Goal: Task Accomplishment & Management: Manage account settings

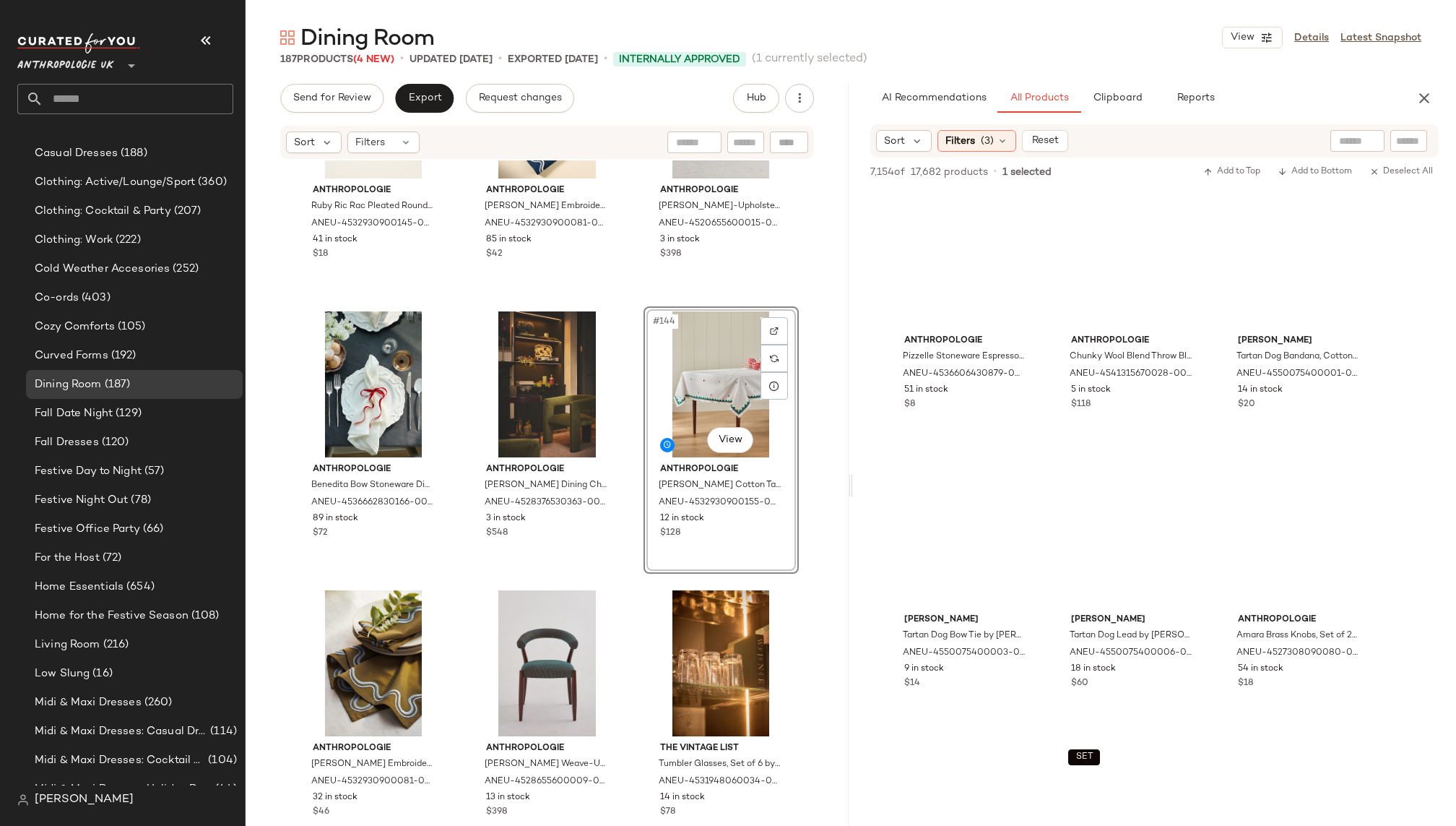
scroll to position [62481, 0]
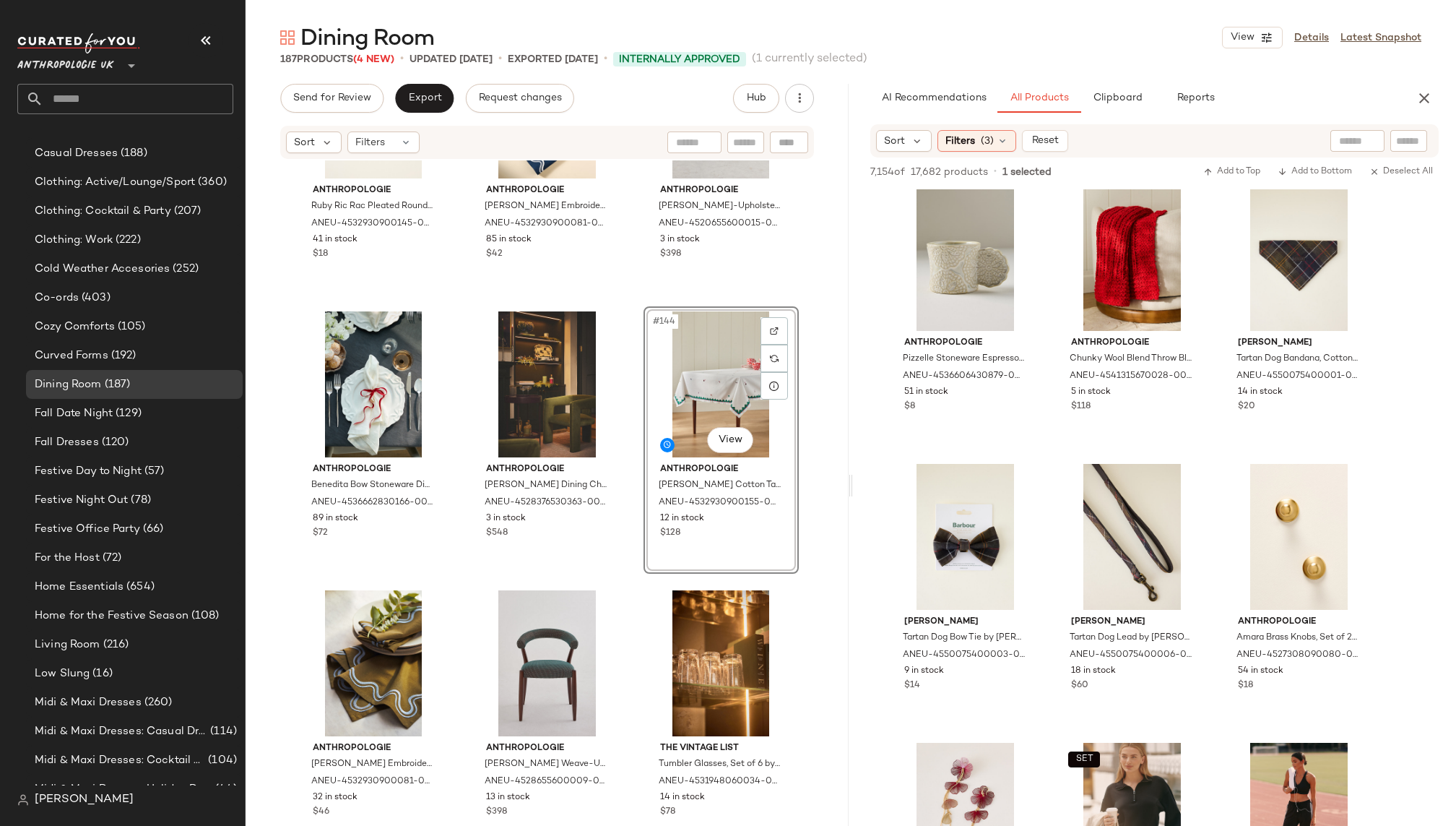
click at [1344, 142] on input "text" at bounding box center [1358, 141] width 37 height 15
type input "**********"
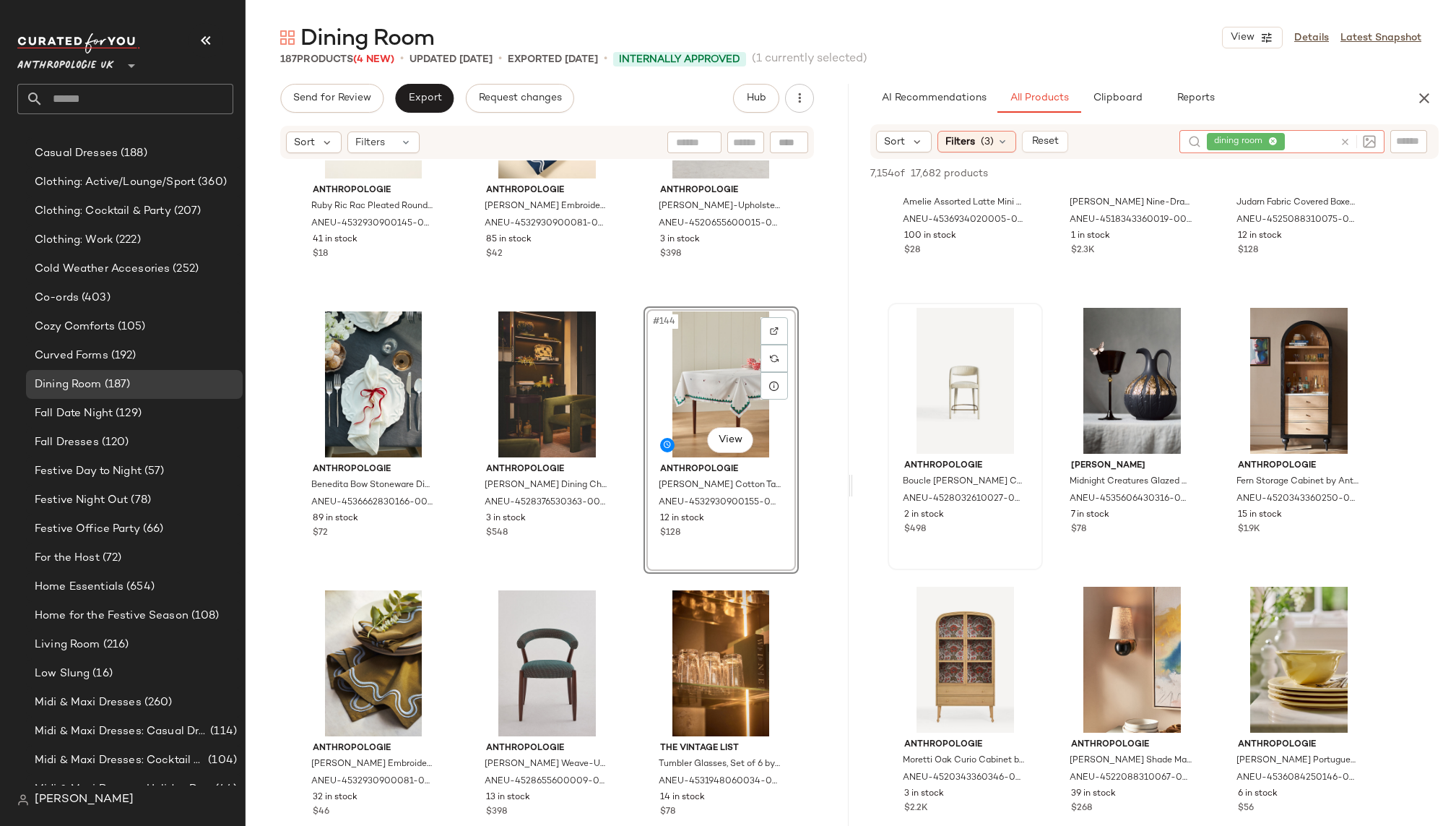
scroll to position [3201, 0]
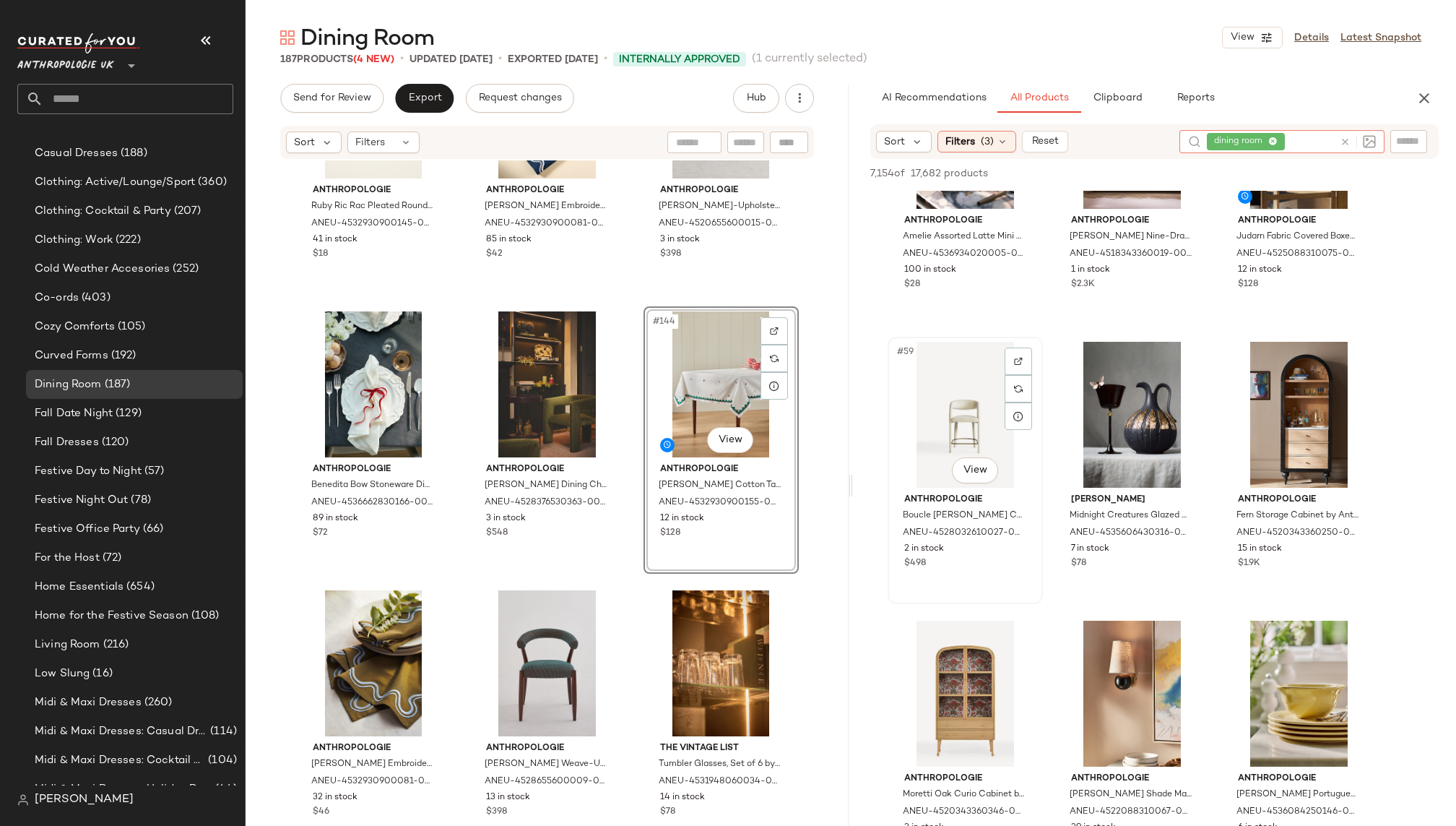
click at [935, 415] on div "#59 View" at bounding box center [966, 414] width 145 height 146
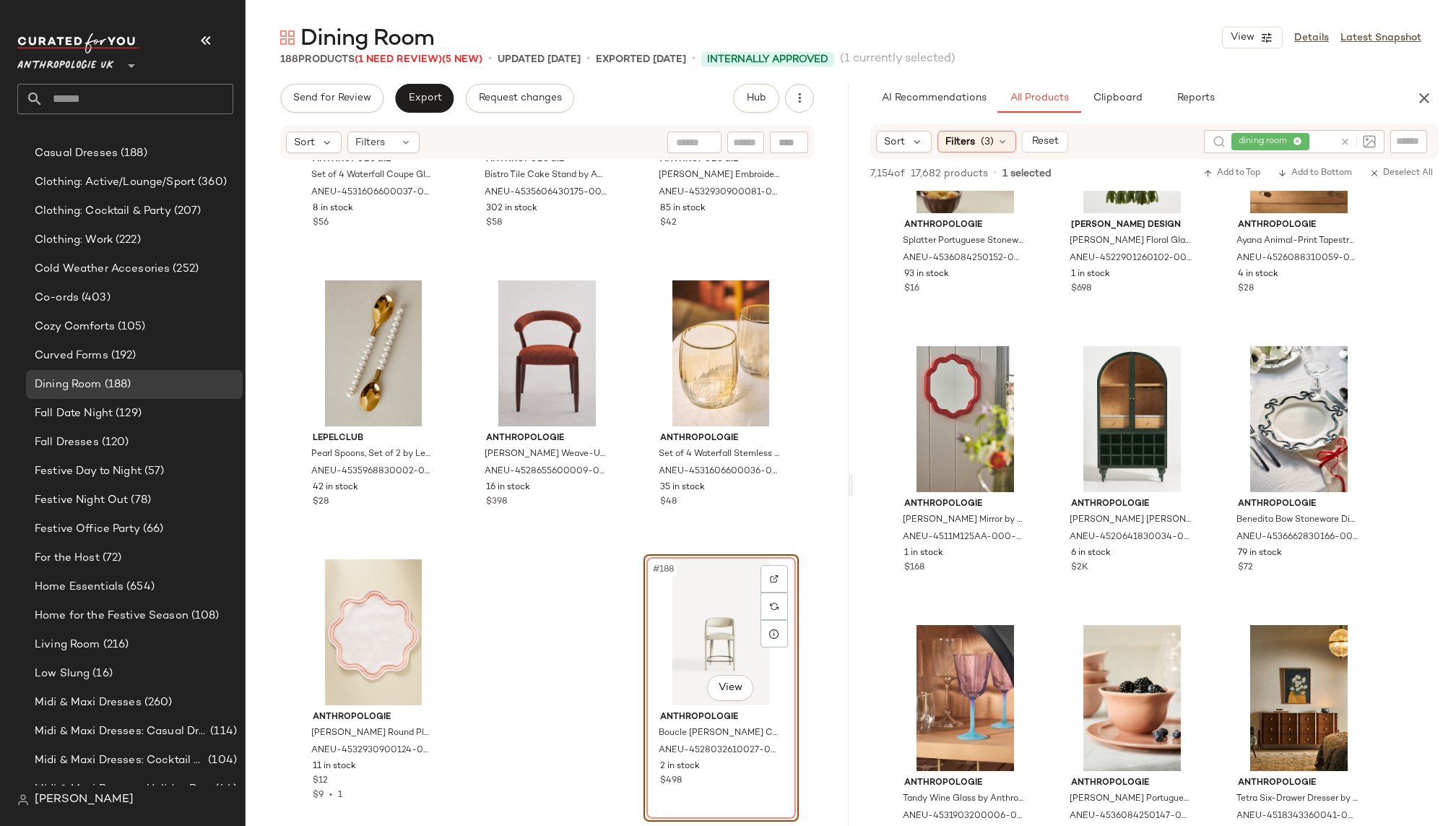
scroll to position [5426, 0]
click at [1091, 394] on div "#84 View" at bounding box center [1132, 421] width 145 height 146
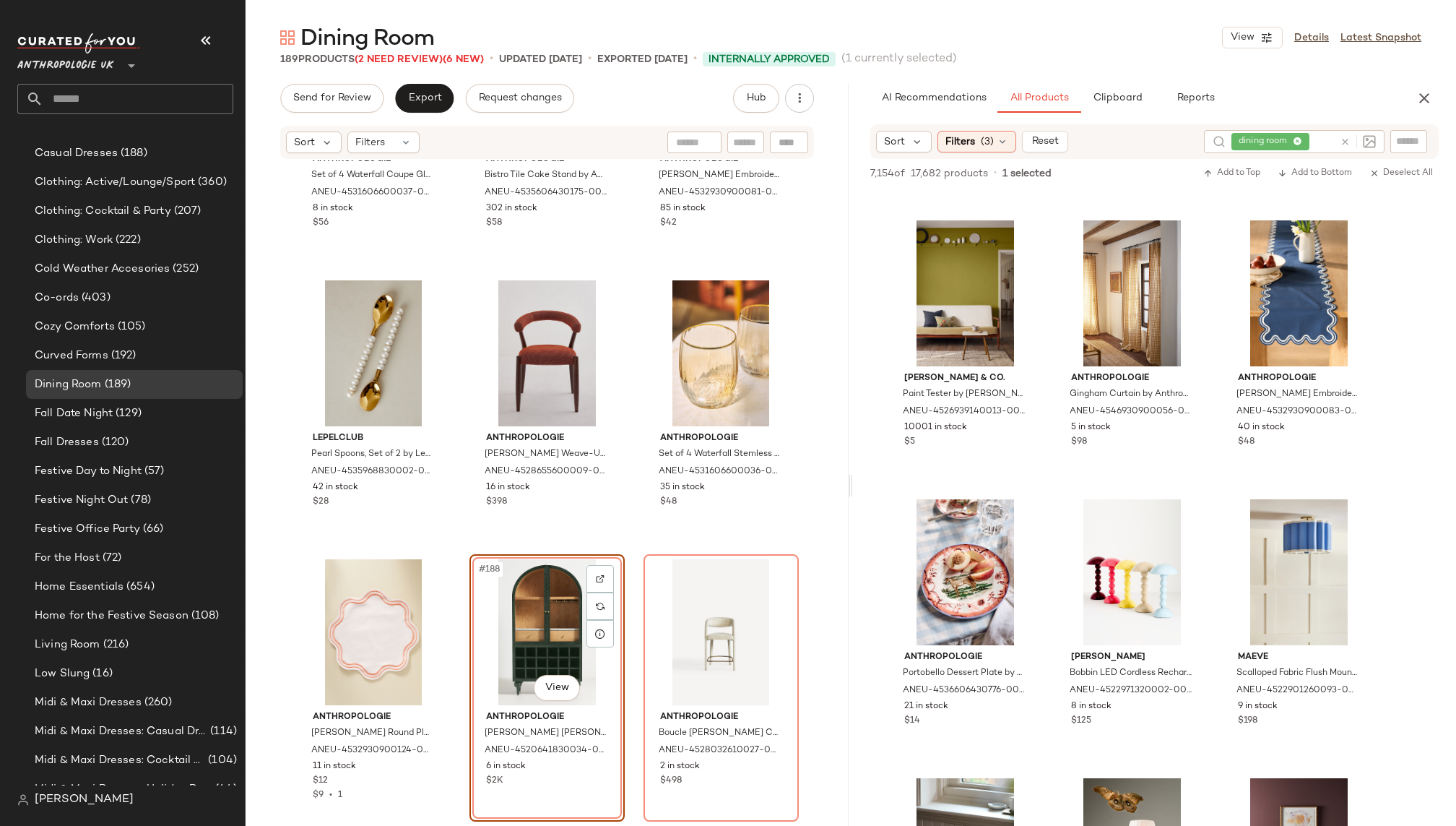
scroll to position [8047, 0]
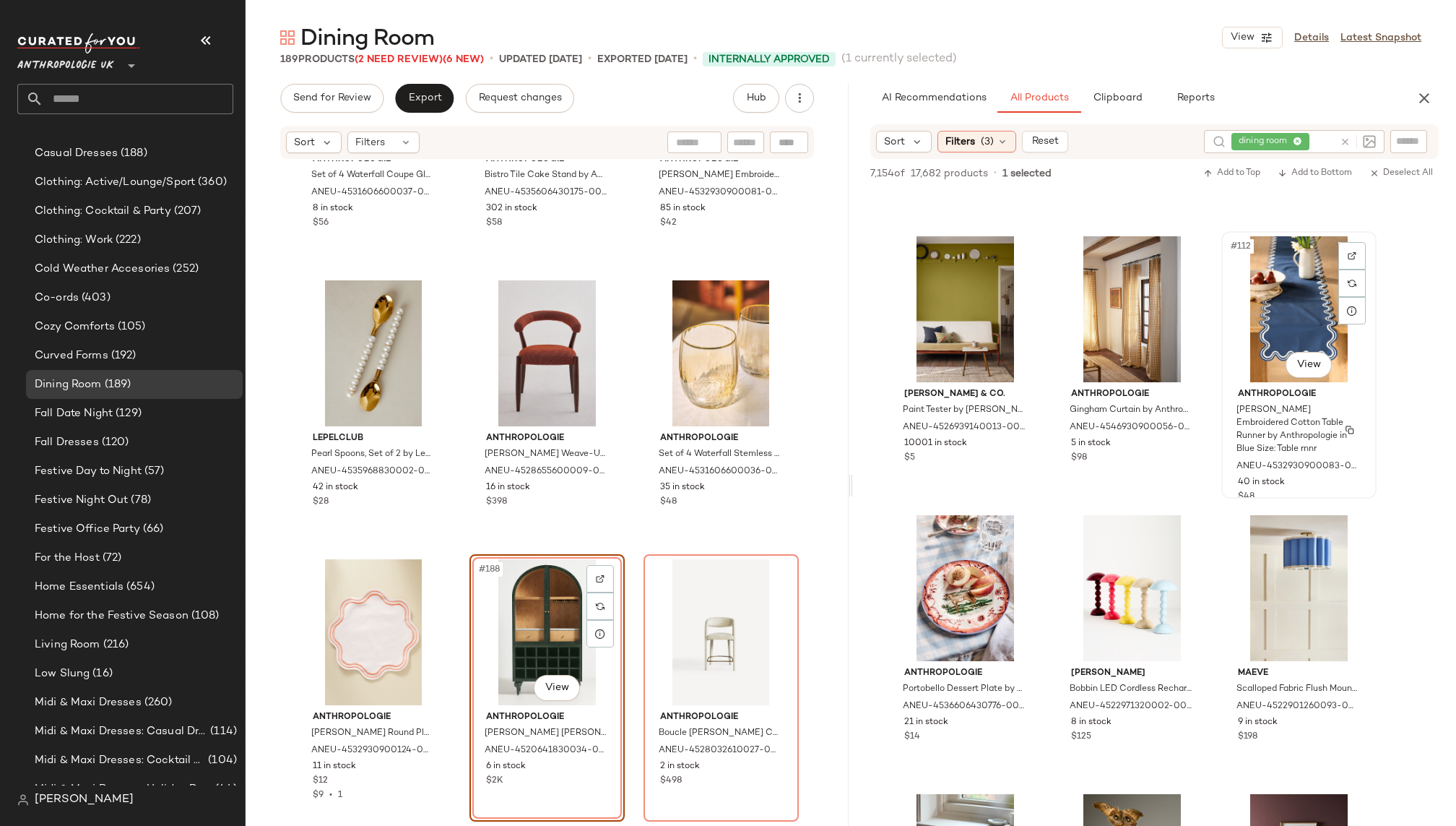
click at [1281, 336] on div "#112 View" at bounding box center [1299, 309] width 145 height 146
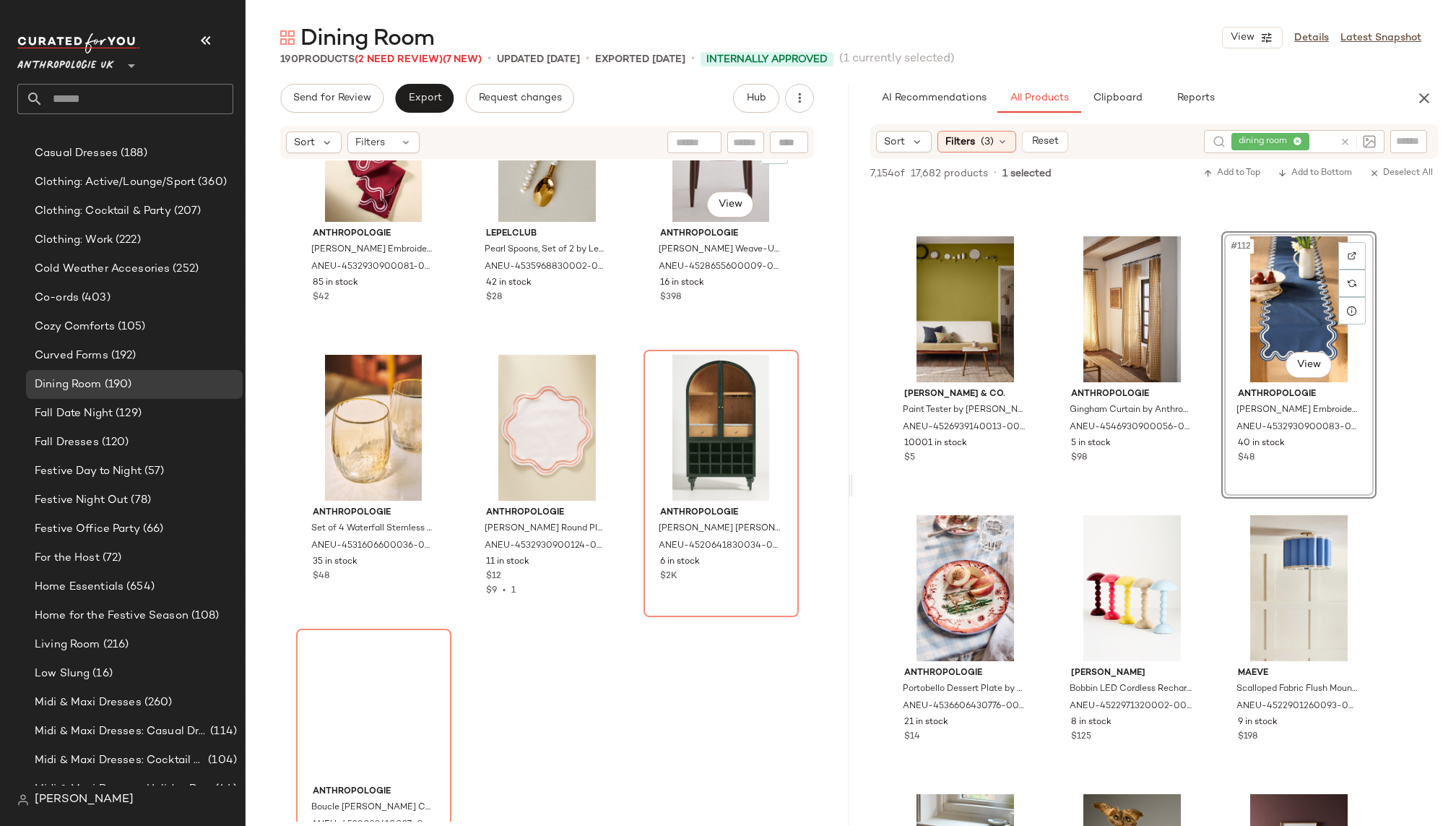
scroll to position [17191, 0]
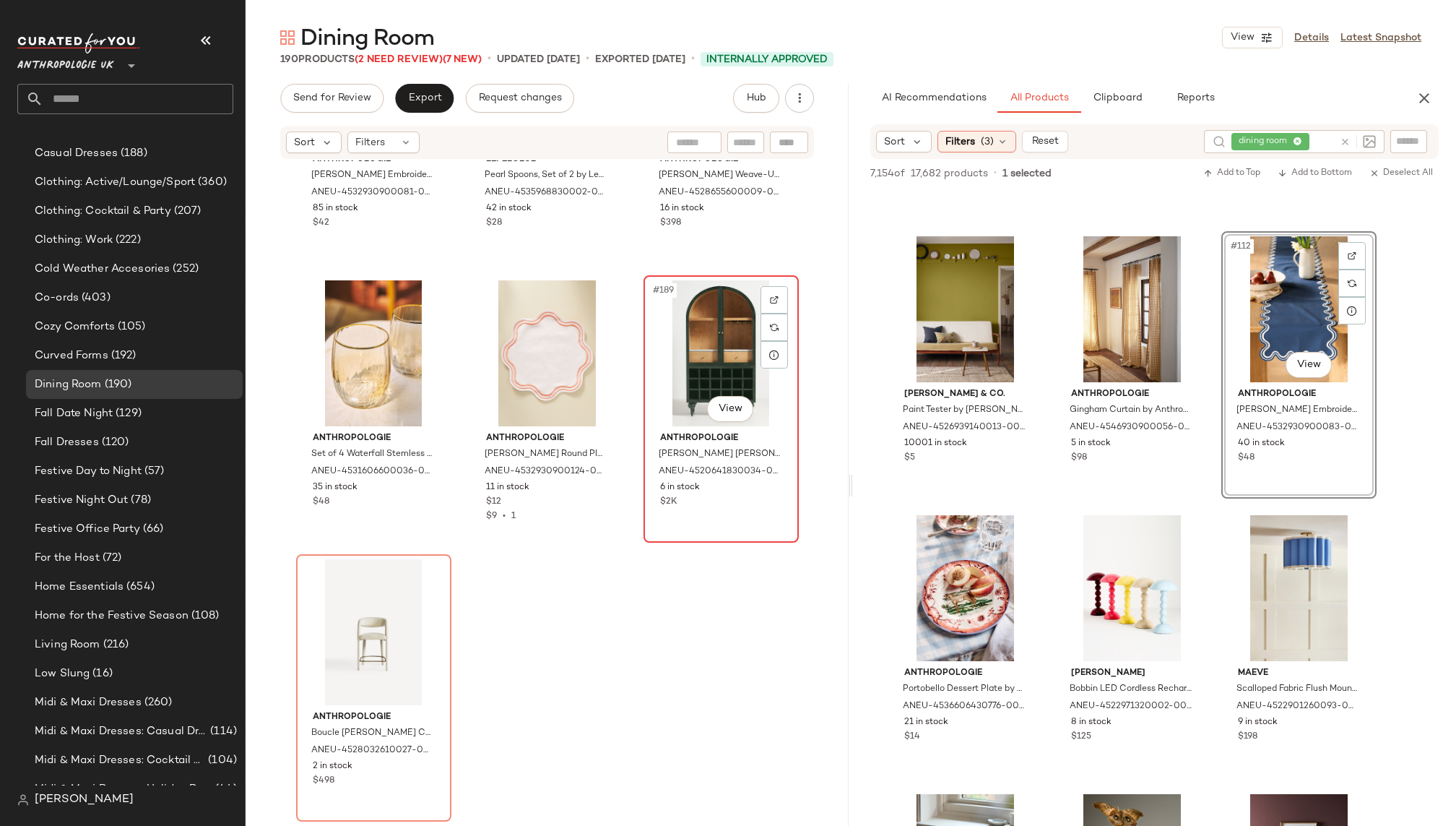
click at [651, 366] on div "#189 View" at bounding box center [721, 353] width 145 height 146
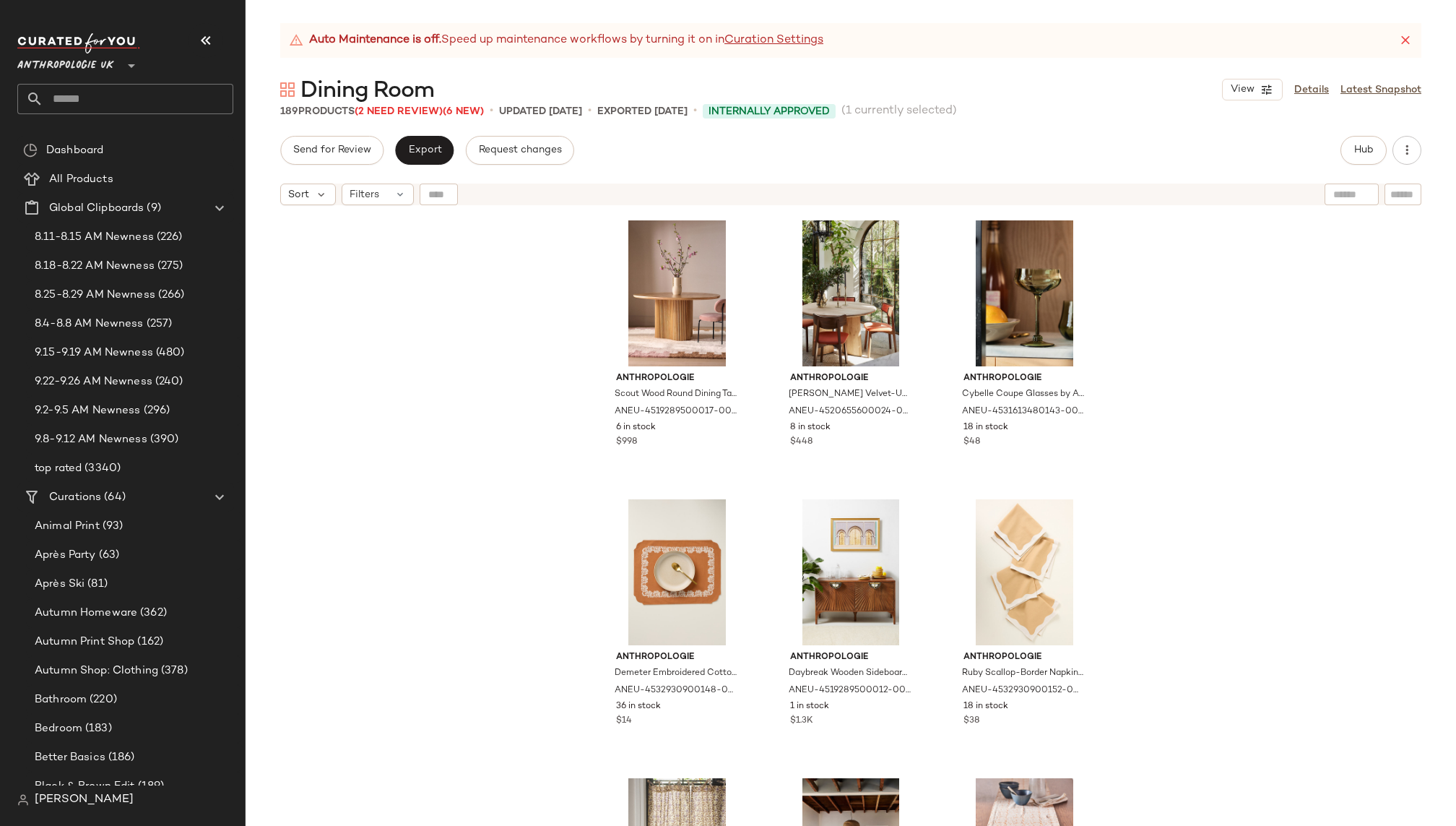
click at [1404, 38] on icon at bounding box center [1405, 40] width 14 height 14
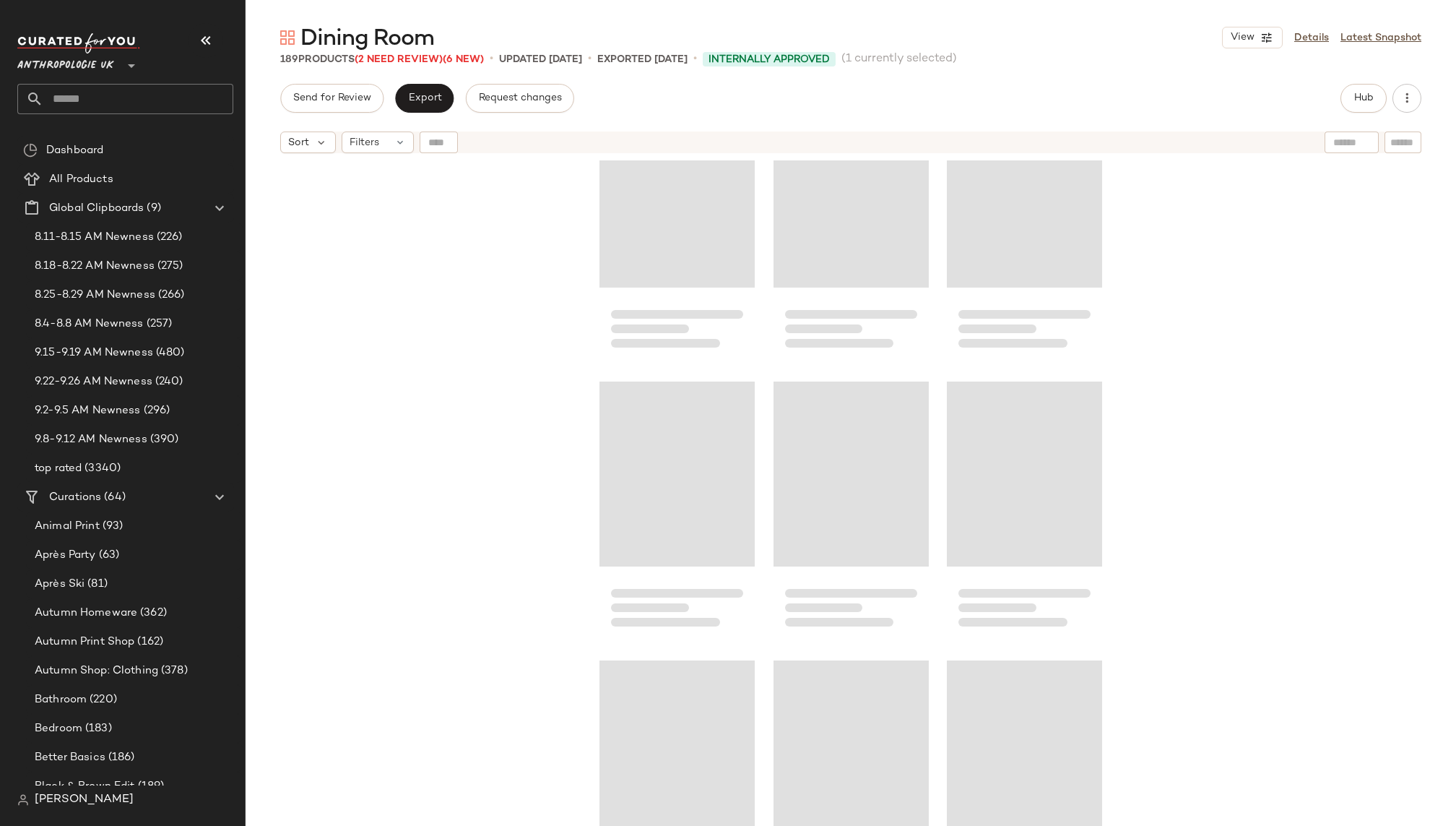
scroll to position [16871, 0]
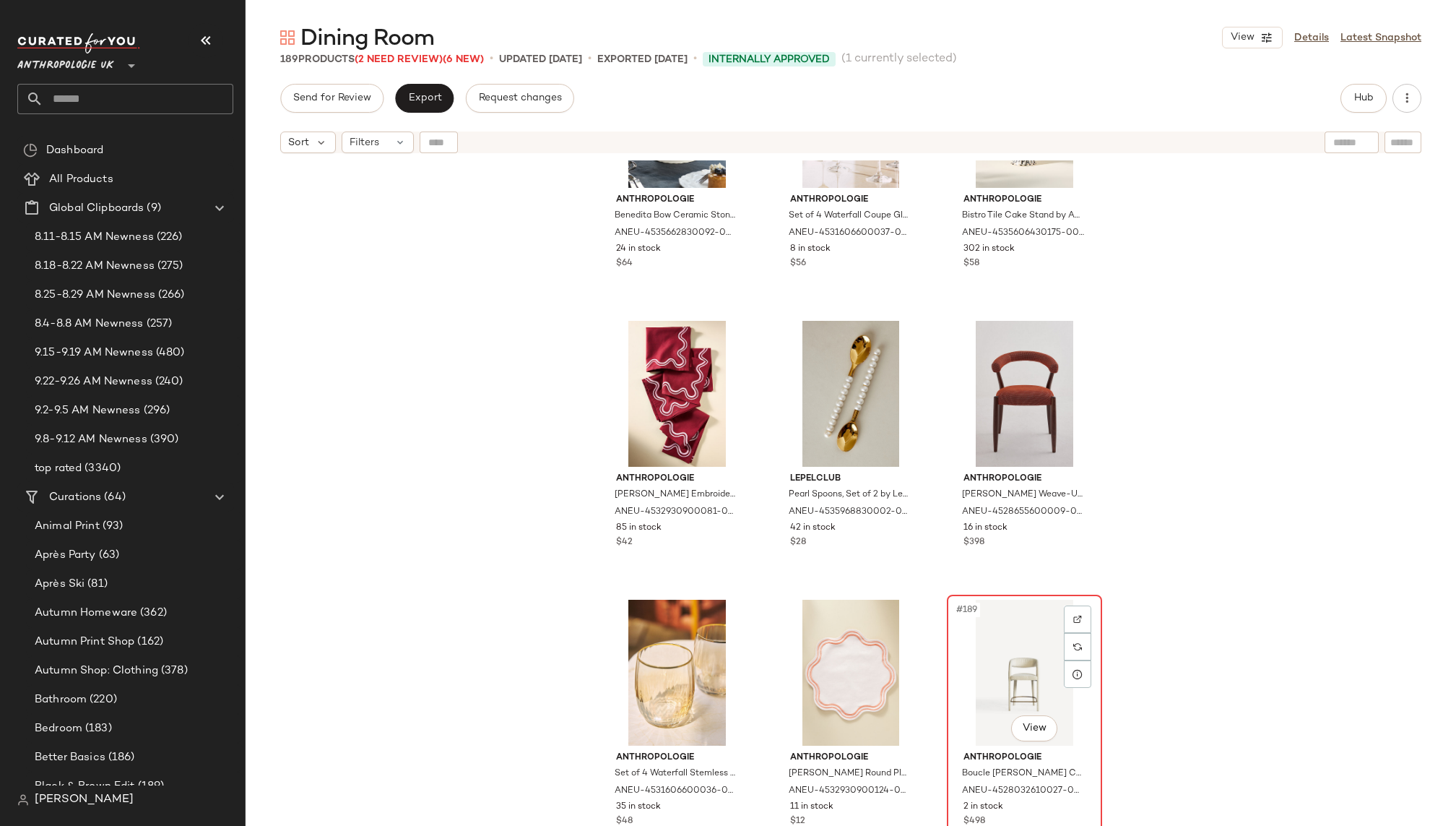
click at [981, 629] on div "#189 View" at bounding box center [1024, 673] width 145 height 146
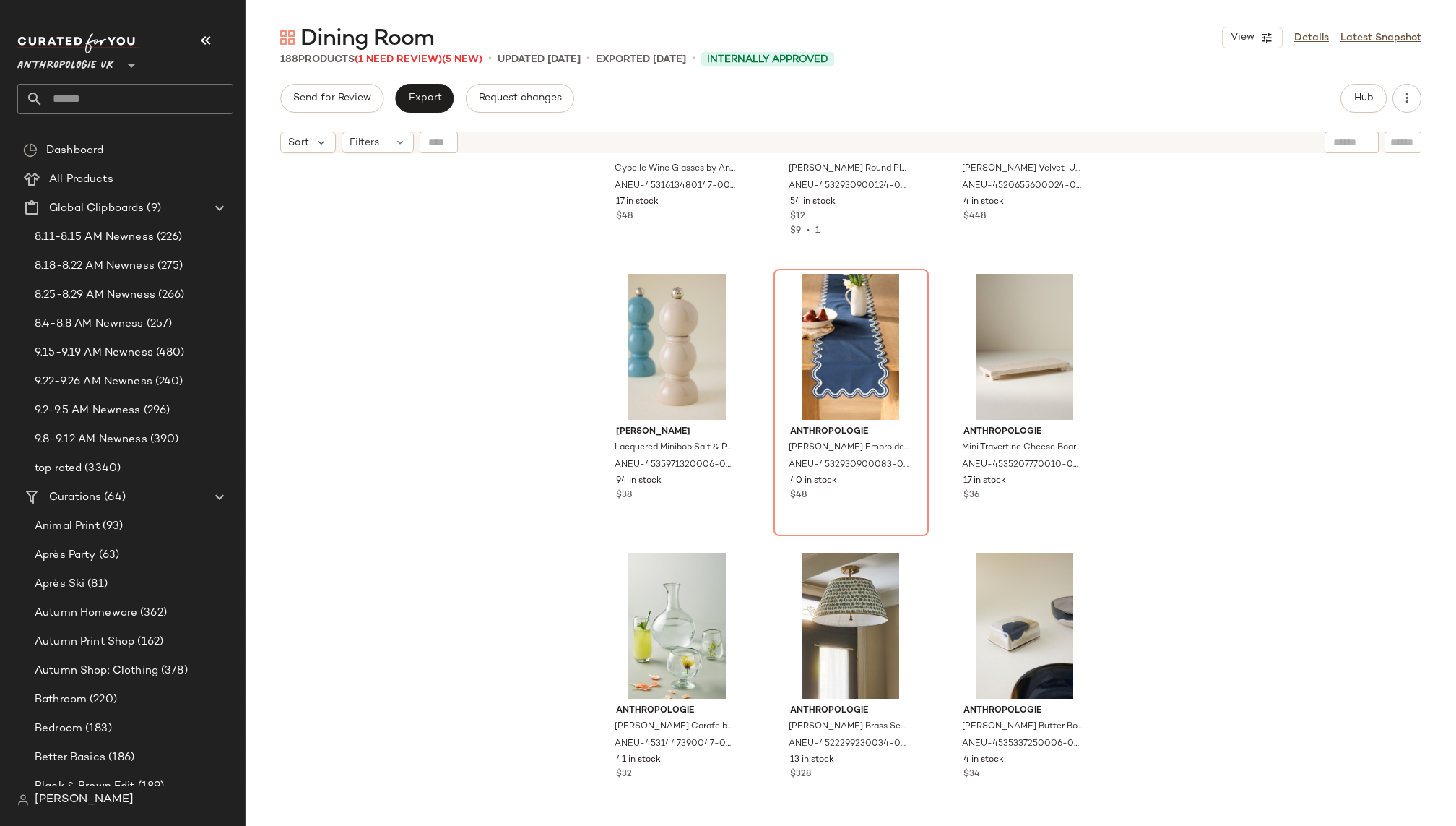
scroll to position [15822, 0]
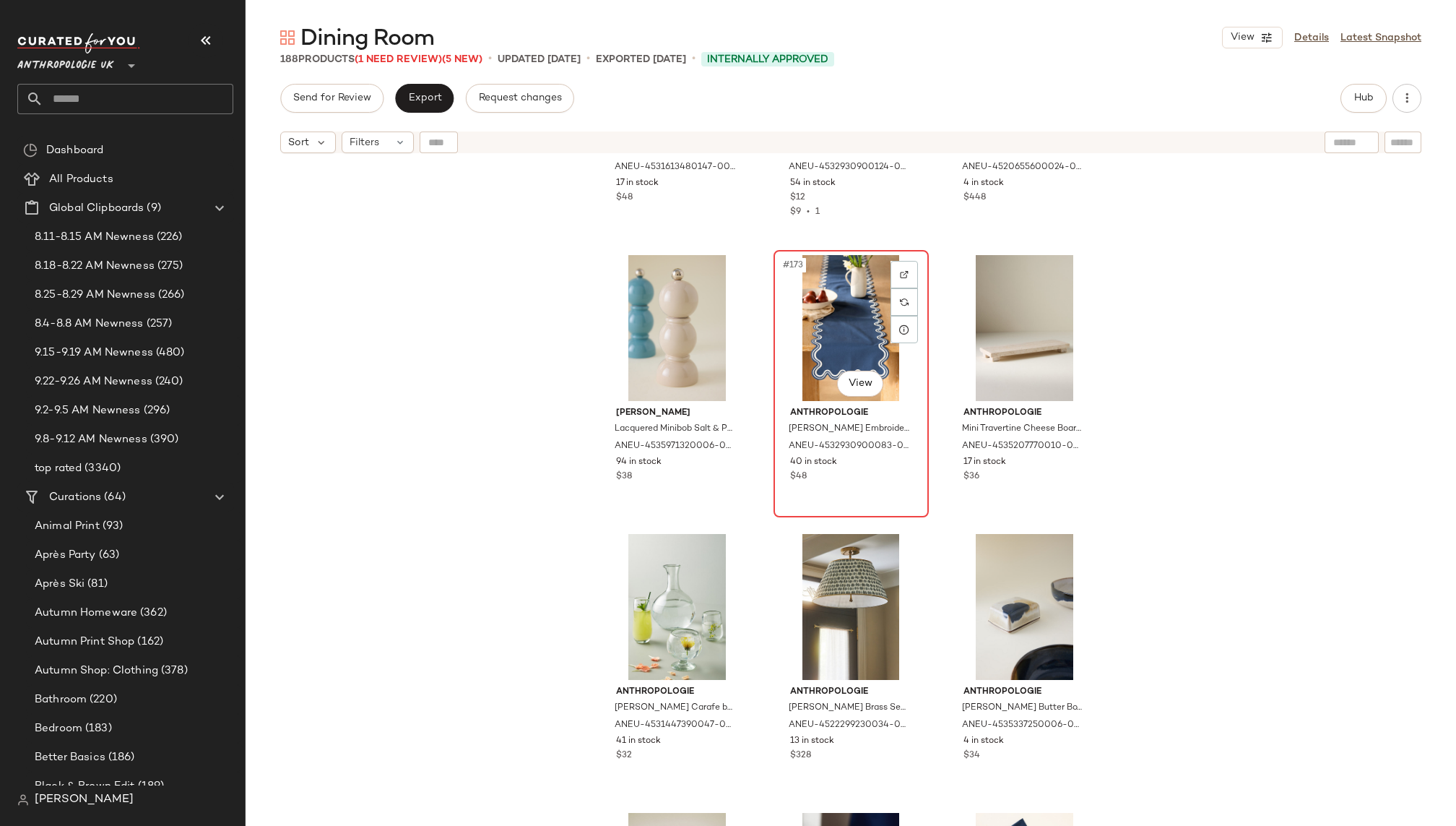
click at [830, 299] on div "#173 View" at bounding box center [851, 327] width 145 height 146
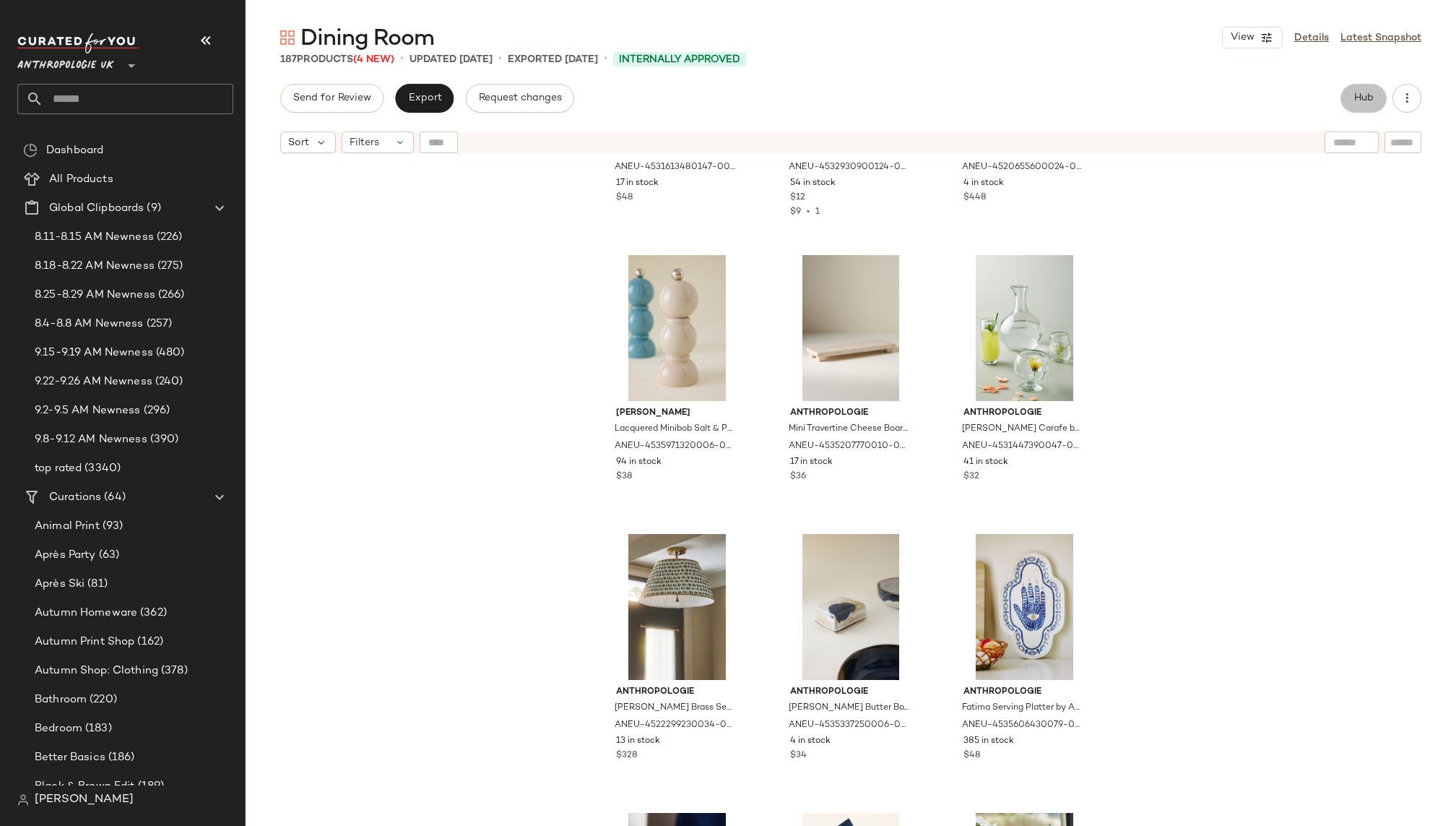
click at [1363, 101] on span "Hub" at bounding box center [1363, 98] width 20 height 12
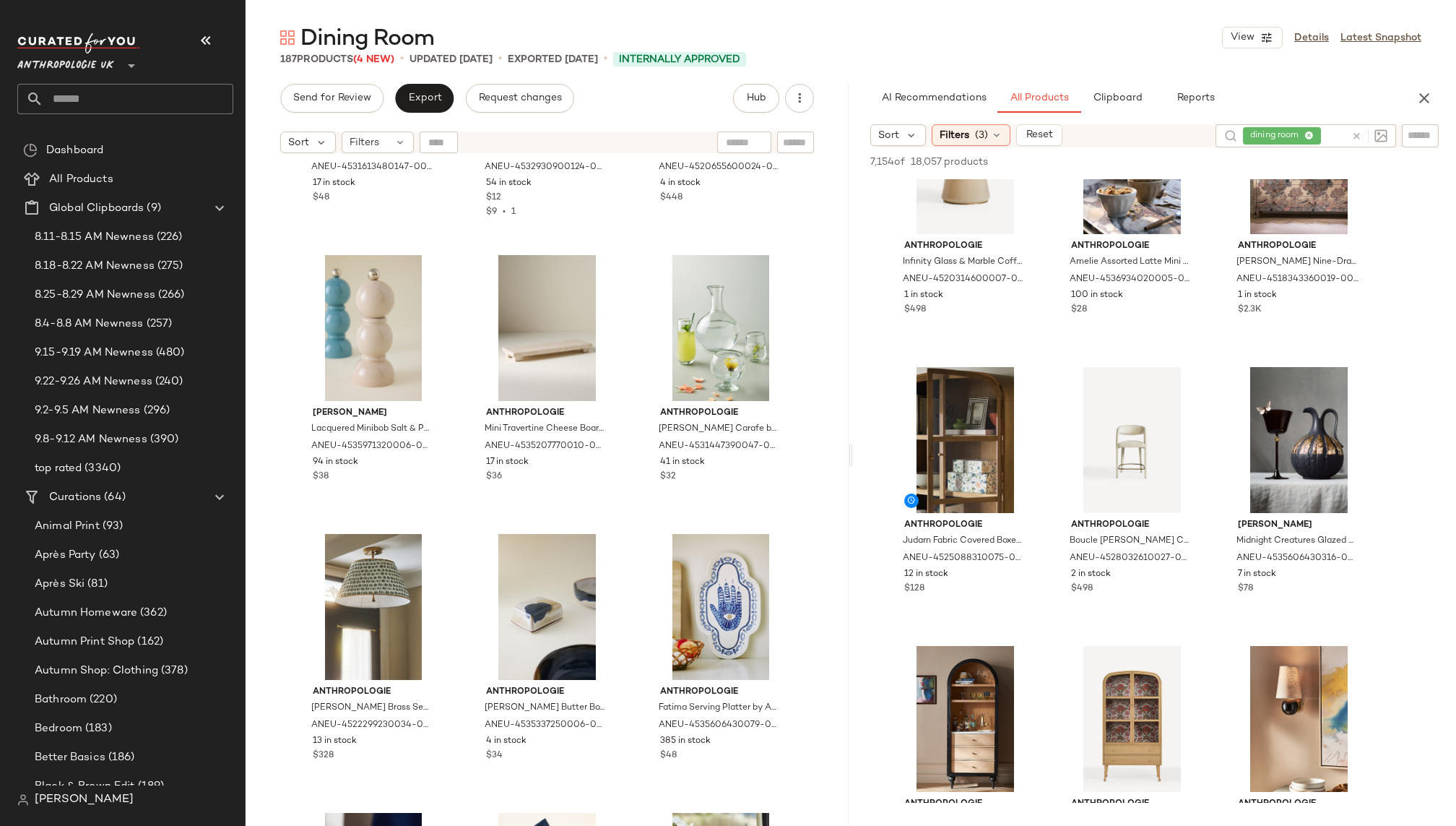
scroll to position [4008, 0]
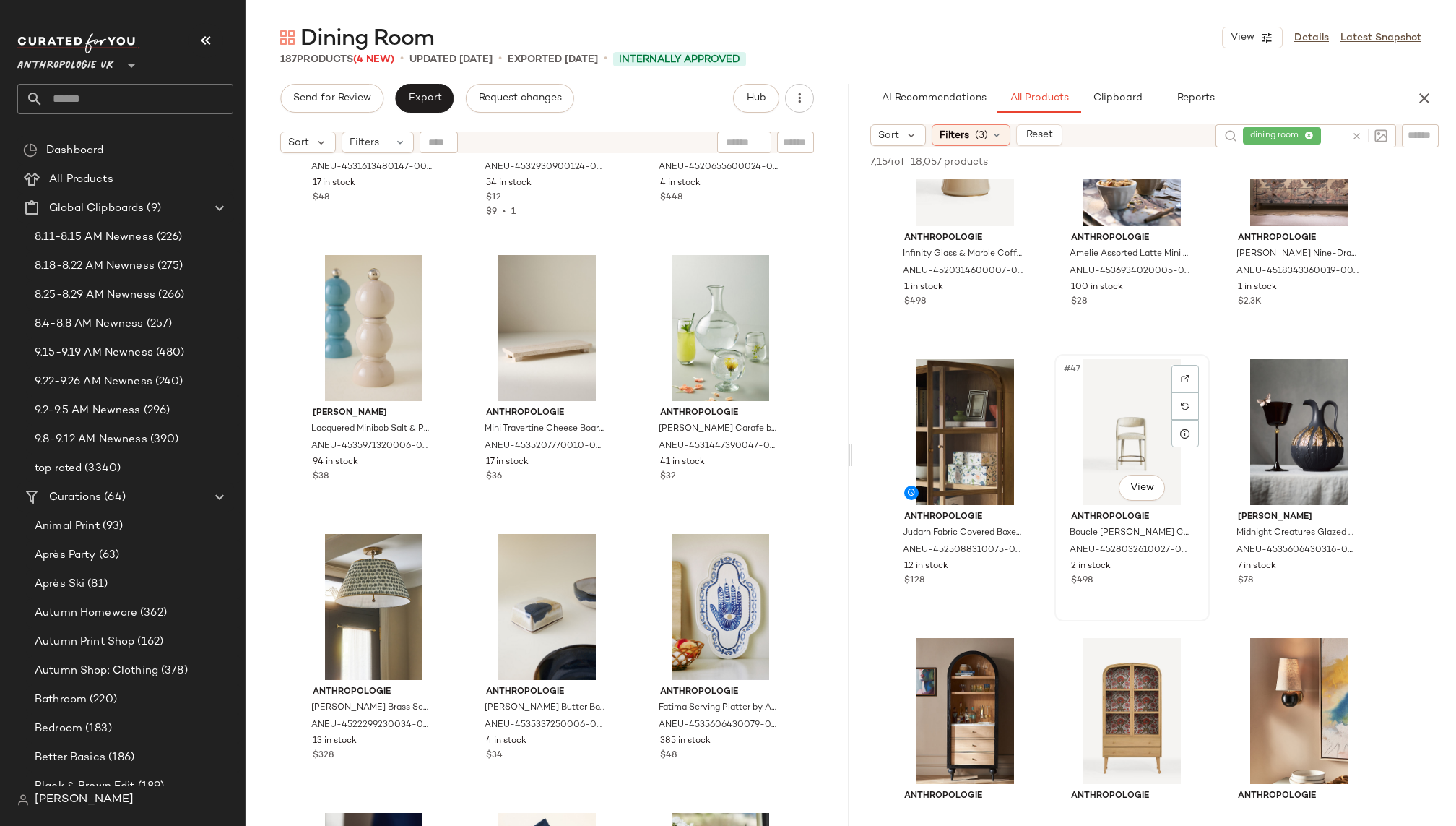
click at [1090, 408] on div "#47 View" at bounding box center [1132, 432] width 145 height 146
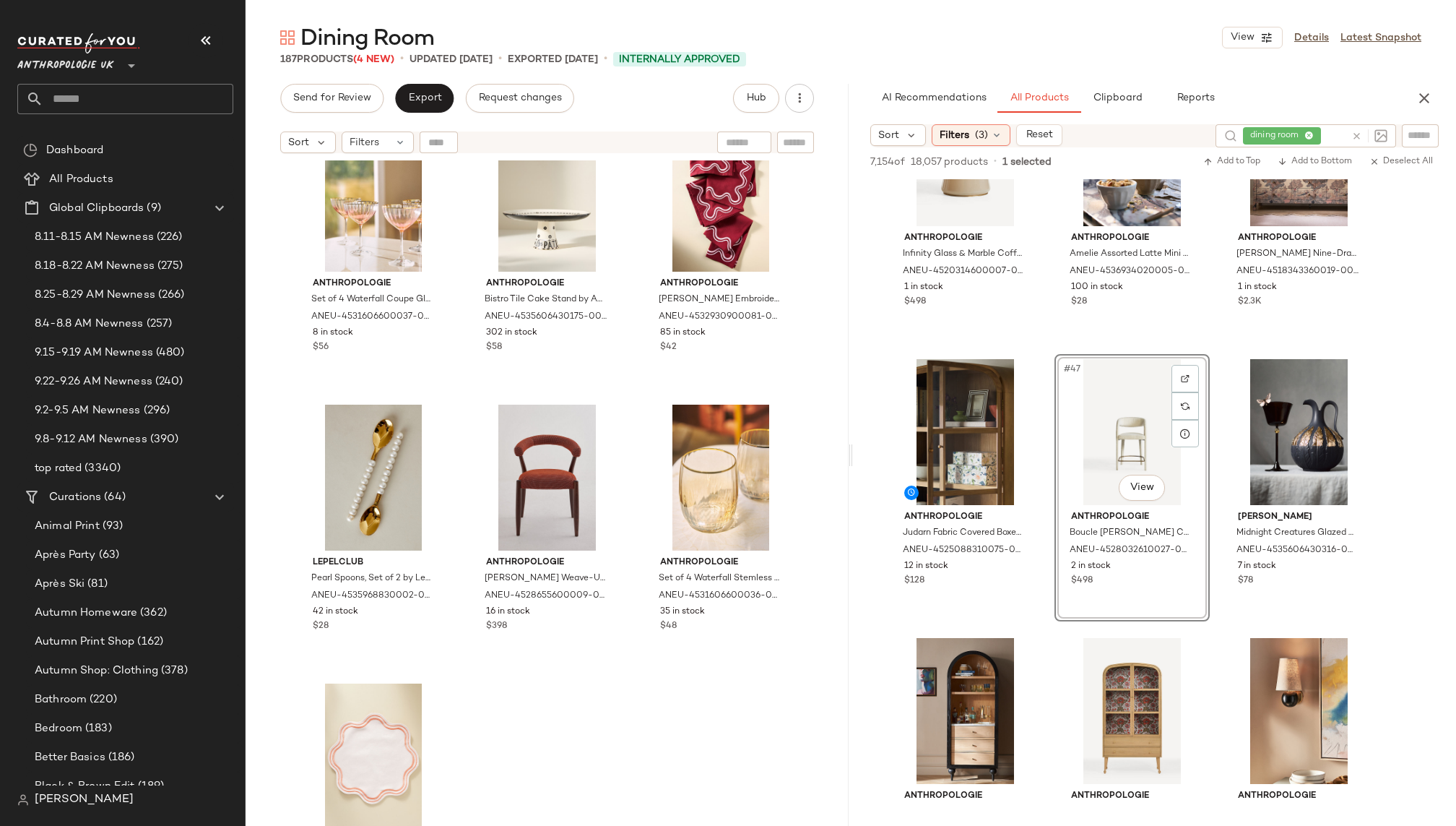
scroll to position [16871, 0]
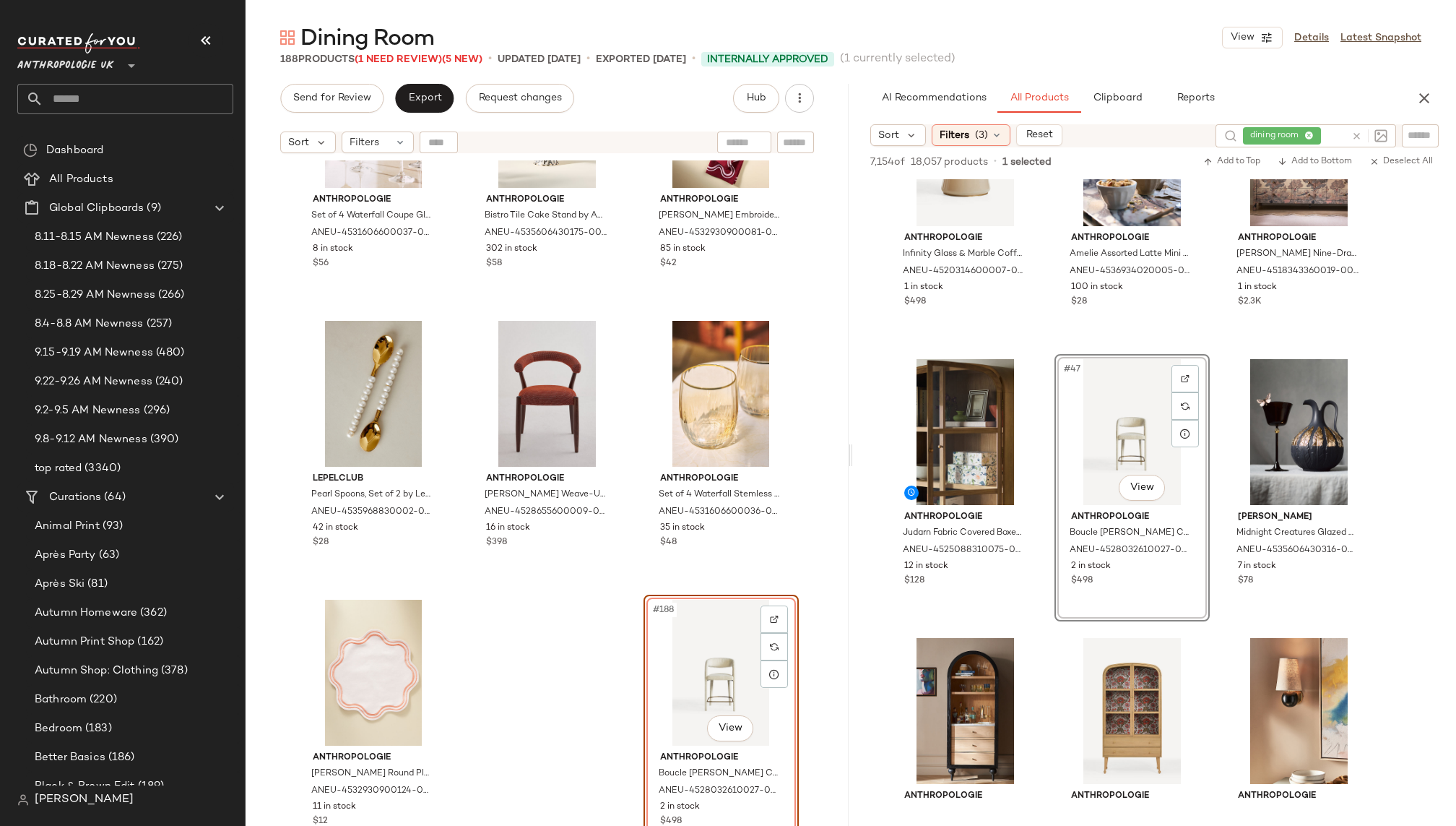
click at [686, 660] on div "#188 View" at bounding box center [721, 673] width 145 height 146
click at [769, 613] on div at bounding box center [774, 618] width 27 height 28
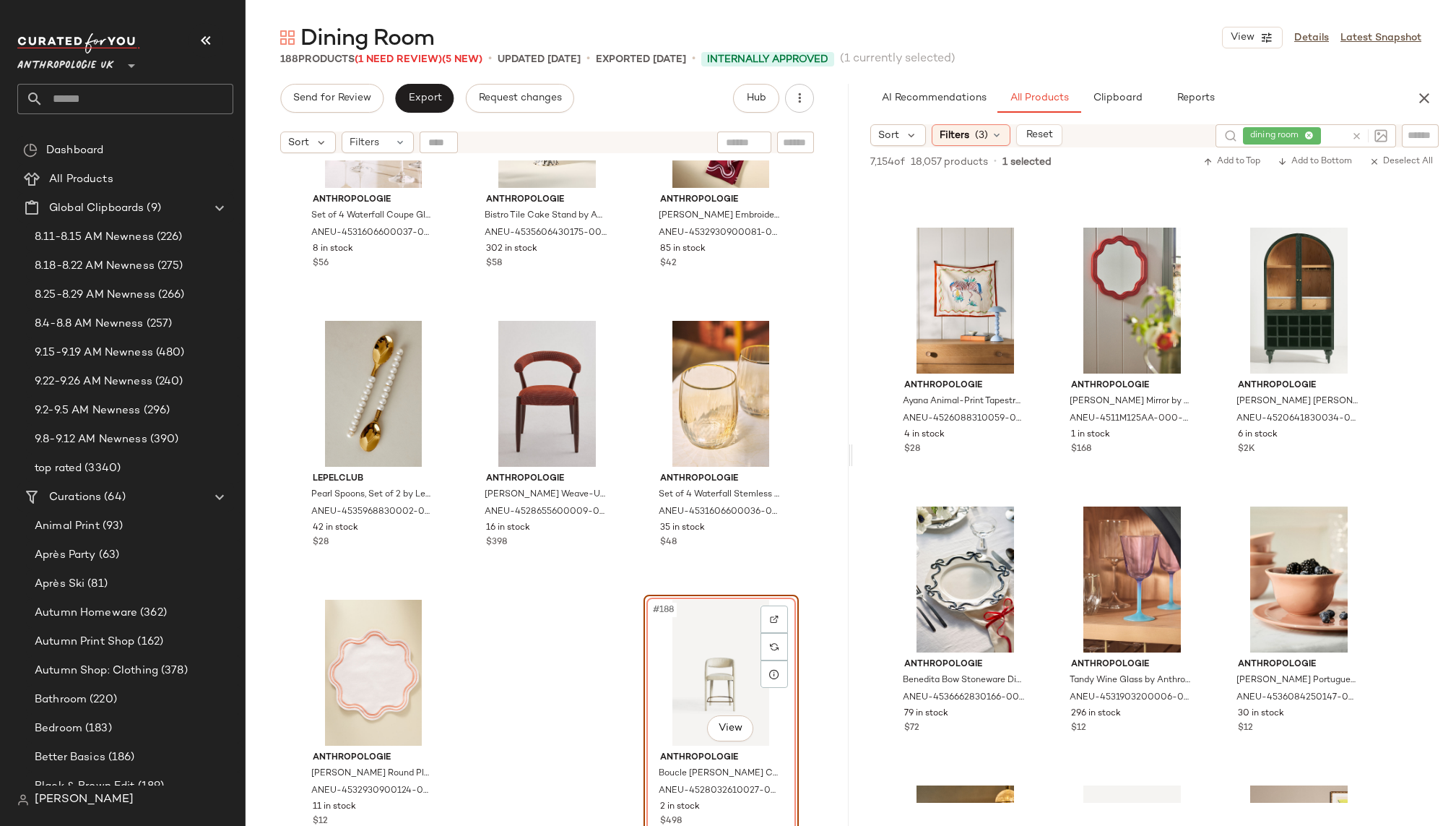
scroll to position [6350, 0]
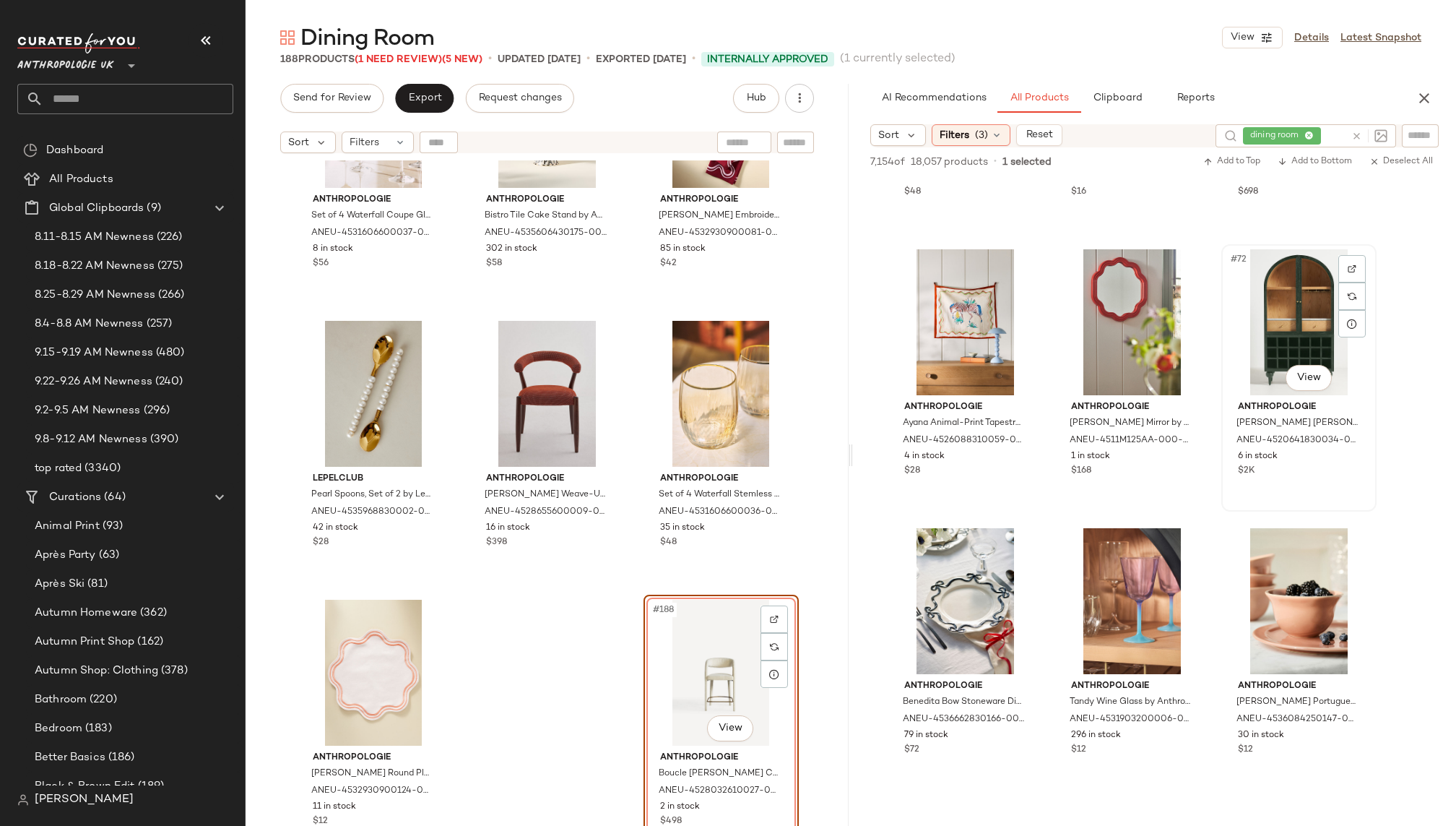
click at [1256, 336] on div "#72 View" at bounding box center [1299, 322] width 145 height 146
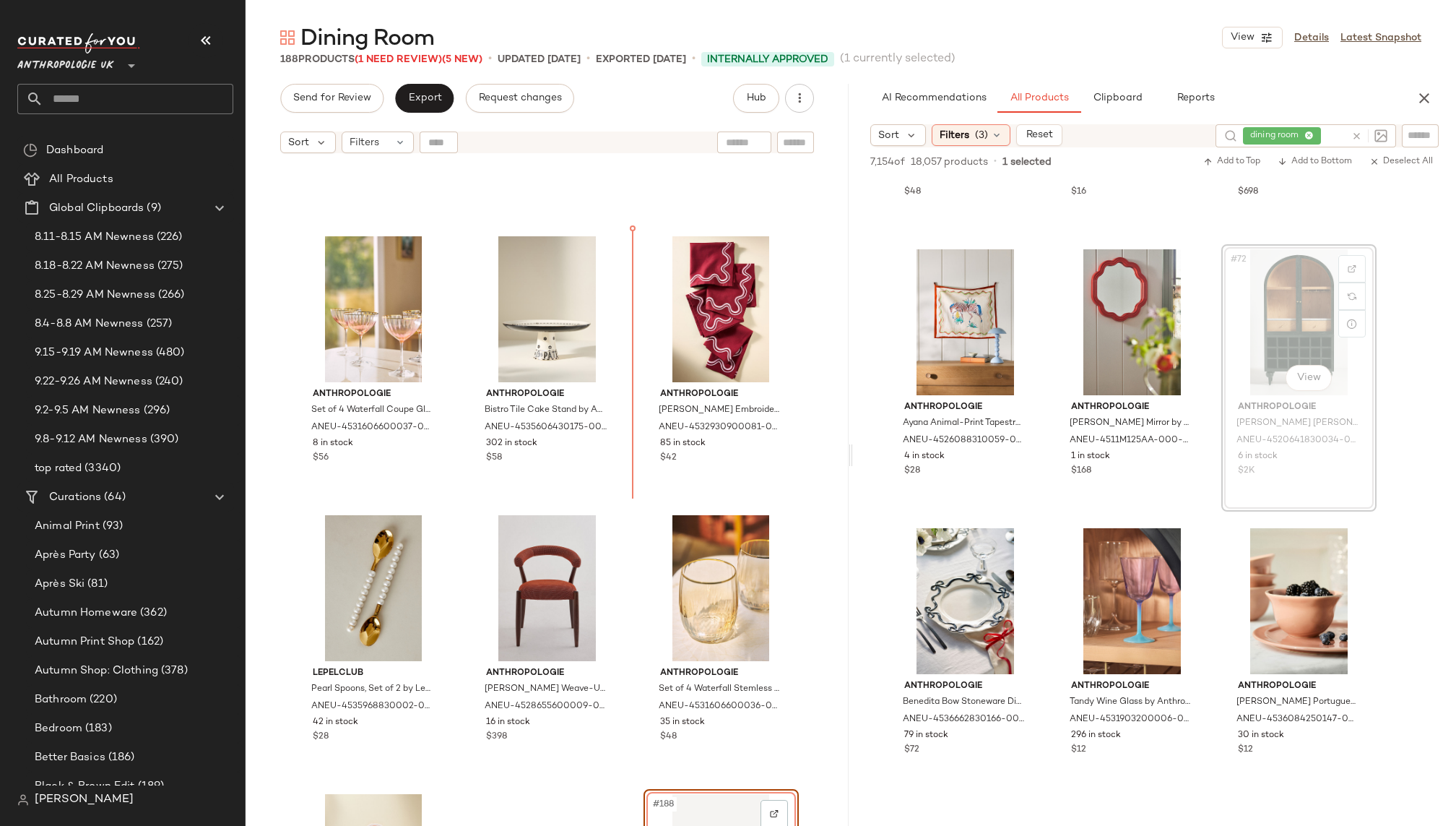
scroll to position [16677, 0]
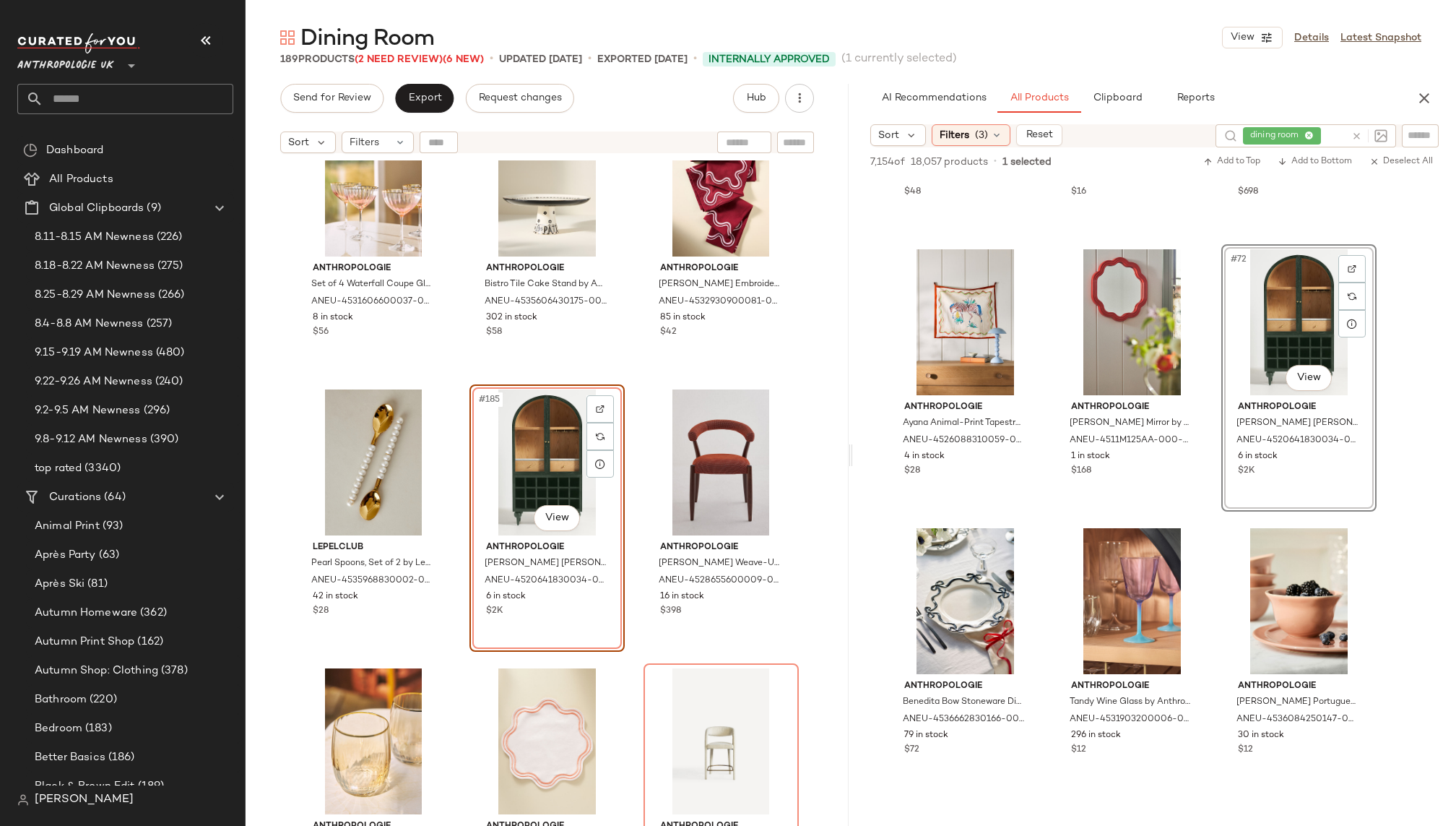
scroll to position [16871, 0]
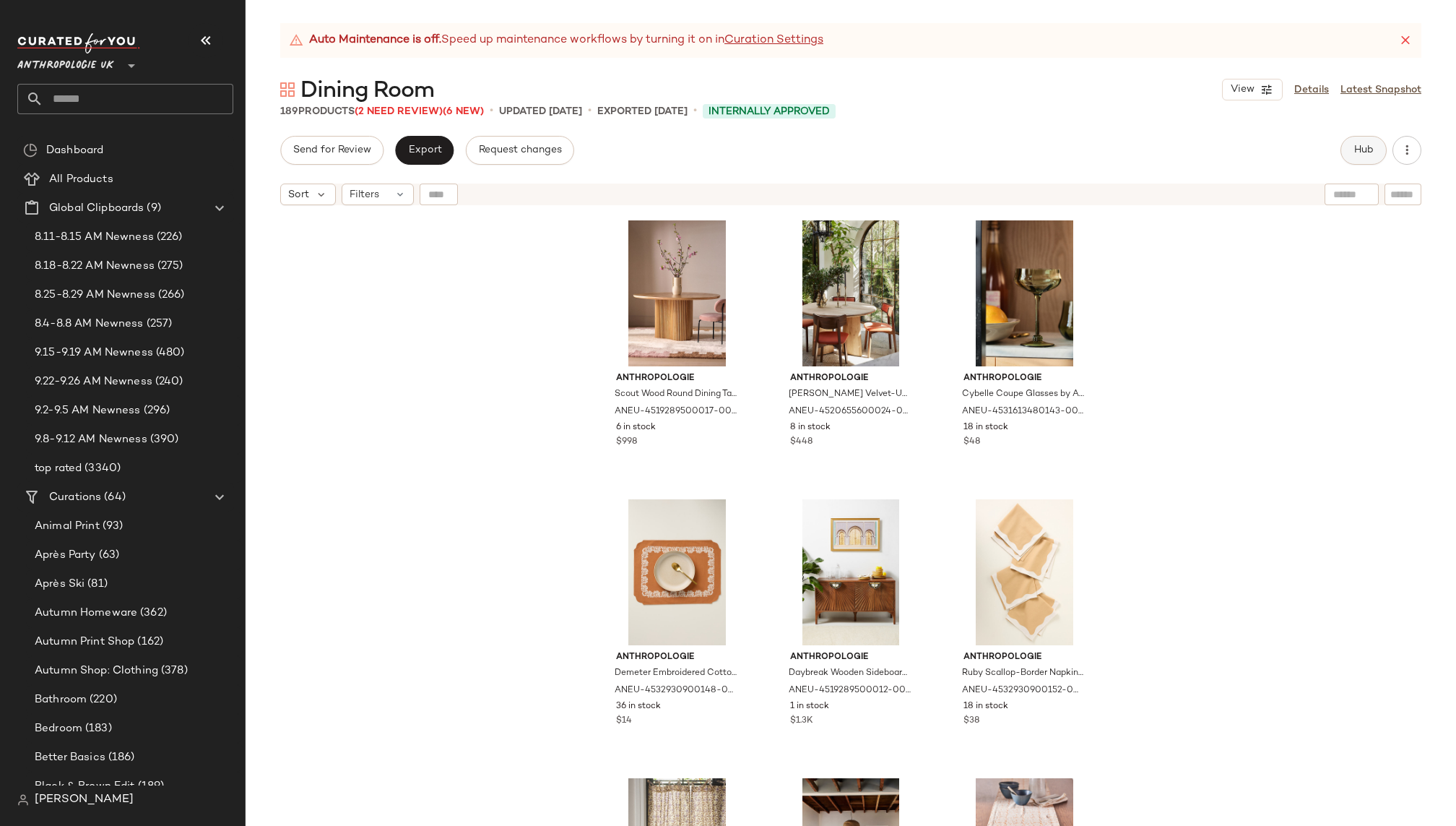
click at [1367, 153] on span "Hub" at bounding box center [1363, 150] width 20 height 12
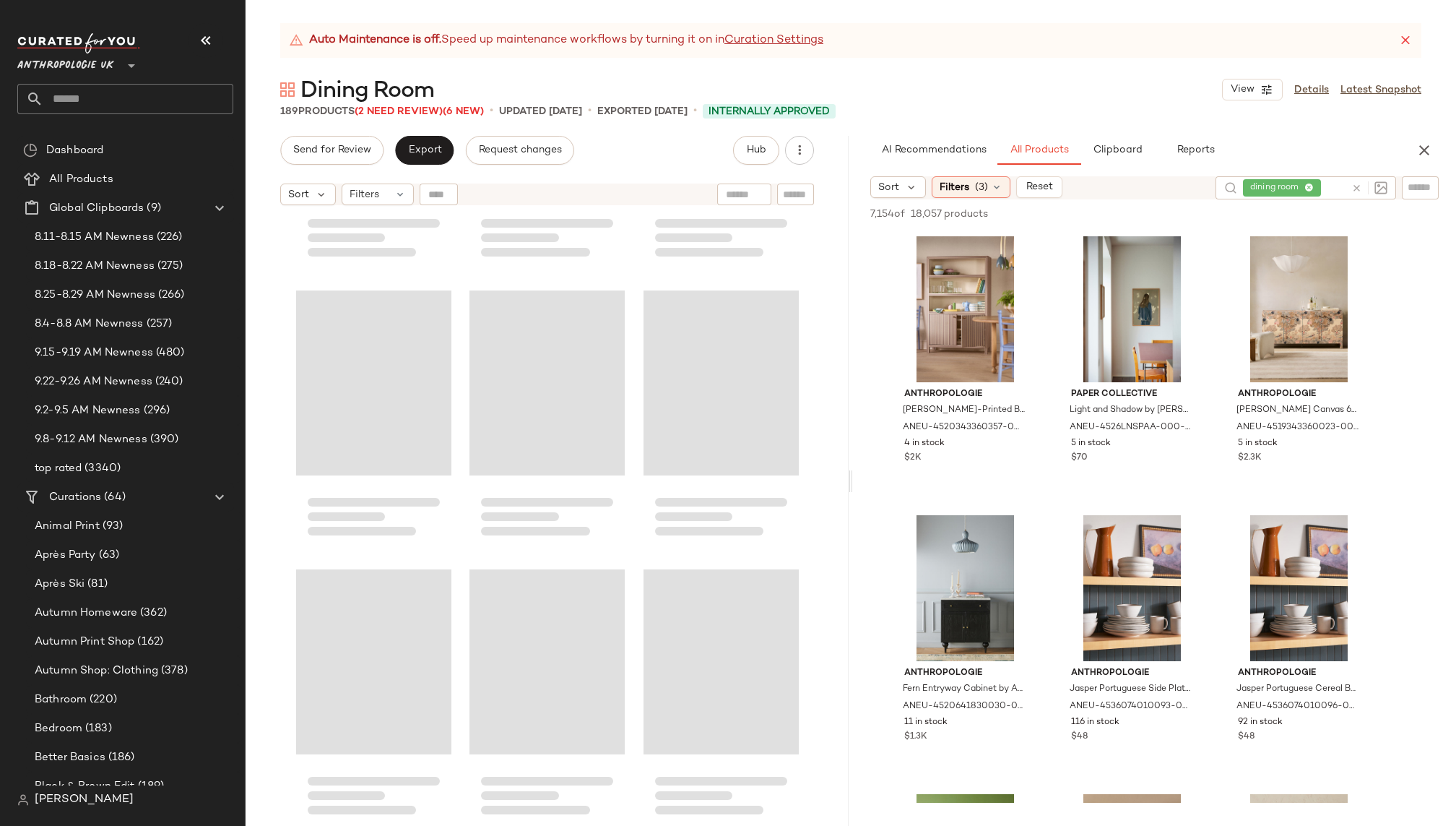
scroll to position [16924, 0]
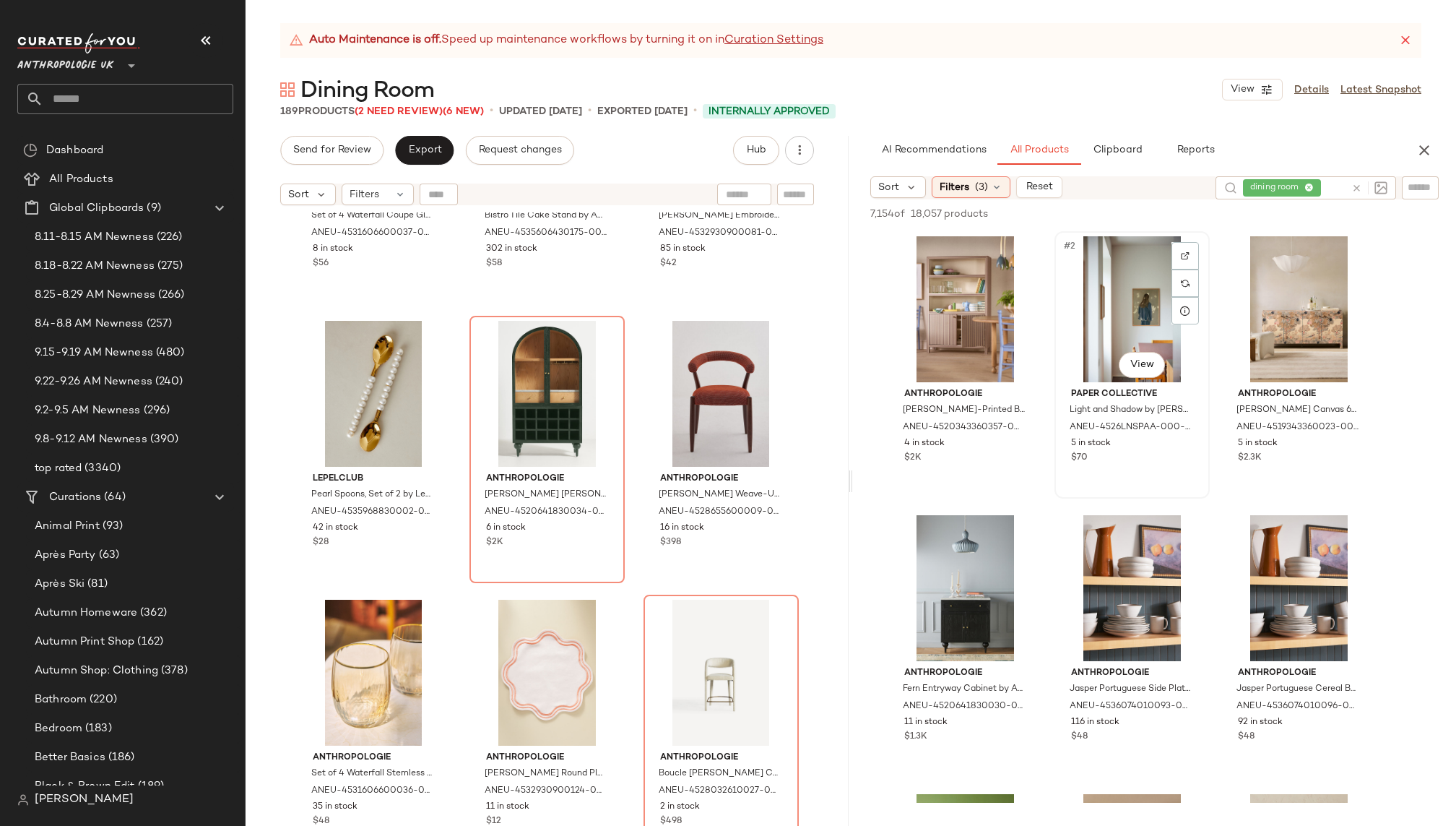
click at [1204, 340] on div "#2 View" at bounding box center [1132, 309] width 145 height 146
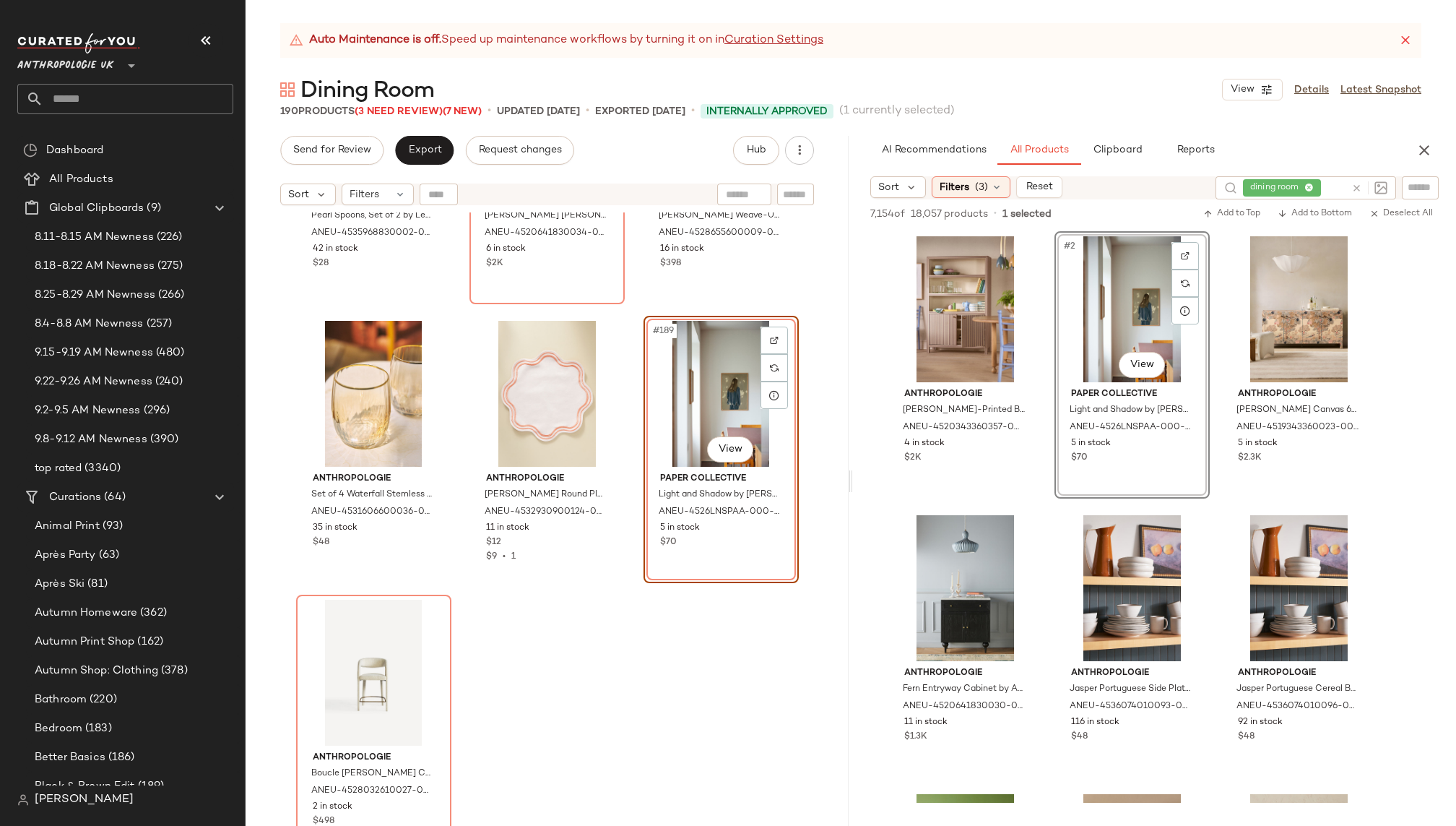
click at [689, 399] on div "#189 View" at bounding box center [721, 394] width 145 height 146
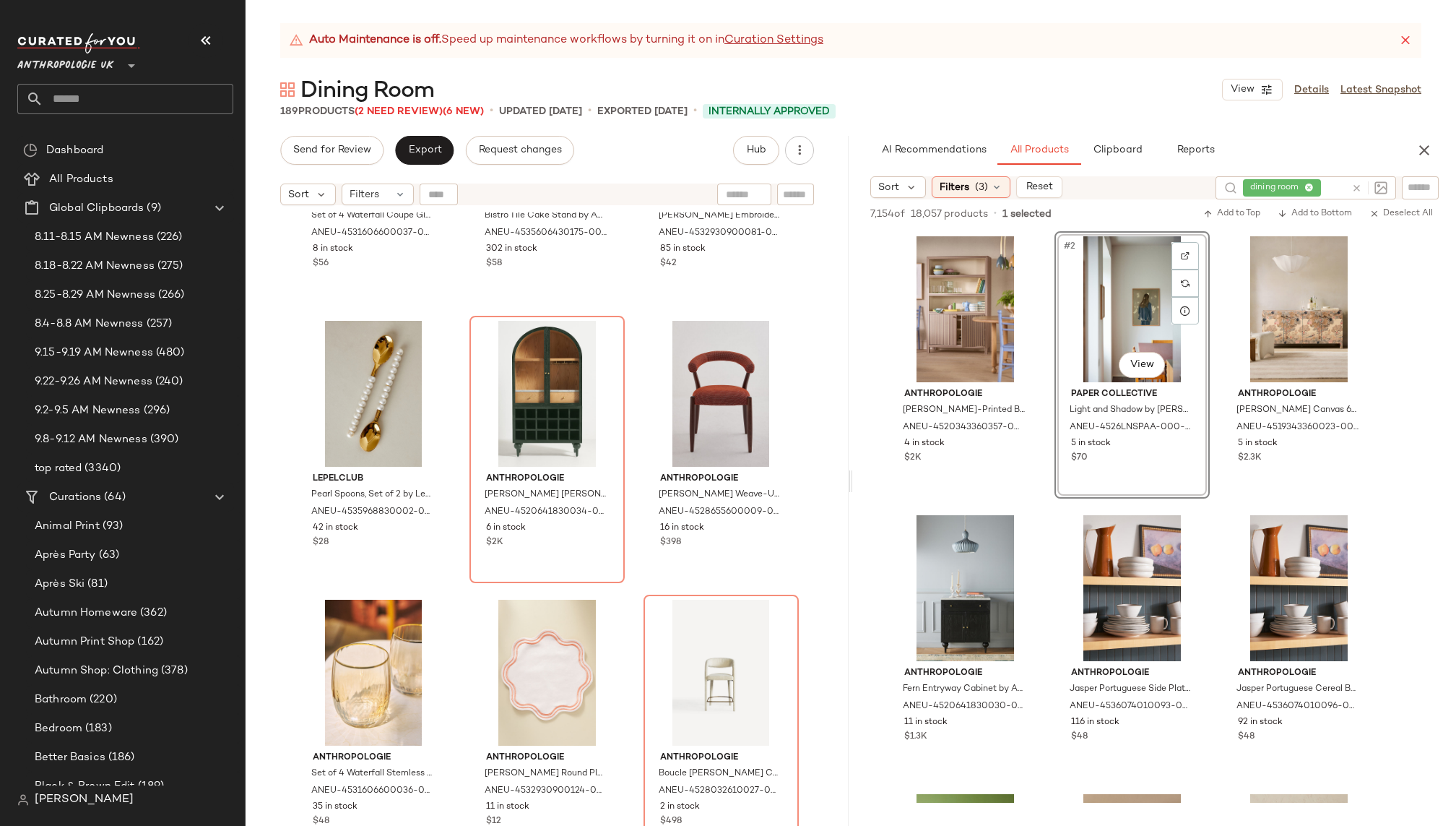
click at [1410, 44] on icon at bounding box center [1405, 40] width 14 height 14
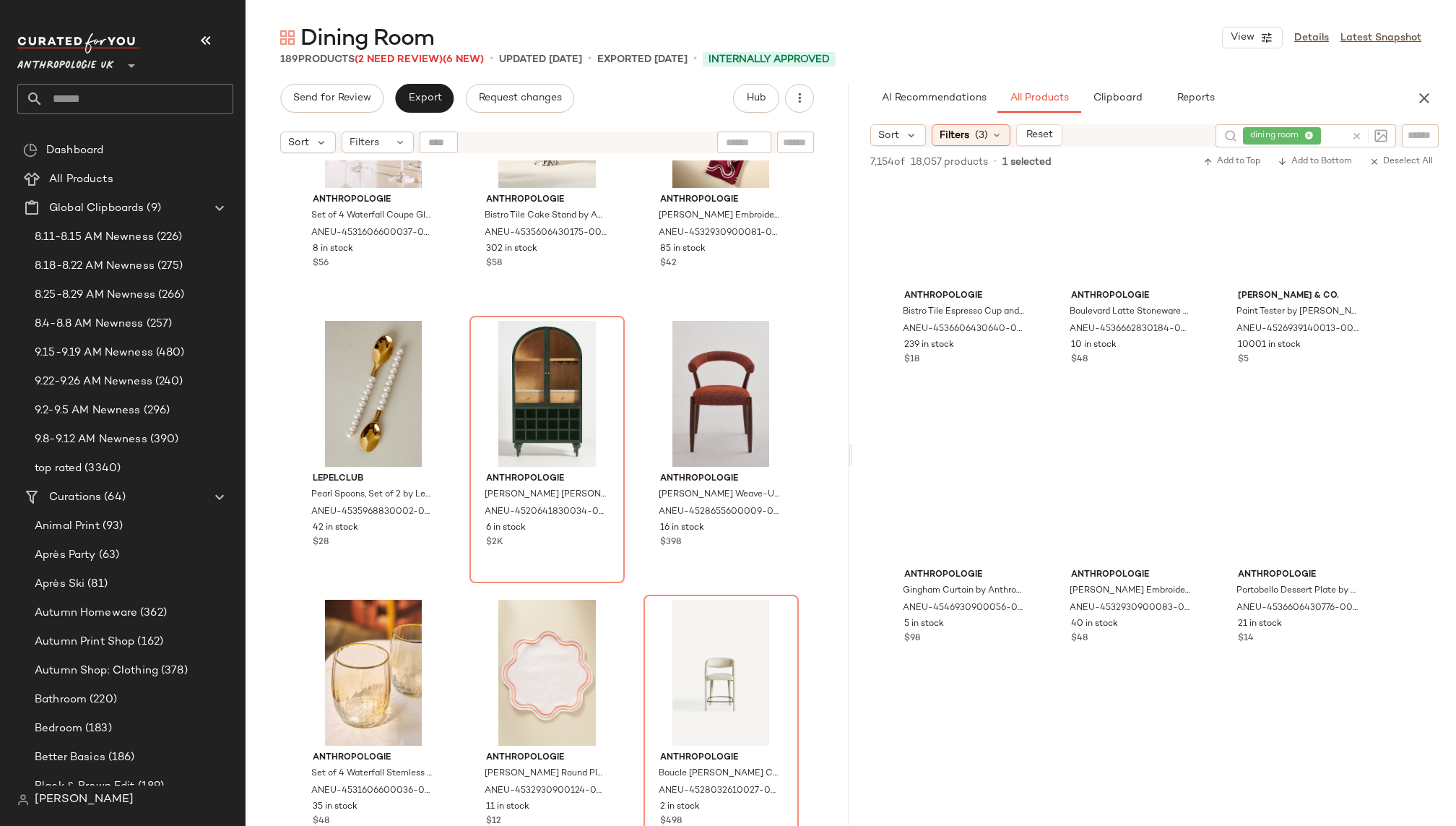
scroll to position [8716, 0]
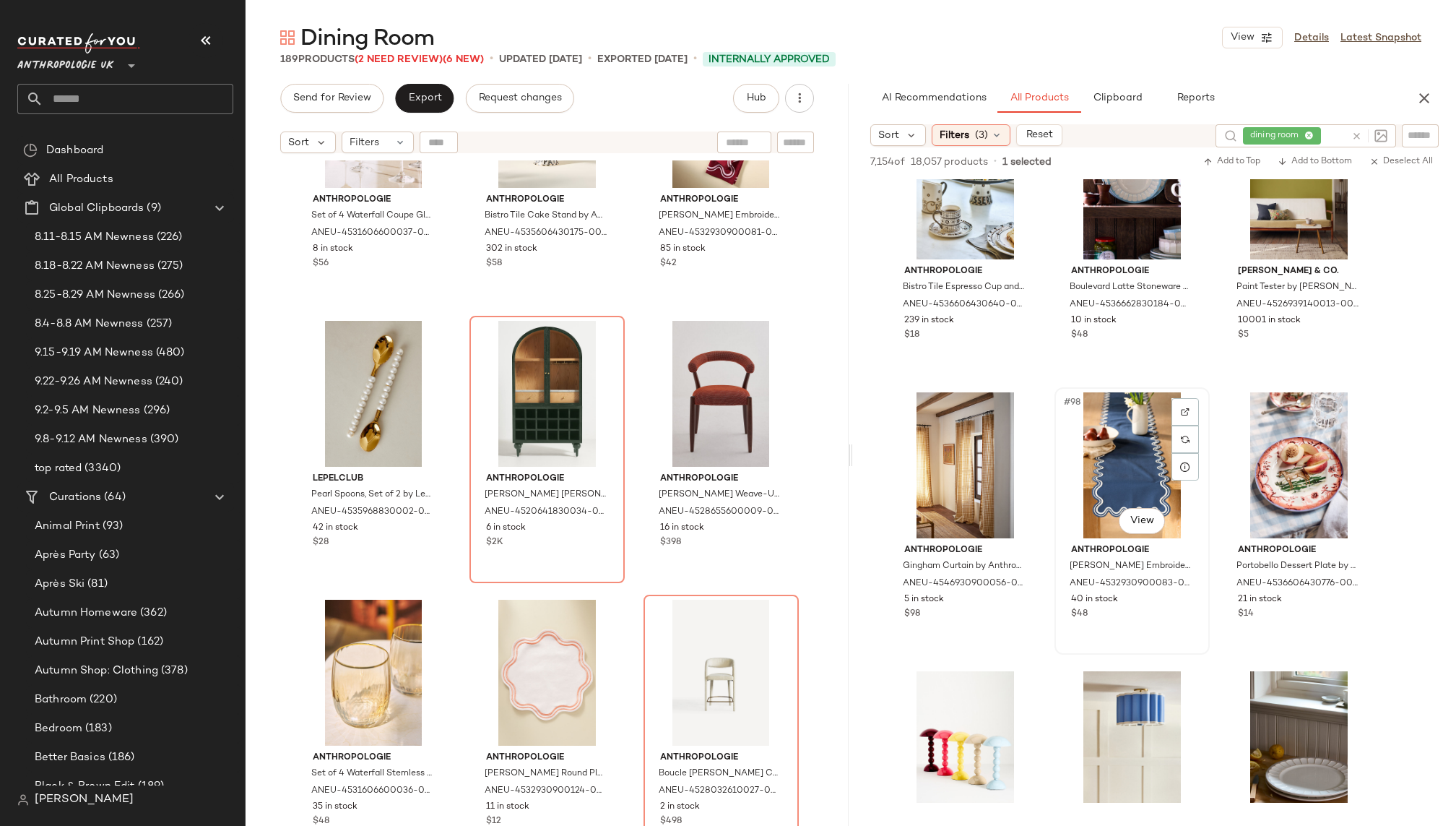
click at [1096, 440] on div "#98 View" at bounding box center [1132, 465] width 145 height 146
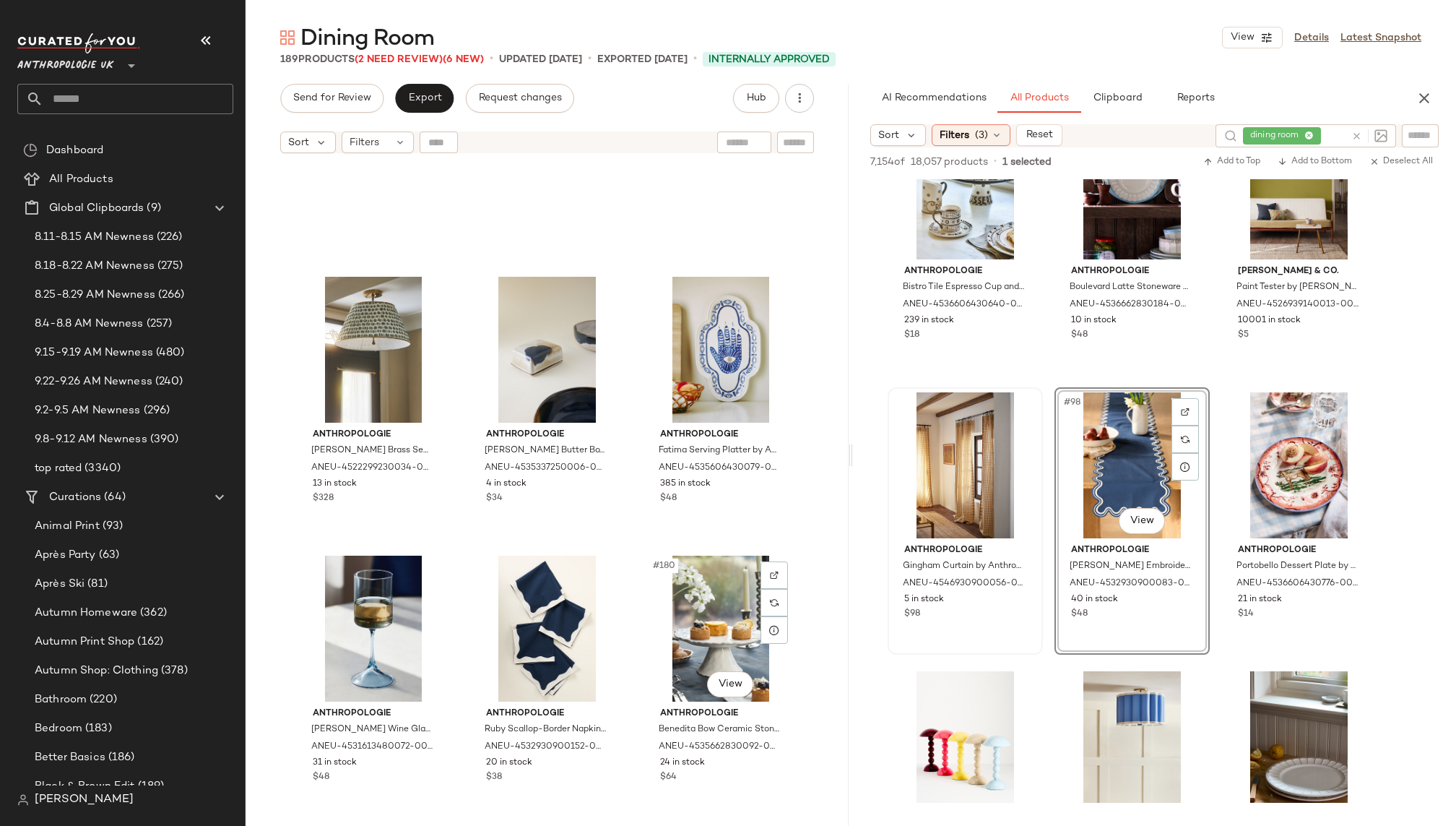
scroll to position [16075, 0]
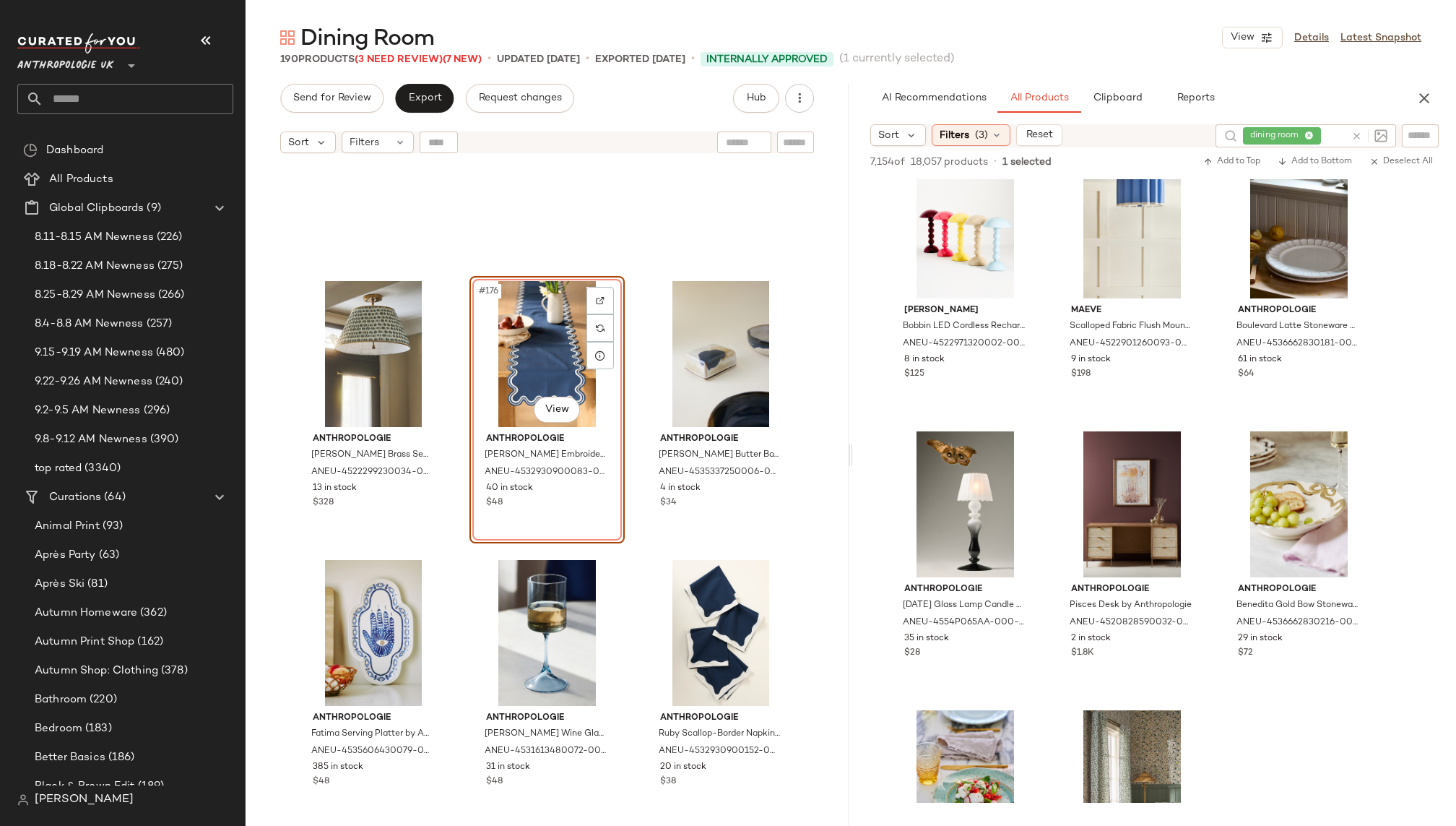
scroll to position [9255, 0]
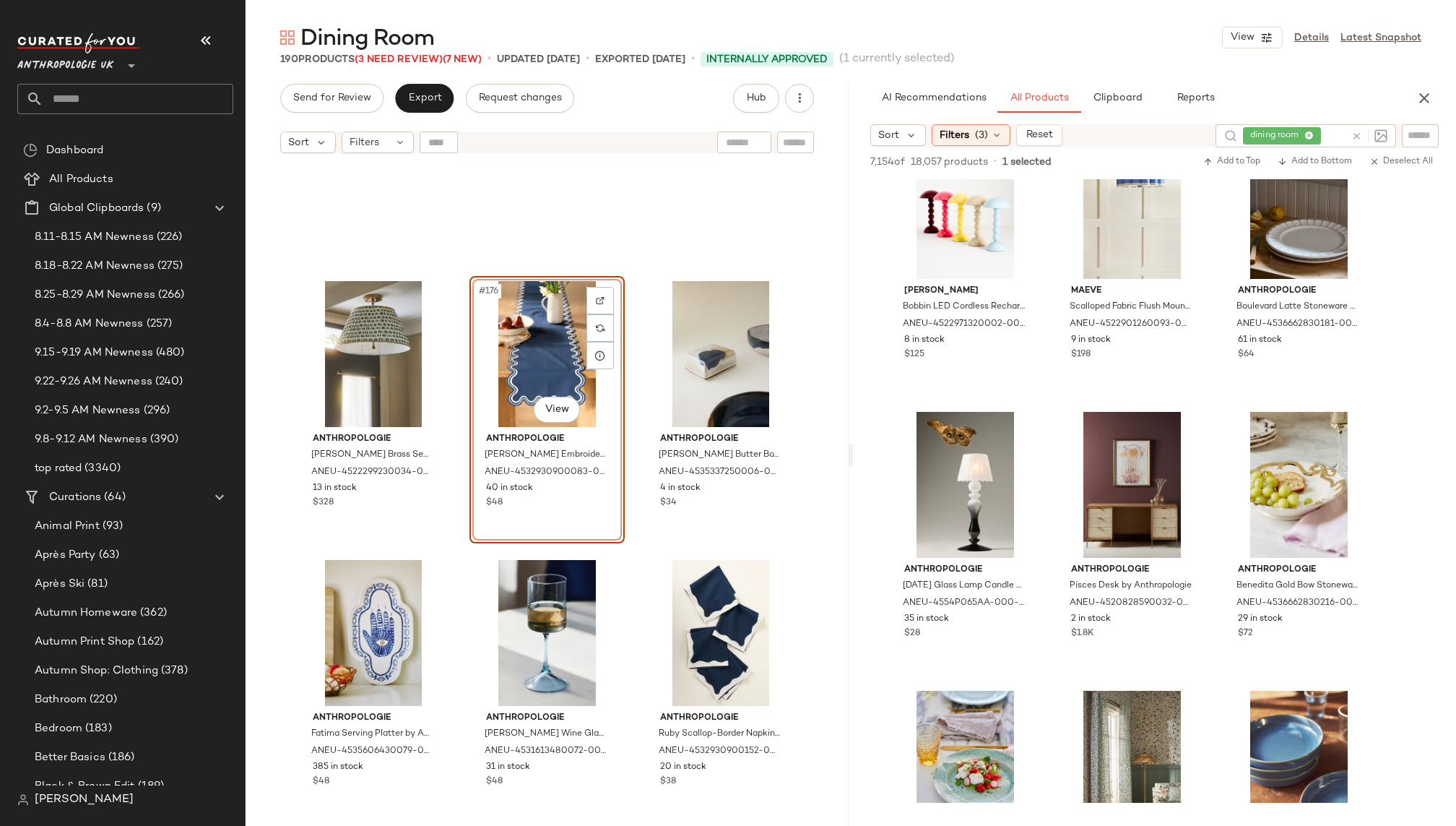
drag, startPoint x: 1116, startPoint y: 434, endPoint x: 145, endPoint y: 7, distance: 1060.7
click at [552, 405] on body "Anthropologie UK ** Dashboard All Products Global Clipboards (9) 8.11-8.15 AM N…" at bounding box center [728, 413] width 1456 height 826
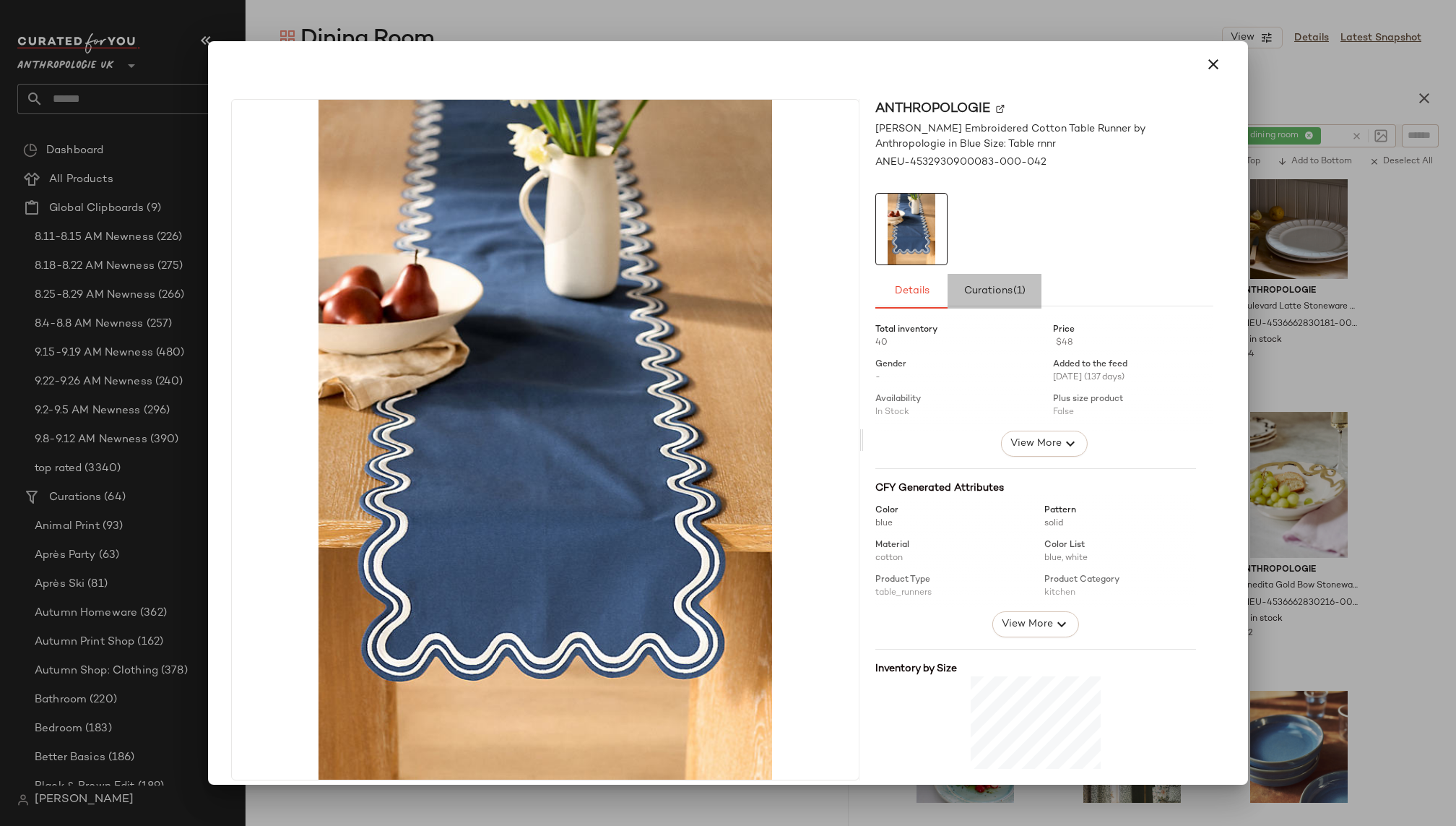
click at [988, 298] on button "Curations (1)" at bounding box center [994, 291] width 94 height 35
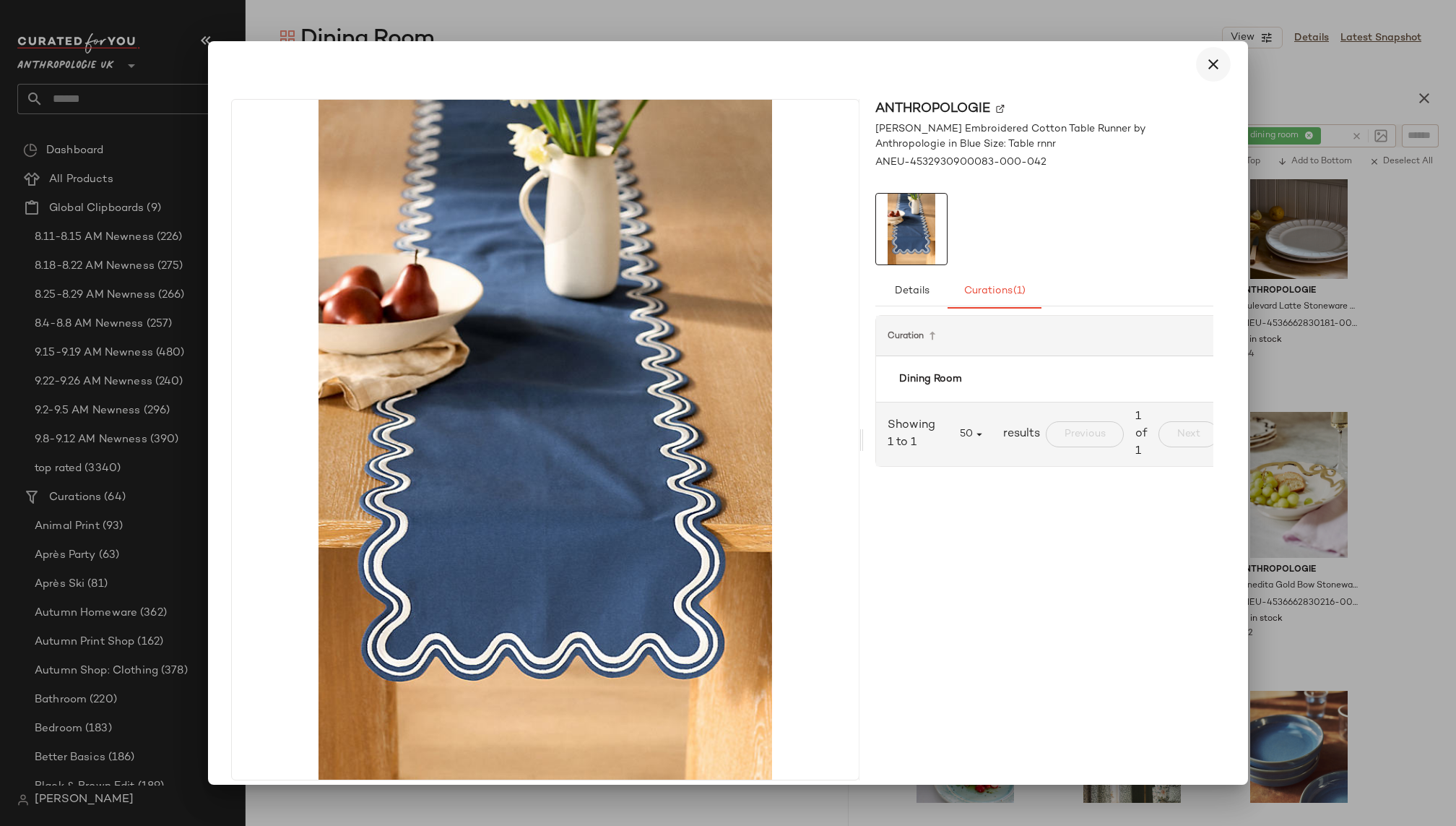
click at [1204, 64] on icon "button" at bounding box center [1213, 65] width 18 height 18
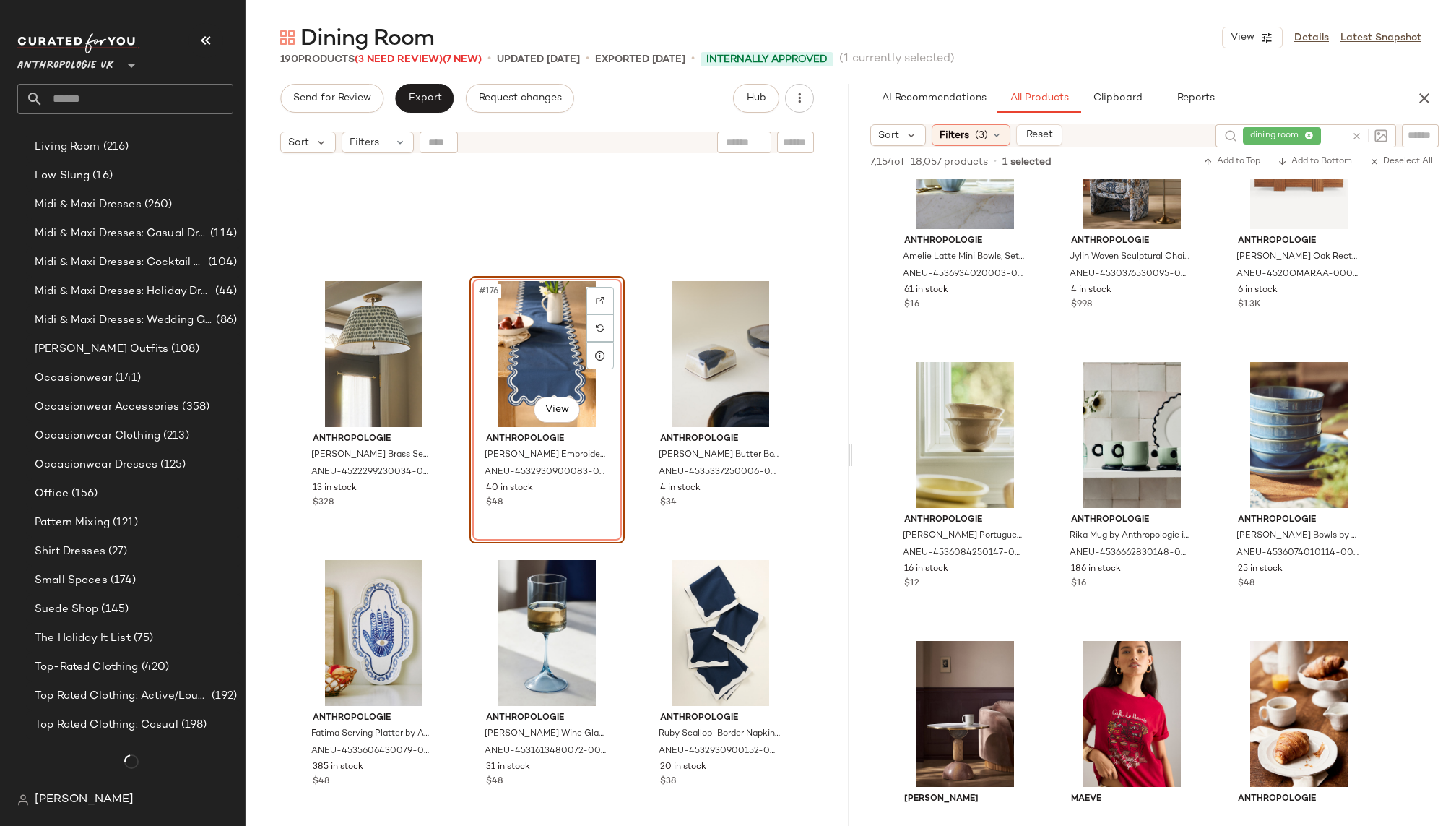
scroll to position [1217, 0]
click at [141, 522] on div "Pattern Mixing (121)" at bounding box center [133, 523] width 207 height 17
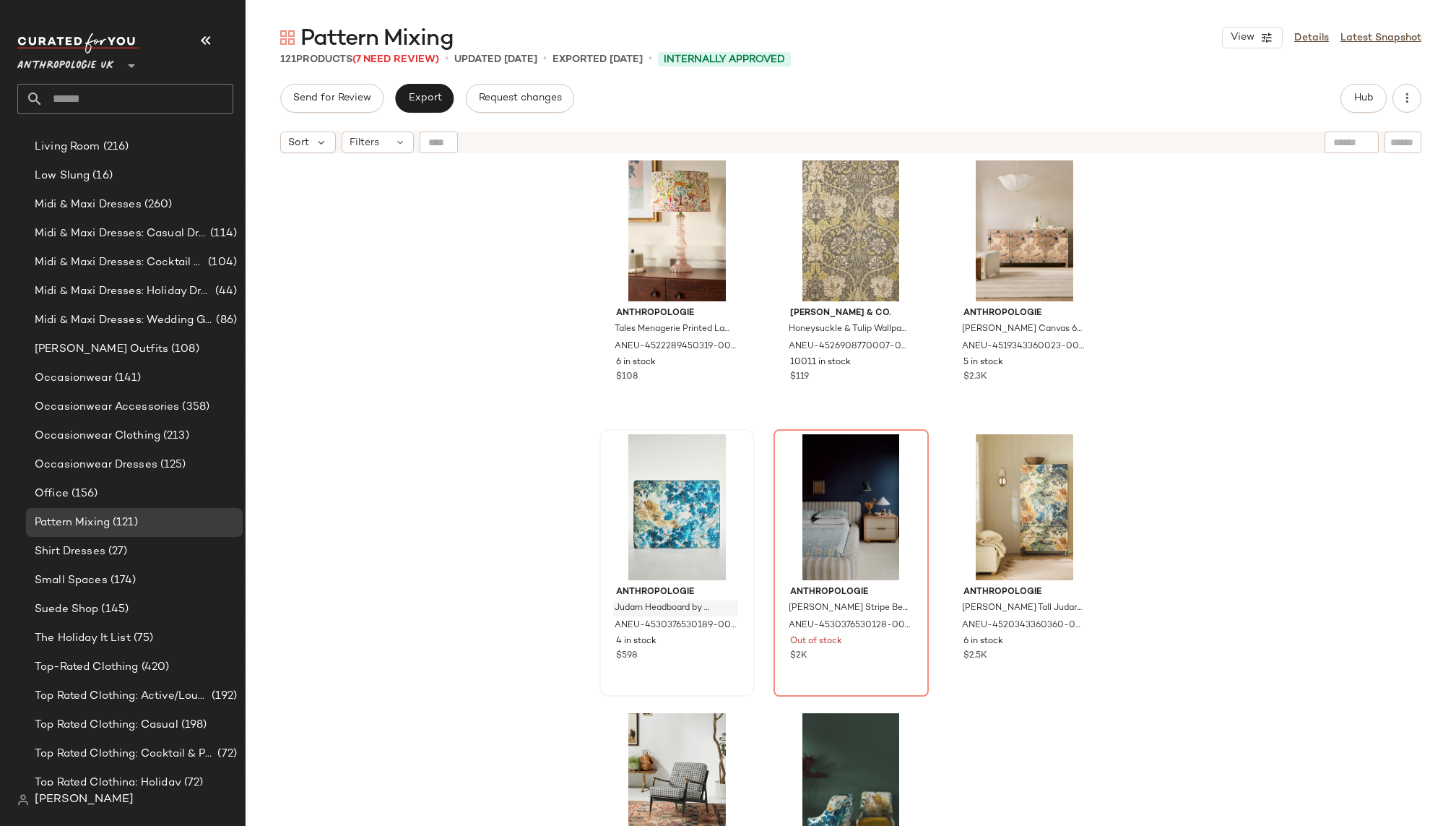
scroll to position [372, 0]
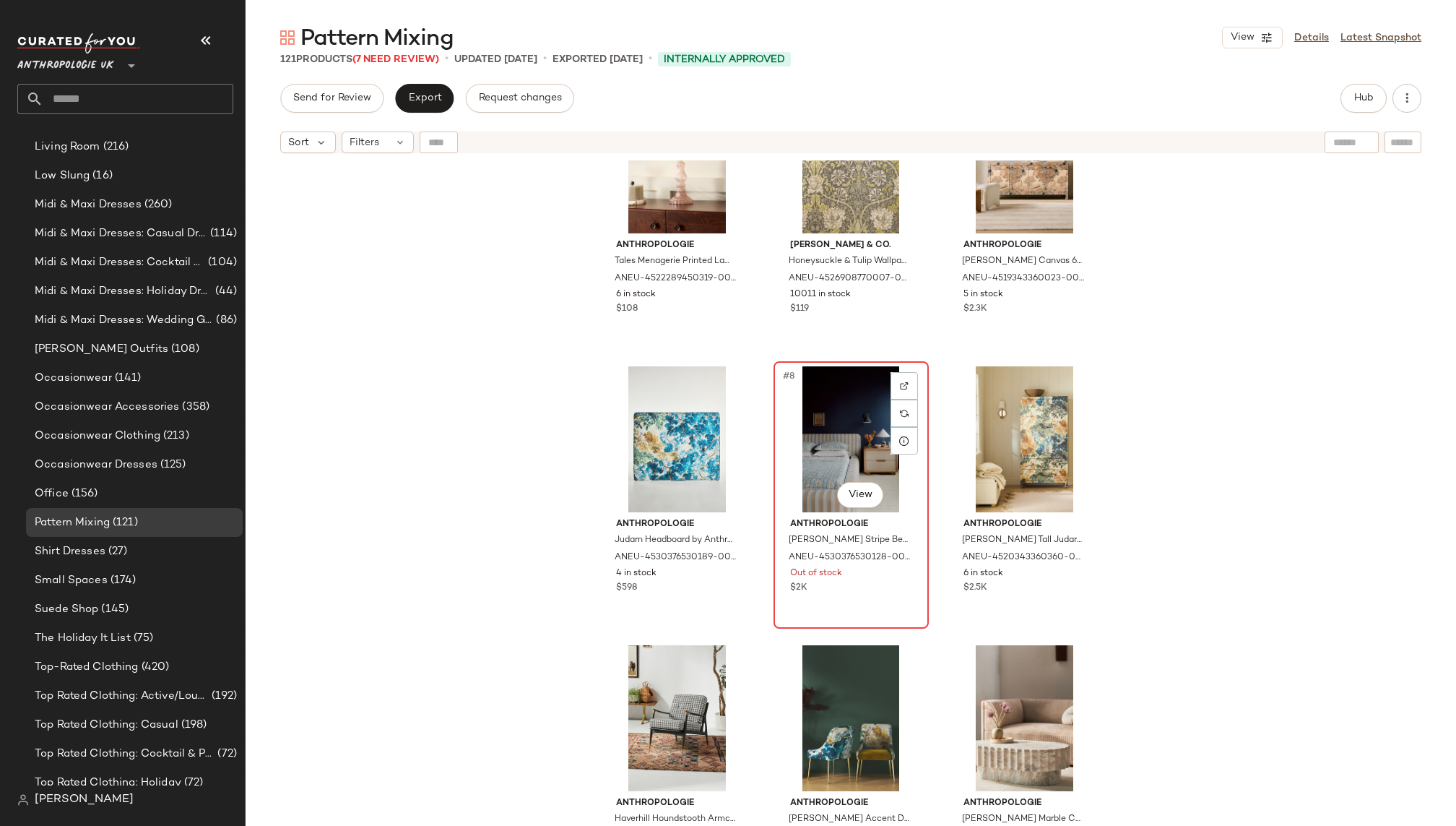
click at [805, 415] on div "#8 View" at bounding box center [851, 439] width 145 height 146
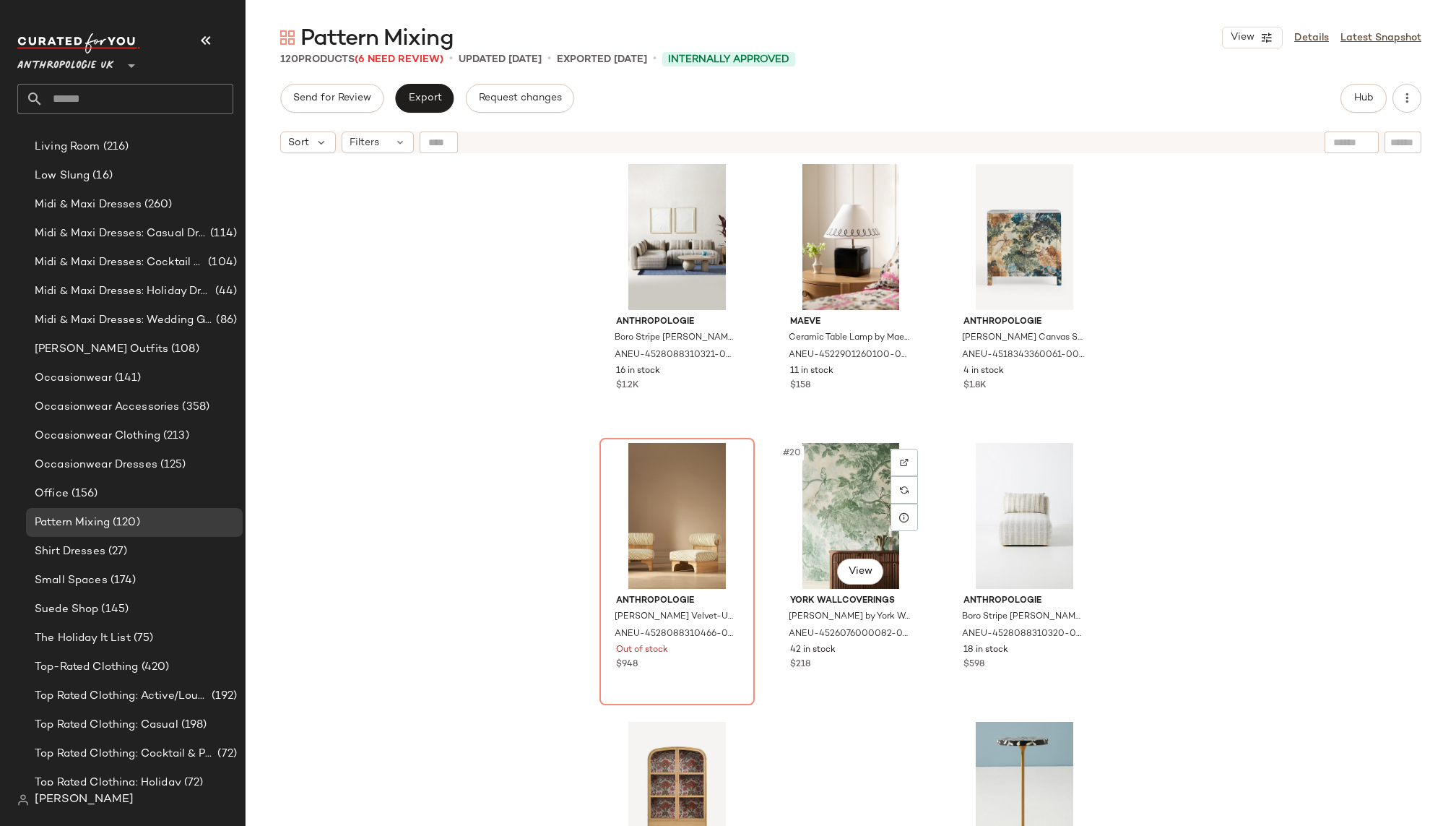
scroll to position [1446, 0]
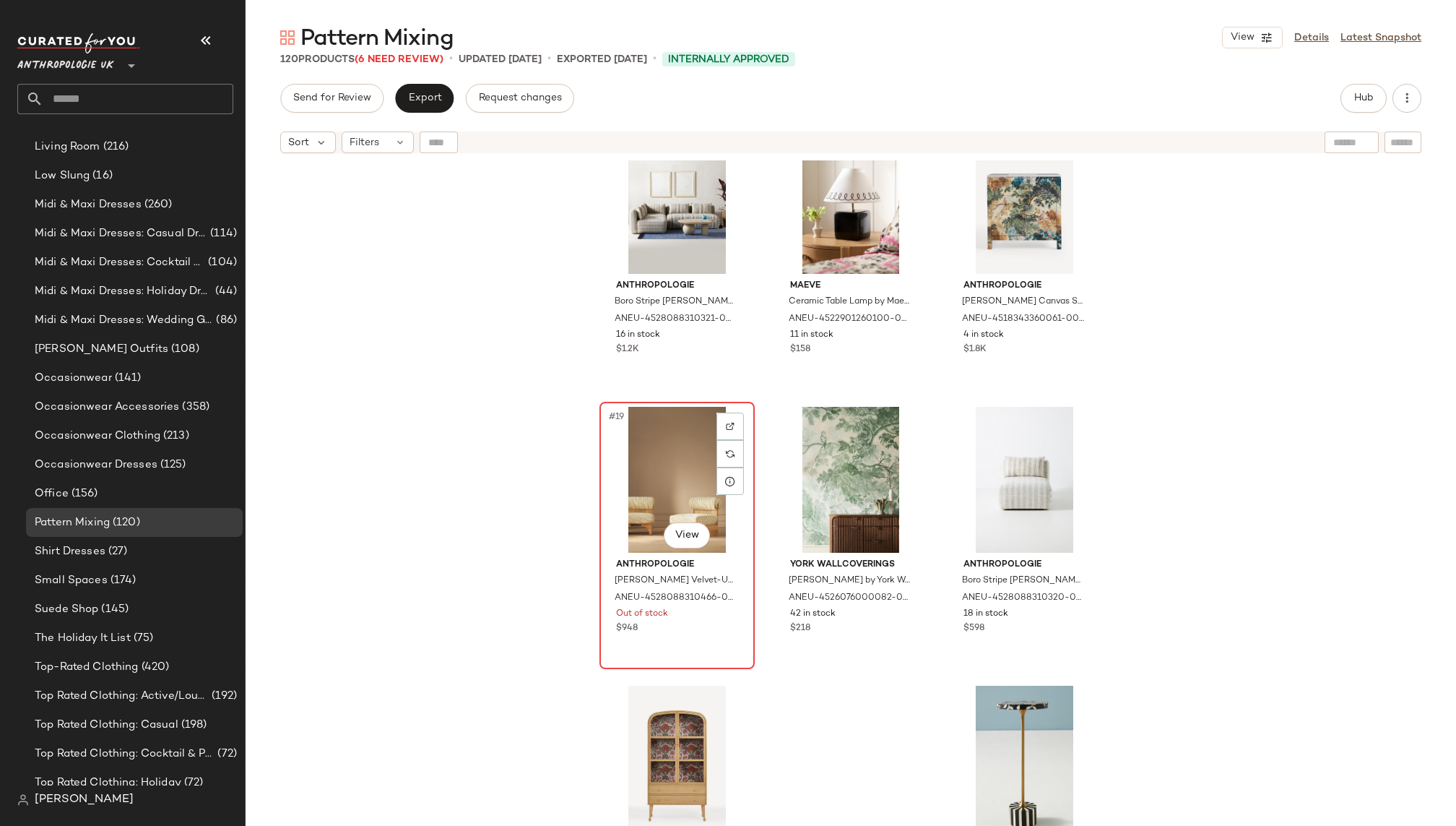
click at [638, 474] on div "#19 View" at bounding box center [677, 479] width 145 height 146
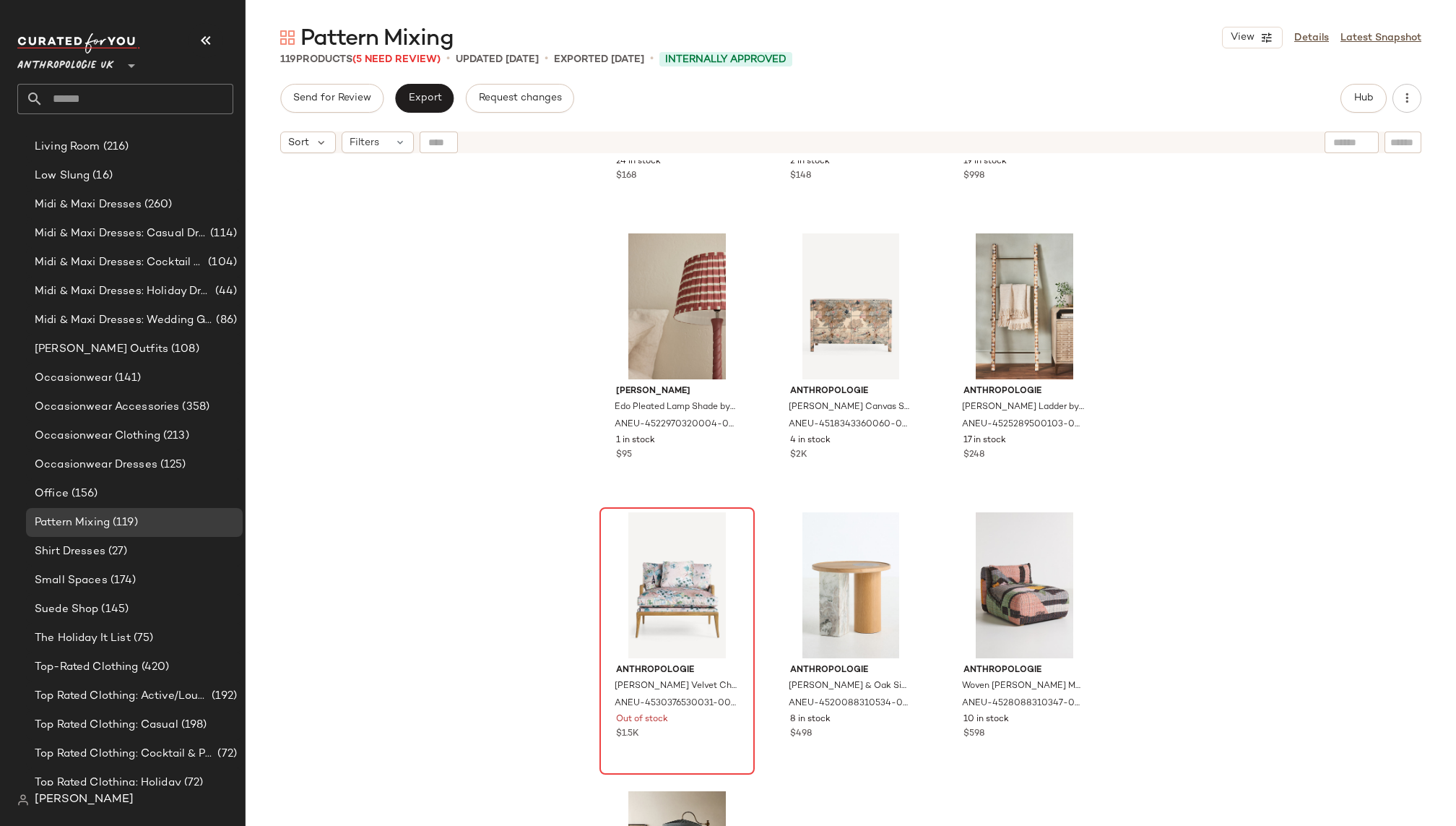
scroll to position [6934, 0]
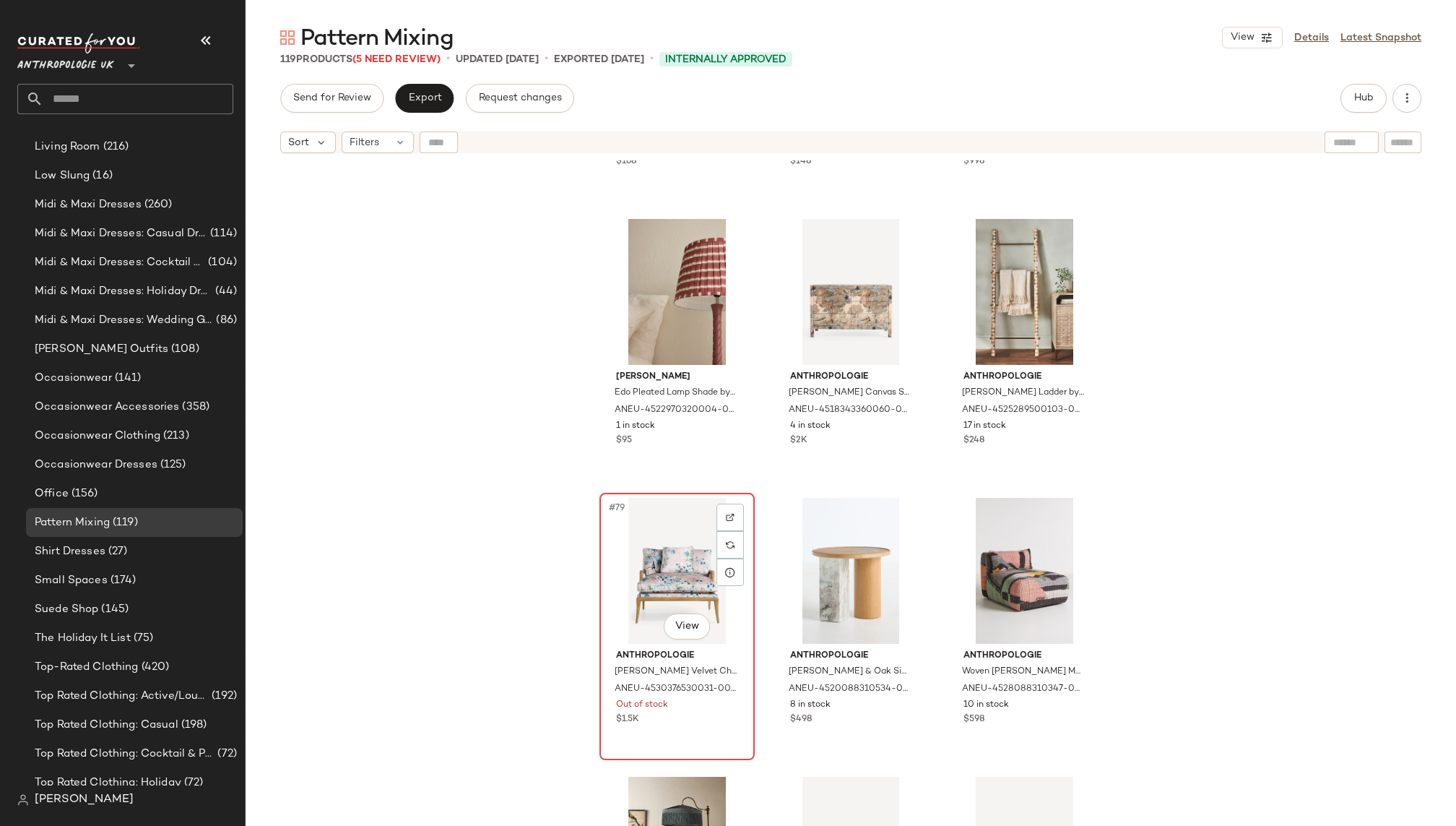
click at [660, 558] on div "#79 View" at bounding box center [677, 570] width 145 height 146
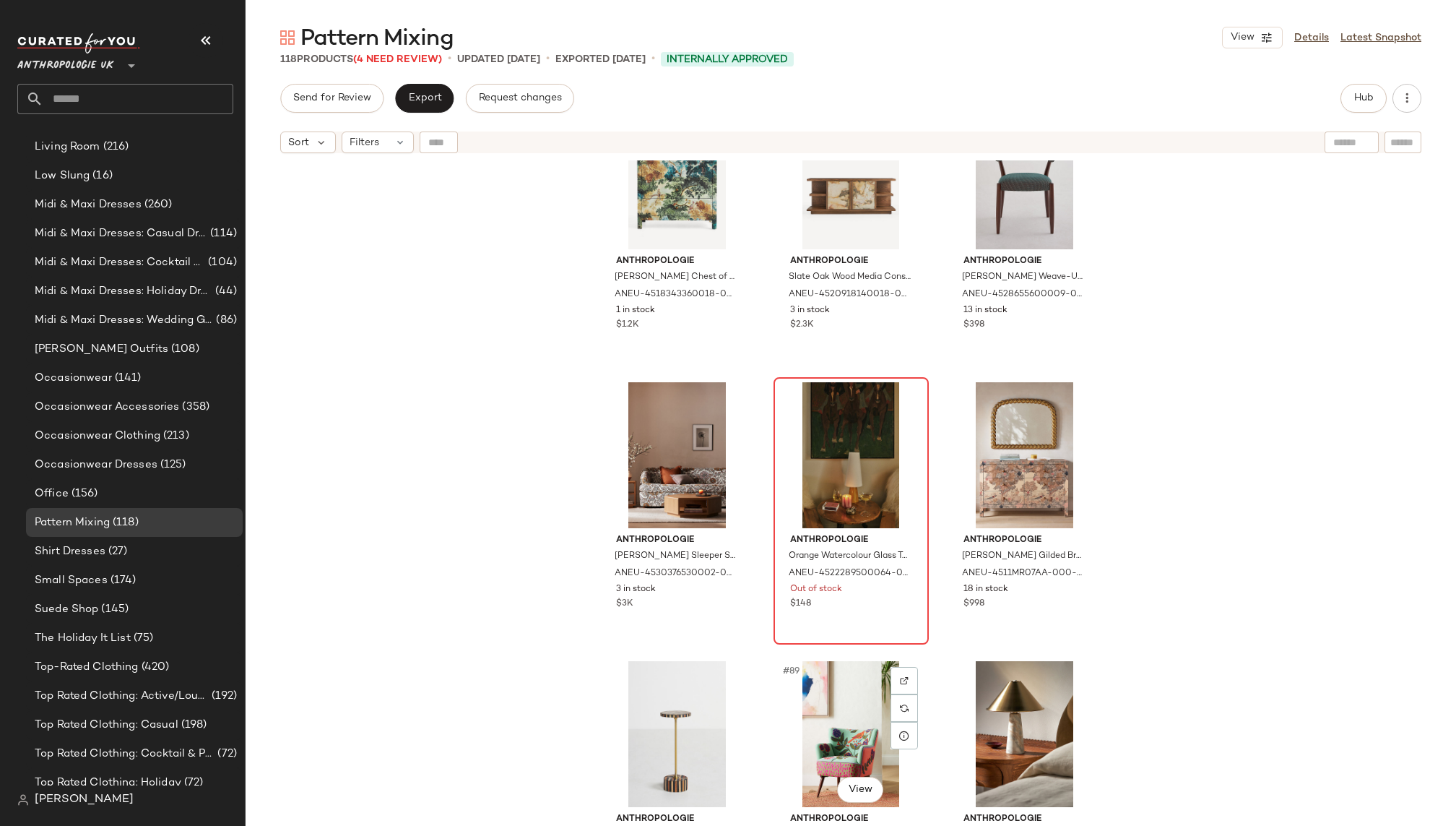
scroll to position [7625, 0]
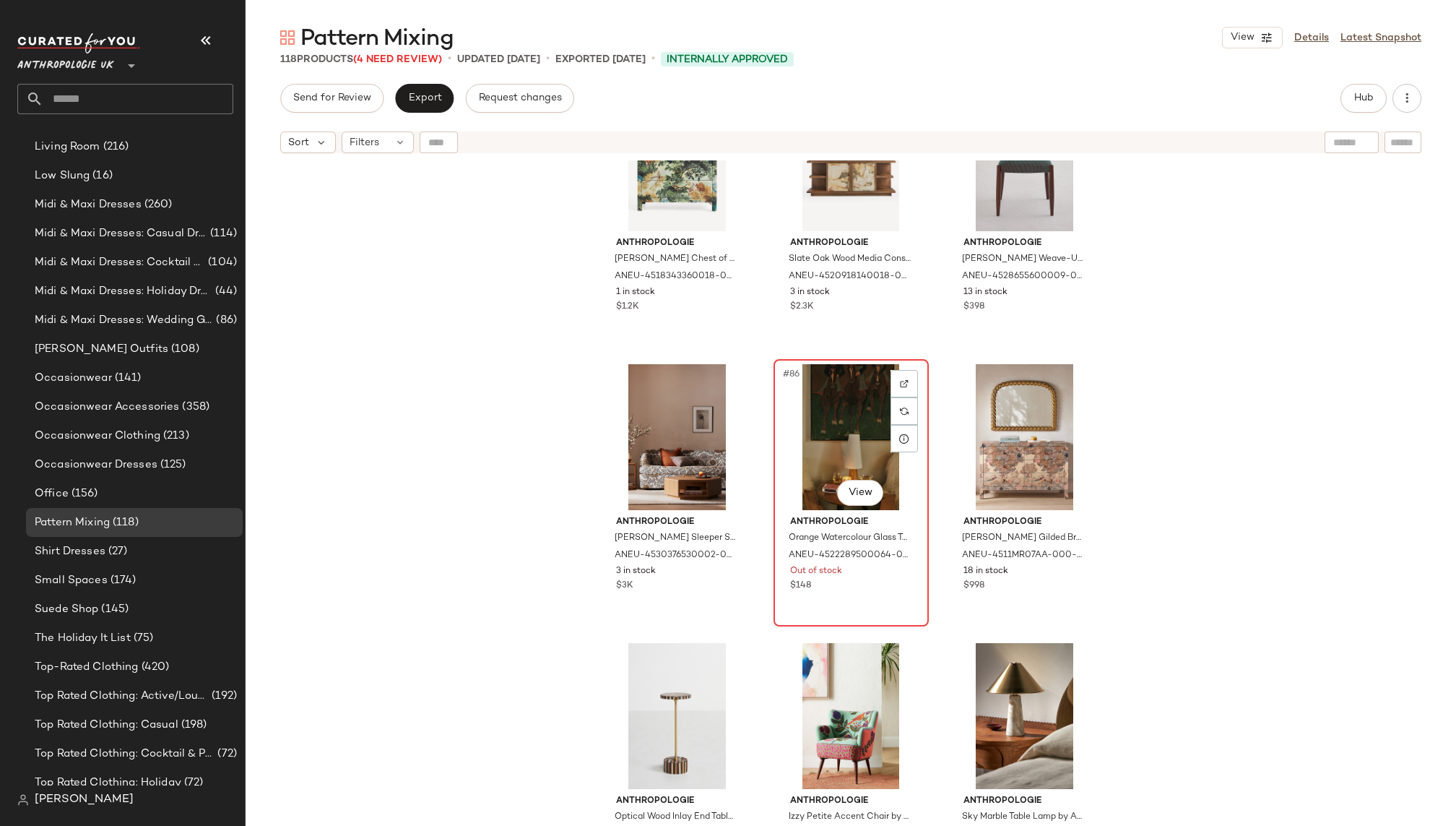
click at [811, 454] on div "#86 View" at bounding box center [851, 437] width 145 height 146
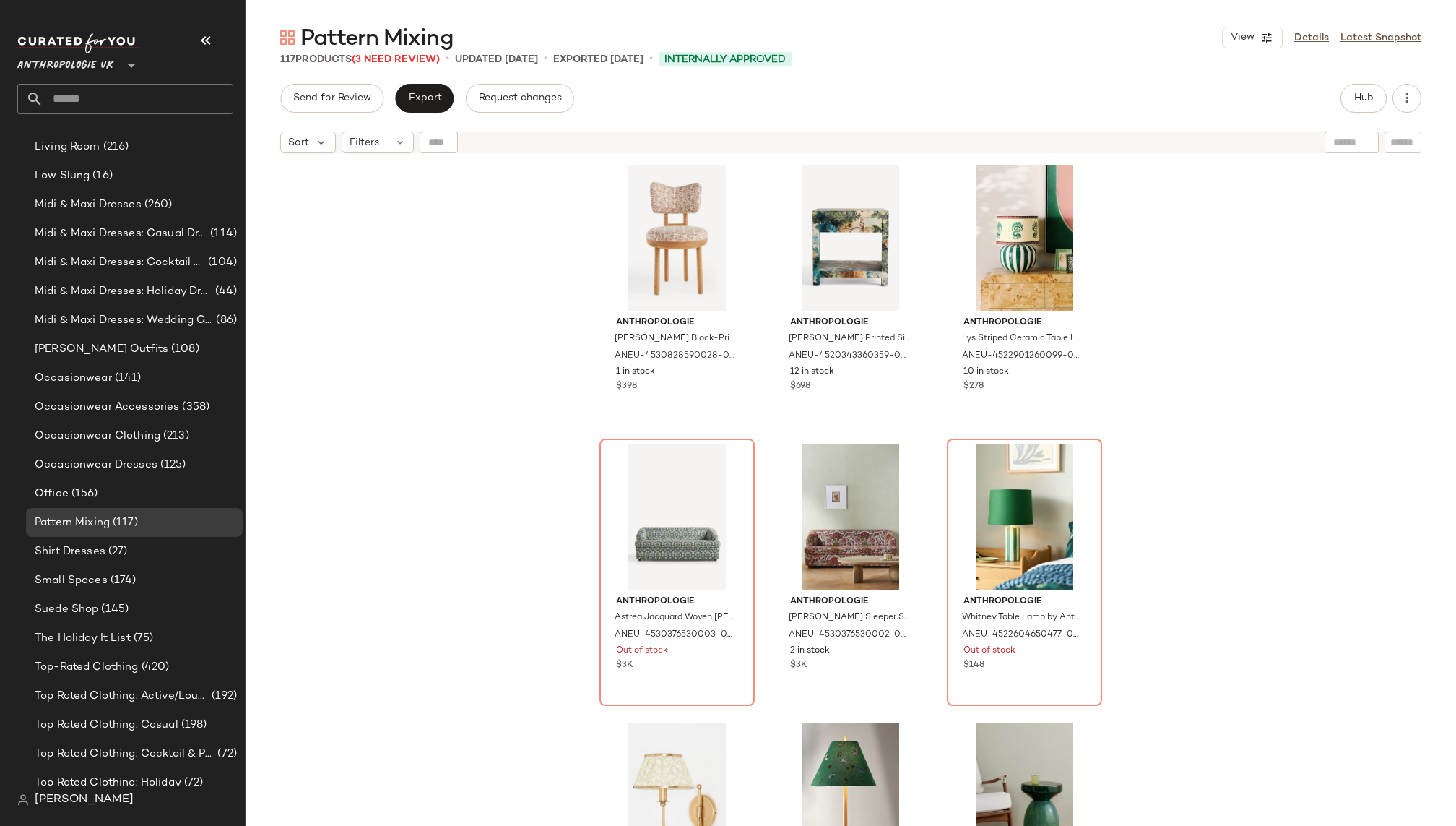
scroll to position [8412, 0]
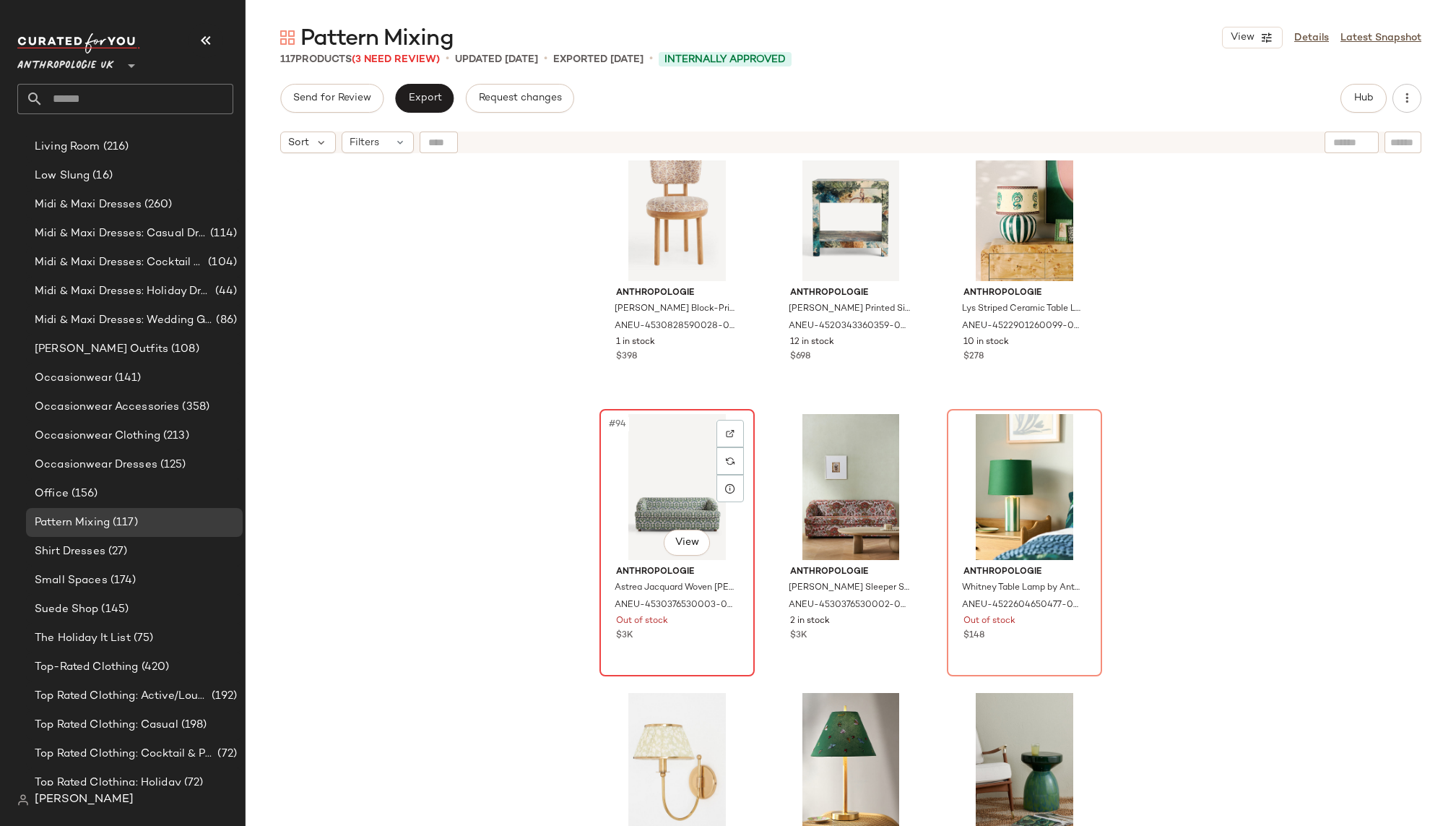
click at [650, 484] on div "#94 View" at bounding box center [677, 487] width 145 height 146
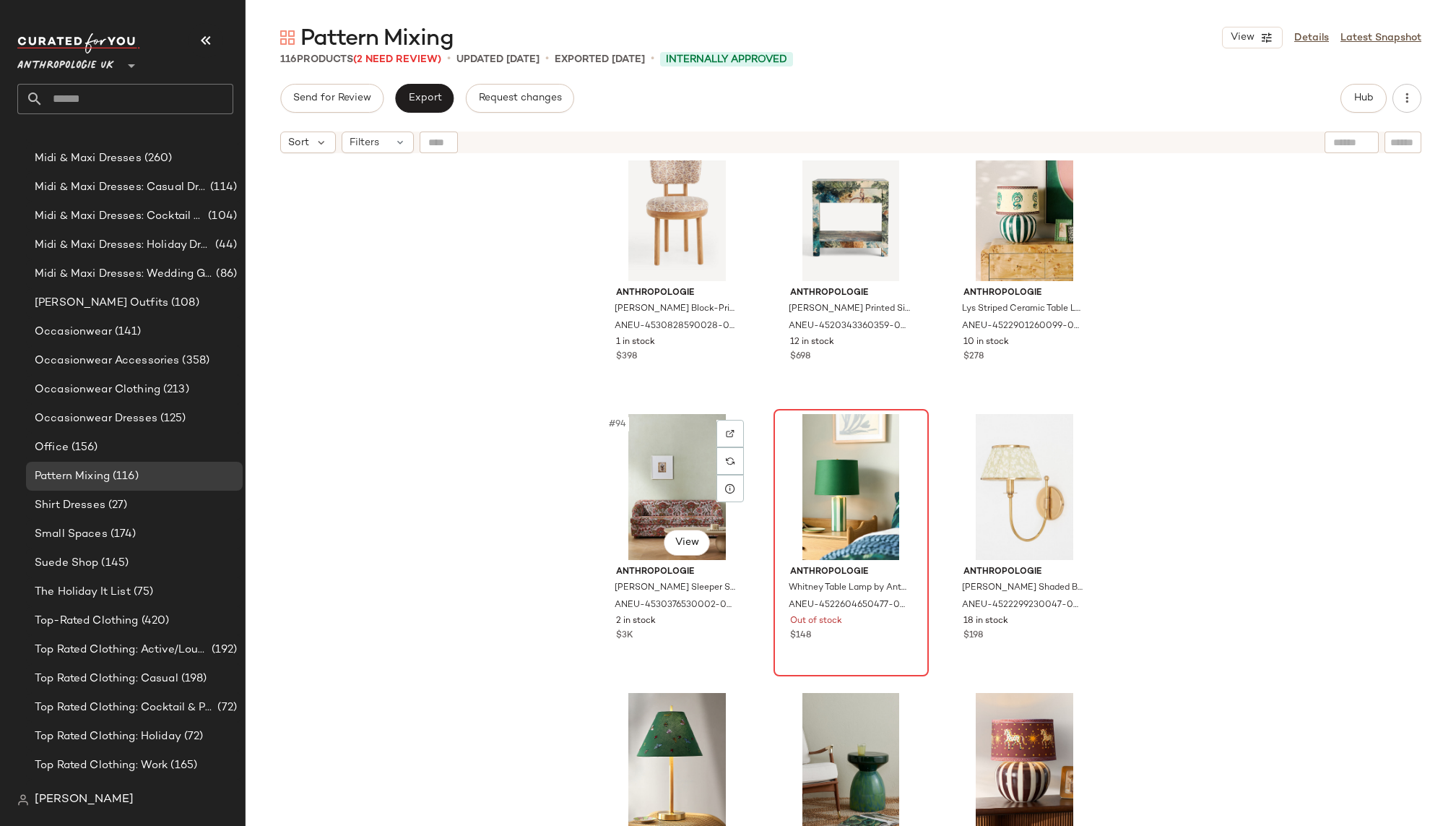
scroll to position [1217, 0]
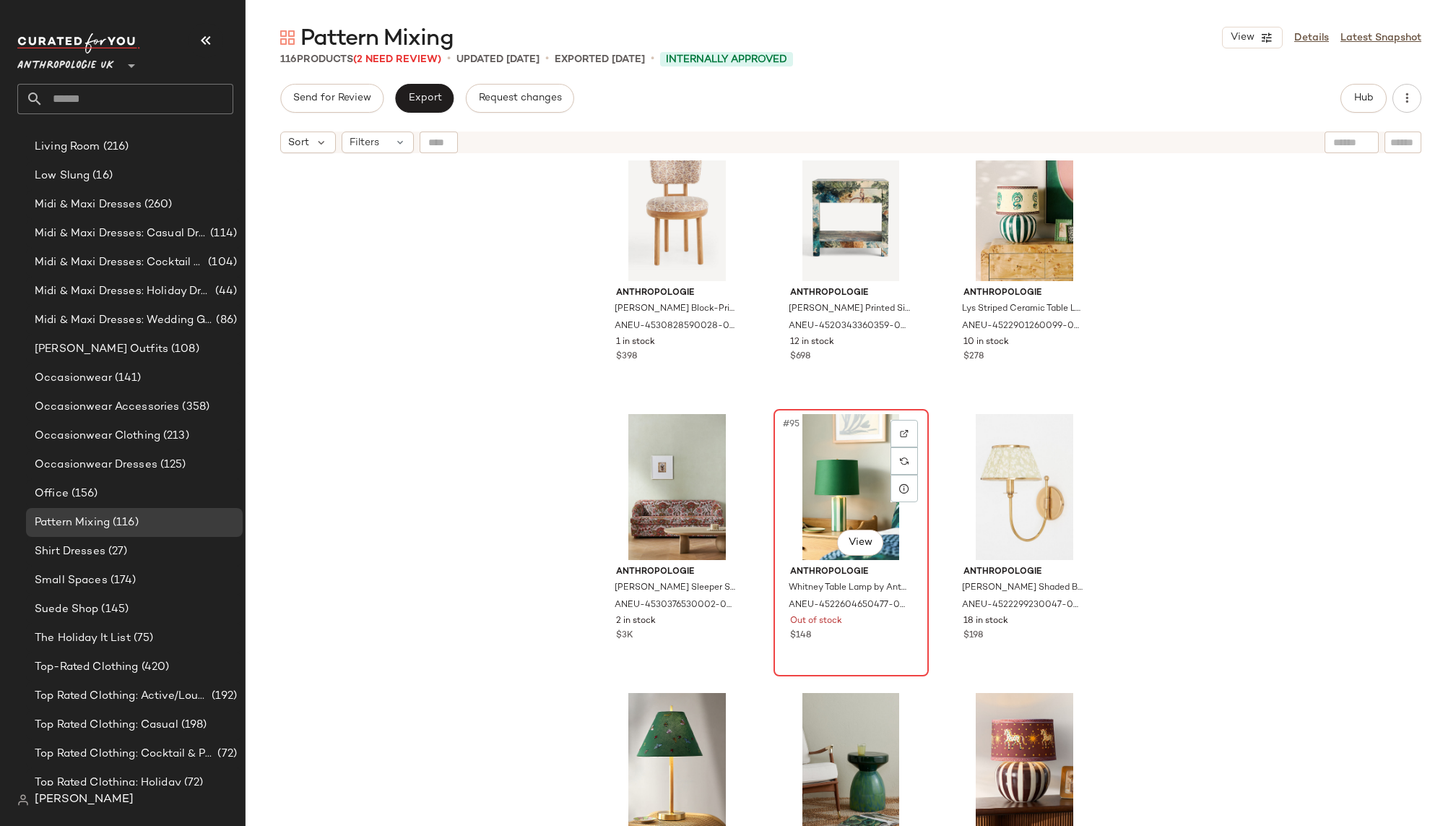
click at [784, 512] on div "#95 View" at bounding box center [851, 487] width 145 height 146
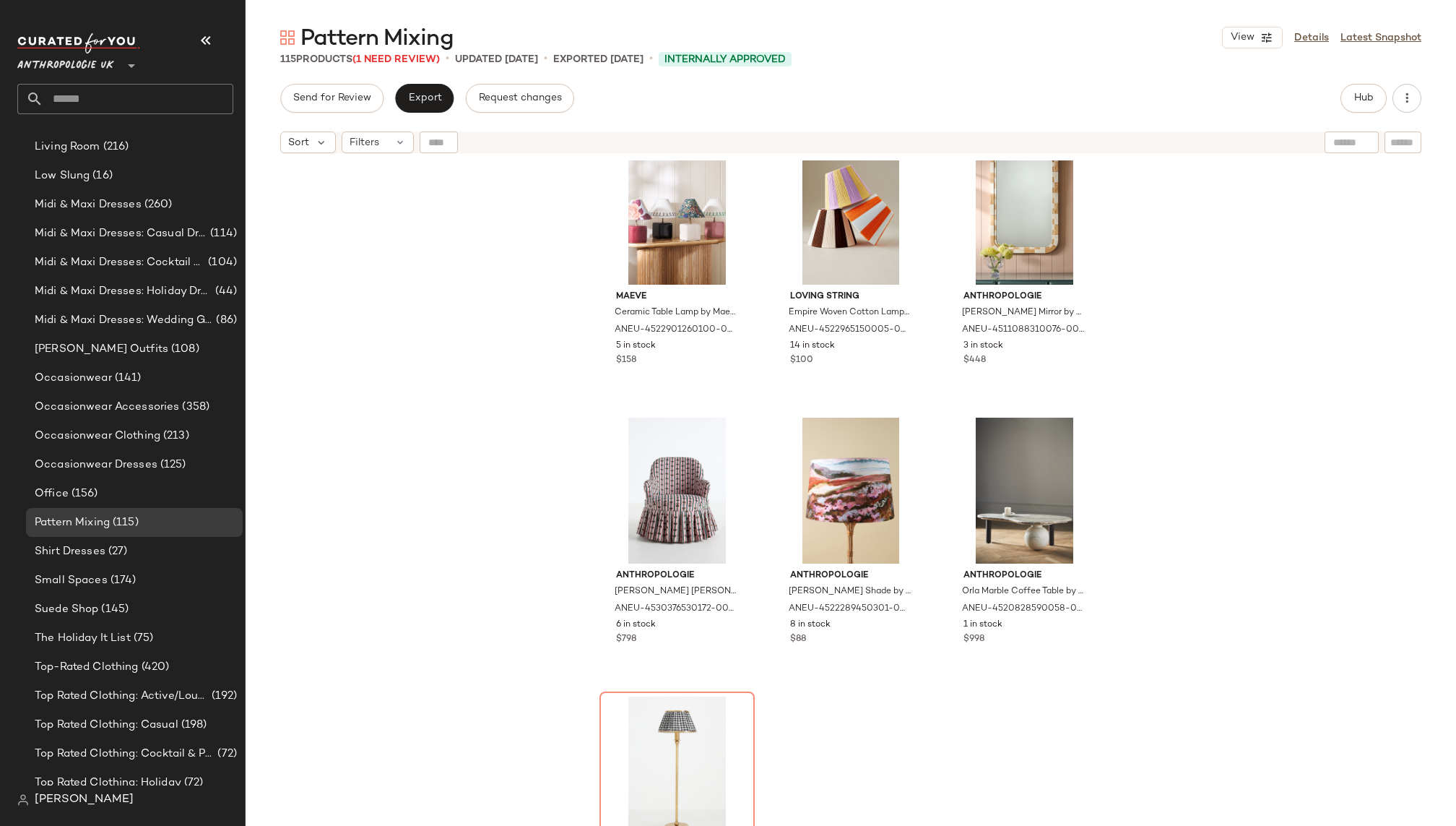
scroll to position [10178, 0]
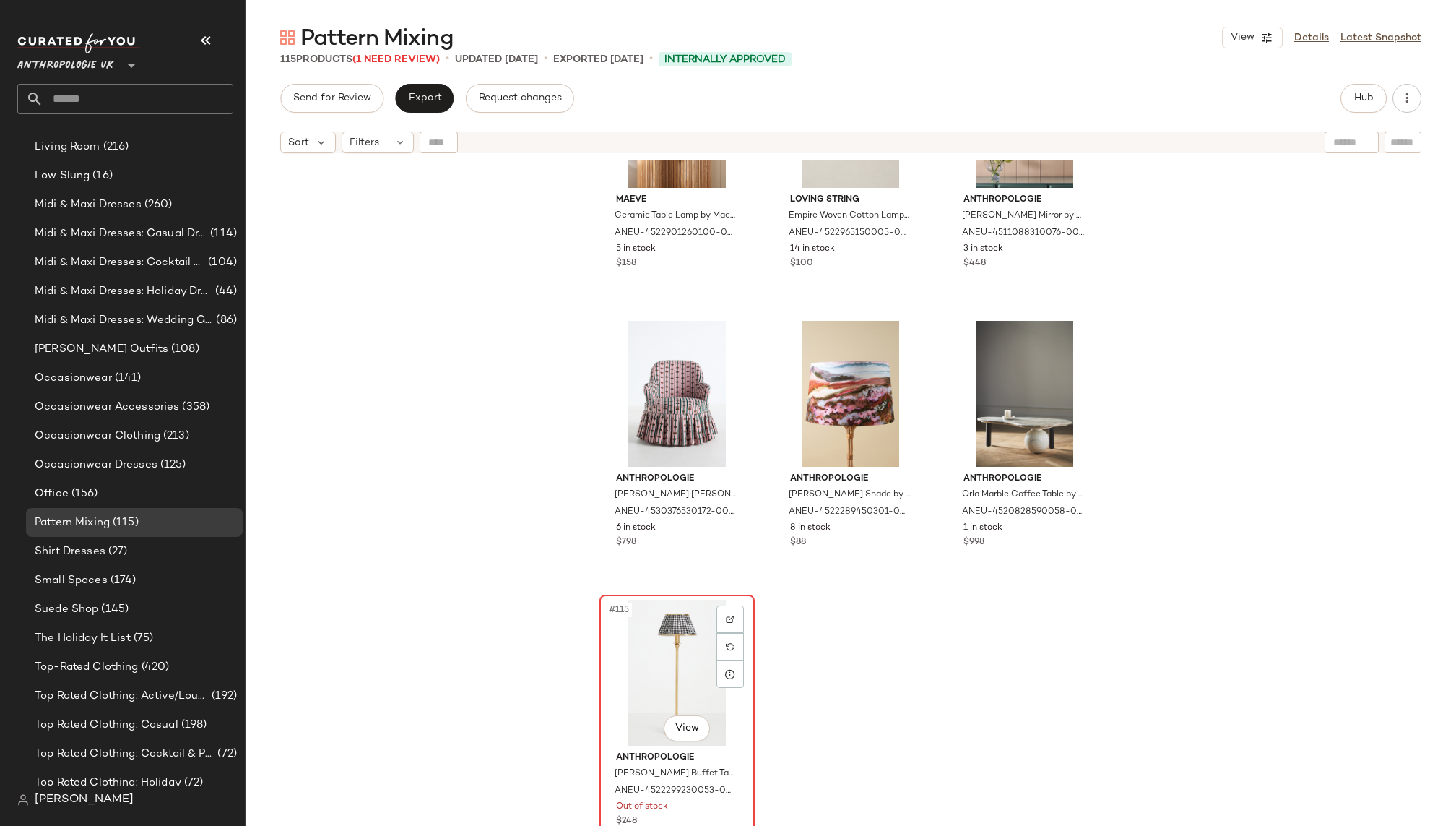
click at [633, 670] on div "#115 View" at bounding box center [677, 673] width 145 height 146
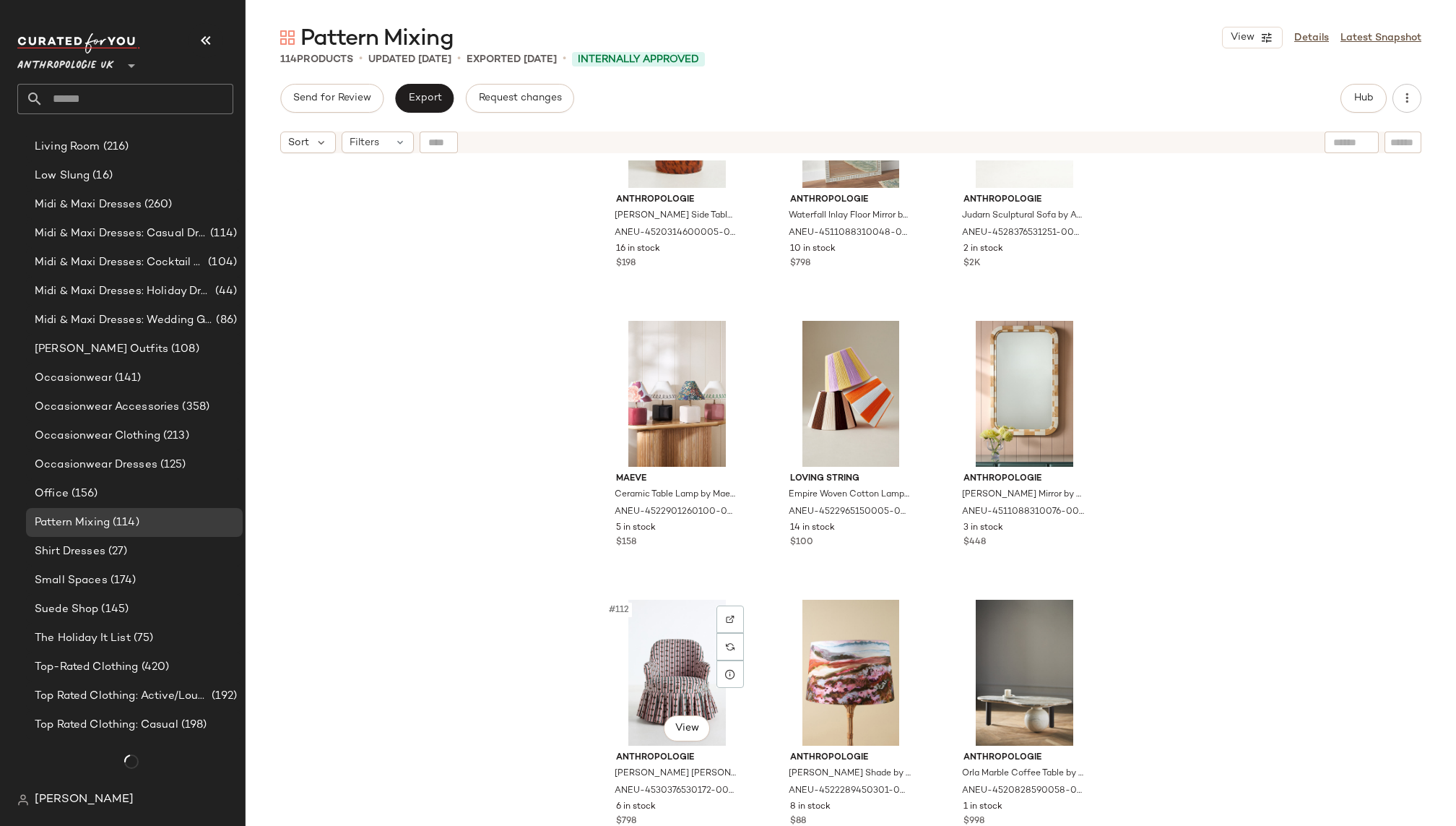
scroll to position [1217, 0]
click at [1353, 100] on span "Hub" at bounding box center [1363, 98] width 20 height 12
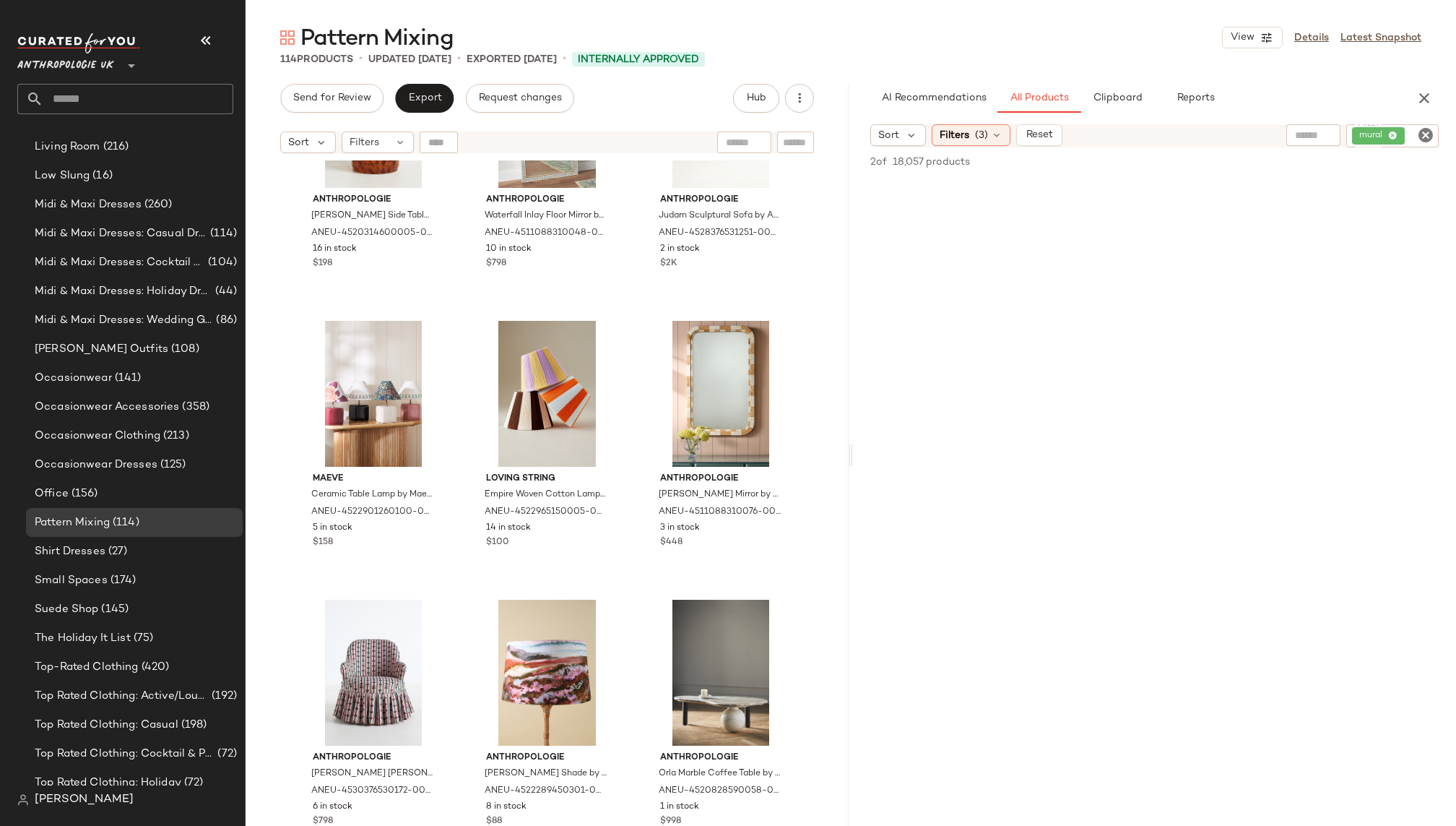
click at [1428, 134] on icon "Clear Filter" at bounding box center [1426, 136] width 18 height 18
click at [1275, 78] on div "Pattern Mixing View Details Latest Snapshot 114 Products • updated Sep 23rd • E…" at bounding box center [850, 424] width 1210 height 803
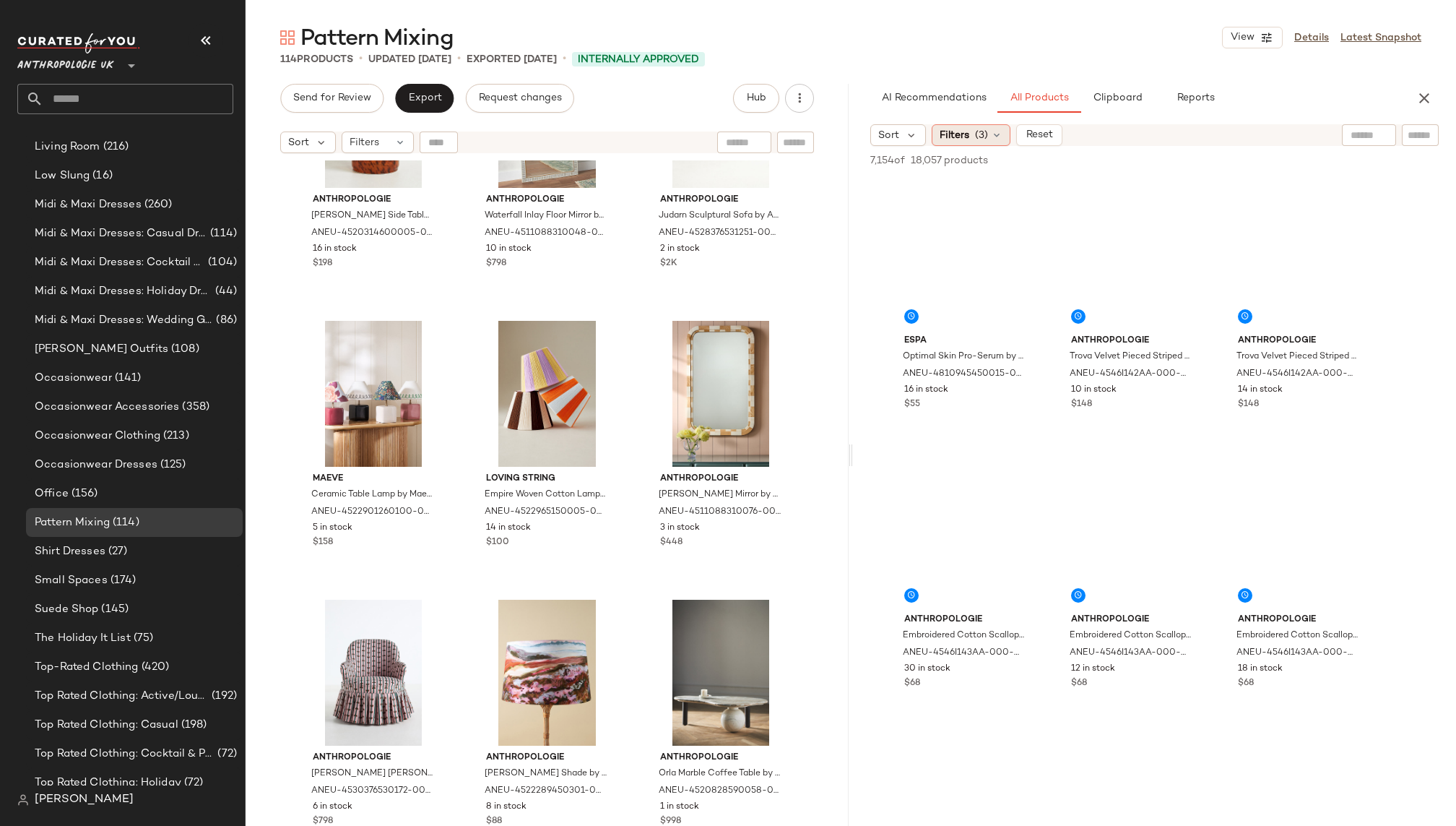
click at [980, 134] on span "(3)" at bounding box center [981, 135] width 13 height 15
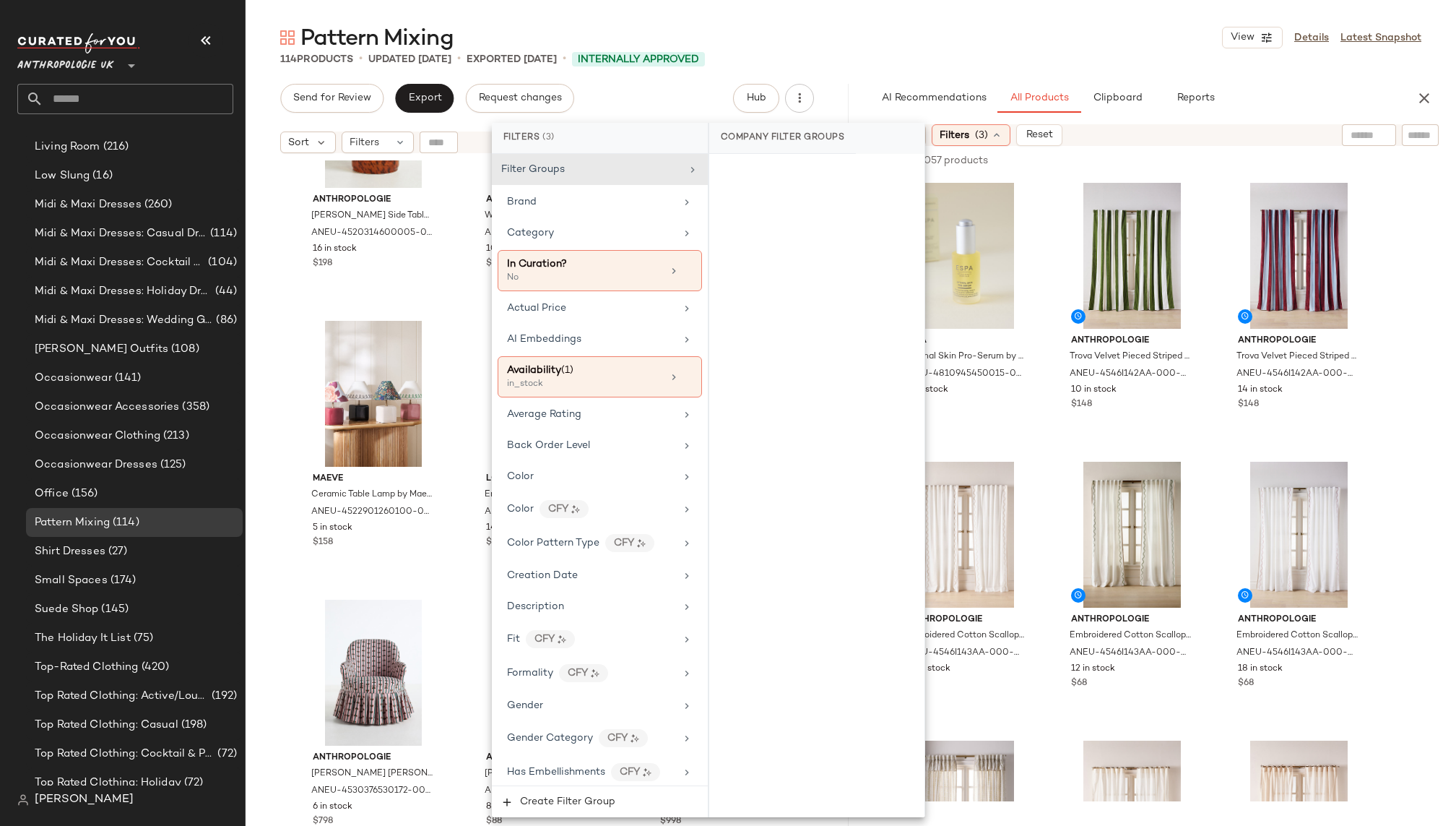
click at [980, 134] on span "(3)" at bounding box center [981, 135] width 13 height 15
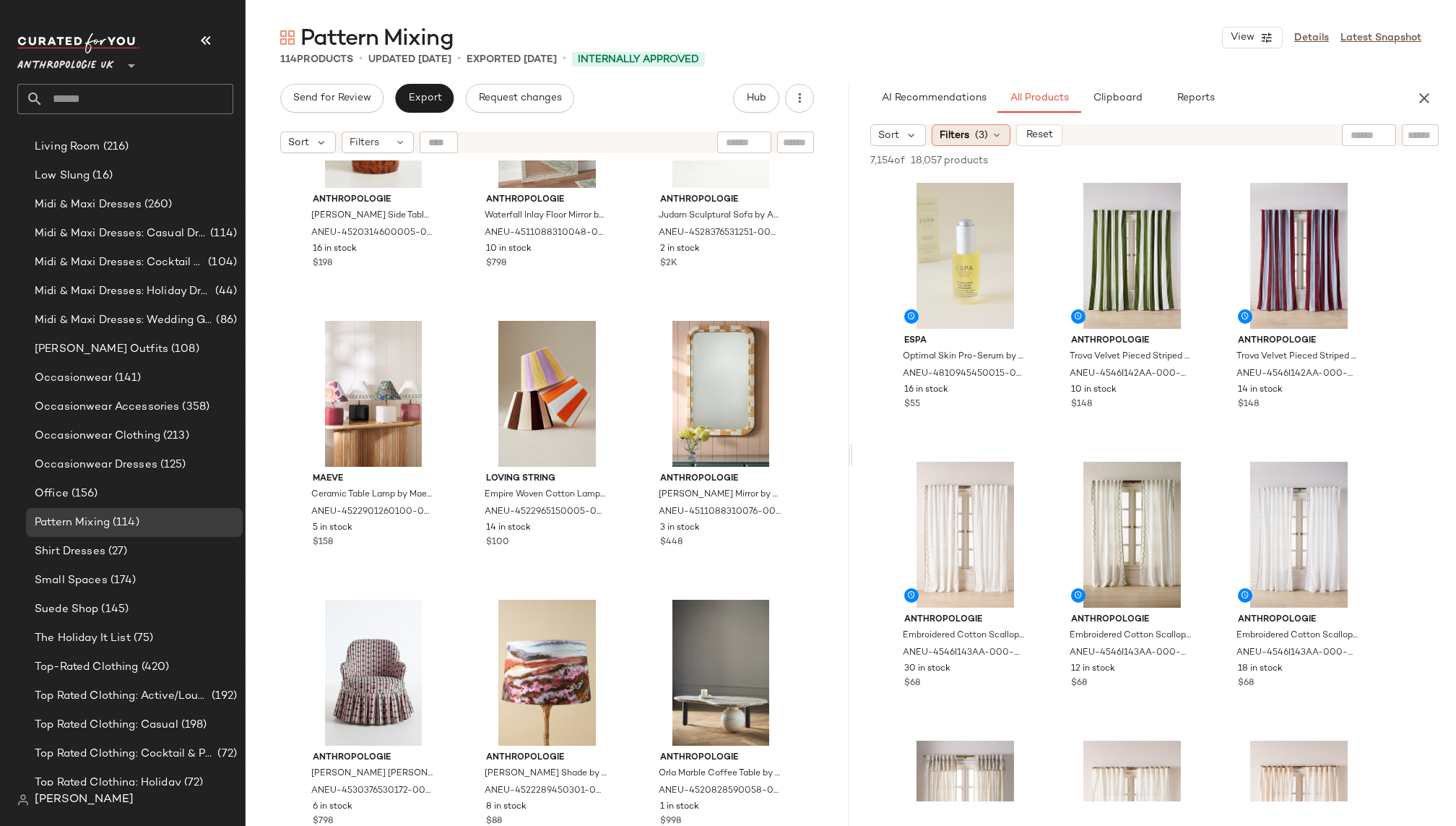
click at [982, 130] on span "(3)" at bounding box center [981, 135] width 13 height 15
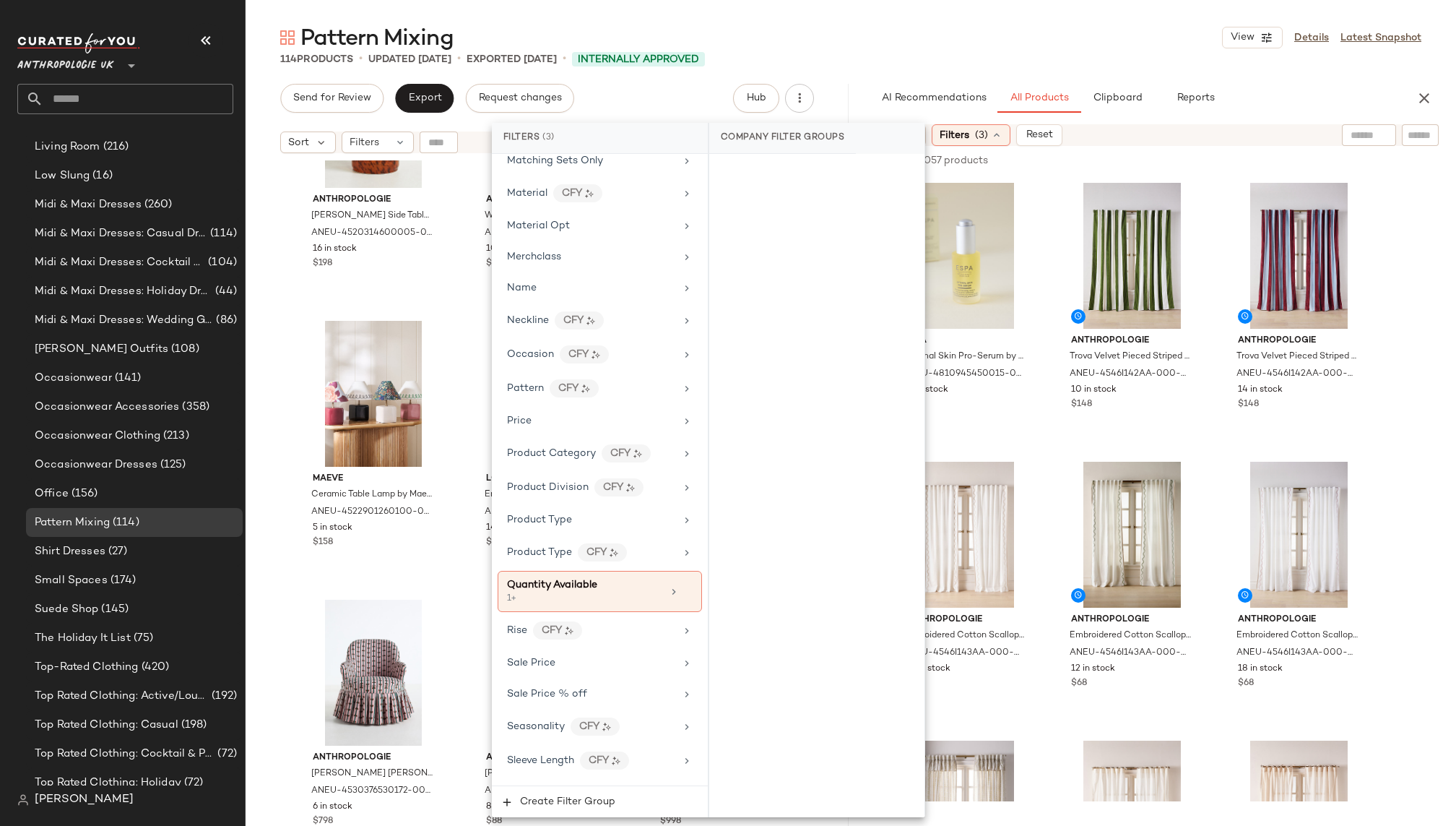
scroll to position [933, 0]
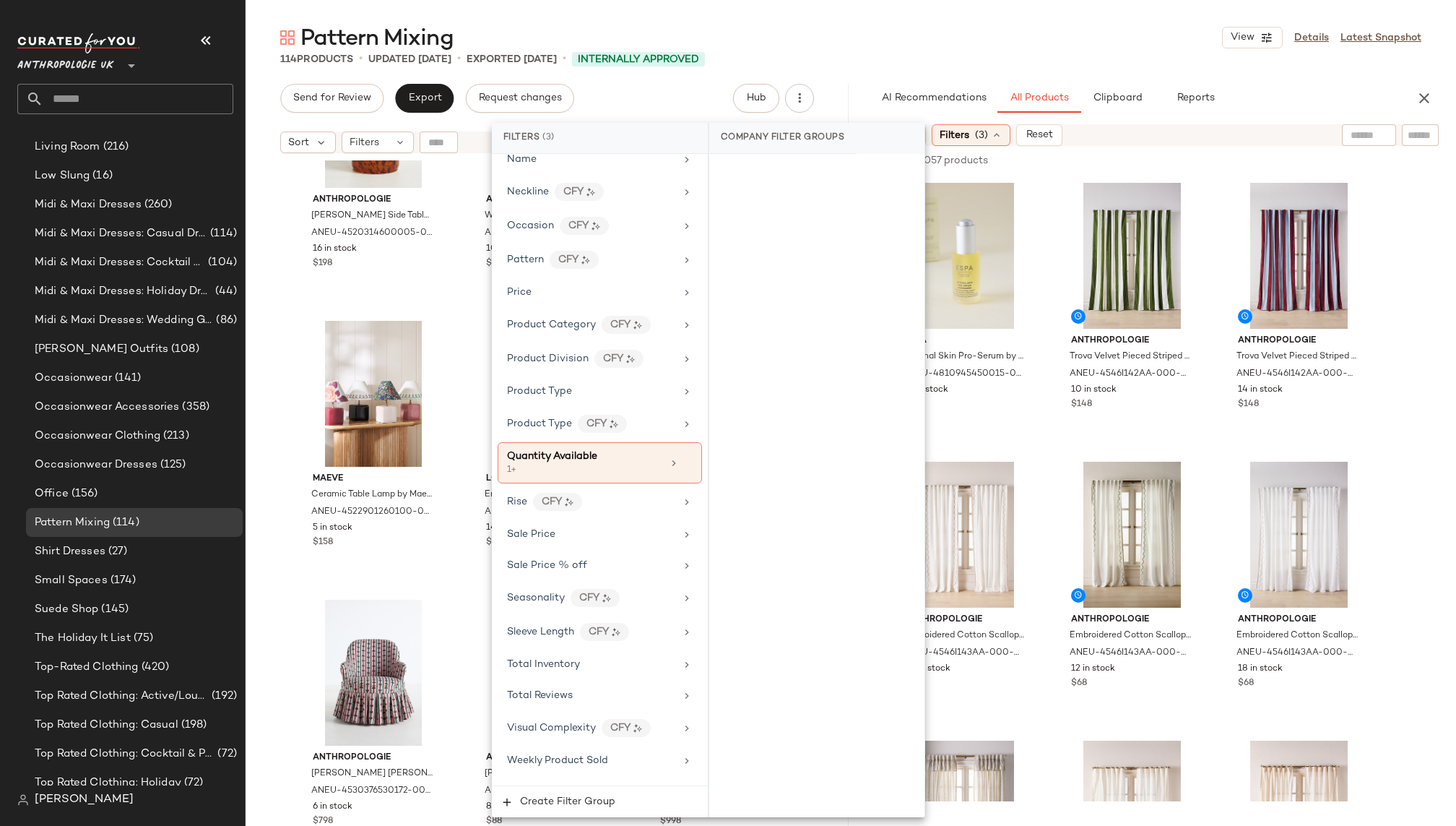
click at [1131, 57] on div "114 Products • updated Sep 23rd • Exported Sep 19th • Internally Approved" at bounding box center [850, 59] width 1210 height 14
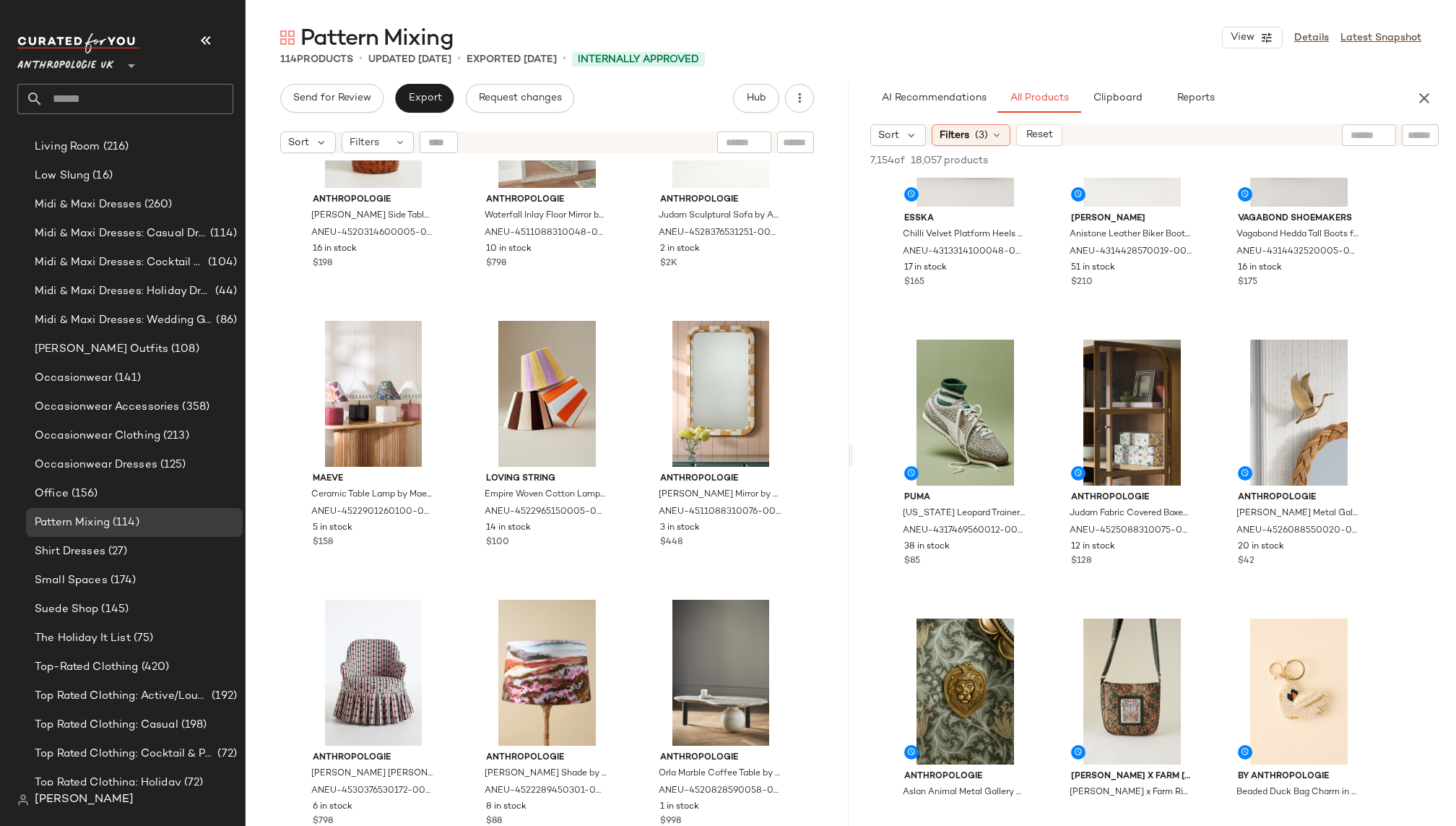
scroll to position [2362, 0]
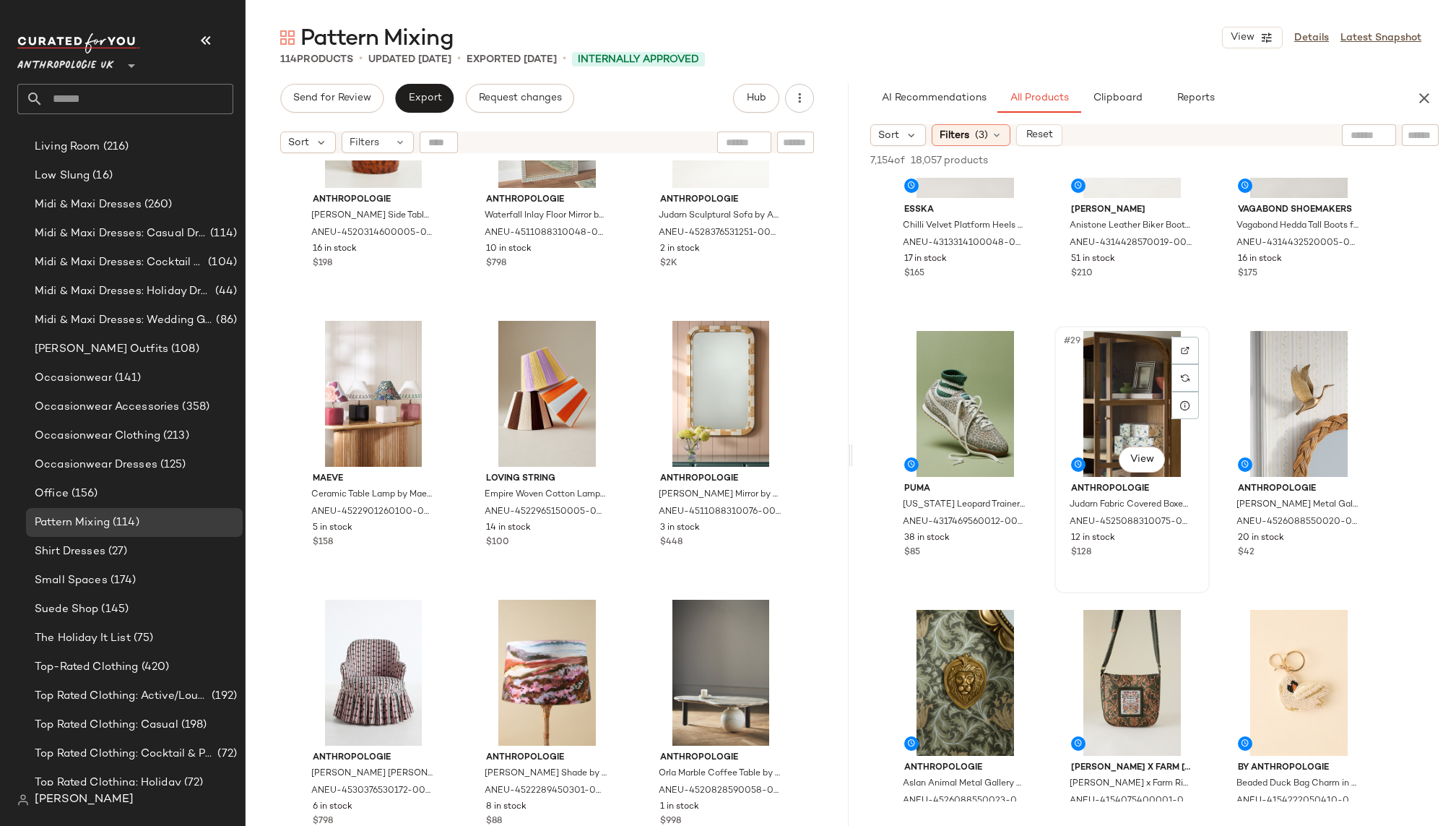
click at [1102, 426] on div "#29 View" at bounding box center [1132, 404] width 145 height 146
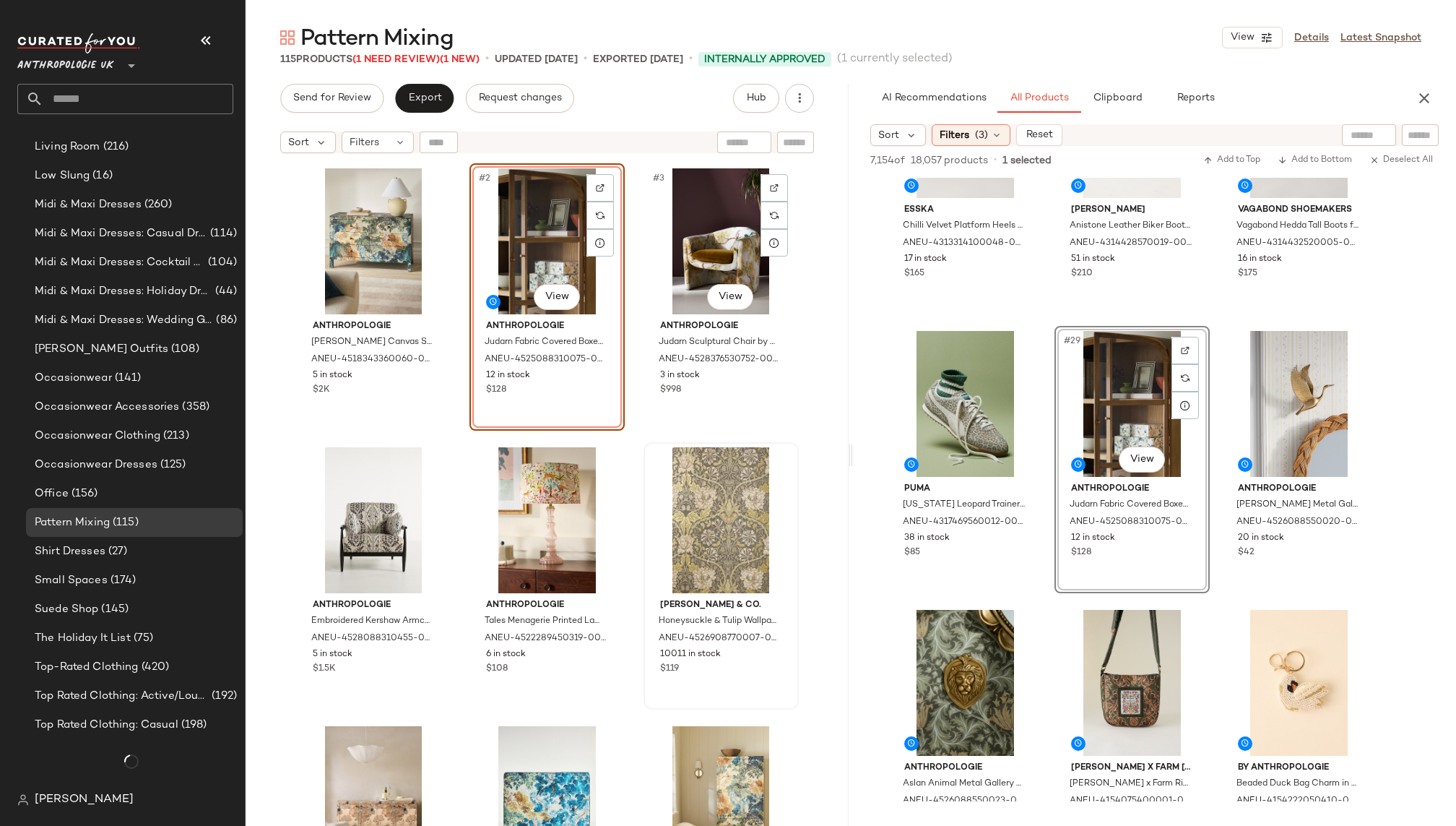
scroll to position [1217, 0]
click at [633, 450] on div "Anthropologie Hale Canvas Six-Drawer Chest of Drawers by Anthropologie ANEU-451…" at bounding box center [547, 512] width 503 height 698
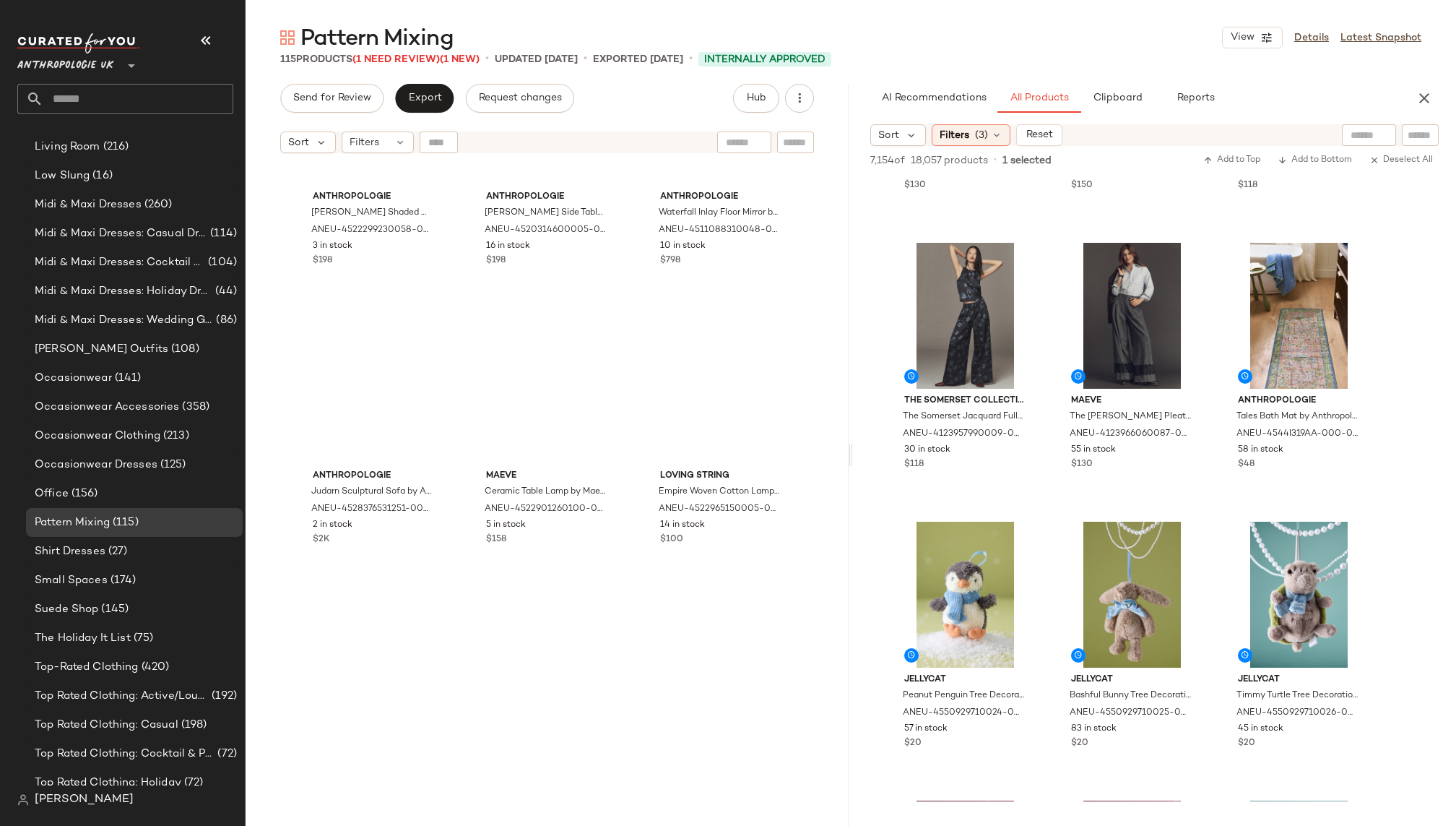
scroll to position [10178, 0]
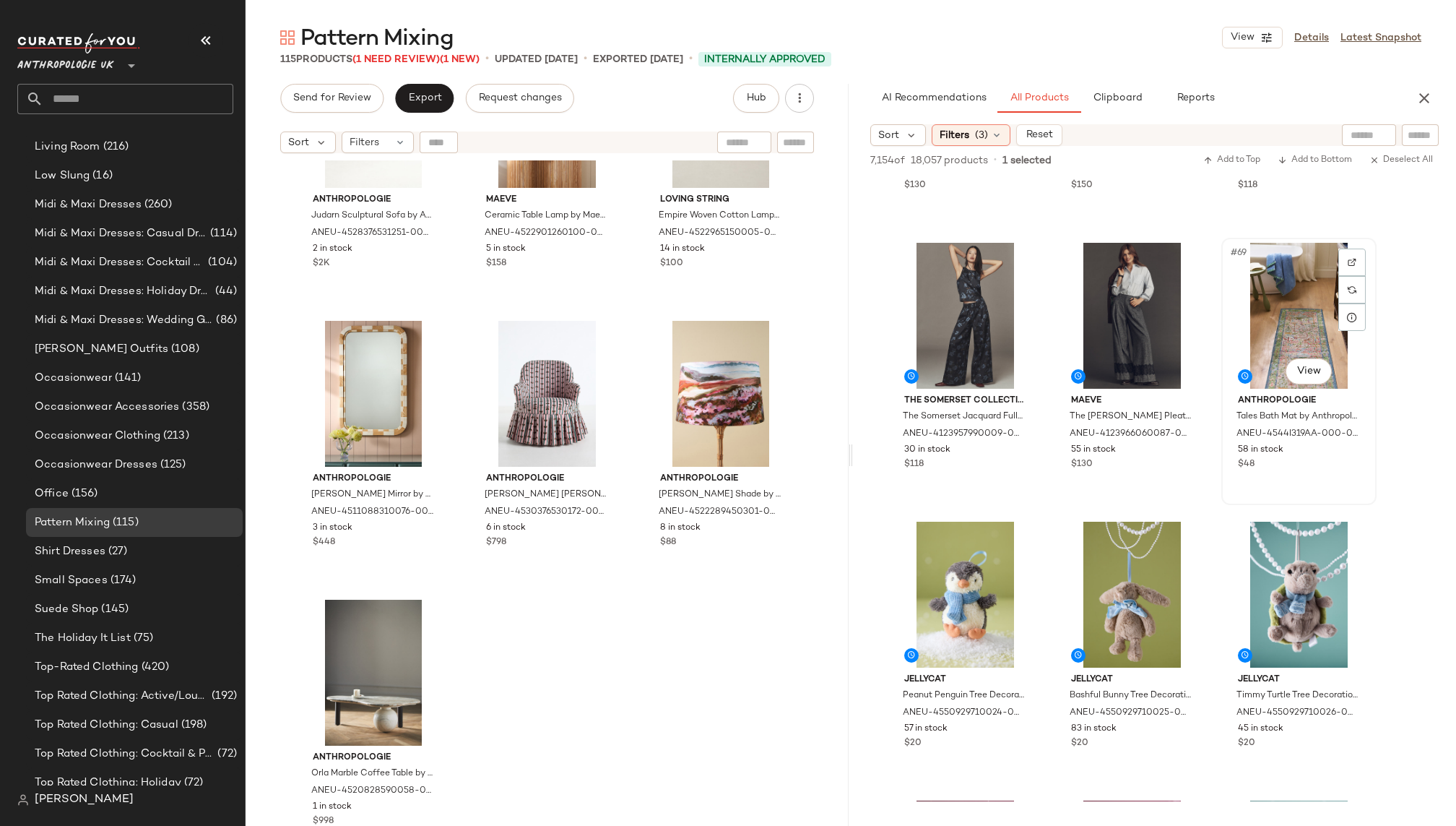
click at [1249, 308] on div "#69 View" at bounding box center [1299, 316] width 145 height 146
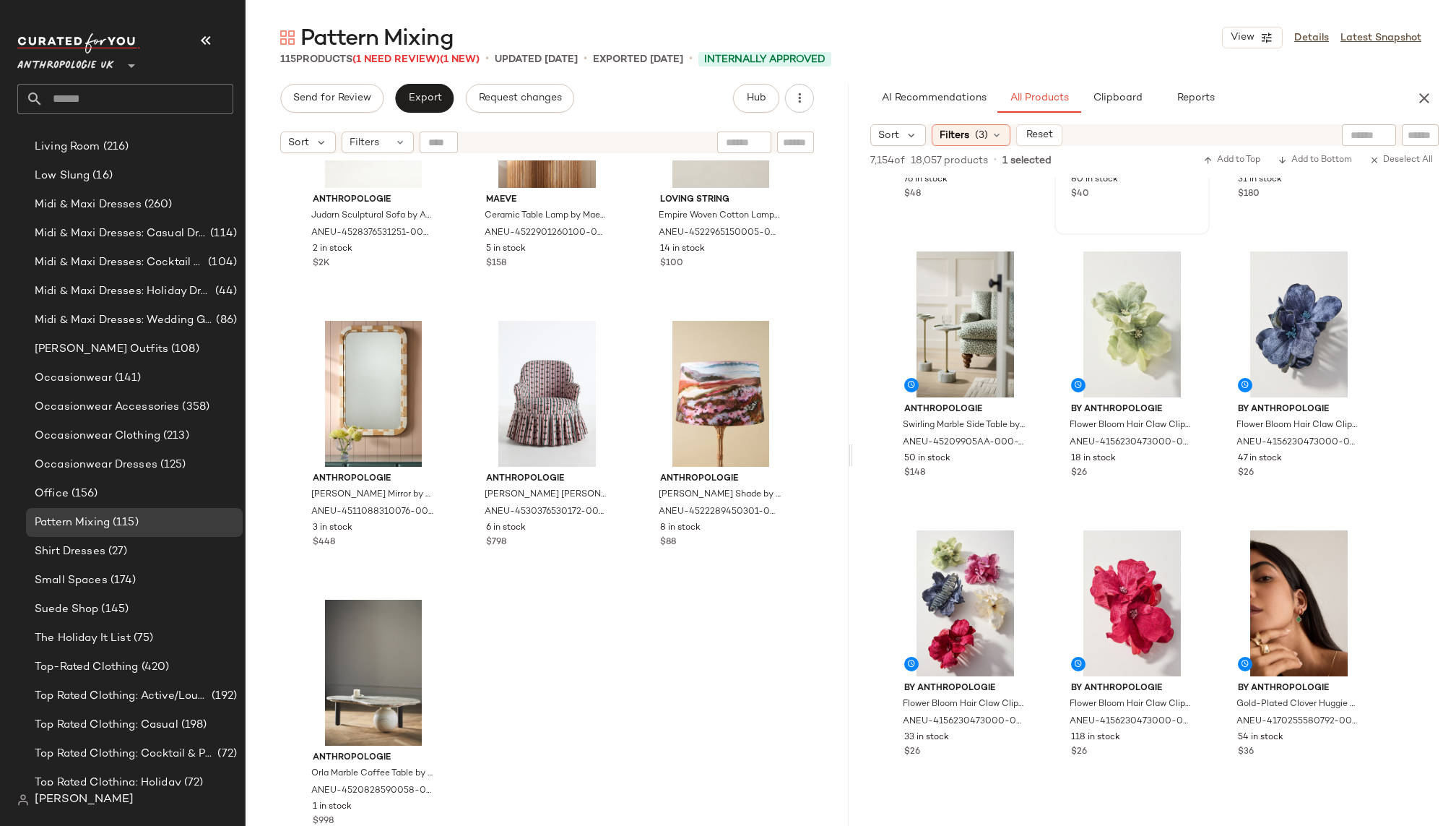
scroll to position [11651, 0]
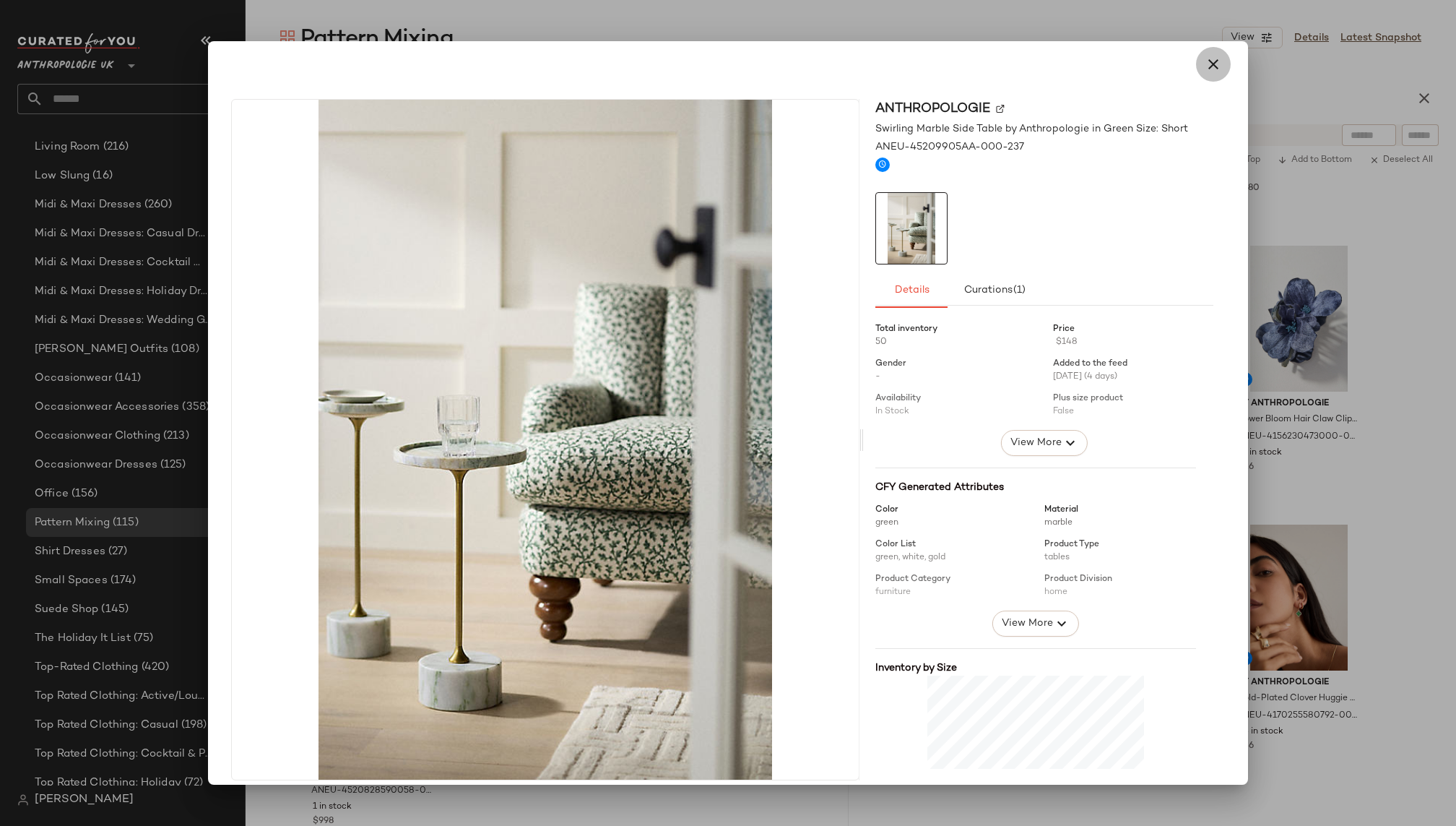
click at [1206, 67] on icon "button" at bounding box center [1213, 65] width 18 height 18
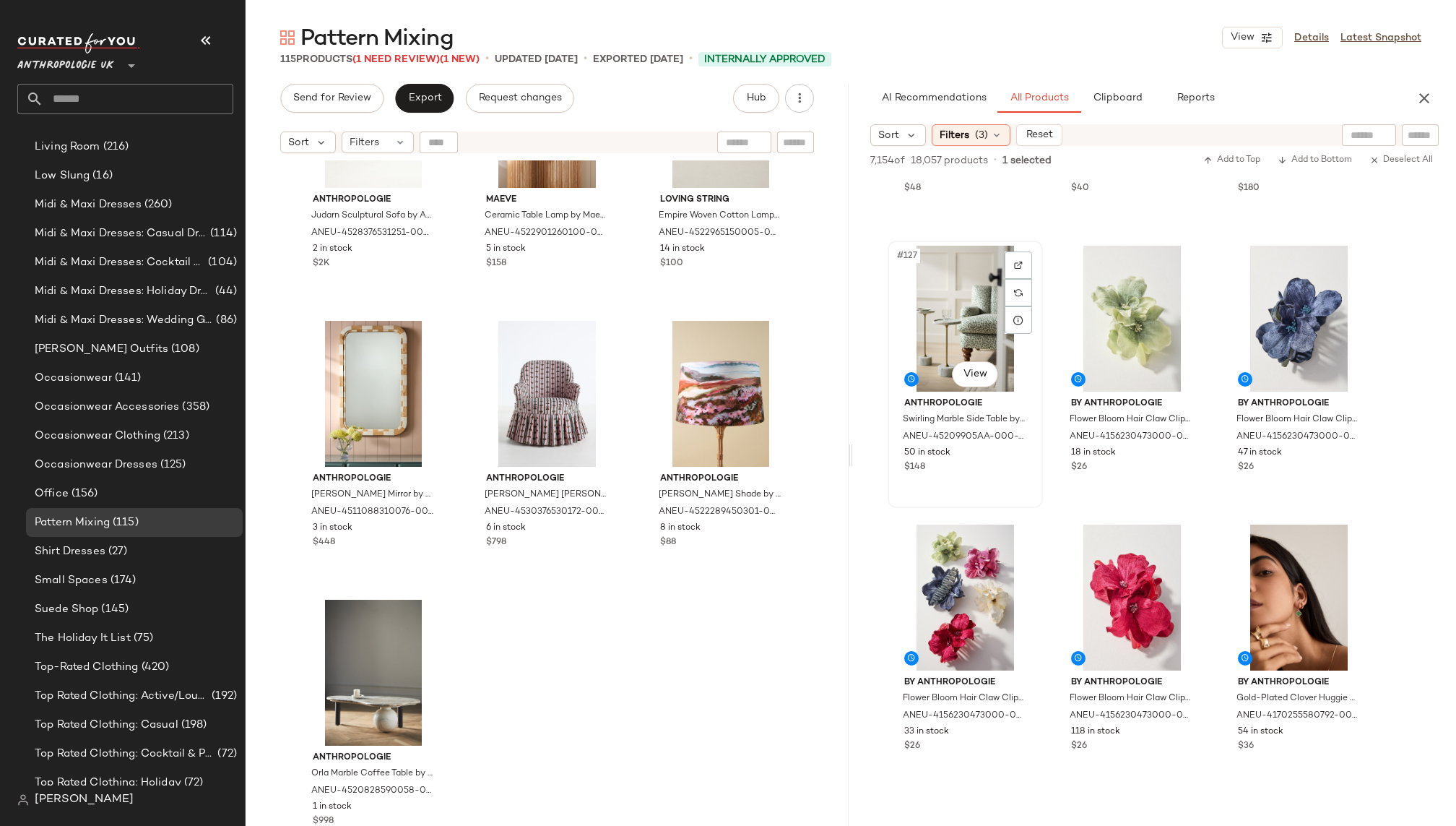
click at [936, 363] on div "#127 View" at bounding box center [966, 319] width 145 height 146
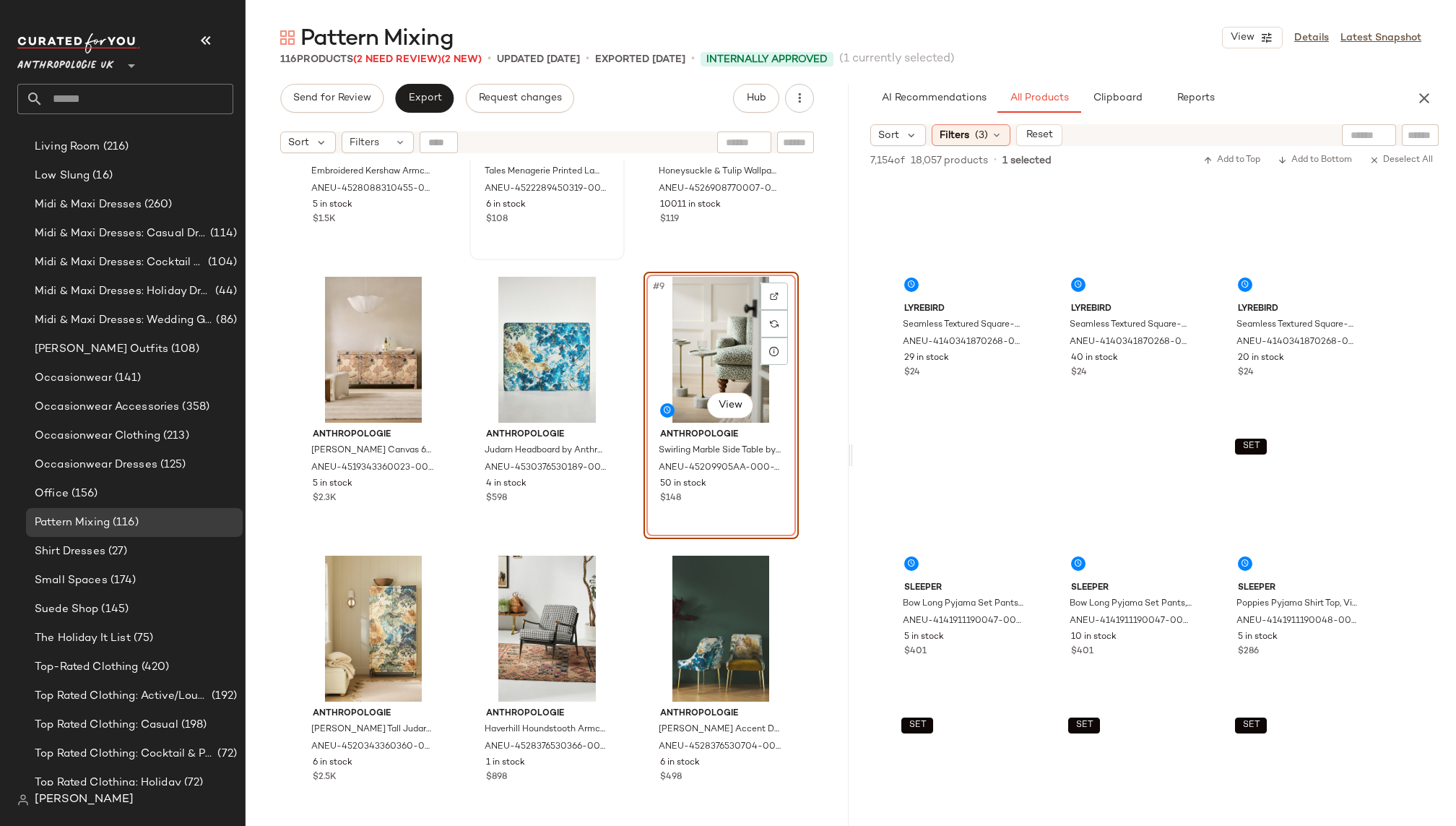
scroll to position [18722, 0]
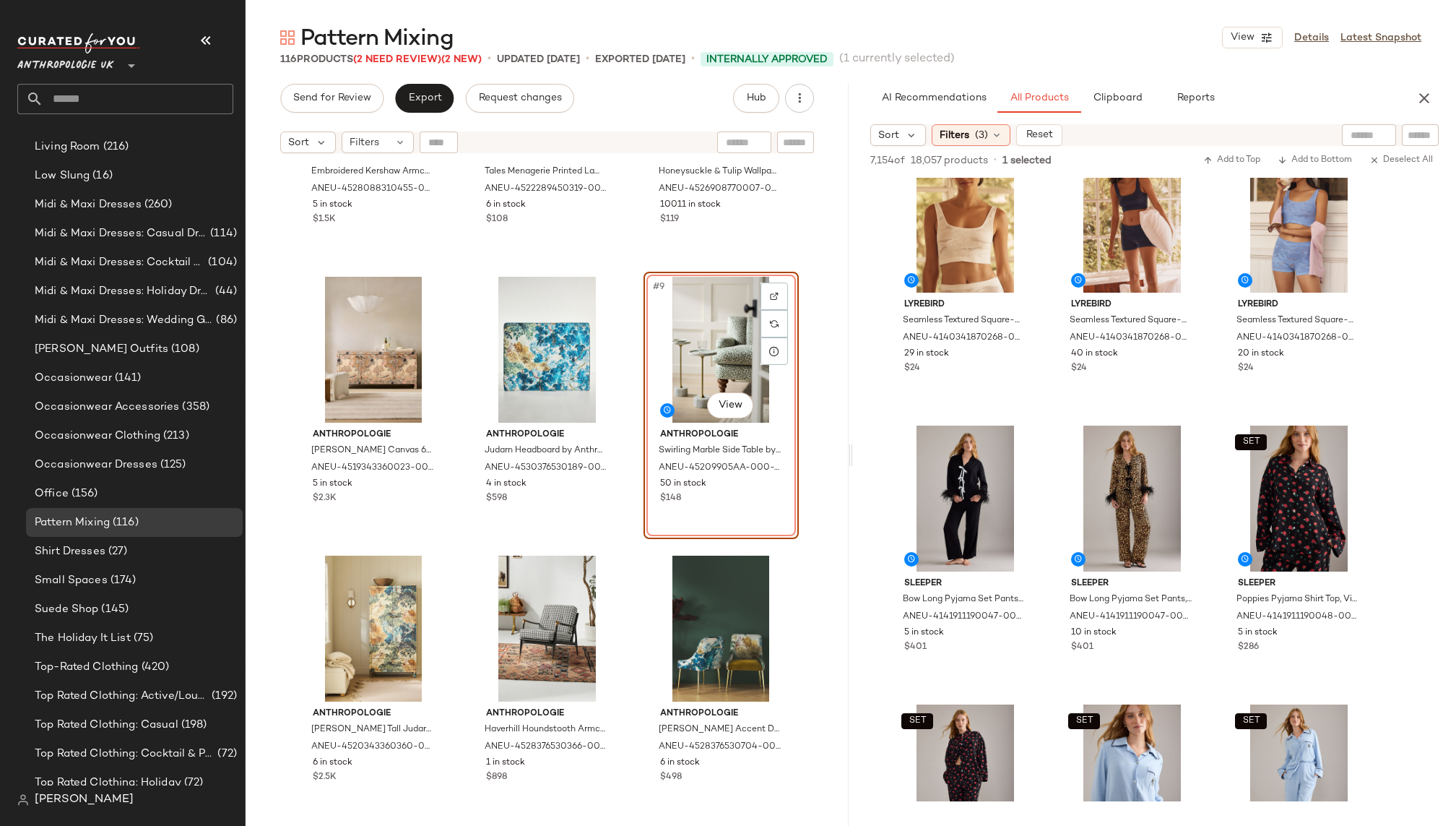
drag, startPoint x: 951, startPoint y: 310, endPoint x: 287, endPoint y: 4, distance: 731.1
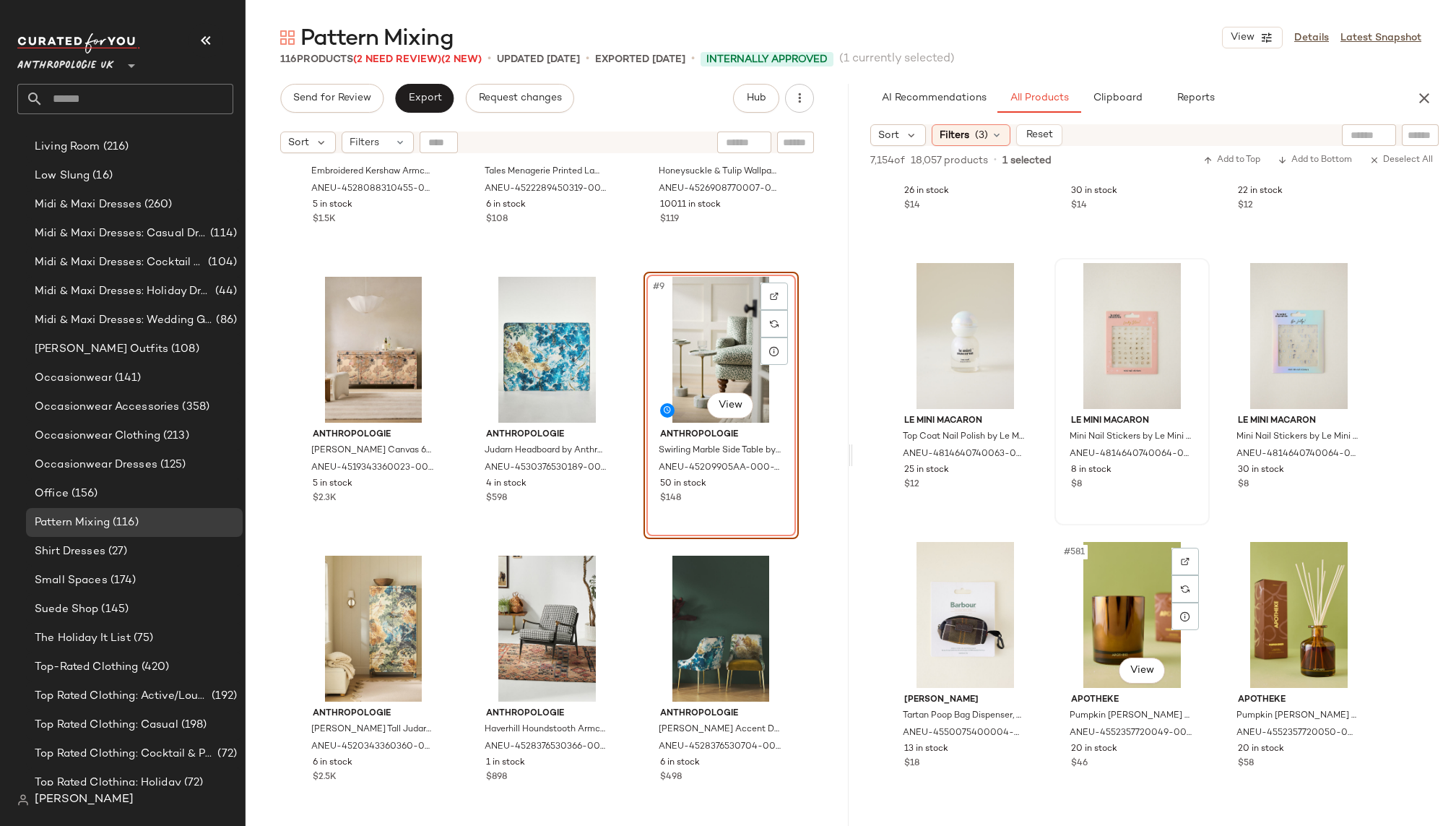
scroll to position [53722, 0]
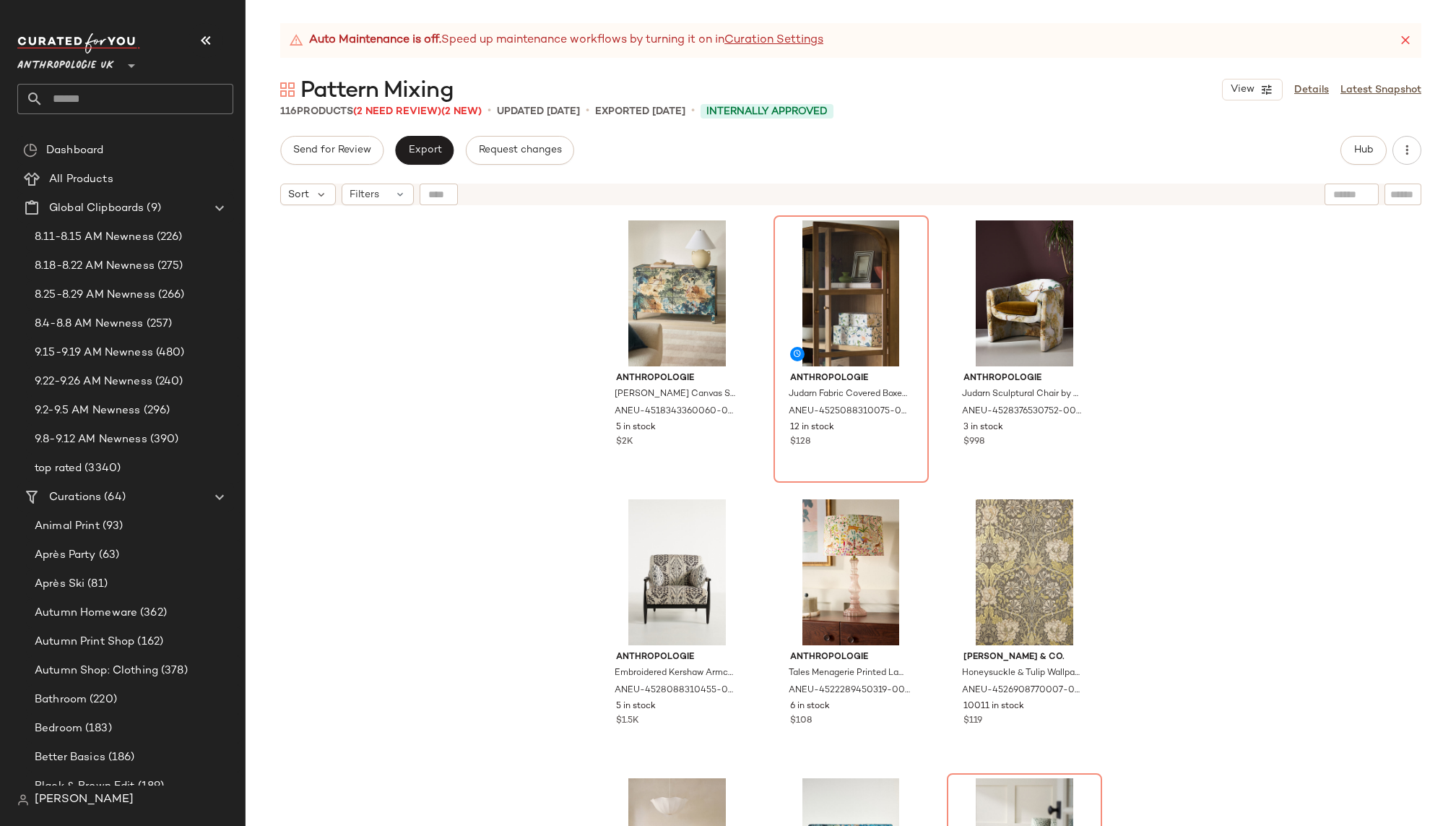
click at [1409, 38] on icon at bounding box center [1405, 40] width 14 height 14
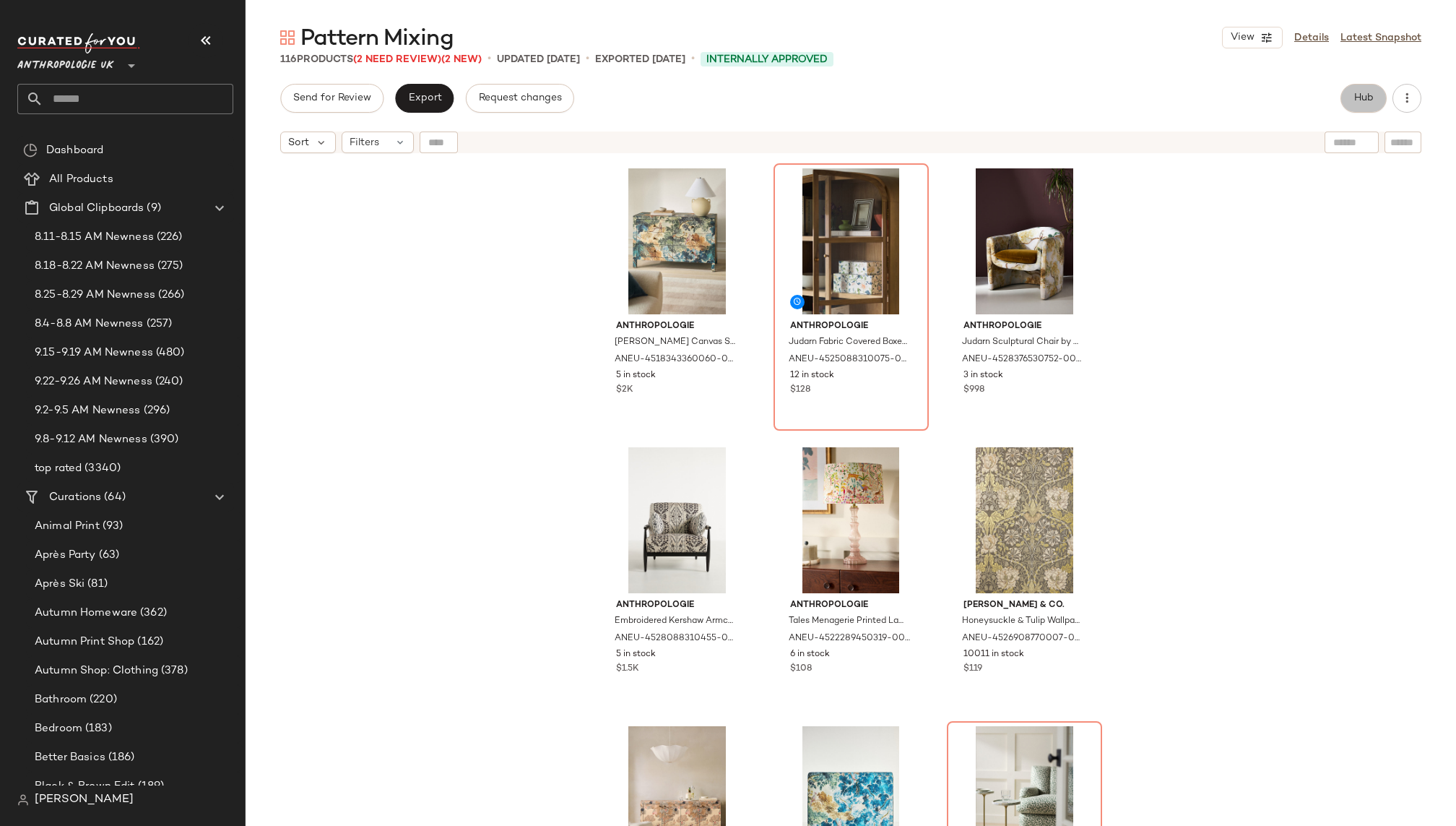
click at [1363, 96] on span "Hub" at bounding box center [1363, 98] width 20 height 12
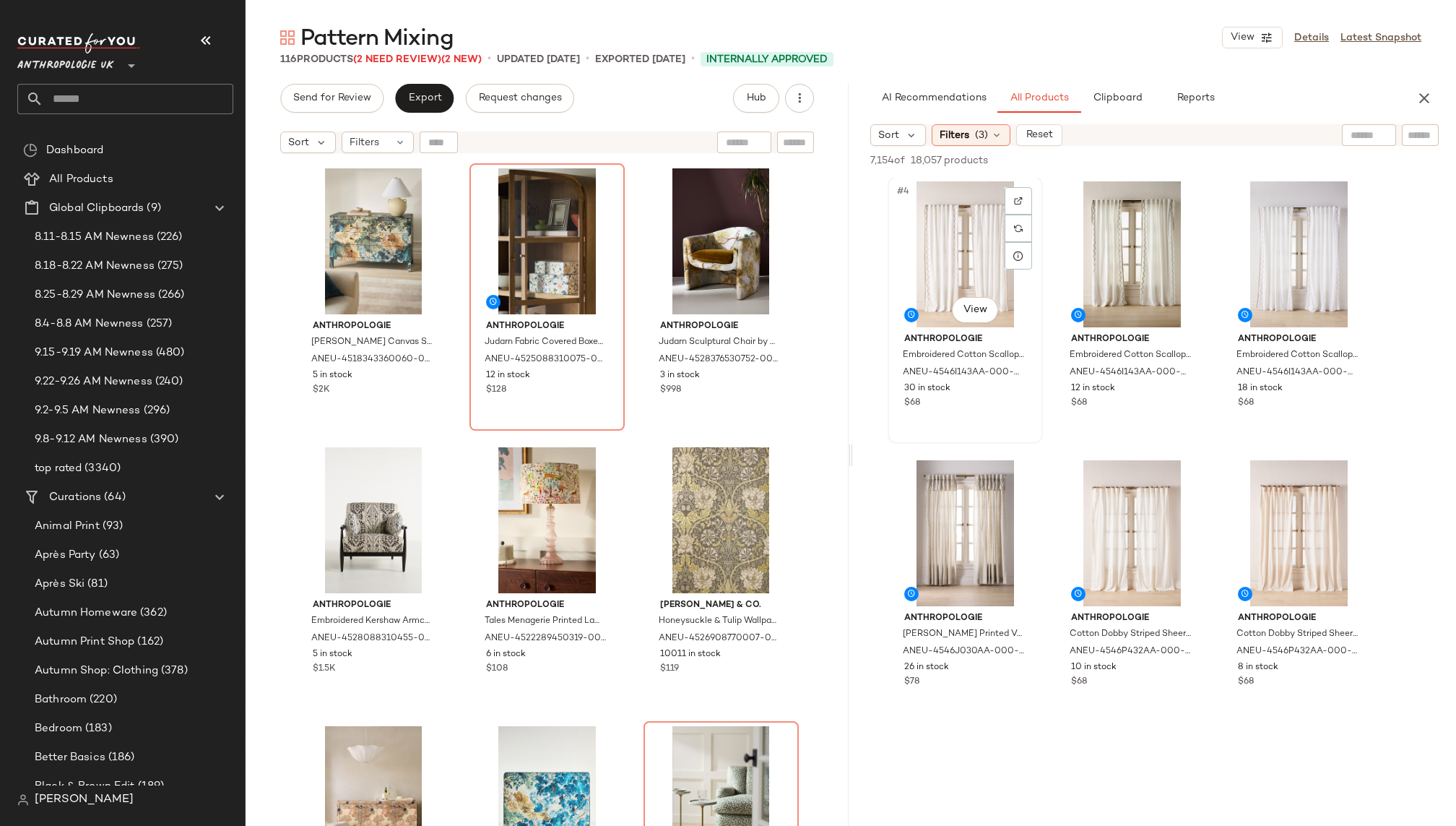
scroll to position [319, 0]
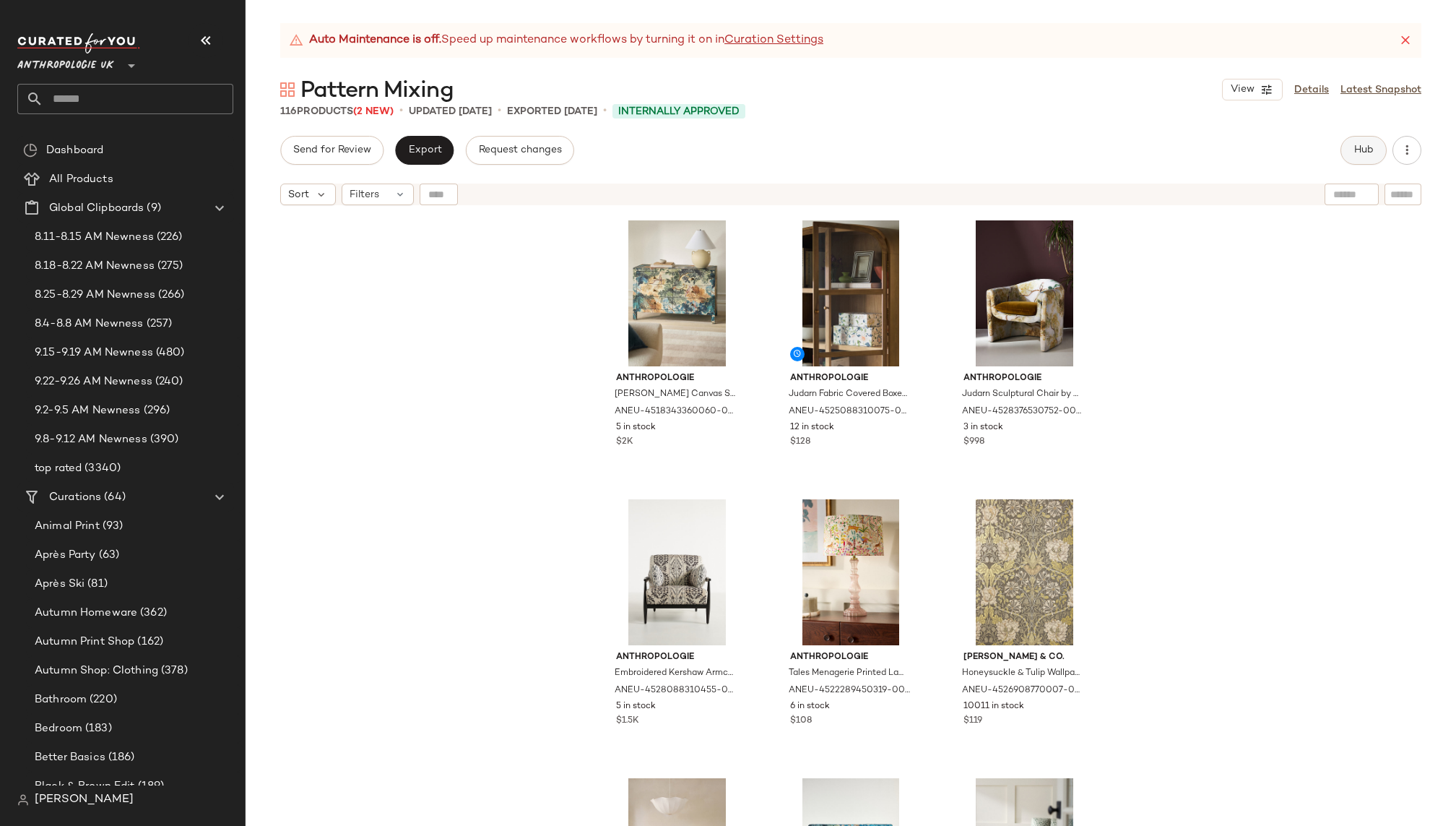
click at [1351, 146] on button "Hub" at bounding box center [1363, 150] width 46 height 29
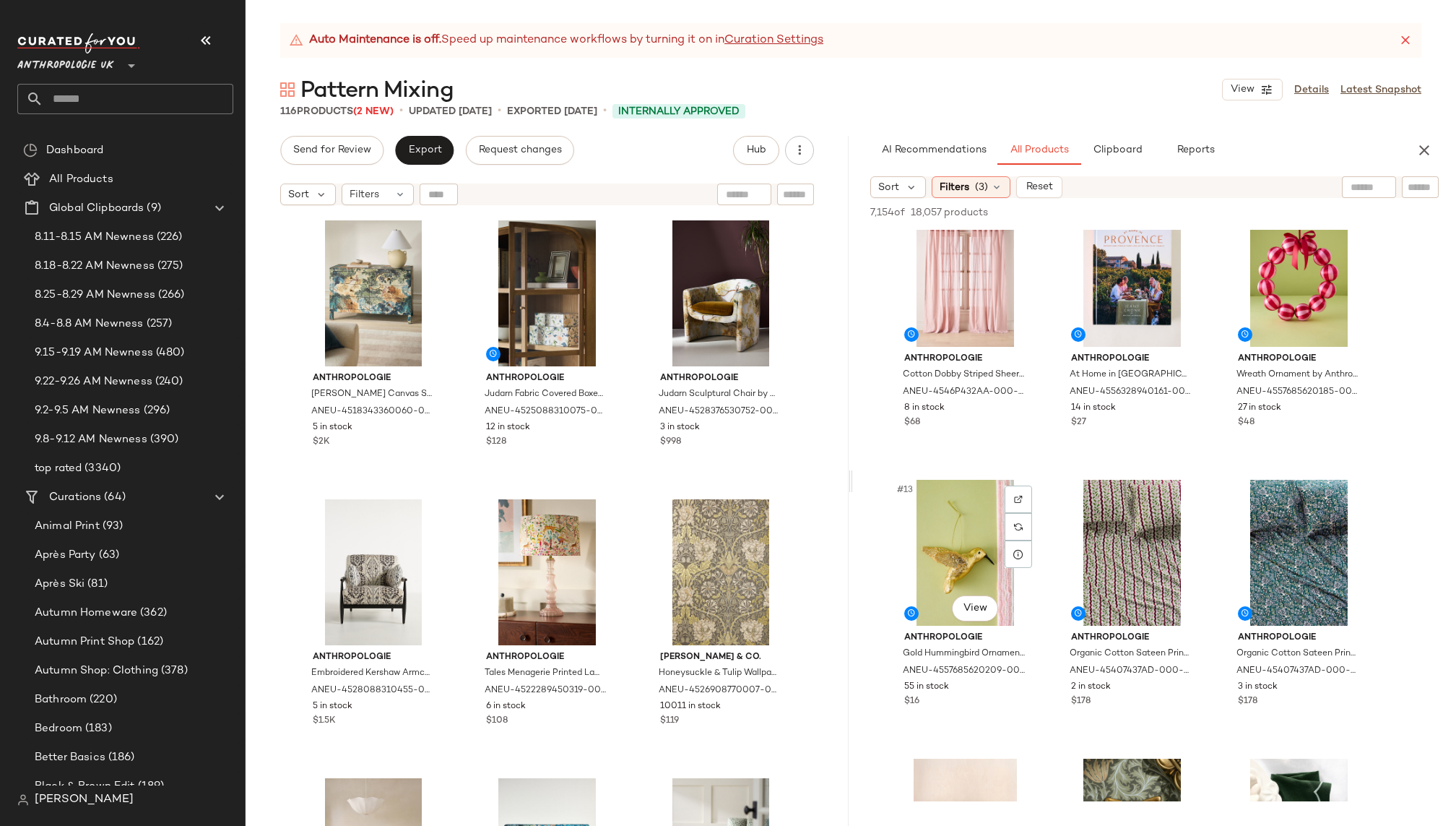
scroll to position [893, 0]
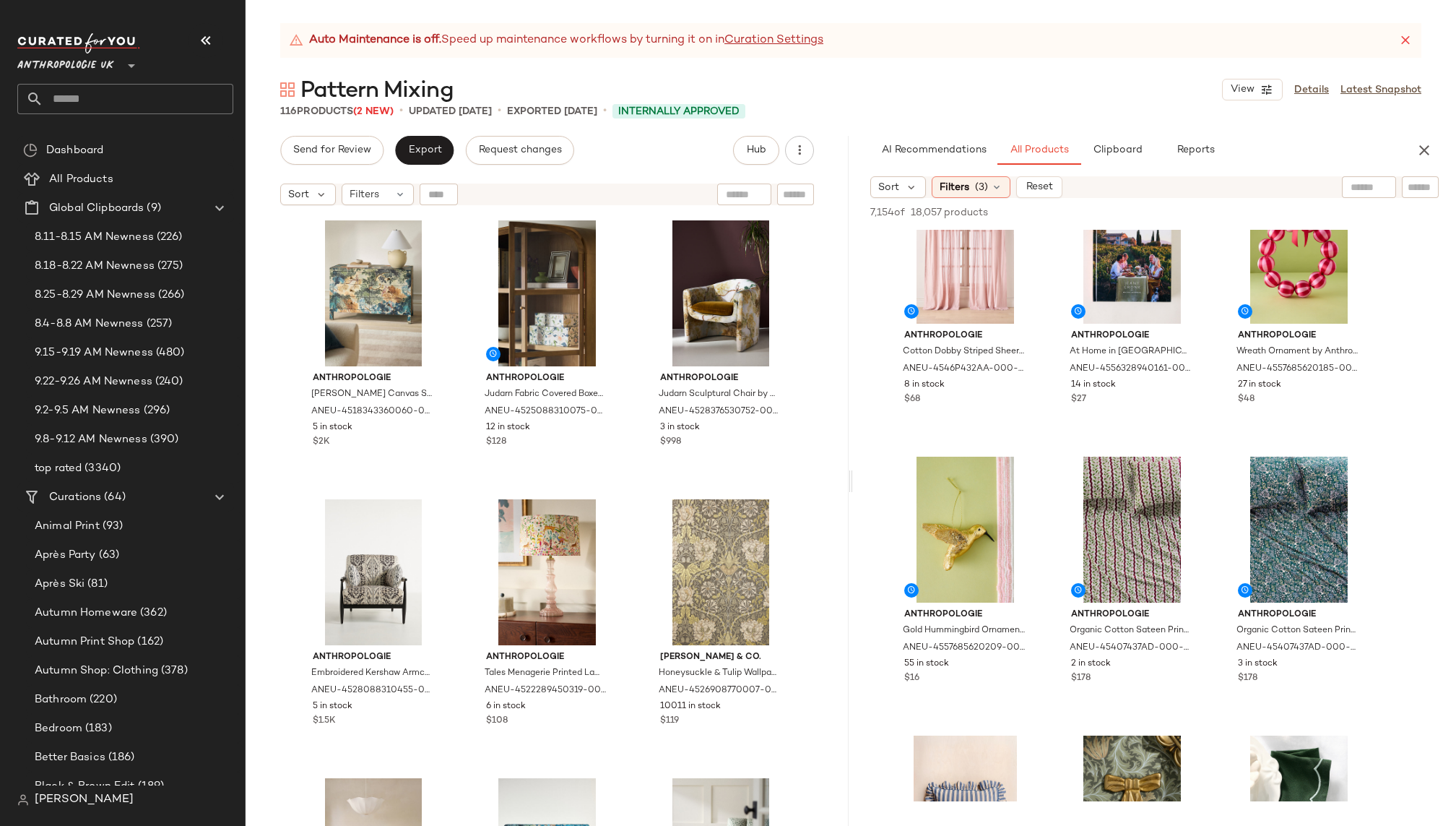
click at [1398, 36] on icon at bounding box center [1405, 40] width 14 height 14
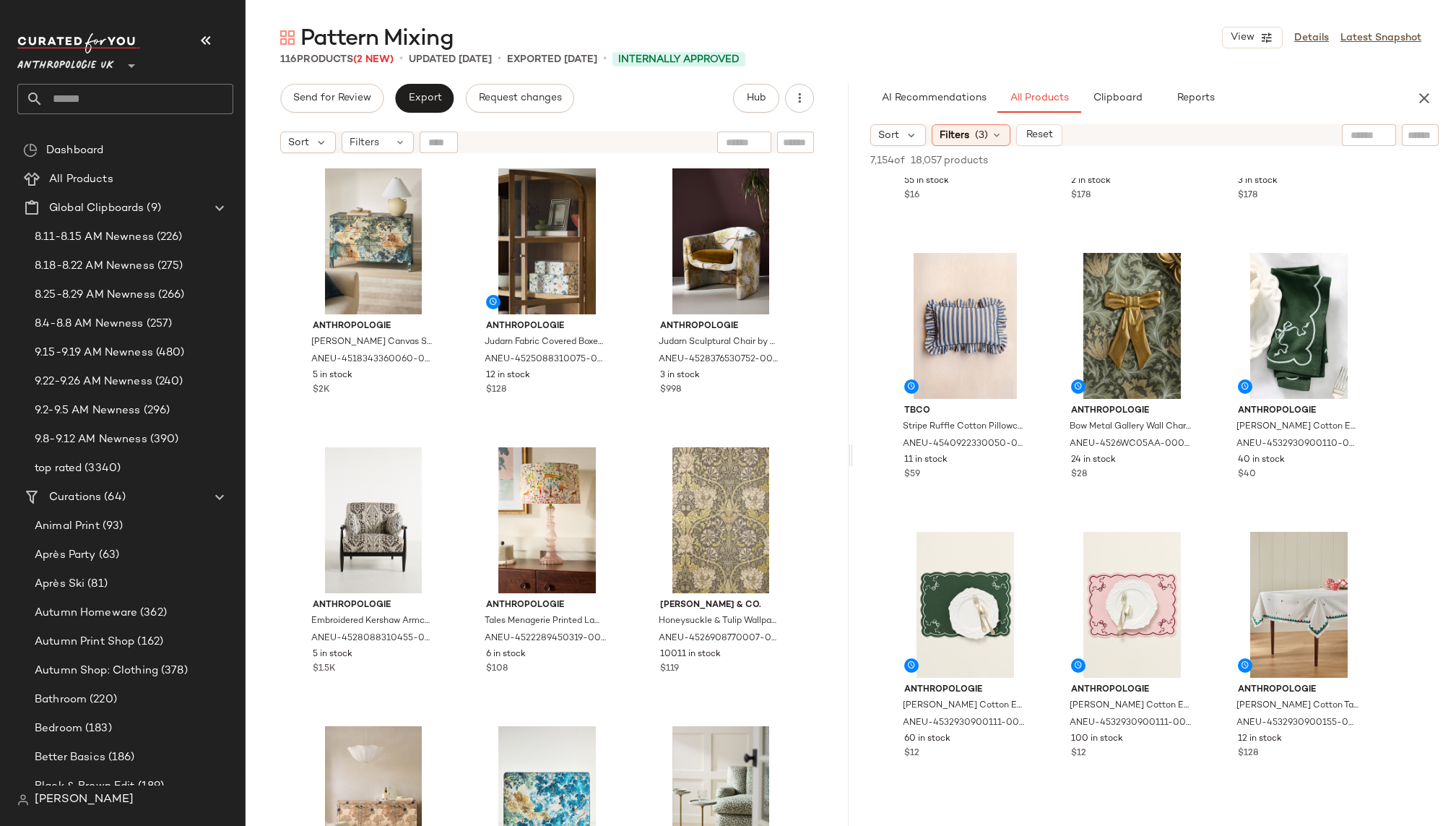
scroll to position [1357, 0]
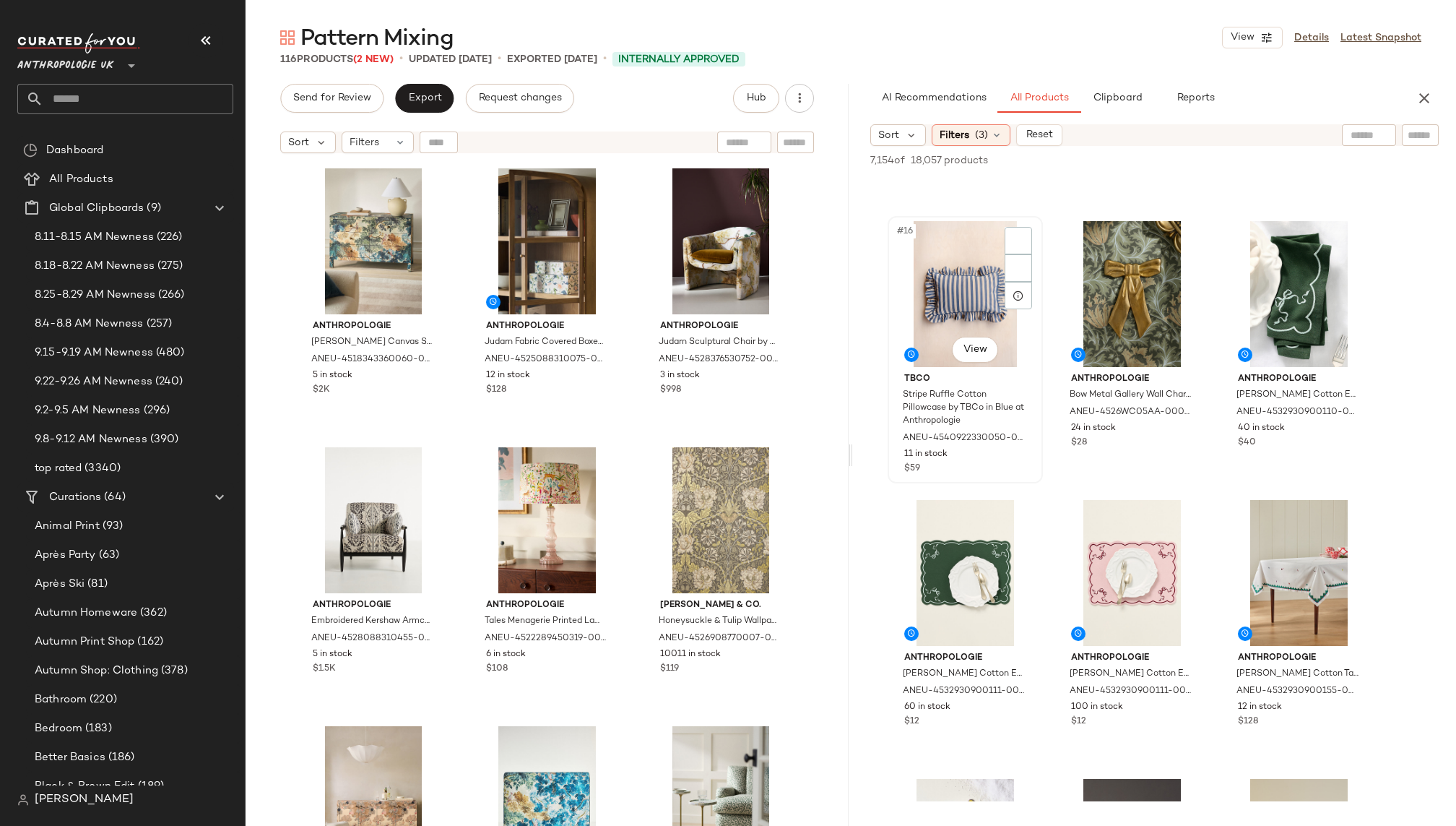
click at [955, 302] on div "#16 View" at bounding box center [966, 294] width 145 height 146
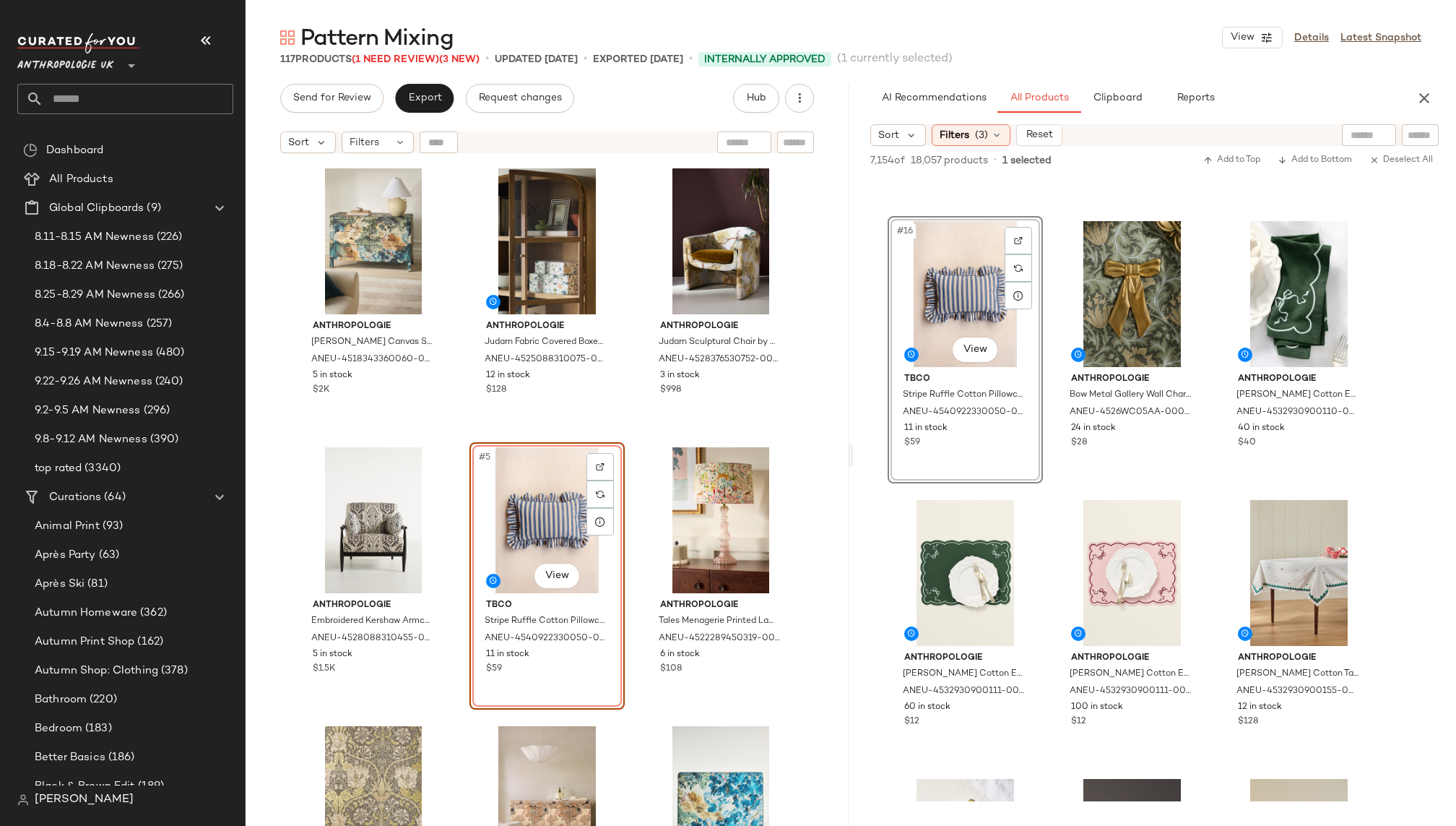
click at [517, 528] on div "#5 View" at bounding box center [547, 520] width 145 height 146
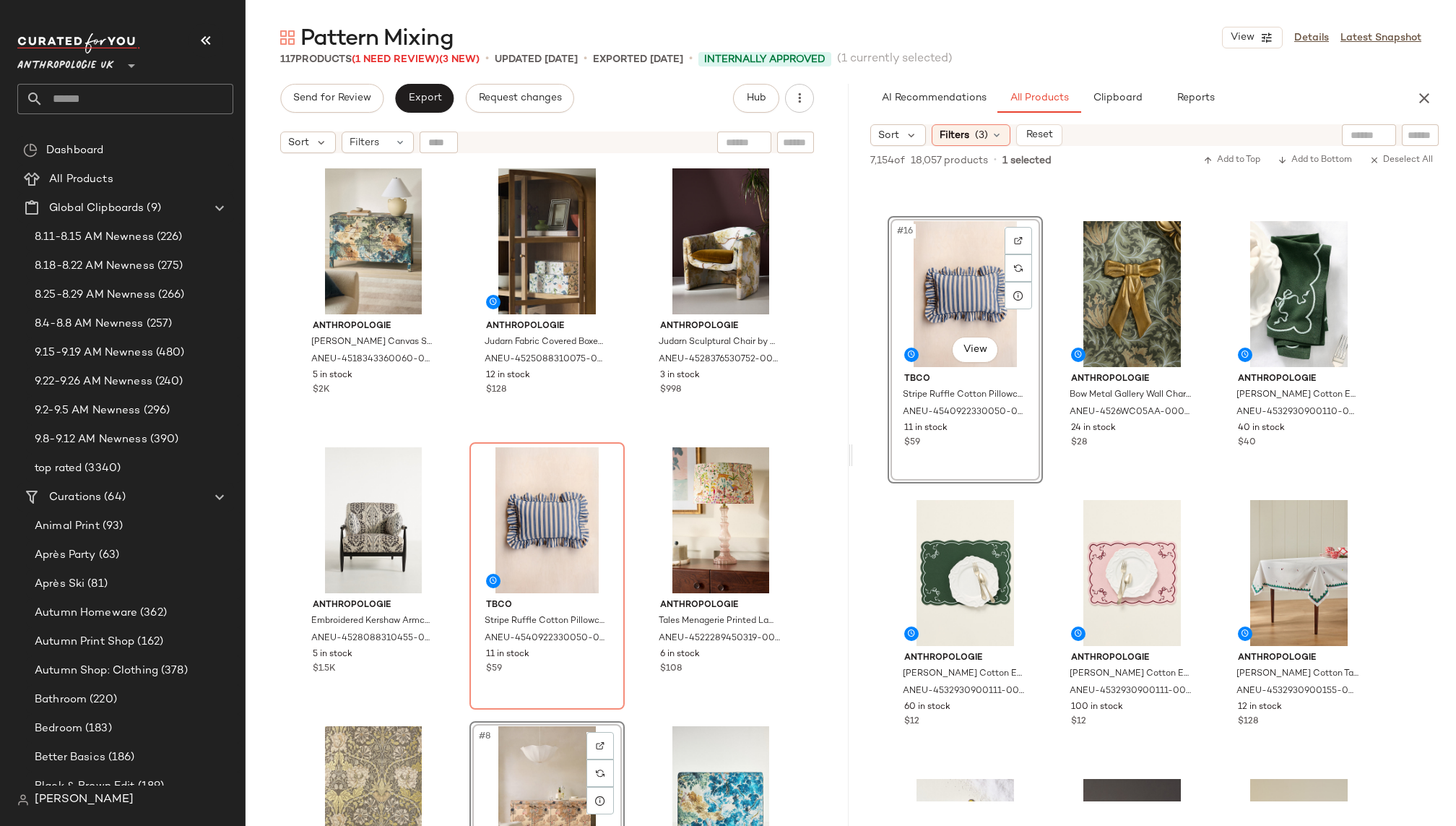
click at [625, 660] on div "Anthropologie Hale Canvas Six-Drawer Chest of Drawers by Anthropologie ANEU-451…" at bounding box center [547, 512] width 503 height 698
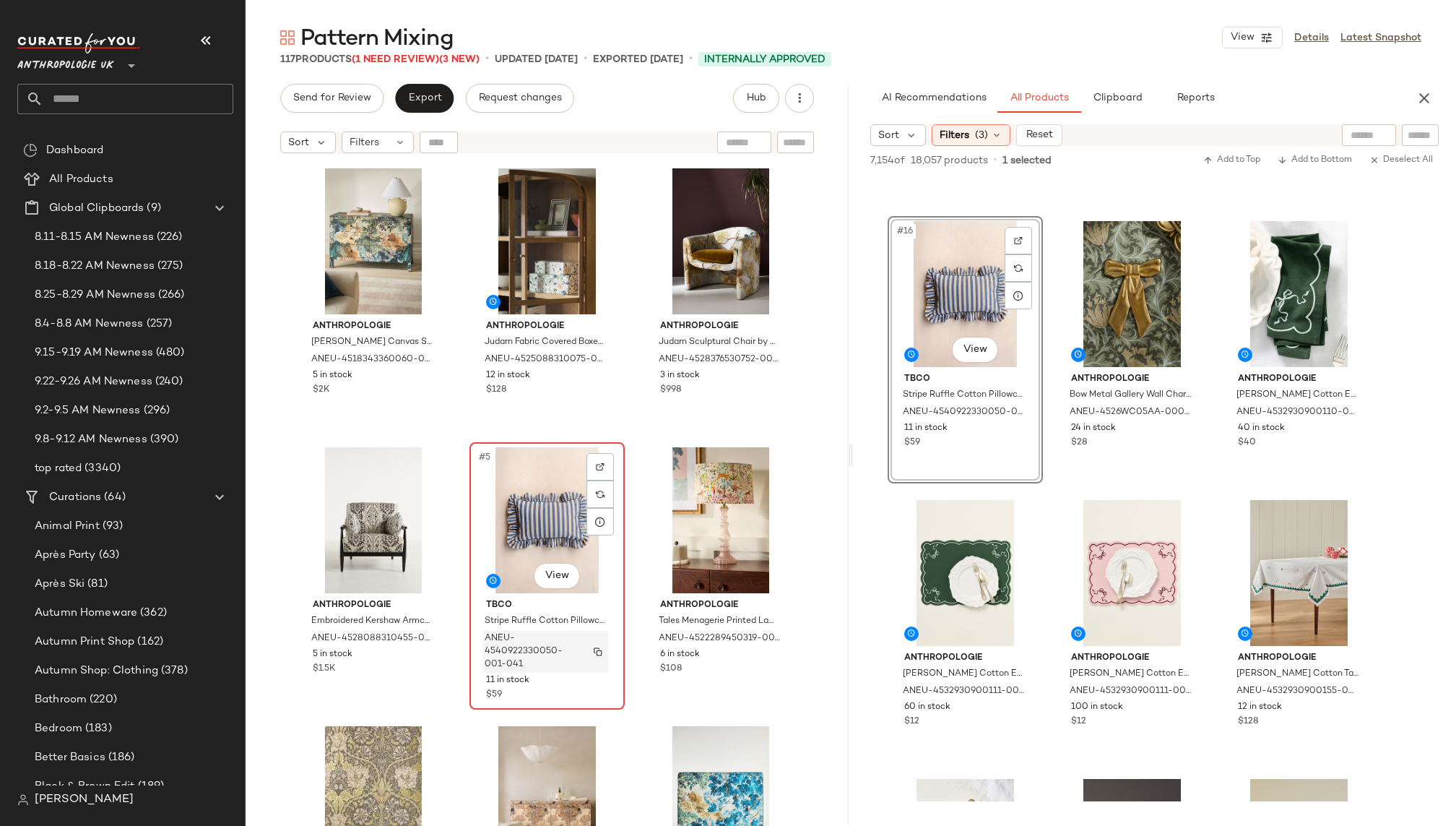
click at [556, 638] on span "ANEU-4540922330050-001-041" at bounding box center [531, 652] width 95 height 39
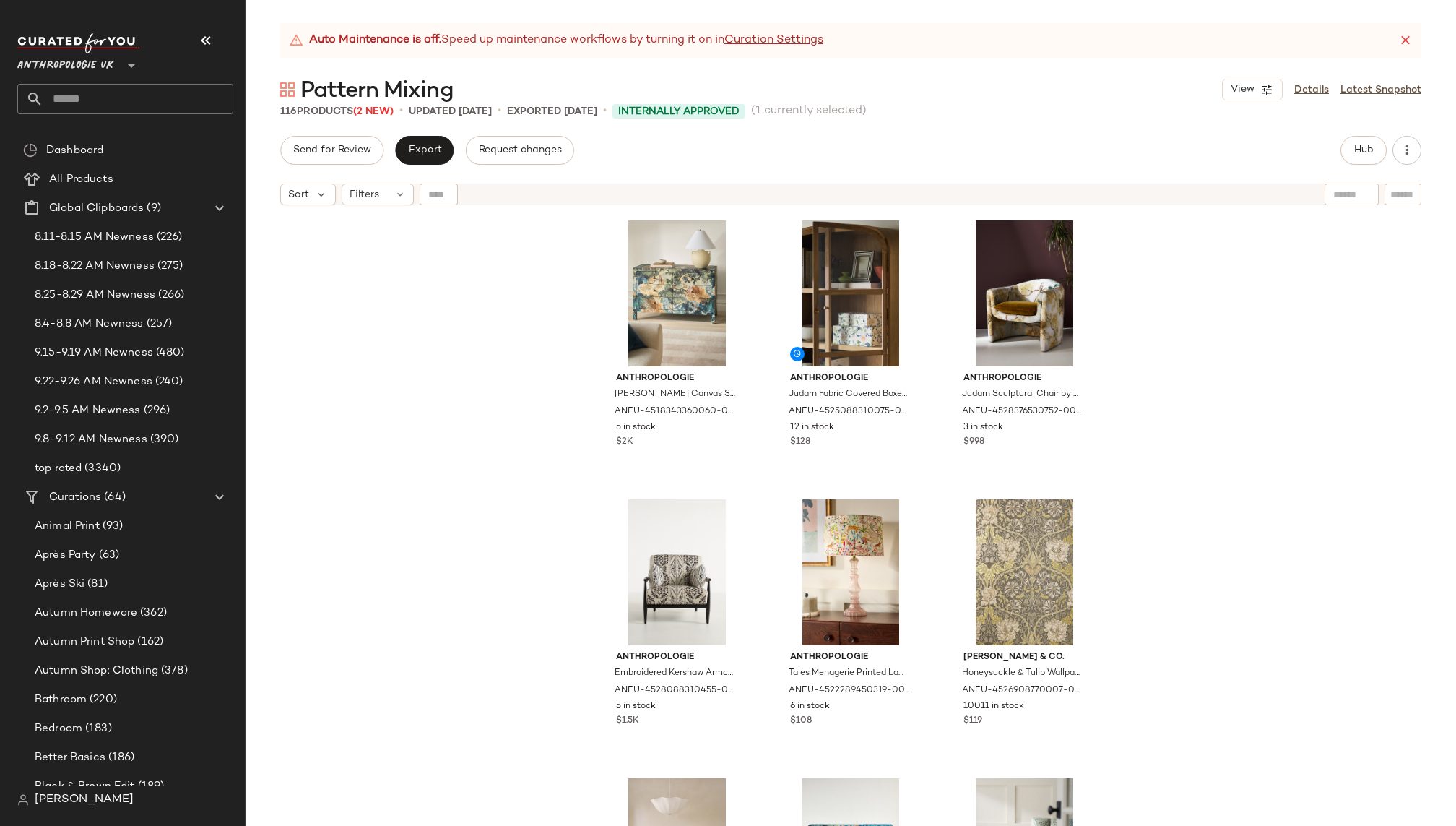
click at [1409, 39] on icon at bounding box center [1405, 40] width 14 height 14
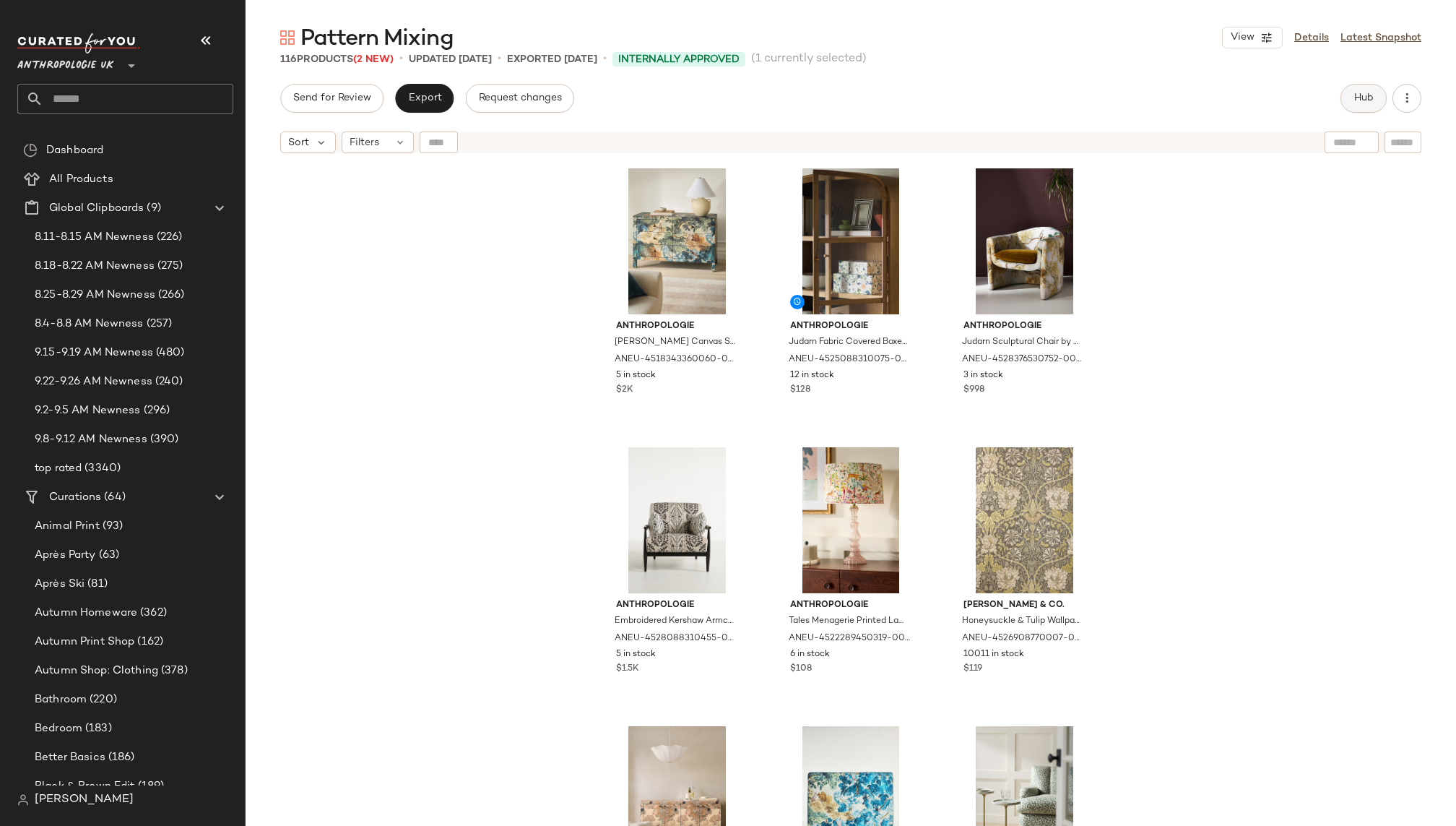
click at [1357, 105] on button "Hub" at bounding box center [1363, 98] width 46 height 29
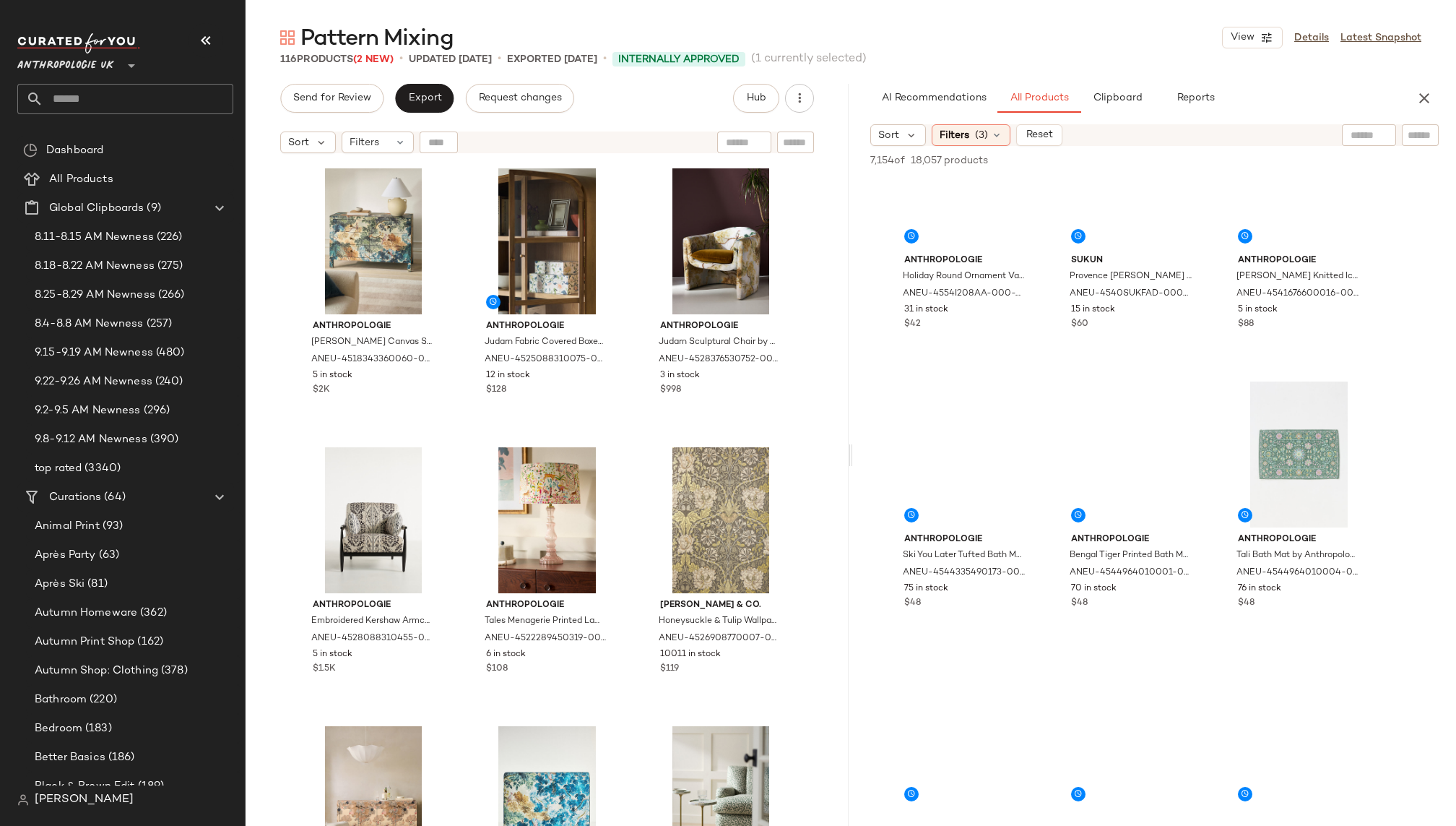
scroll to position [10912, 0]
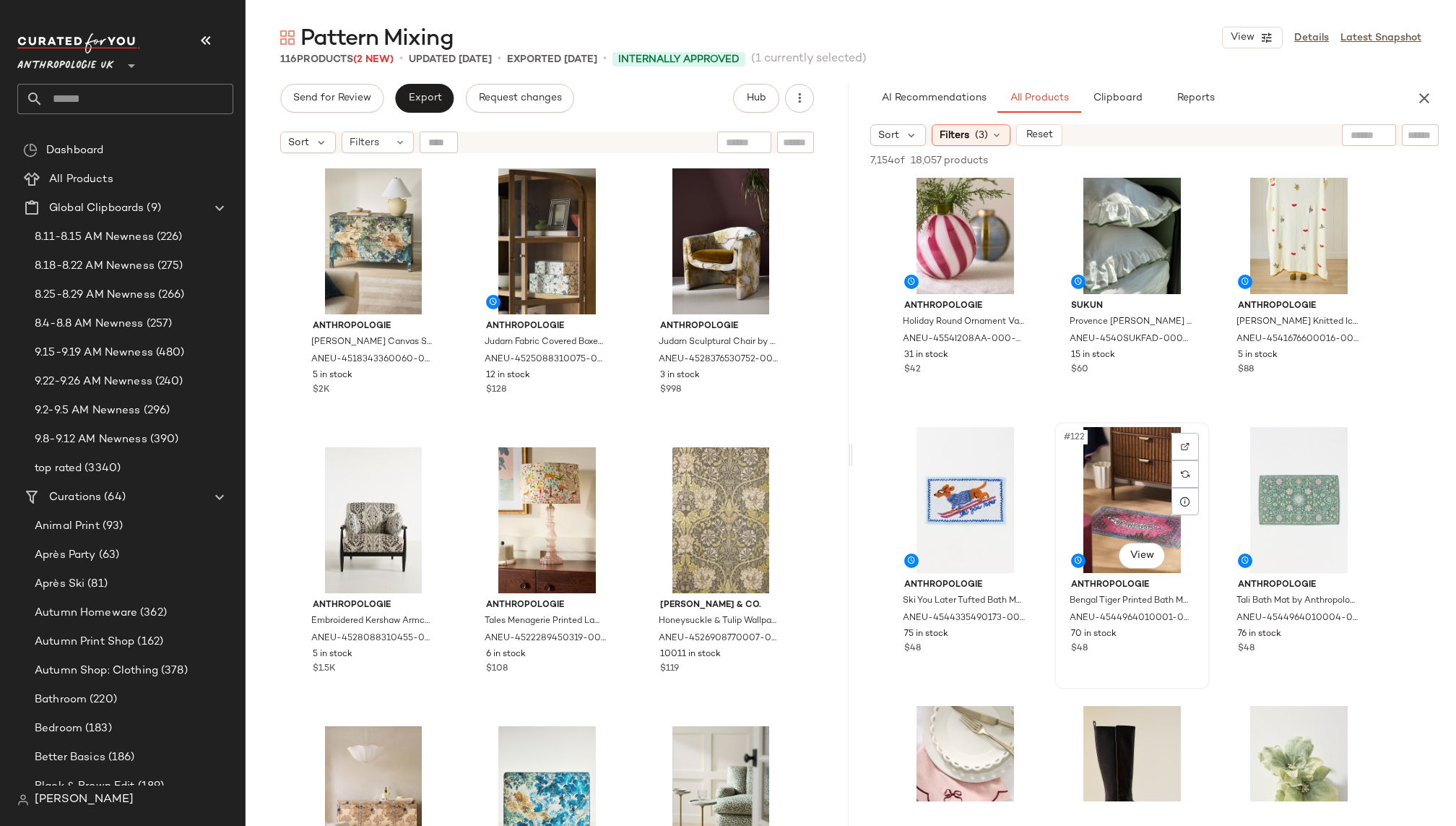
click at [1076, 535] on div "#122 View" at bounding box center [1132, 500] width 145 height 146
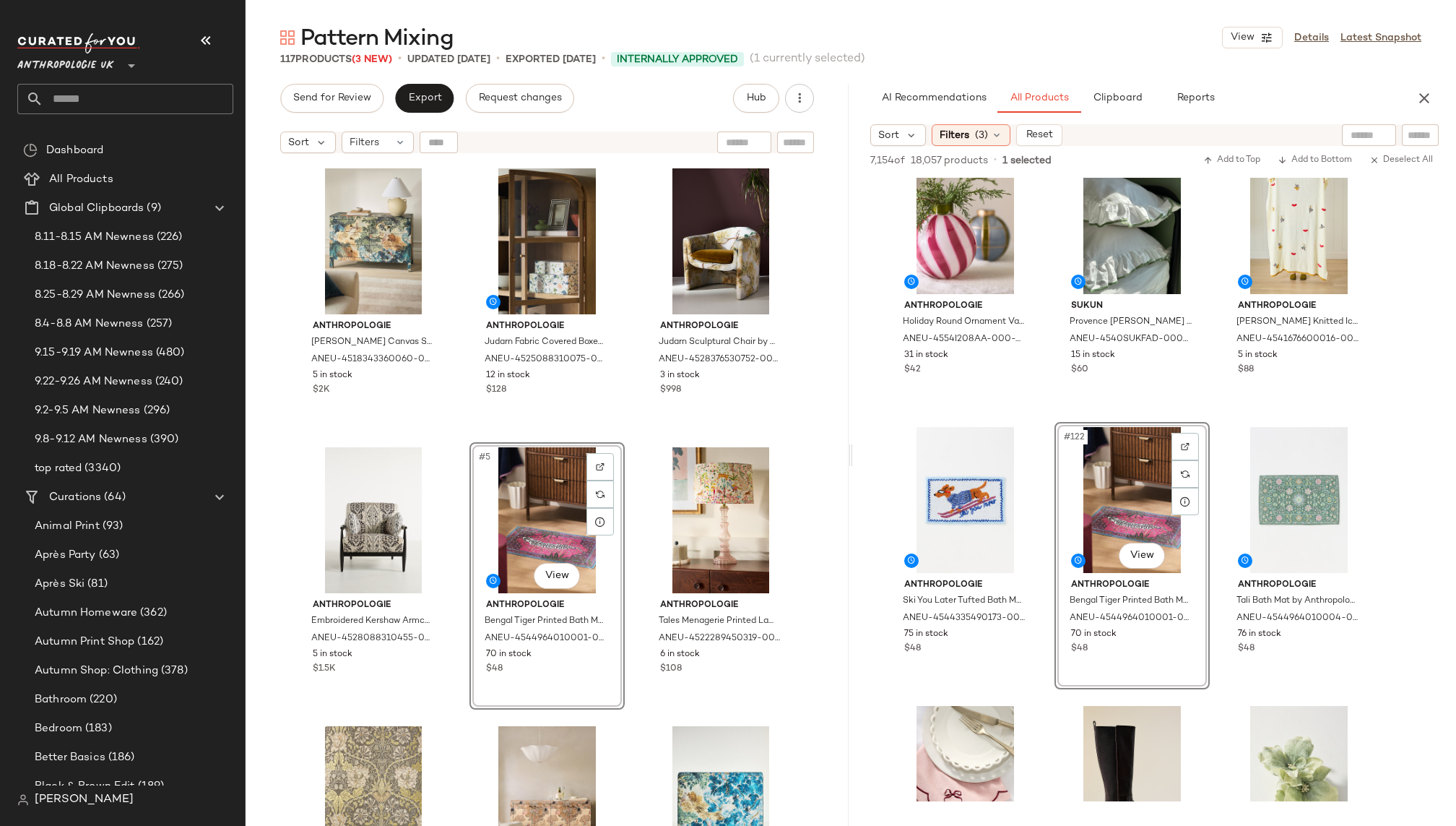
click at [625, 628] on div "Anthropologie Hale Canvas Six-Drawer Chest of Drawers by Anthropologie ANEU-451…" at bounding box center [547, 512] width 503 height 698
click at [526, 553] on div "#5 View" at bounding box center [547, 520] width 145 height 146
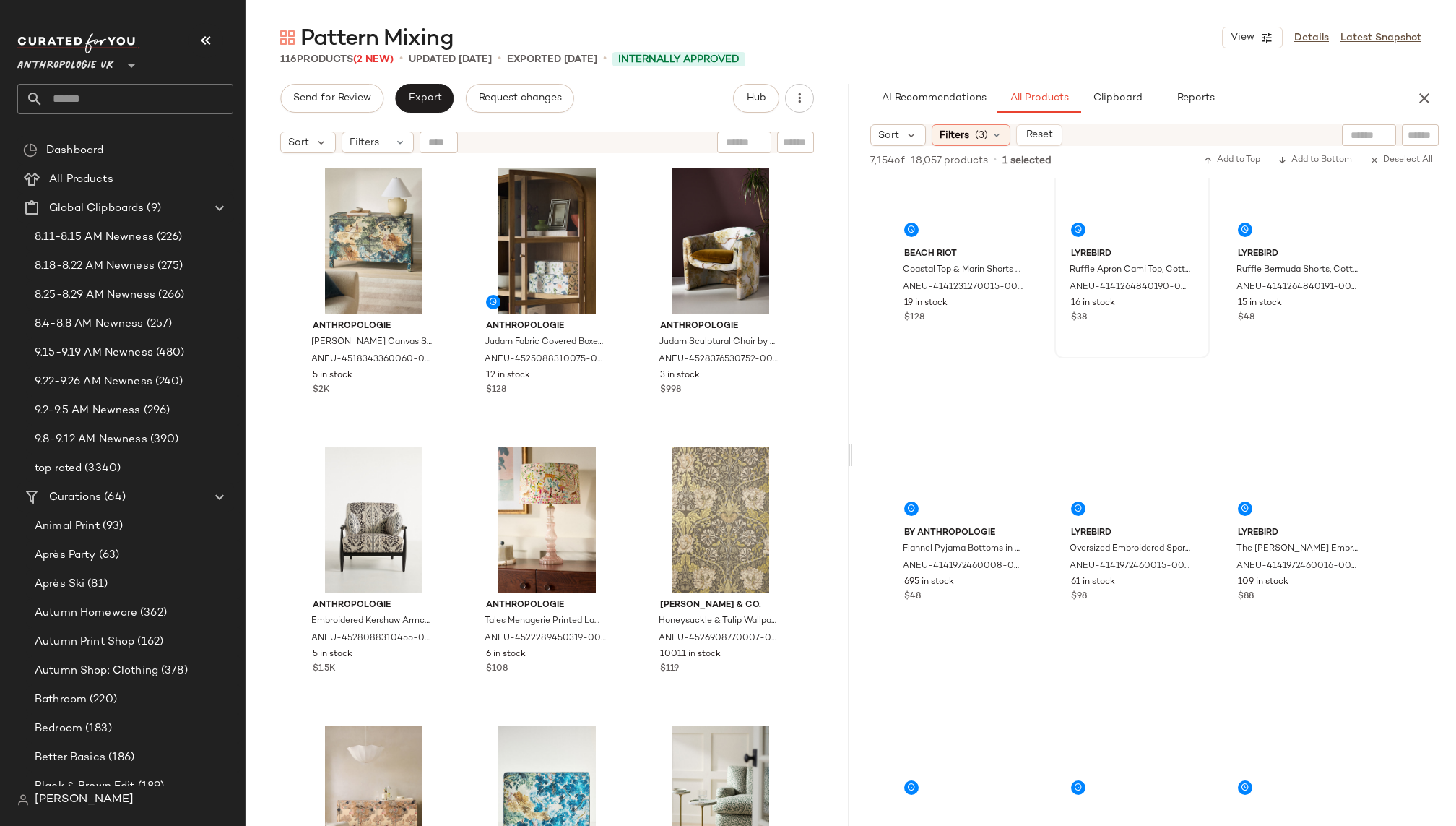
scroll to position [39464, 0]
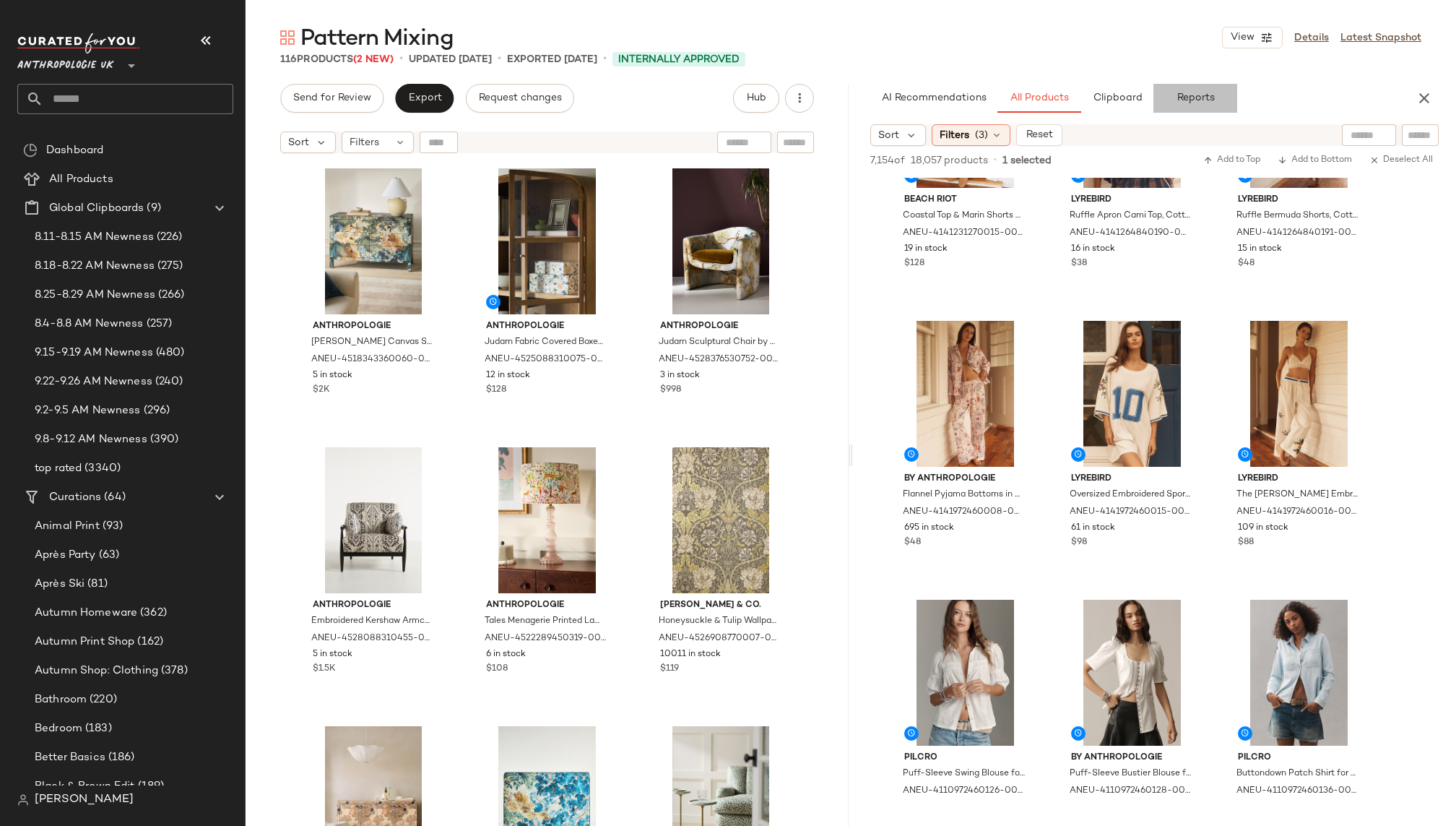
click at [1178, 92] on span "Reports" at bounding box center [1194, 98] width 38 height 12
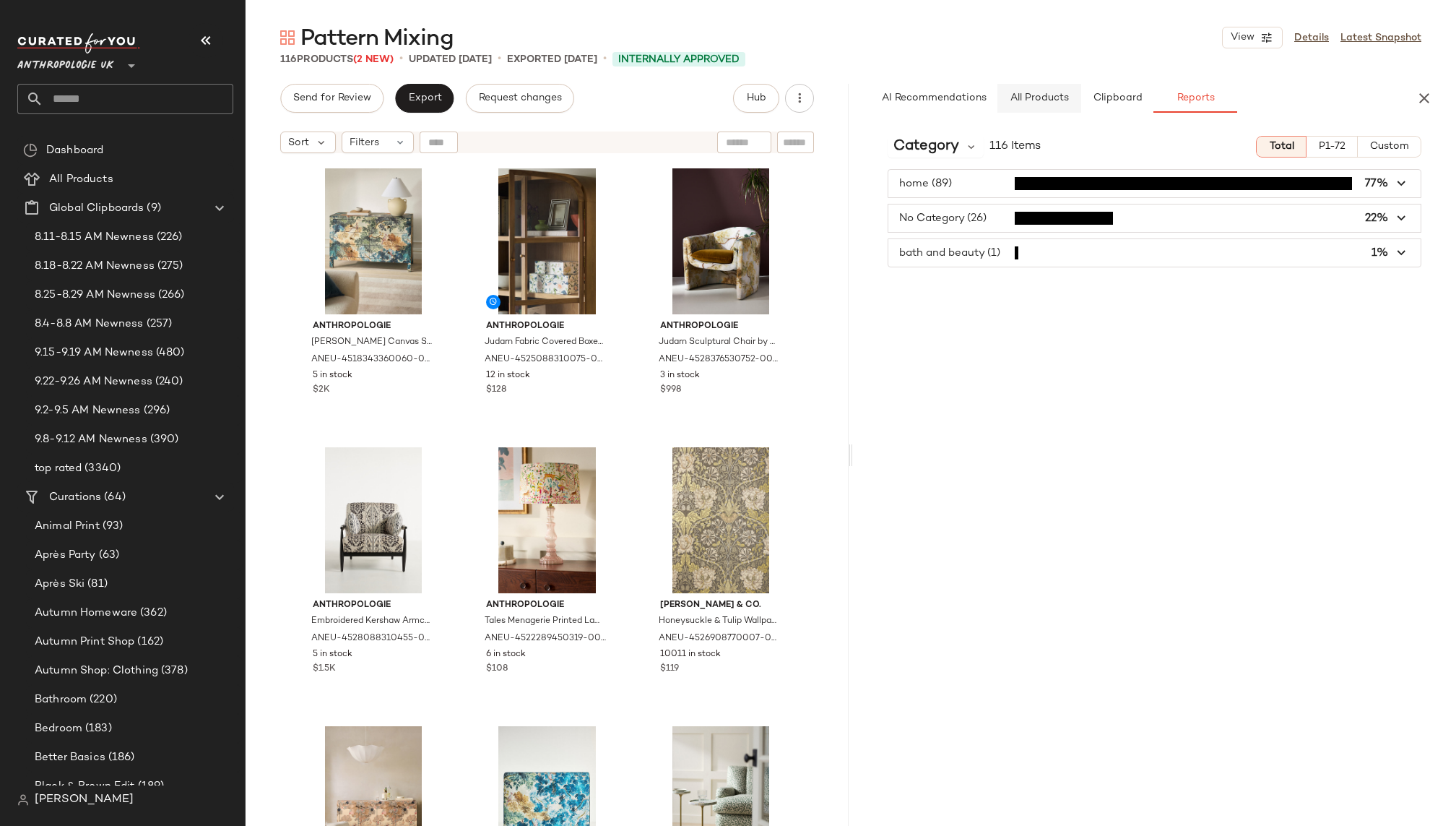
click at [1035, 97] on span "All Products" at bounding box center [1038, 98] width 59 height 12
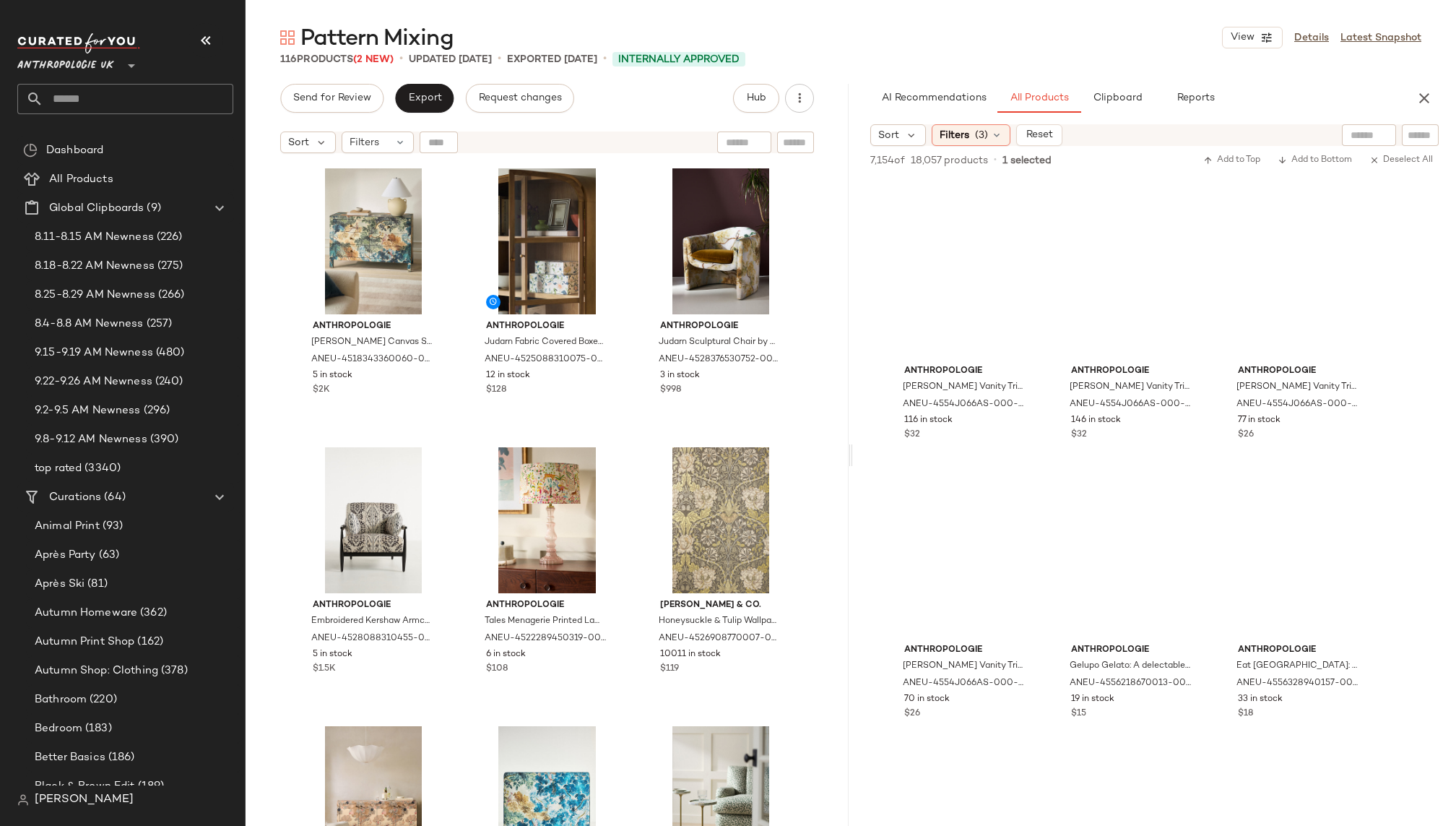
scroll to position [59629, 0]
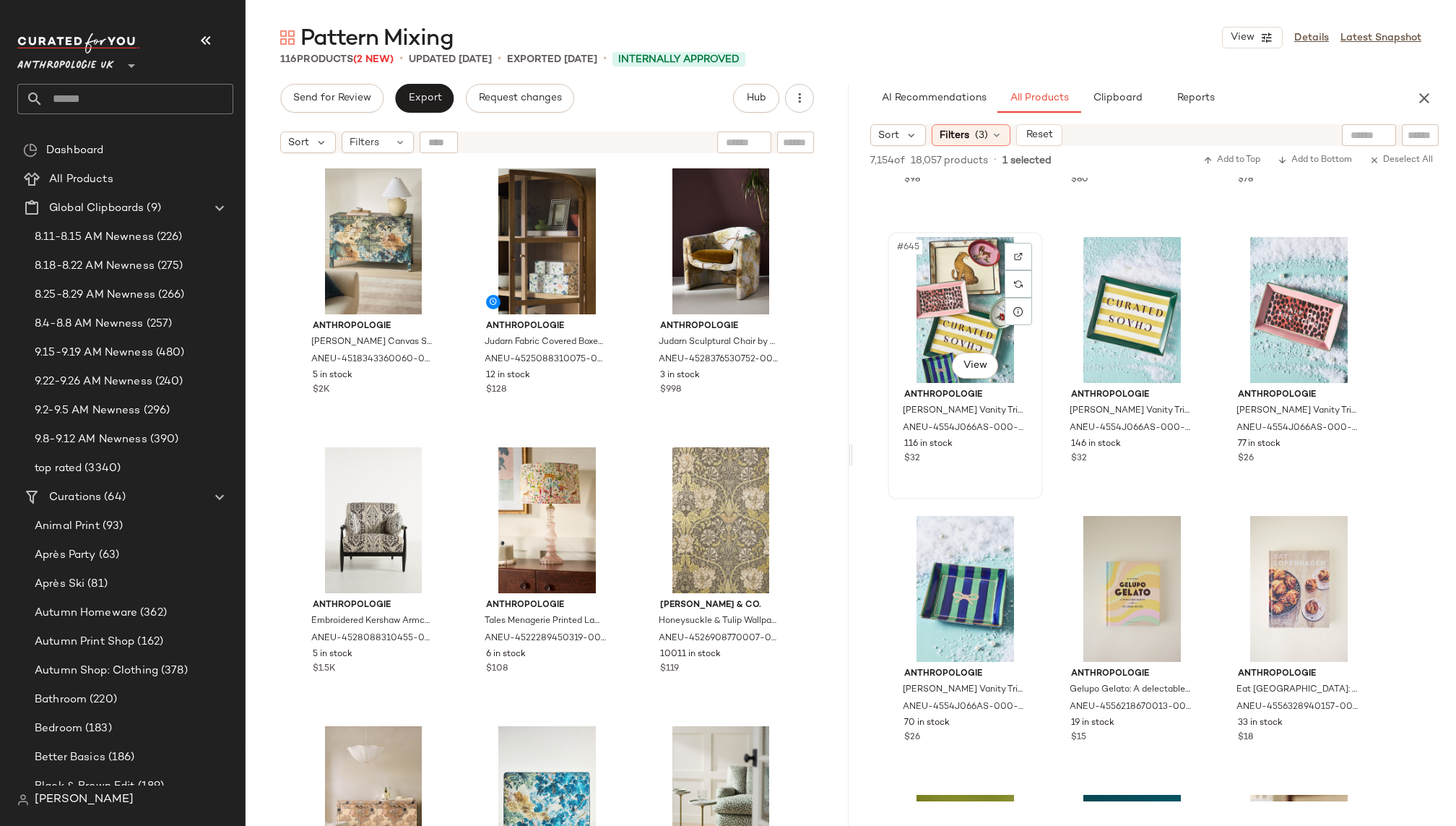
click at [943, 306] on div "#645 View" at bounding box center [966, 310] width 145 height 146
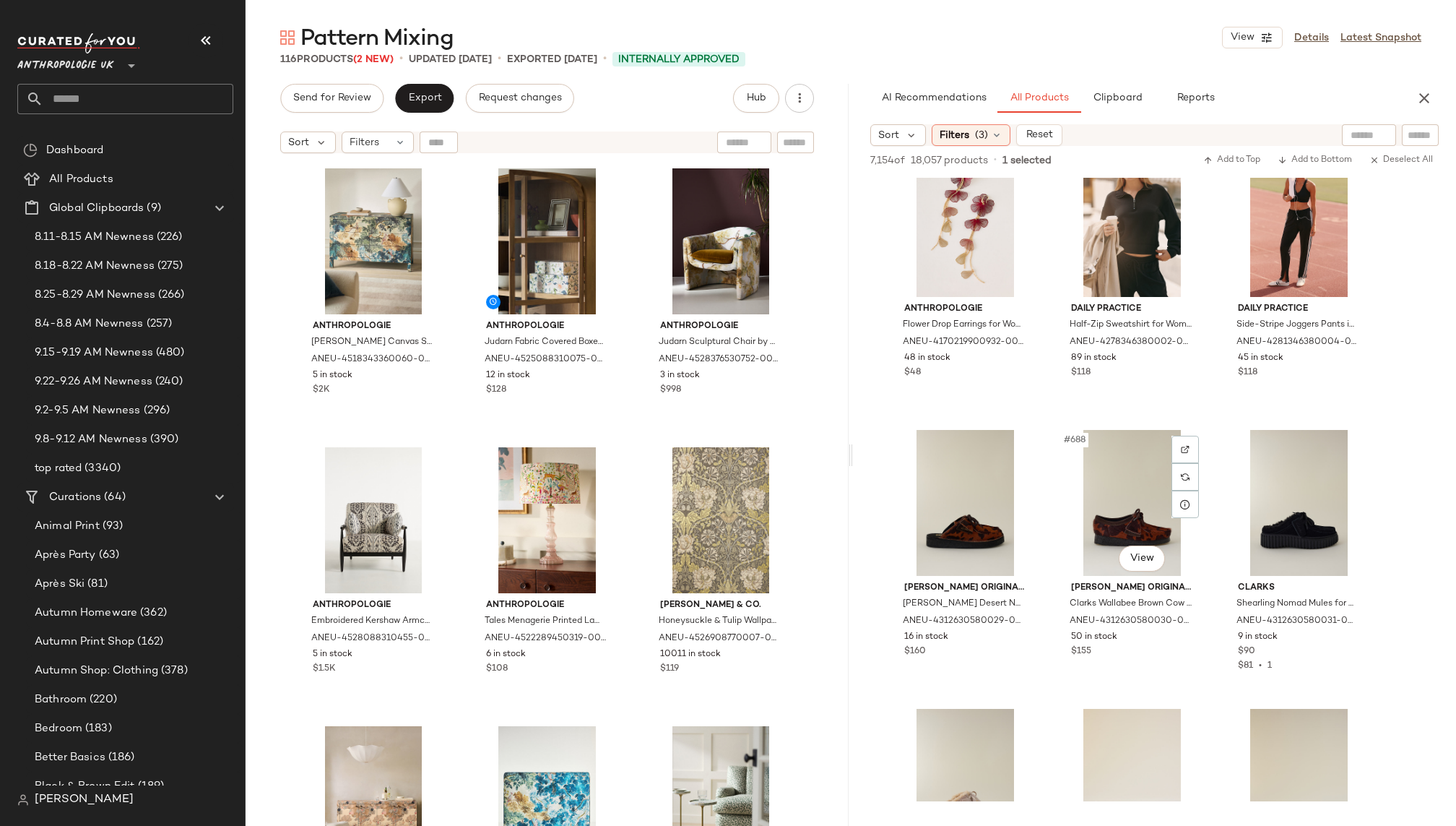
scroll to position [63409, 0]
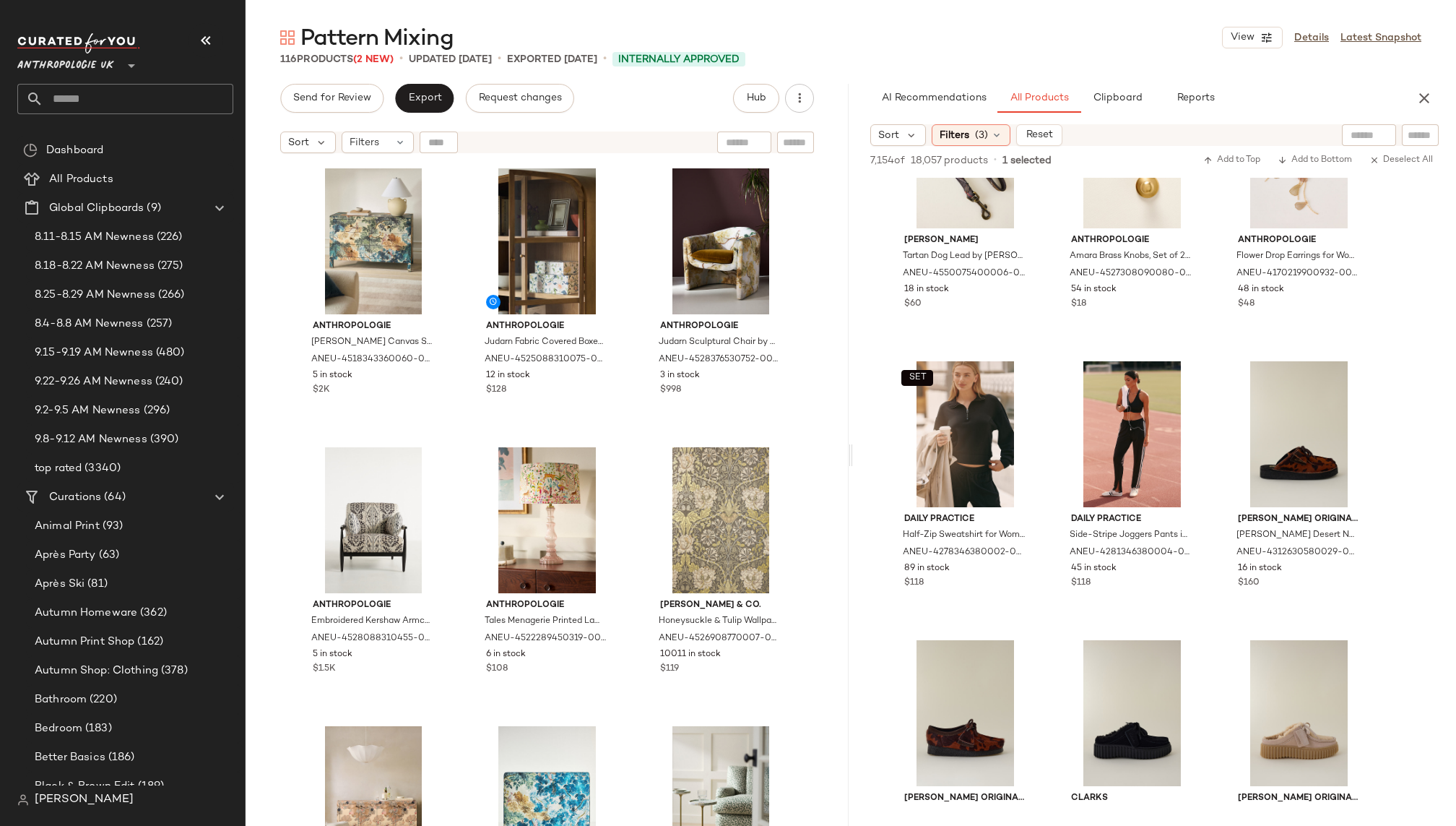
click at [1362, 124] on div at bounding box center [1369, 135] width 37 height 21
type input "*********"
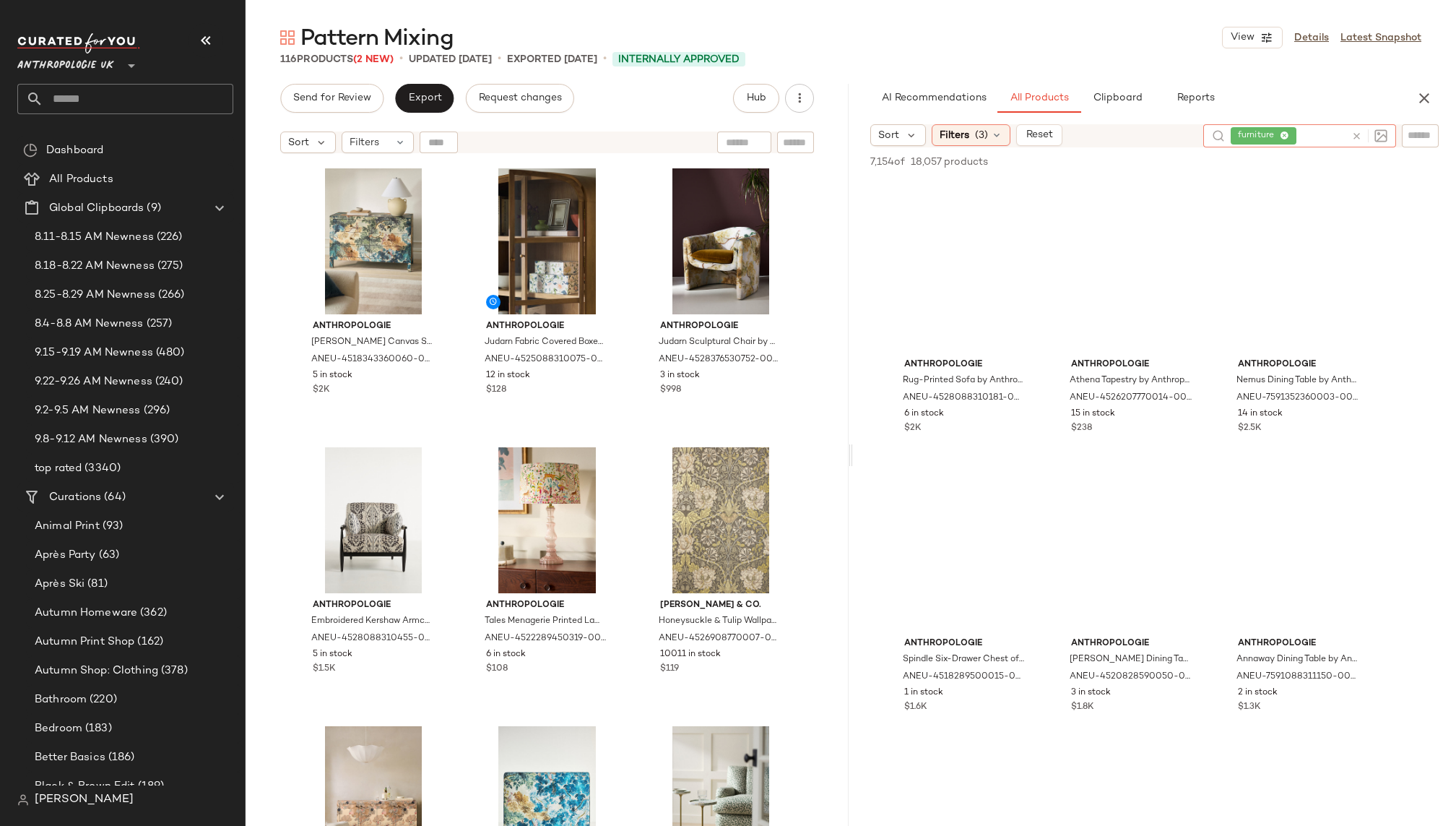
scroll to position [10579, 0]
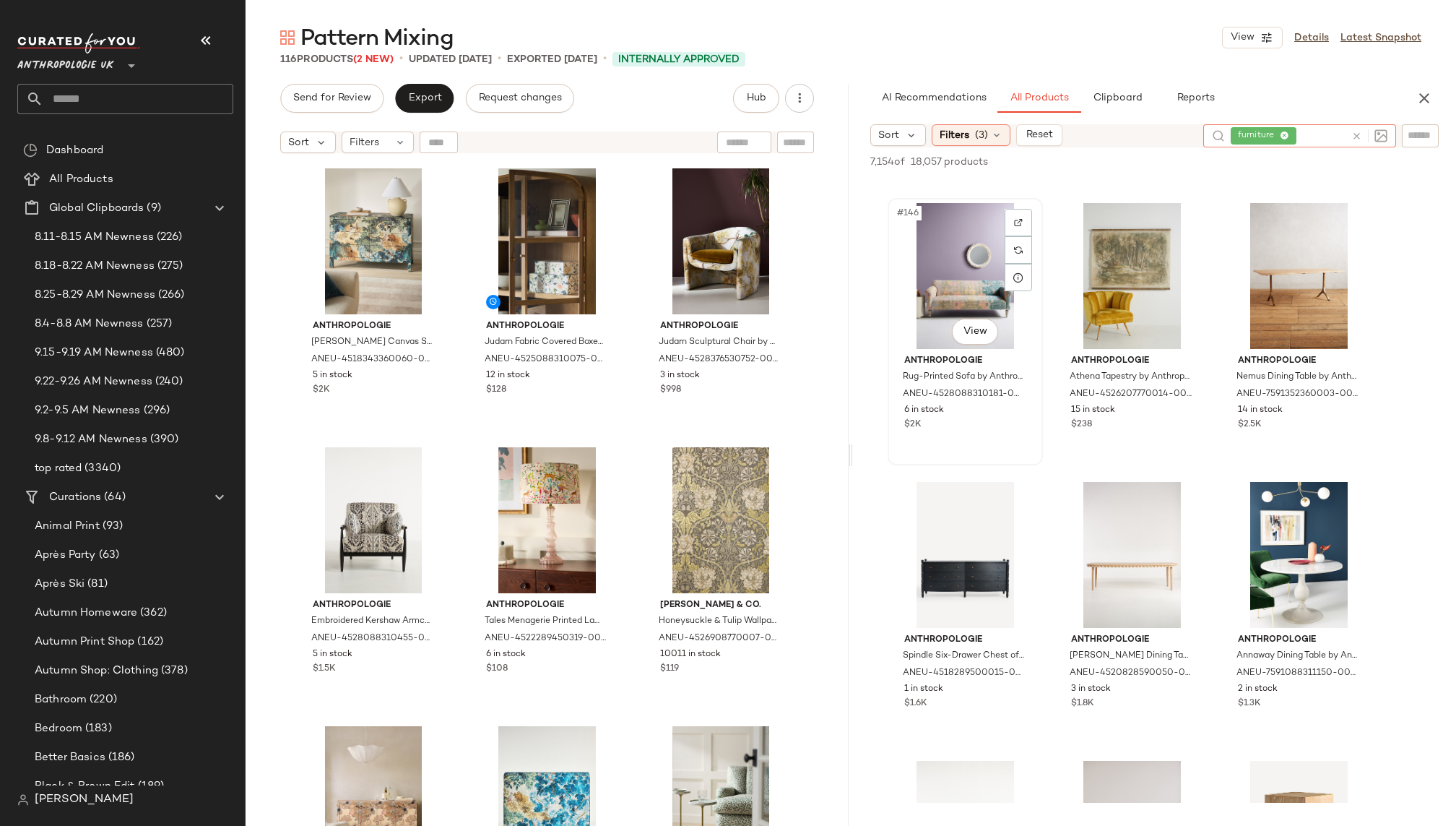
click at [953, 308] on div "#146 View" at bounding box center [966, 276] width 145 height 146
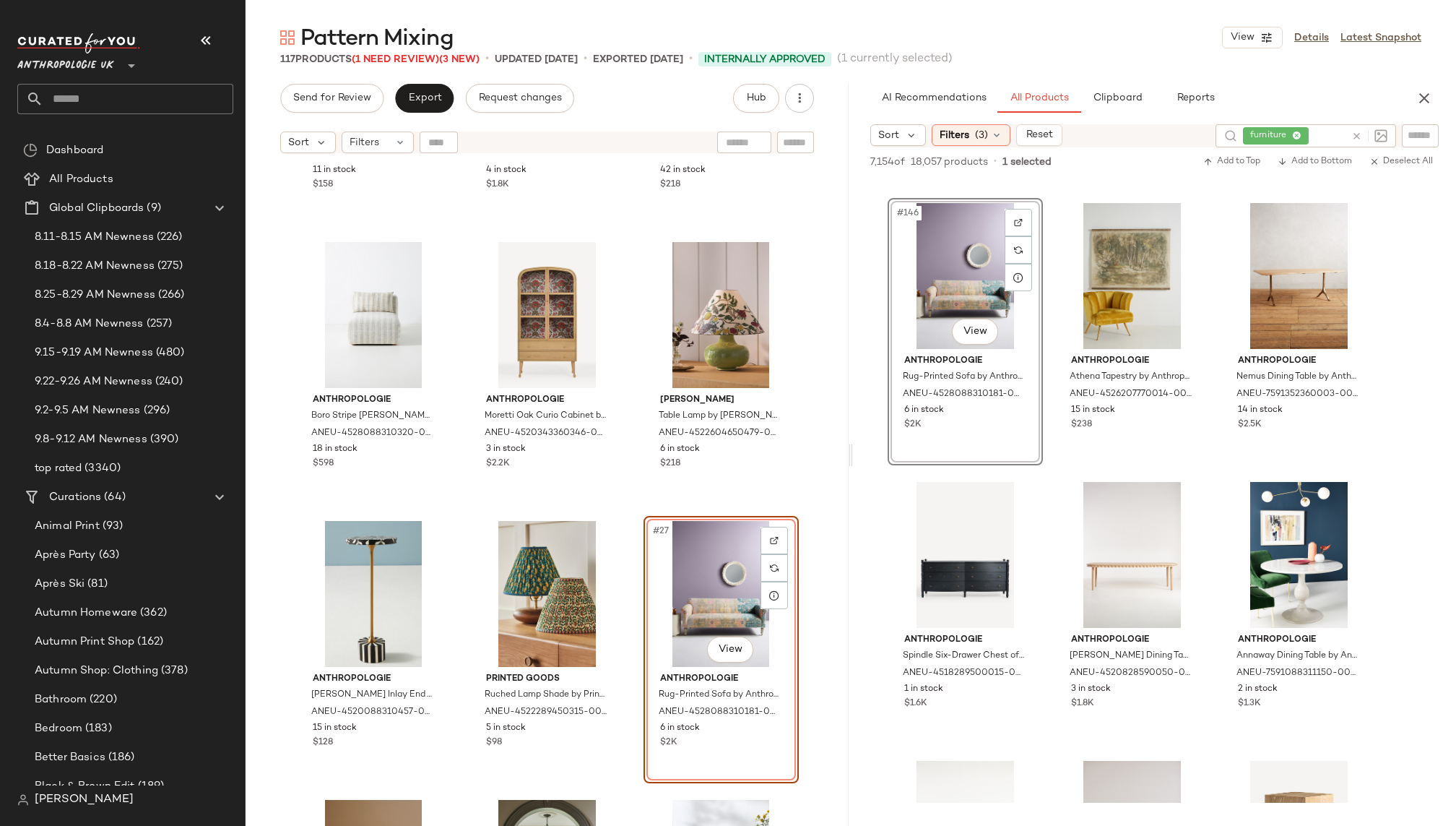
scroll to position [1909, 0]
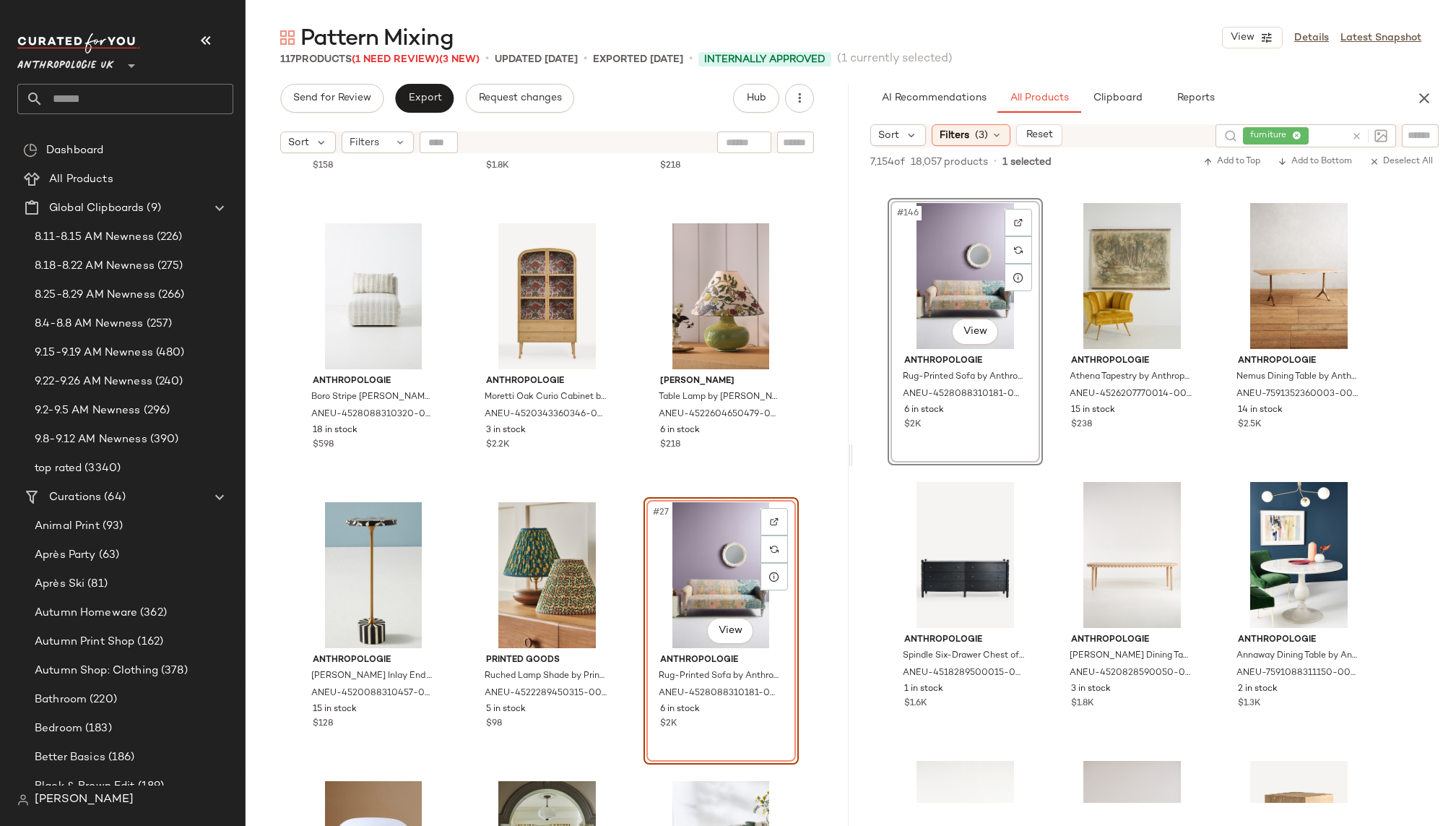
click at [624, 621] on div "Maeve Ceramic Table Lamp by Maeve in Black at Anthropologie ANEU-4522901260100-…" at bounding box center [547, 511] width 603 height 702
click at [653, 573] on div "#27 View" at bounding box center [721, 575] width 145 height 146
click at [622, 554] on div "Maeve Ceramic Table Lamp by Maeve in Black at Anthropologie ANEU-4522901260100-…" at bounding box center [547, 511] width 603 height 702
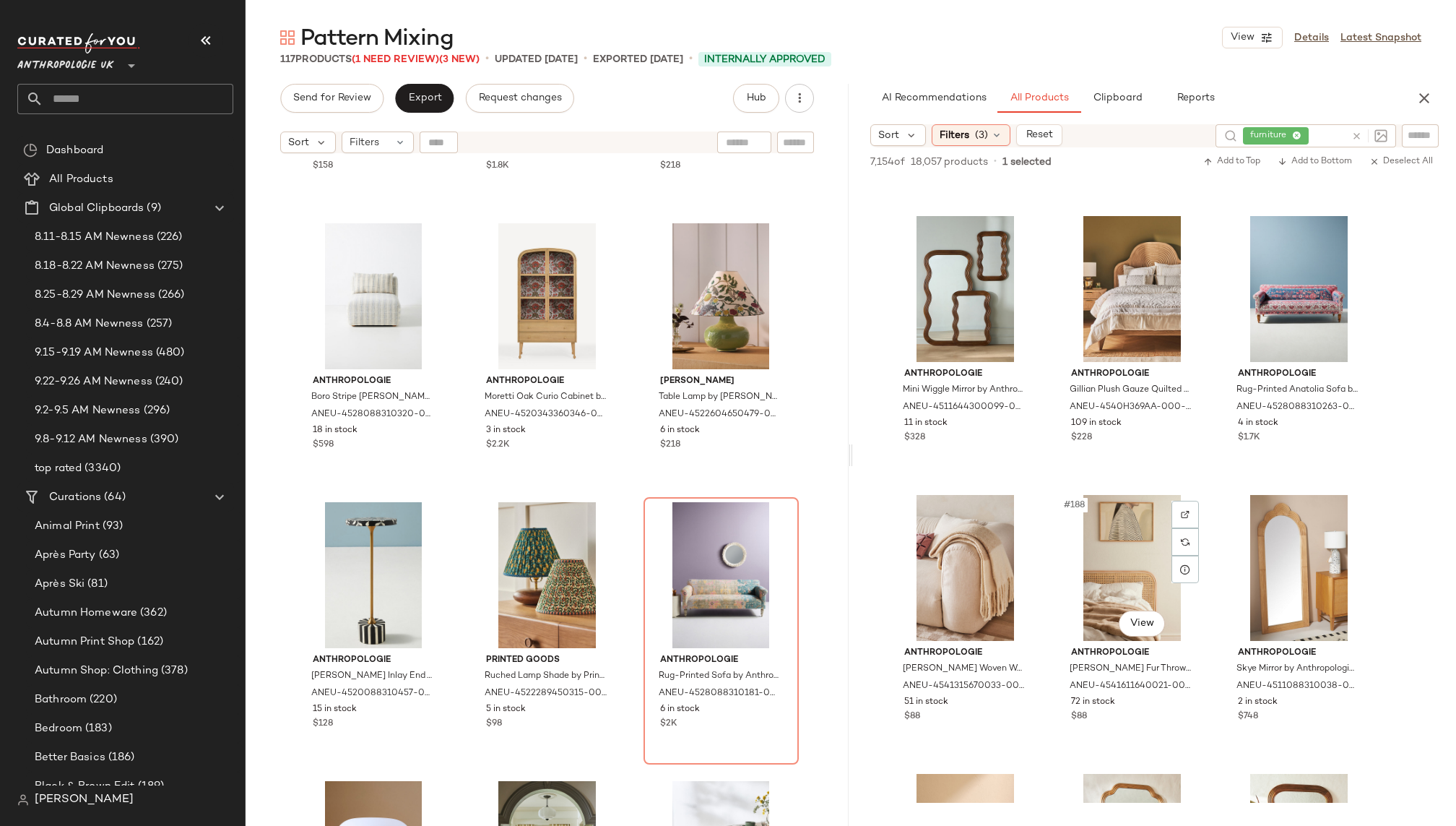
scroll to position [16937, 0]
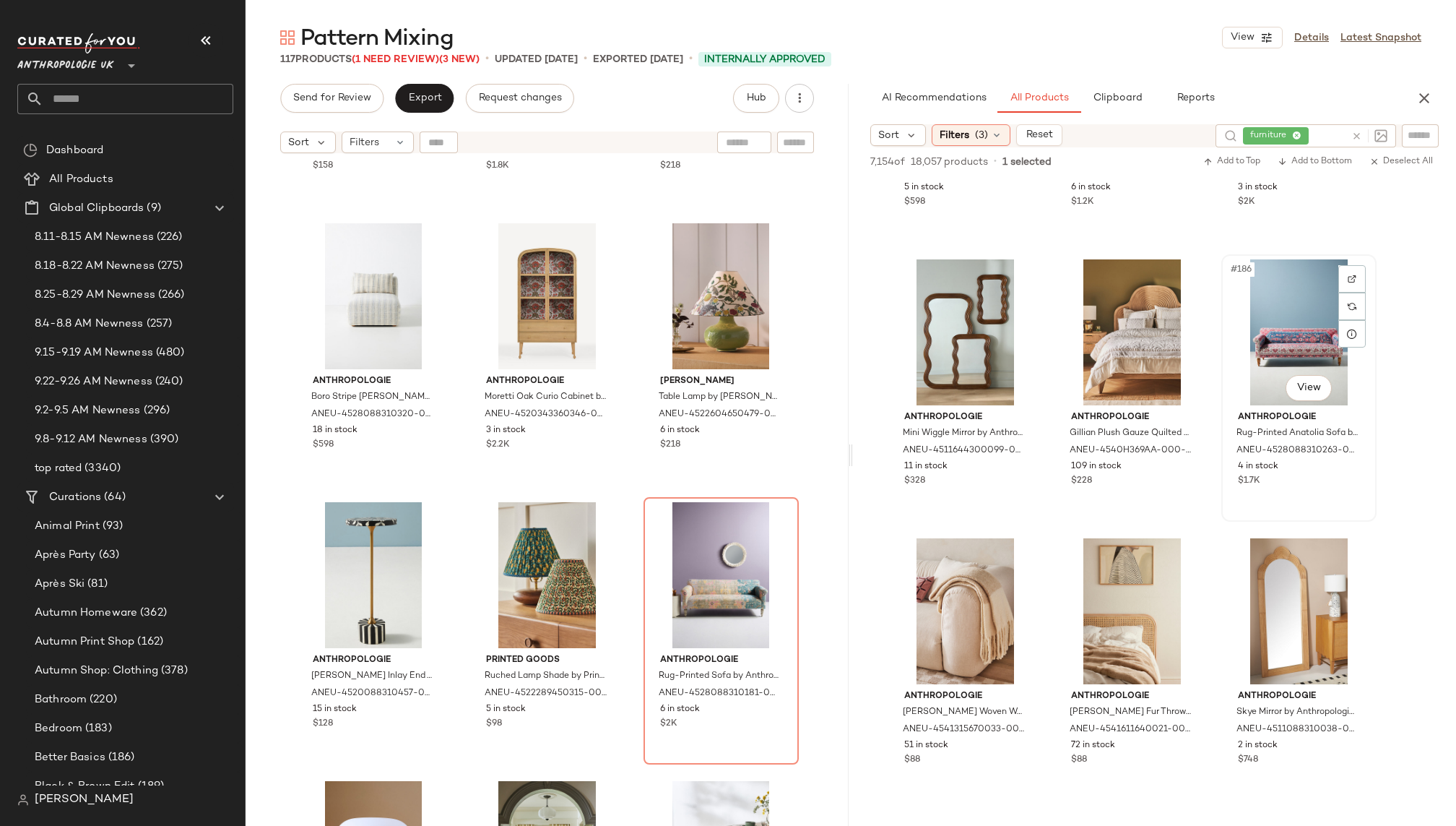
click at [1259, 347] on div "#186 View" at bounding box center [1299, 332] width 145 height 146
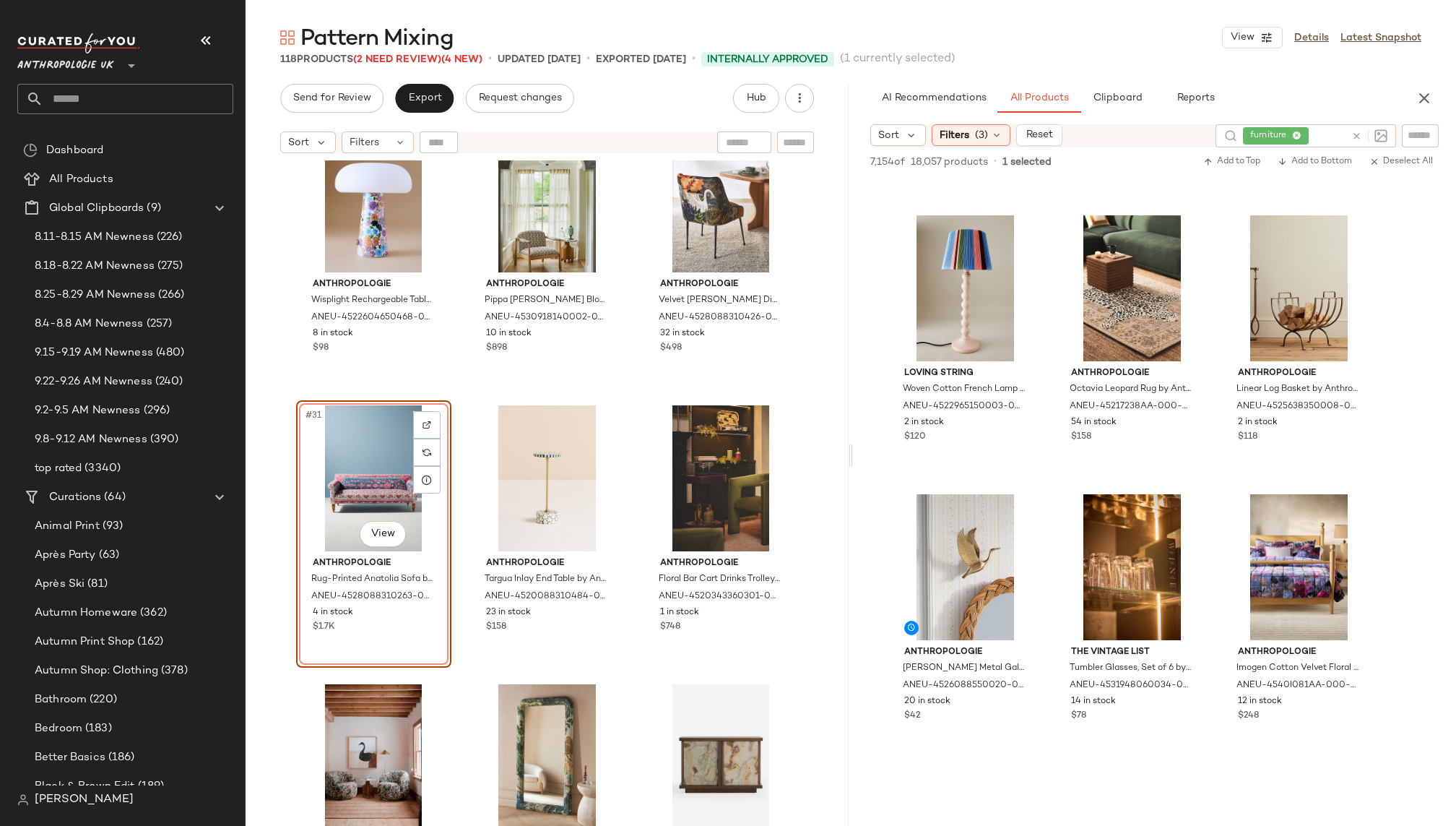
scroll to position [25350, 0]
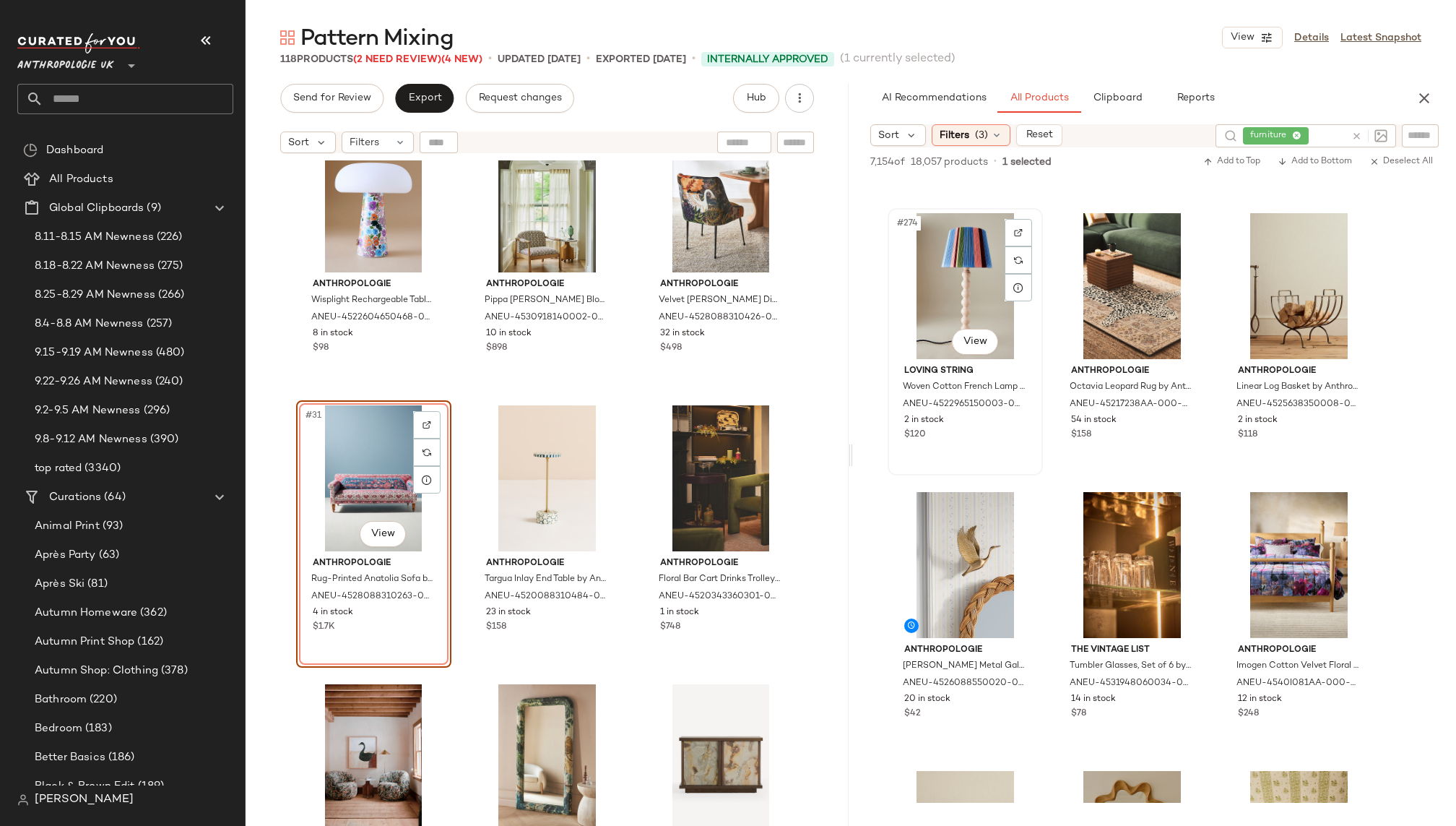
click at [928, 297] on div "#274 View" at bounding box center [966, 286] width 145 height 146
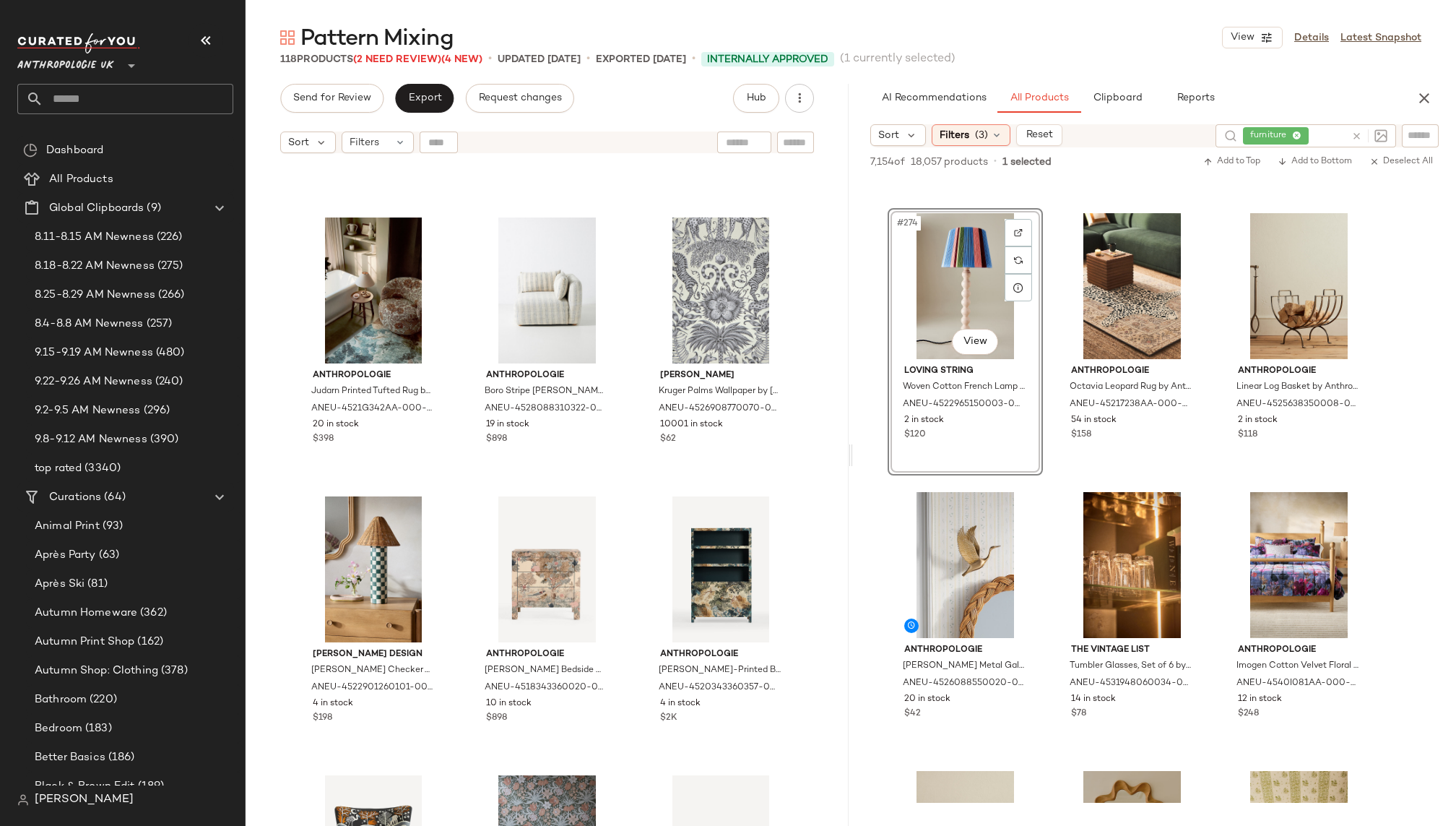
scroll to position [4645, 0]
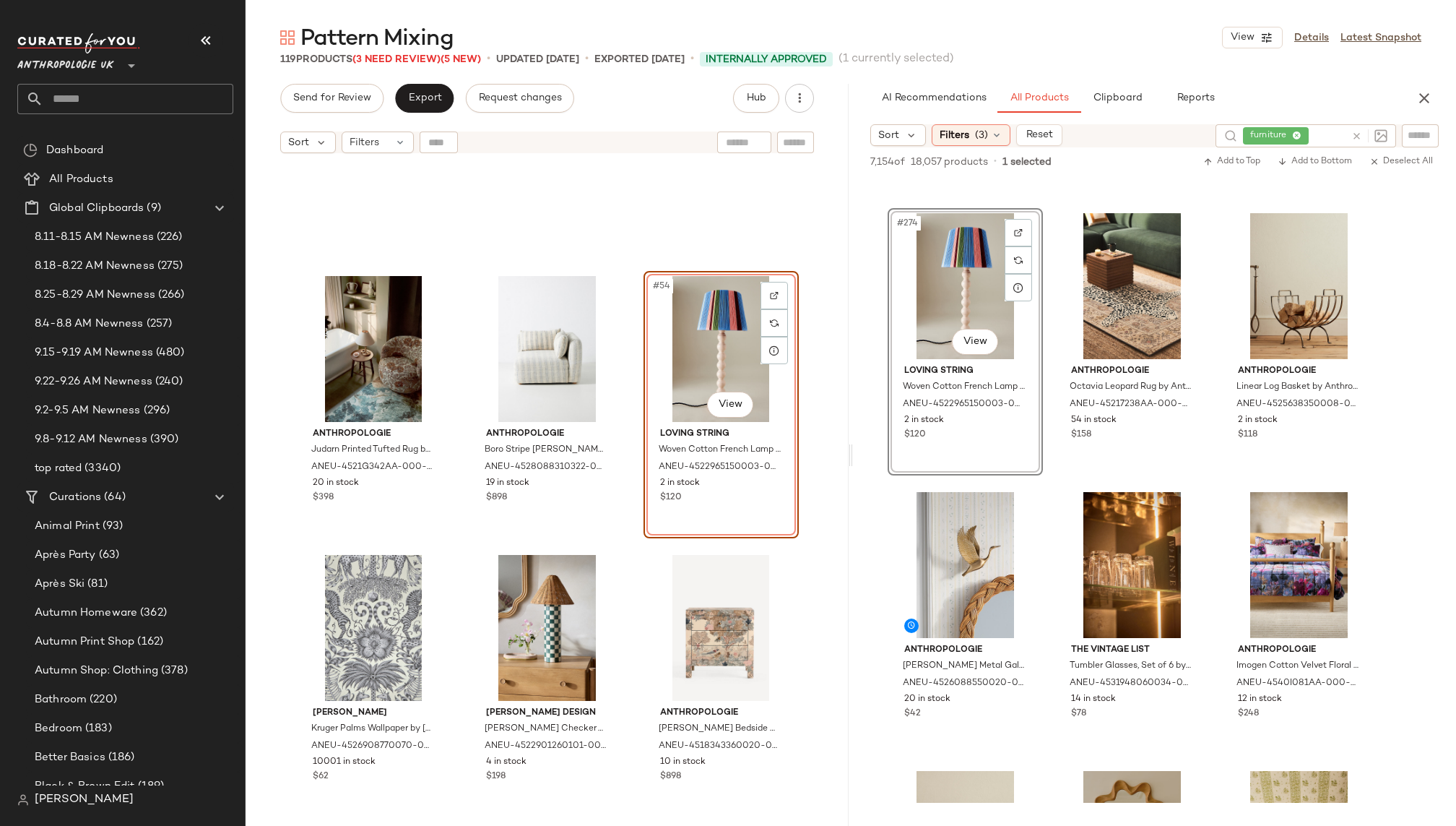
click at [802, 602] on div "Anthropologie Judarn Printed Tufted Rug by Anthropologie Size: 5x8, Cotton/Nylo…" at bounding box center [547, 511] width 603 height 702
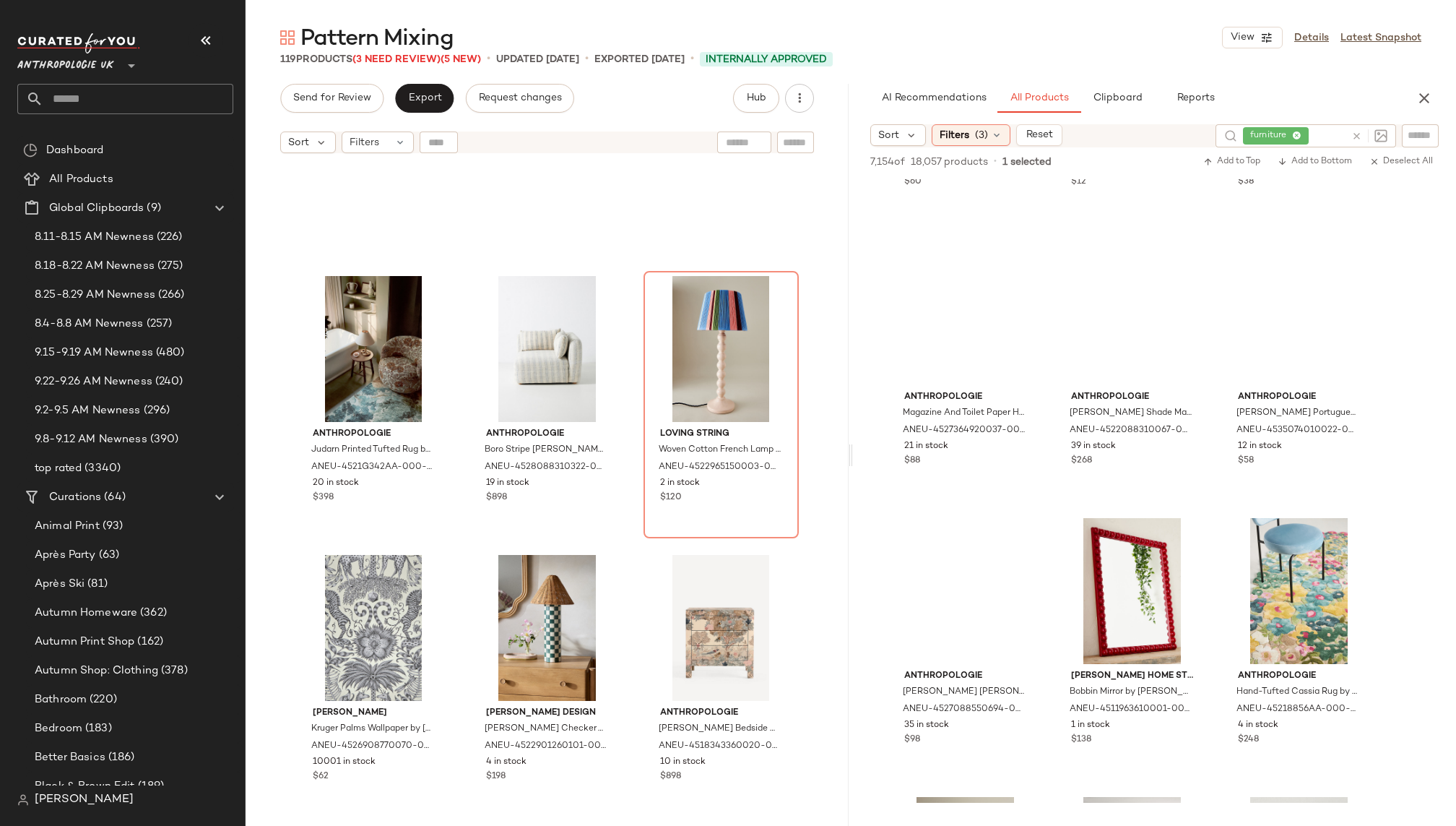
scroll to position [40698, 0]
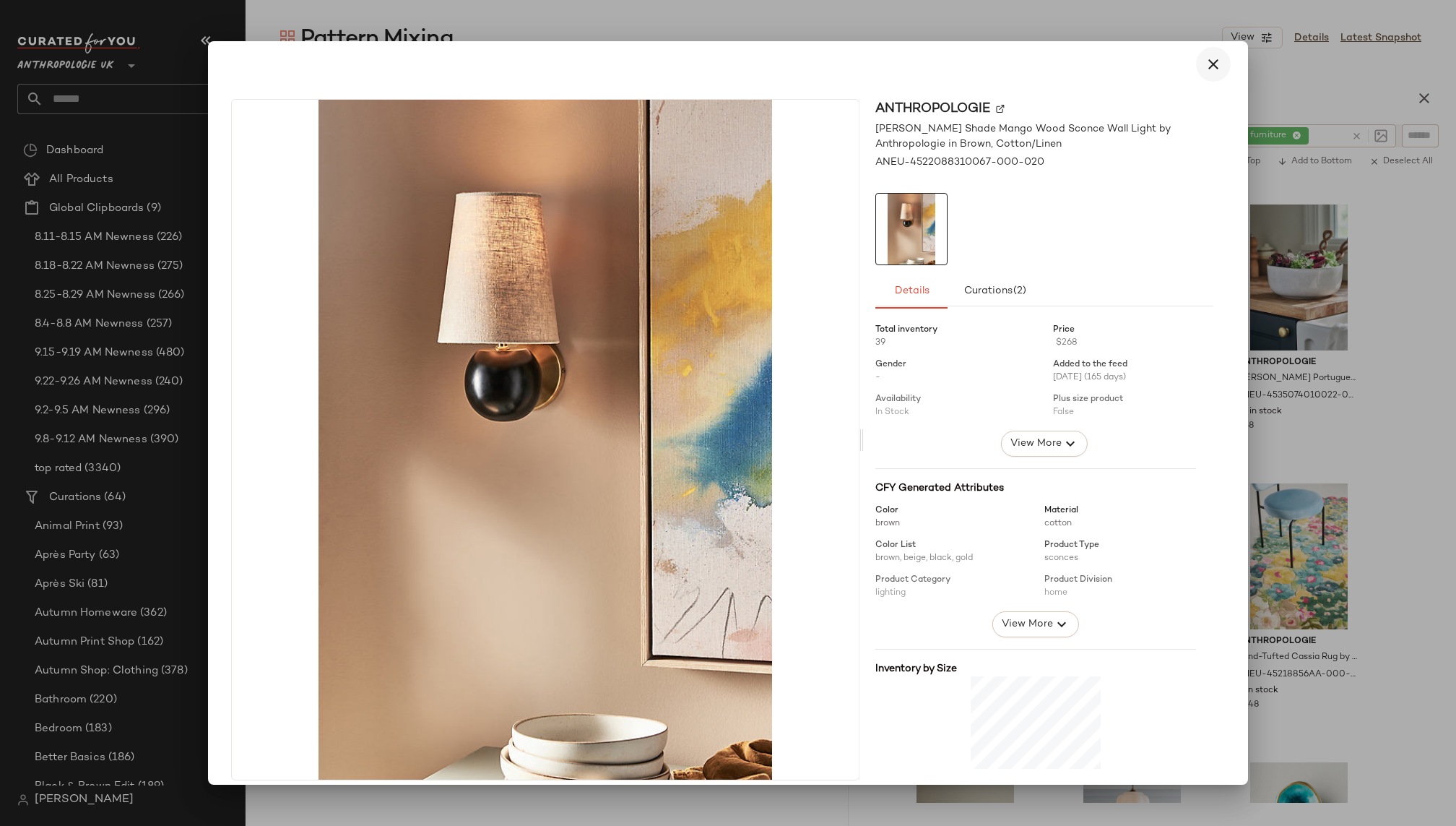
click at [1215, 60] on button "button" at bounding box center [1213, 64] width 35 height 35
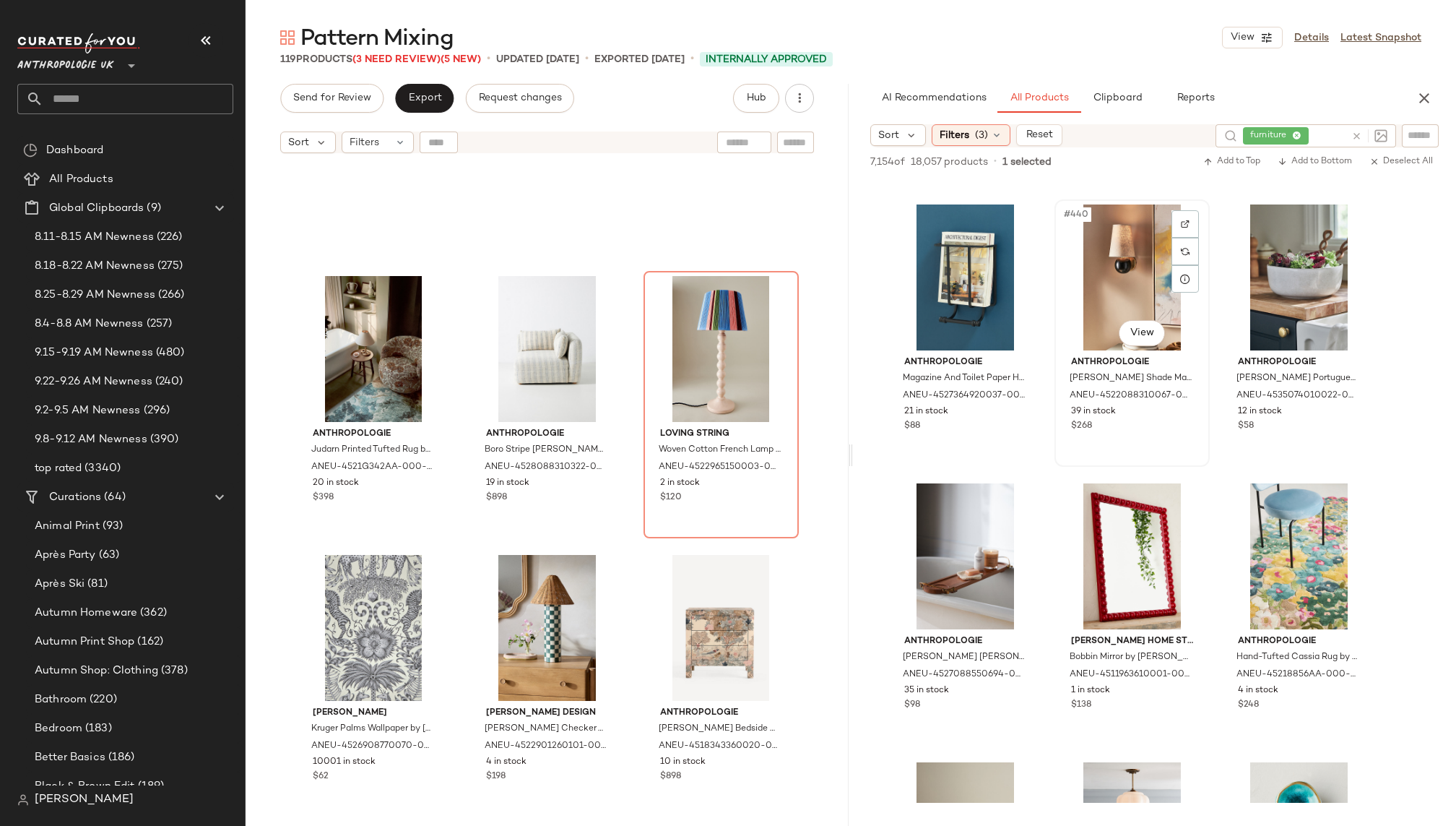
click at [1117, 302] on div "#440 View" at bounding box center [1132, 277] width 145 height 146
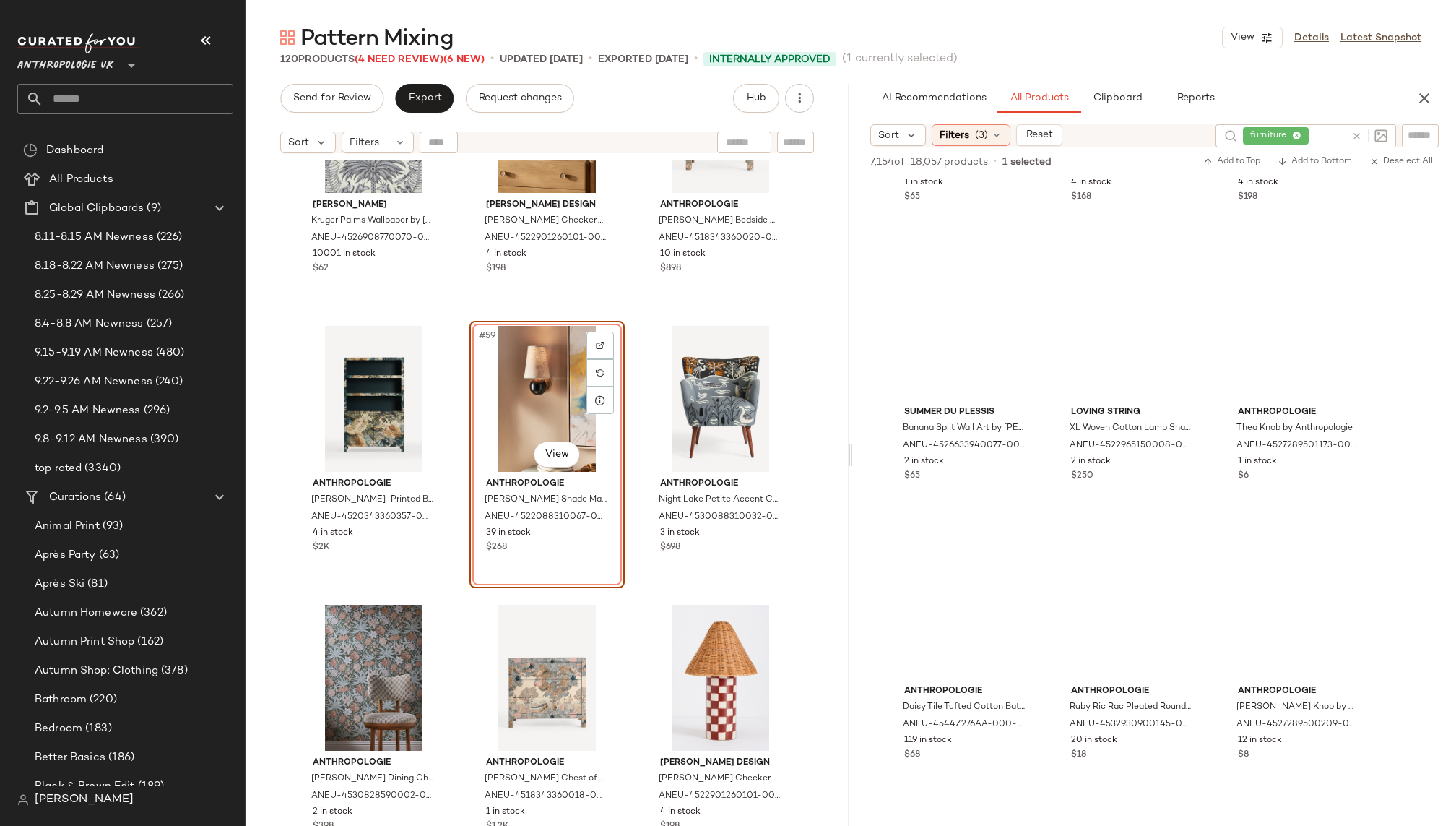
scroll to position [71041, 0]
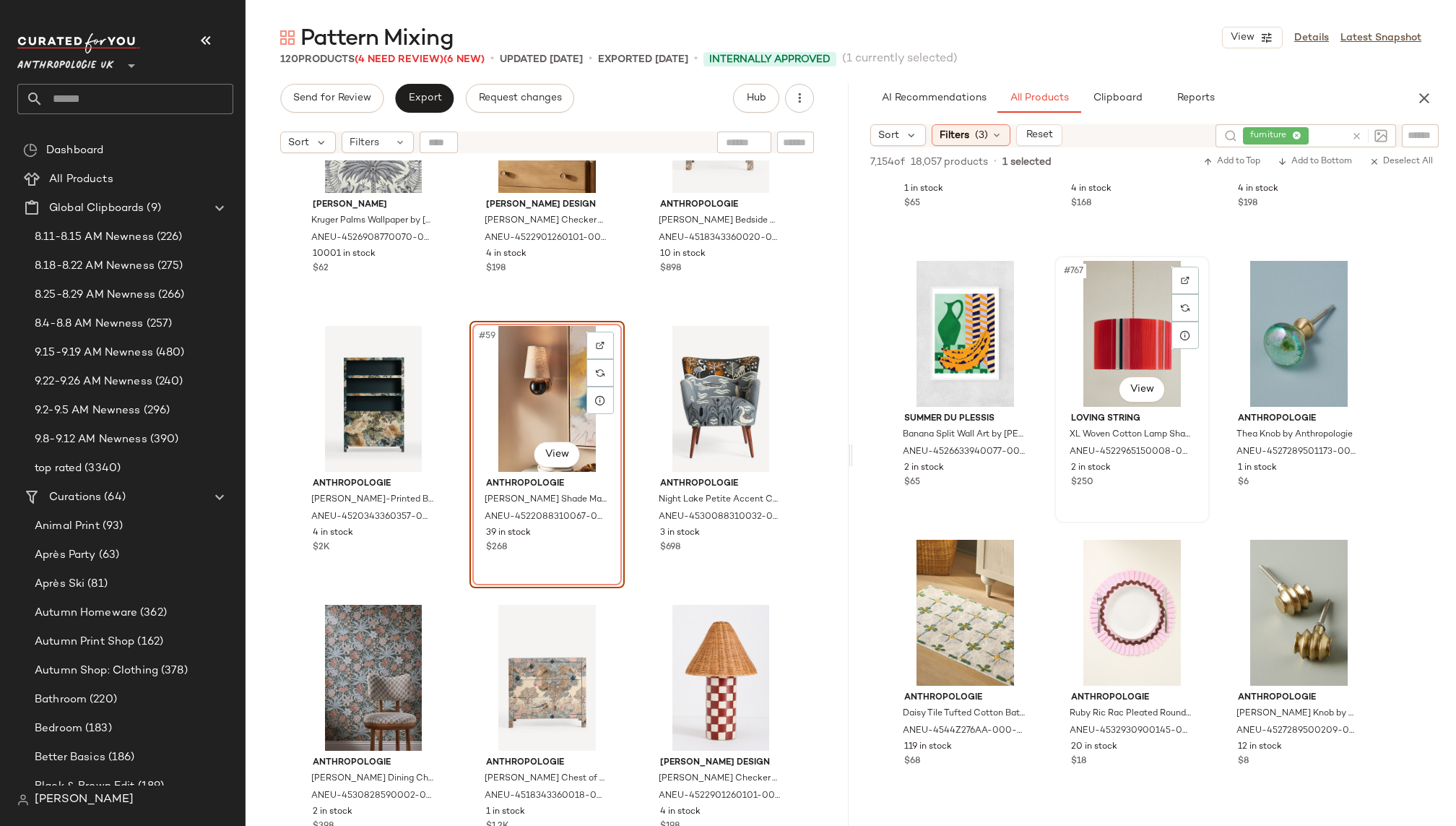
click at [1092, 356] on div "#767 View" at bounding box center [1132, 334] width 145 height 146
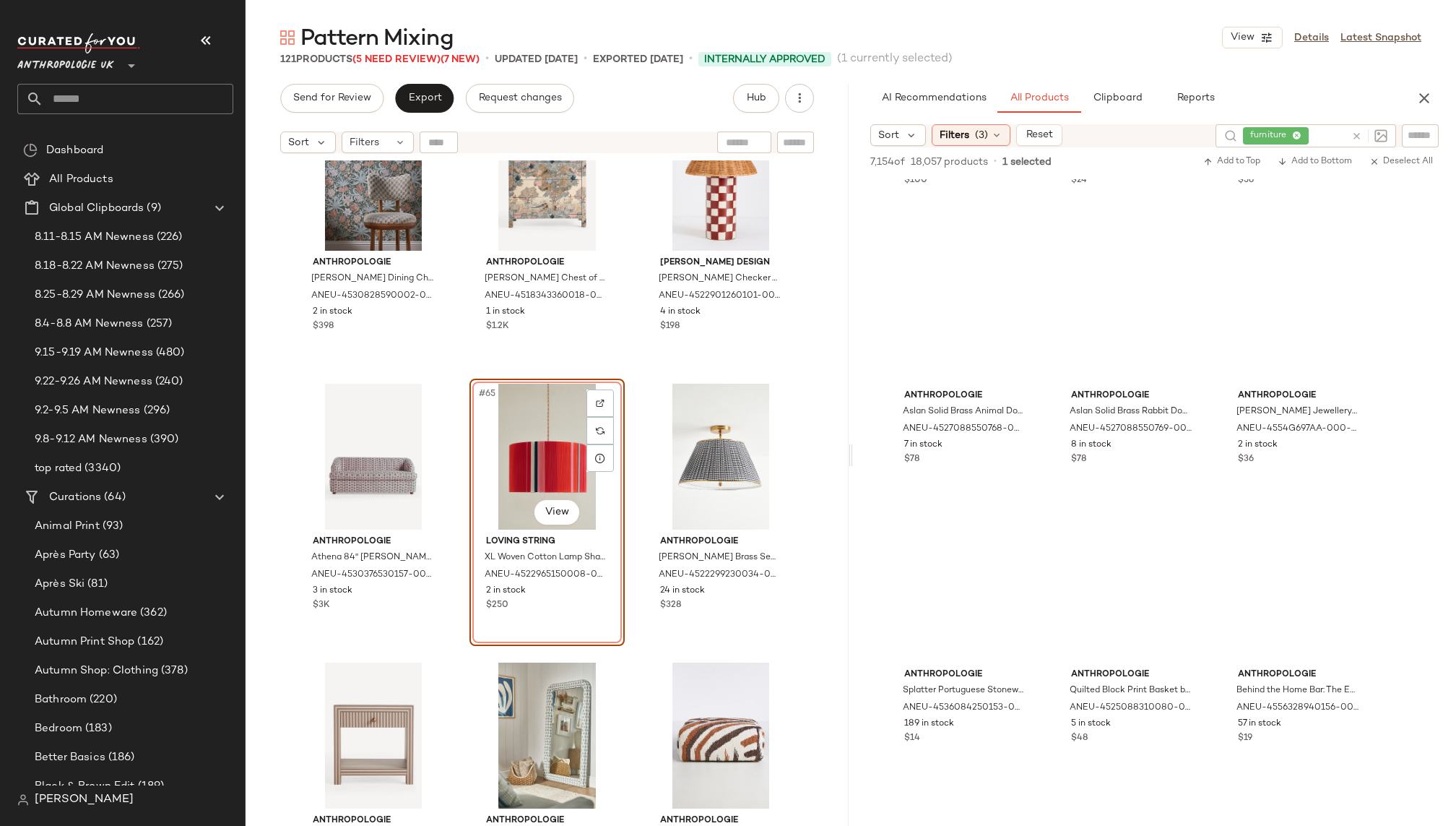
scroll to position [85238, 0]
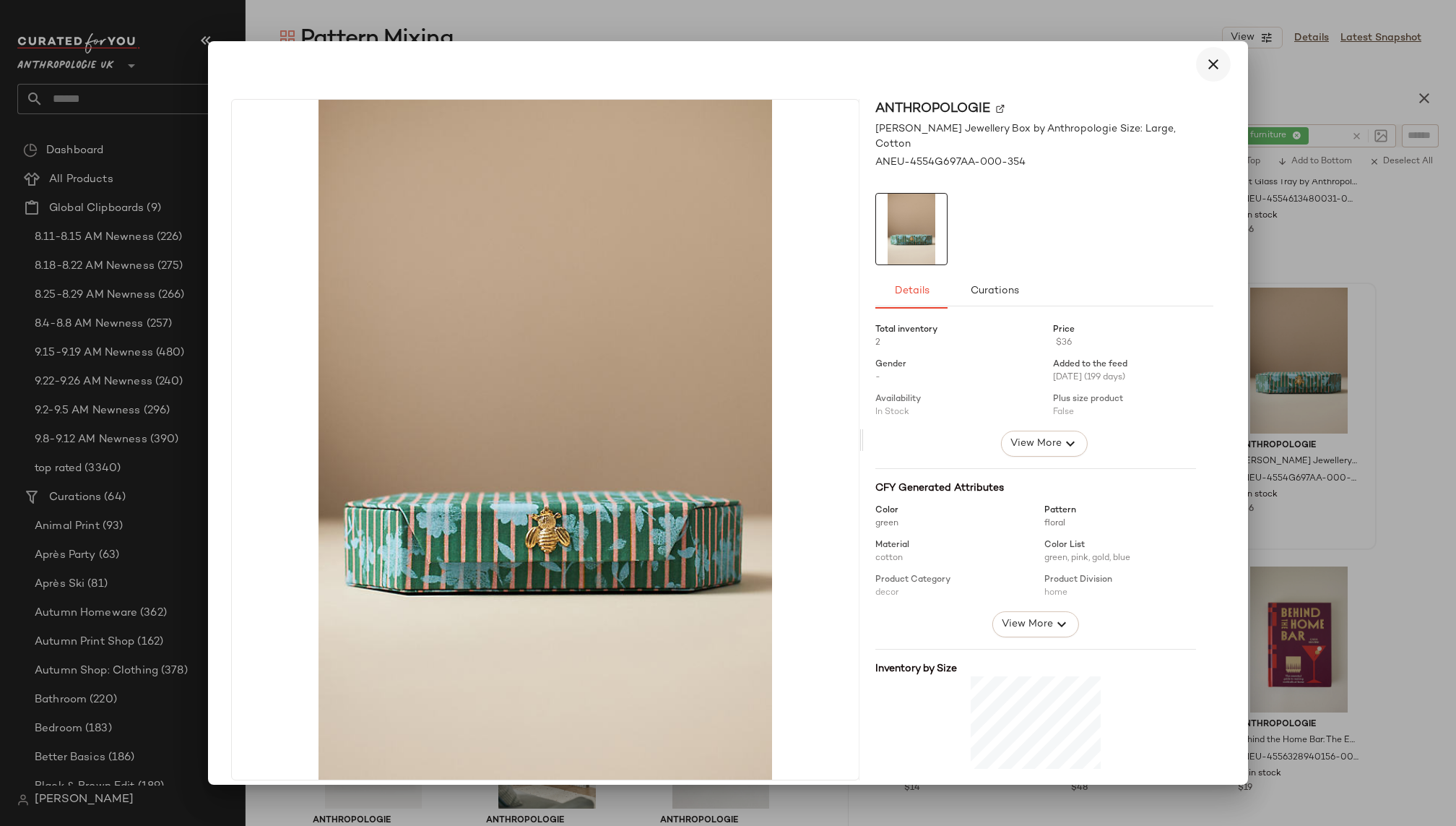
click at [1204, 68] on icon "button" at bounding box center [1213, 65] width 18 height 18
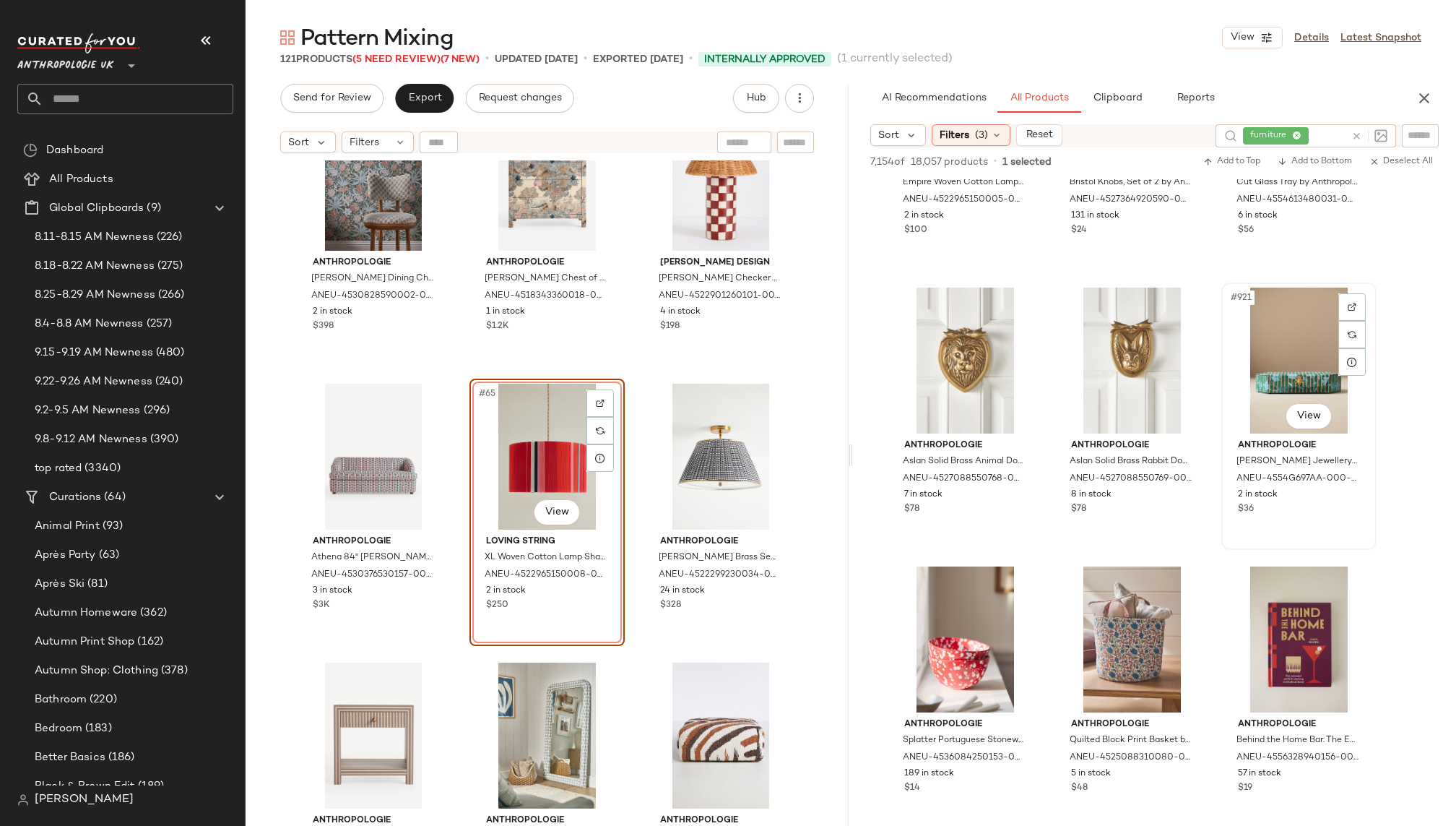
click at [1256, 330] on div "#921 View" at bounding box center [1299, 360] width 145 height 146
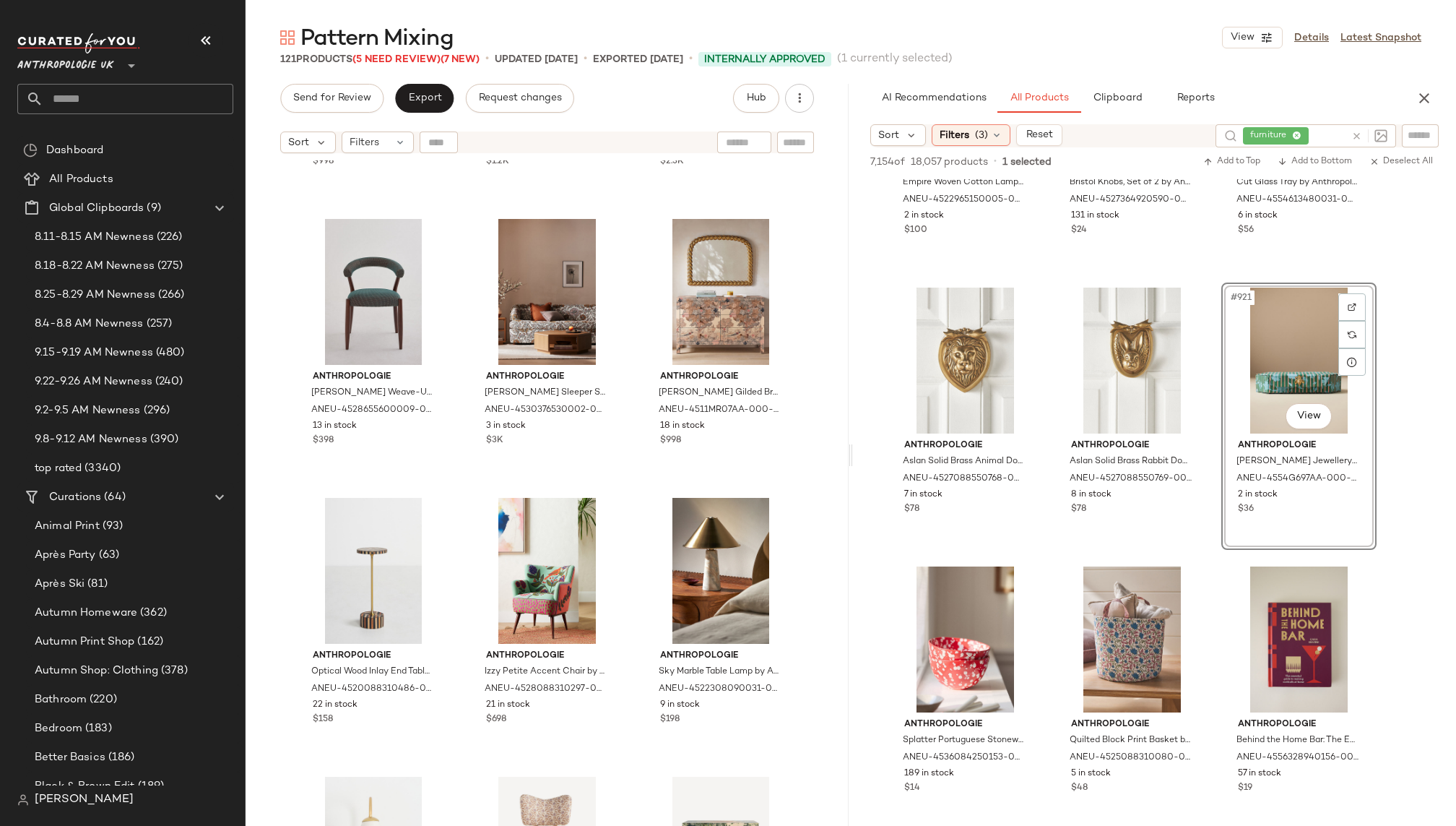
scroll to position [8320, 0]
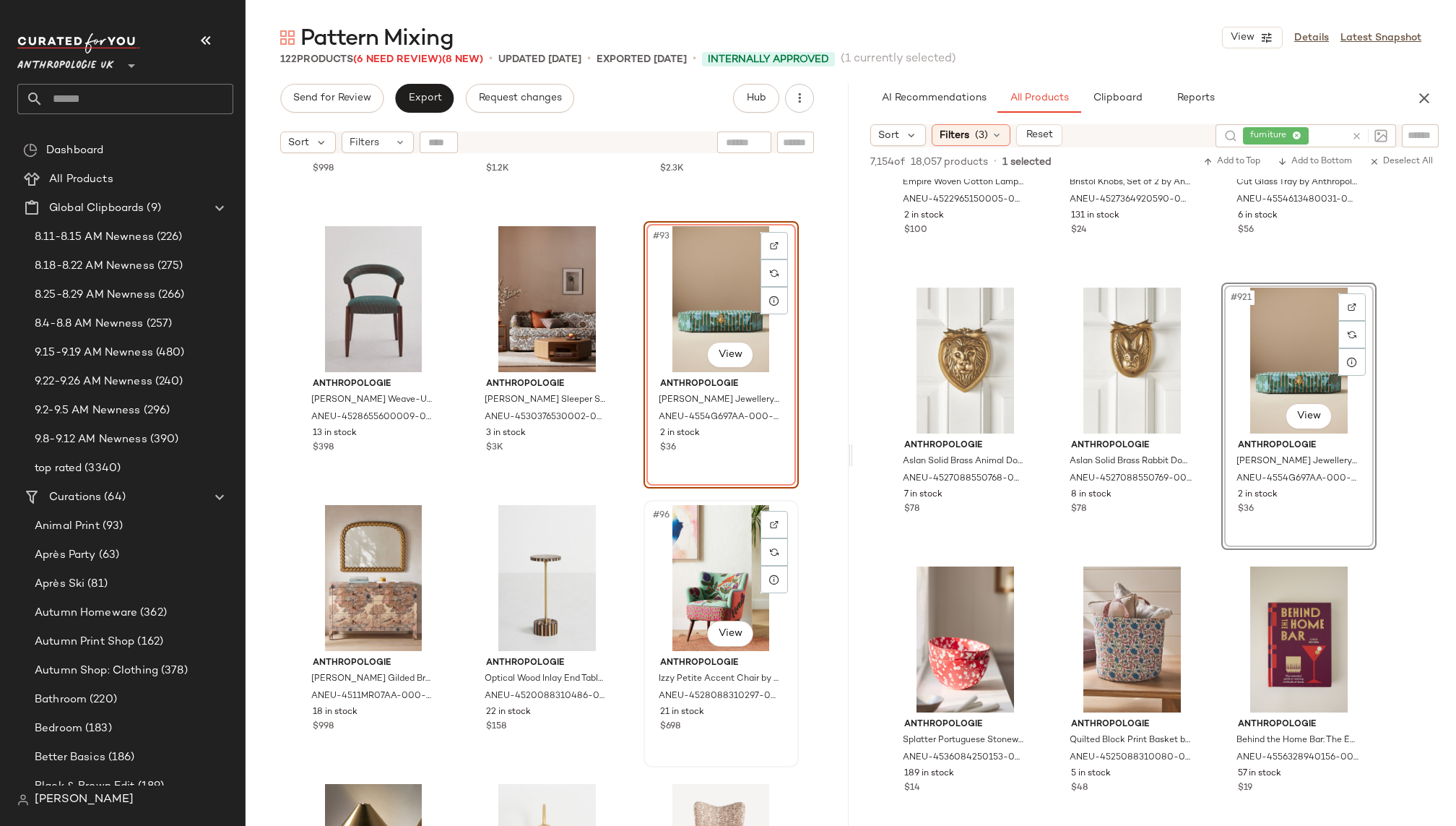
click at [677, 544] on div "#96 View" at bounding box center [721, 578] width 145 height 146
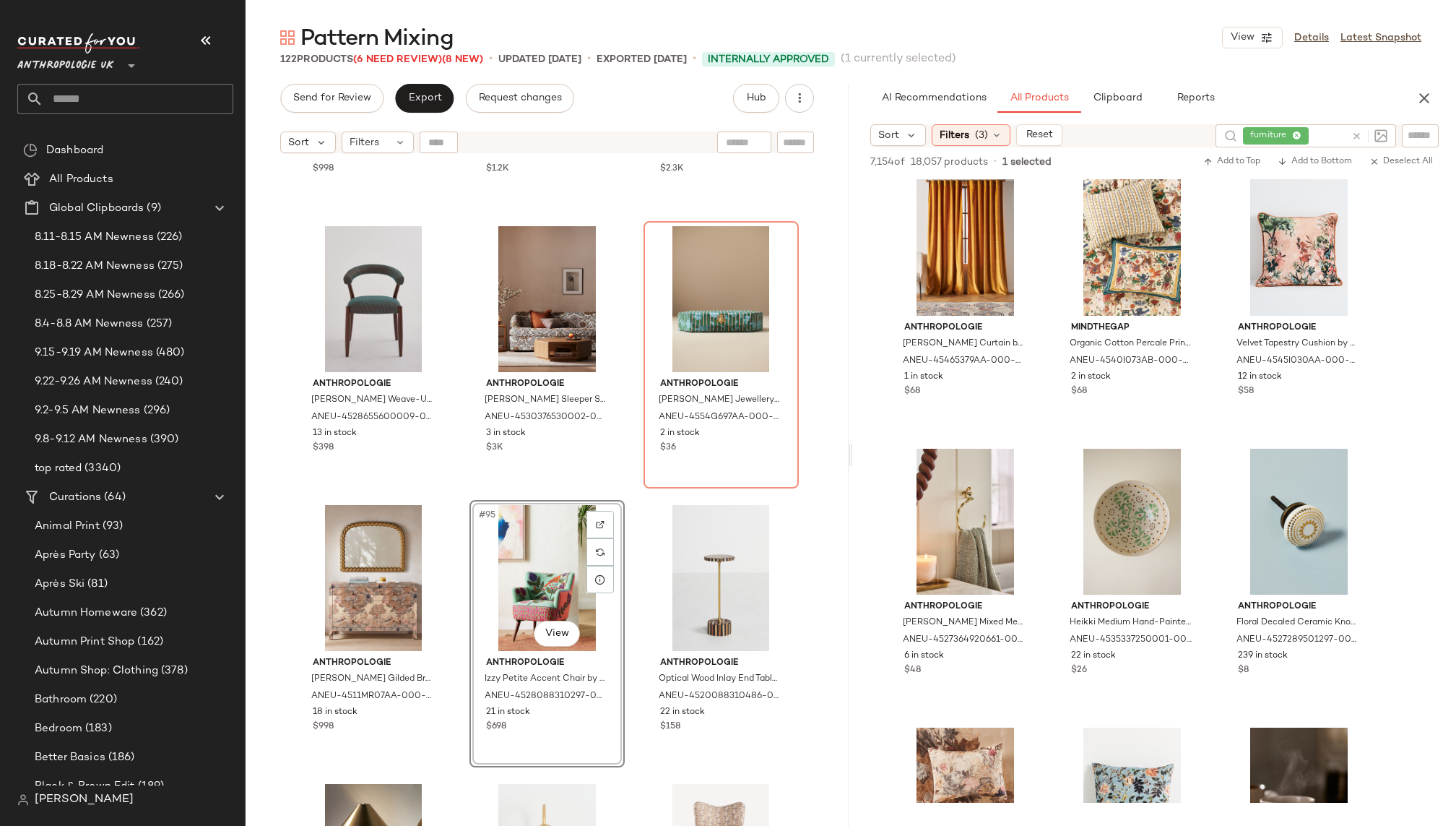
scroll to position [91493, 0]
drag, startPoint x: 679, startPoint y: 574, endPoint x: 229, endPoint y: 5, distance: 725.4
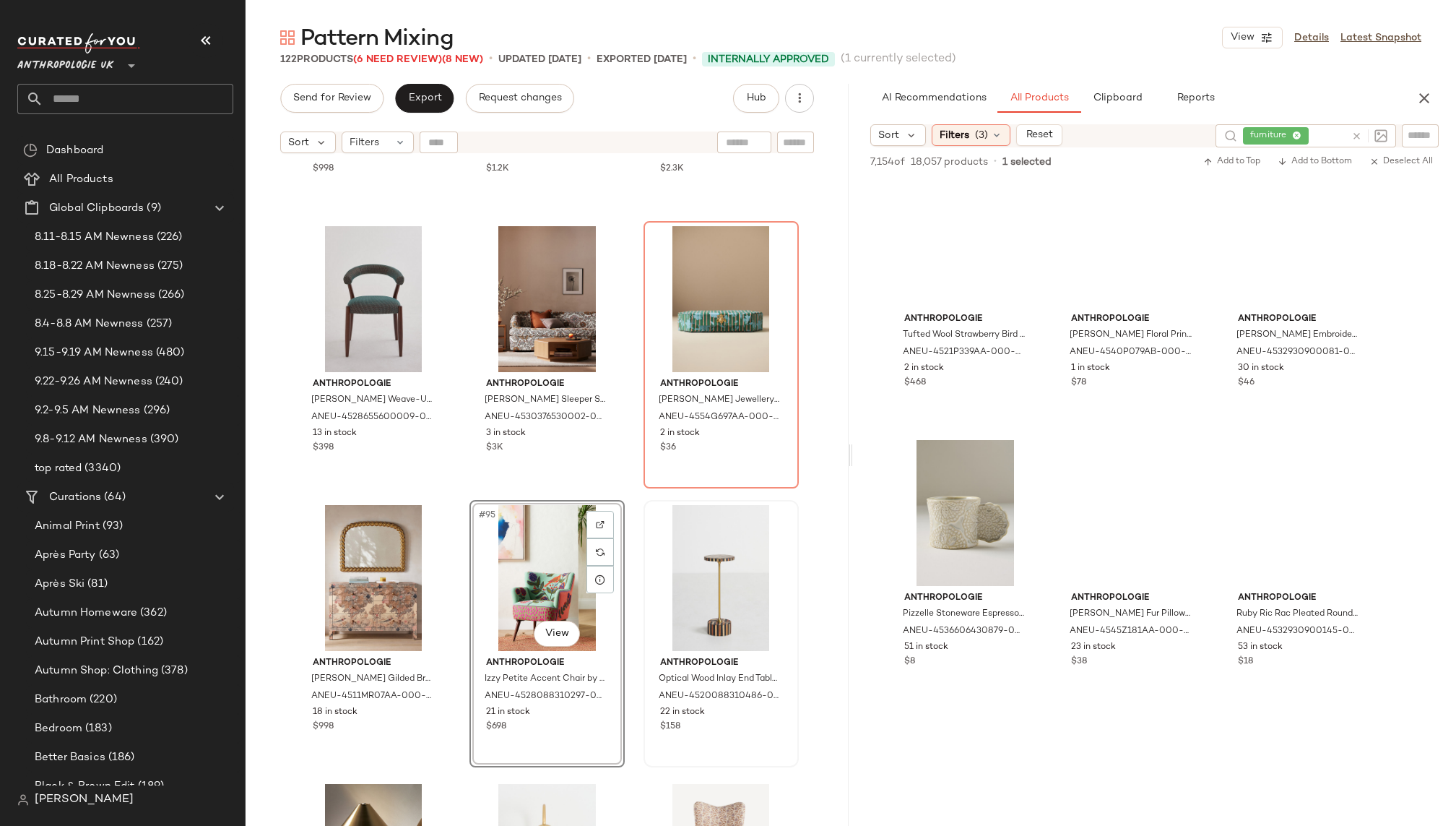
scroll to position [106560, 0]
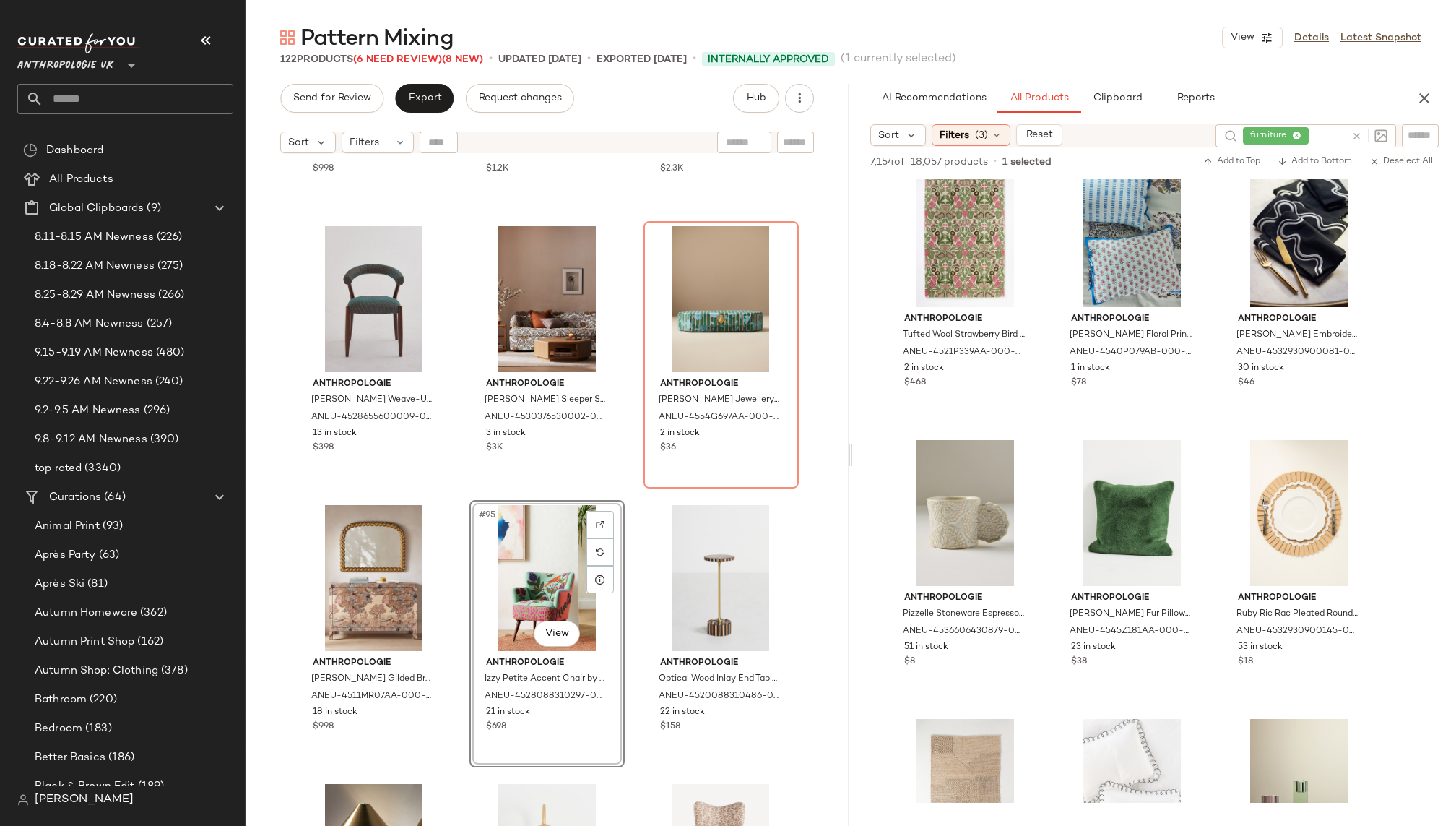
click at [636, 686] on div "Anthropologie Jylin Woven Sculptural Chair by Anthropologie in Blue, Women's, P…" at bounding box center [547, 511] width 603 height 702
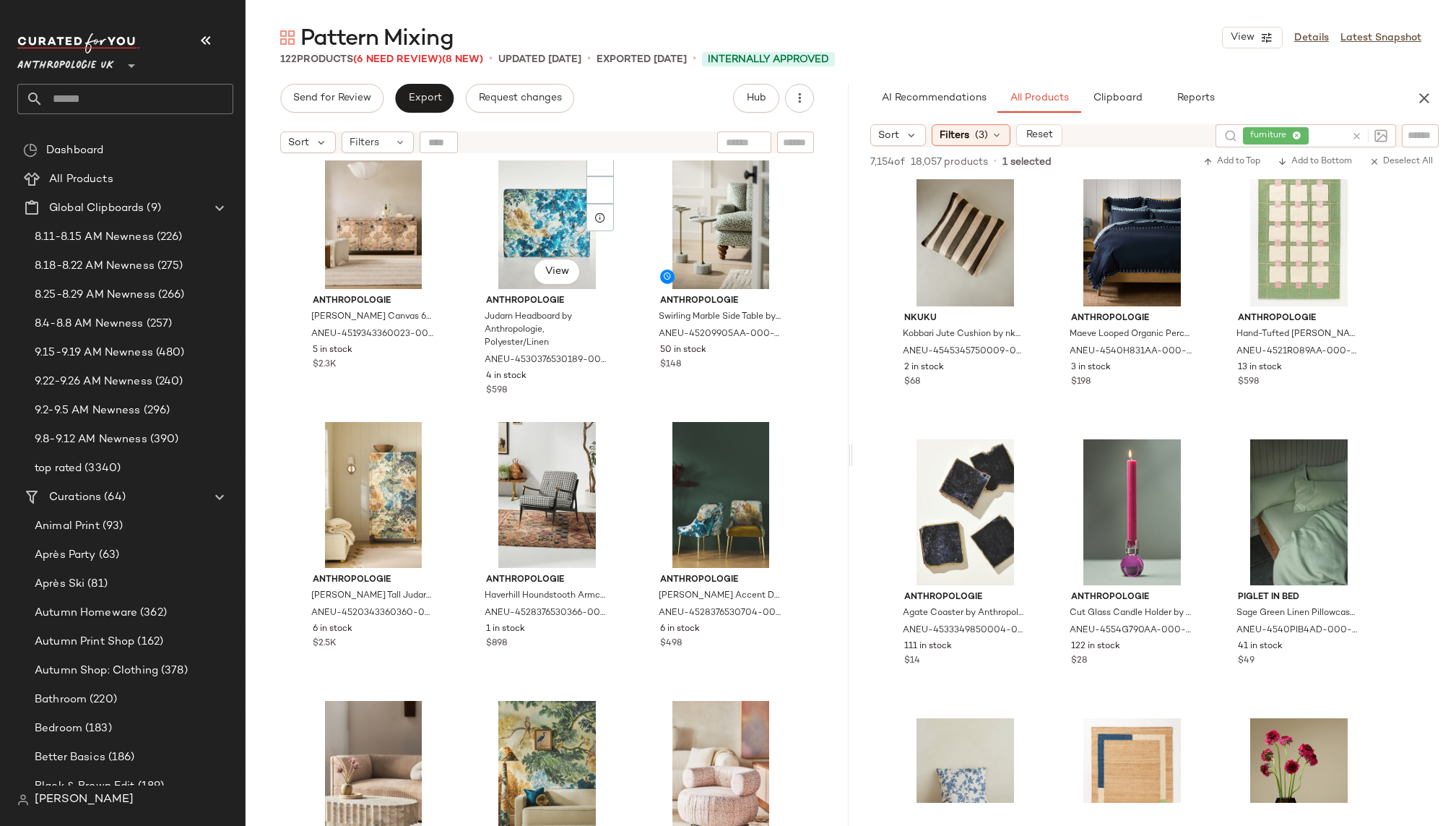
scroll to position [0, 0]
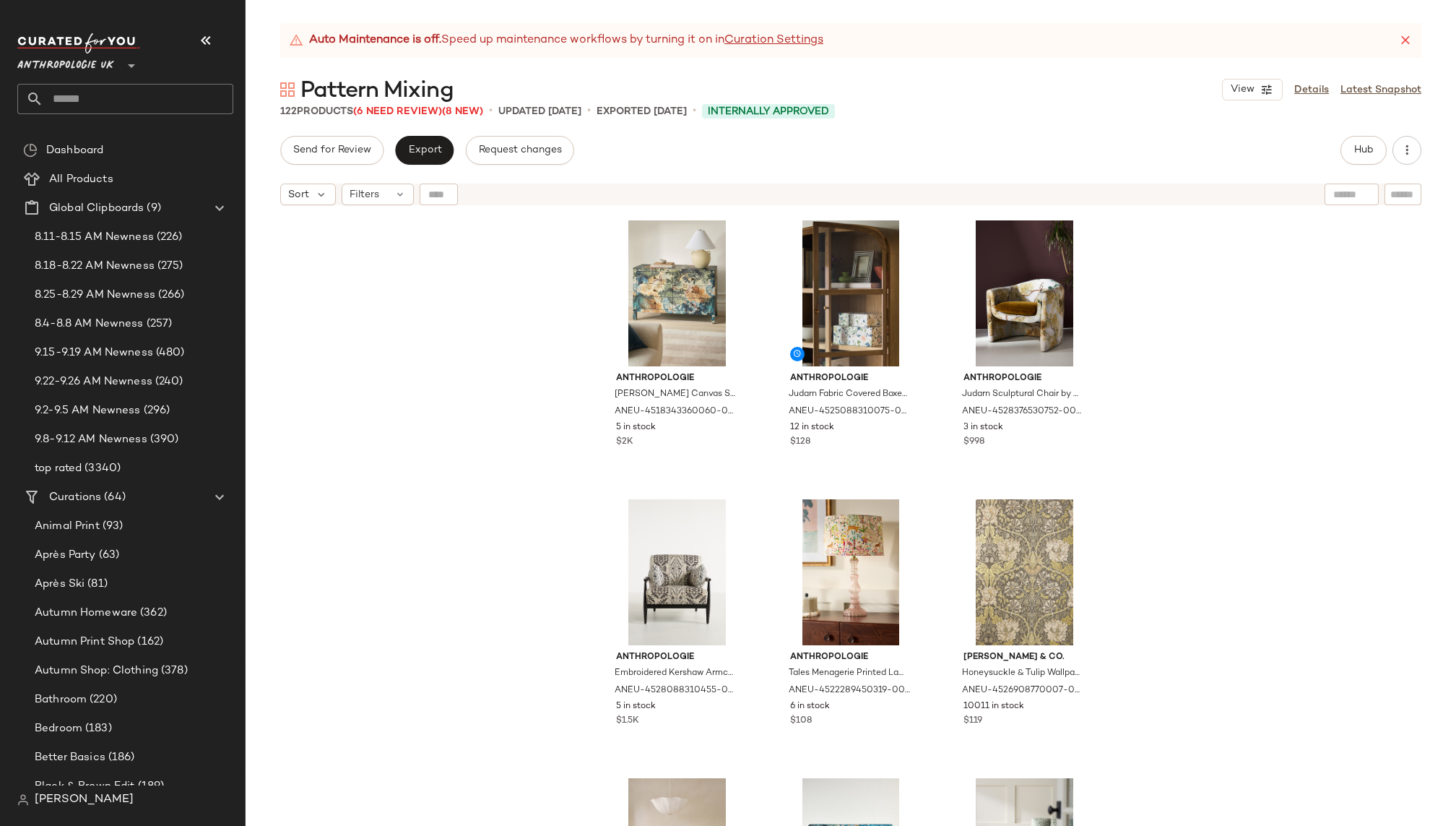
click at [1406, 38] on icon at bounding box center [1405, 40] width 14 height 14
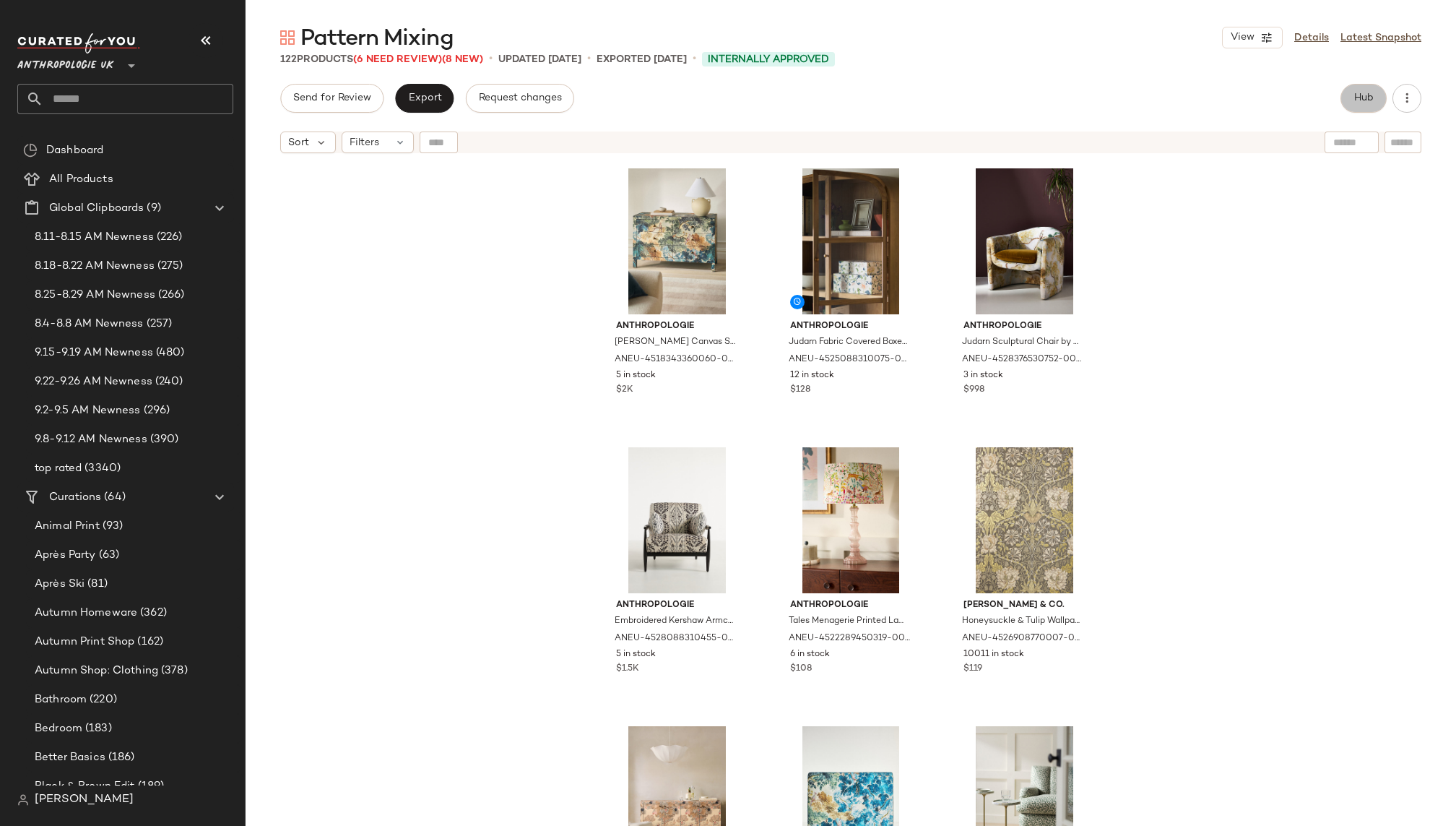
click at [1358, 93] on span "Hub" at bounding box center [1363, 98] width 20 height 12
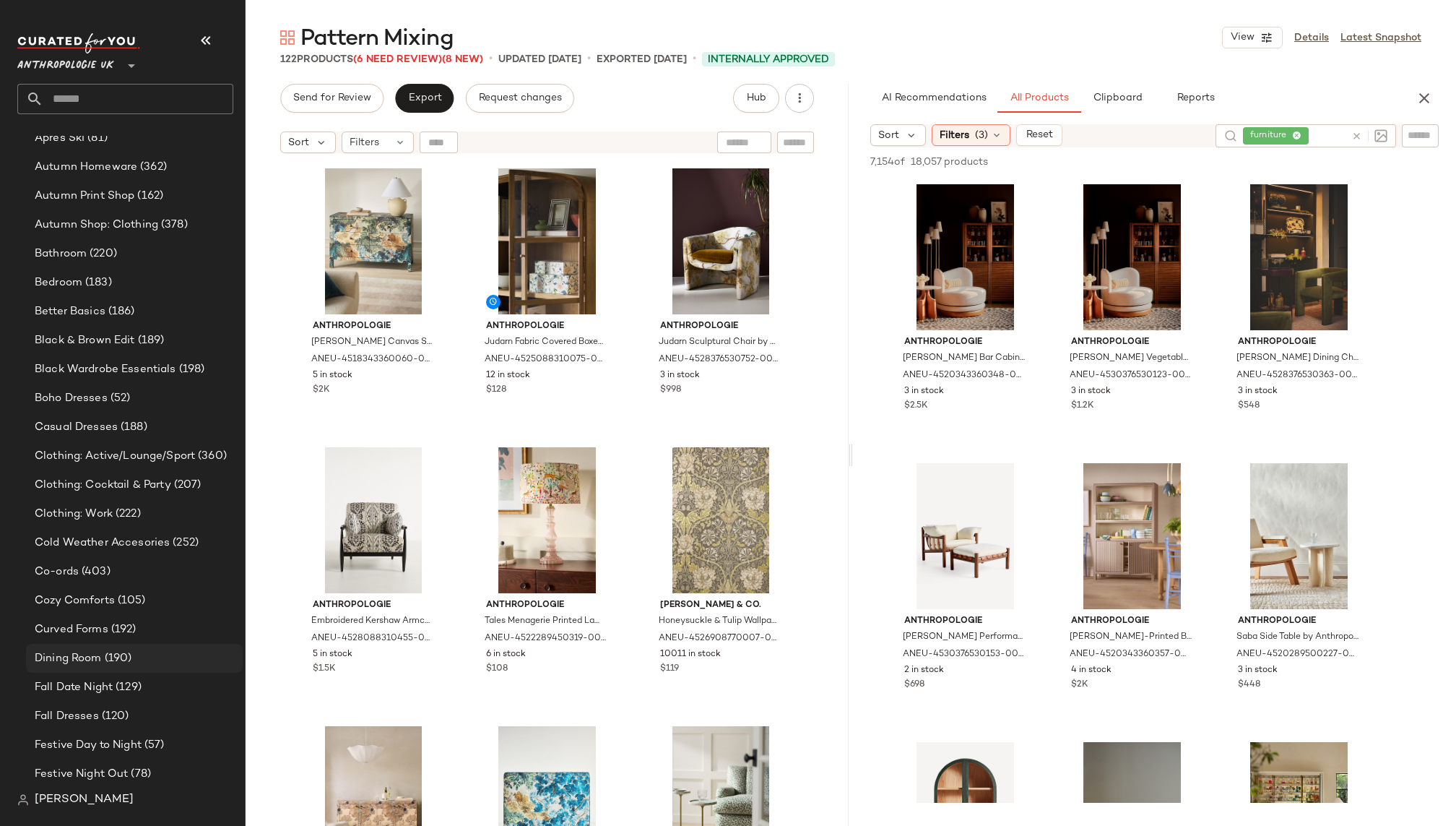
scroll to position [462, 0]
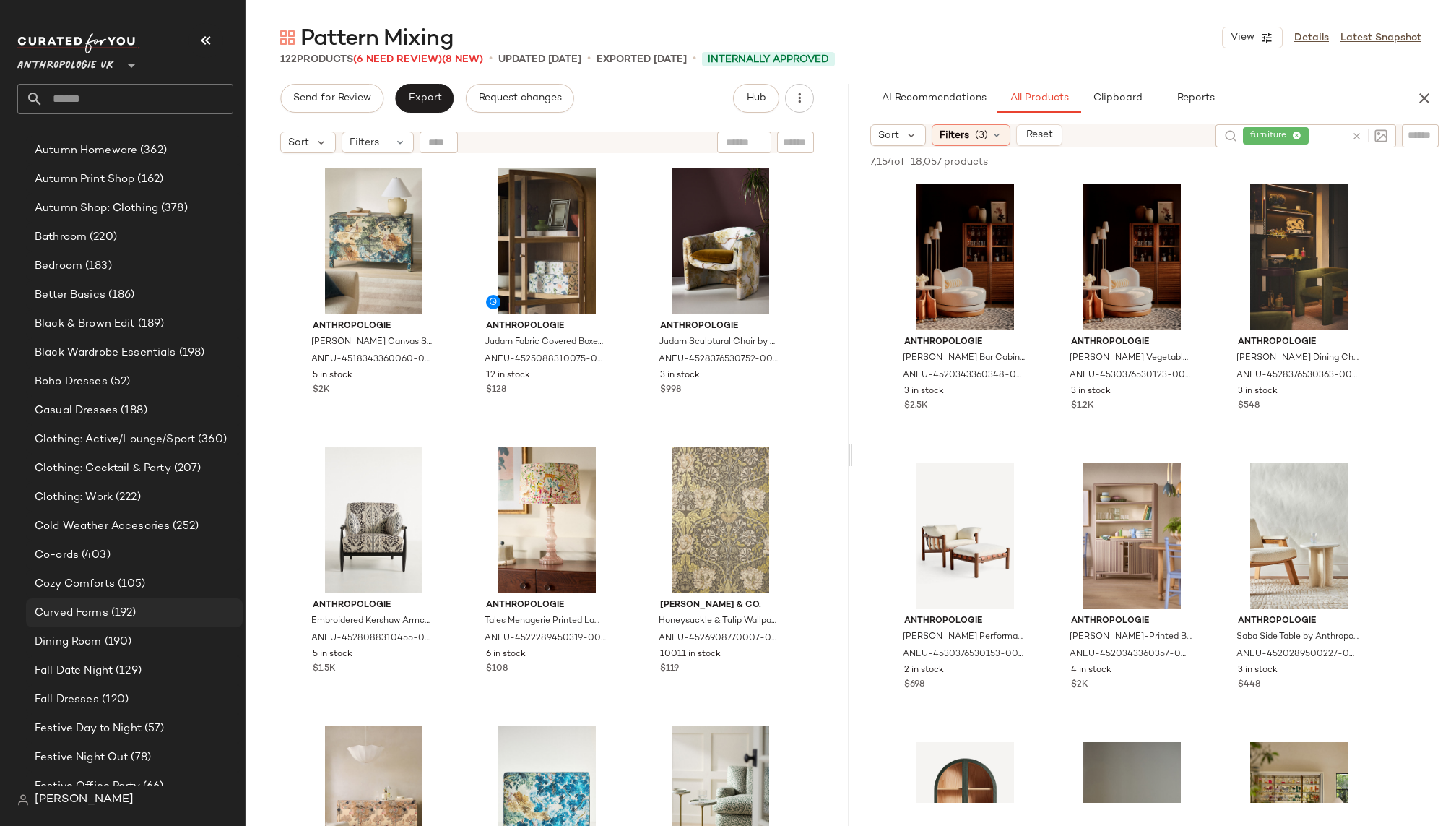
click at [116, 612] on span "(192)" at bounding box center [122, 613] width 28 height 17
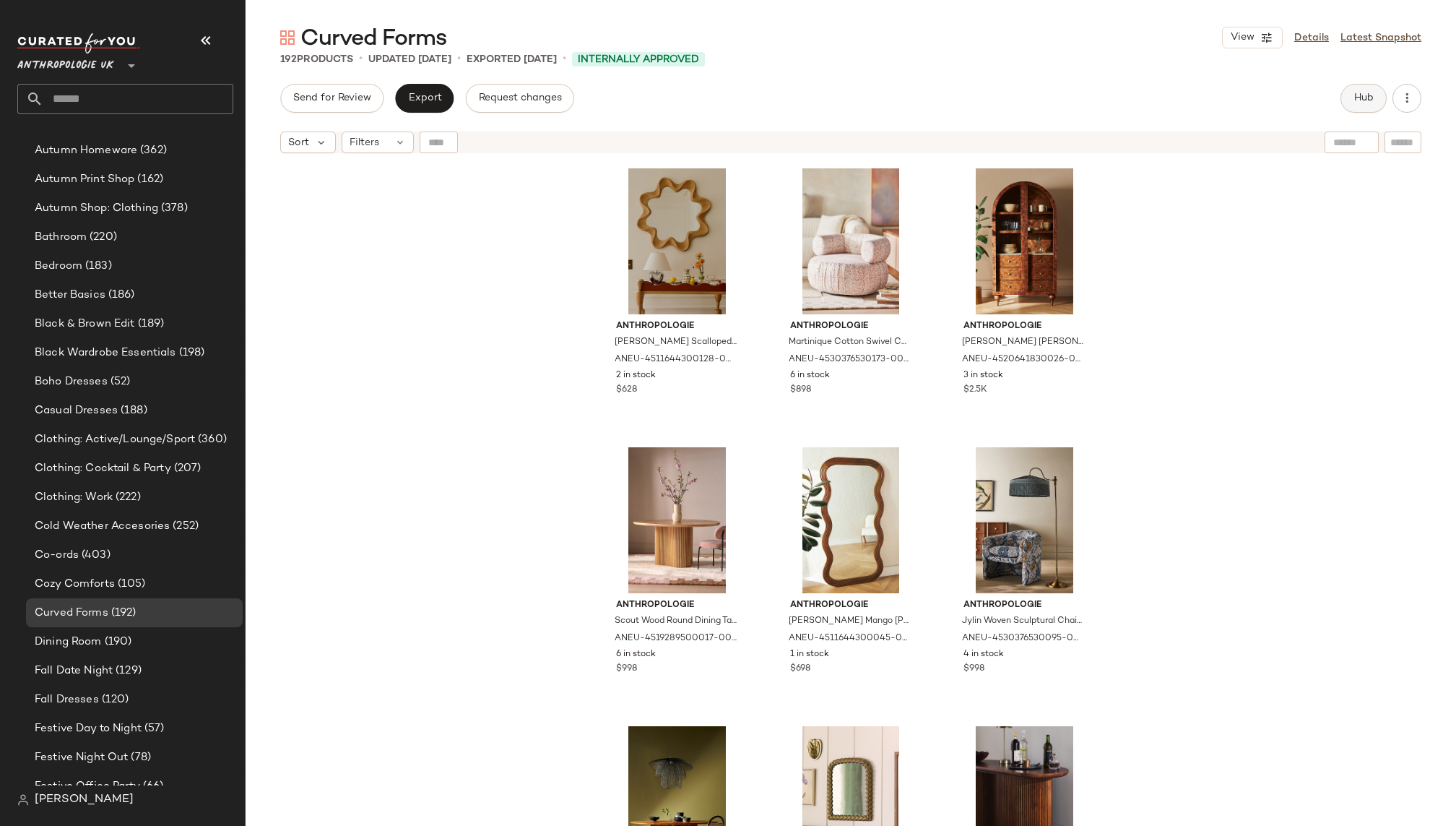
click at [1353, 93] on span "Hub" at bounding box center [1363, 98] width 20 height 12
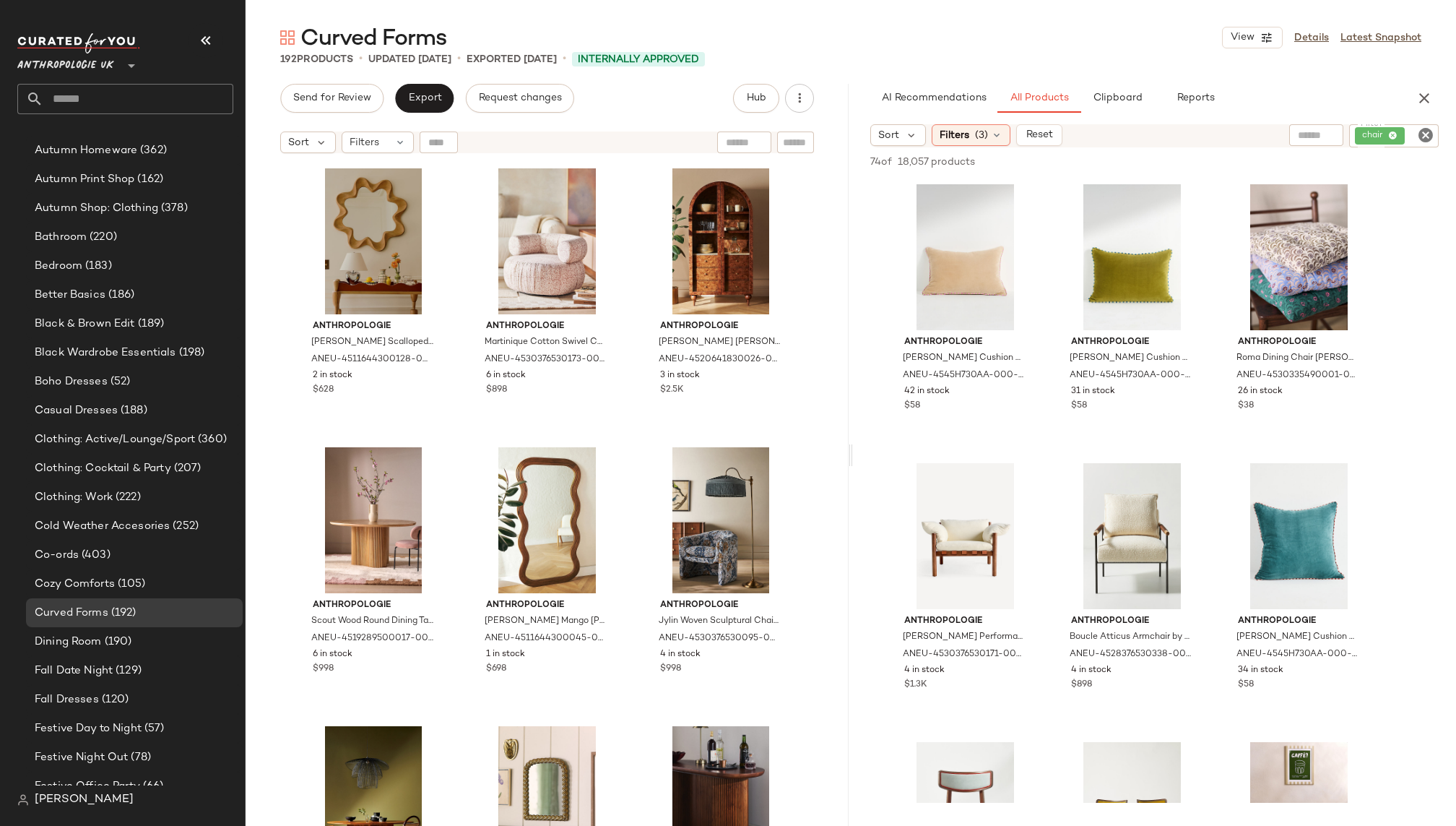
click at [1424, 133] on icon "Clear Filter" at bounding box center [1426, 136] width 18 height 18
click at [1367, 106] on div "AI Recommendations All Products Clipboard Reports" at bounding box center [1131, 98] width 522 height 29
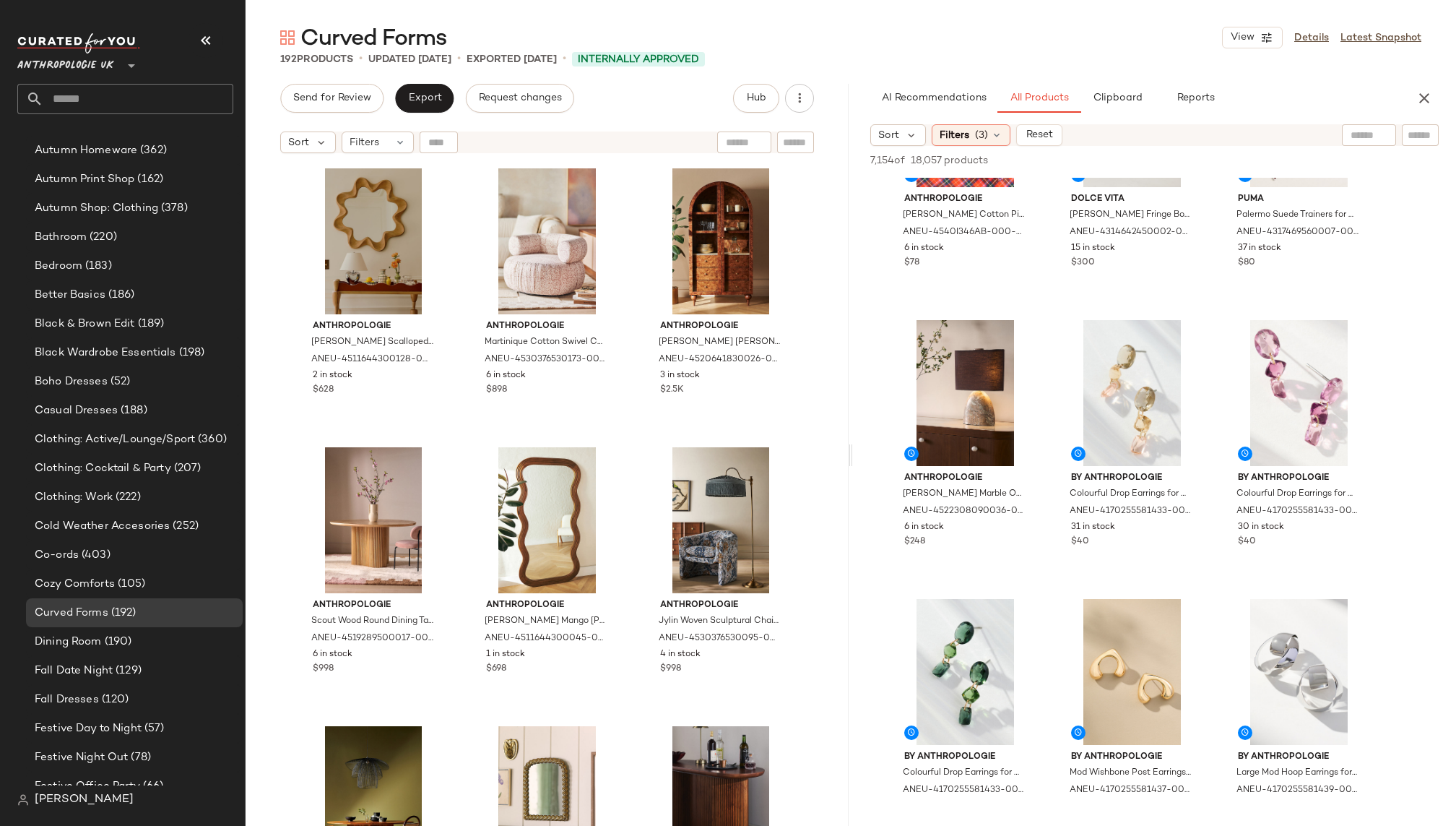
scroll to position [7960, 0]
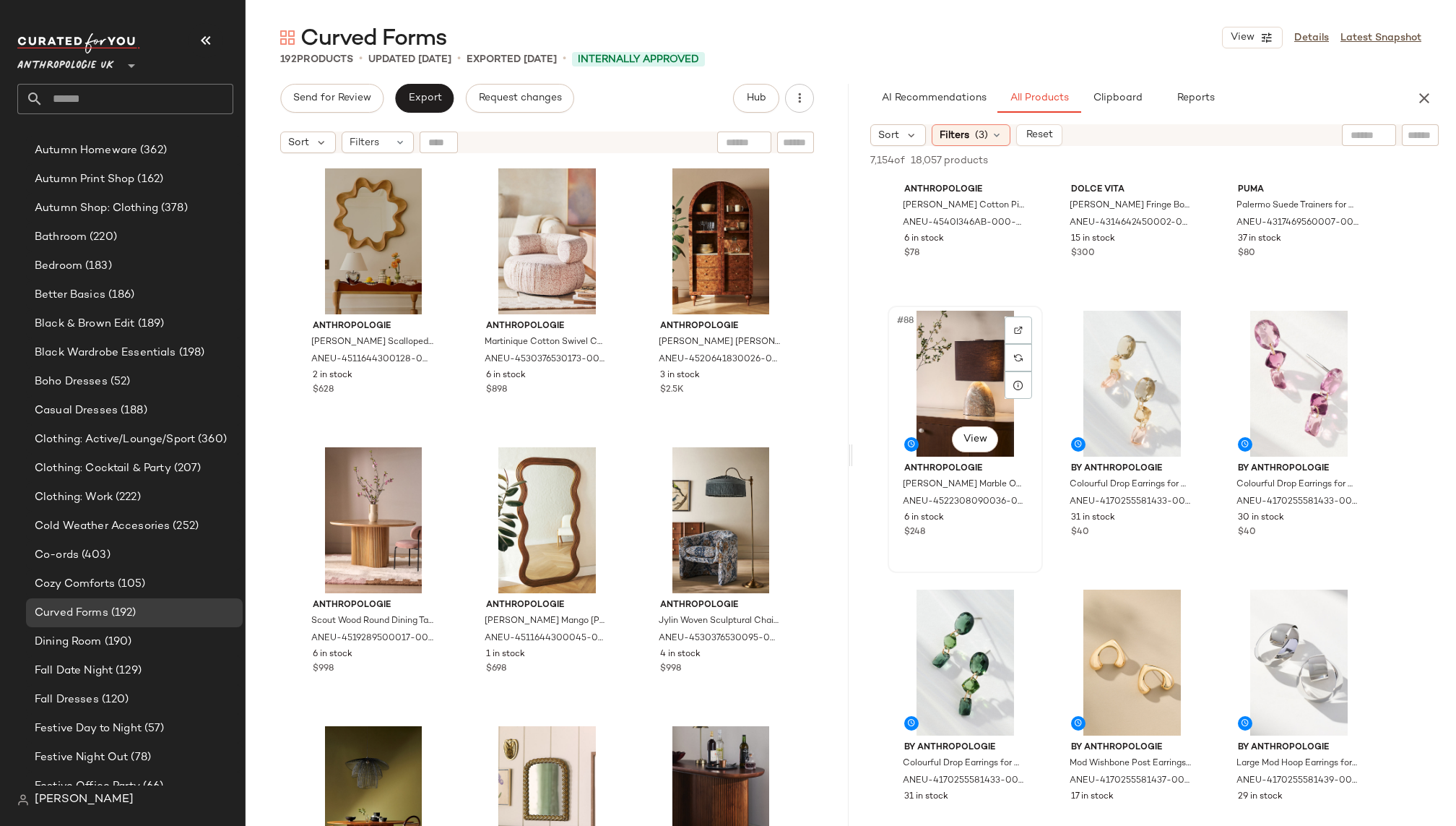
click at [945, 395] on div "#88 View" at bounding box center [966, 383] width 145 height 146
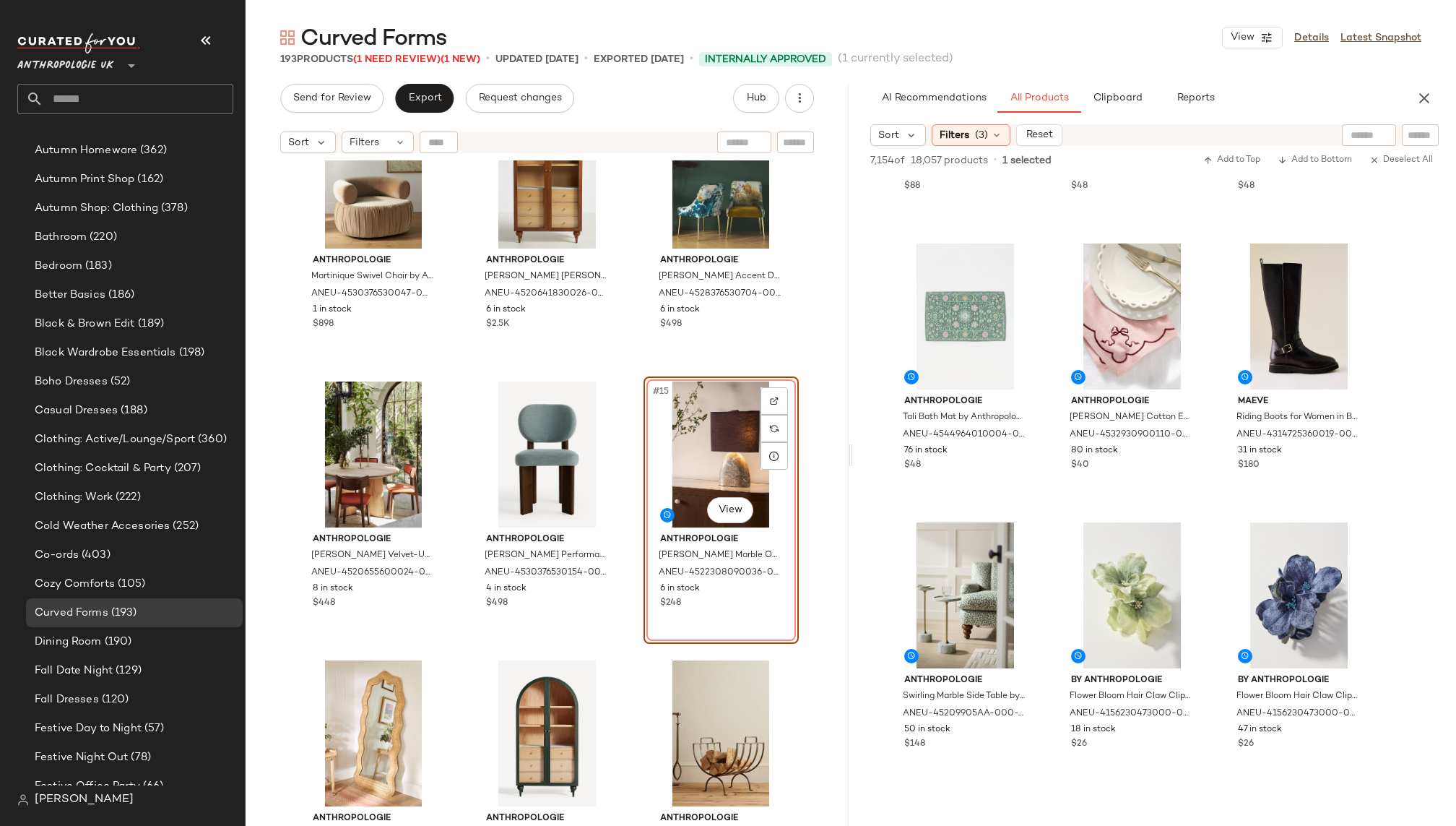
scroll to position [11375, 0]
click at [967, 620] on div "#127 View" at bounding box center [966, 594] width 145 height 146
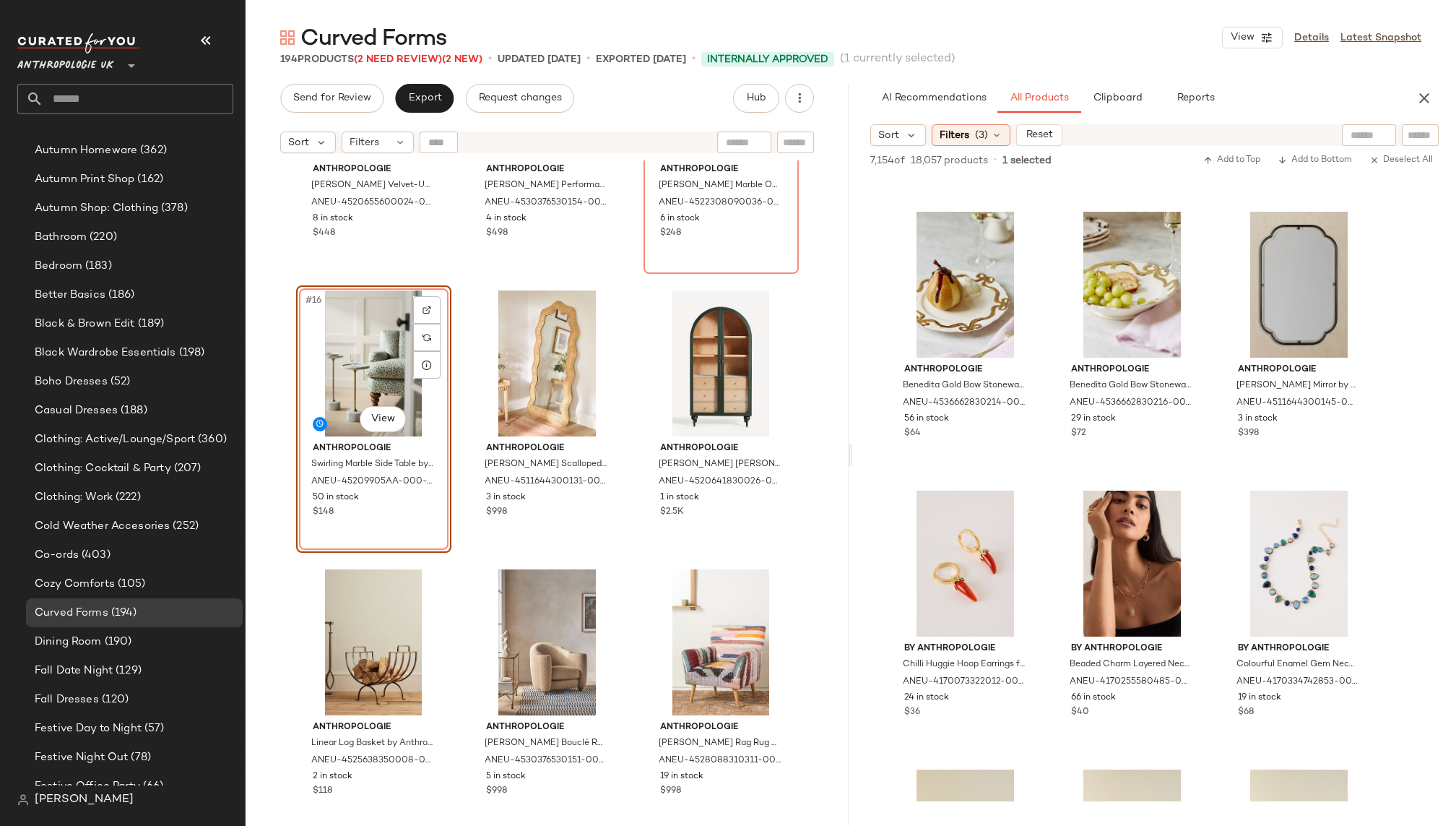
scroll to position [43188, 0]
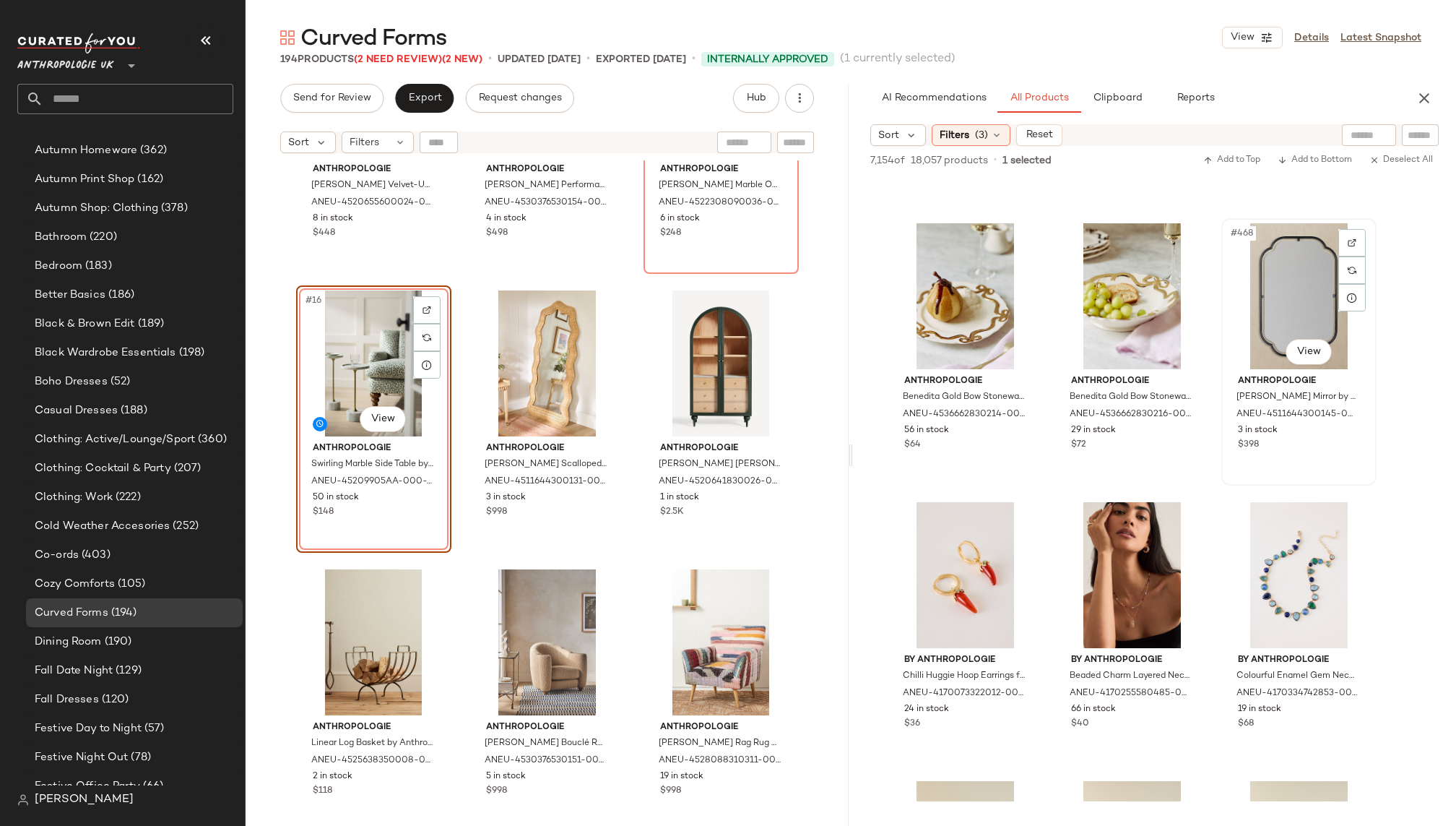
click at [1280, 263] on div "#468 View" at bounding box center [1299, 296] width 145 height 146
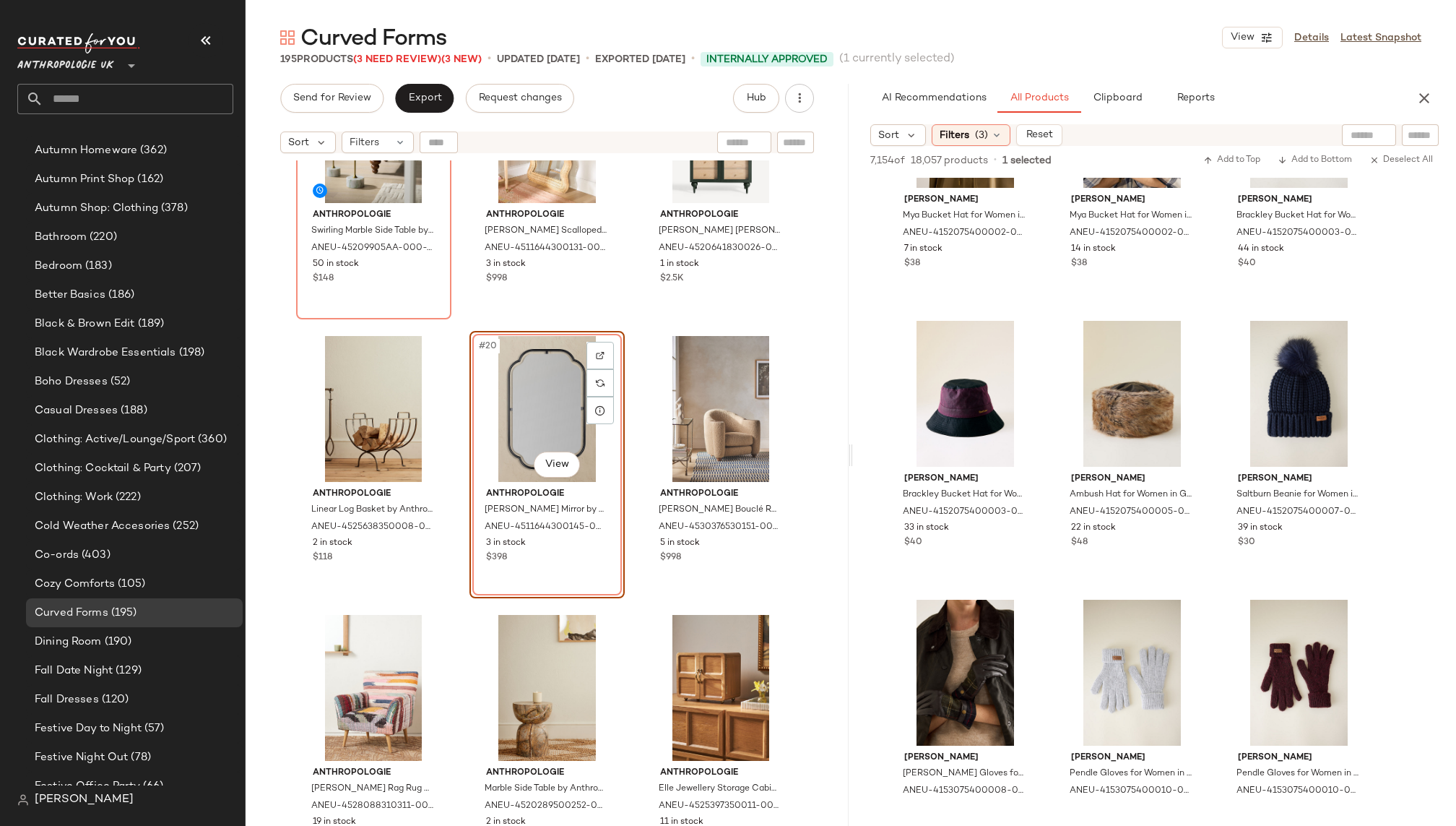
scroll to position [67950, 0]
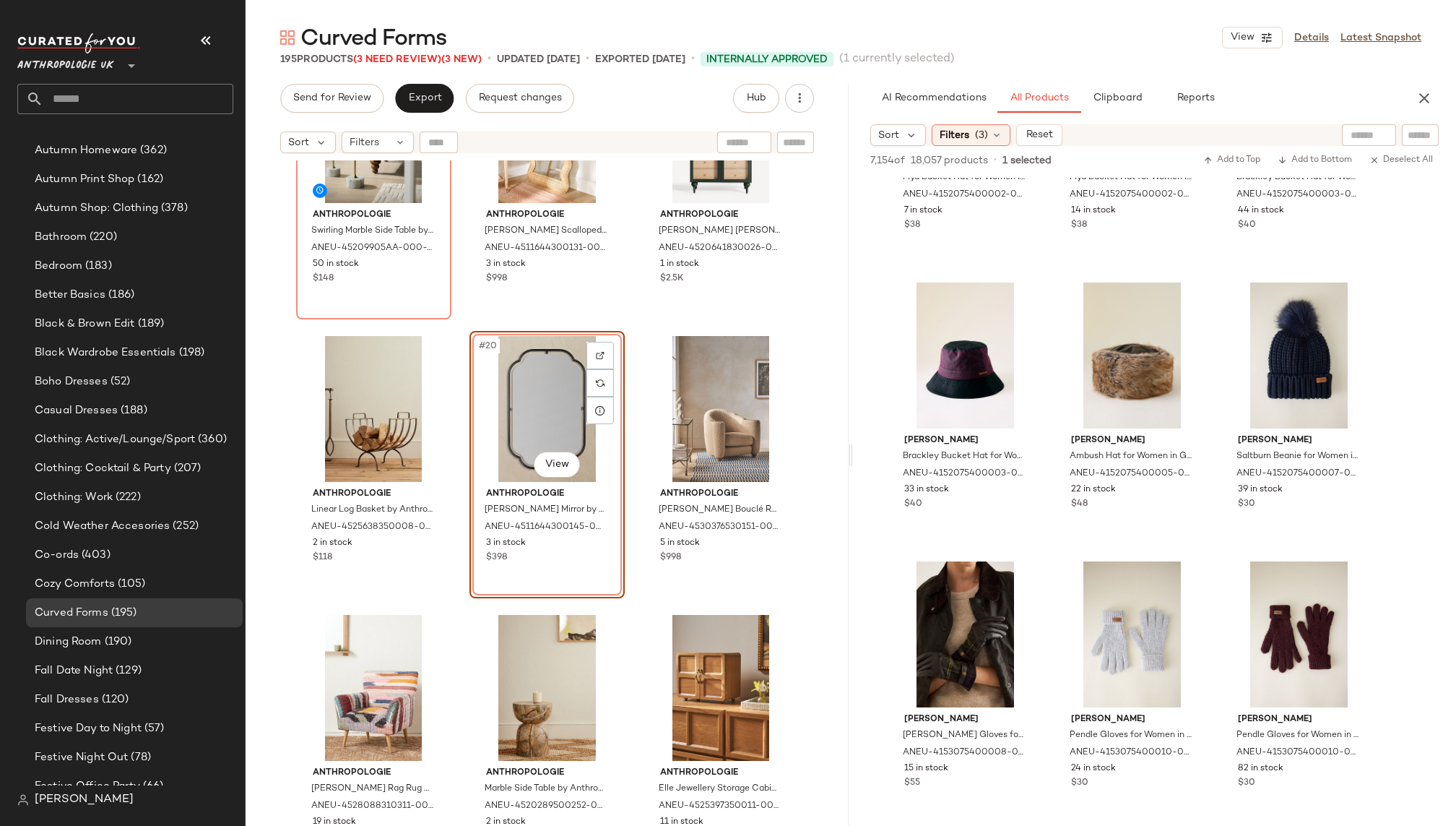
drag, startPoint x: 1268, startPoint y: 309, endPoint x: 330, endPoint y: 9, distance: 984.8
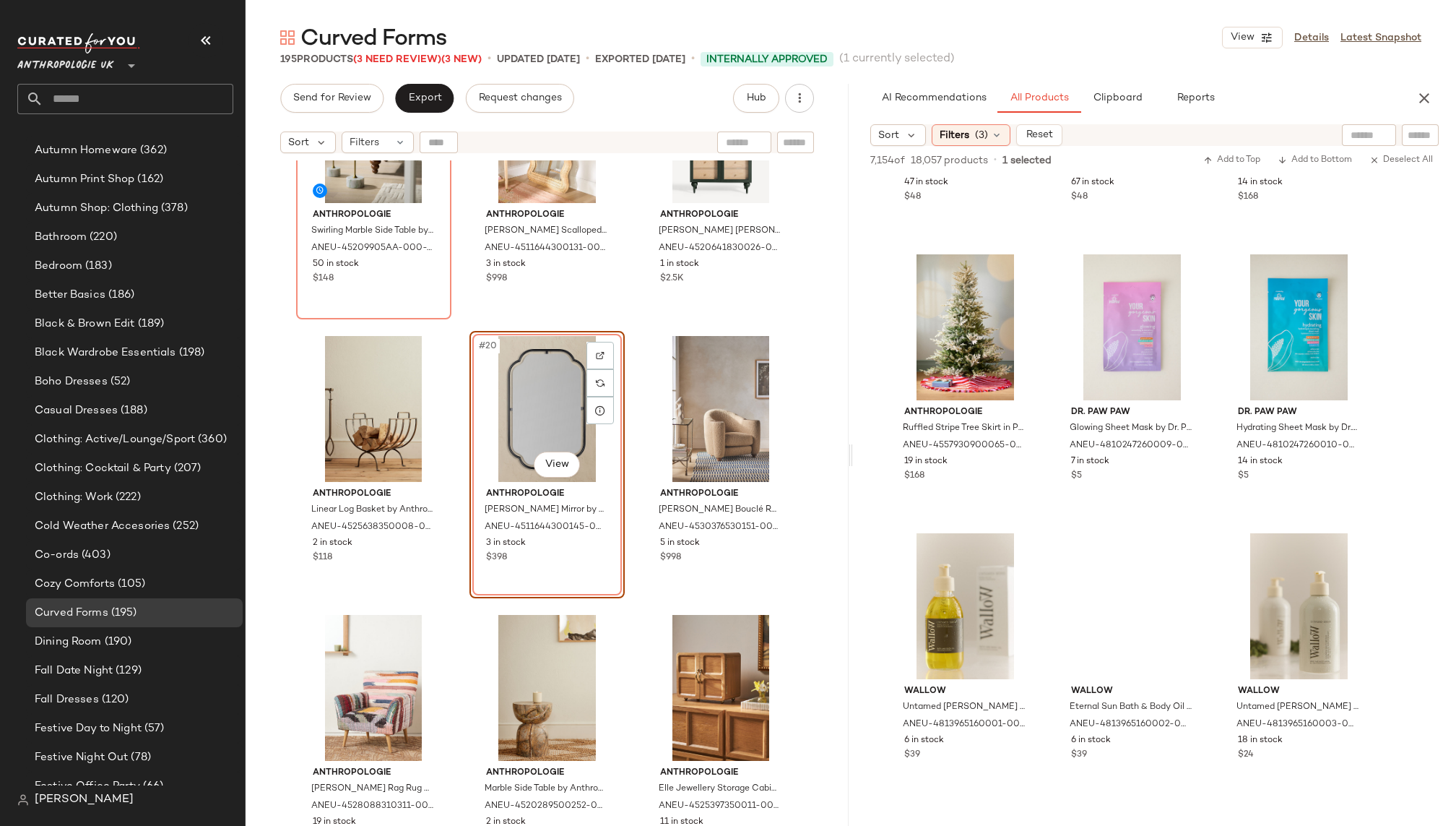
scroll to position [98657, 0]
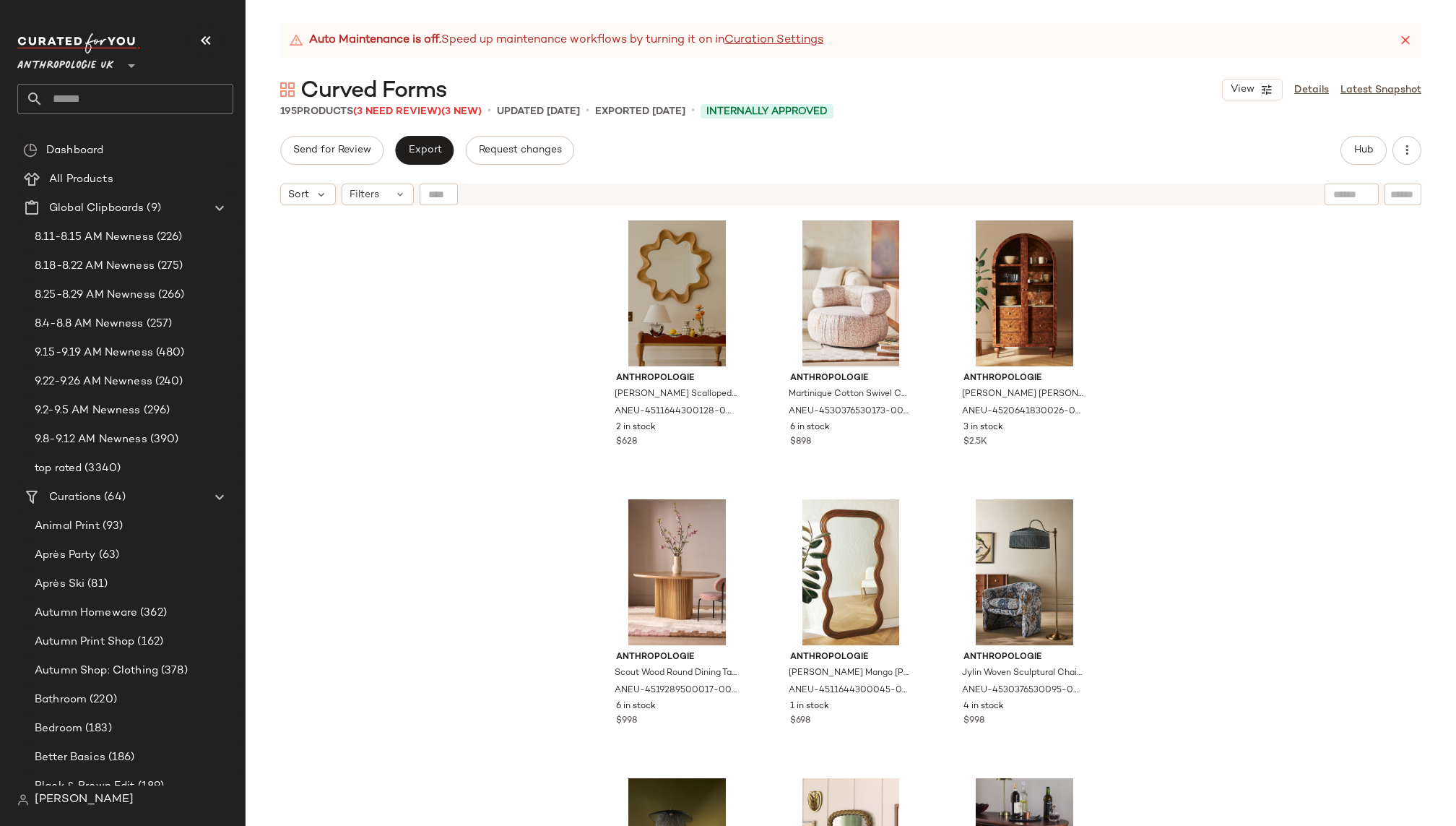
click at [1406, 37] on icon at bounding box center [1405, 40] width 14 height 14
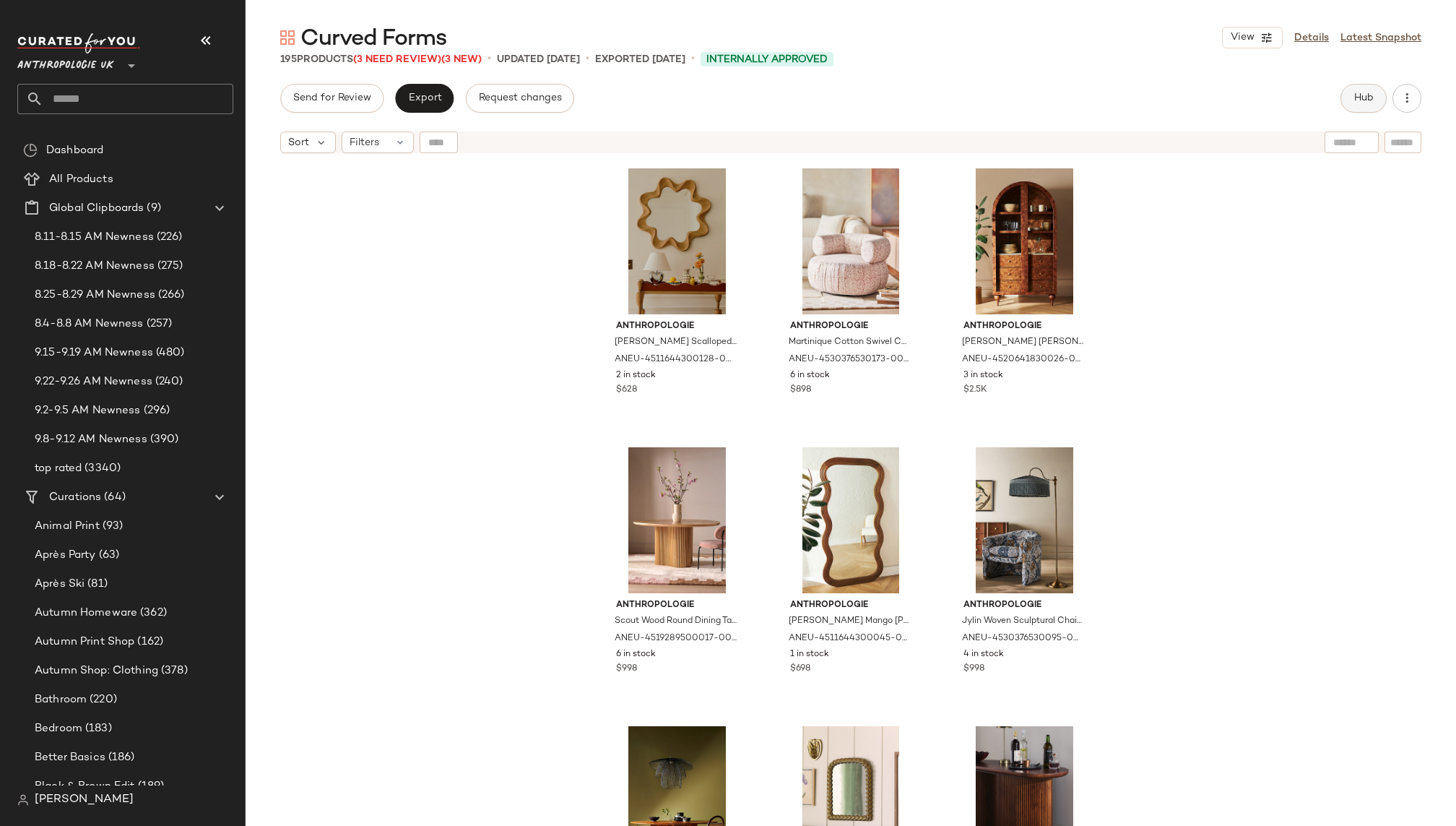
click at [1348, 99] on button "Hub" at bounding box center [1363, 98] width 46 height 29
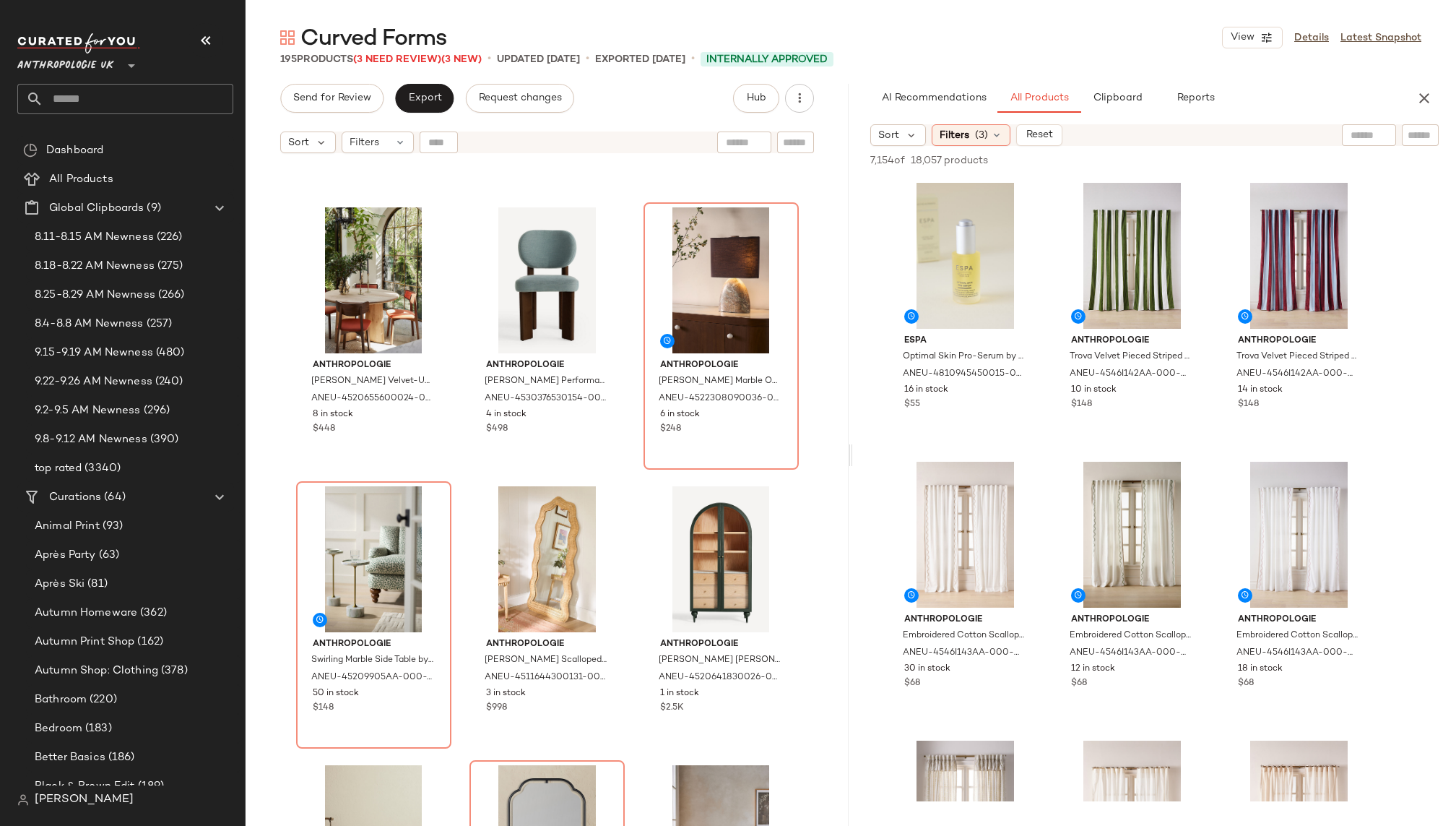
scroll to position [1079, 0]
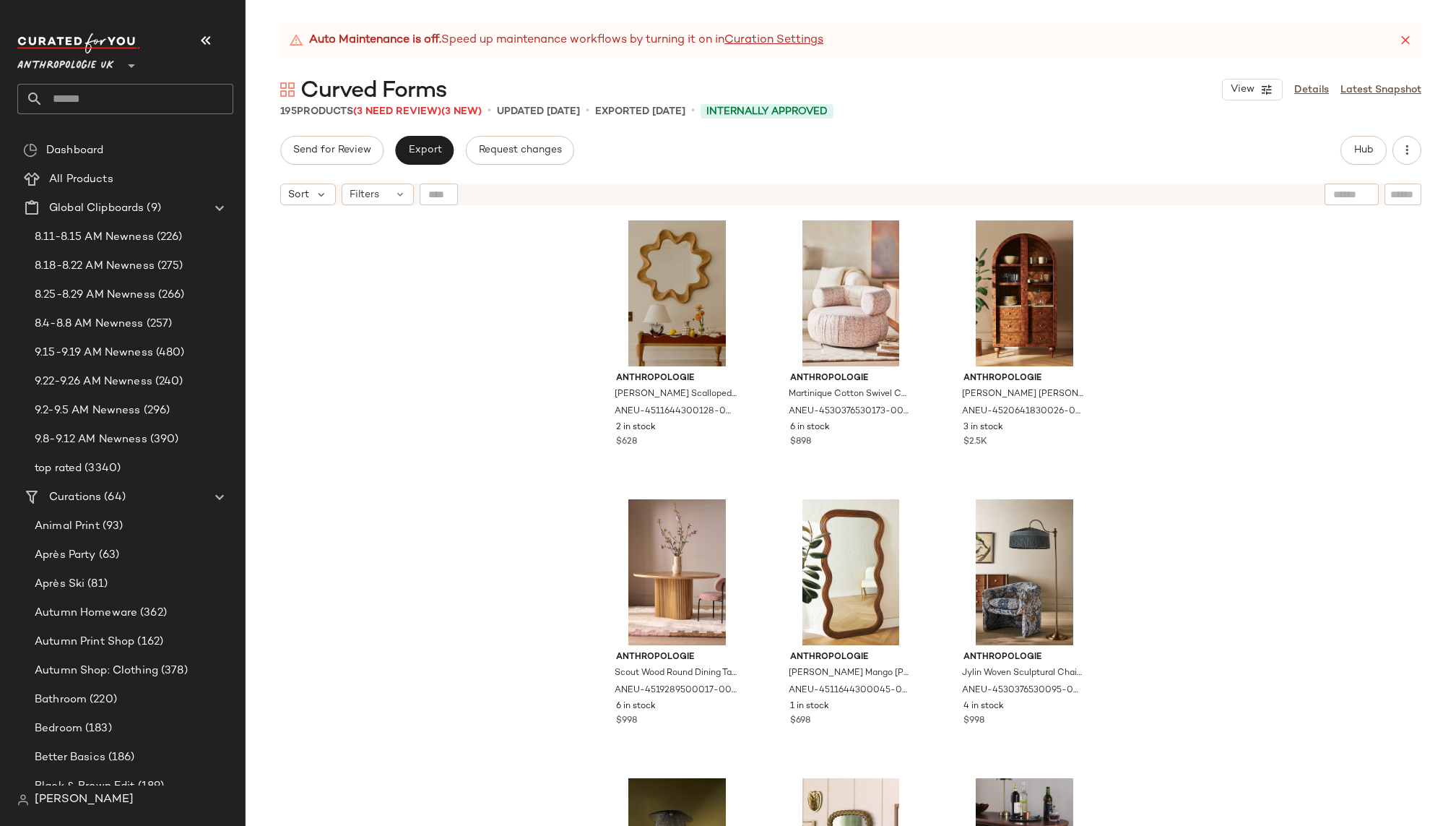
click at [1406, 40] on icon at bounding box center [1405, 40] width 14 height 14
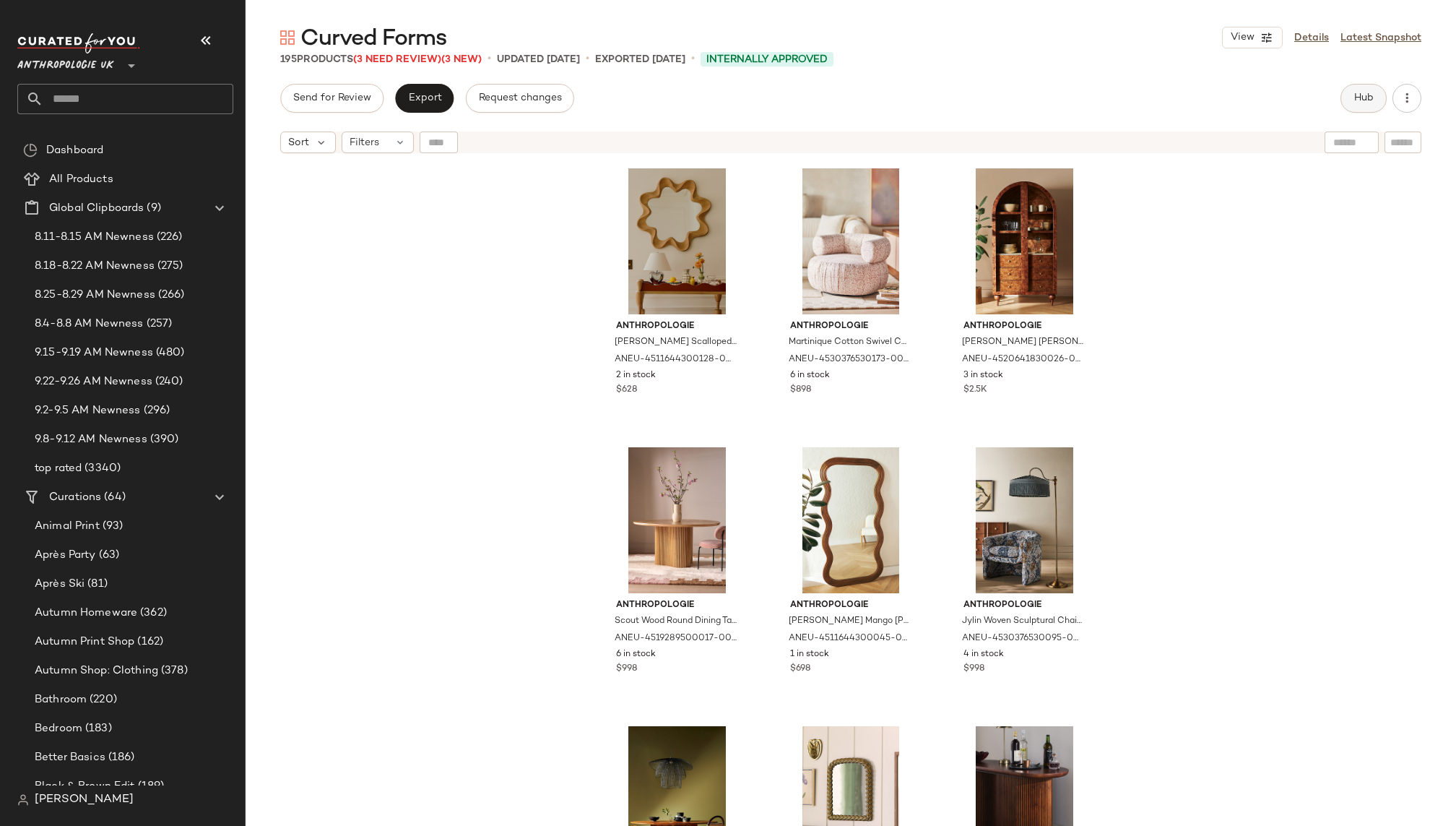
click at [1351, 102] on button "Hub" at bounding box center [1363, 98] width 46 height 29
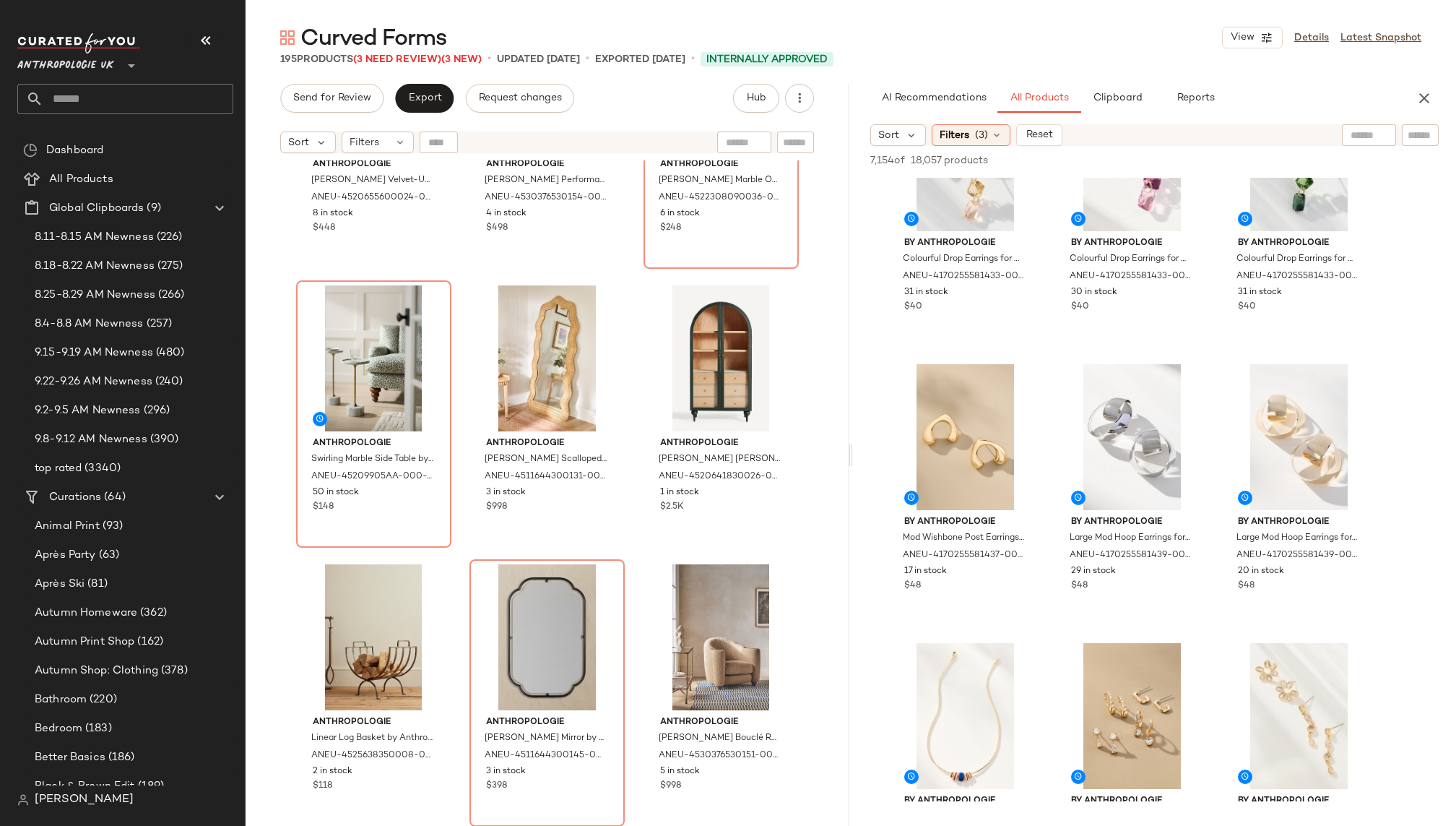
scroll to position [8230, 0]
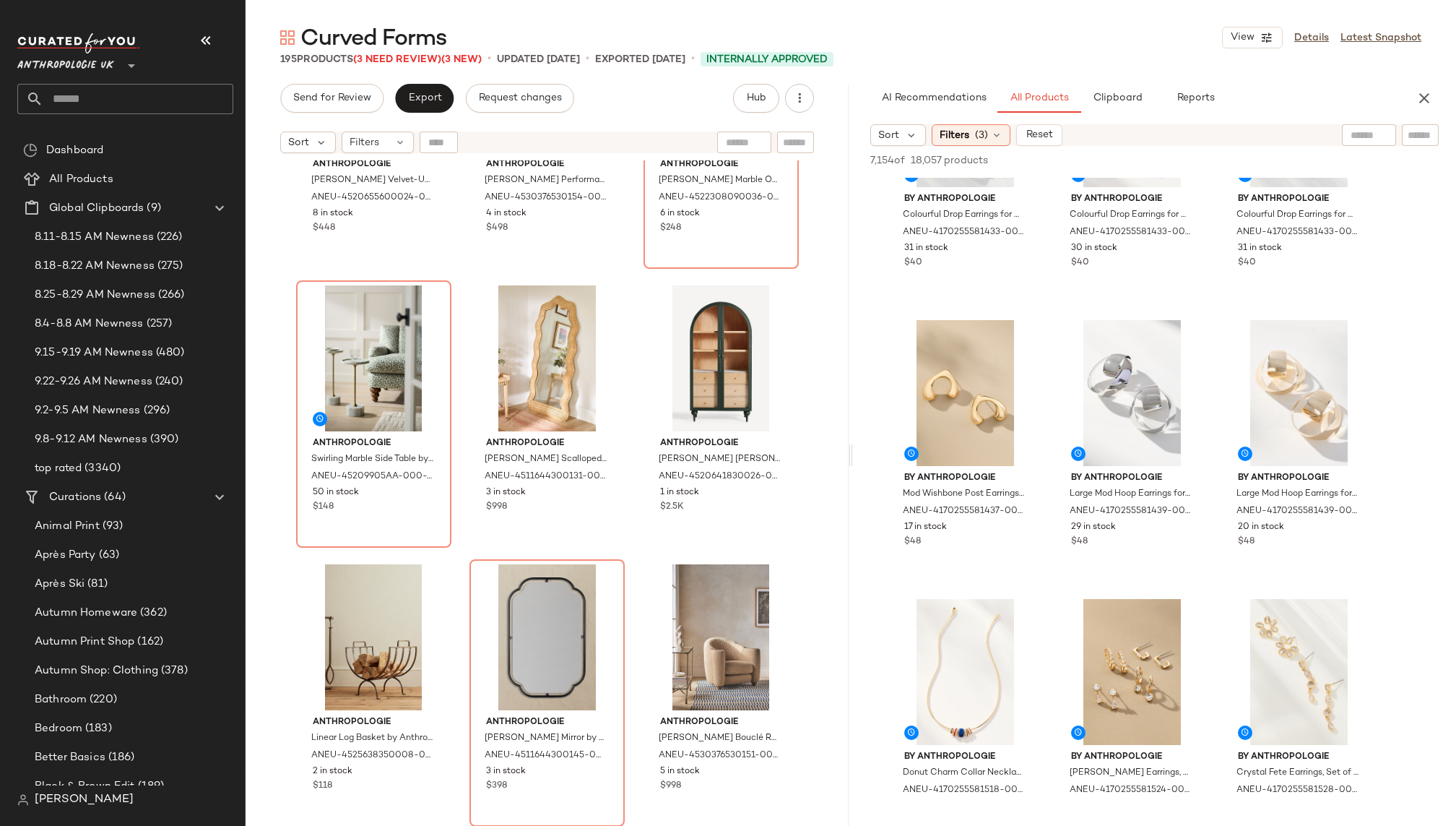
click at [1359, 142] on div at bounding box center [1369, 135] width 37 height 21
type input "*********"
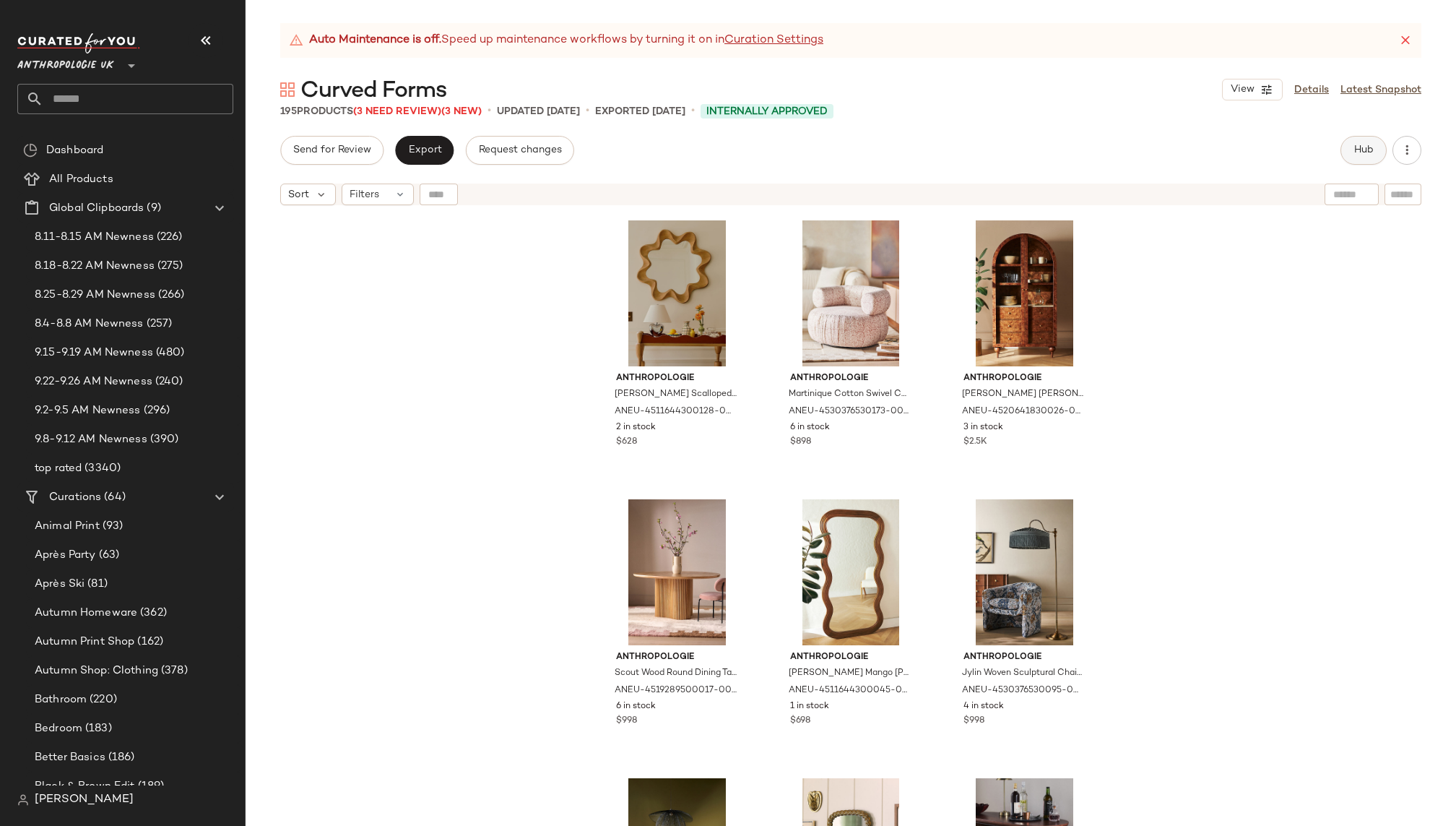
click at [1366, 149] on span "Hub" at bounding box center [1363, 150] width 20 height 12
click at [1317, 90] on link "Details" at bounding box center [1311, 90] width 35 height 15
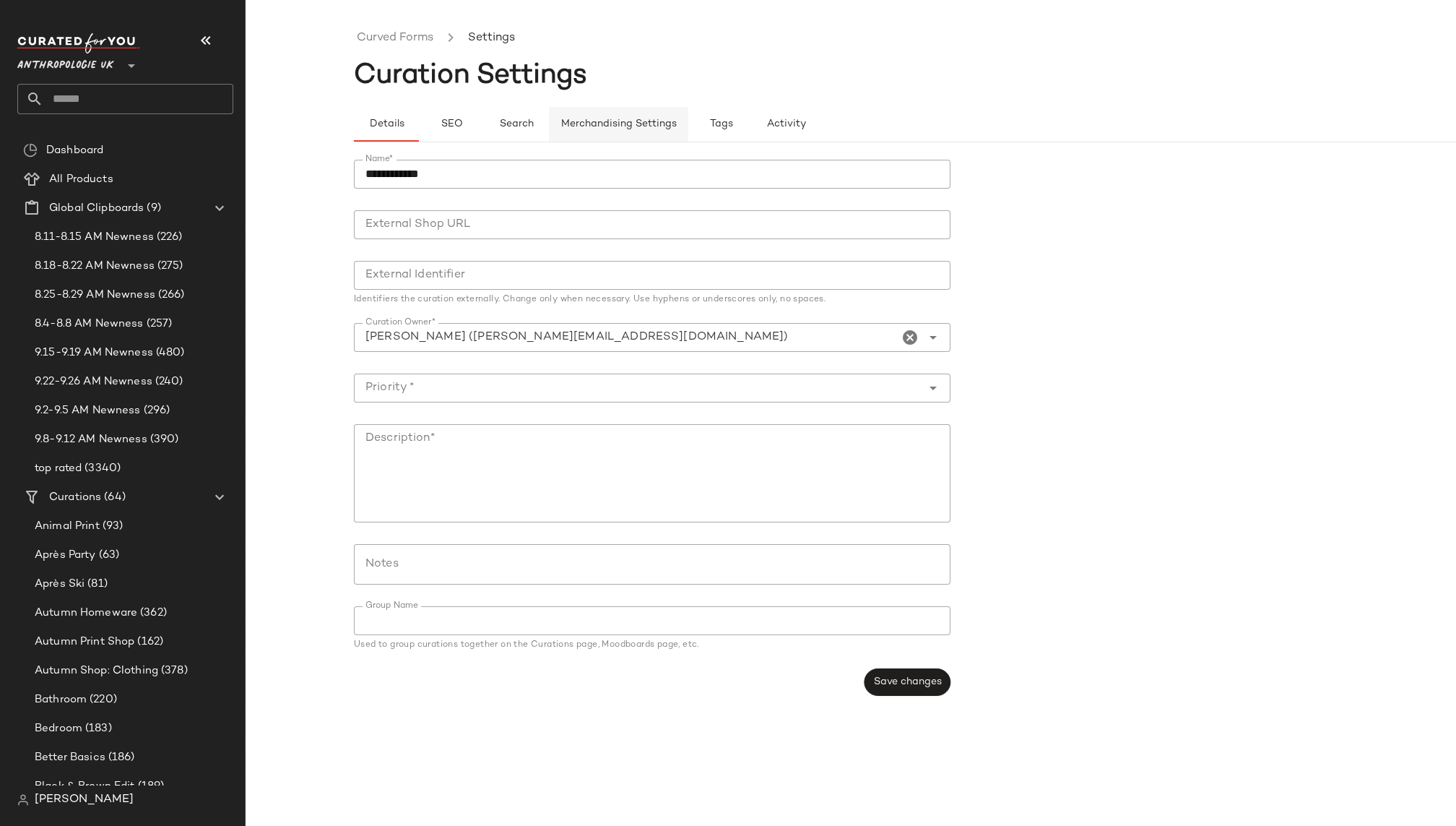
click at [644, 130] on button "Merchandising Settings" at bounding box center [618, 124] width 139 height 35
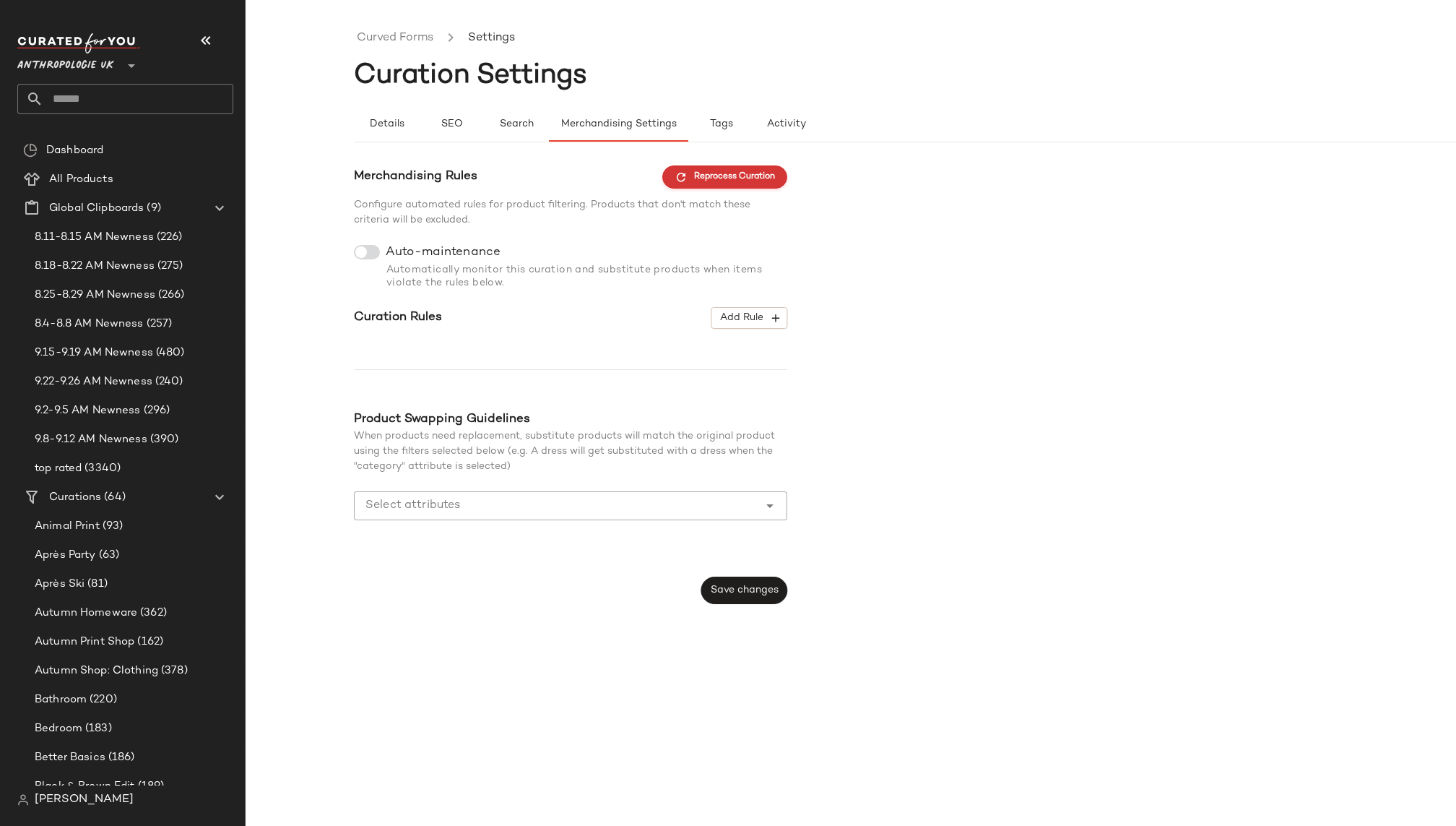
click at [724, 170] on span "Reprocess Curation" at bounding box center [724, 177] width 100 height 13
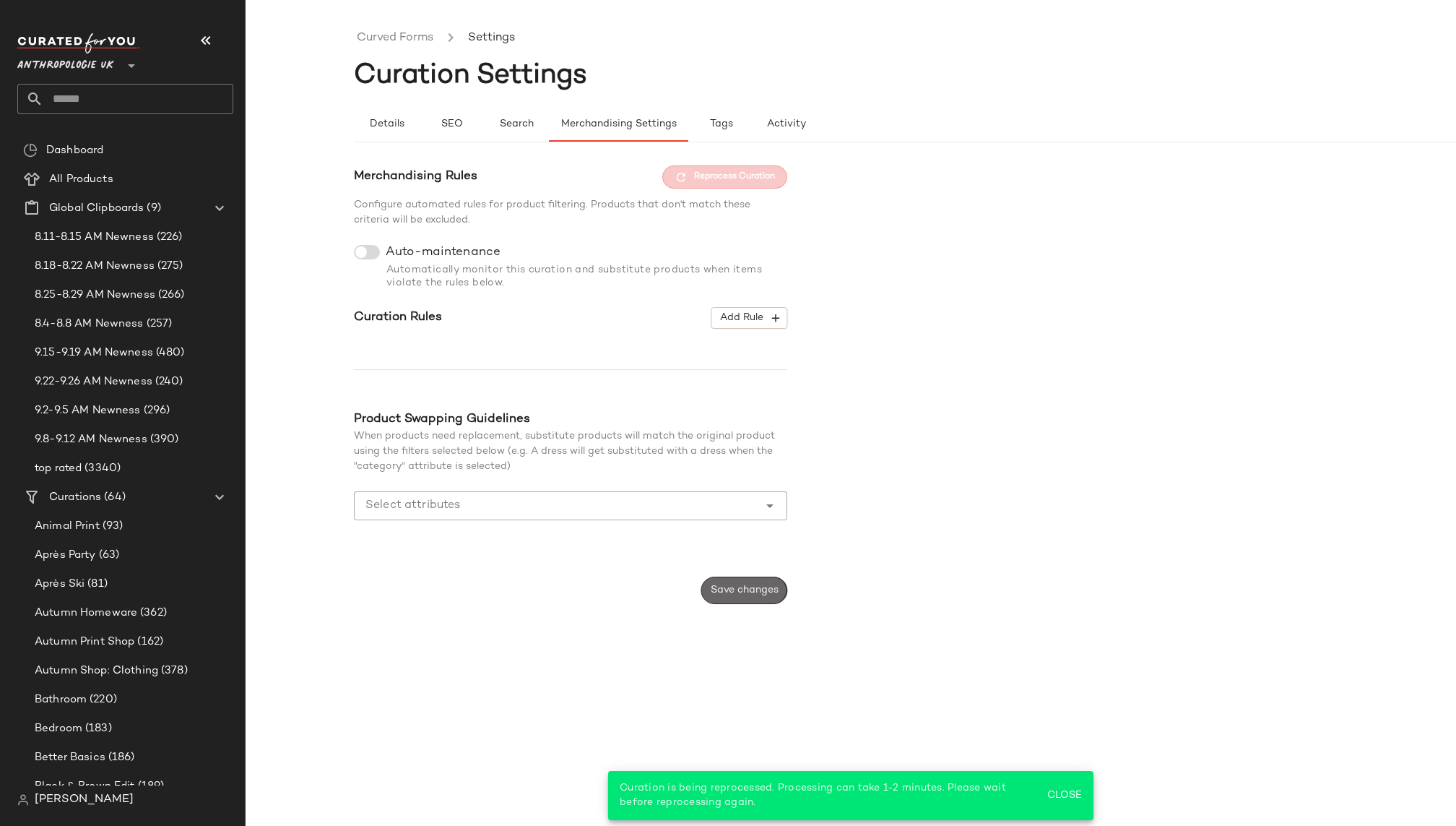
click at [735, 581] on button "Save changes" at bounding box center [744, 590] width 86 height 28
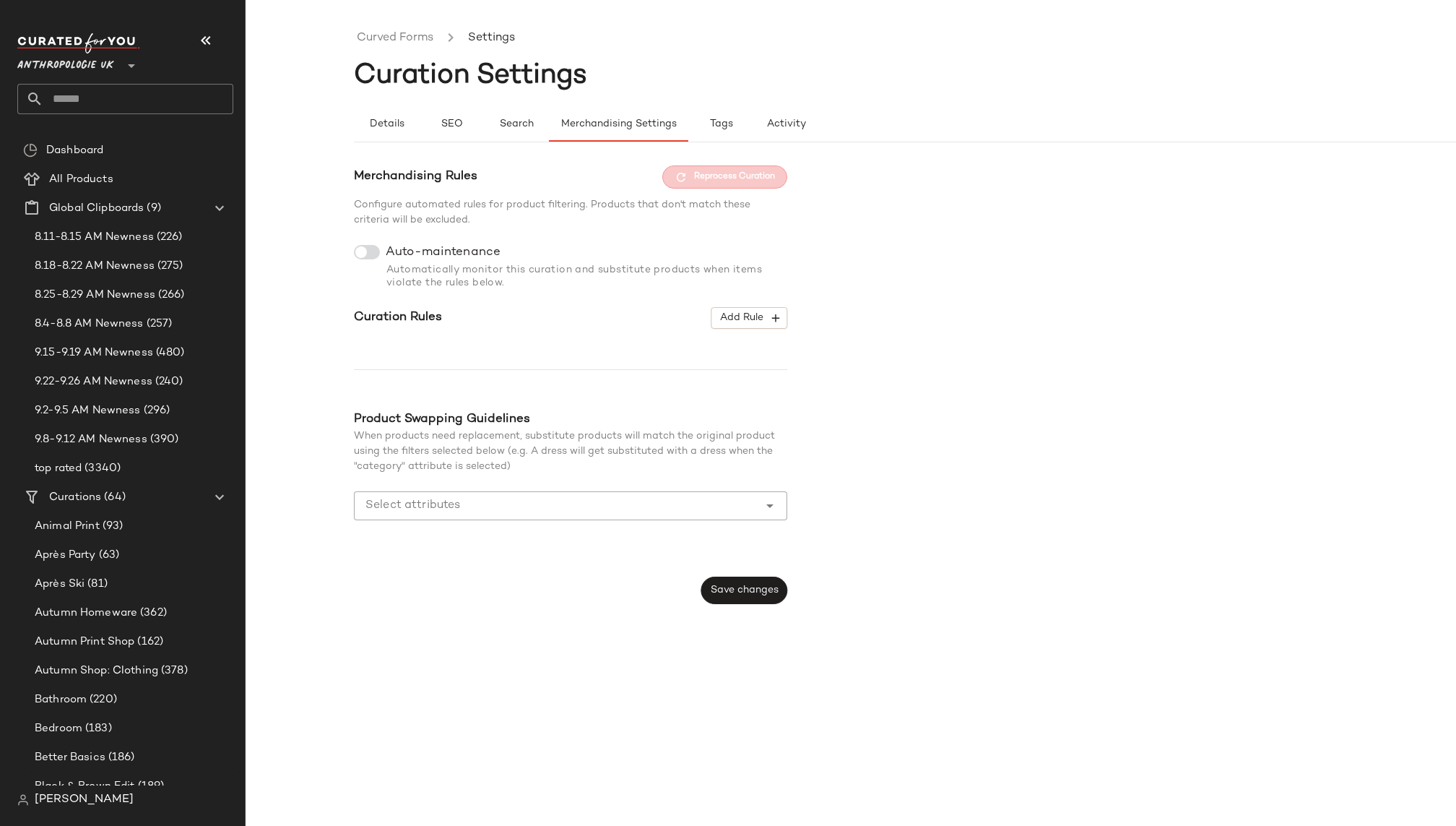
click at [411, 47] on ul "Curved Forms Settings" at bounding box center [959, 37] width 1210 height 33
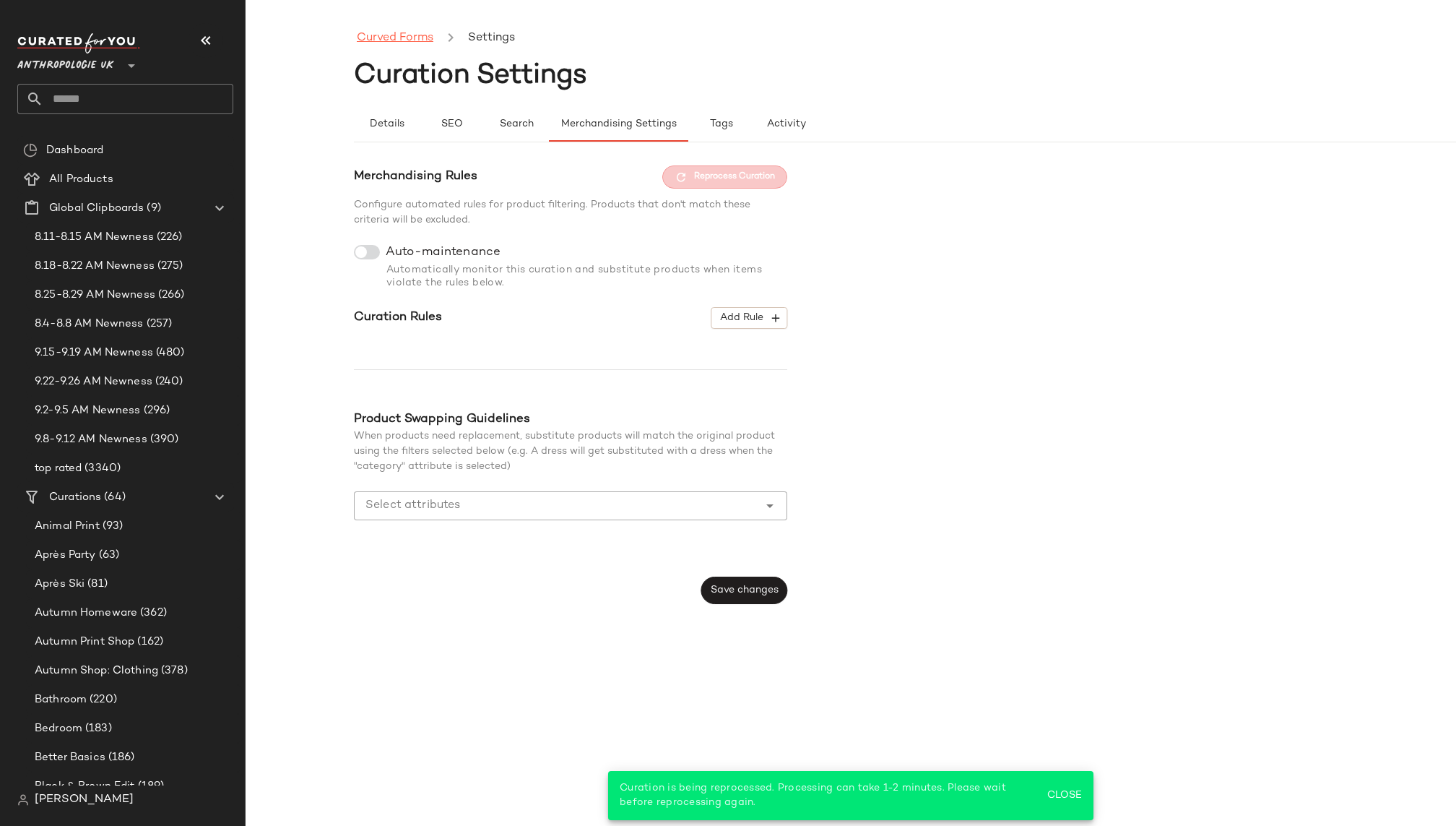
click at [411, 35] on link "Curved Forms" at bounding box center [395, 38] width 76 height 19
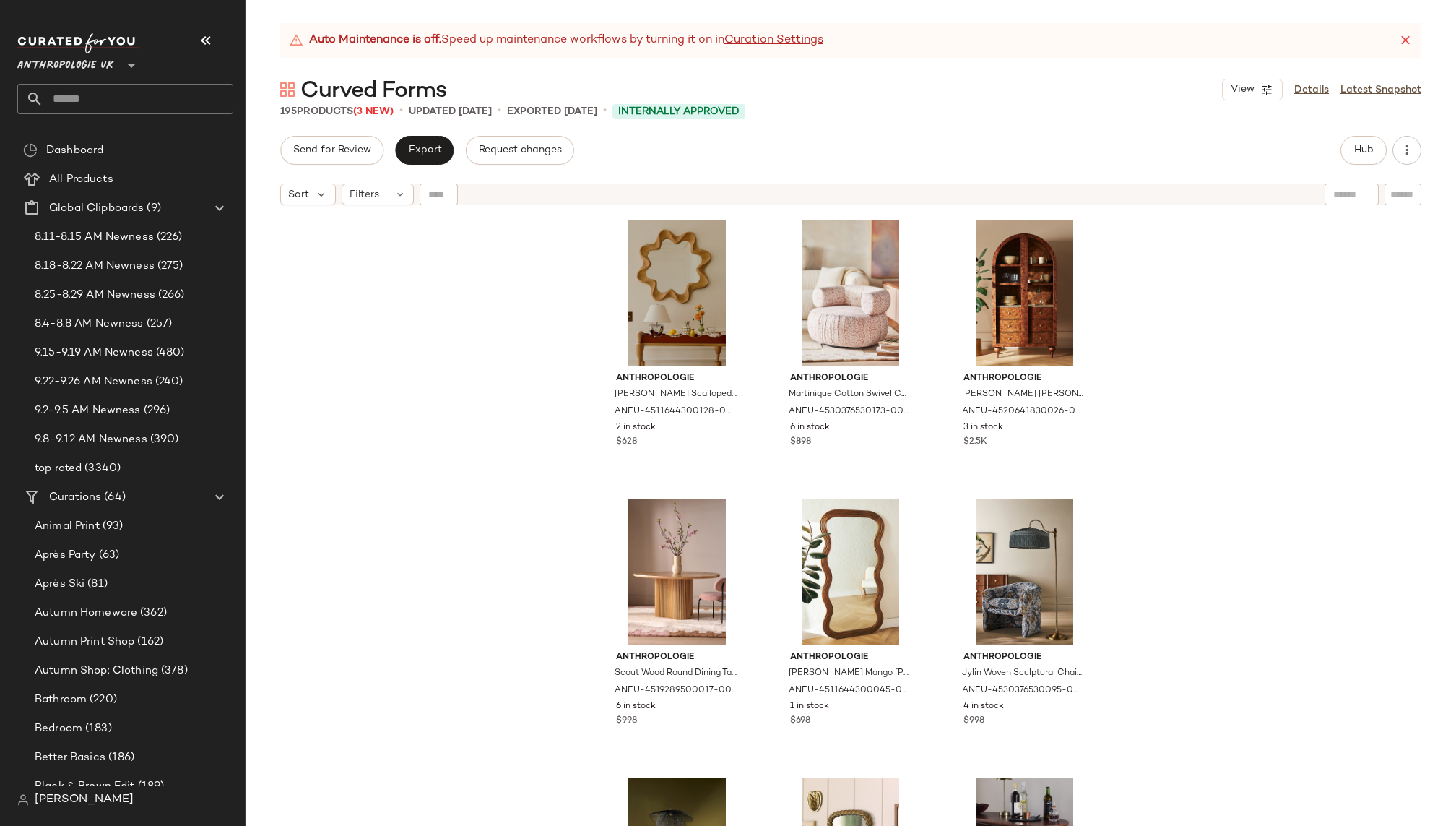
click at [1400, 43] on icon at bounding box center [1405, 40] width 14 height 14
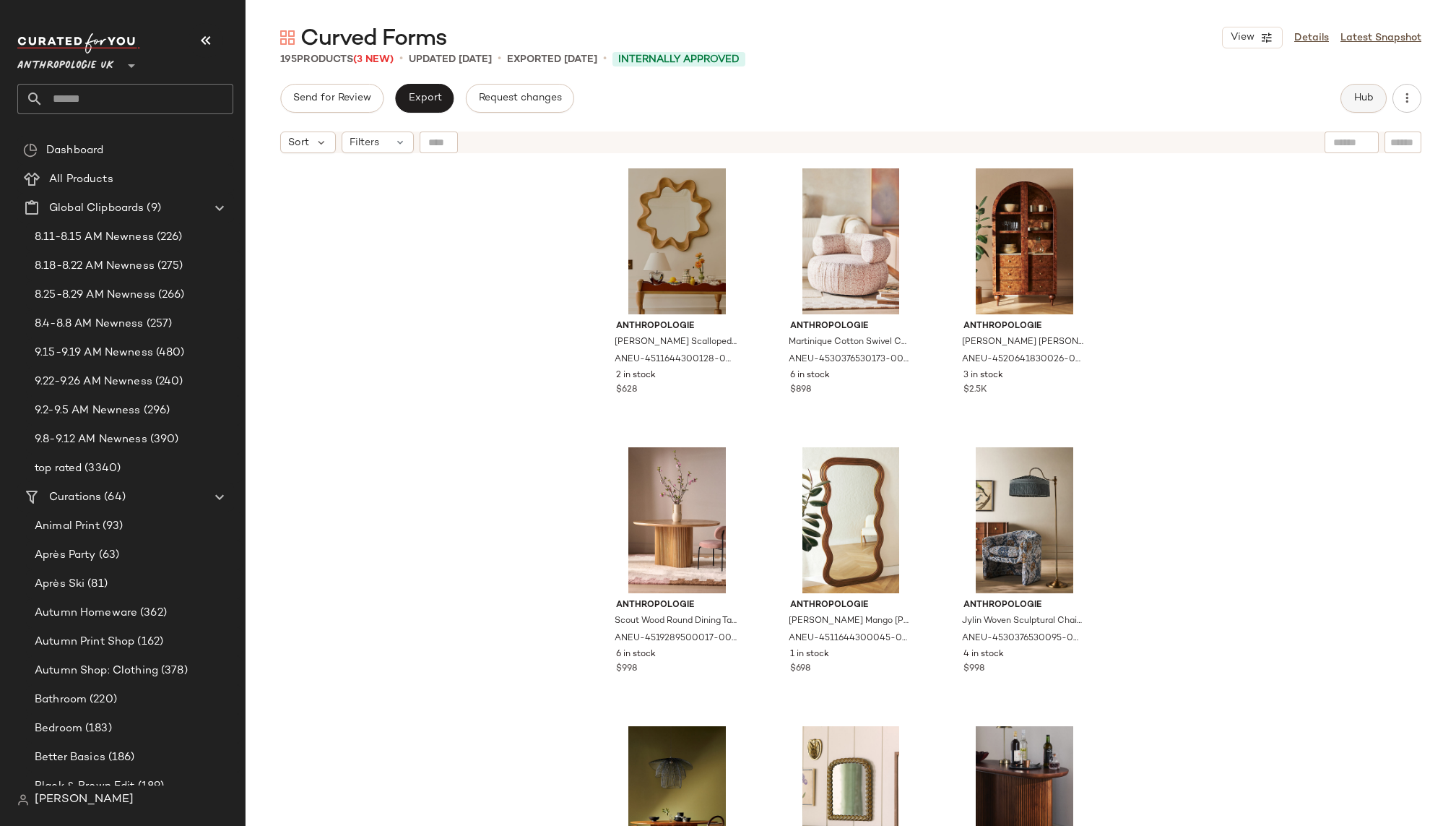
click at [1354, 101] on span "Hub" at bounding box center [1363, 98] width 20 height 12
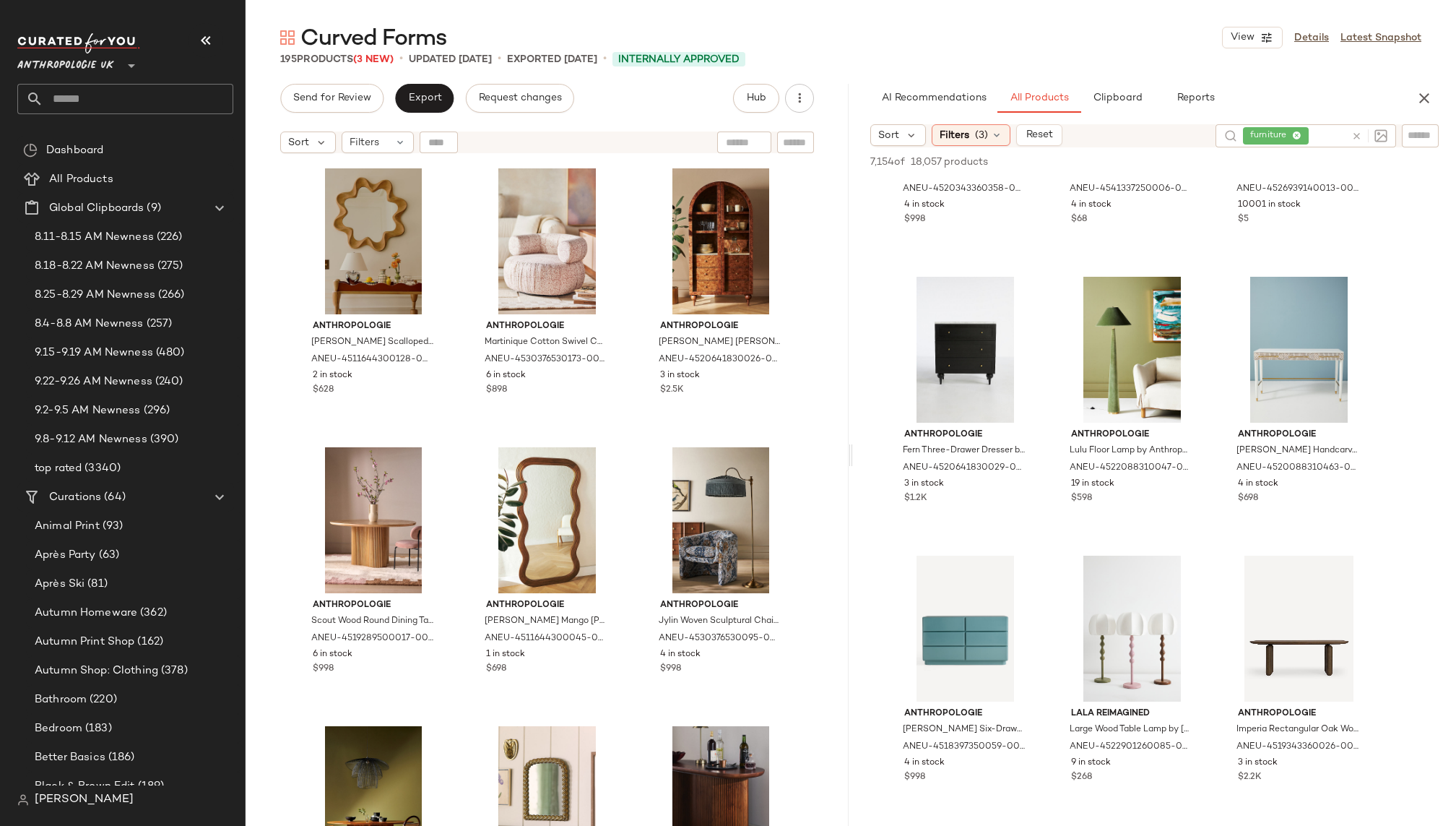
scroll to position [9367, 0]
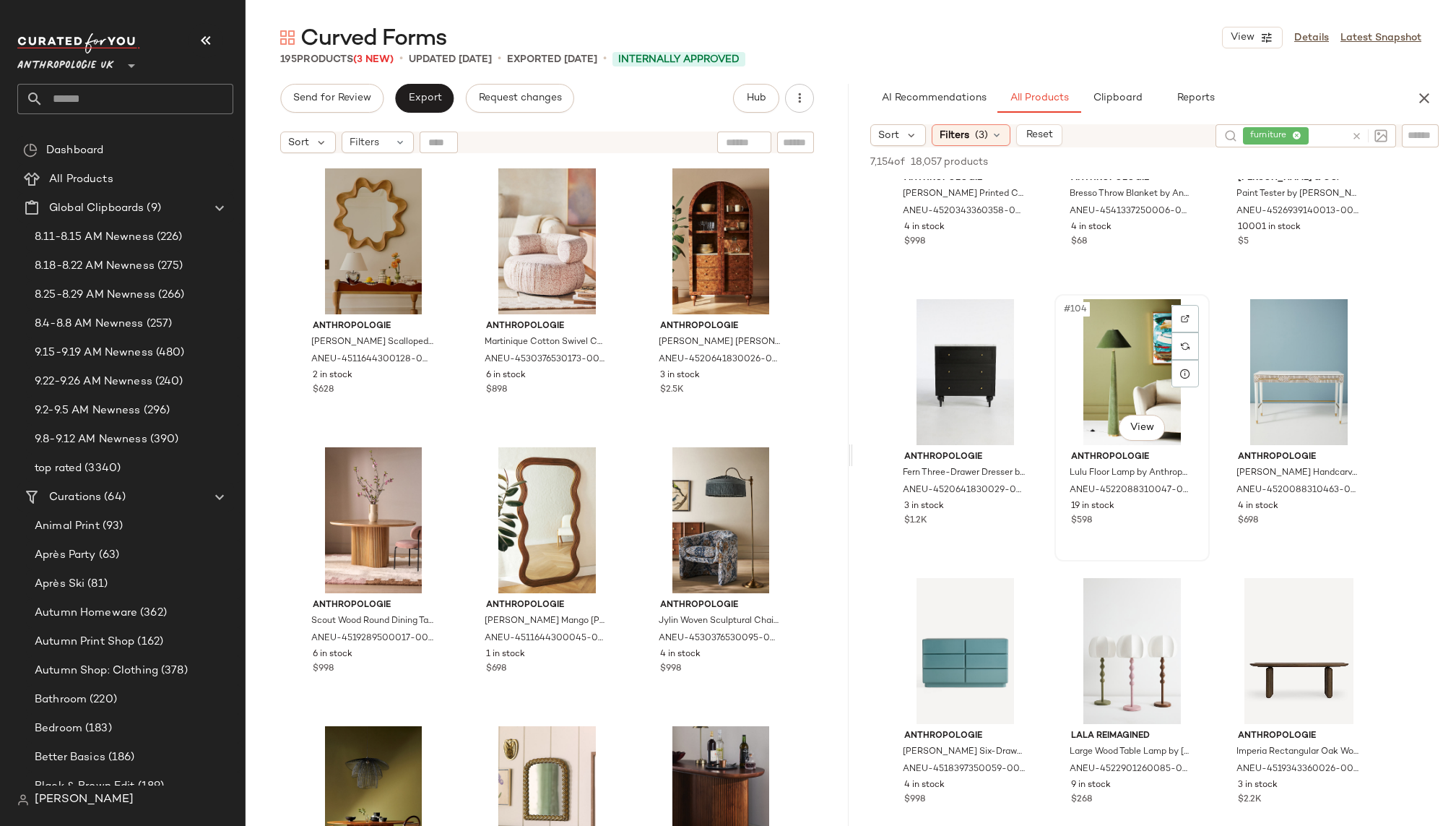
click at [1103, 386] on div "#104 View" at bounding box center [1132, 372] width 145 height 146
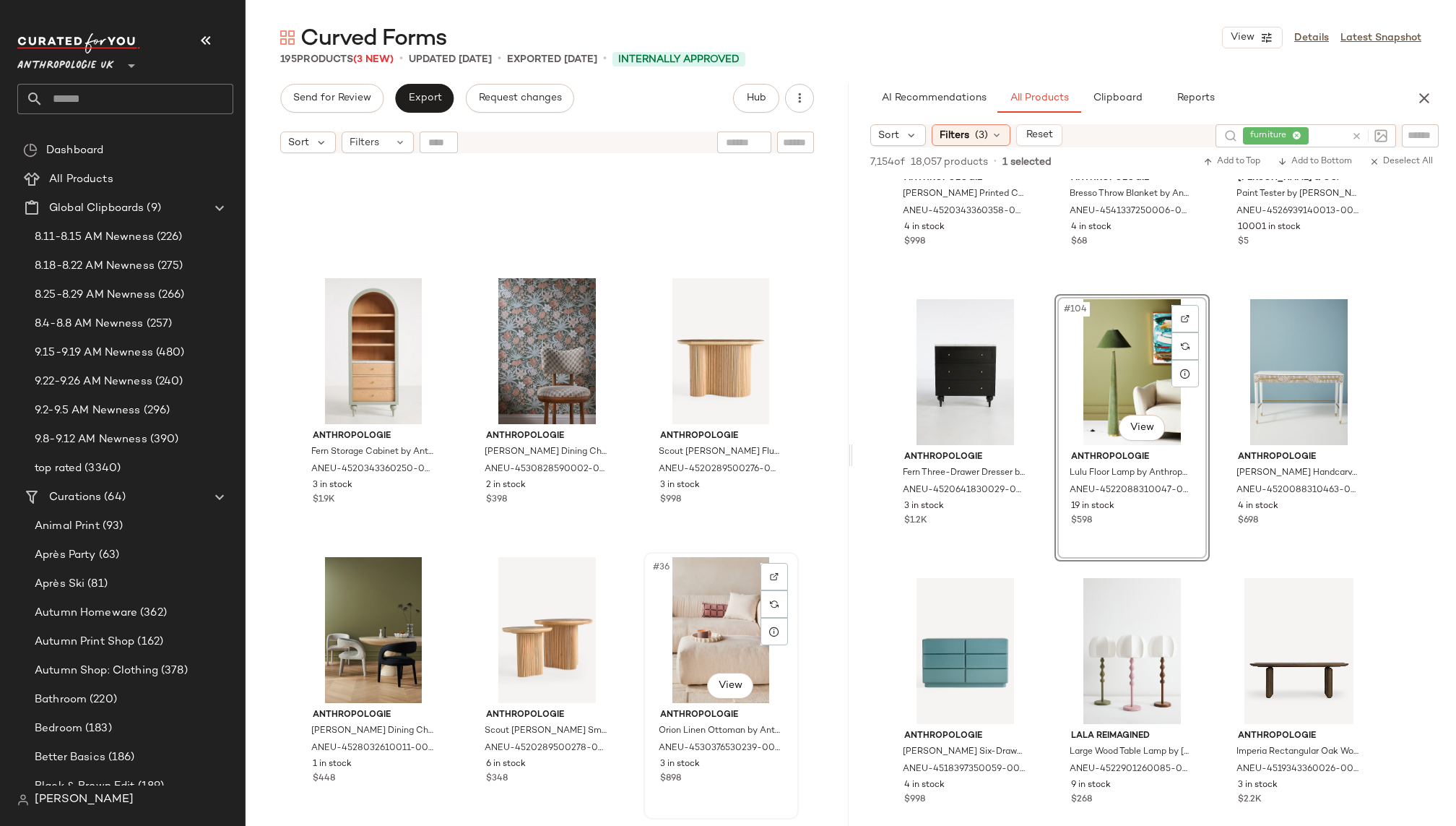
scroll to position [2679, 0]
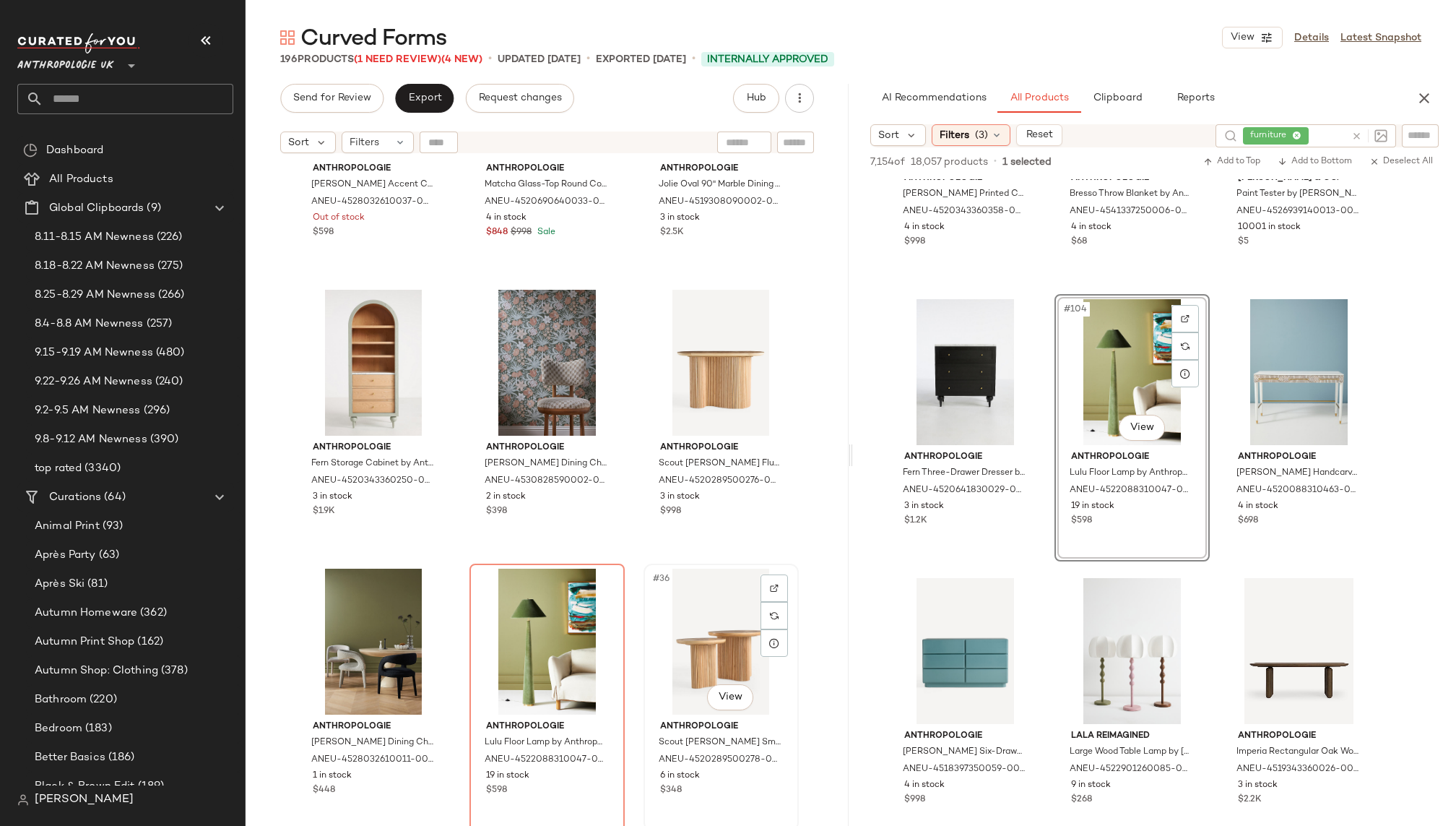
click at [677, 644] on div "#36 View" at bounding box center [721, 641] width 145 height 146
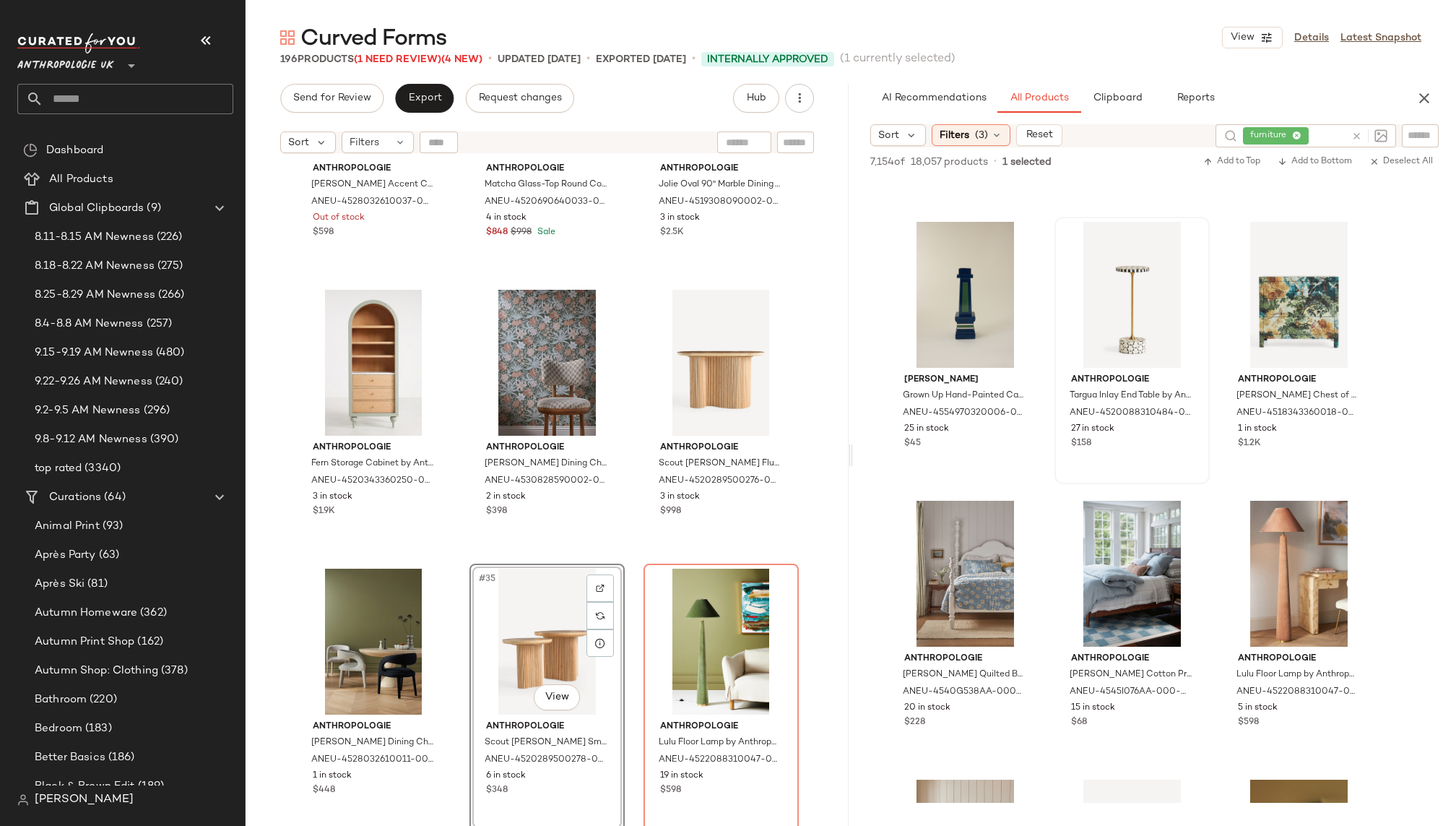
scroll to position [10545, 0]
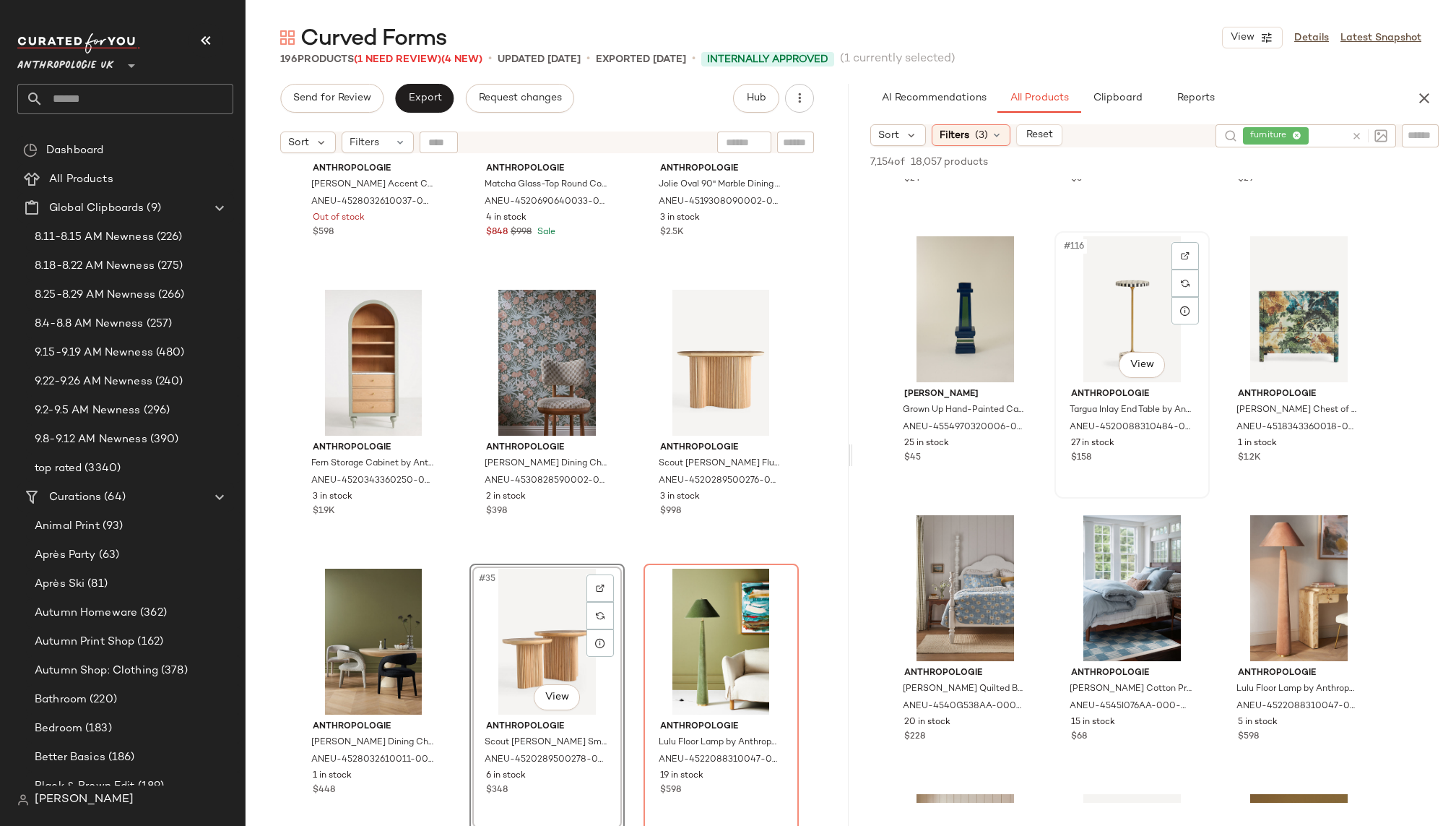
click at [1119, 287] on div "#116 View" at bounding box center [1132, 309] width 145 height 146
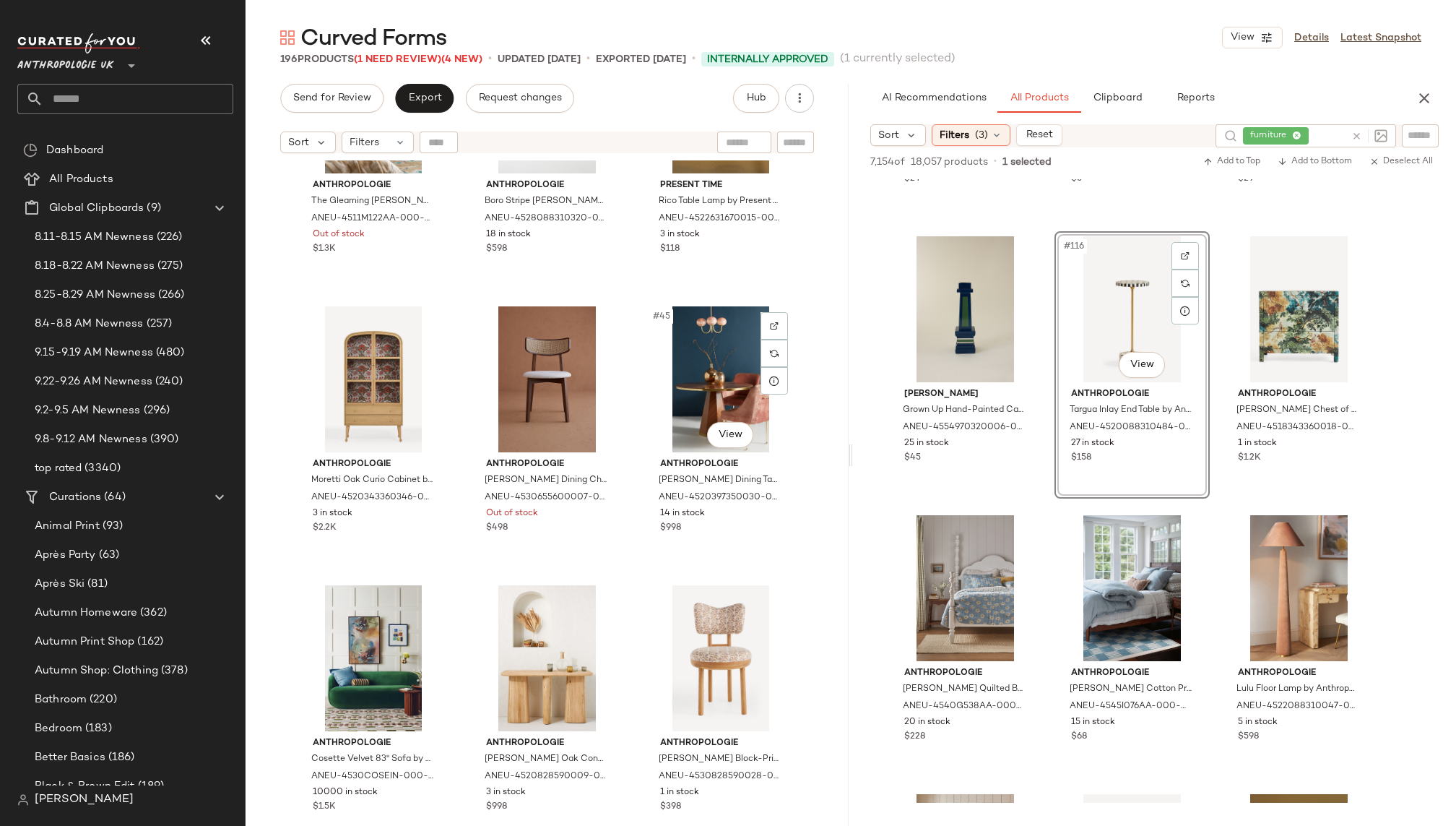
scroll to position [3796, 0]
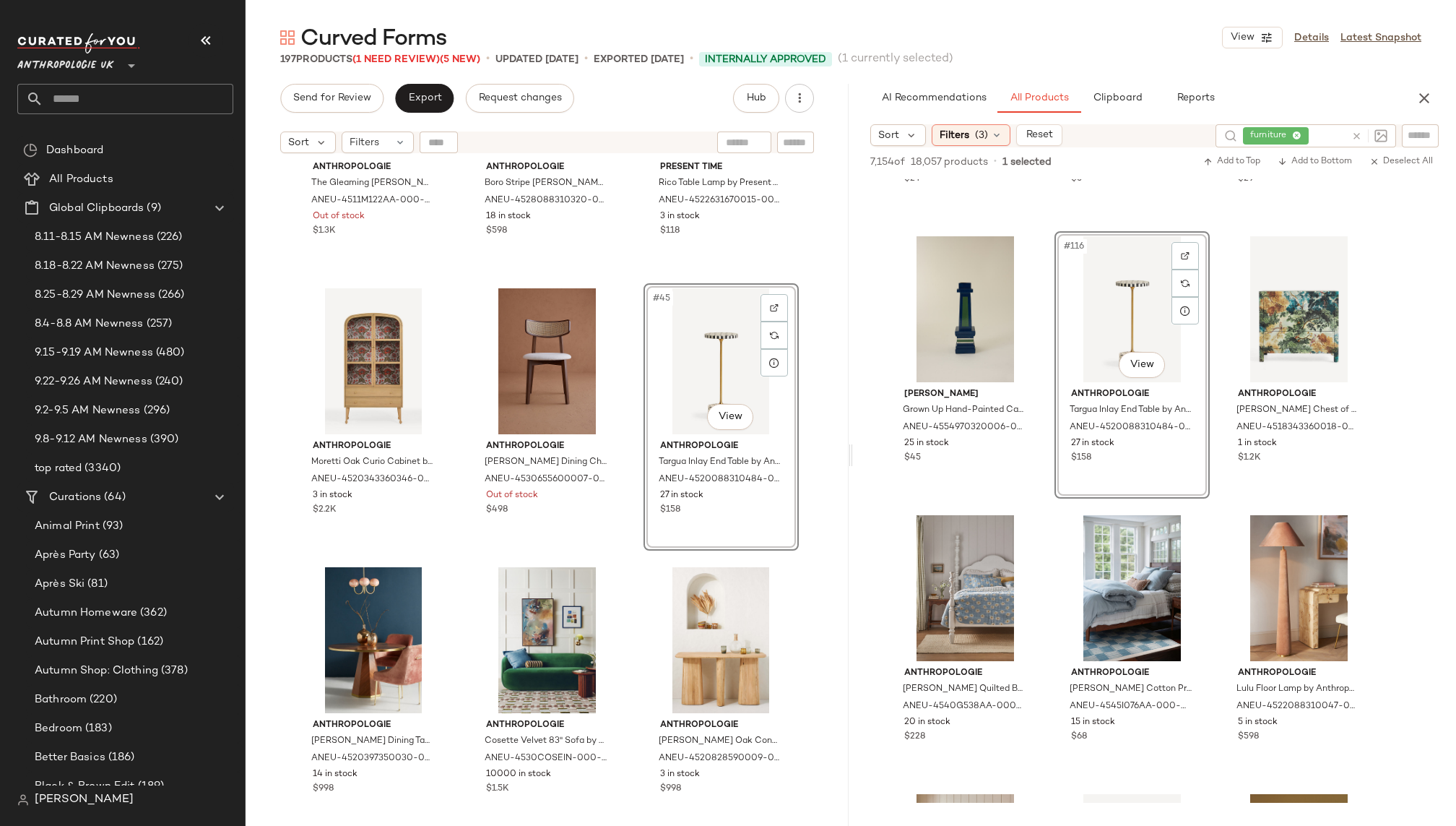
click at [805, 547] on div "Anthropologie The Gleaming [PERSON_NAME] Beaded Arched Mirror by Anthropologie …" at bounding box center [547, 511] width 603 height 702
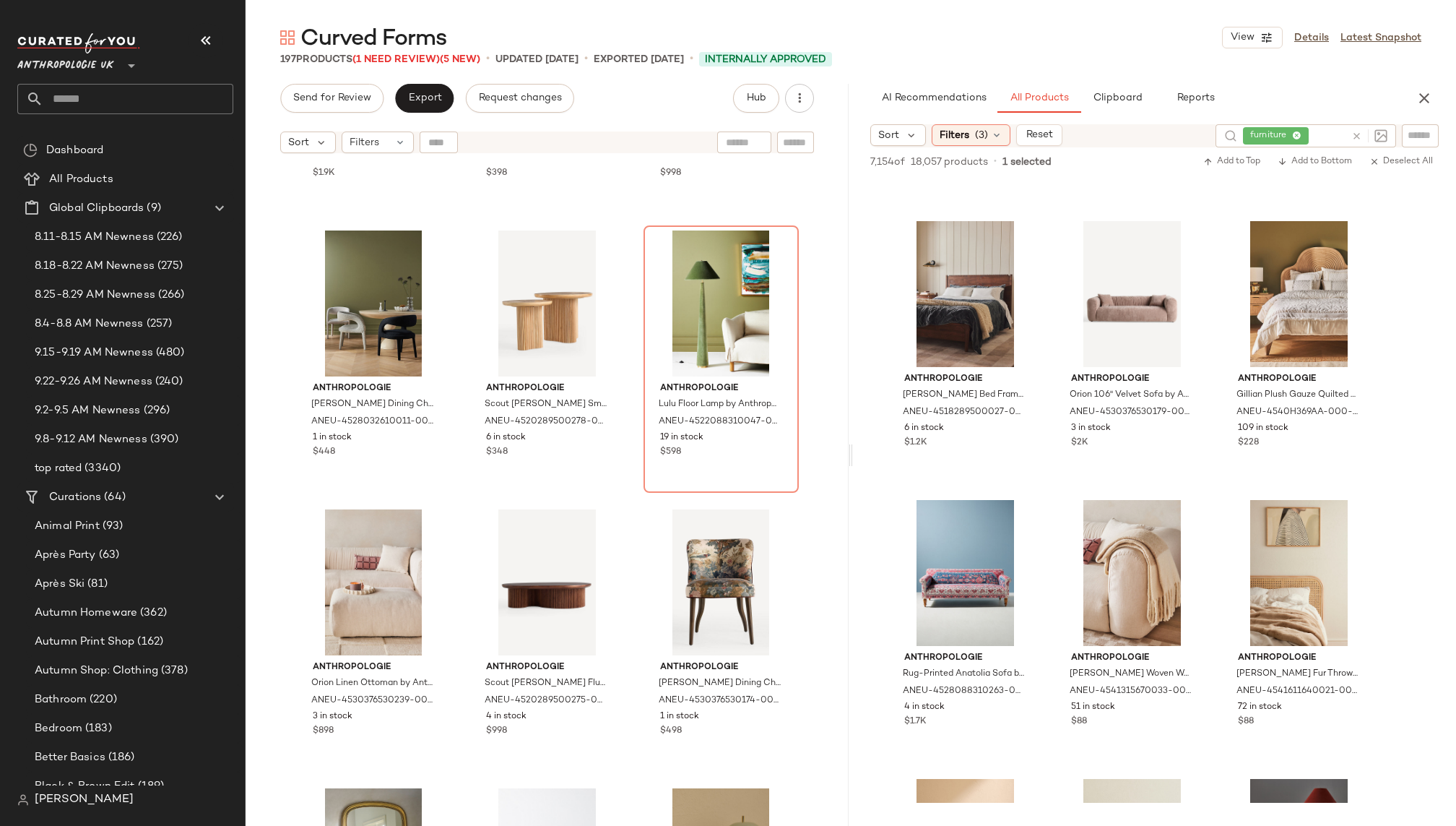
scroll to position [11153, 0]
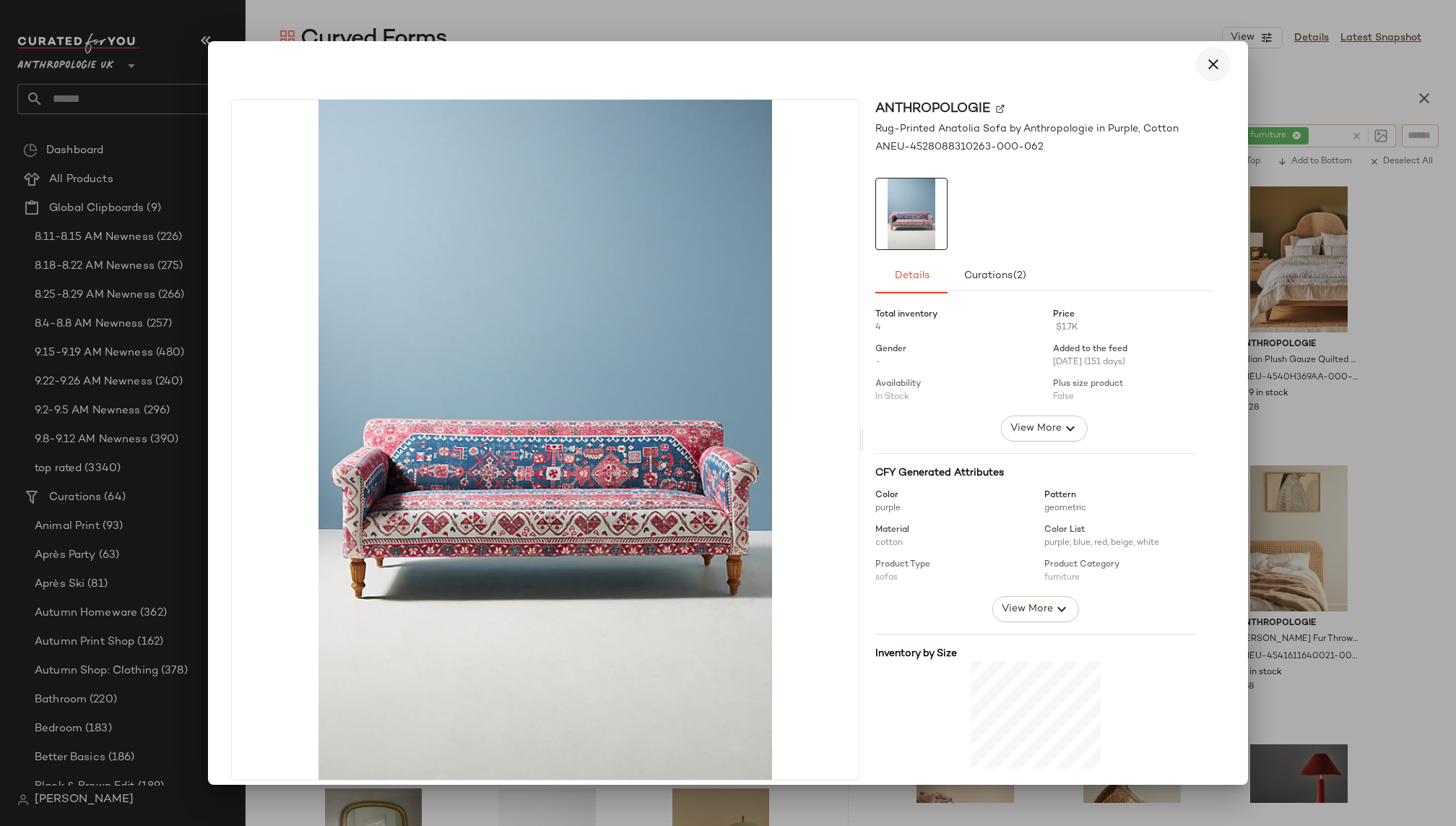
click at [1209, 64] on icon "button" at bounding box center [1213, 65] width 18 height 18
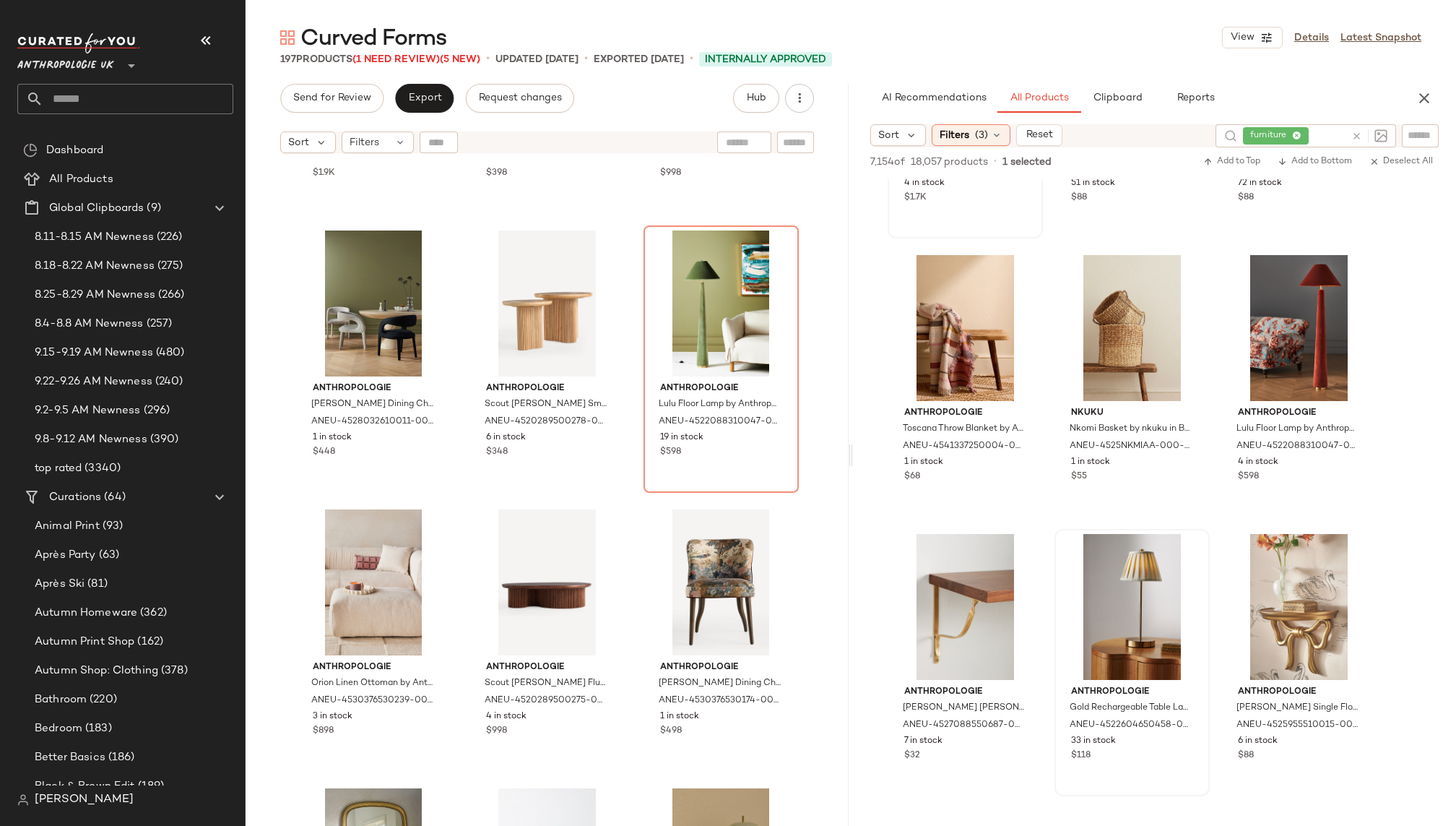
scroll to position [11631, 0]
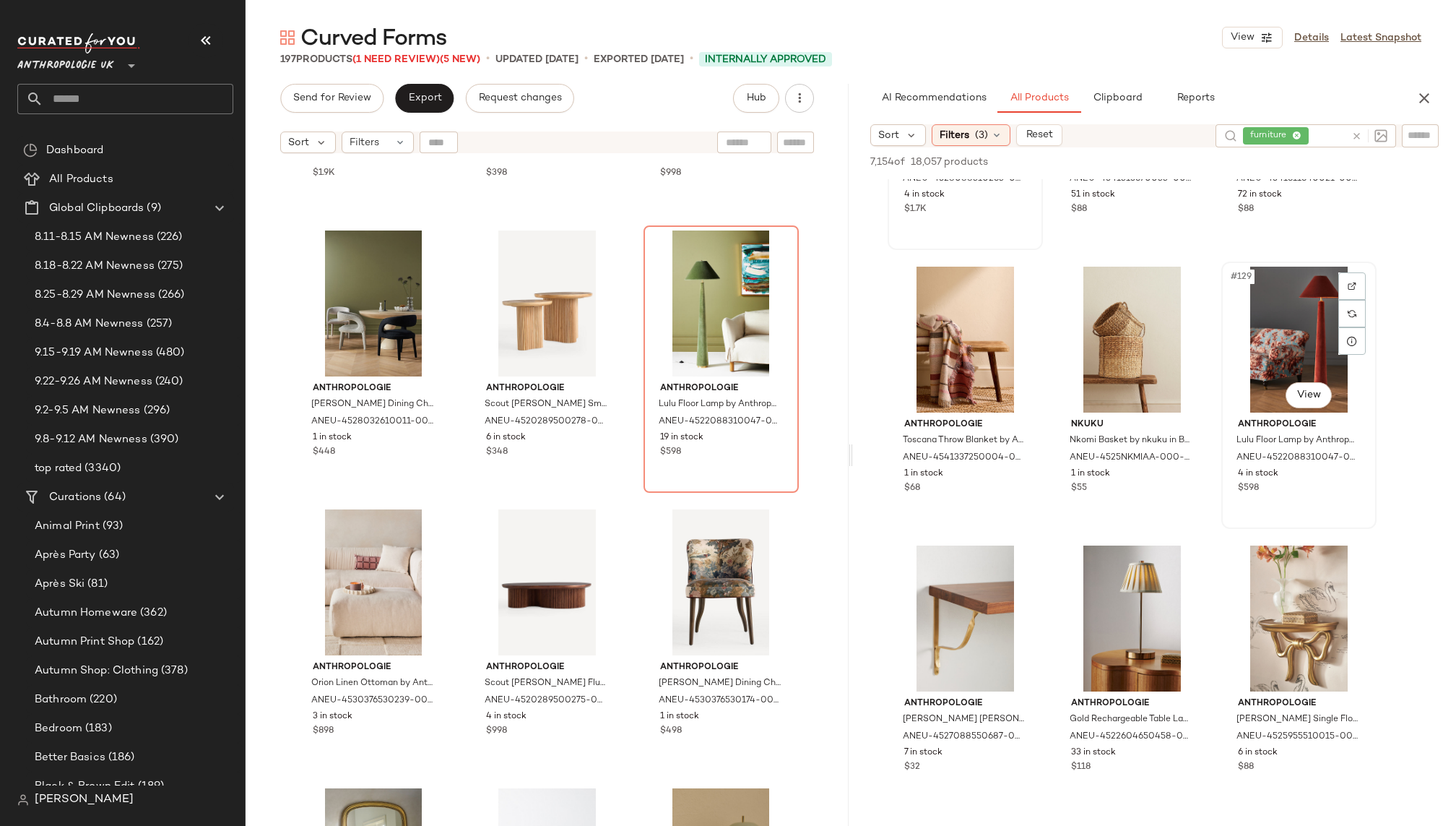
click at [1288, 300] on div "#129 View" at bounding box center [1299, 340] width 145 height 146
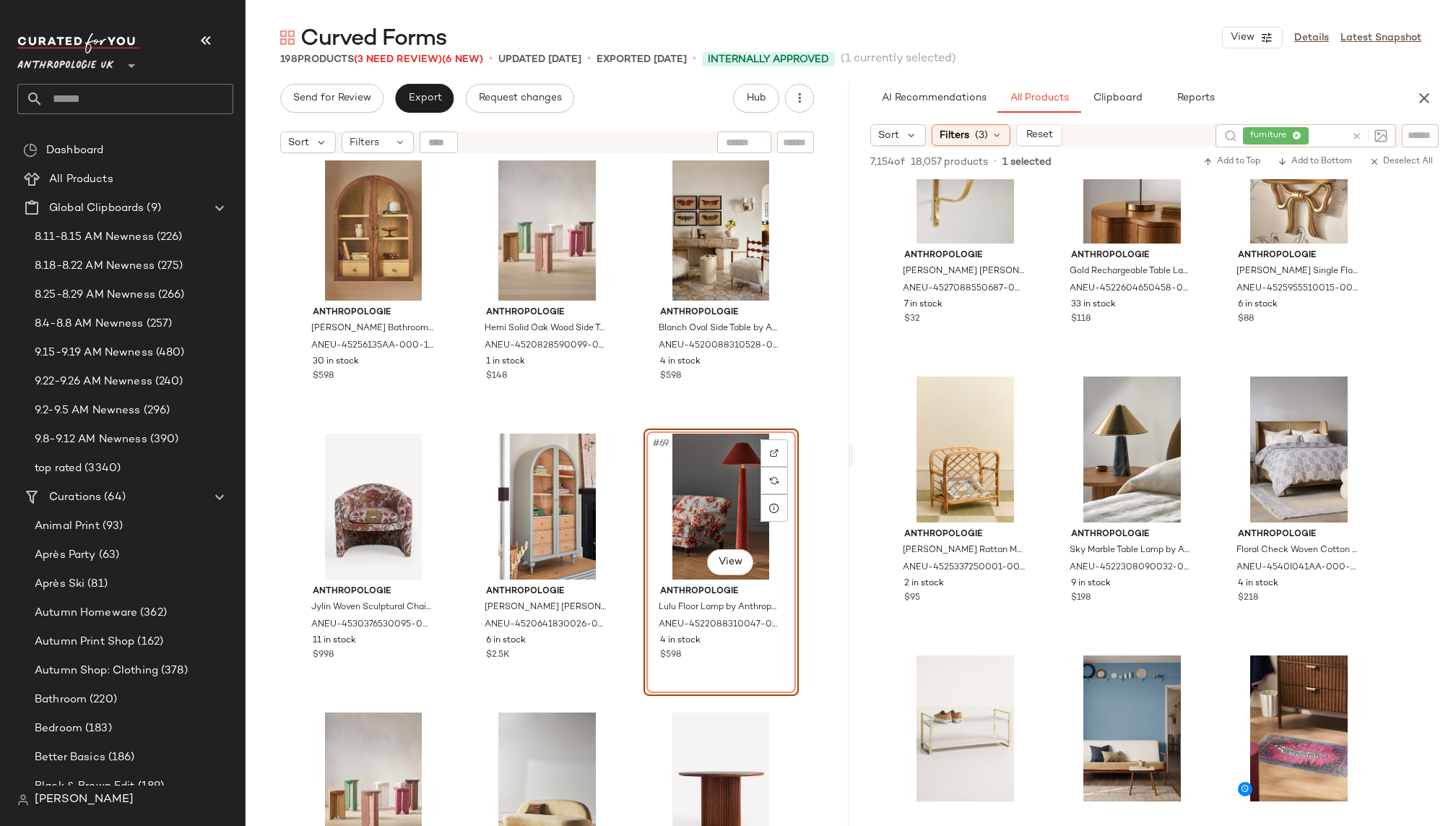
scroll to position [12079, 0]
click at [1108, 463] on div "#134 View" at bounding box center [1132, 450] width 145 height 146
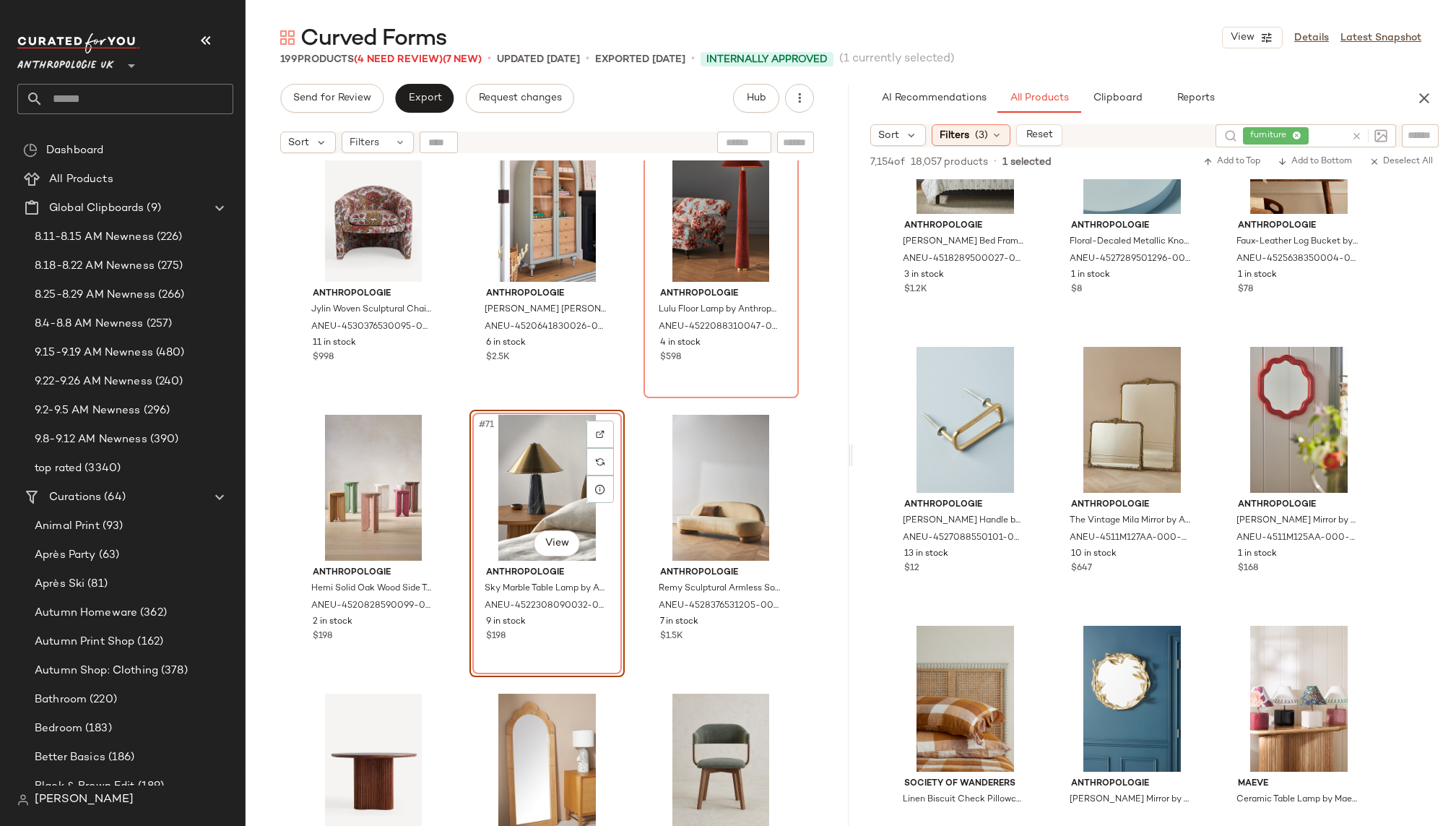
scroll to position [24102, 0]
drag, startPoint x: 1120, startPoint y: 430, endPoint x: 490, endPoint y: 19, distance: 752.2
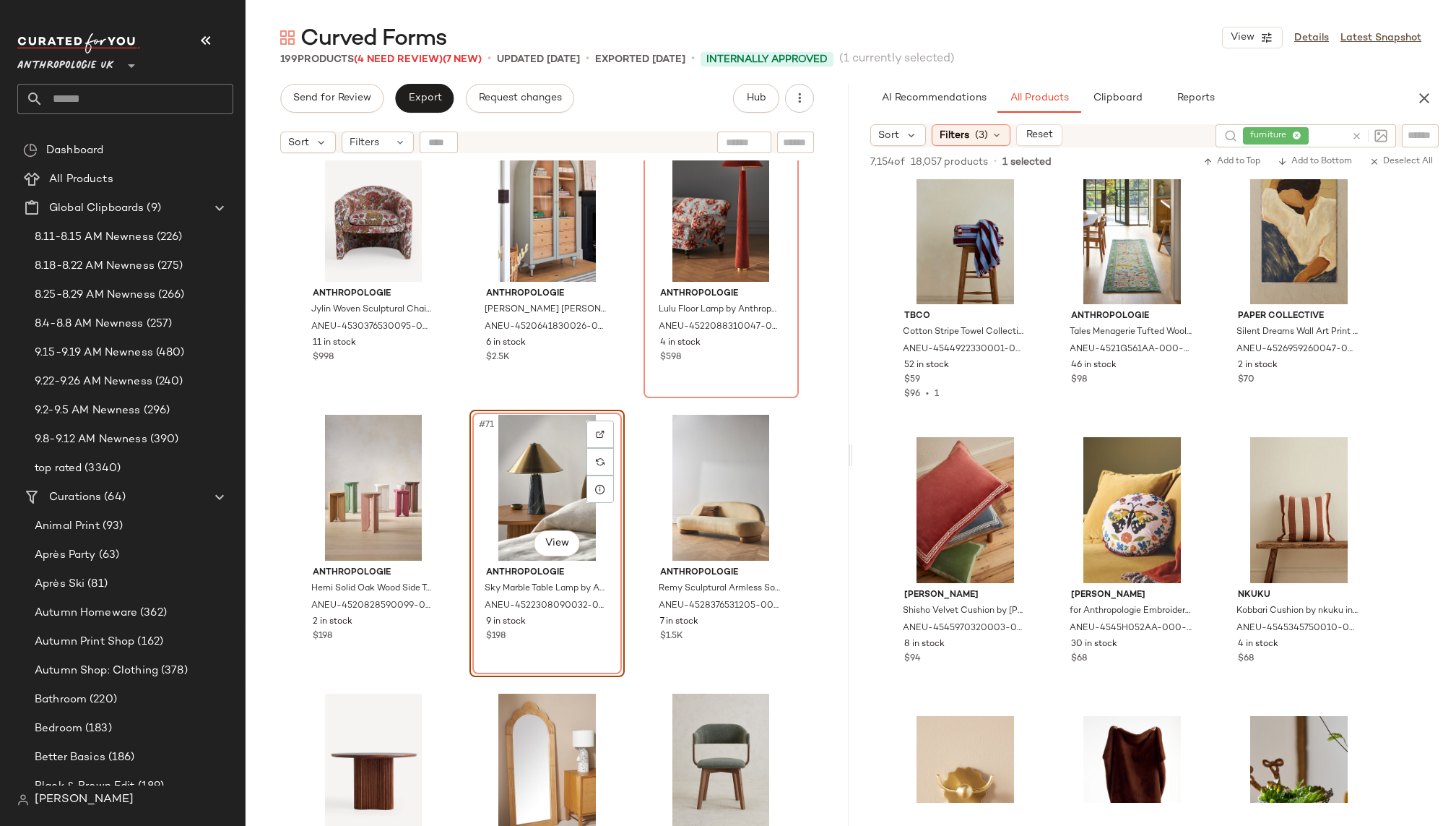
scroll to position [35192, 0]
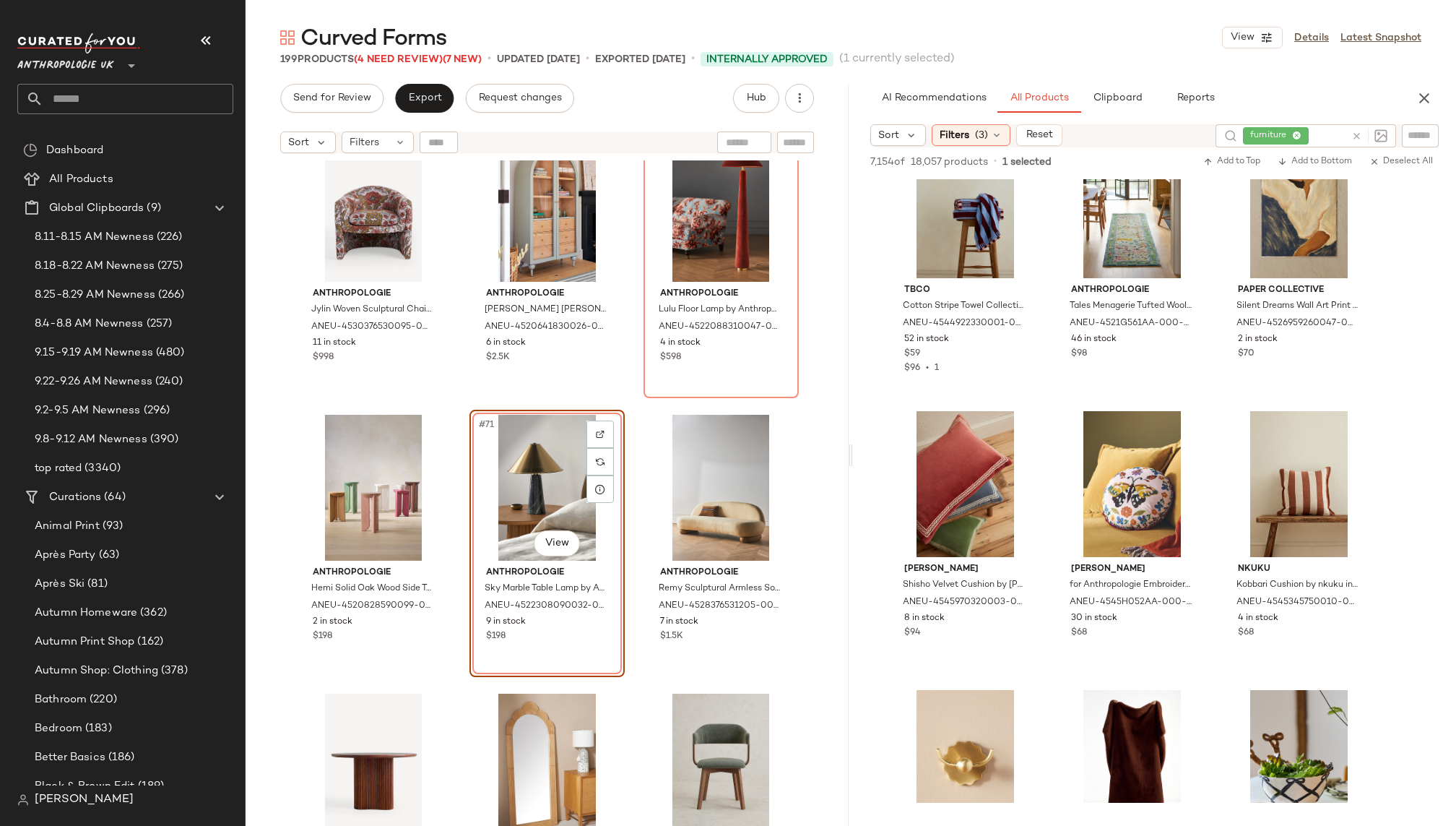
click at [1358, 130] on icon at bounding box center [1357, 136] width 11 height 11
click at [1423, 132] on input "text" at bounding box center [1420, 135] width 26 height 15
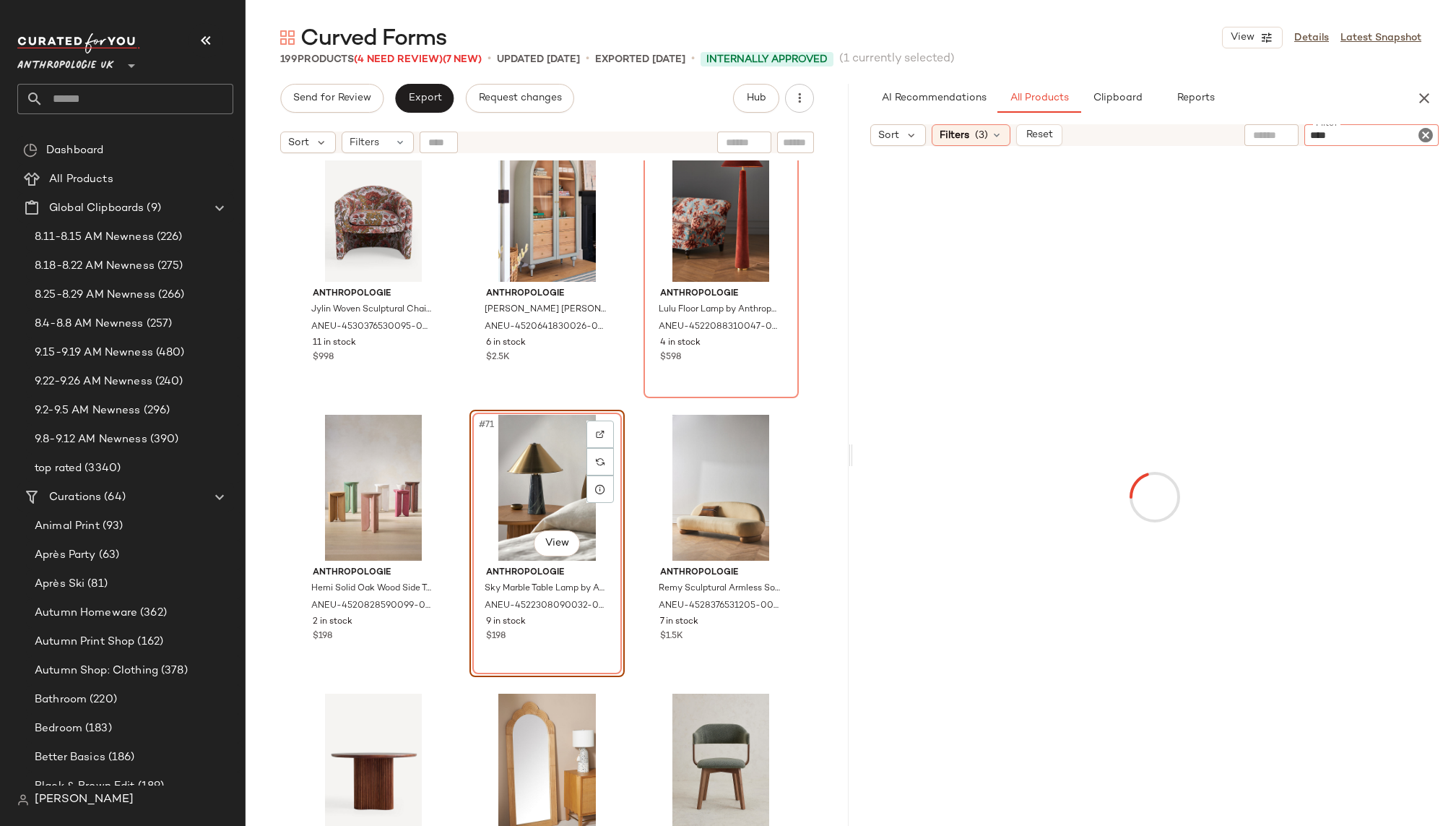
type input "*****"
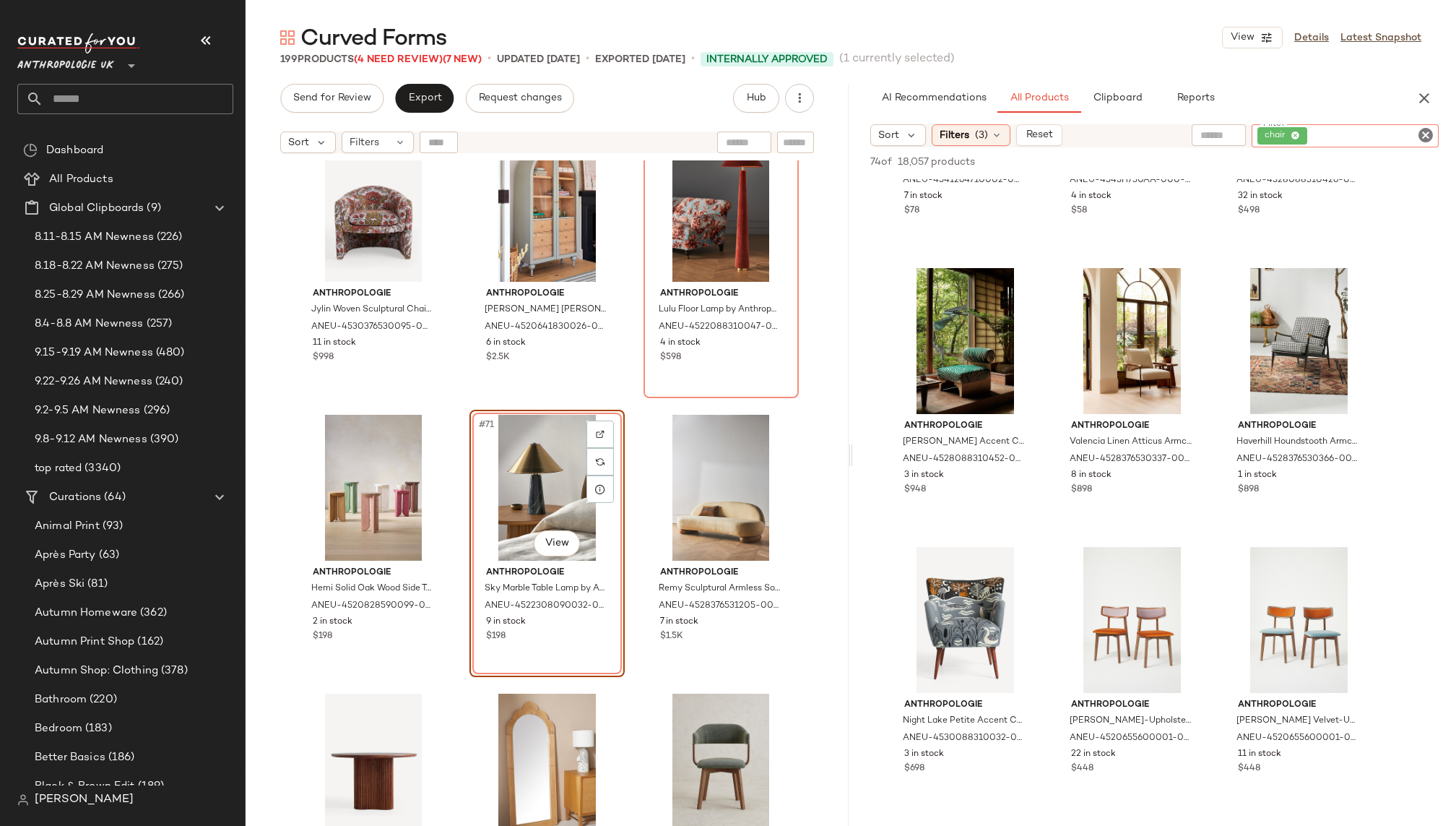
scroll to position [1036, 0]
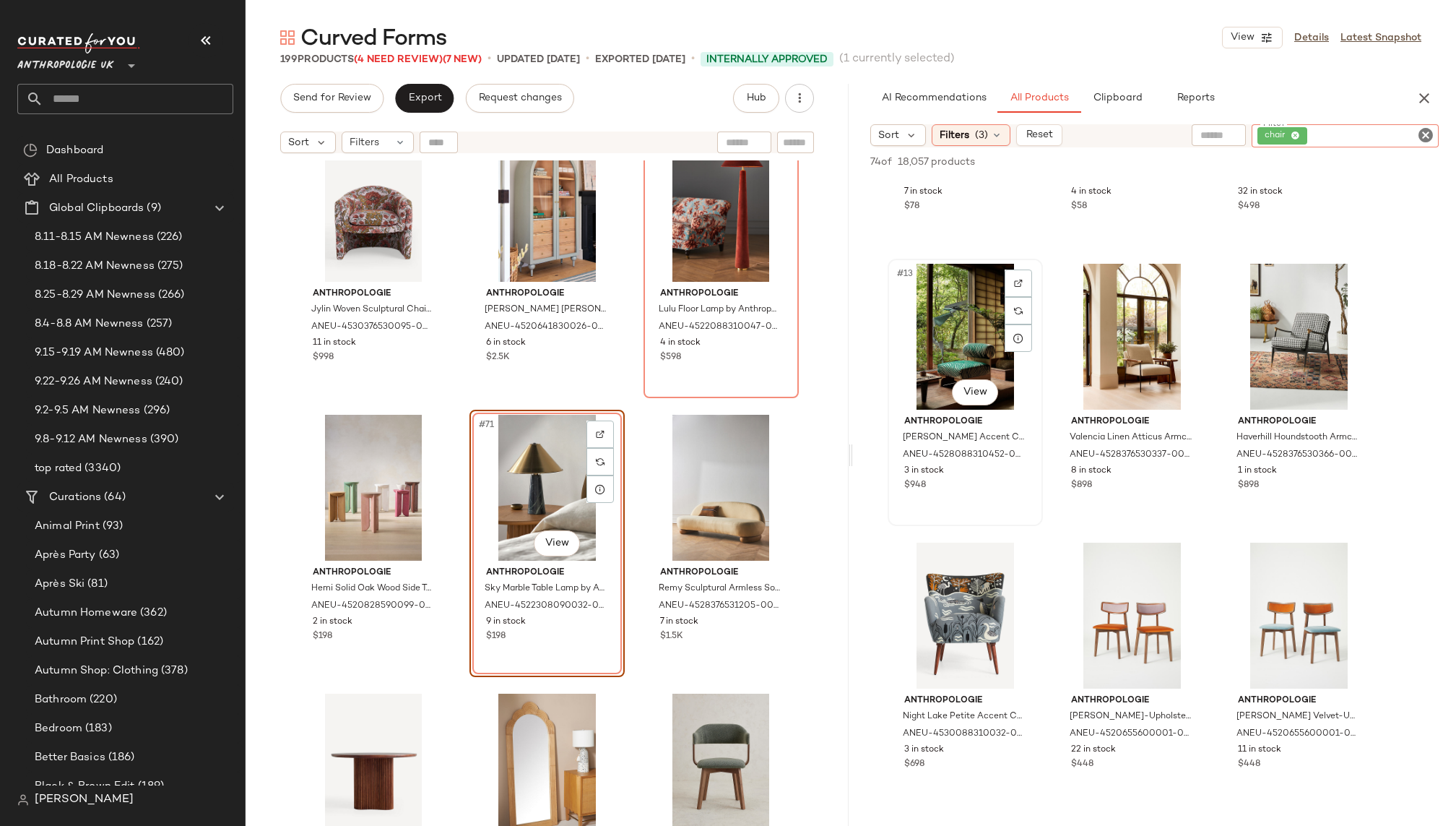
click at [956, 343] on div "#13 View" at bounding box center [966, 336] width 145 height 146
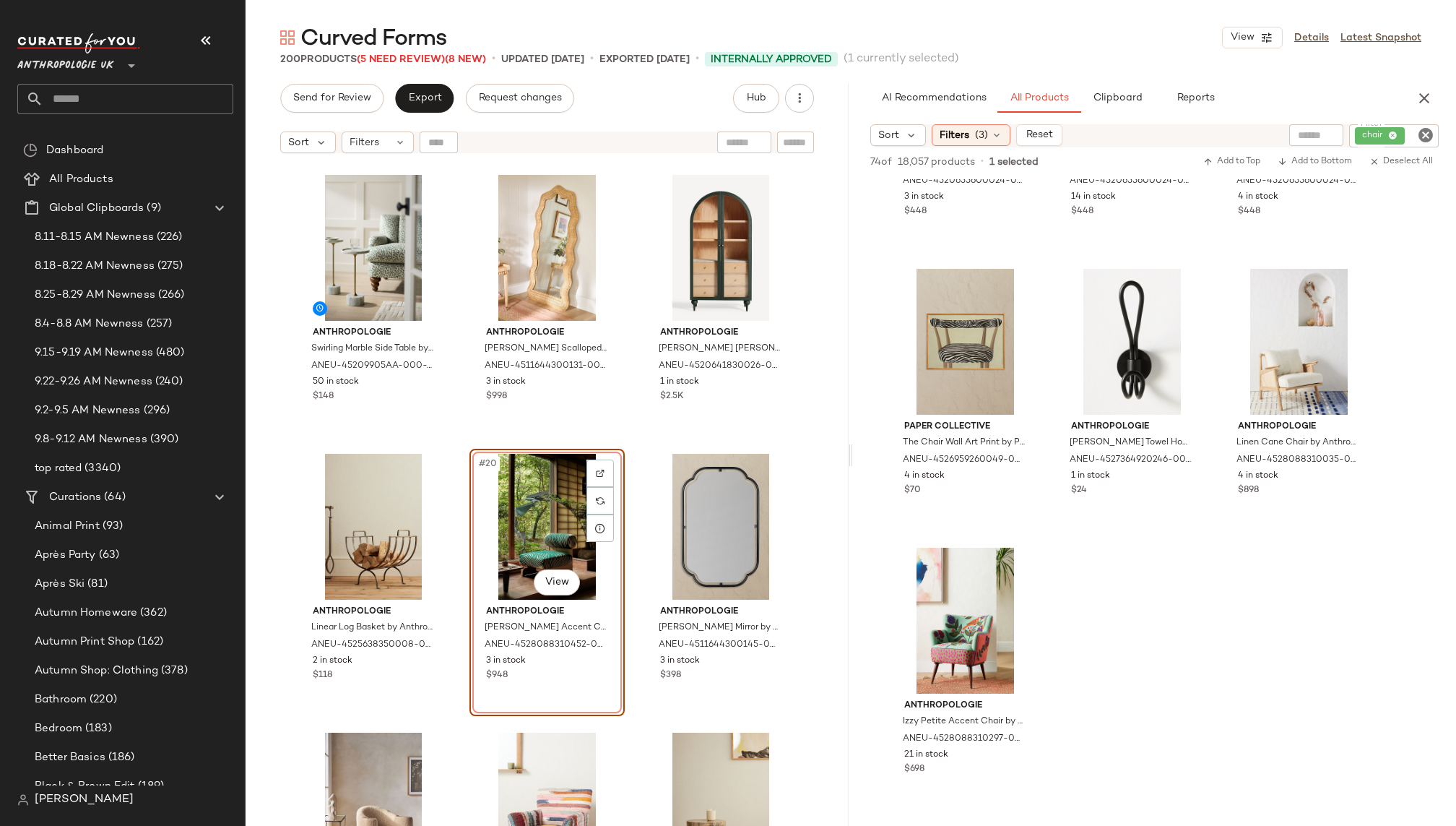
scroll to position [1888, 0]
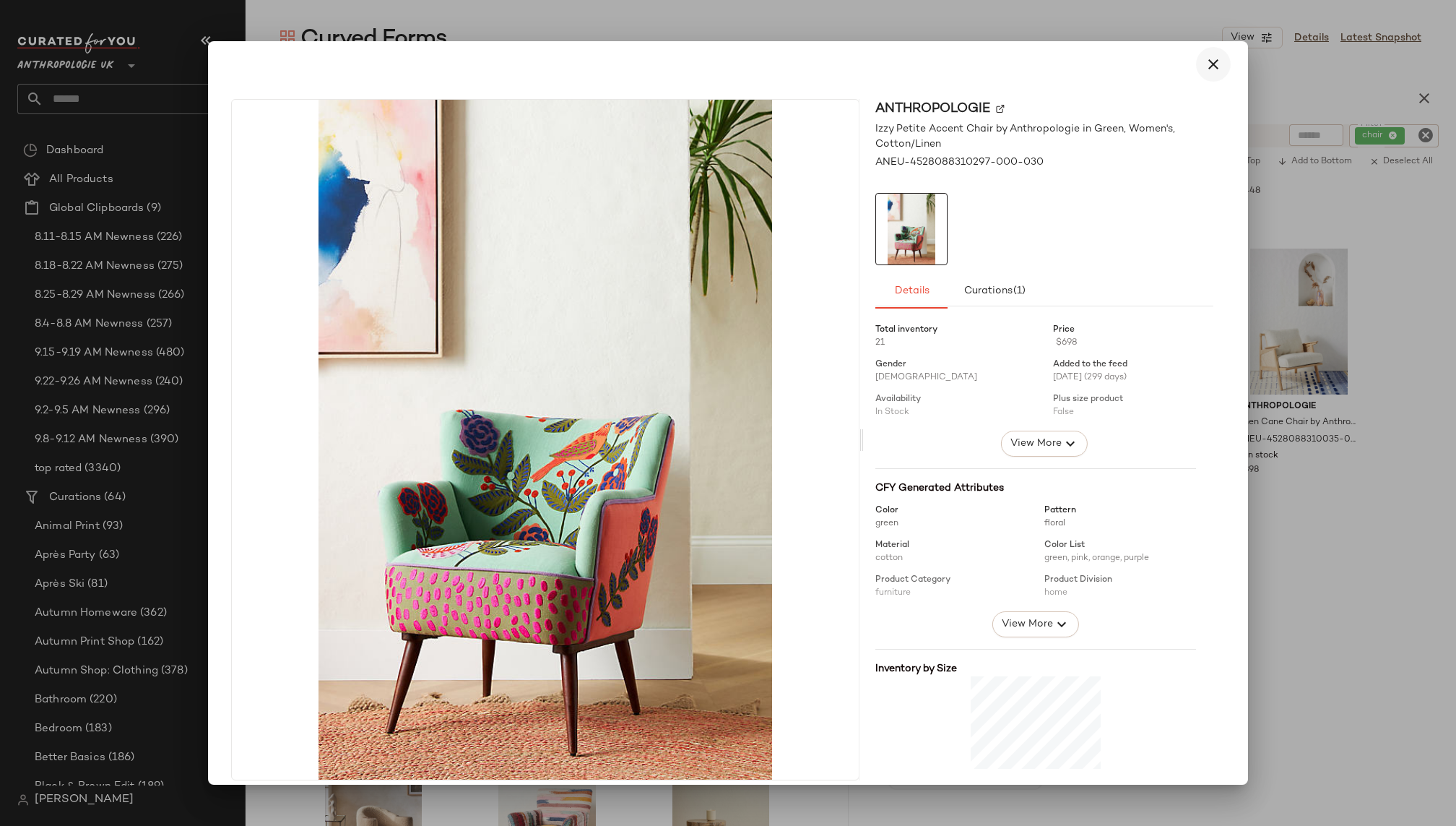
click at [1207, 74] on button "button" at bounding box center [1213, 64] width 35 height 35
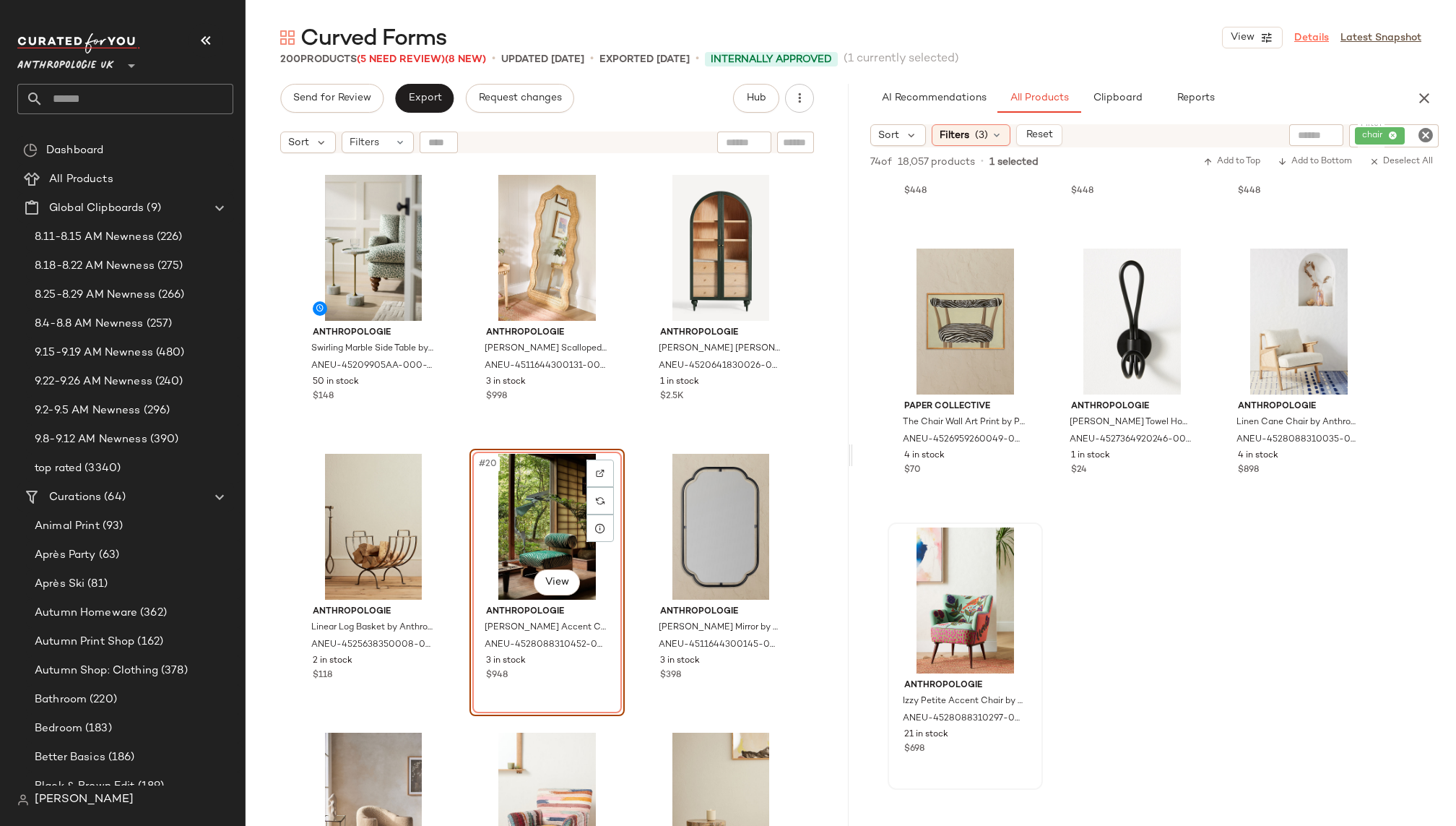
click at [1312, 35] on link "Details" at bounding box center [1311, 37] width 35 height 15
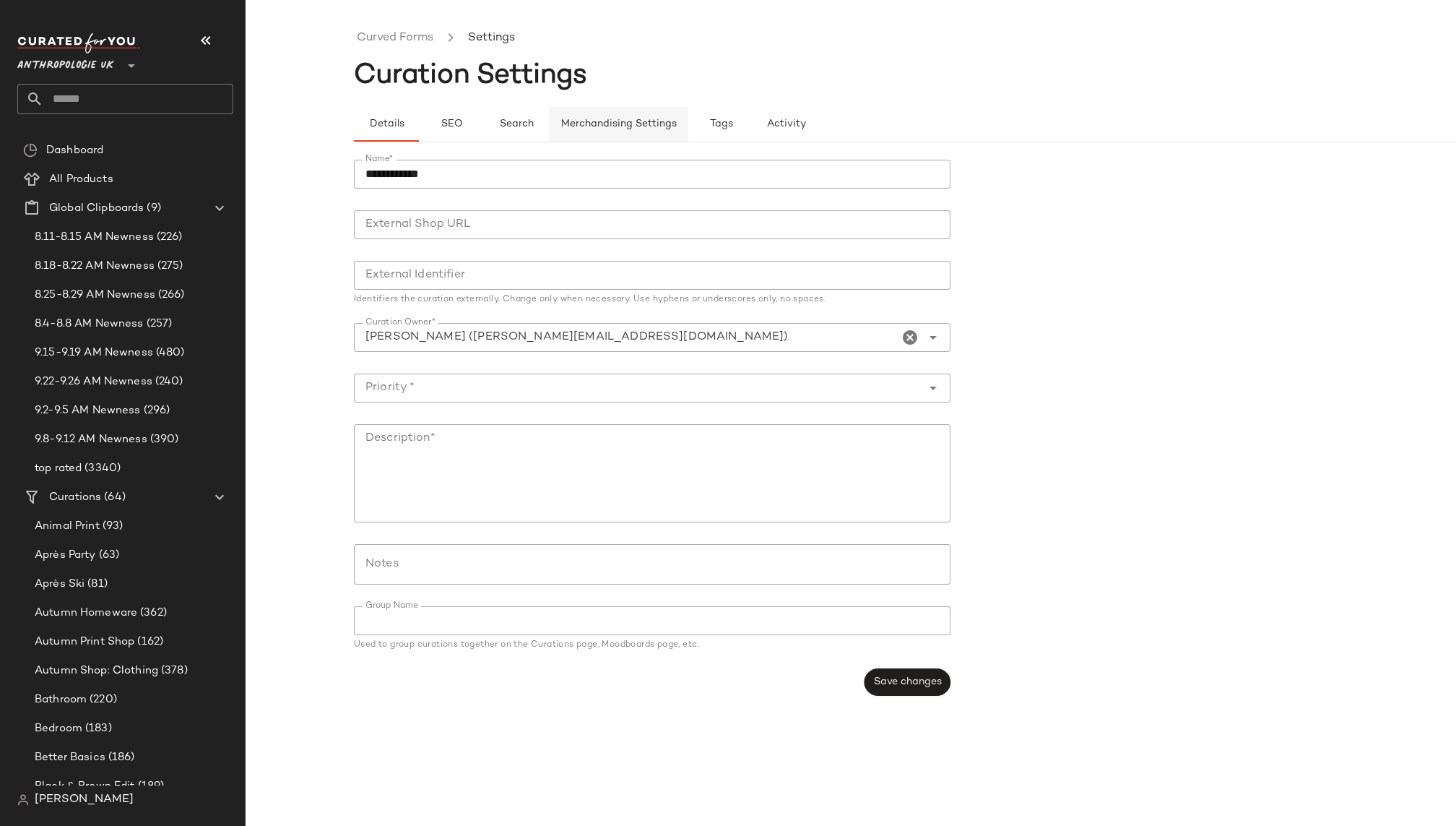
click at [642, 126] on span "Merchandising Settings" at bounding box center [618, 124] width 116 height 12
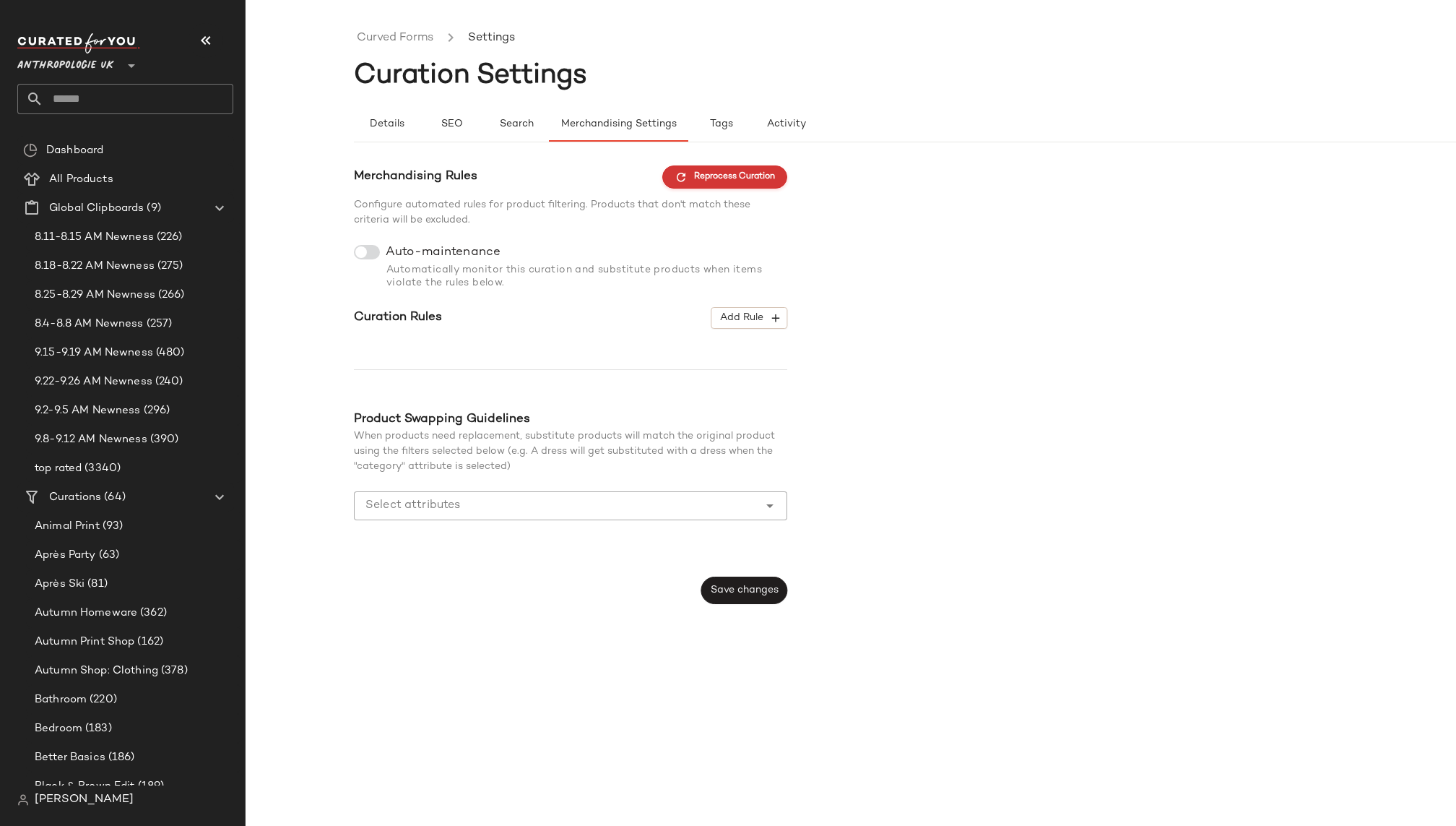
click at [756, 177] on span "Reprocess Curation" at bounding box center [724, 177] width 100 height 13
click at [415, 43] on link "Curved Forms" at bounding box center [395, 38] width 76 height 19
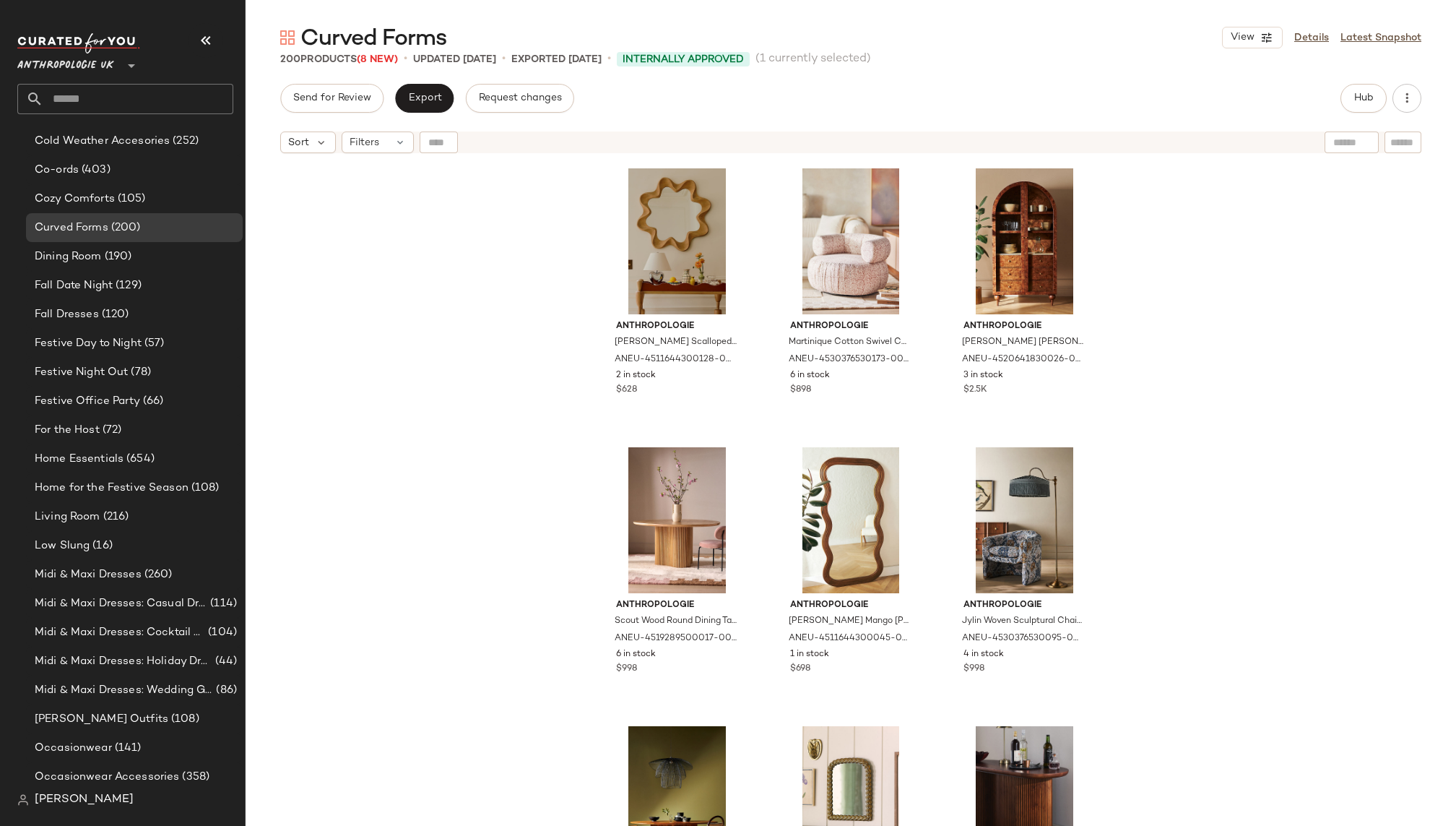
scroll to position [859, 0]
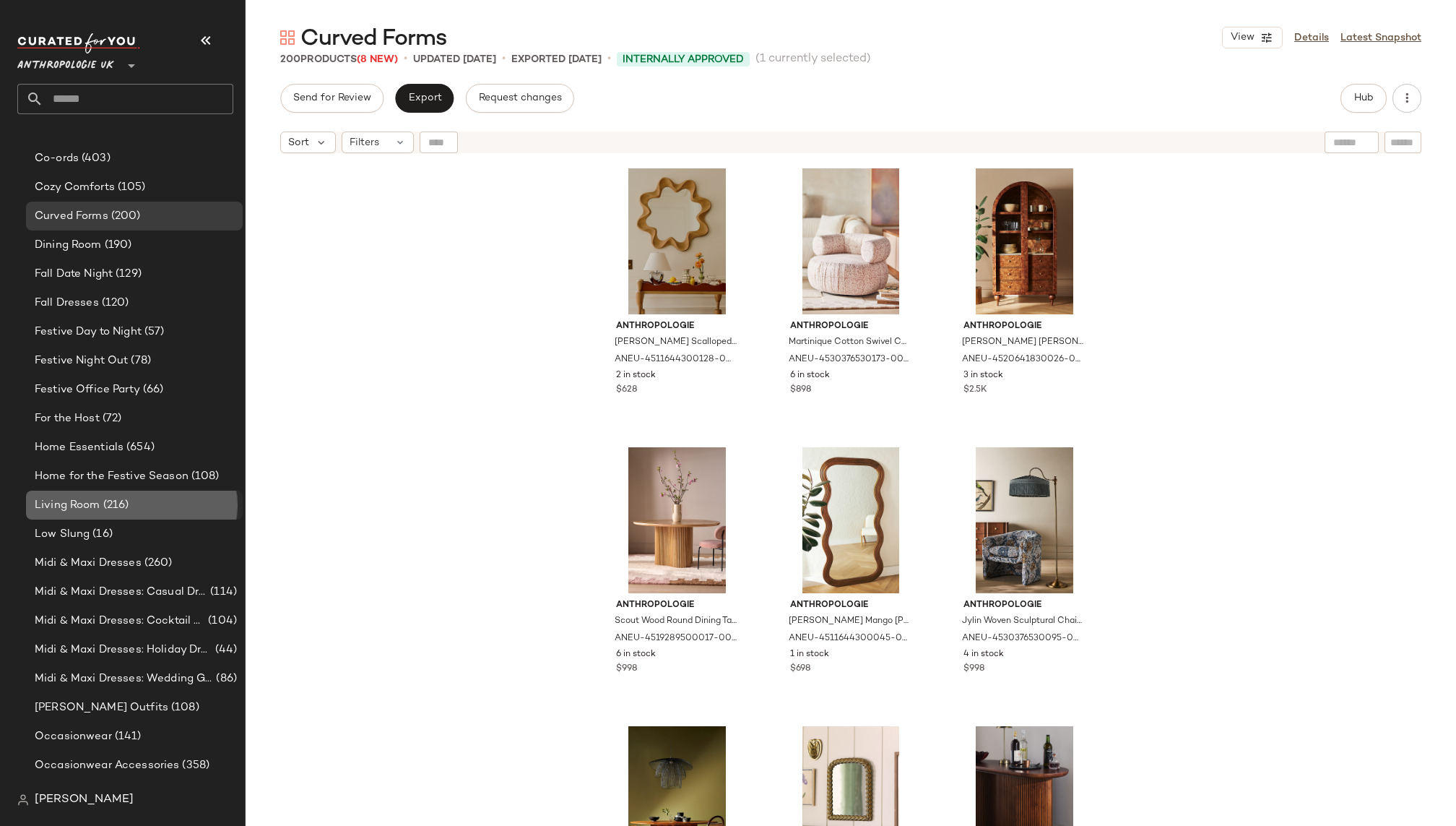
click at [134, 505] on div "Living Room (216)" at bounding box center [133, 505] width 207 height 17
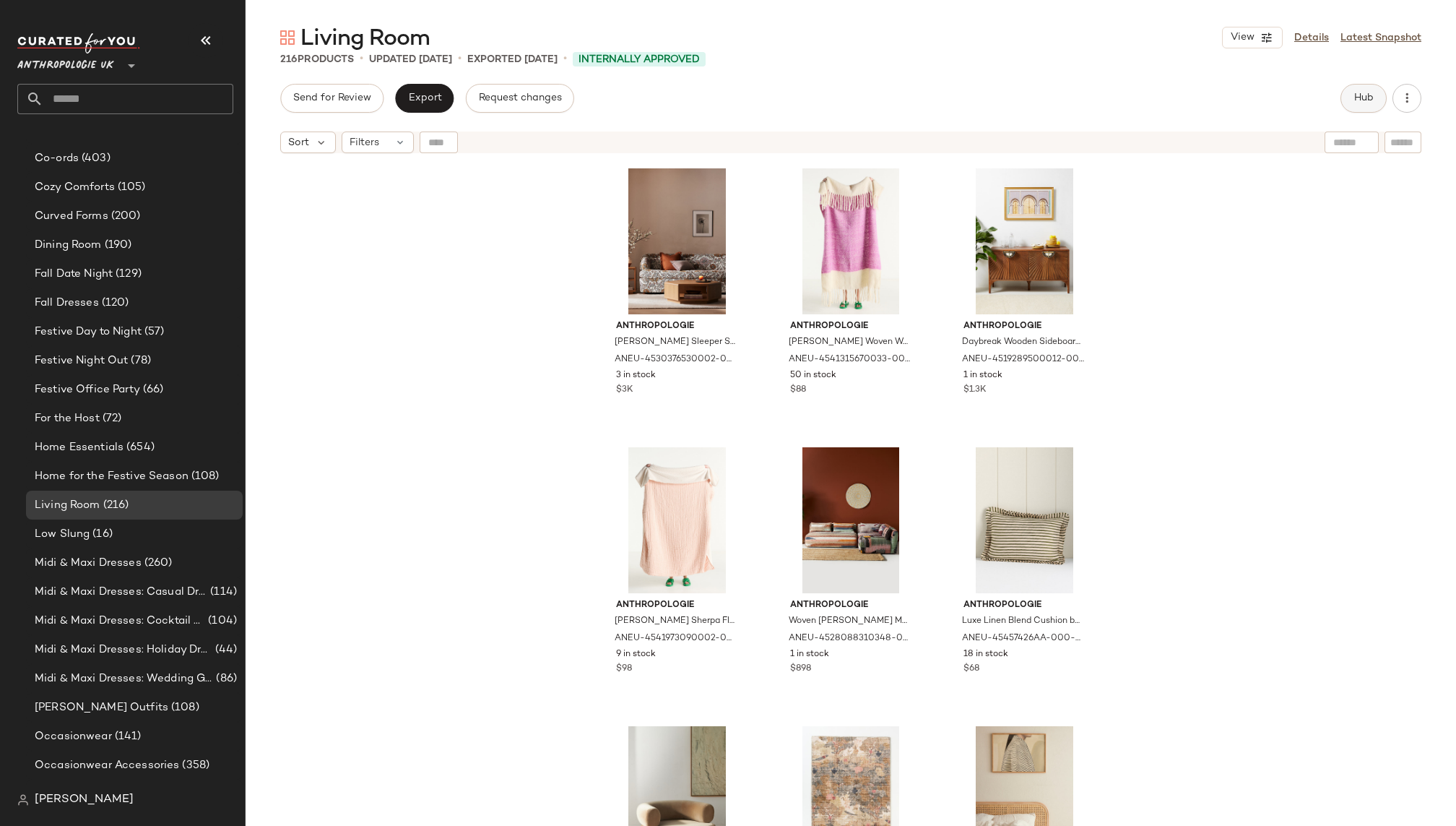
click at [1353, 97] on span "Hub" at bounding box center [1363, 98] width 20 height 12
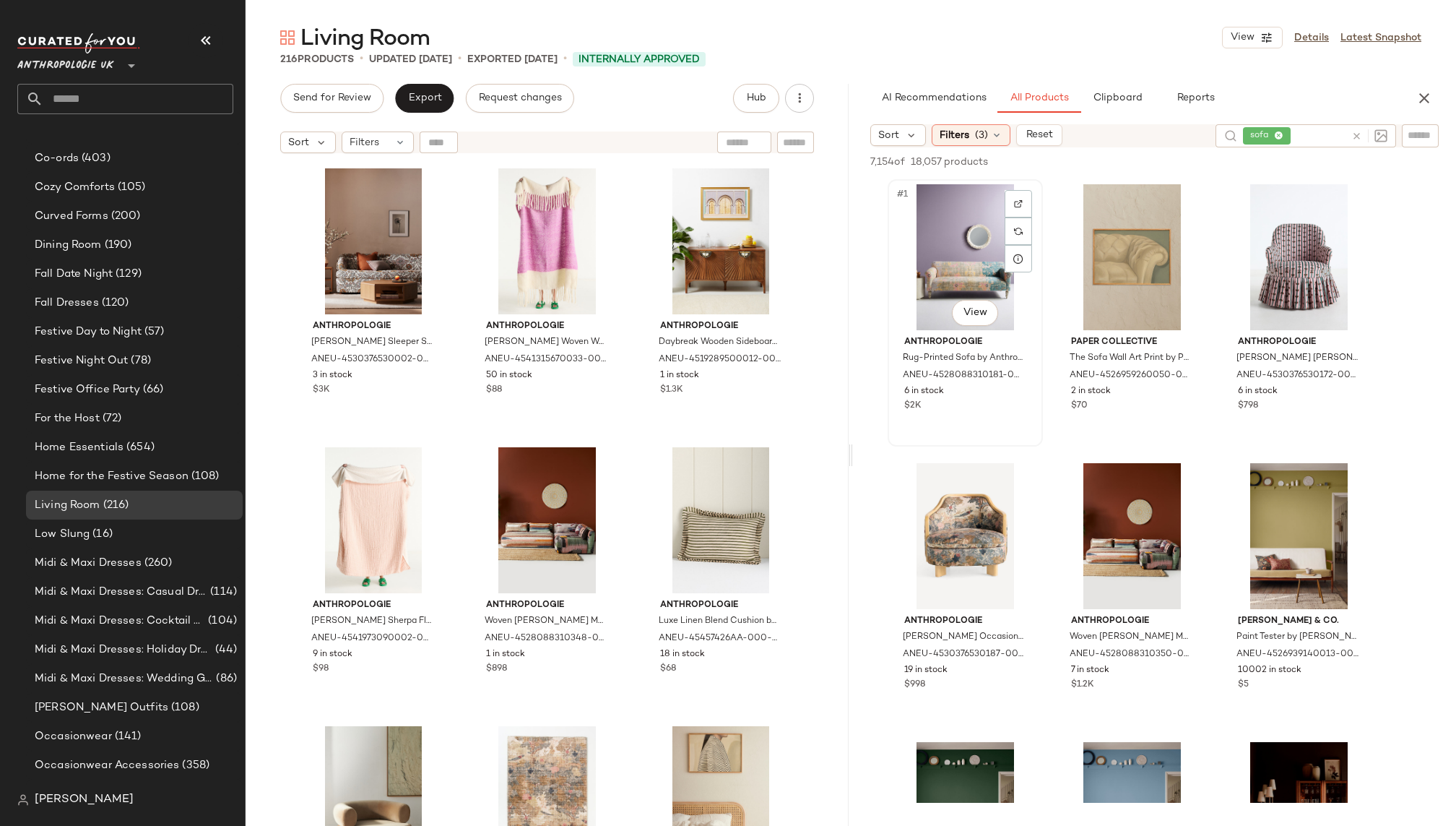
click at [948, 279] on div "#1 View" at bounding box center [966, 257] width 145 height 146
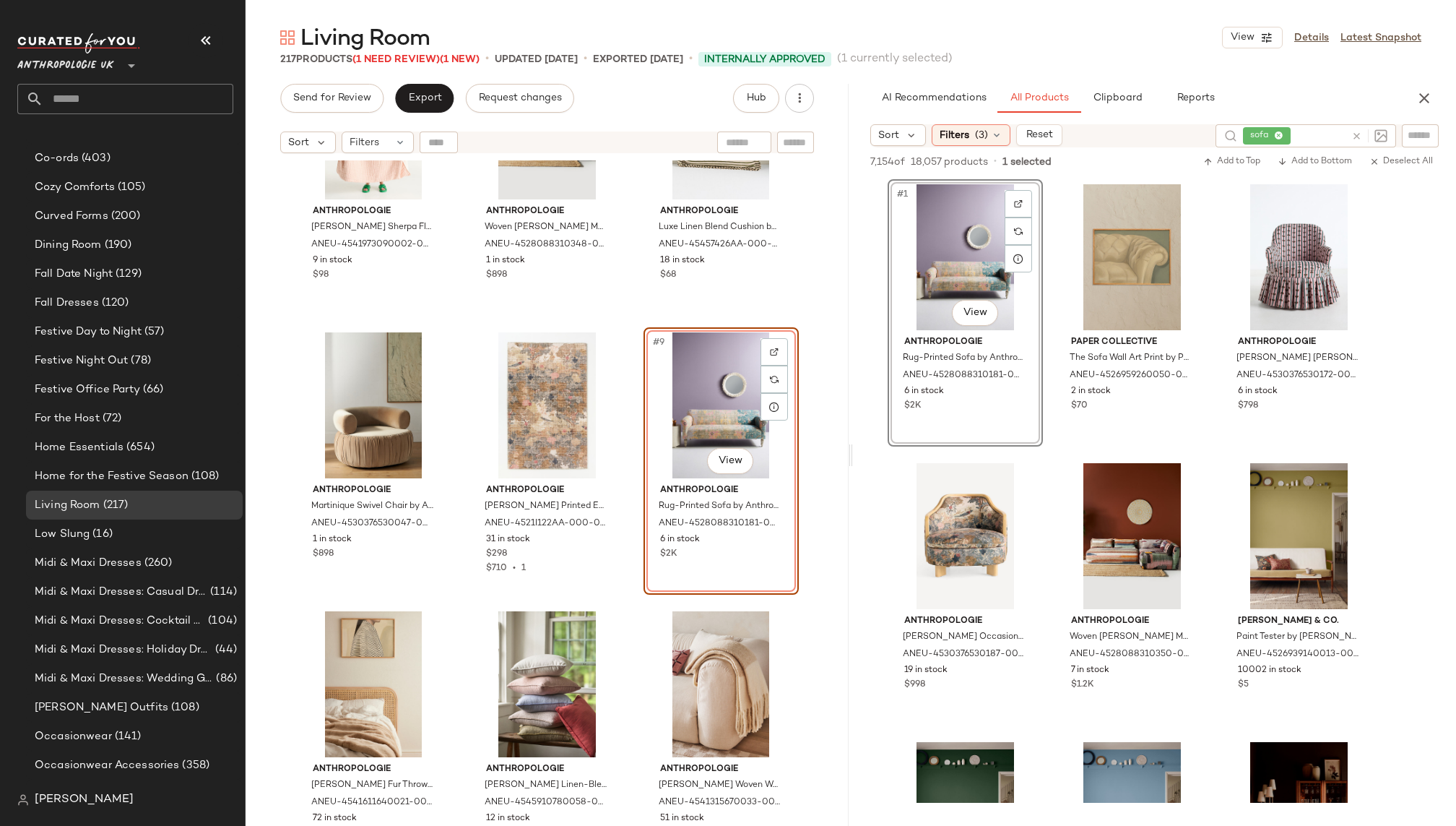
scroll to position [413, 0]
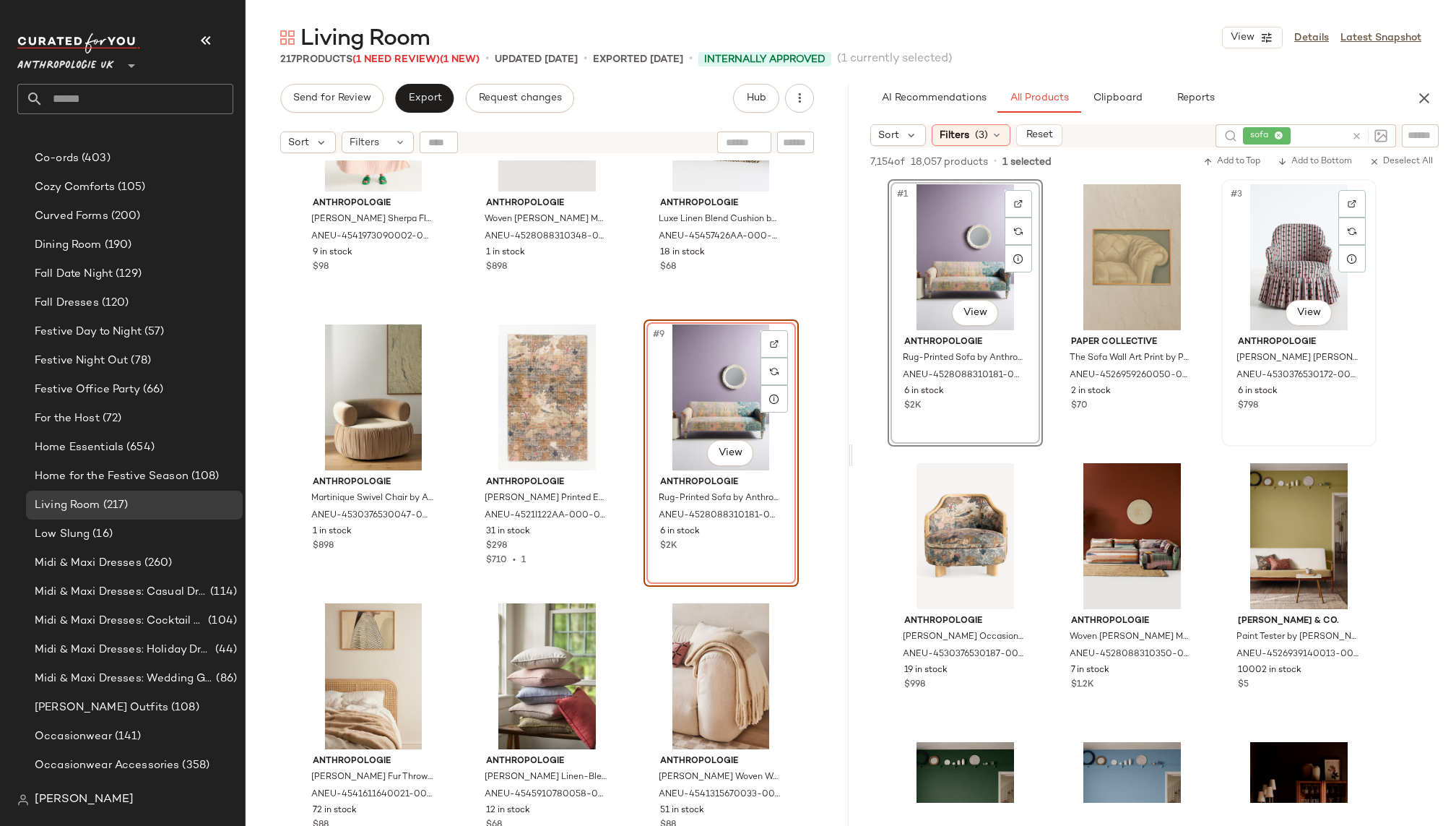
click at [1280, 274] on div "#3 View" at bounding box center [1299, 257] width 145 height 146
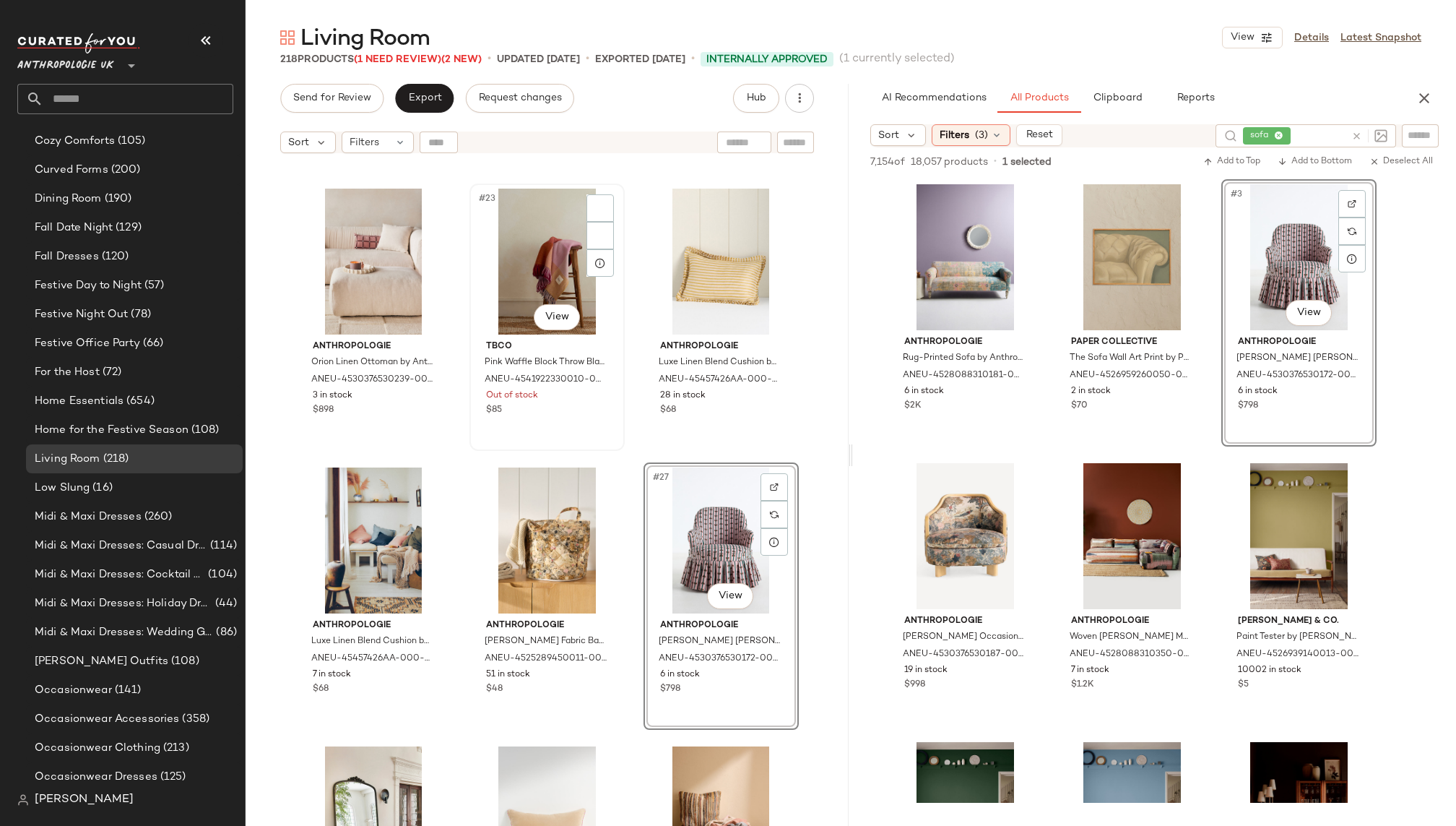
scroll to position [859, 0]
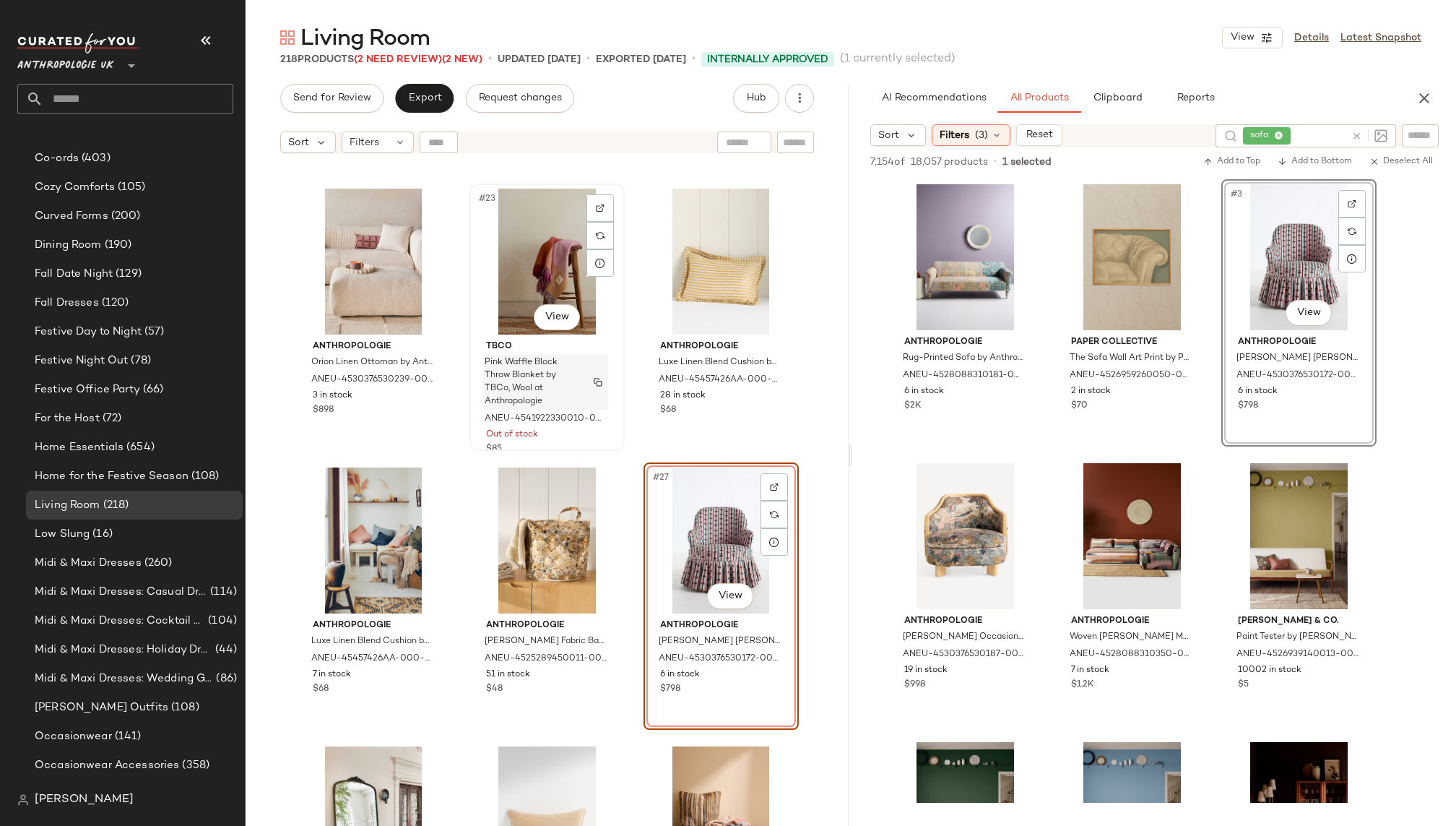
click at [521, 396] on span "Pink Waffle Block Throw Blanket by TBCo, Wool at Anthropologie" at bounding box center [531, 382] width 95 height 52
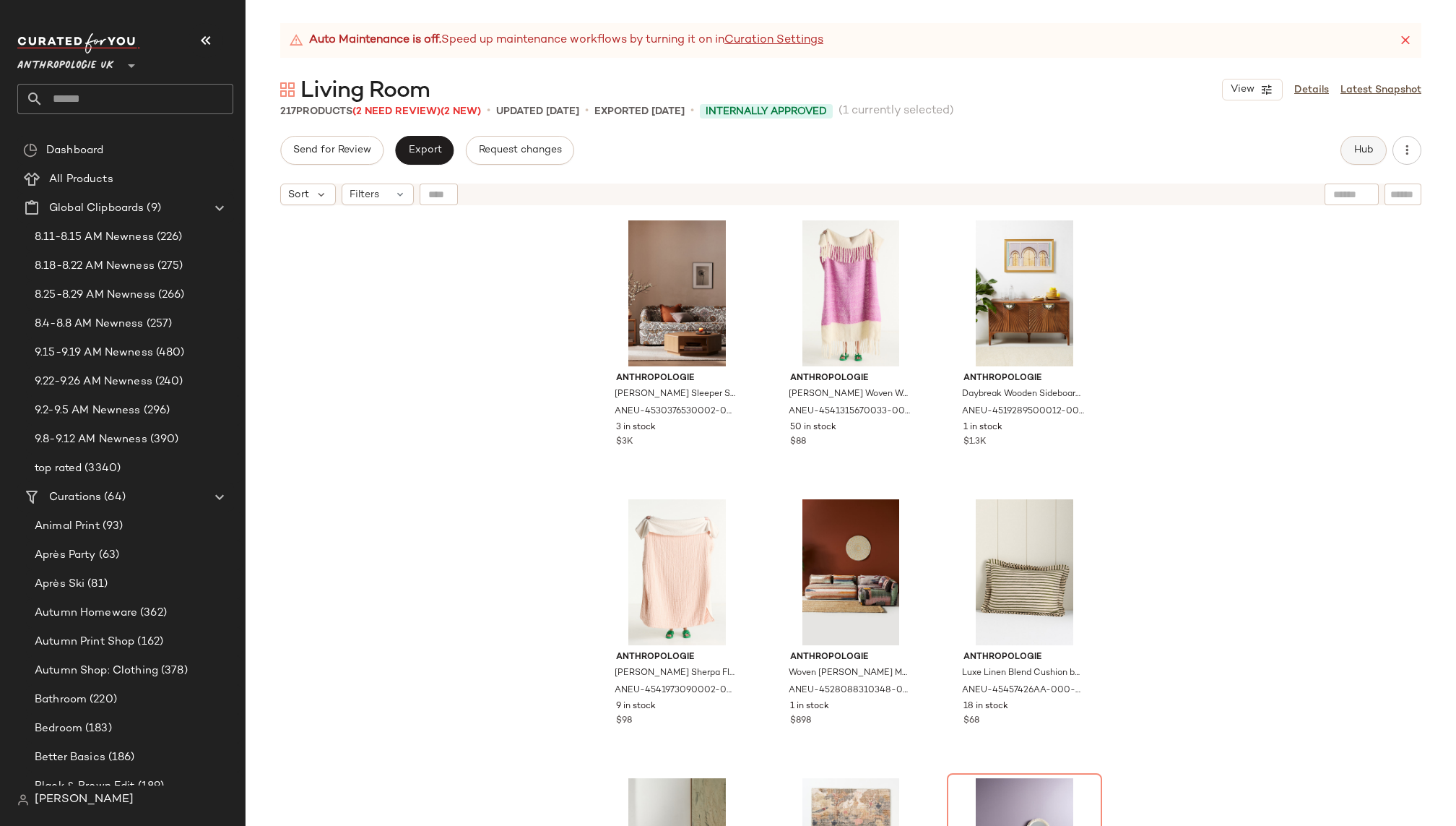
click at [1356, 154] on span "Hub" at bounding box center [1363, 150] width 20 height 12
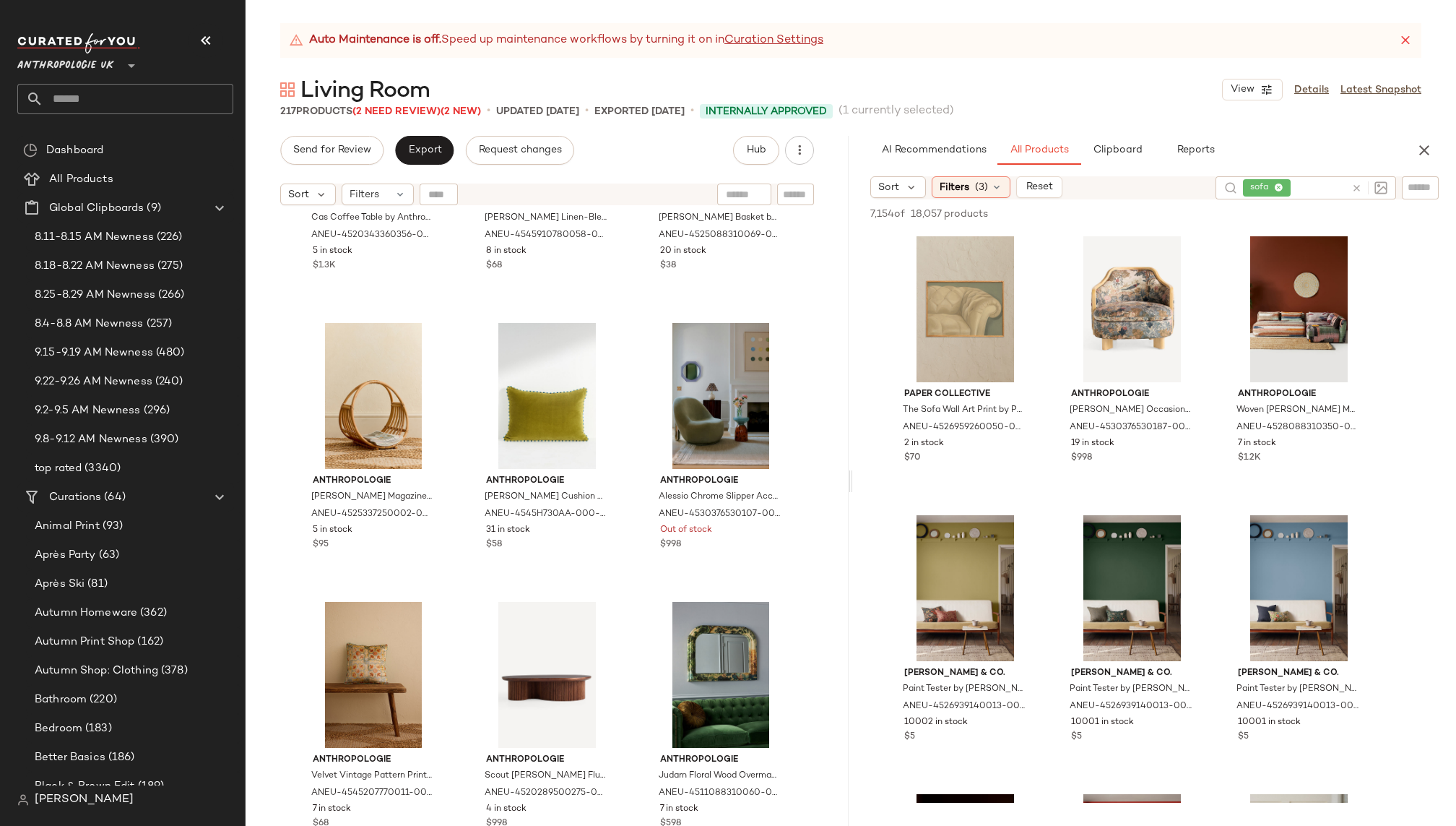
scroll to position [5445, 0]
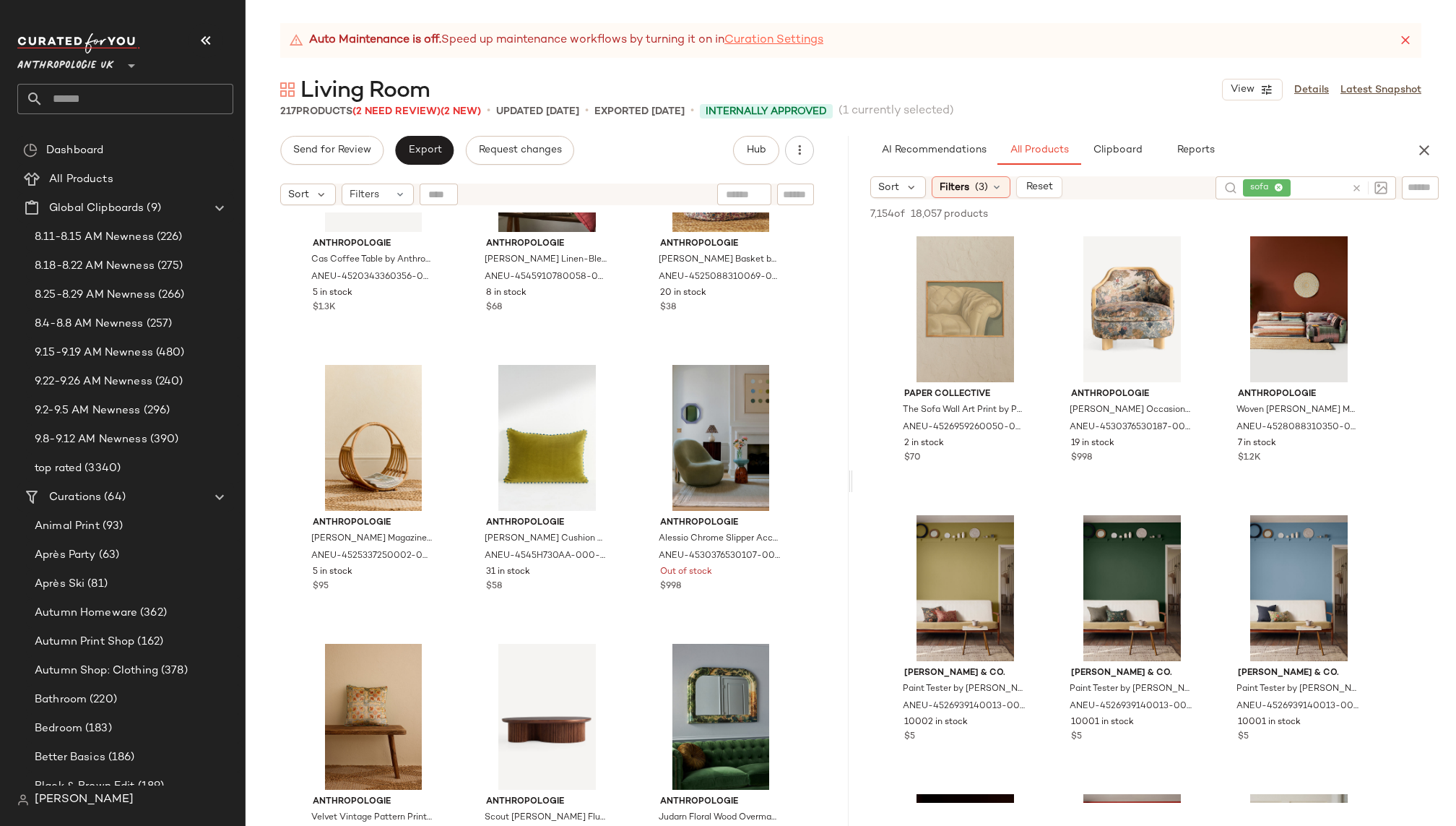
click at [814, 41] on link "Curation Settings" at bounding box center [774, 41] width 99 height 18
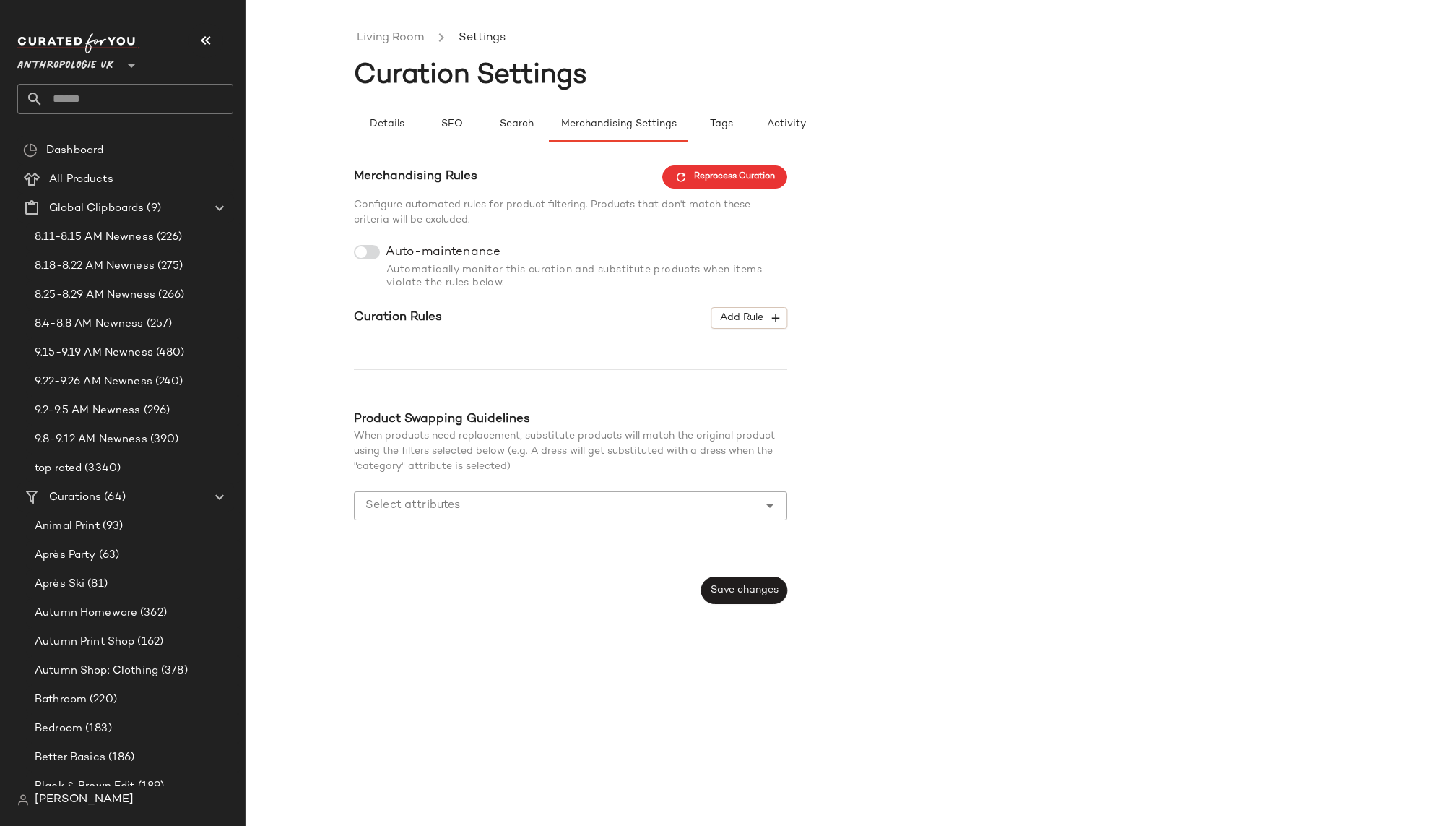
click at [408, 28] on ul "Living Room Settings" at bounding box center [959, 37] width 1210 height 33
click at [408, 38] on link "Living Room" at bounding box center [390, 38] width 67 height 19
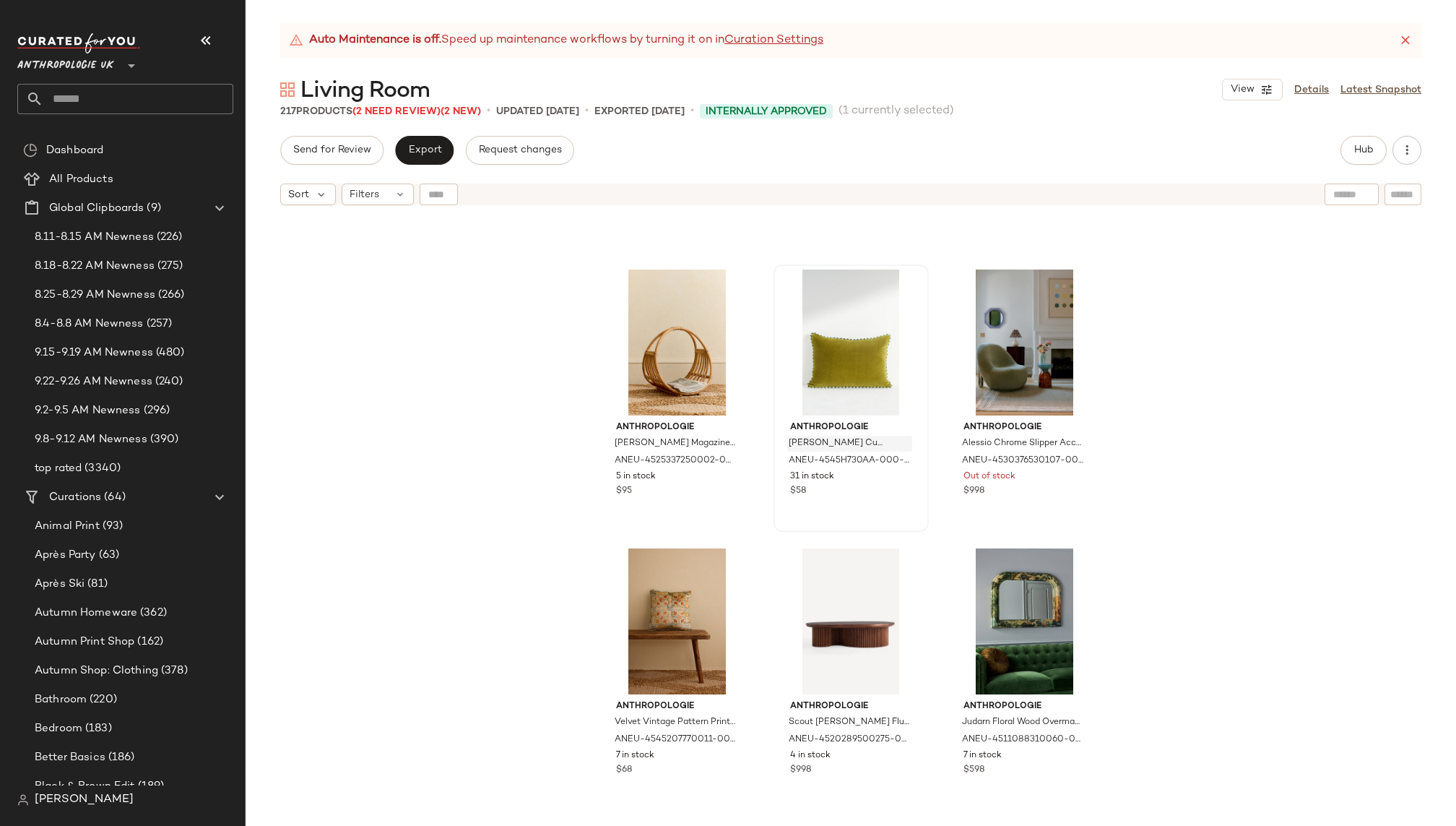
scroll to position [5491, 0]
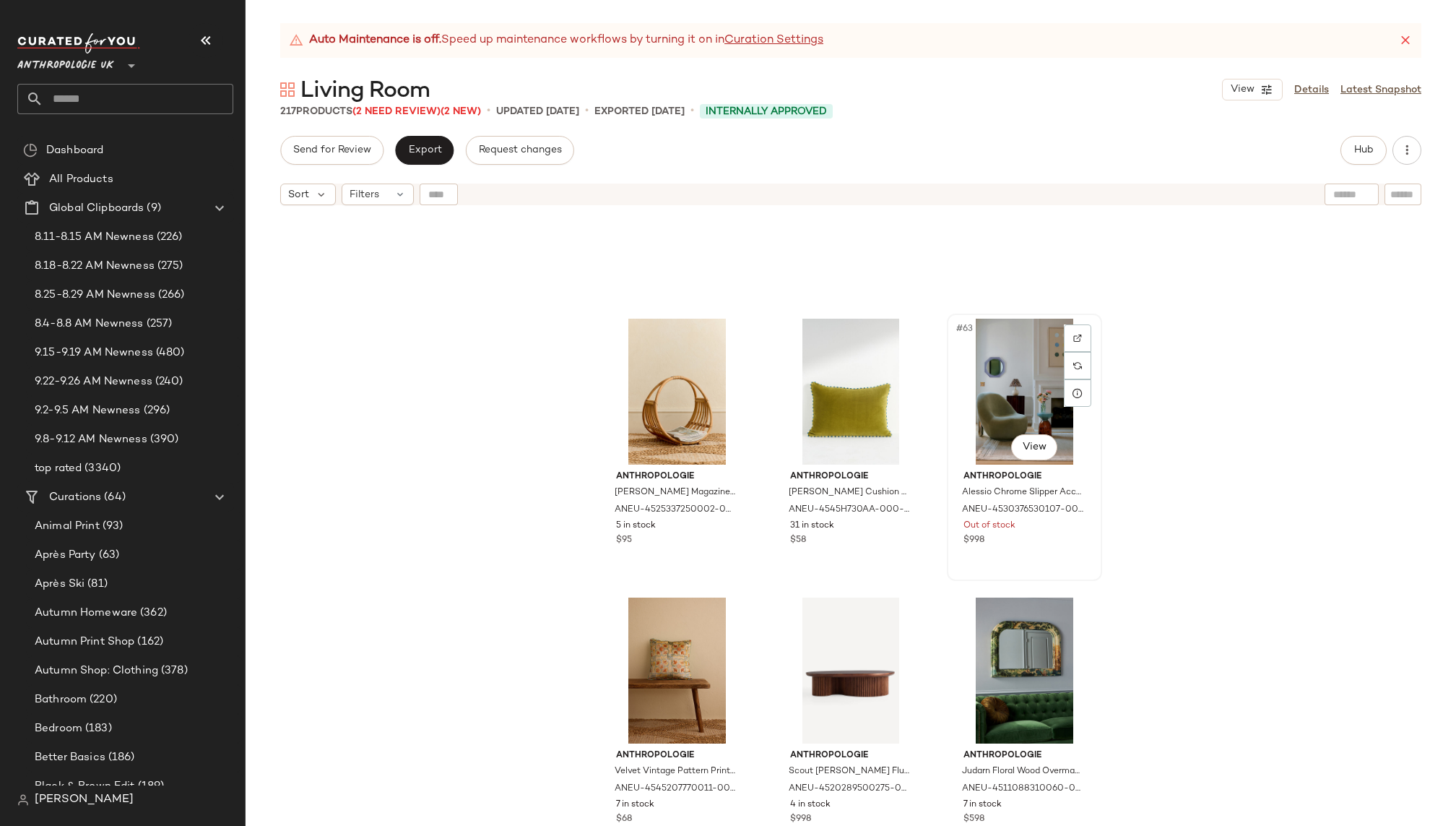
click at [964, 397] on div "#63 View" at bounding box center [1024, 391] width 145 height 146
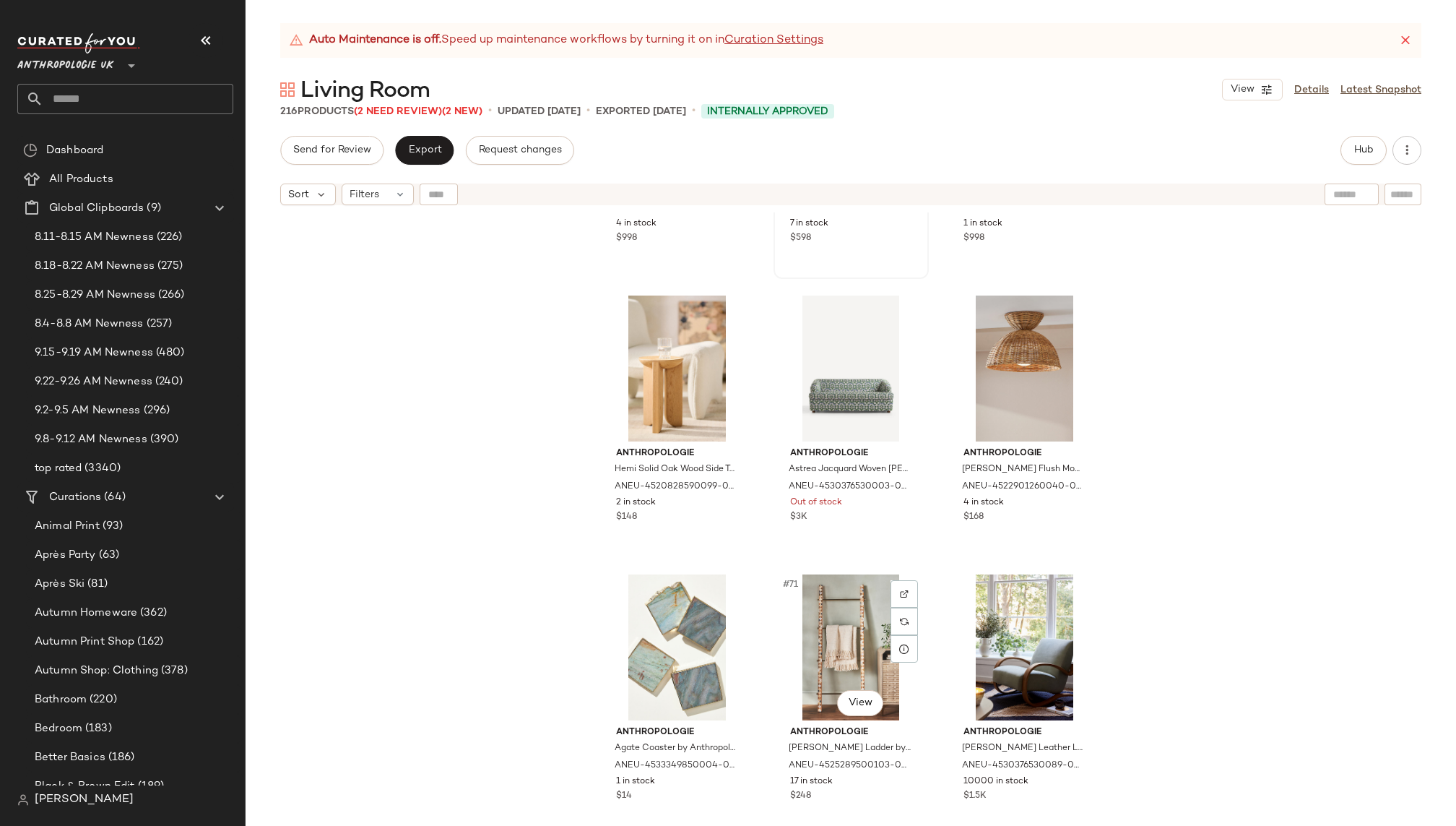
scroll to position [6088, 0]
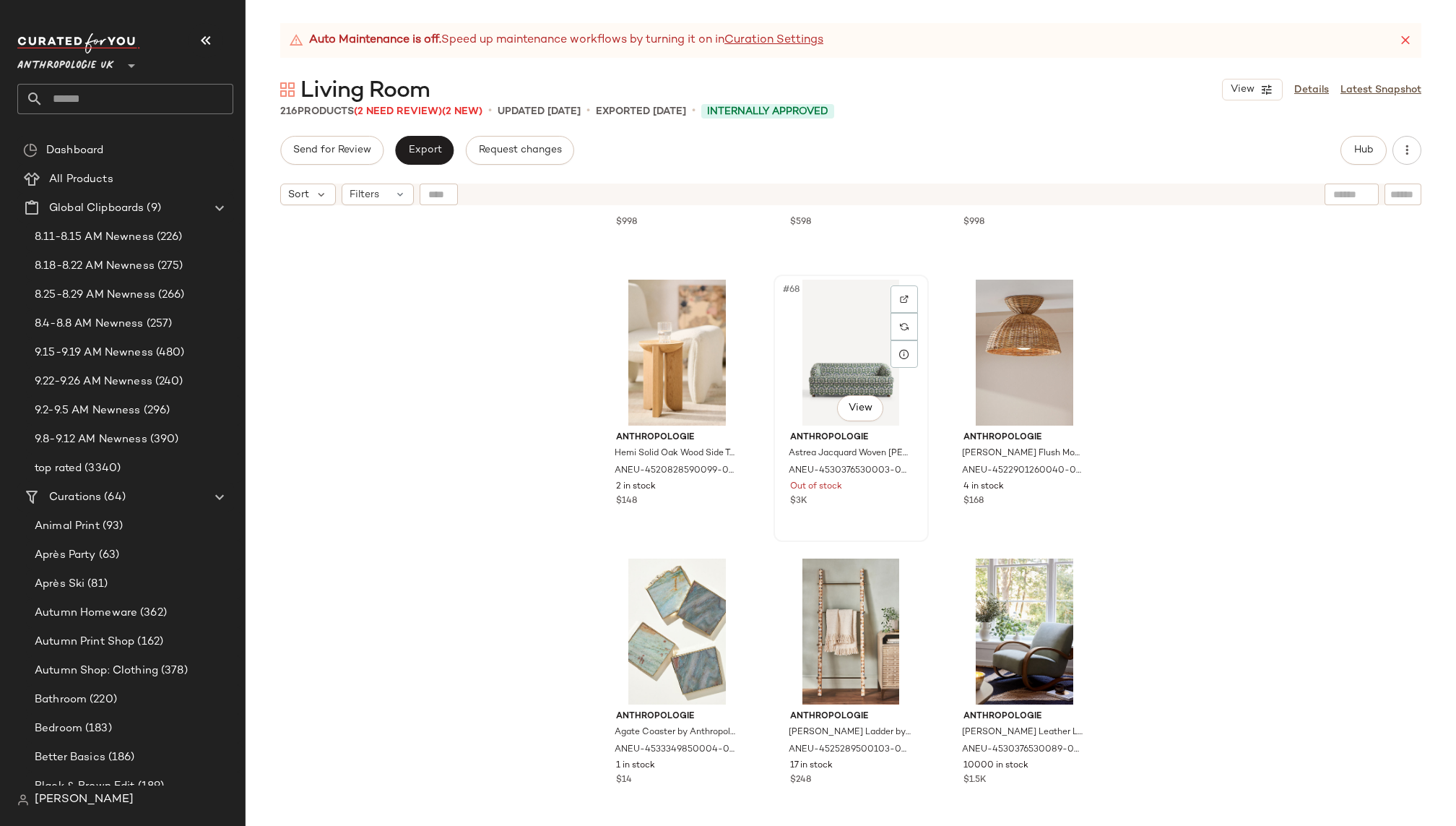
click at [807, 358] on div "#68 View" at bounding box center [851, 352] width 145 height 146
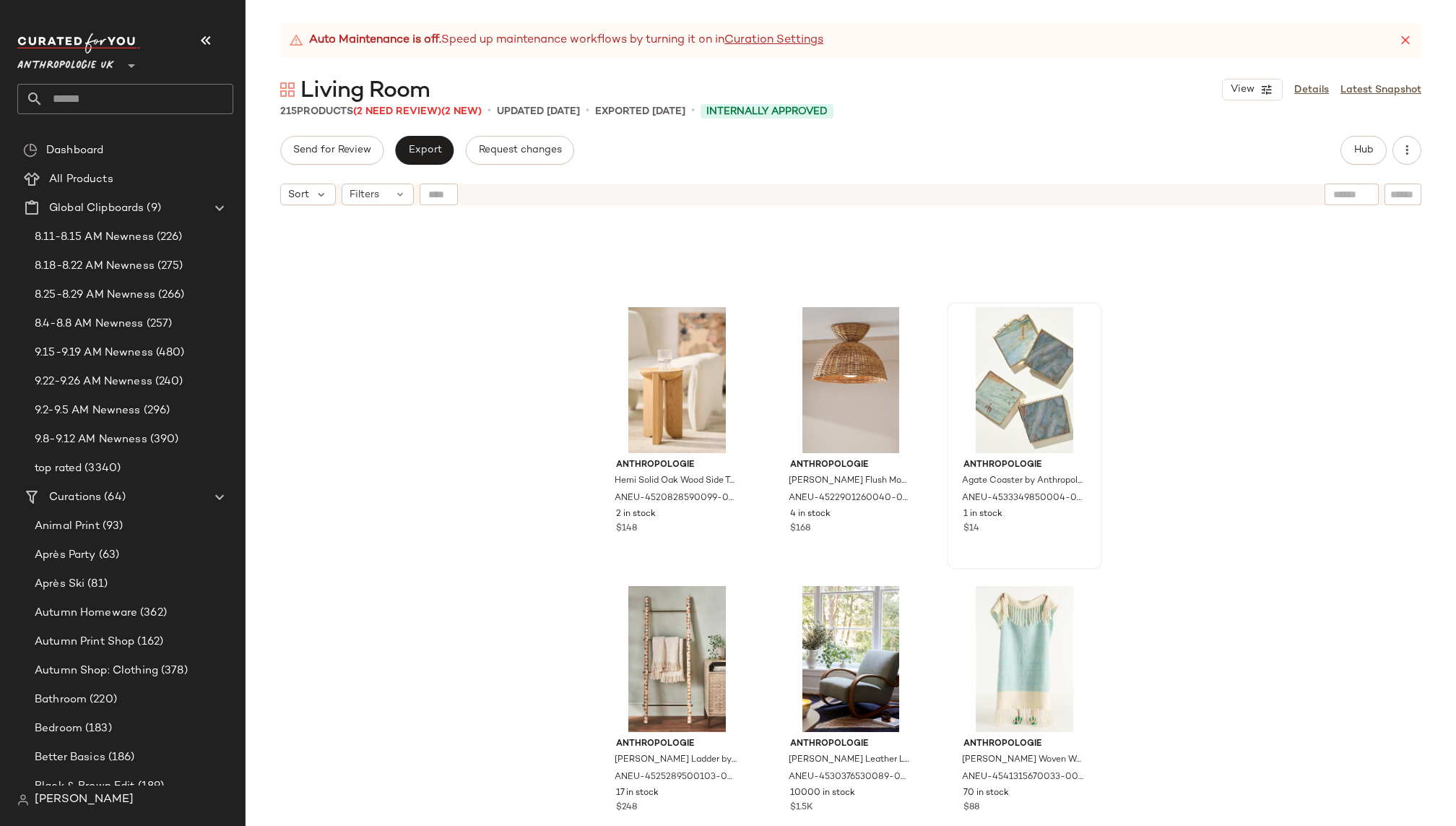
scroll to position [6042, 0]
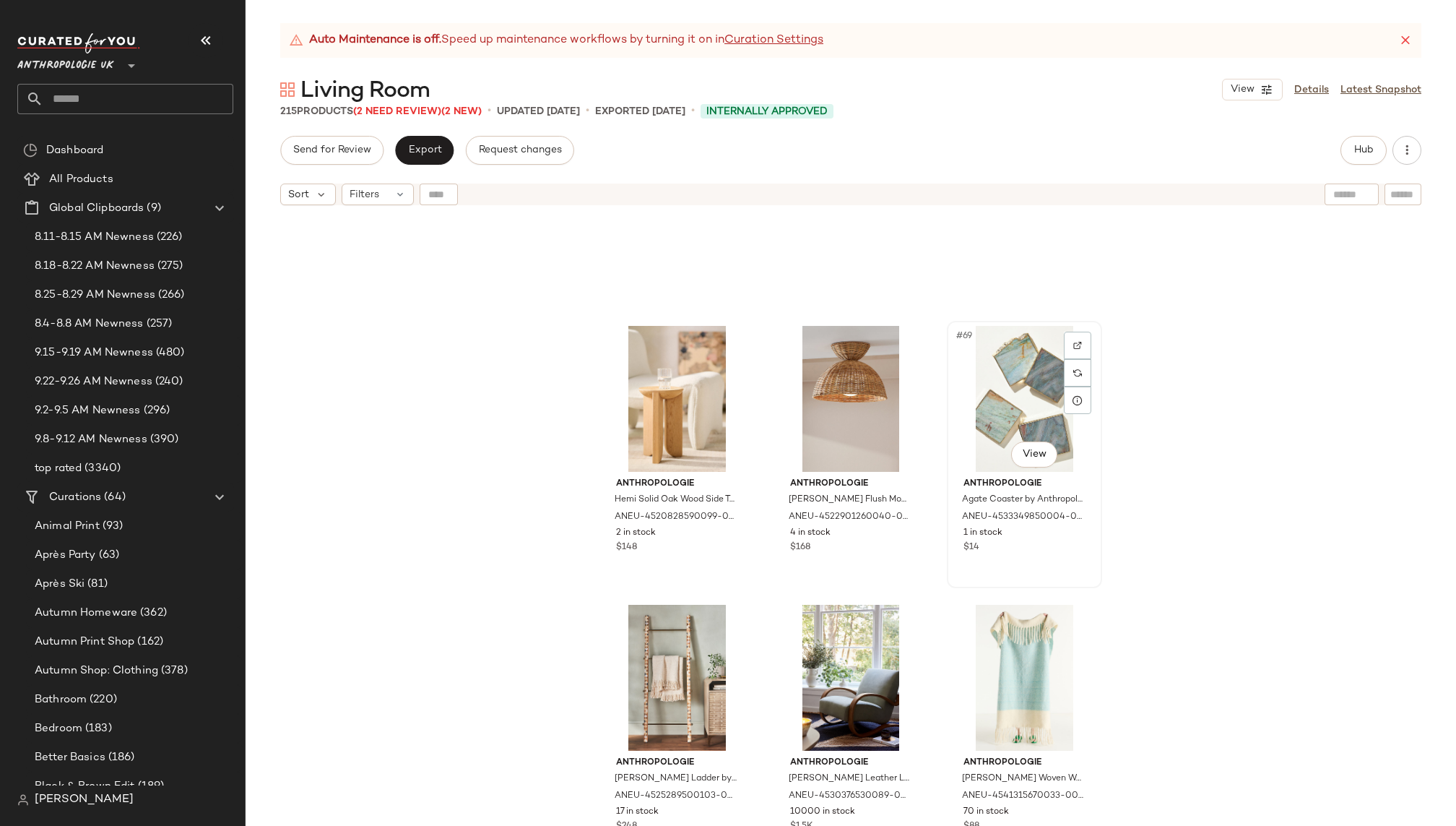
click at [963, 428] on div "#69 View" at bounding box center [1024, 398] width 145 height 146
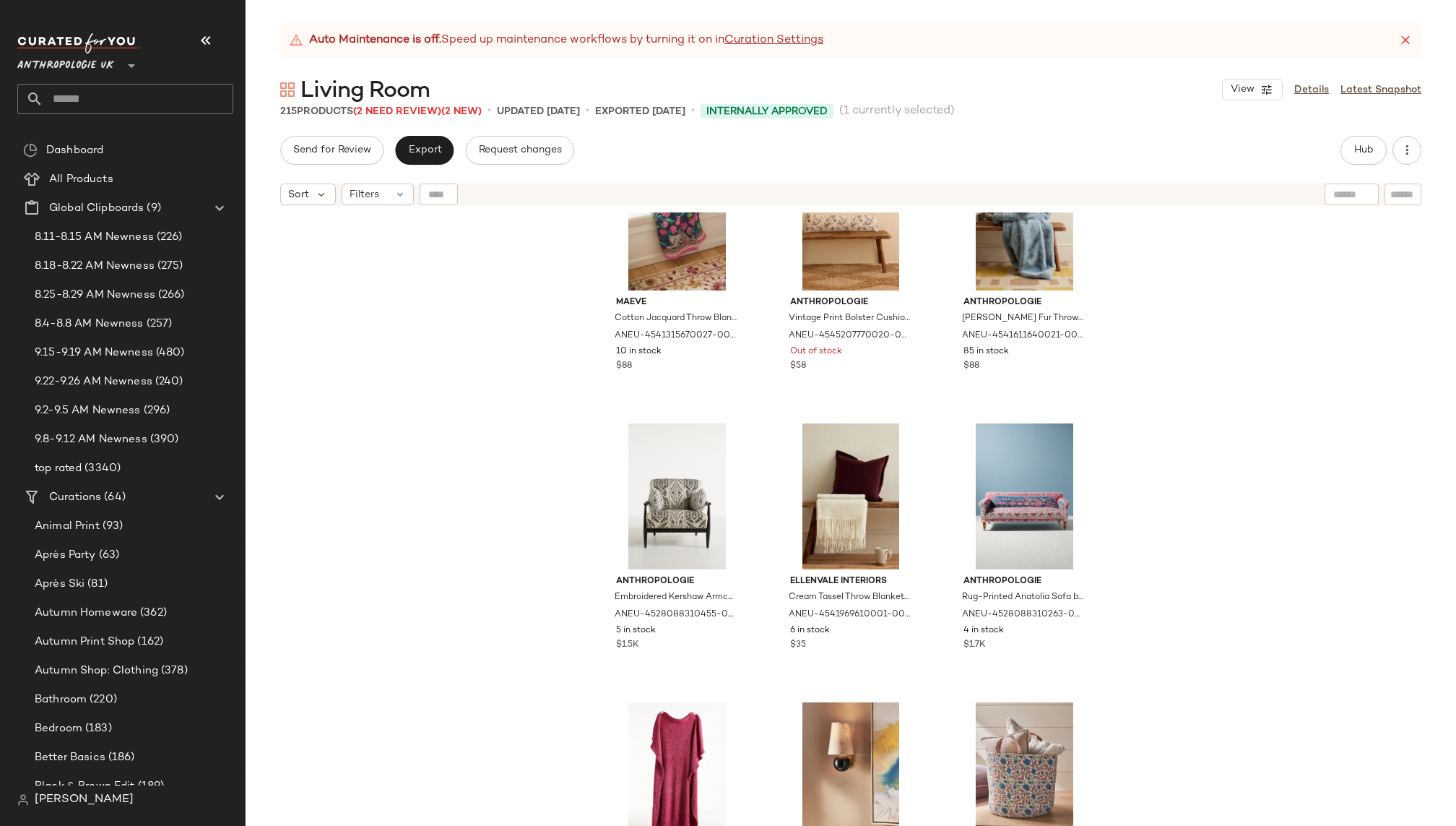
scroll to position [14356, 0]
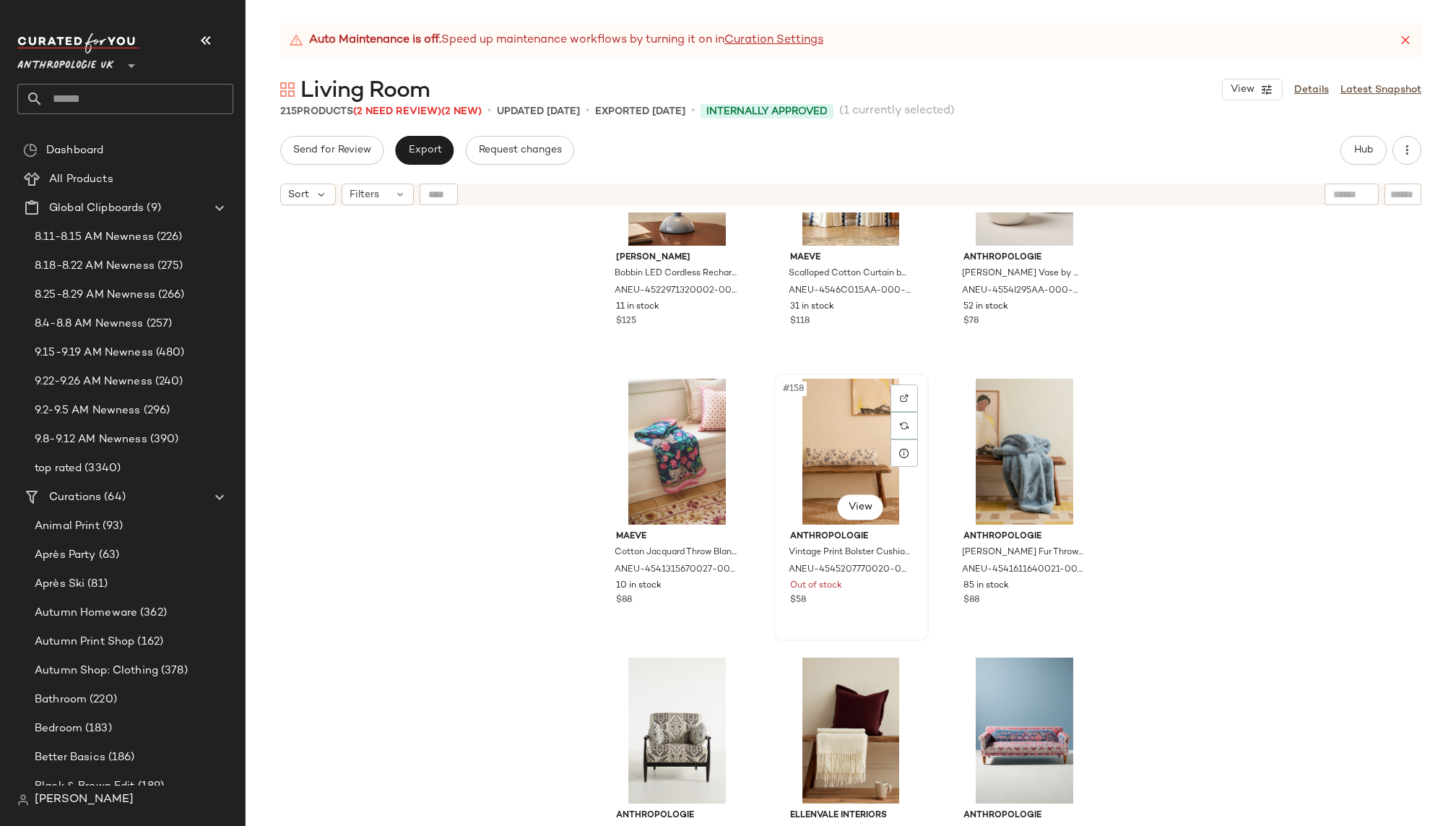
click at [831, 461] on div "#158 View" at bounding box center [851, 452] width 145 height 146
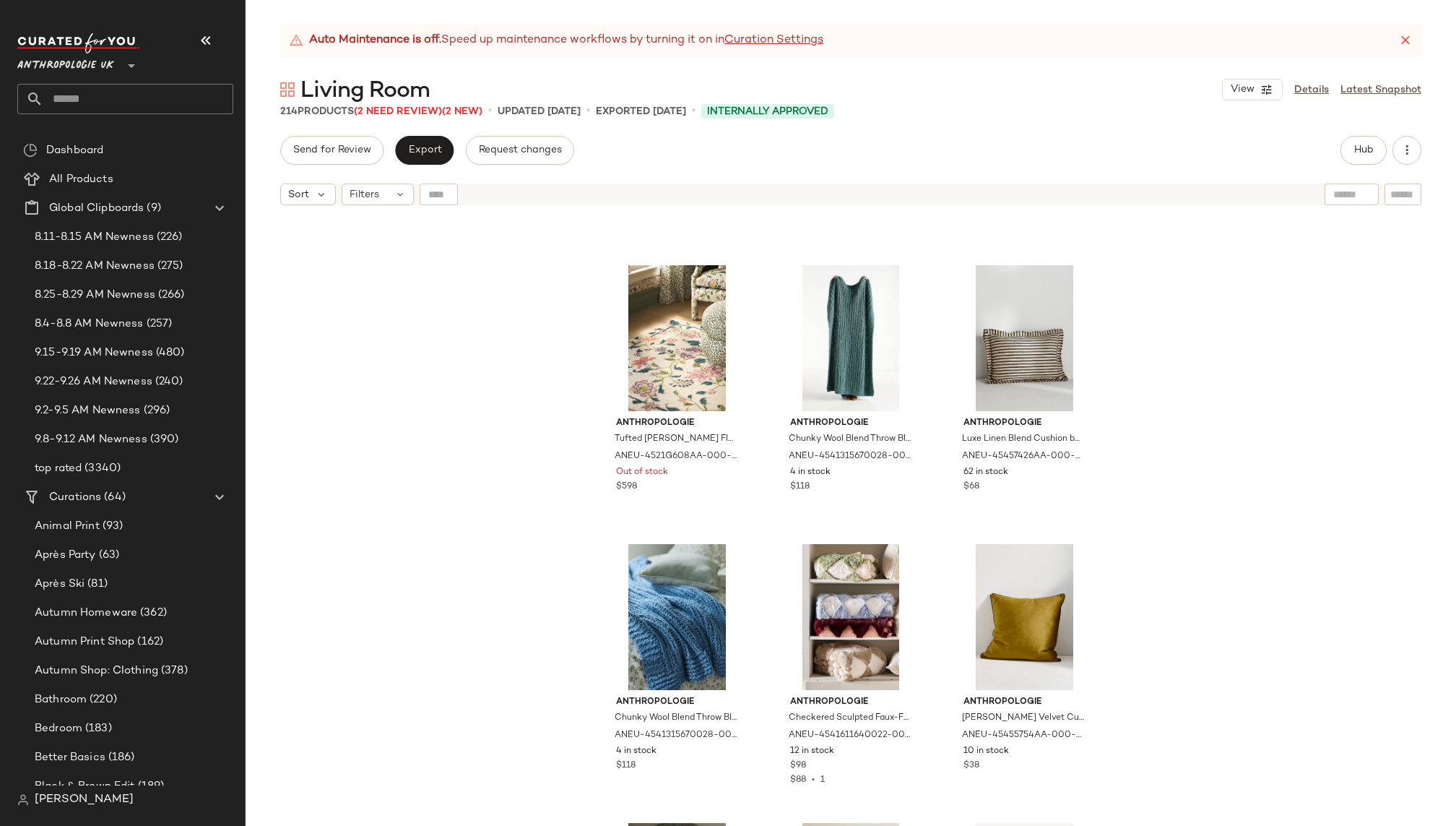
scroll to position [18774, 0]
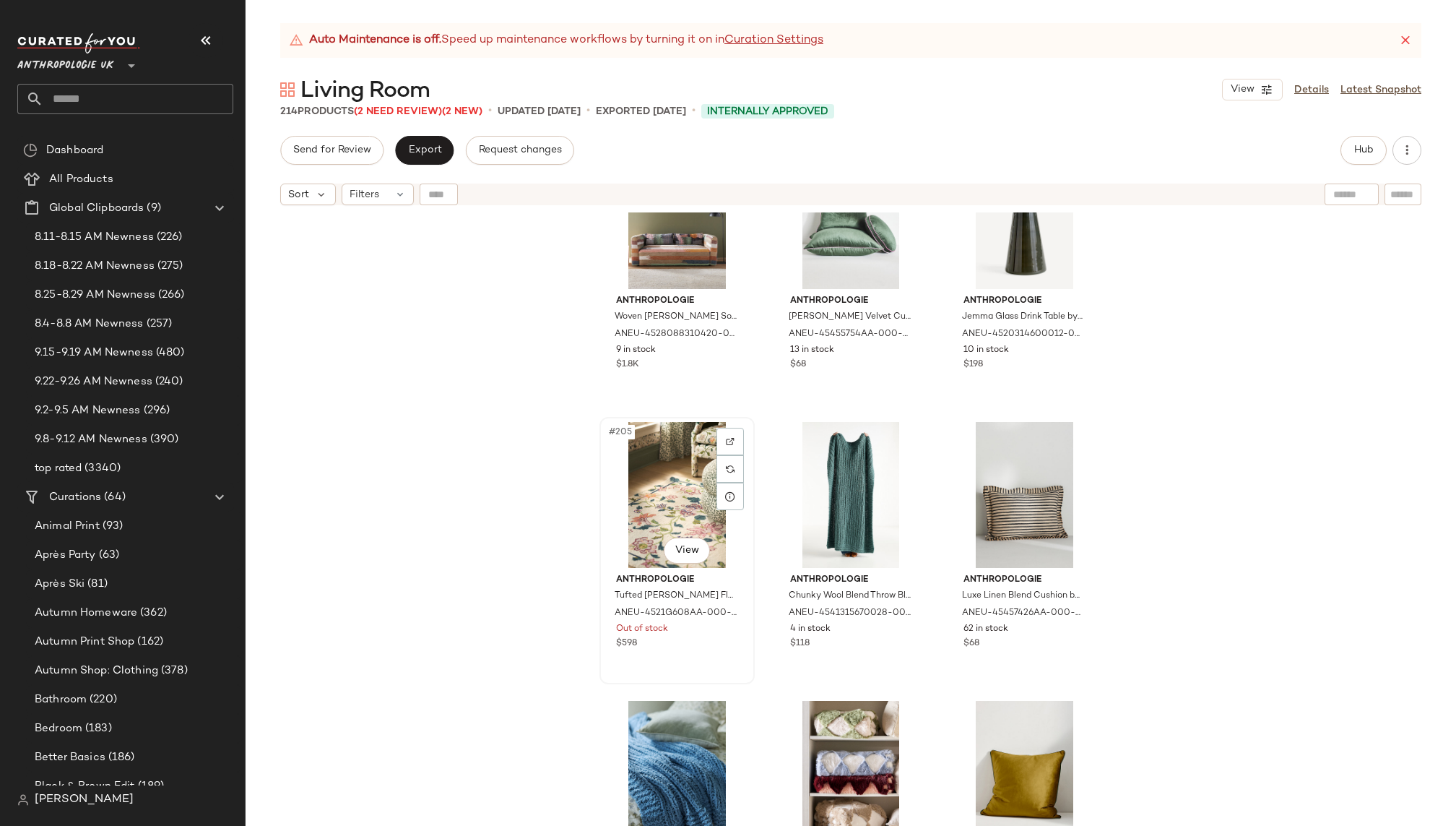
click at [661, 473] on div "#205 View" at bounding box center [677, 495] width 145 height 146
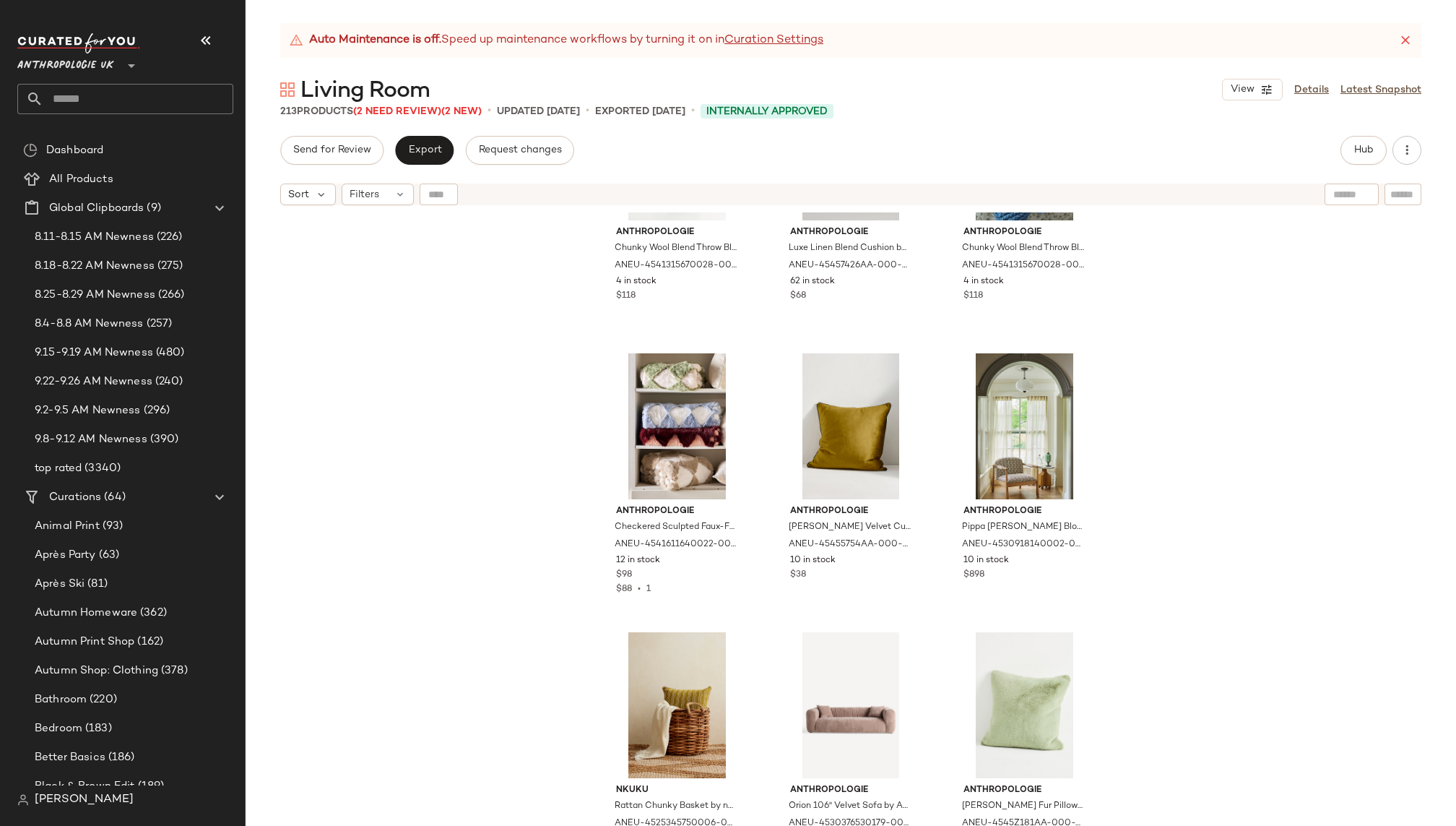
scroll to position [19155, 0]
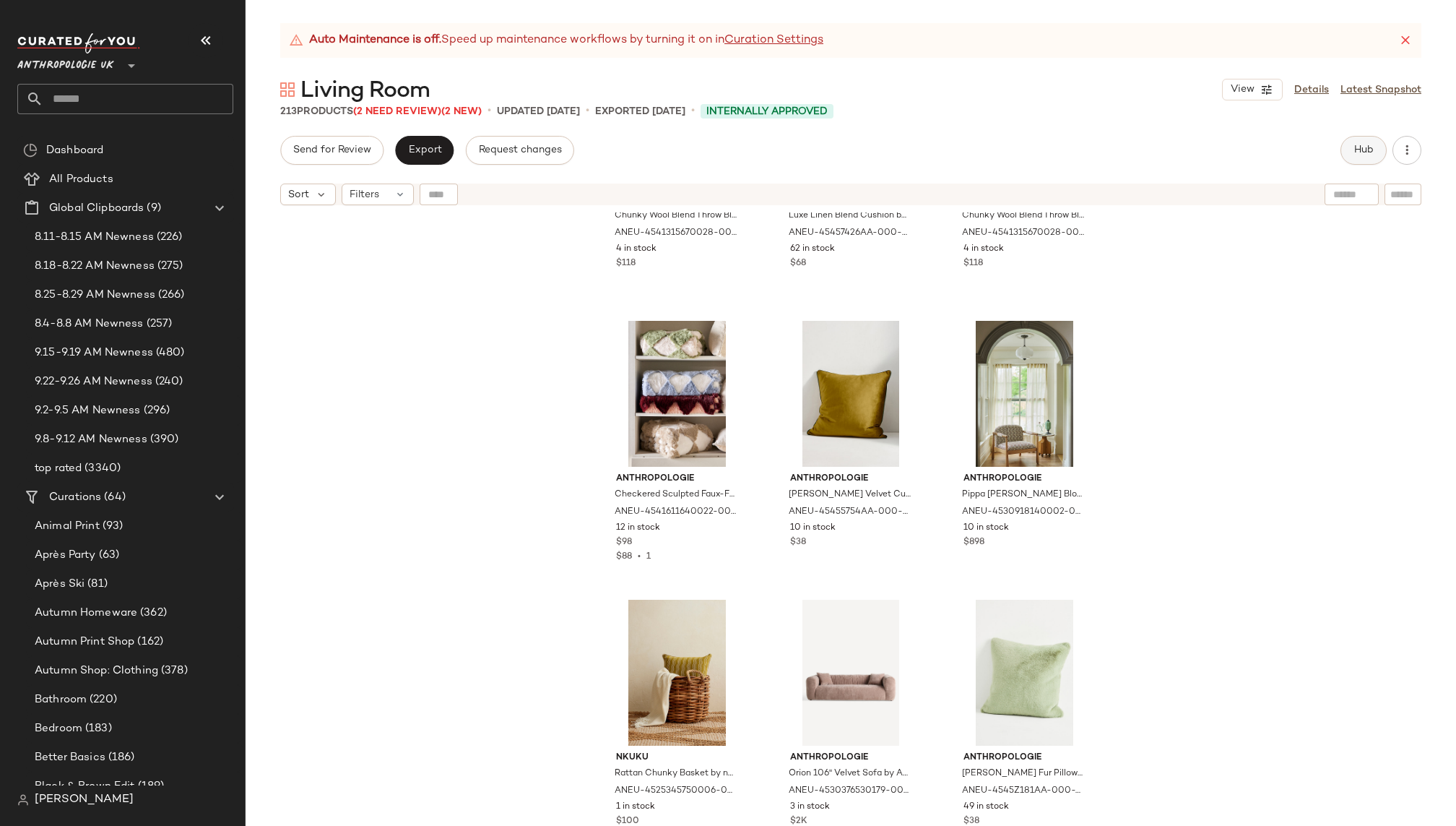
click at [1351, 146] on button "Hub" at bounding box center [1363, 150] width 46 height 29
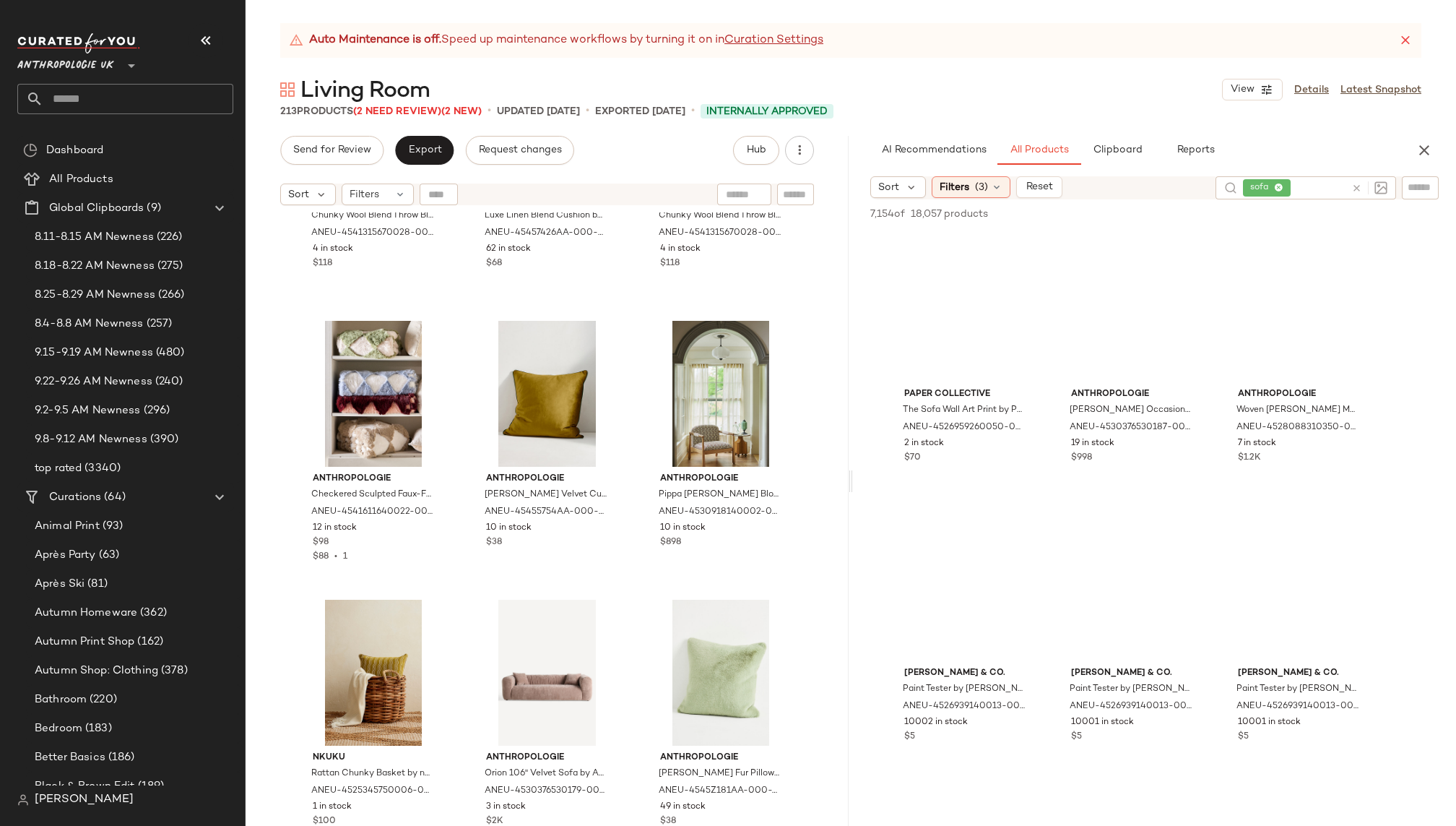
click at [1402, 33] on icon at bounding box center [1405, 40] width 14 height 14
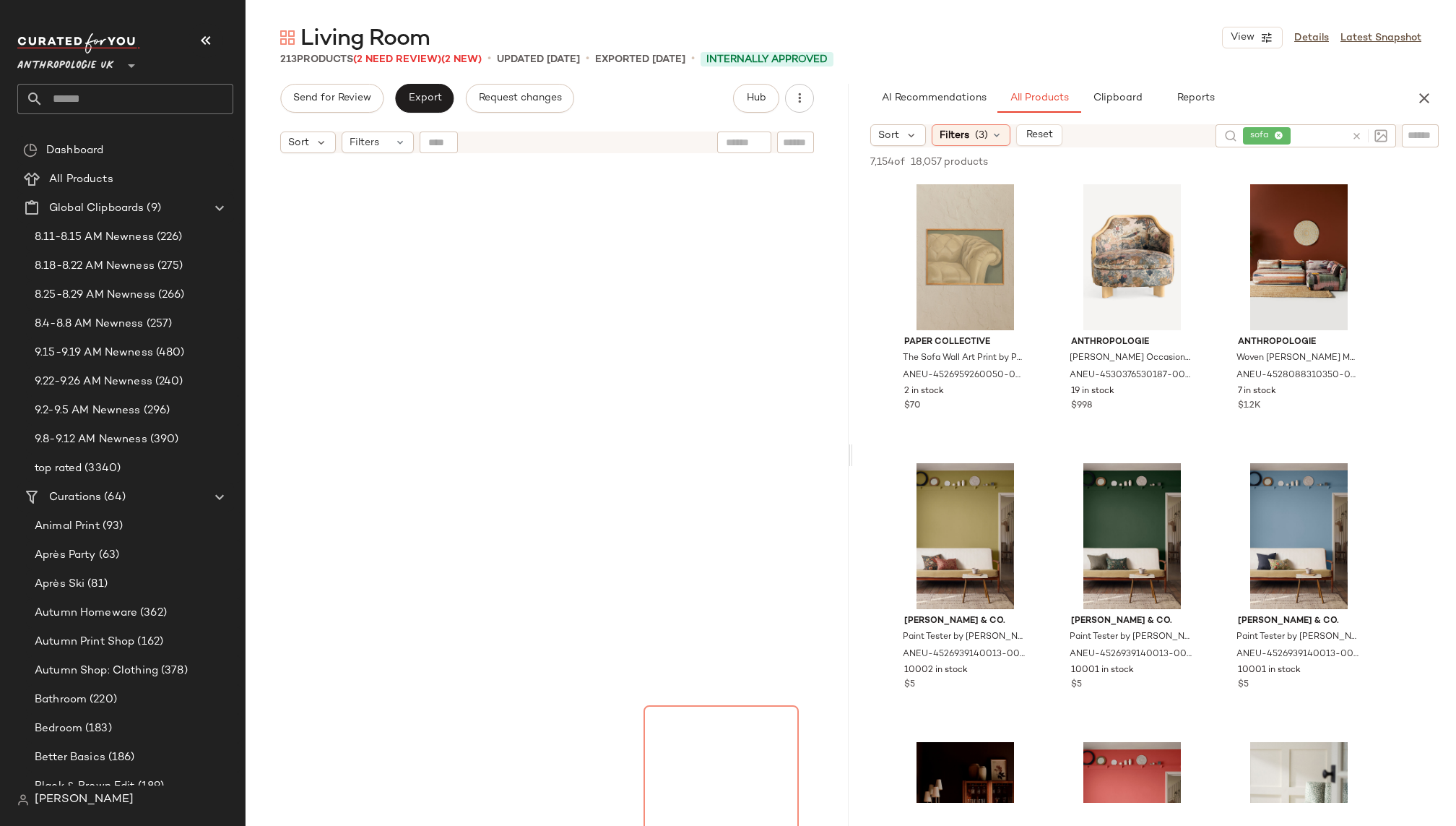
scroll to position [0, 0]
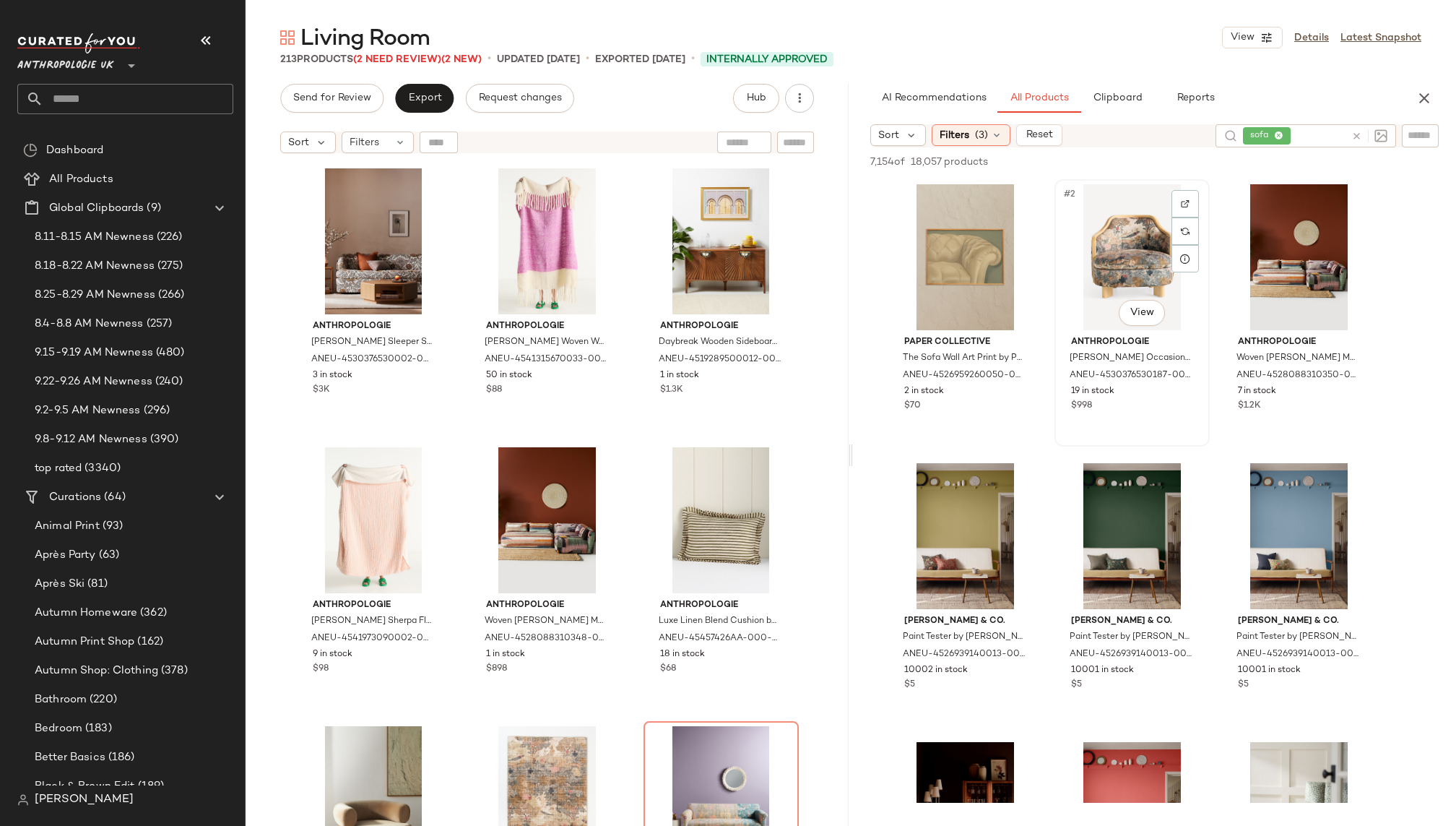
click at [1099, 248] on div "#2 View" at bounding box center [1132, 257] width 145 height 146
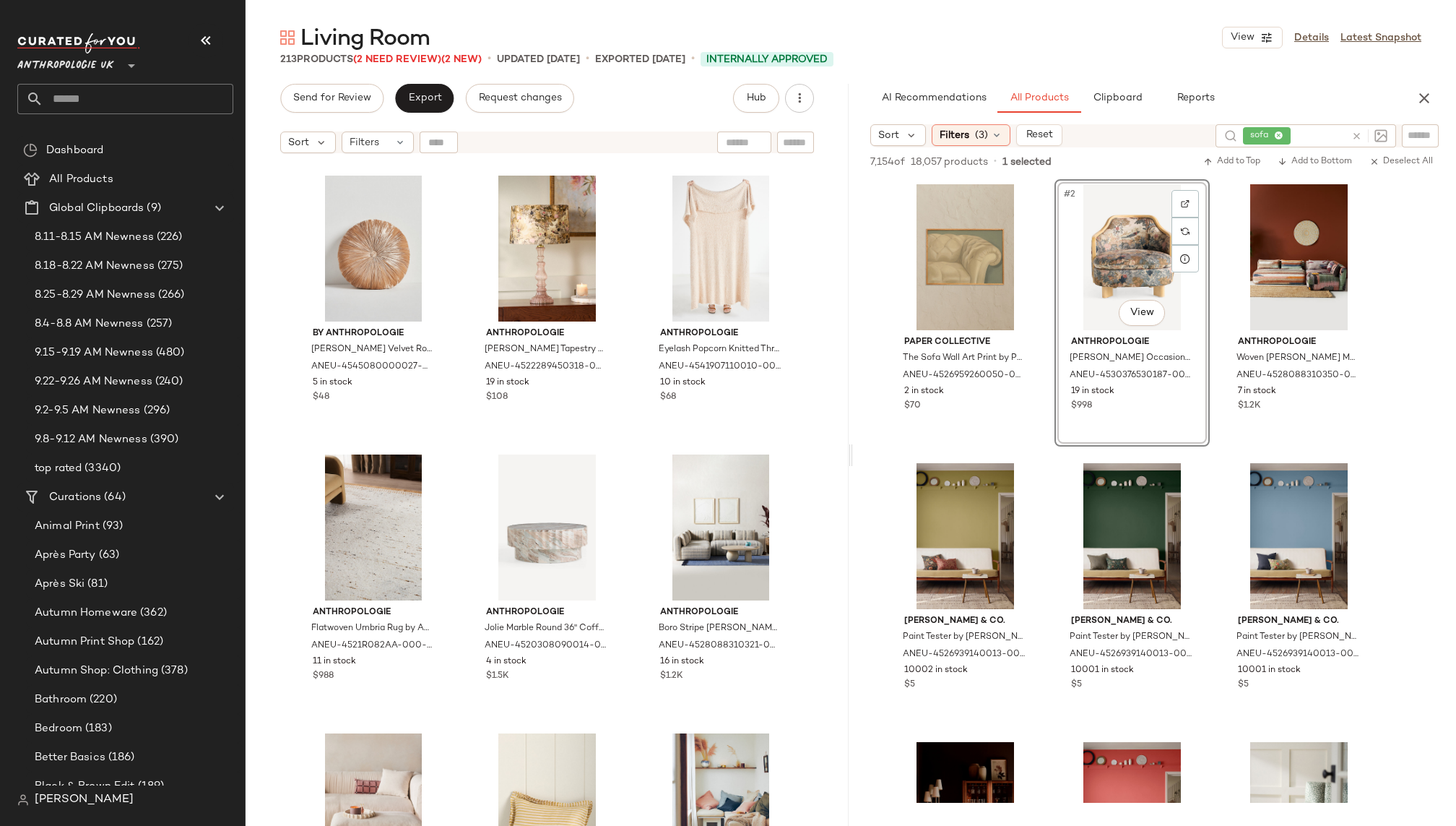
scroll to position [1469, 0]
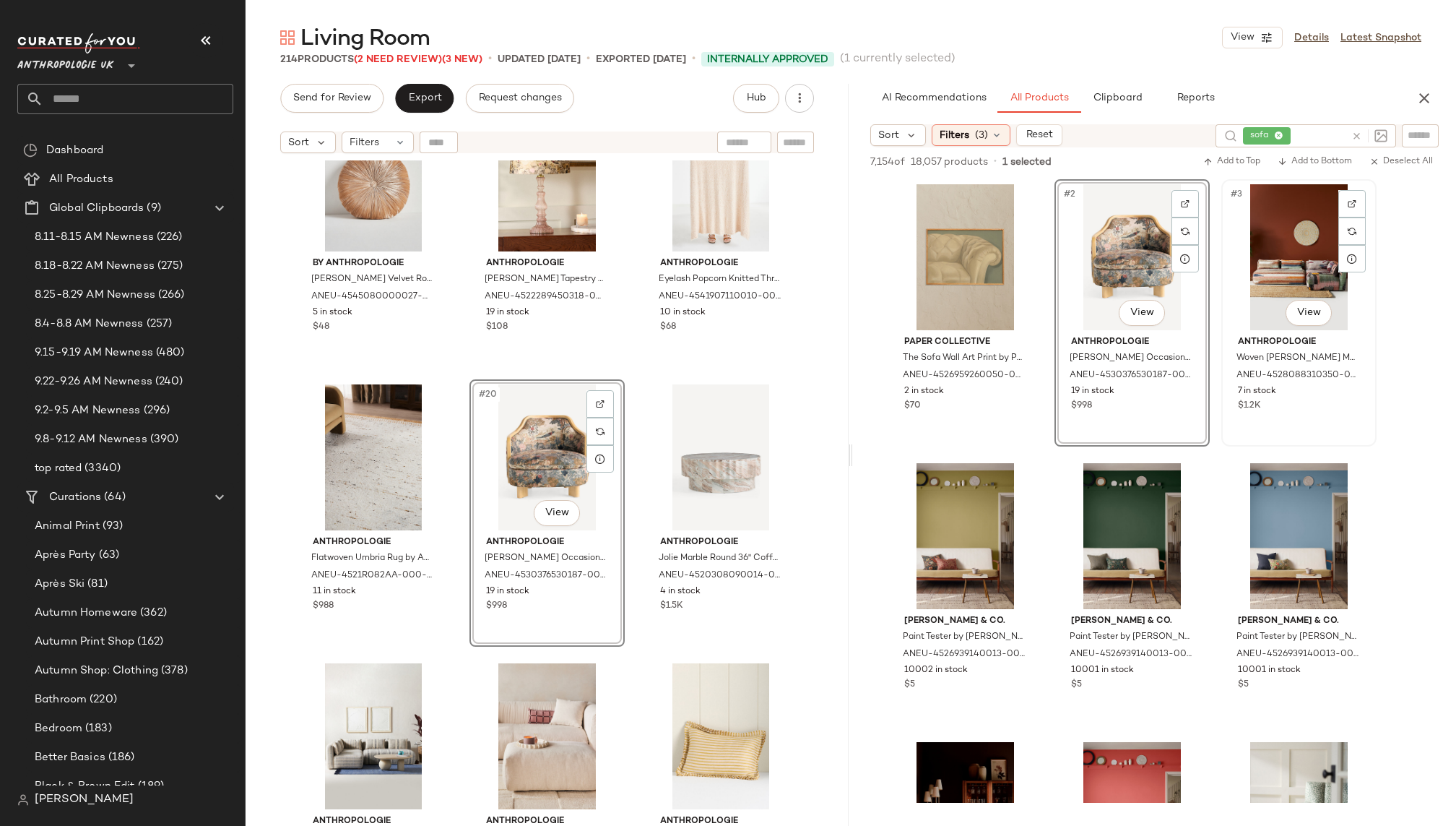
click at [1265, 289] on div "#3 View" at bounding box center [1299, 257] width 145 height 146
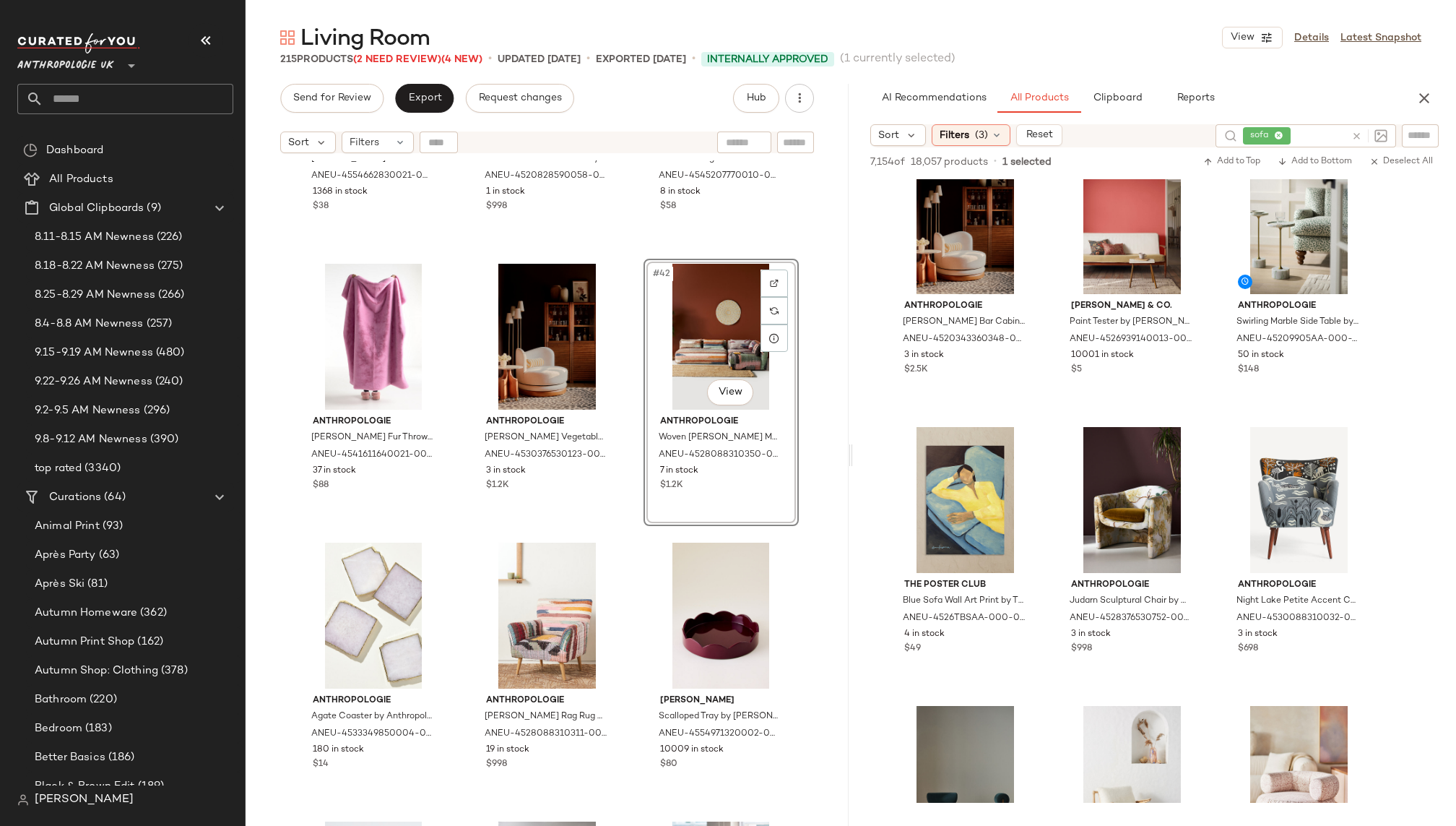
scroll to position [607, 0]
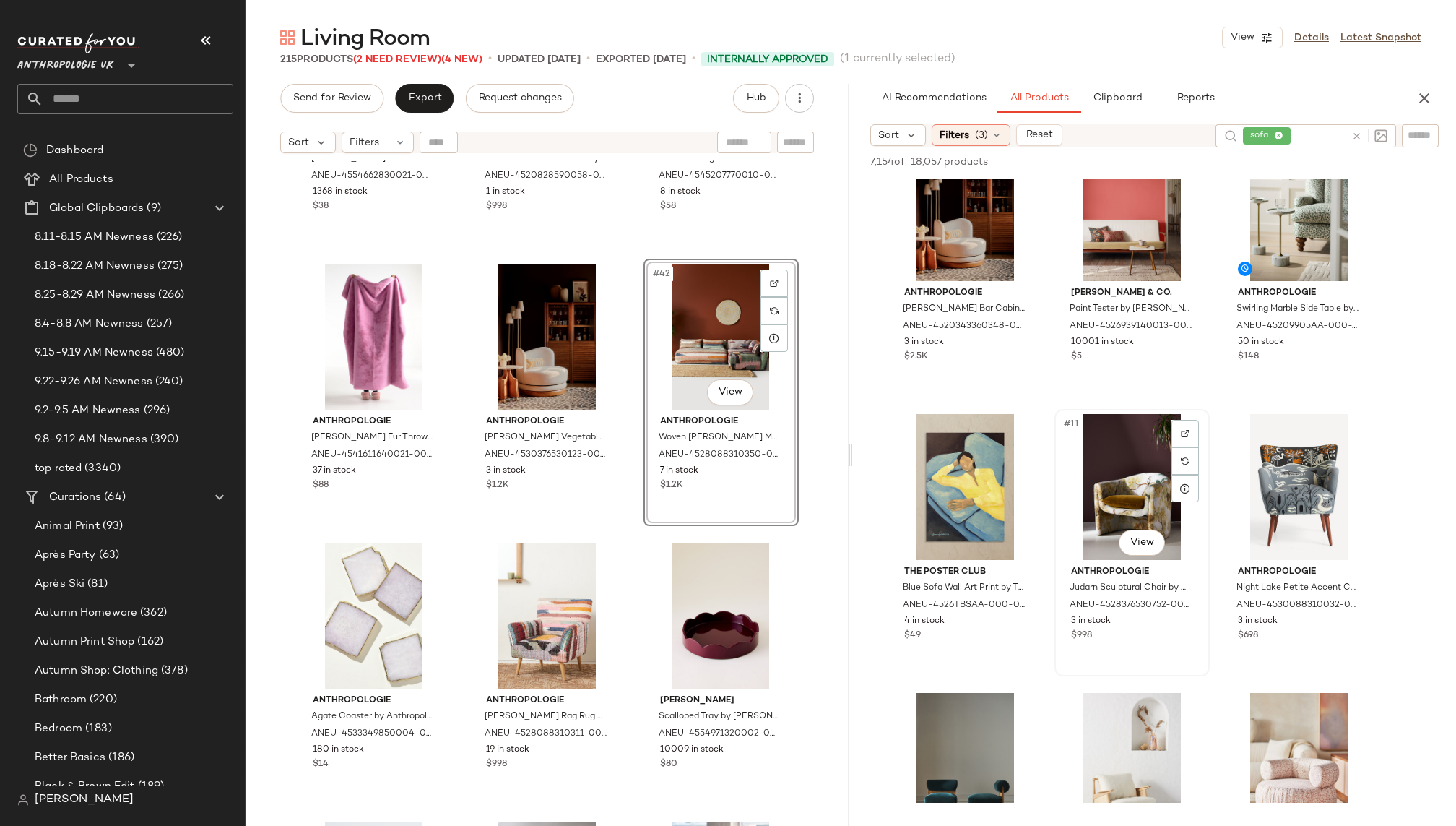
click at [1106, 484] on div "#11 View" at bounding box center [1132, 487] width 145 height 146
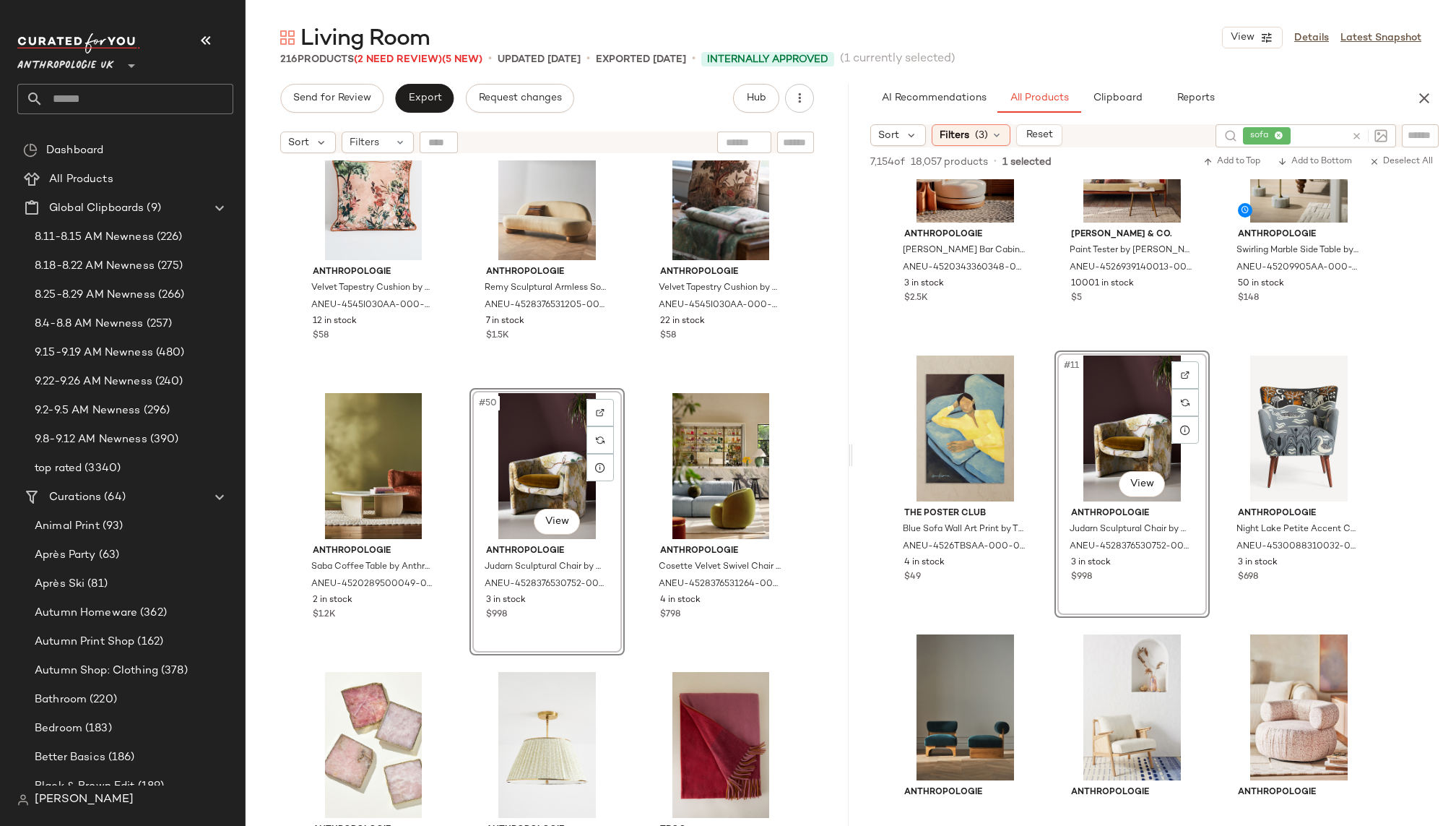
scroll to position [691, 0]
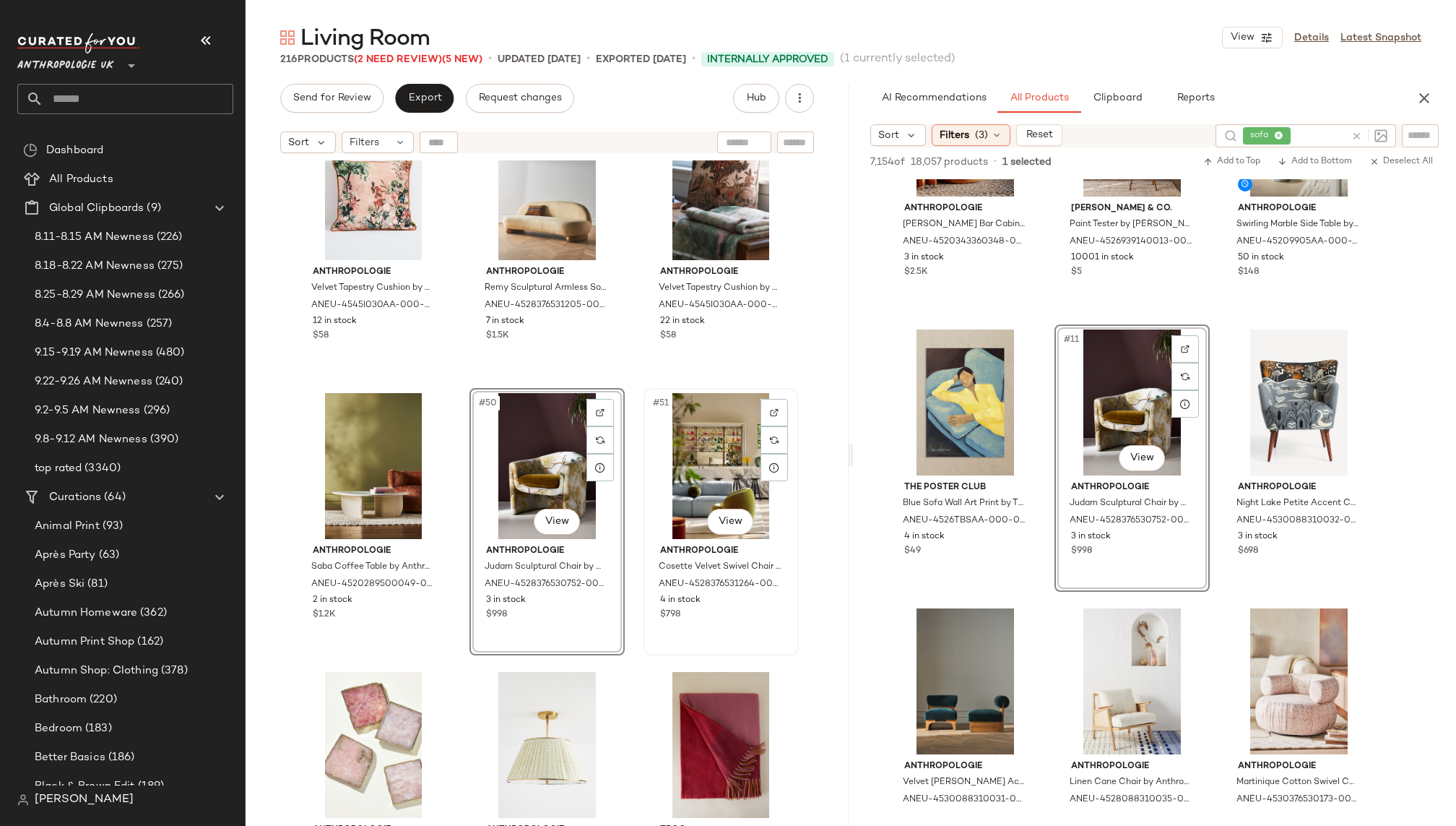
click at [693, 475] on div "#51 View" at bounding box center [721, 466] width 145 height 146
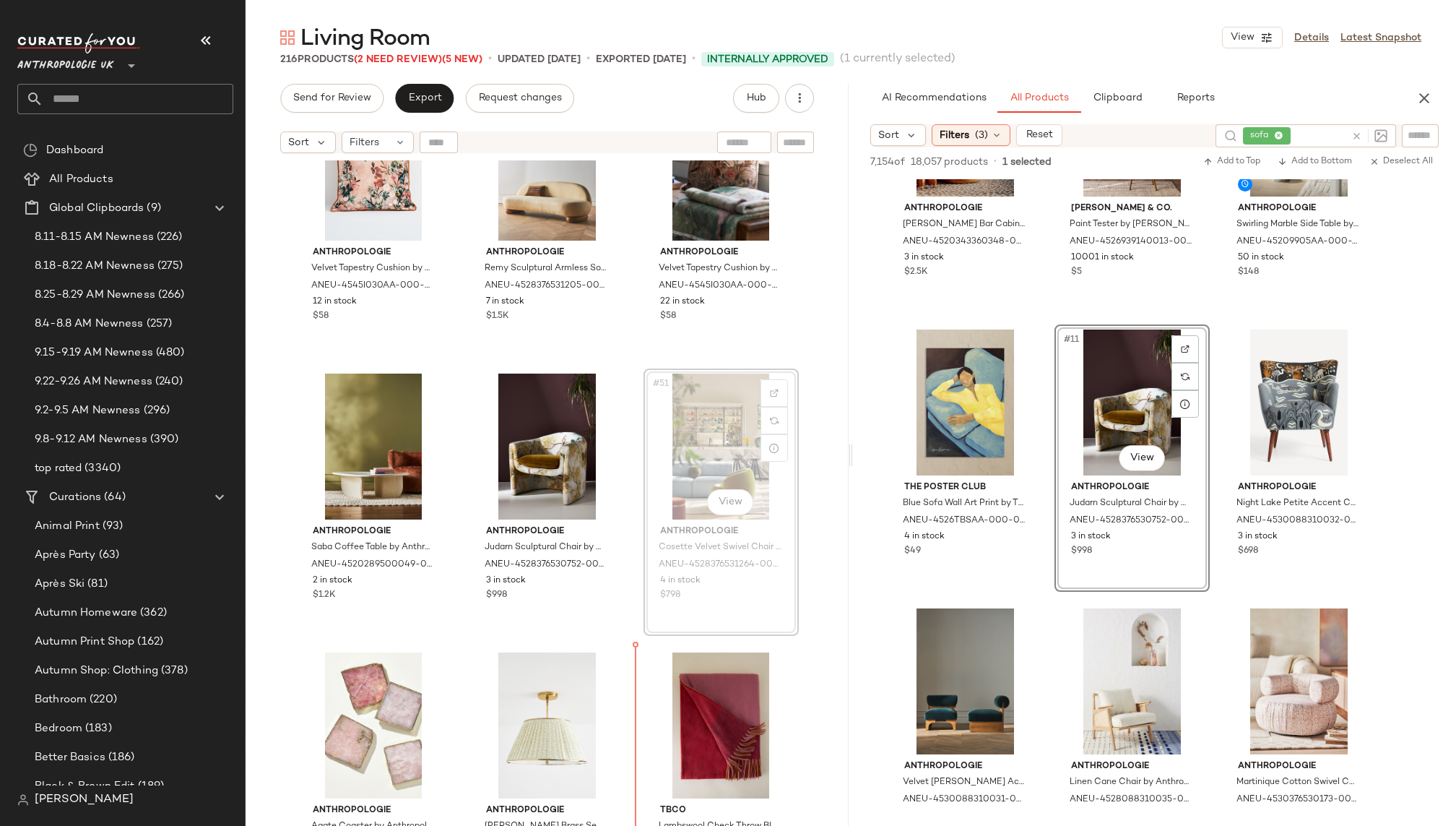
scroll to position [4269, 0]
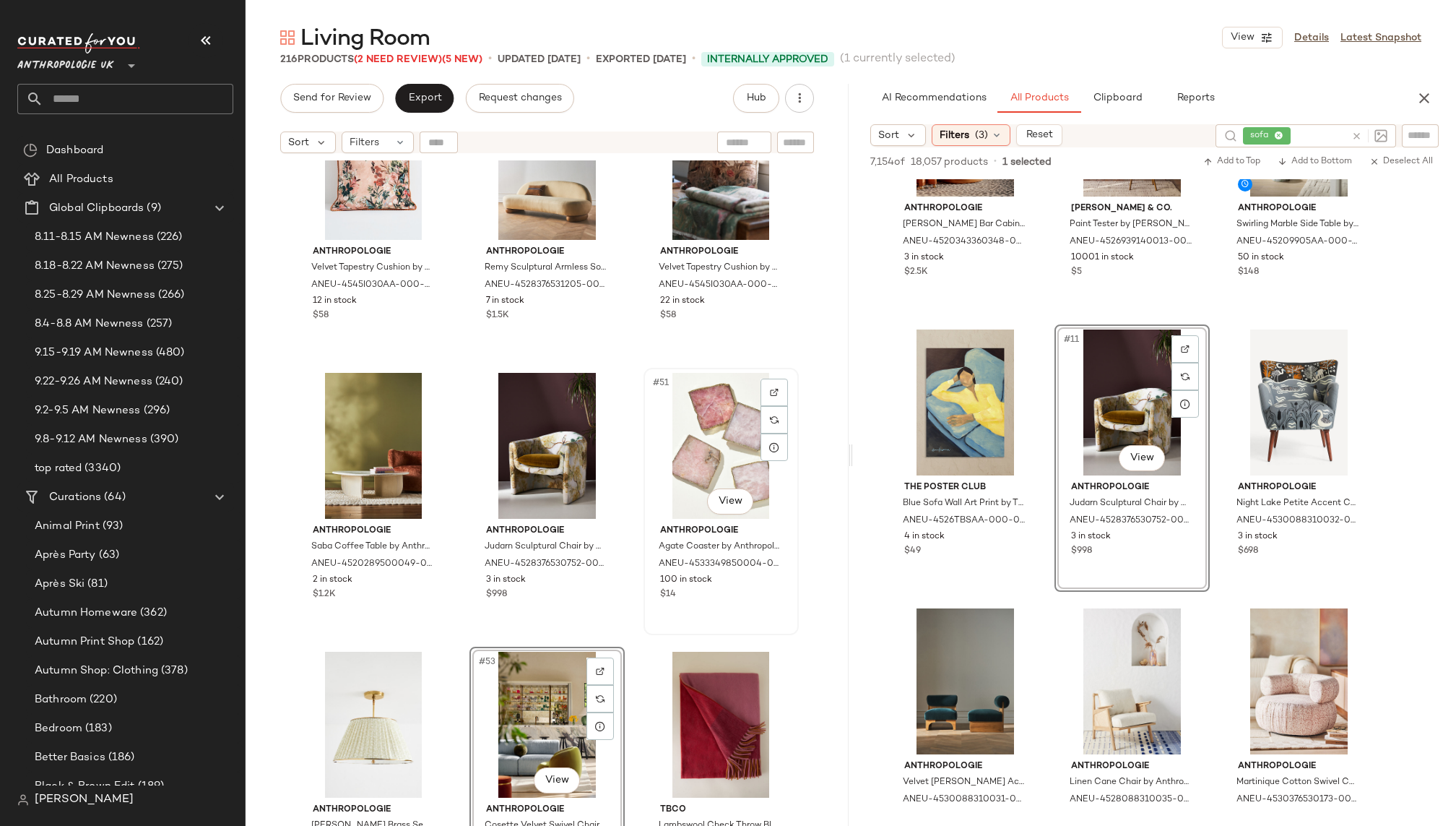
click at [693, 419] on div "#51 View" at bounding box center [721, 445] width 145 height 146
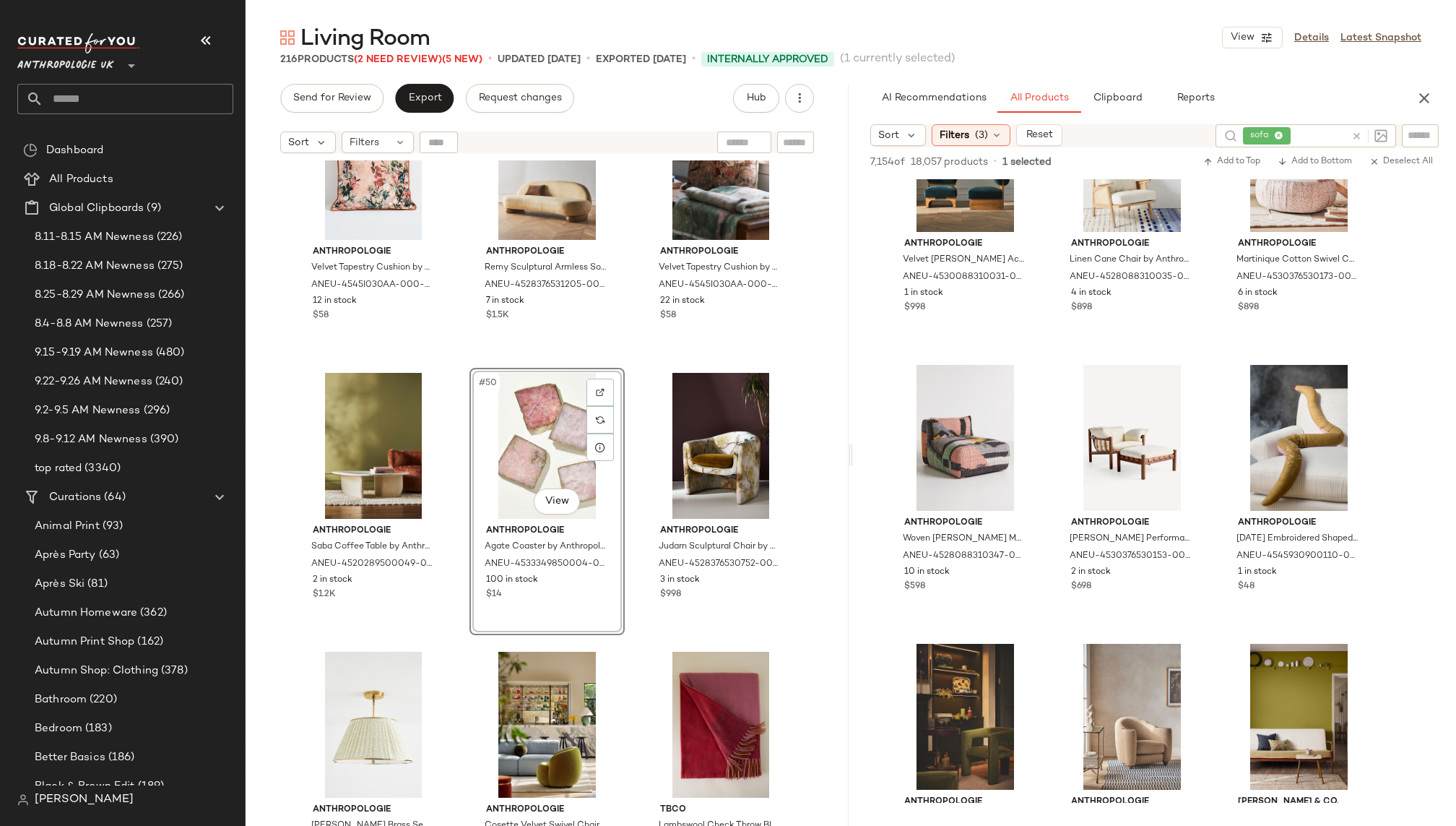
scroll to position [1225, 0]
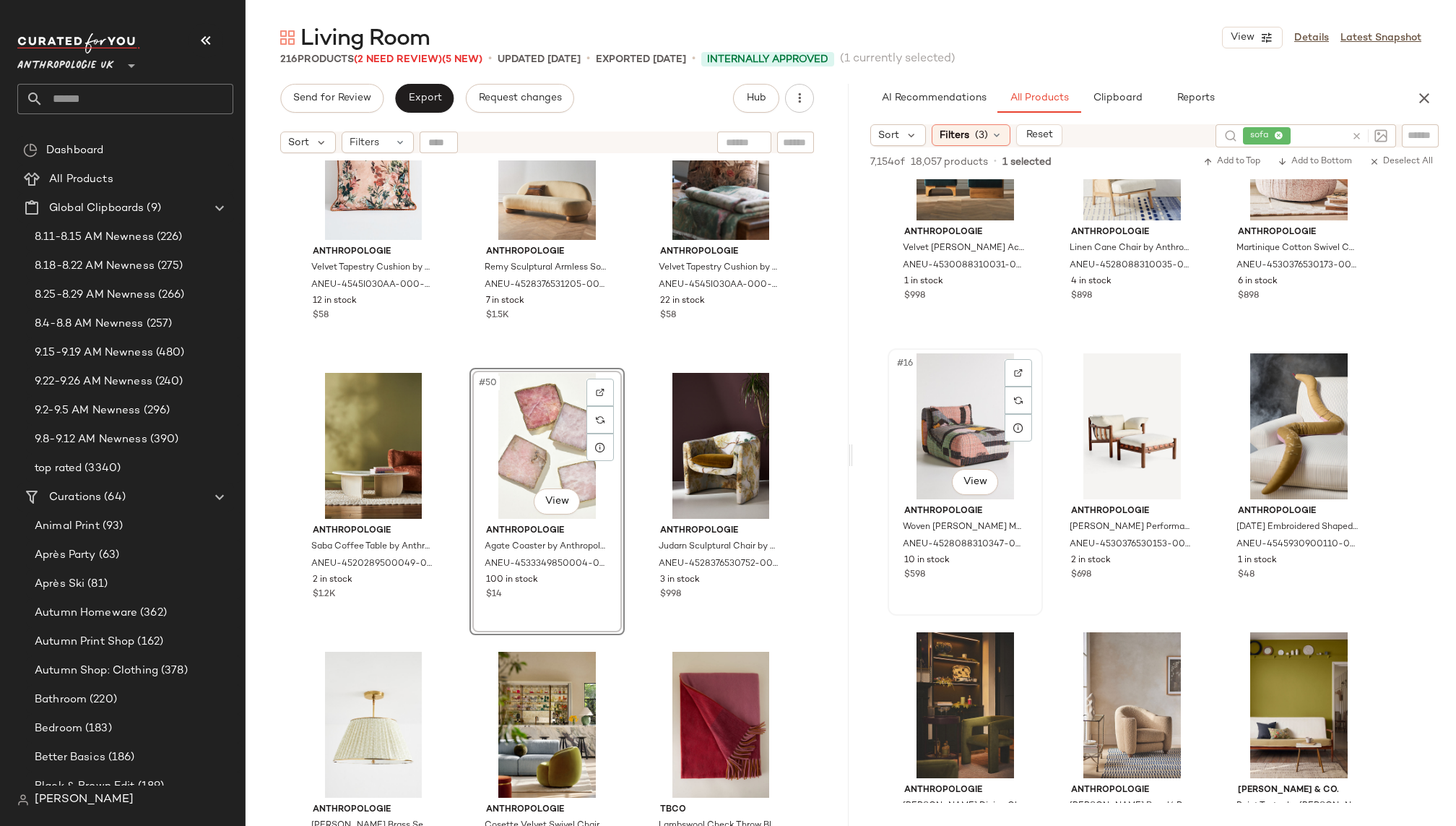
click at [958, 438] on div "#16 View" at bounding box center [966, 426] width 145 height 146
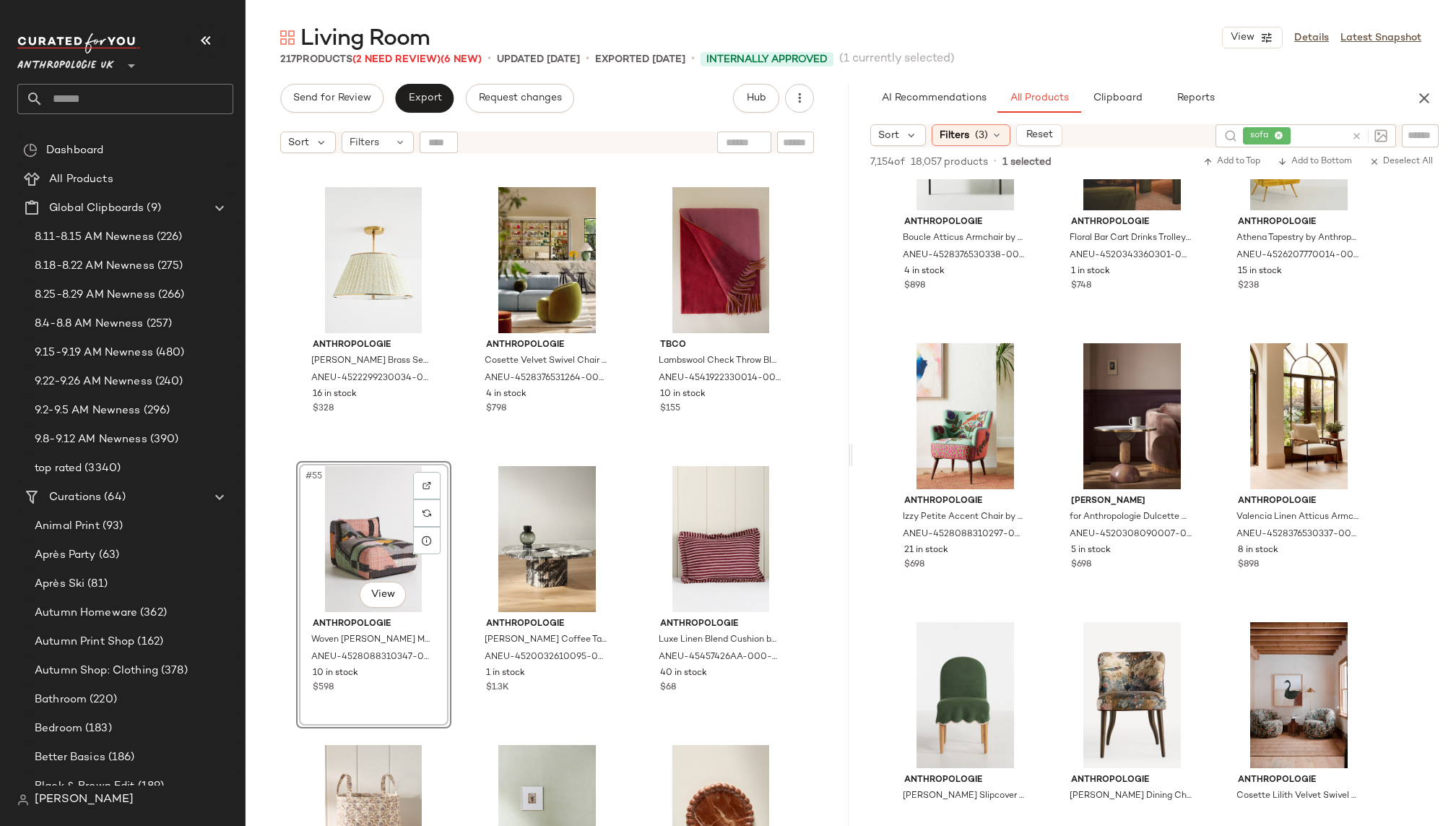
scroll to position [2075, 0]
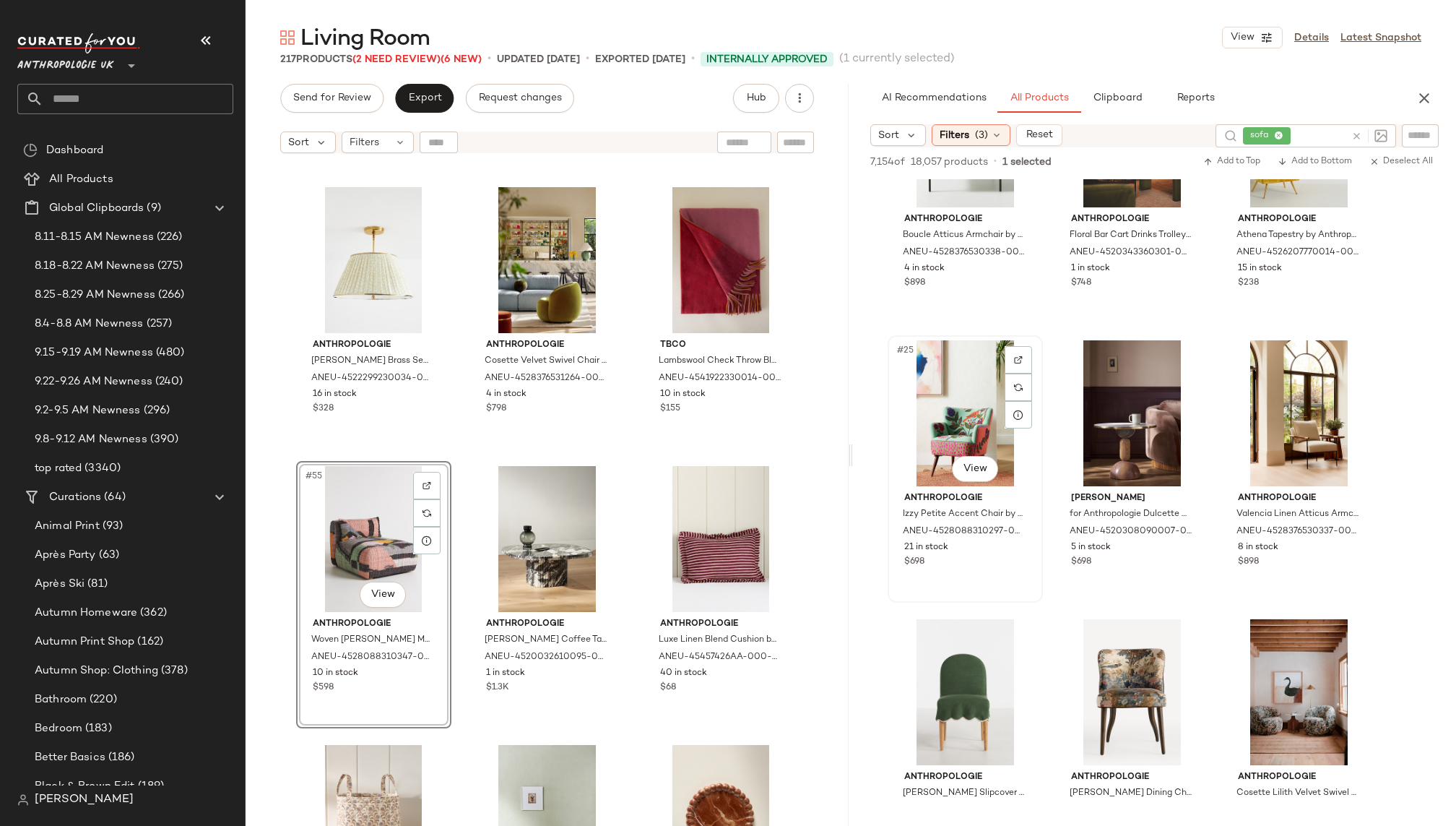
click at [947, 400] on div "#25 View" at bounding box center [966, 413] width 145 height 146
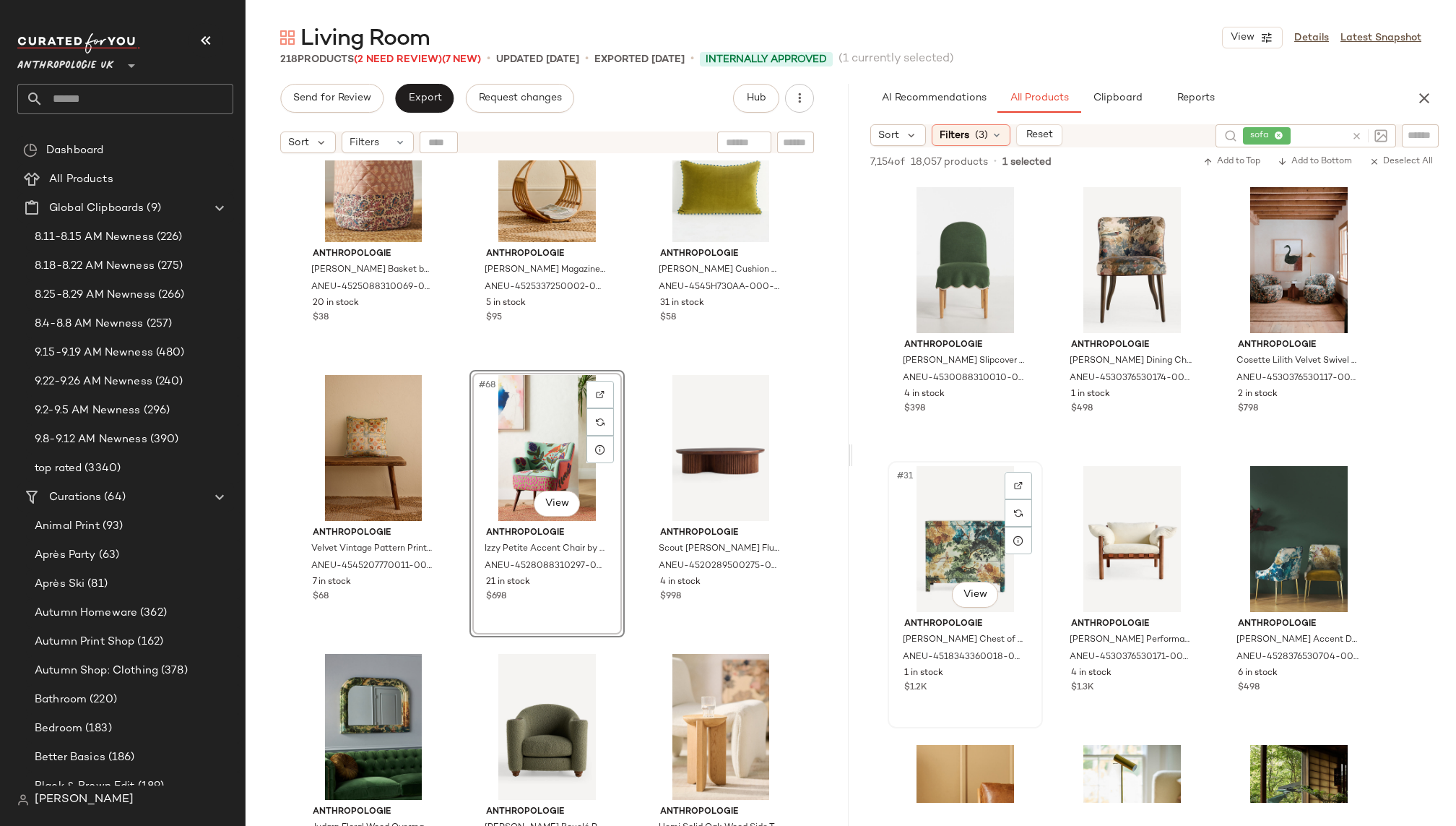
scroll to position [2513, 0]
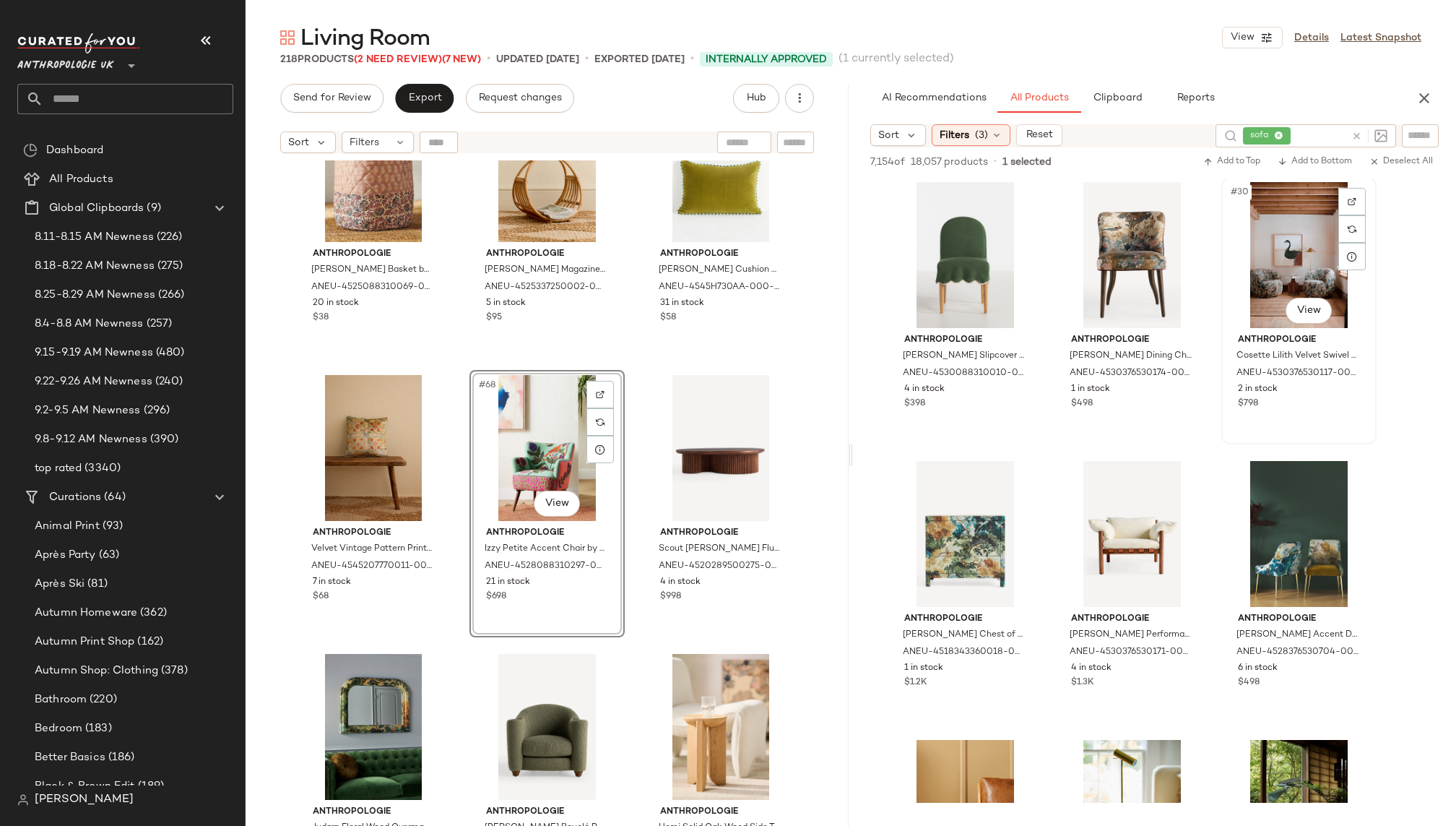
click at [1274, 270] on div "#30 View" at bounding box center [1299, 255] width 145 height 146
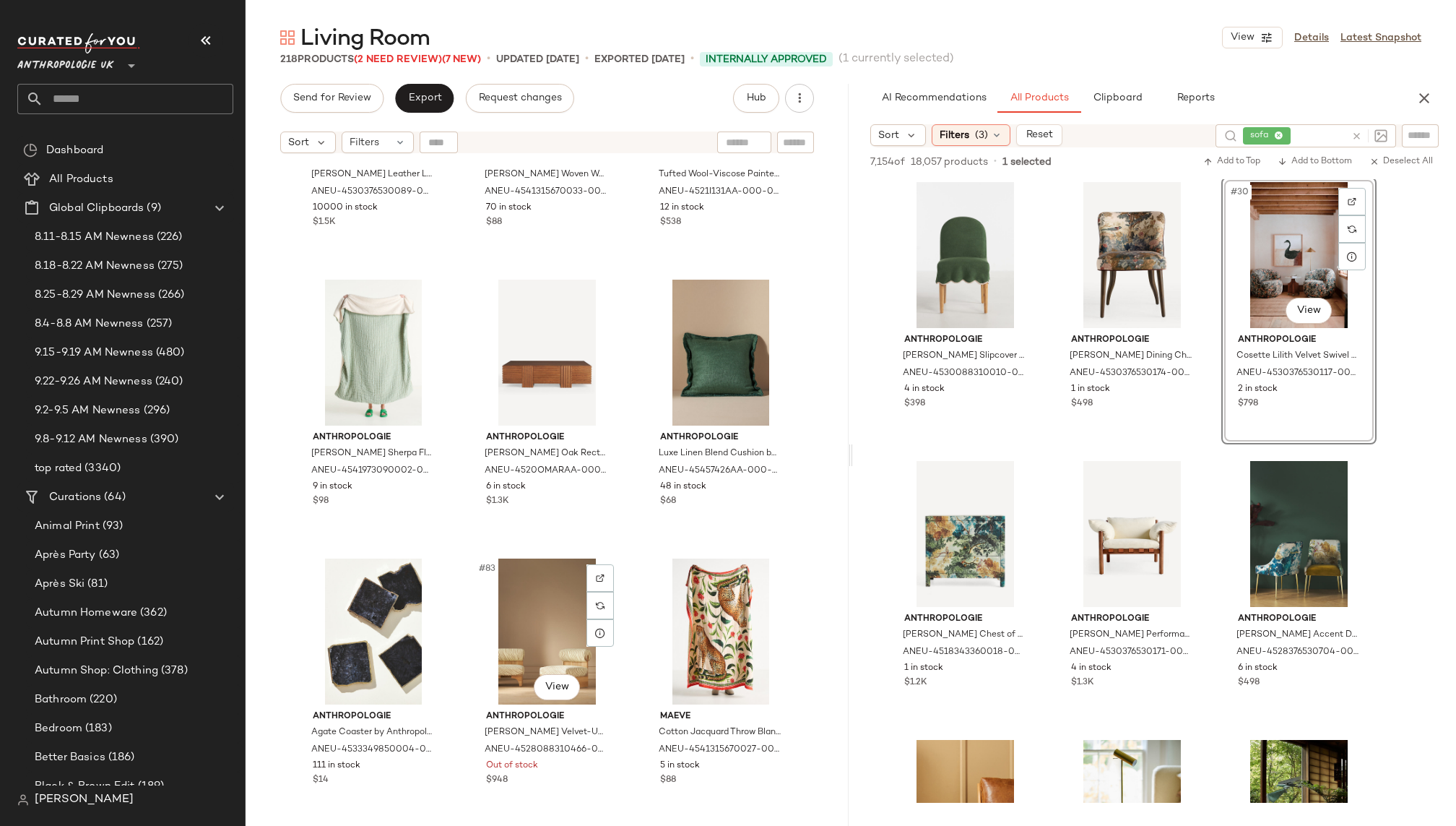
scroll to position [7173, 0]
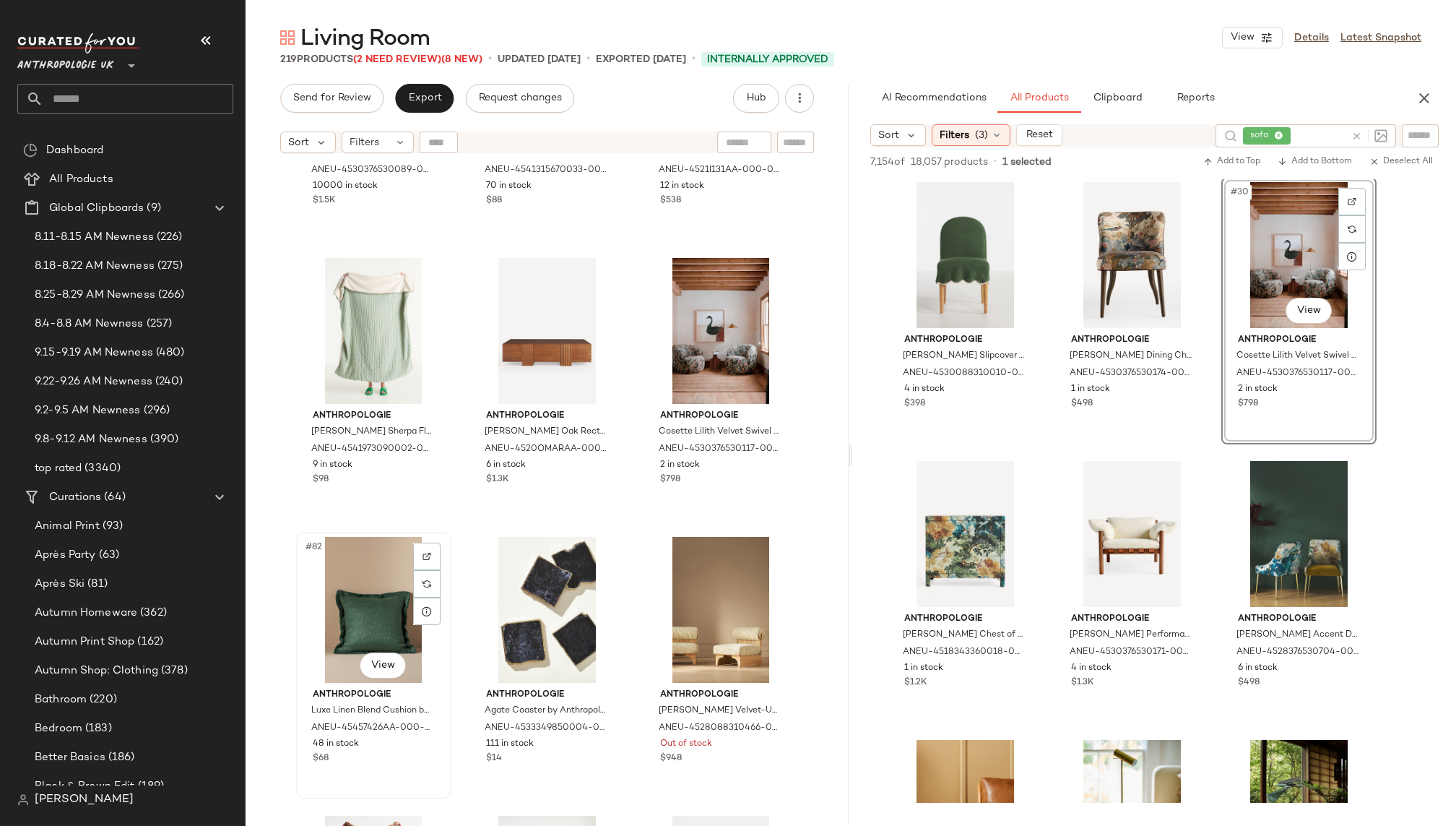
click at [355, 591] on div "#82 View" at bounding box center [374, 610] width 145 height 146
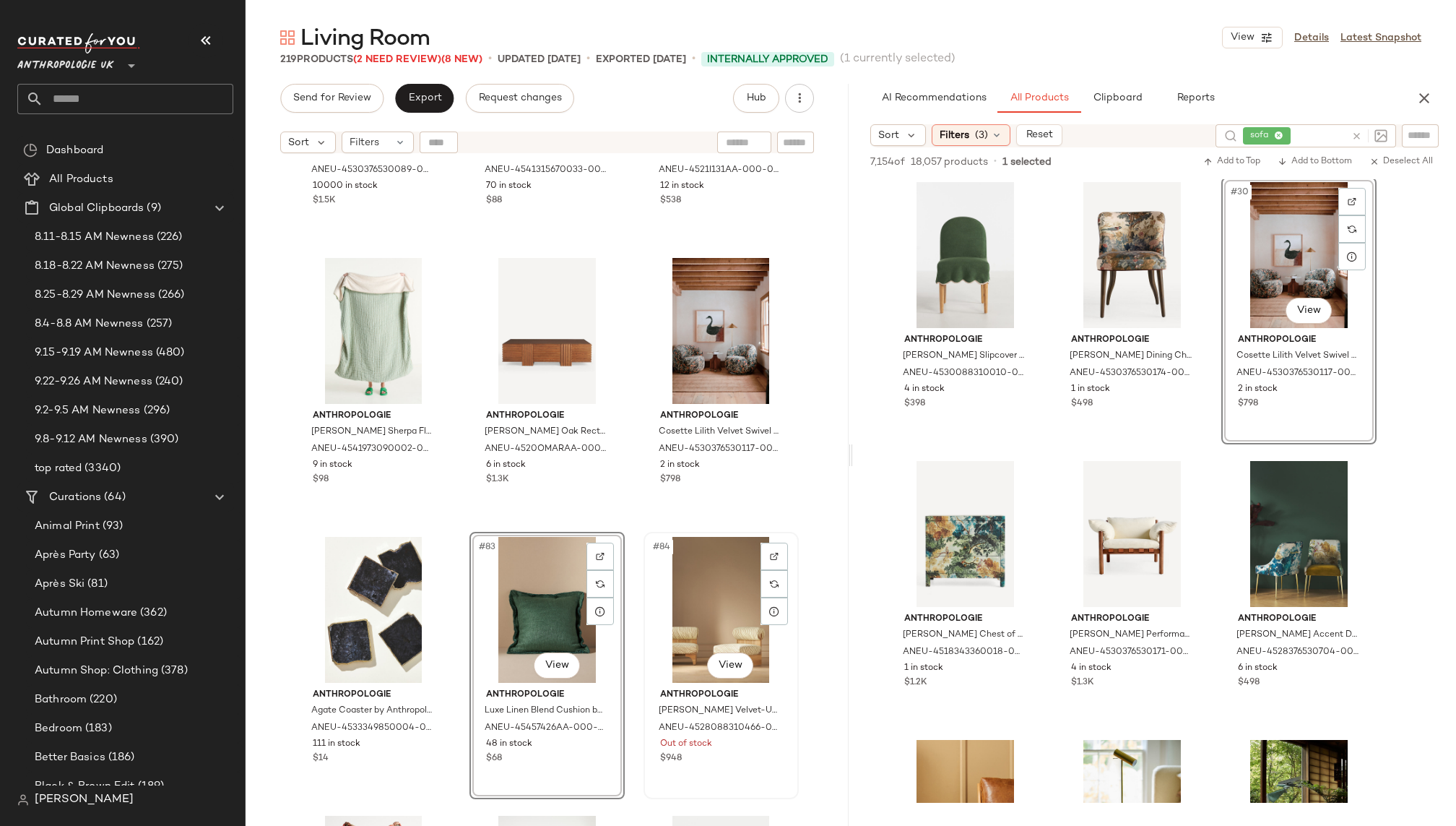
click at [669, 613] on div "#84 View" at bounding box center [721, 610] width 145 height 146
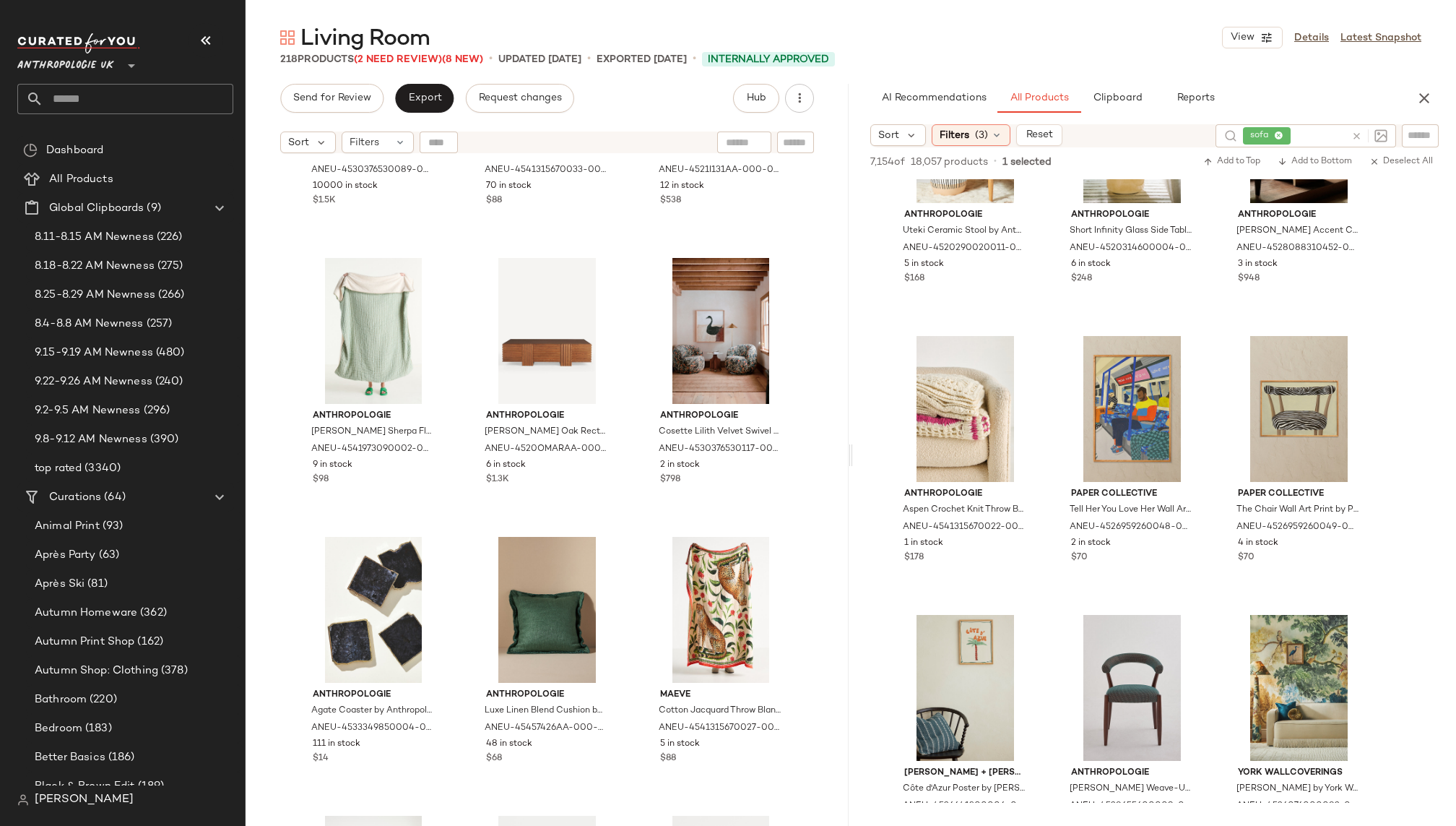
scroll to position [3206, 0]
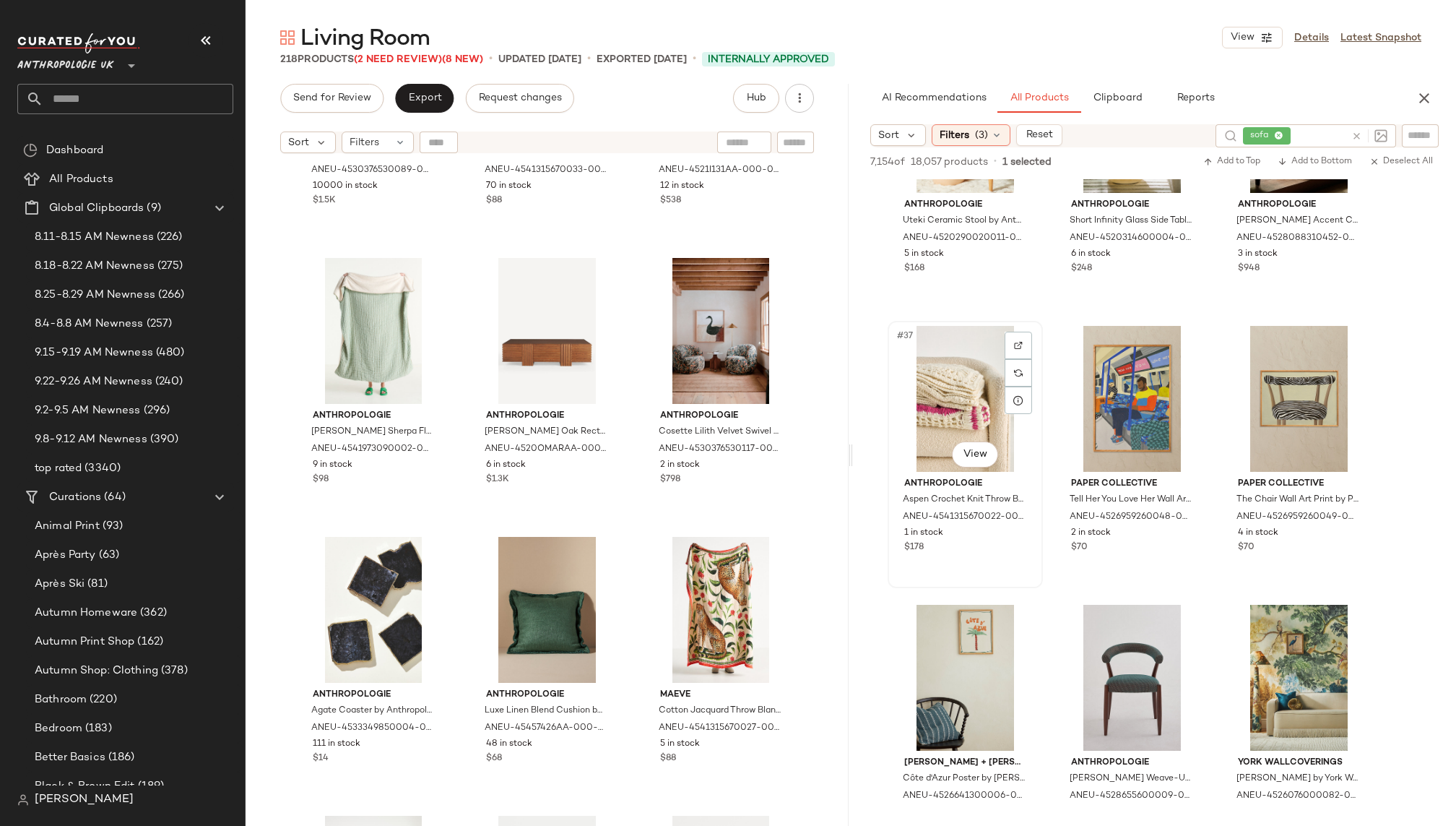
click at [940, 357] on div "#37 View" at bounding box center [966, 398] width 145 height 146
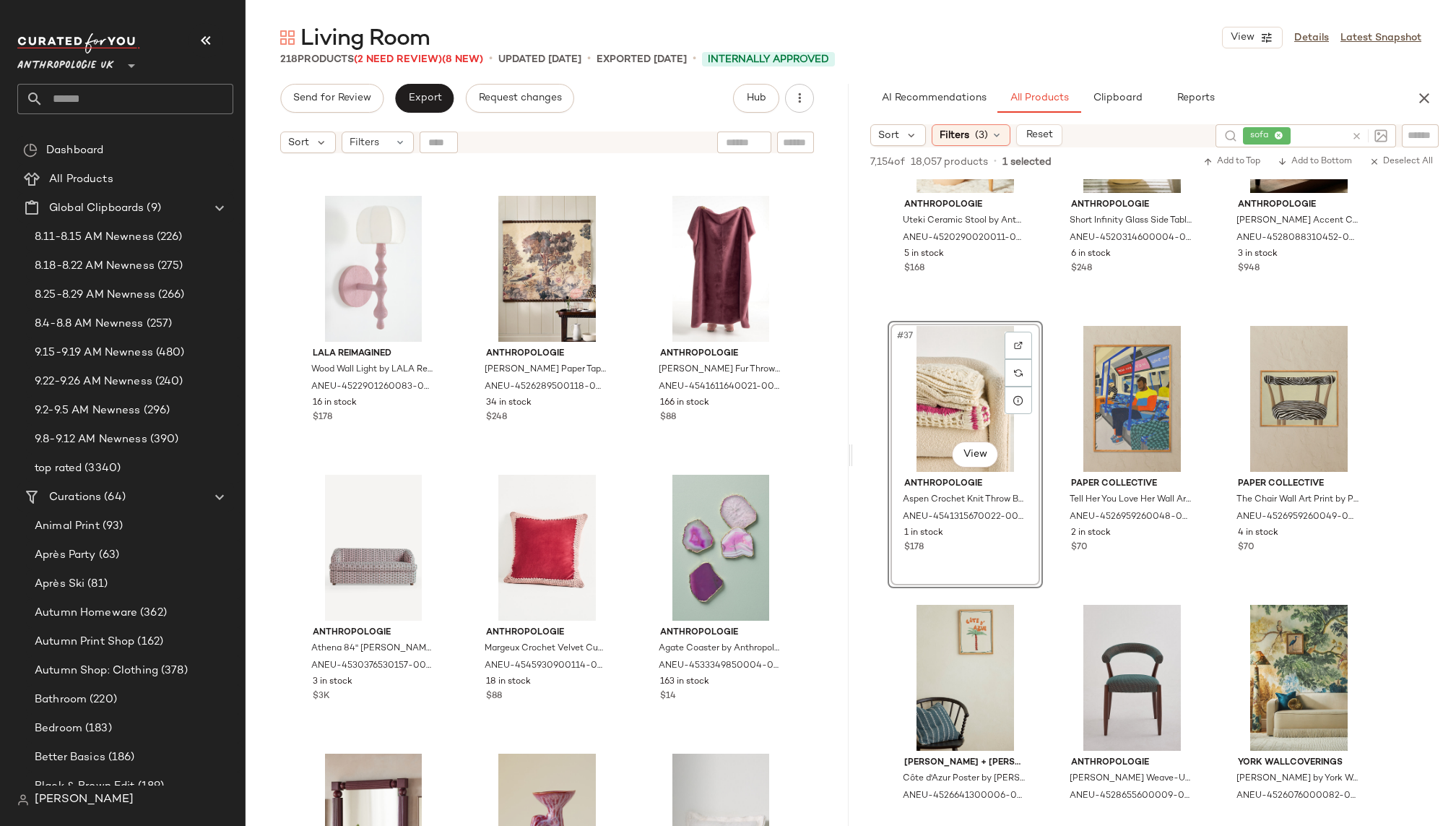
scroll to position [11161, 0]
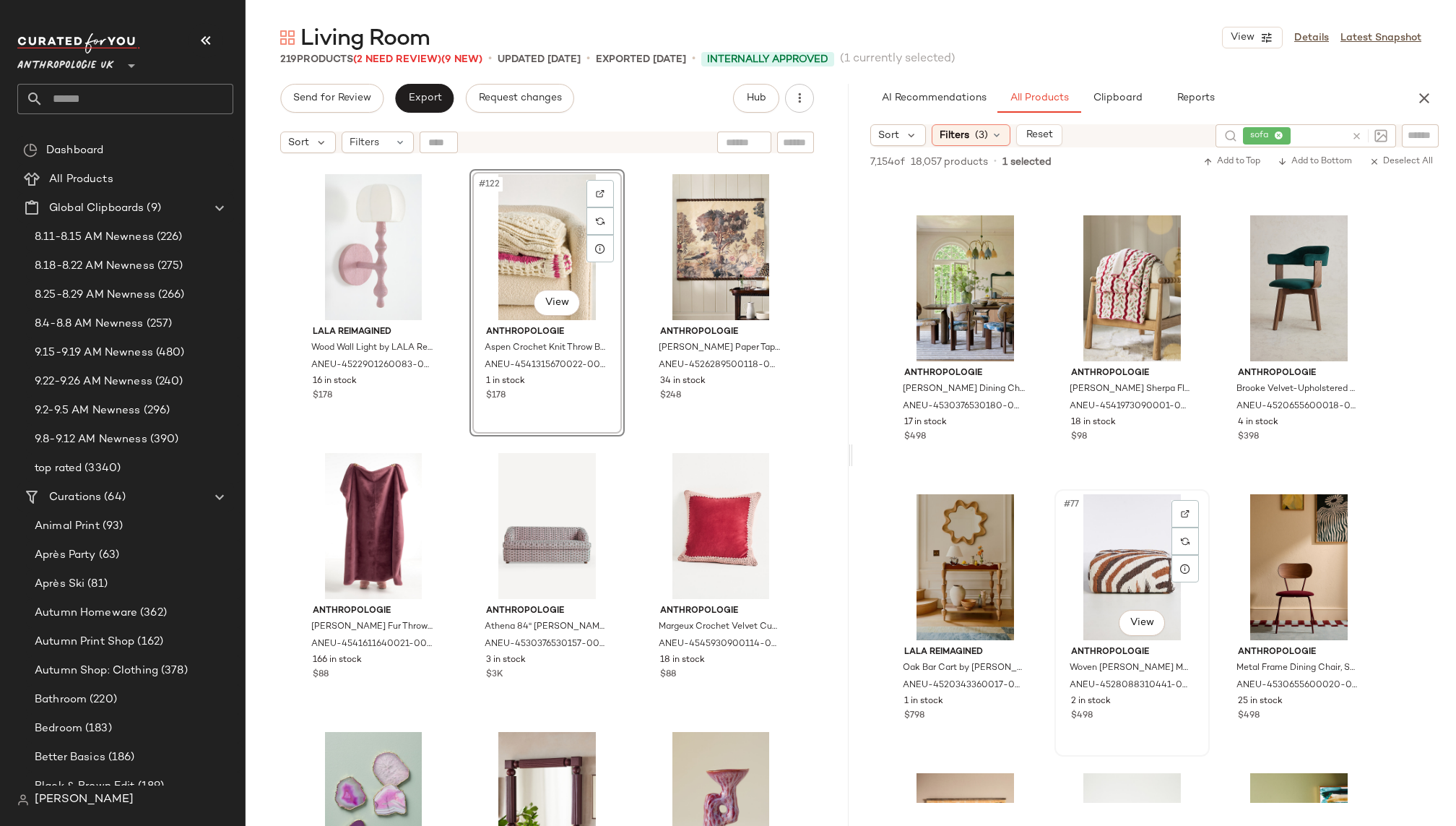
scroll to position [6761, 0]
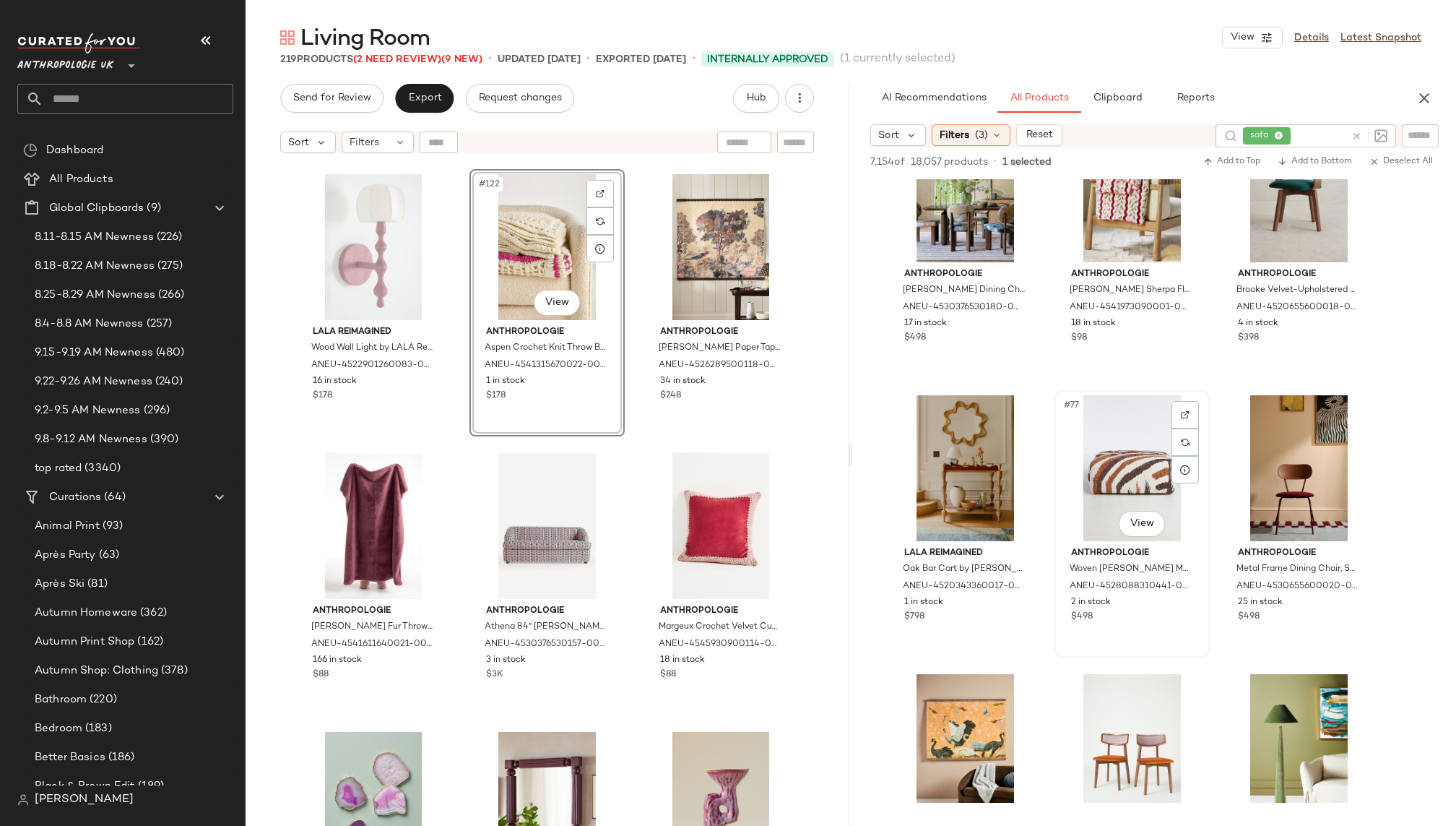
click at [1108, 469] on div "#77 View" at bounding box center [1132, 468] width 145 height 146
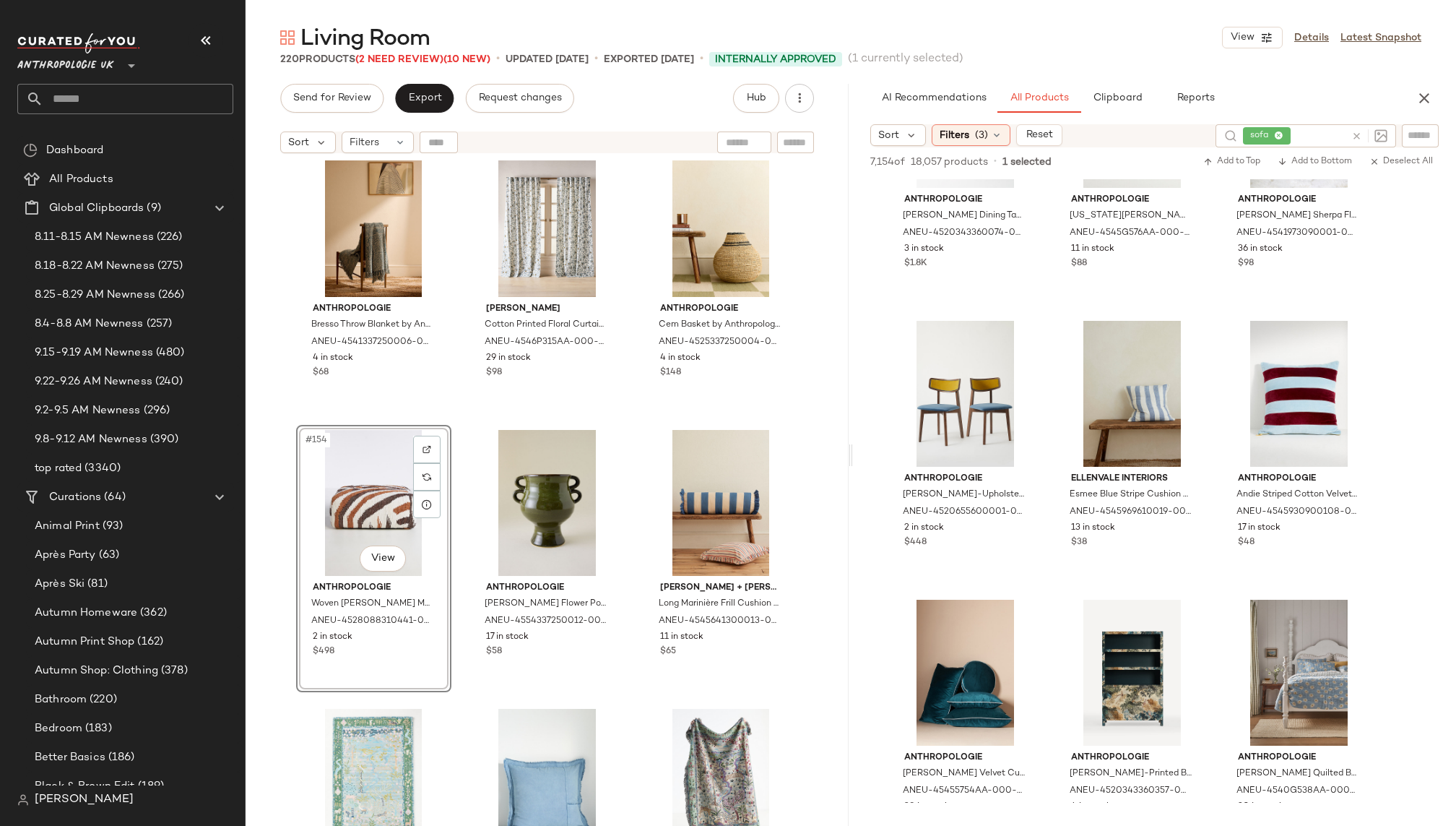
scroll to position [13542, 0]
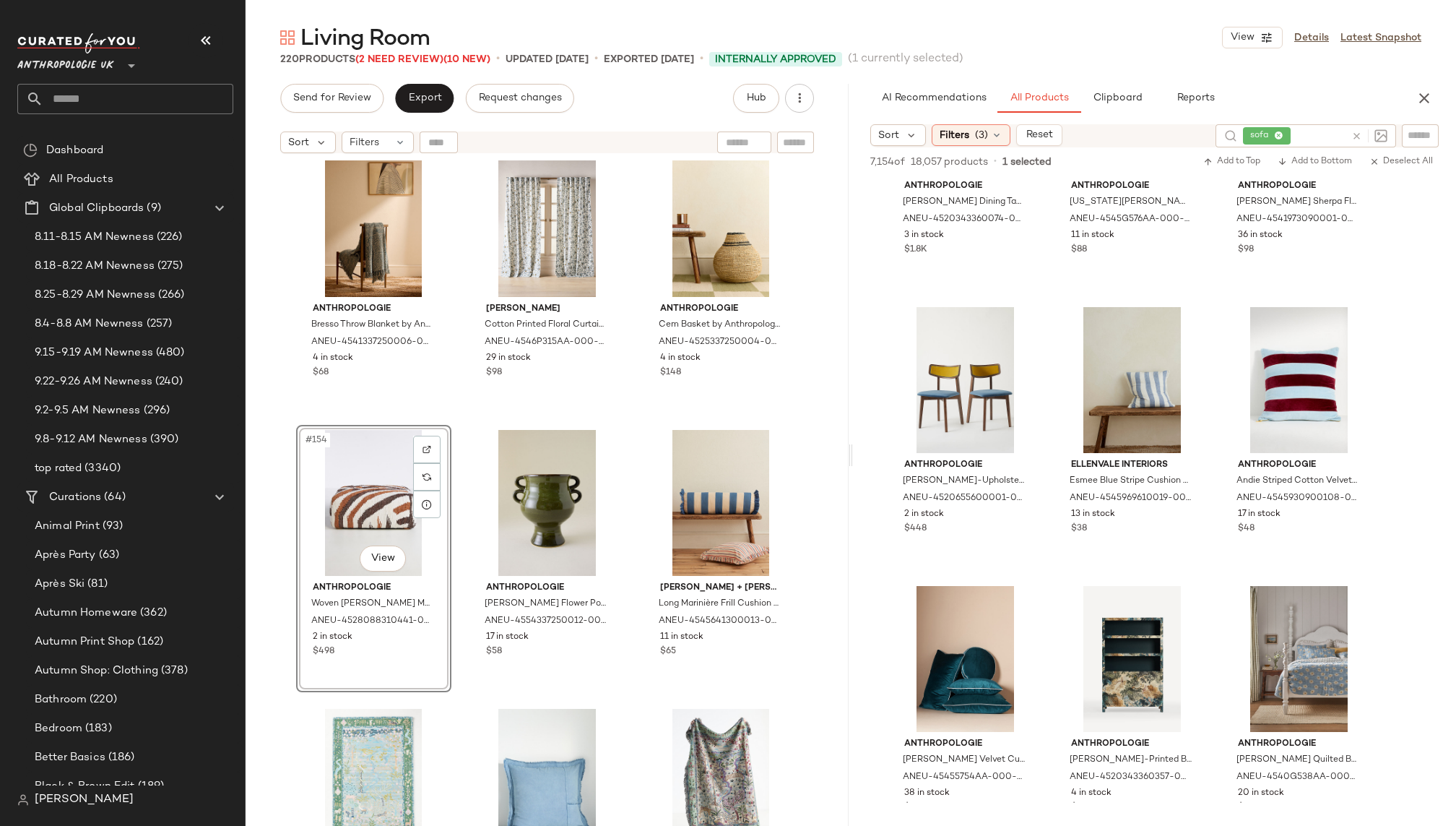
click at [627, 655] on div "Anthropologie Bresso Throw Blanket by Anthropologie in Blue, Polyester/Cotton/W…" at bounding box center [547, 511] width 603 height 702
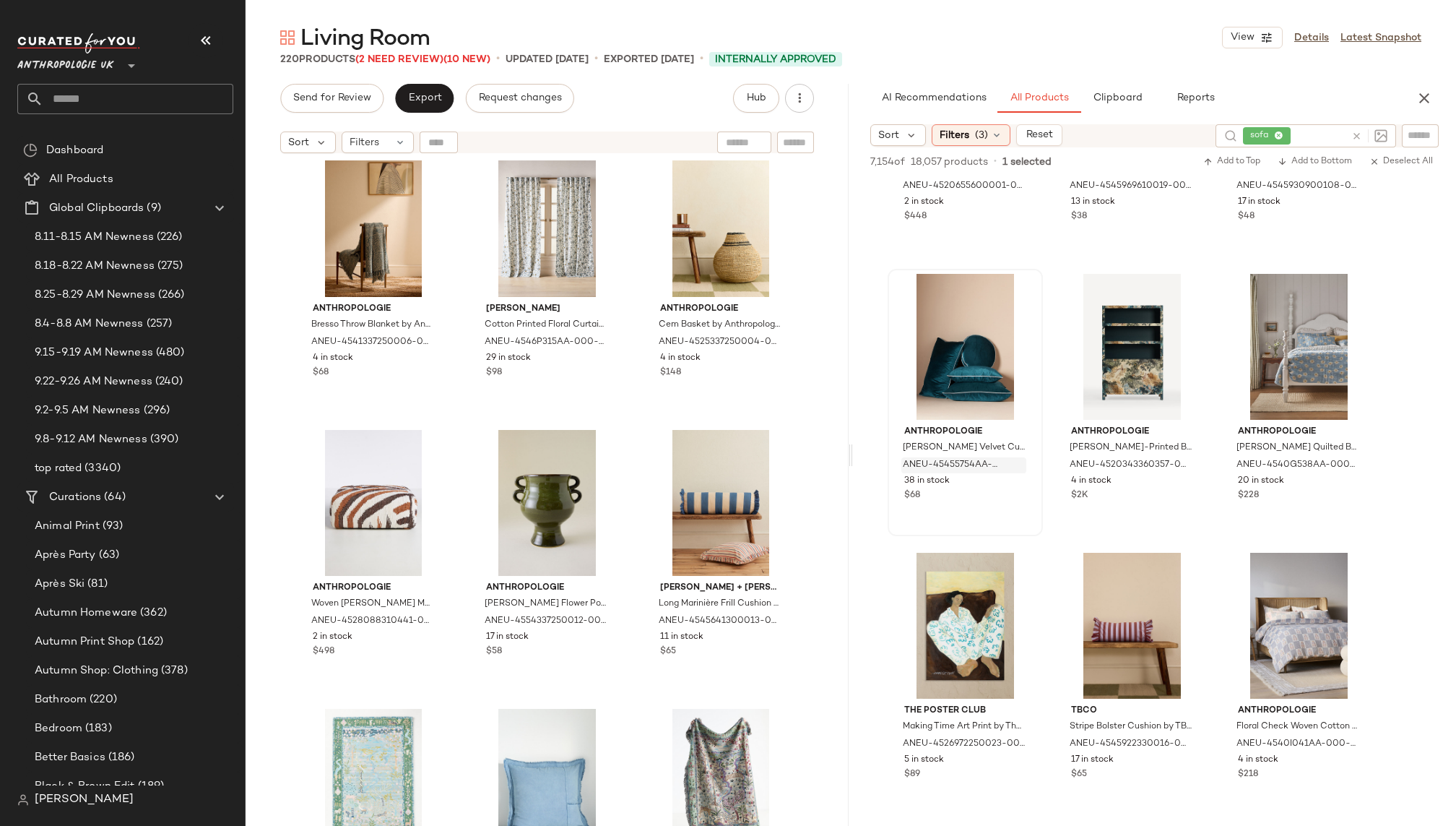
scroll to position [13820, 0]
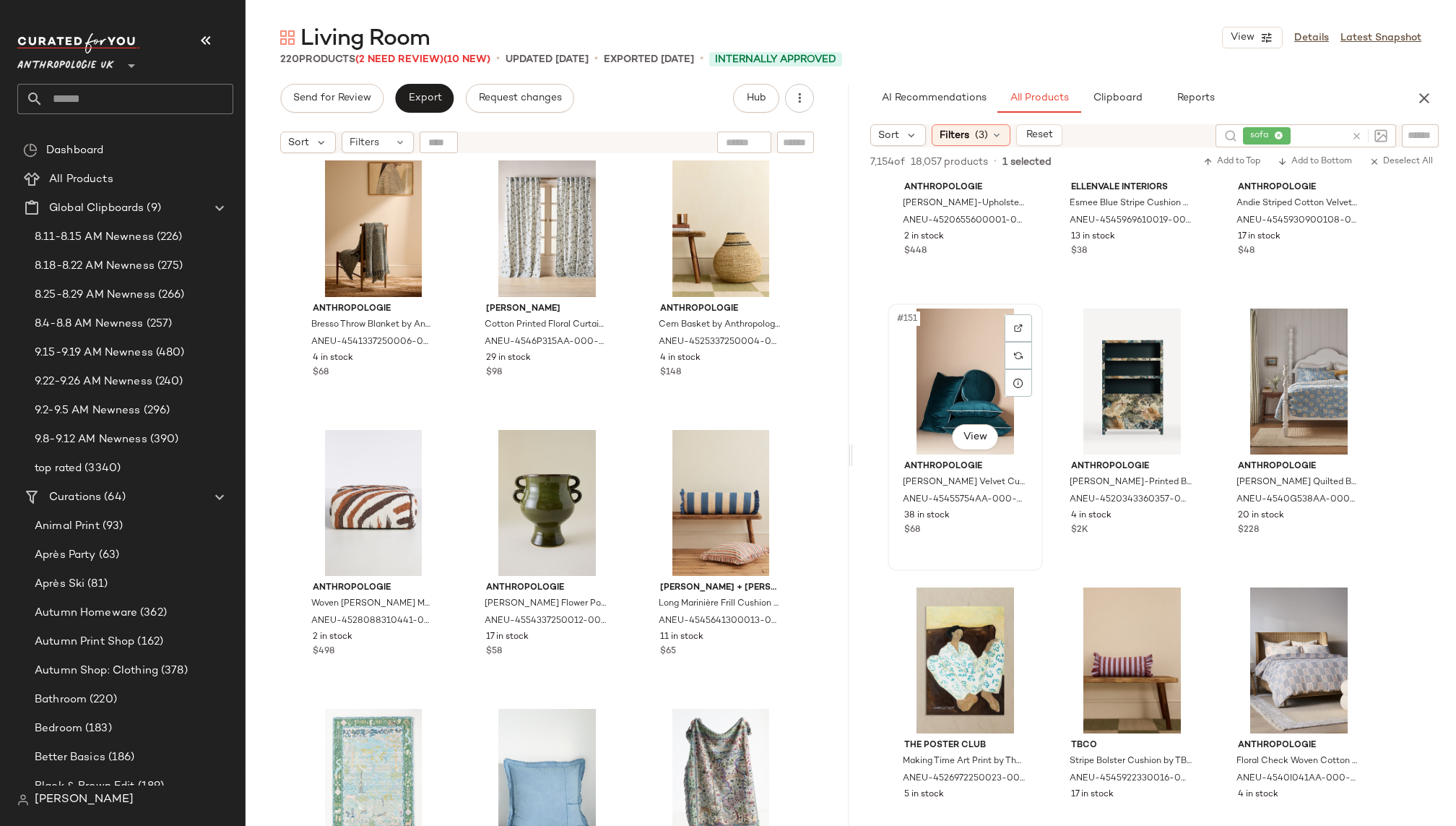
click at [950, 379] on div "#151 View" at bounding box center [966, 382] width 145 height 146
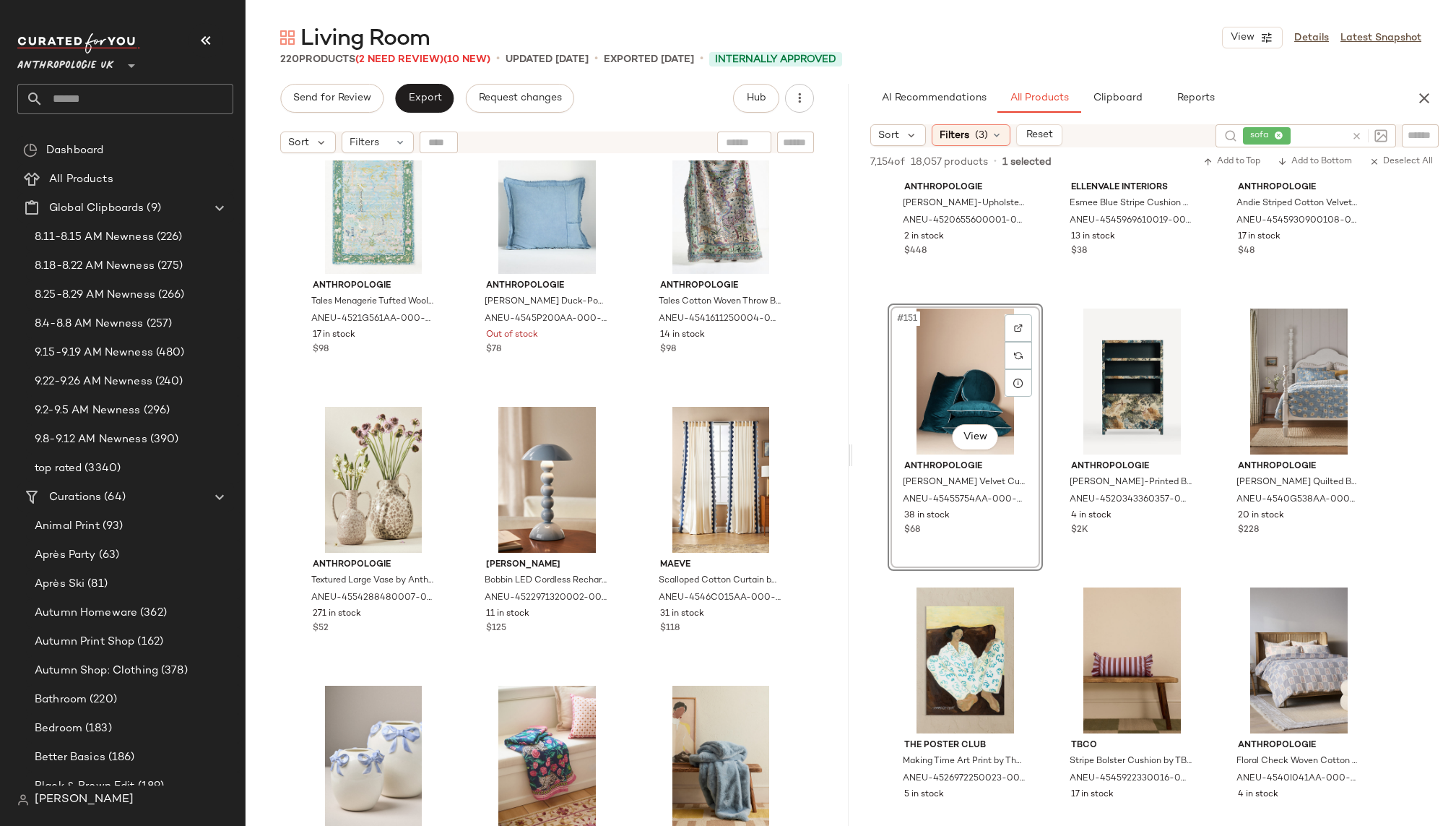
scroll to position [14553, 0]
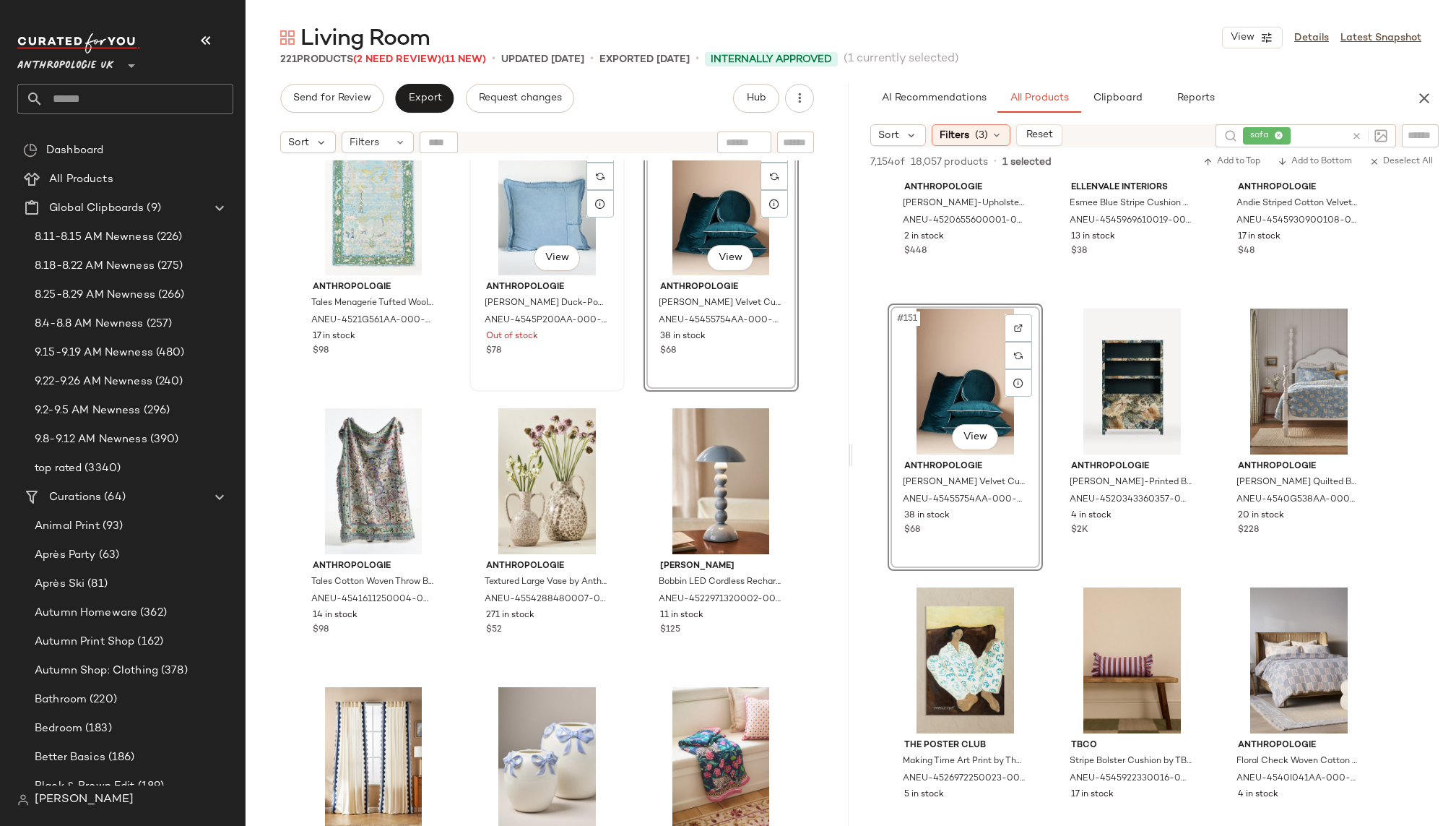
click at [503, 217] on div "#158 View" at bounding box center [547, 202] width 145 height 146
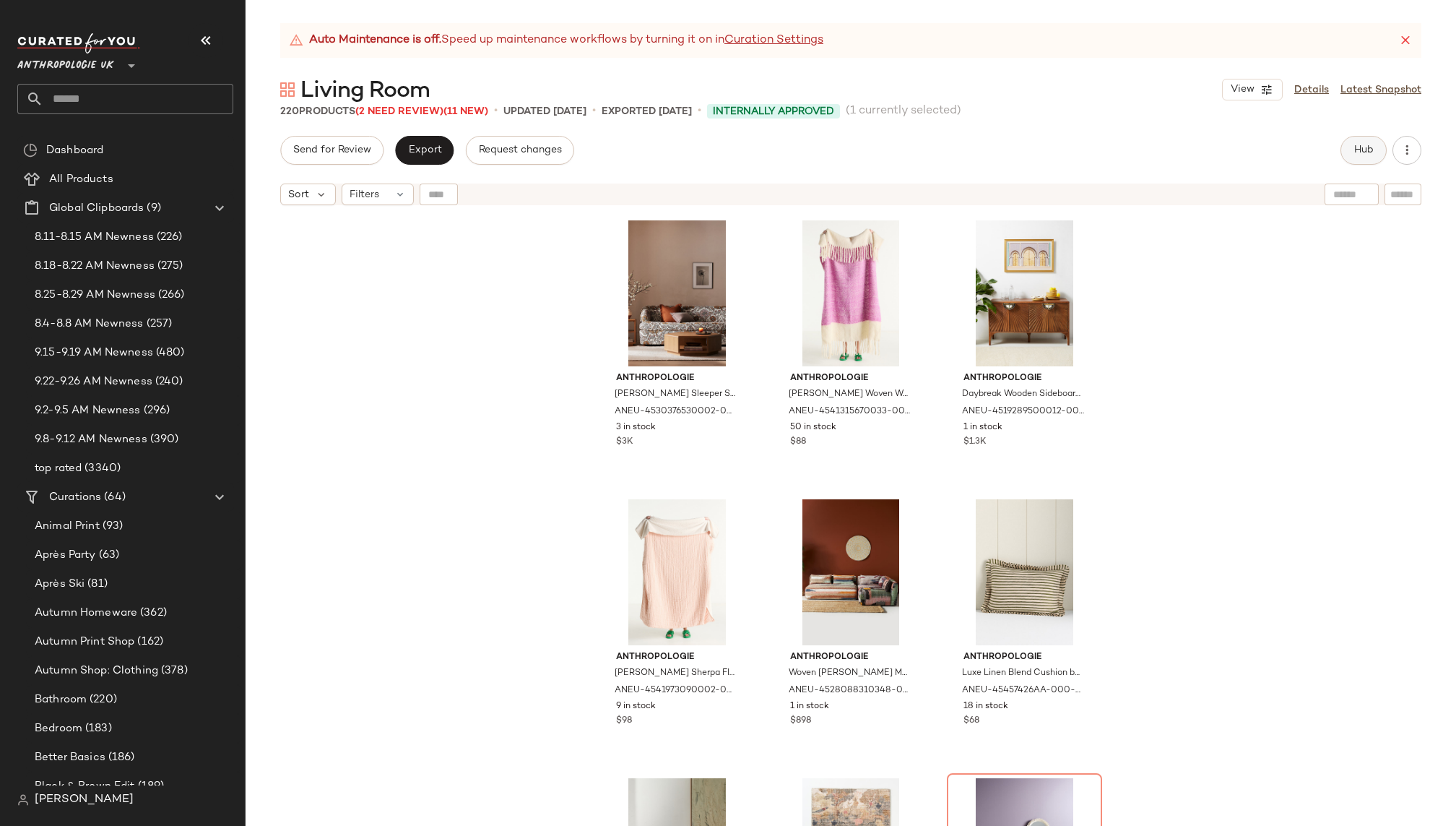
click at [1358, 151] on span "Hub" at bounding box center [1363, 150] width 20 height 12
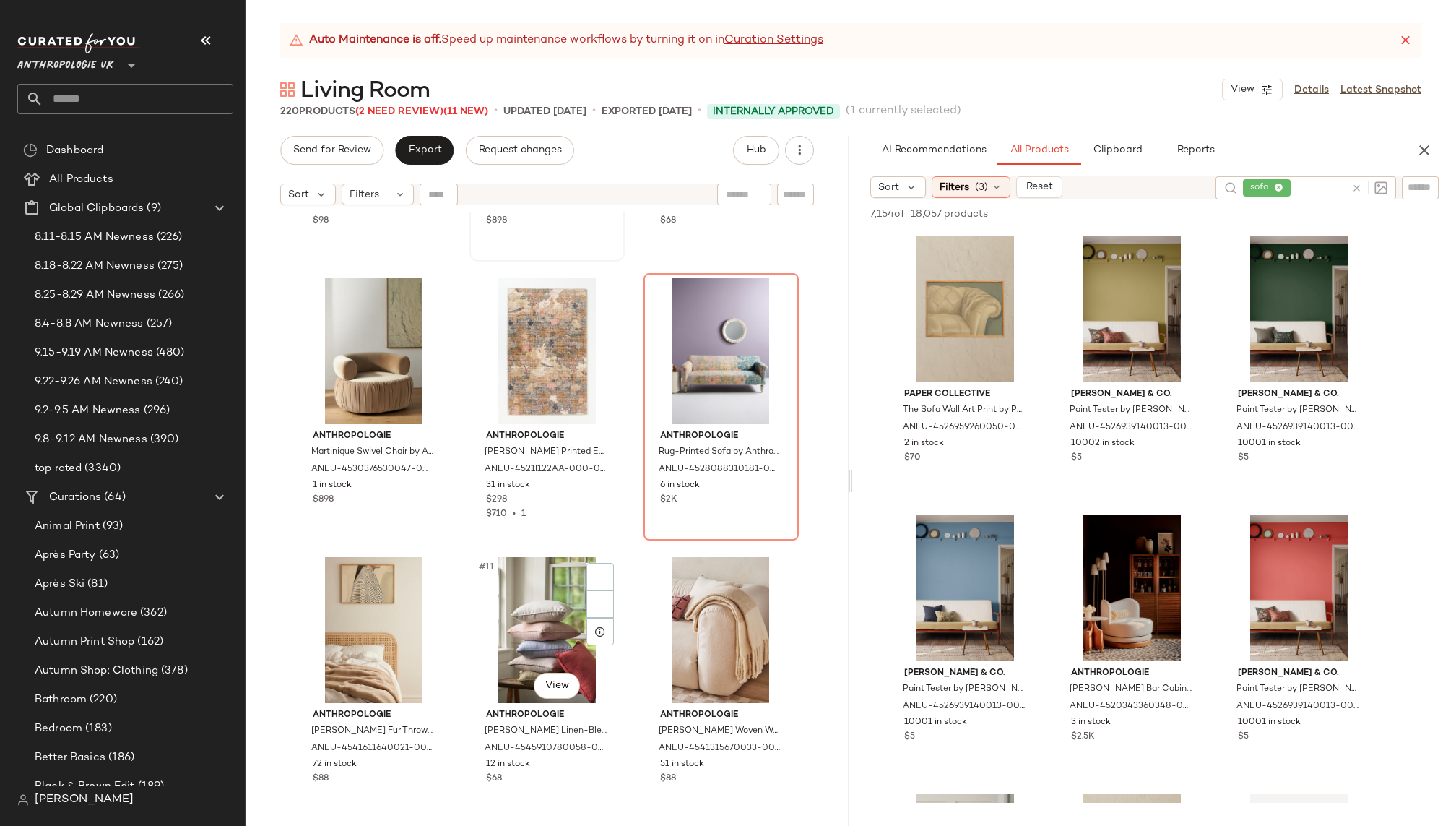
scroll to position [575, 0]
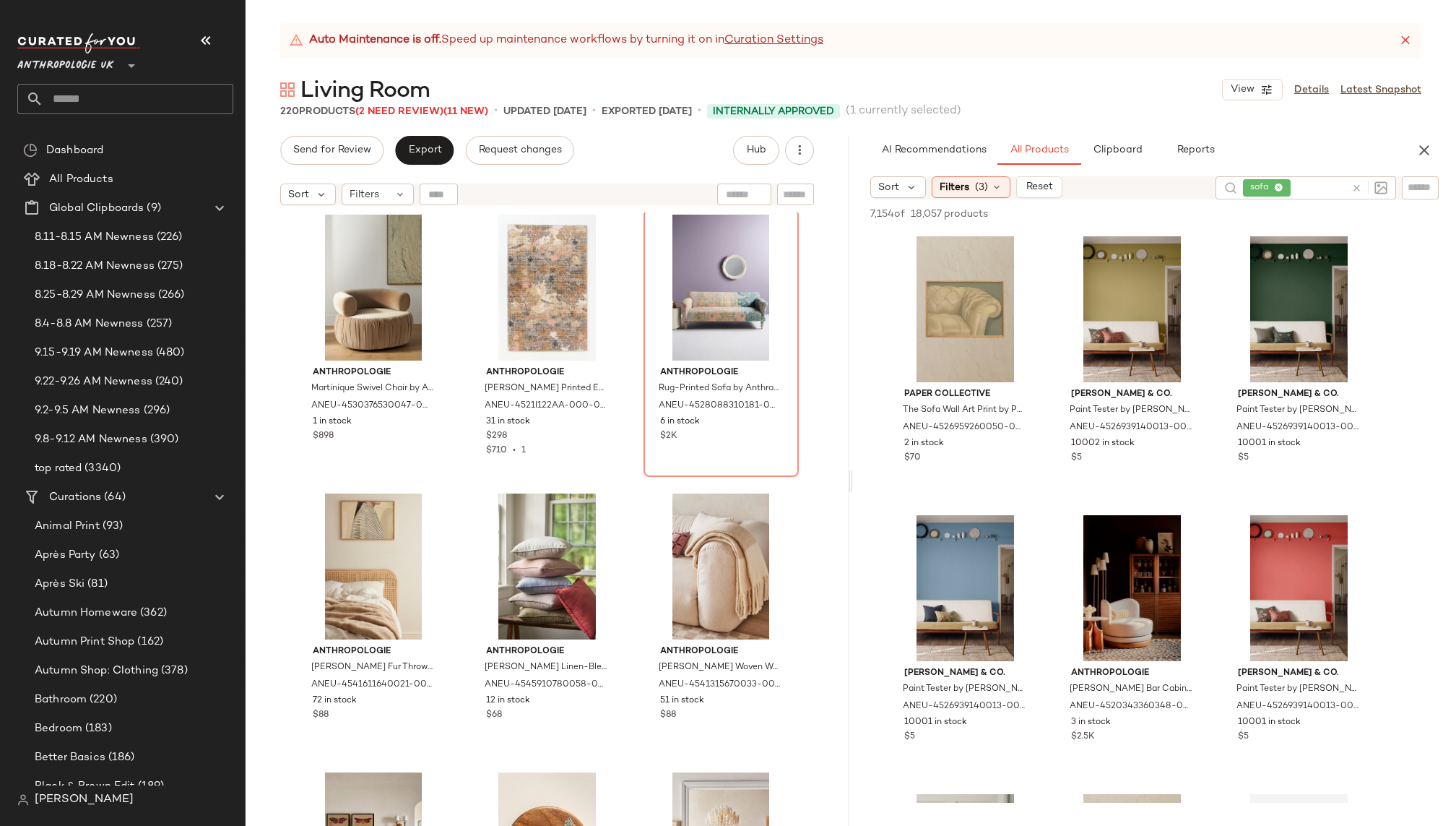
click at [1353, 185] on icon at bounding box center [1357, 188] width 11 height 11
click at [1322, 135] on div "Auto Maintenance is off. Speed up maintenance workflows by turning it on in Cur…" at bounding box center [850, 424] width 1210 height 803
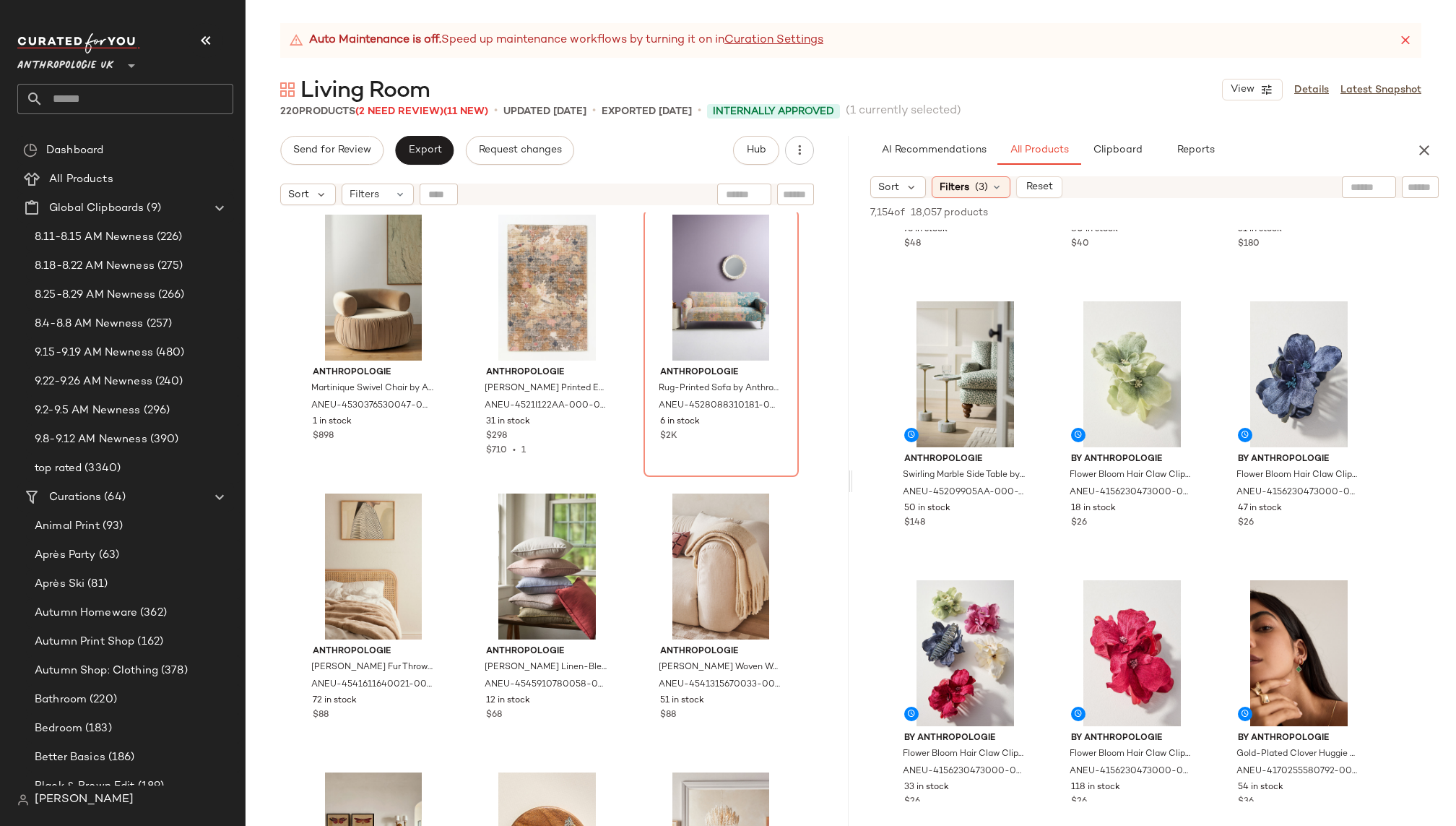
scroll to position [11648, 0]
click at [933, 384] on div "#127 View" at bounding box center [966, 373] width 145 height 146
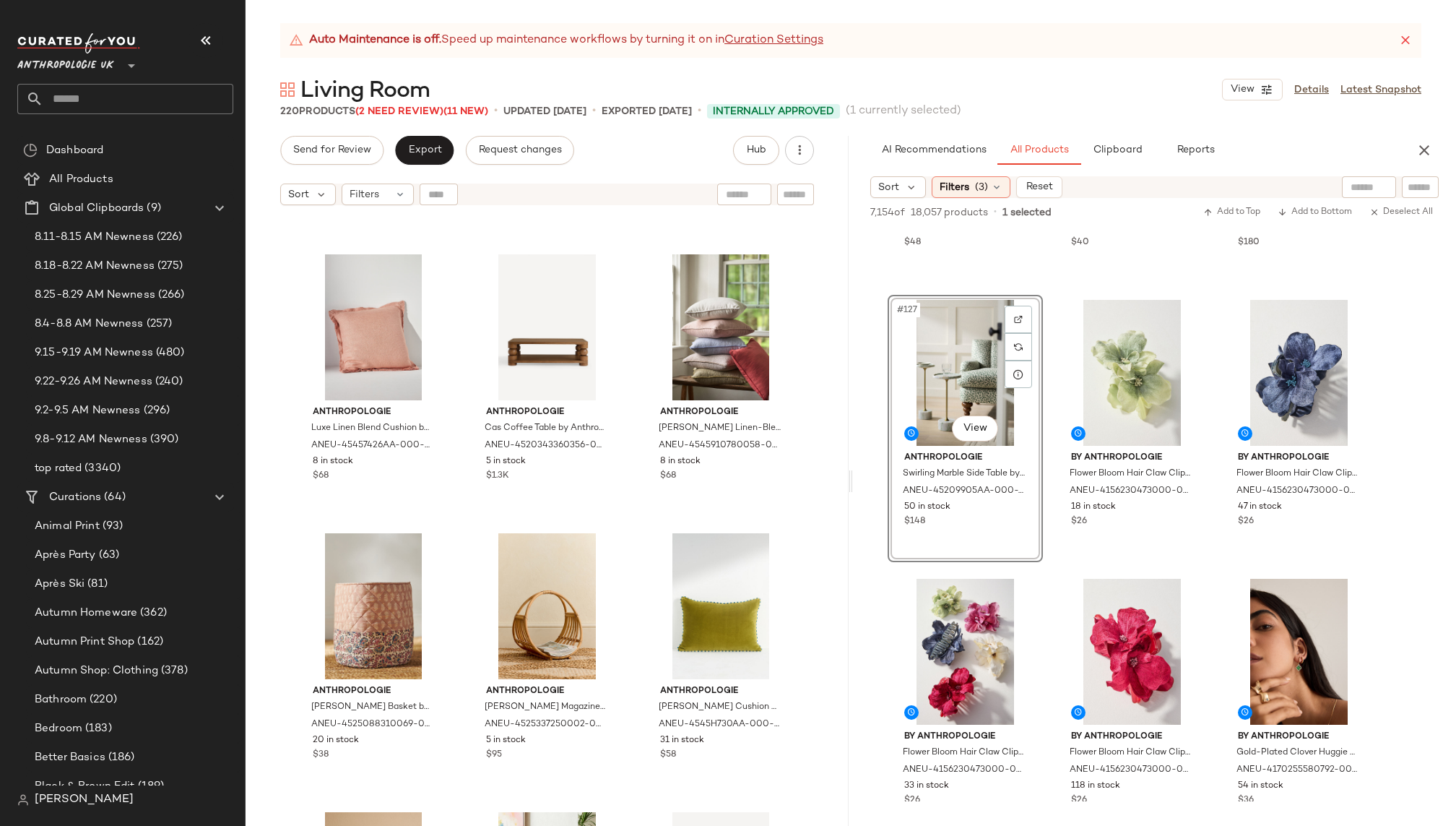
scroll to position [5541, 0]
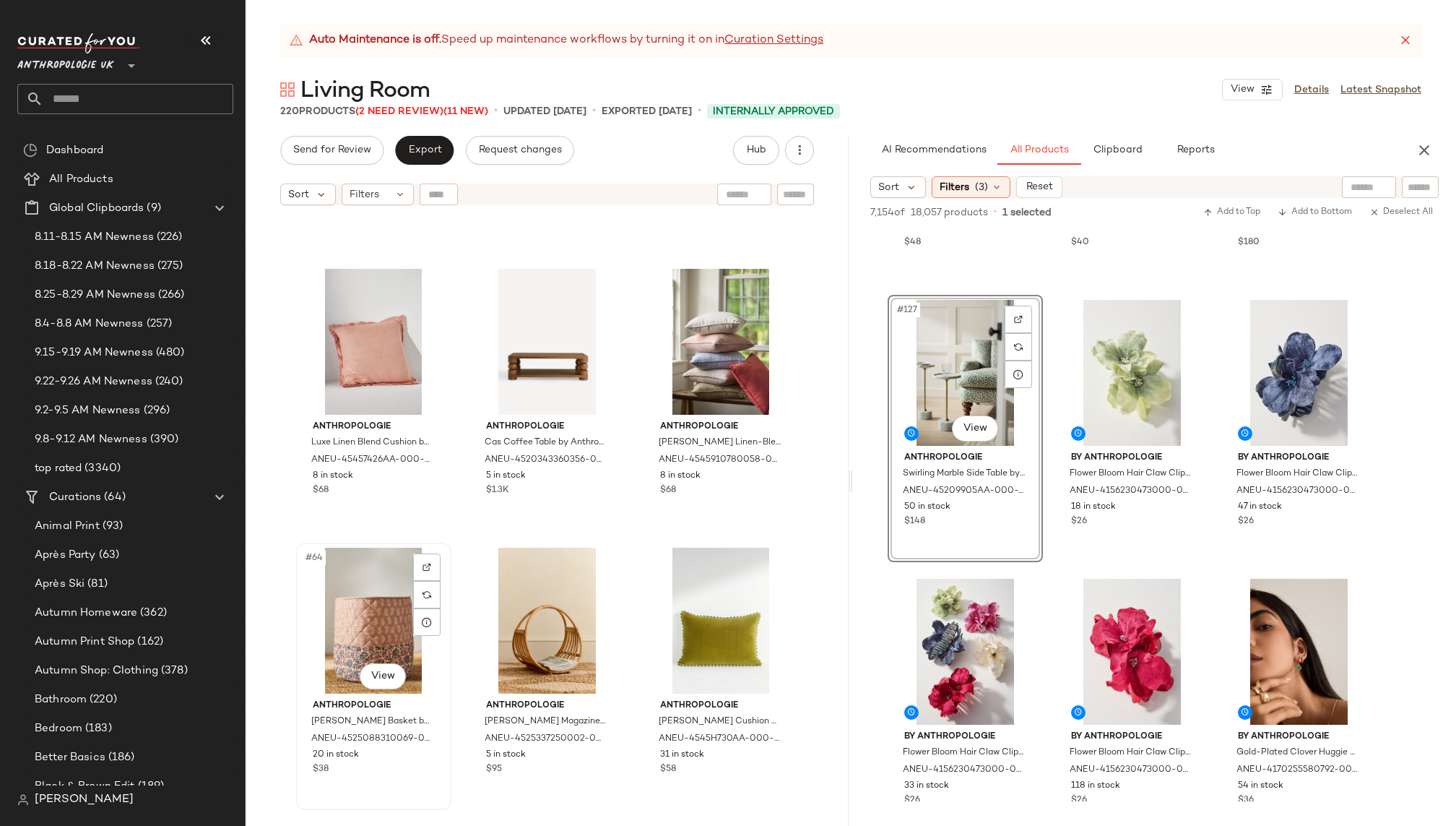
click at [352, 620] on div "#64 View" at bounding box center [374, 620] width 145 height 146
click at [581, 634] on div at bounding box center [547, 620] width 145 height 146
click at [327, 606] on div "#64 View" at bounding box center [374, 620] width 145 height 146
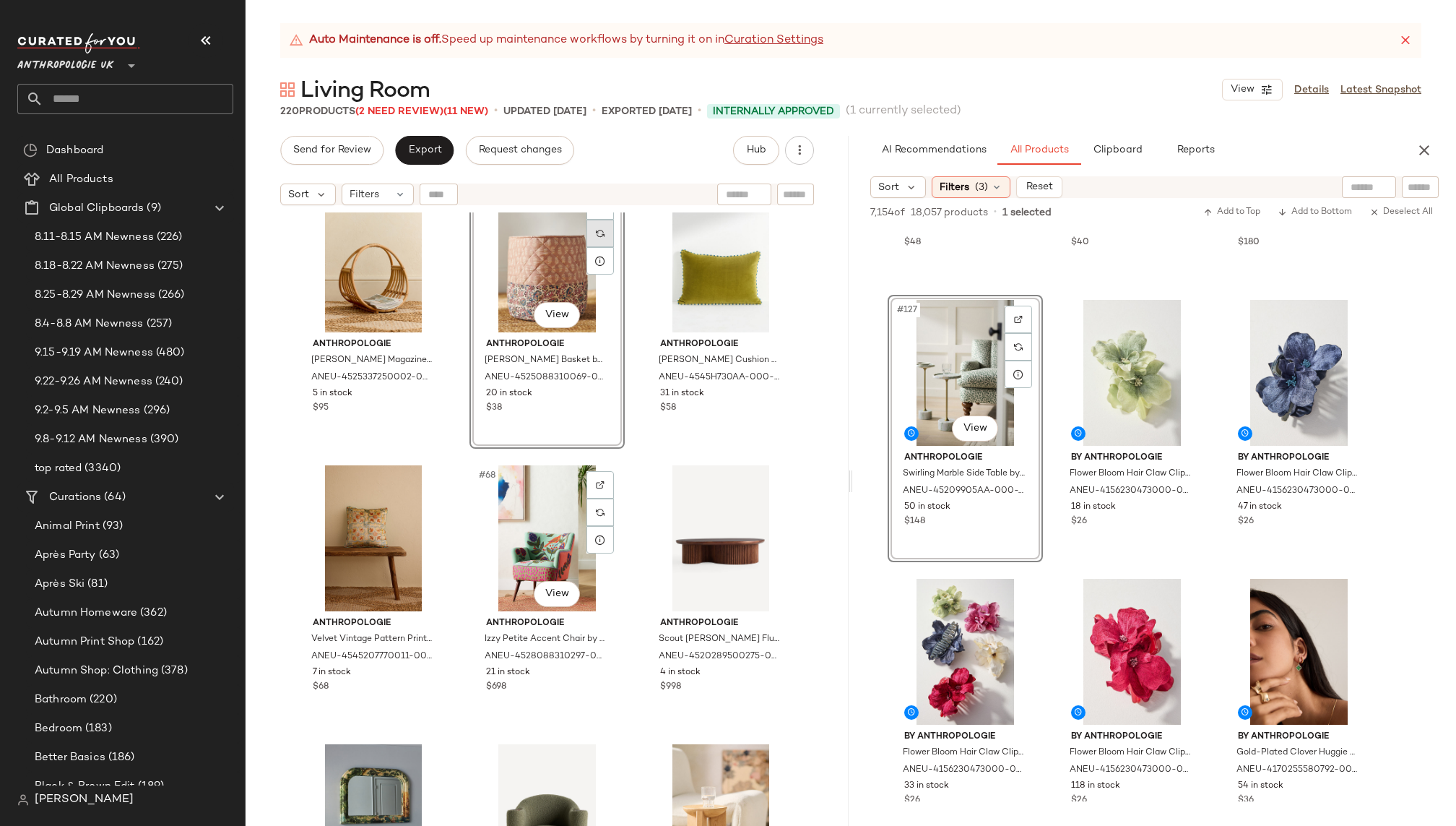
scroll to position [5914, 0]
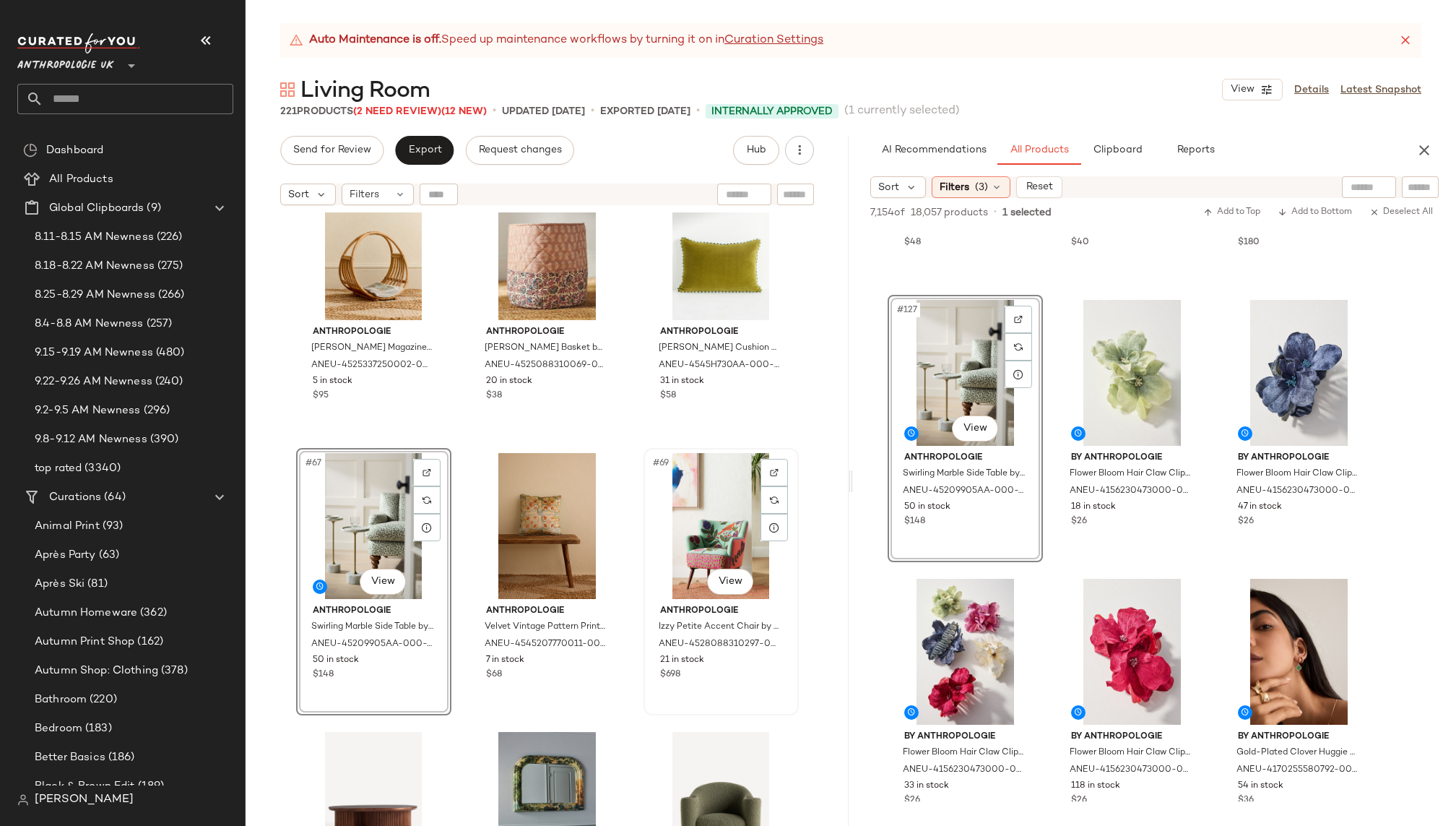
click at [684, 523] on div "#69 View" at bounding box center [721, 526] width 145 height 146
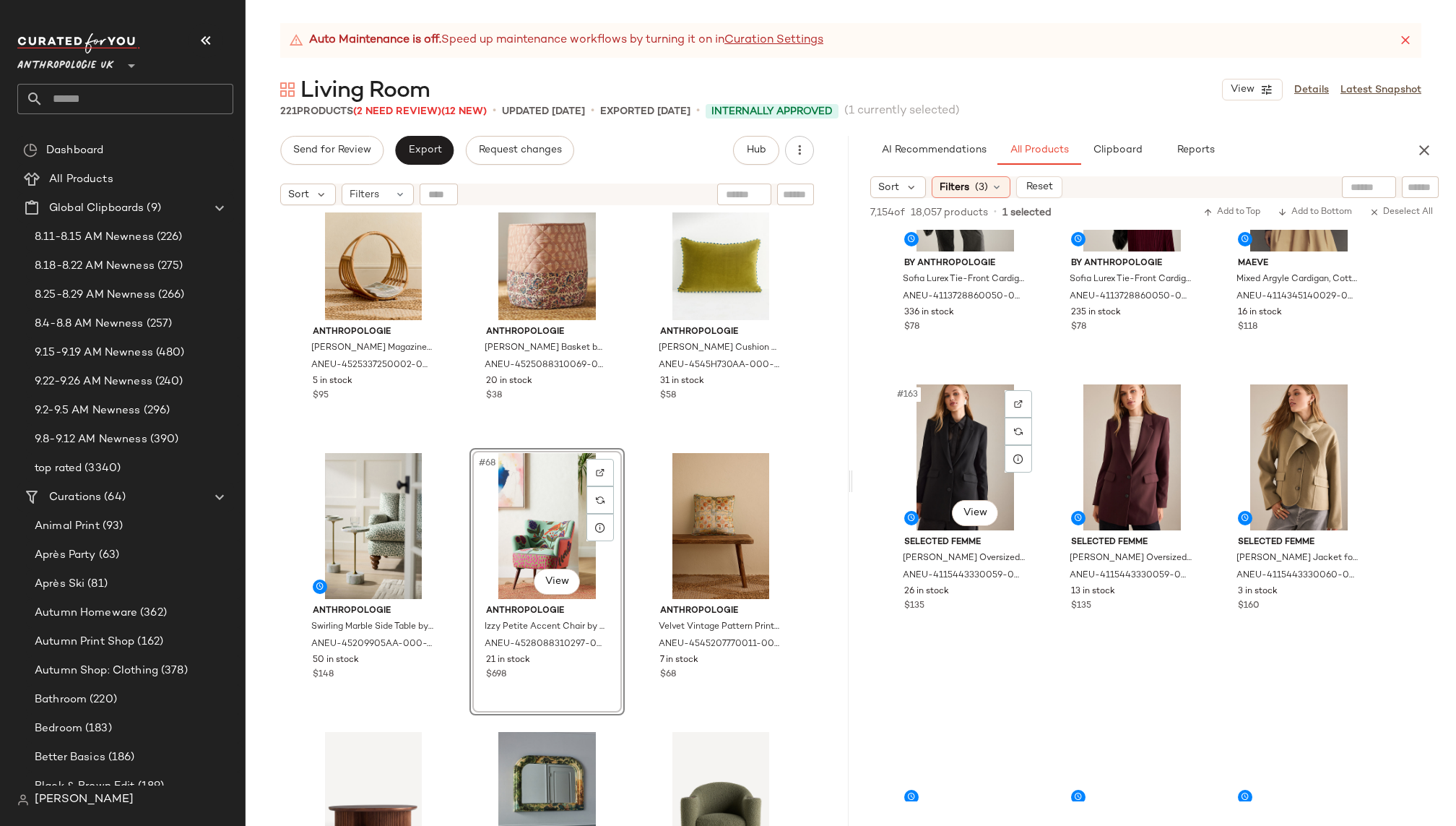
scroll to position [15084, 0]
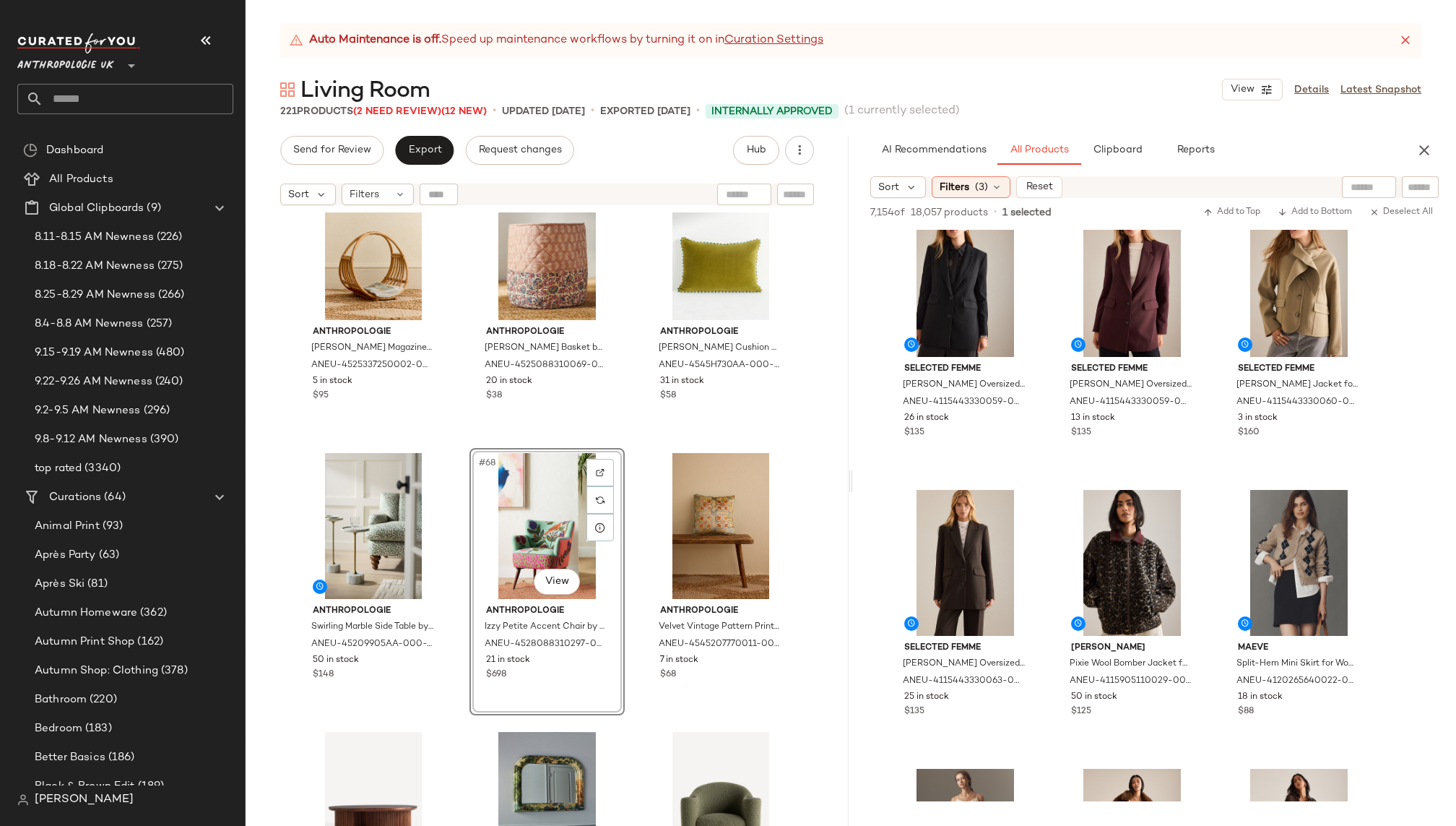
click at [1362, 191] on input "text" at bounding box center [1369, 187] width 37 height 15
type input "**********"
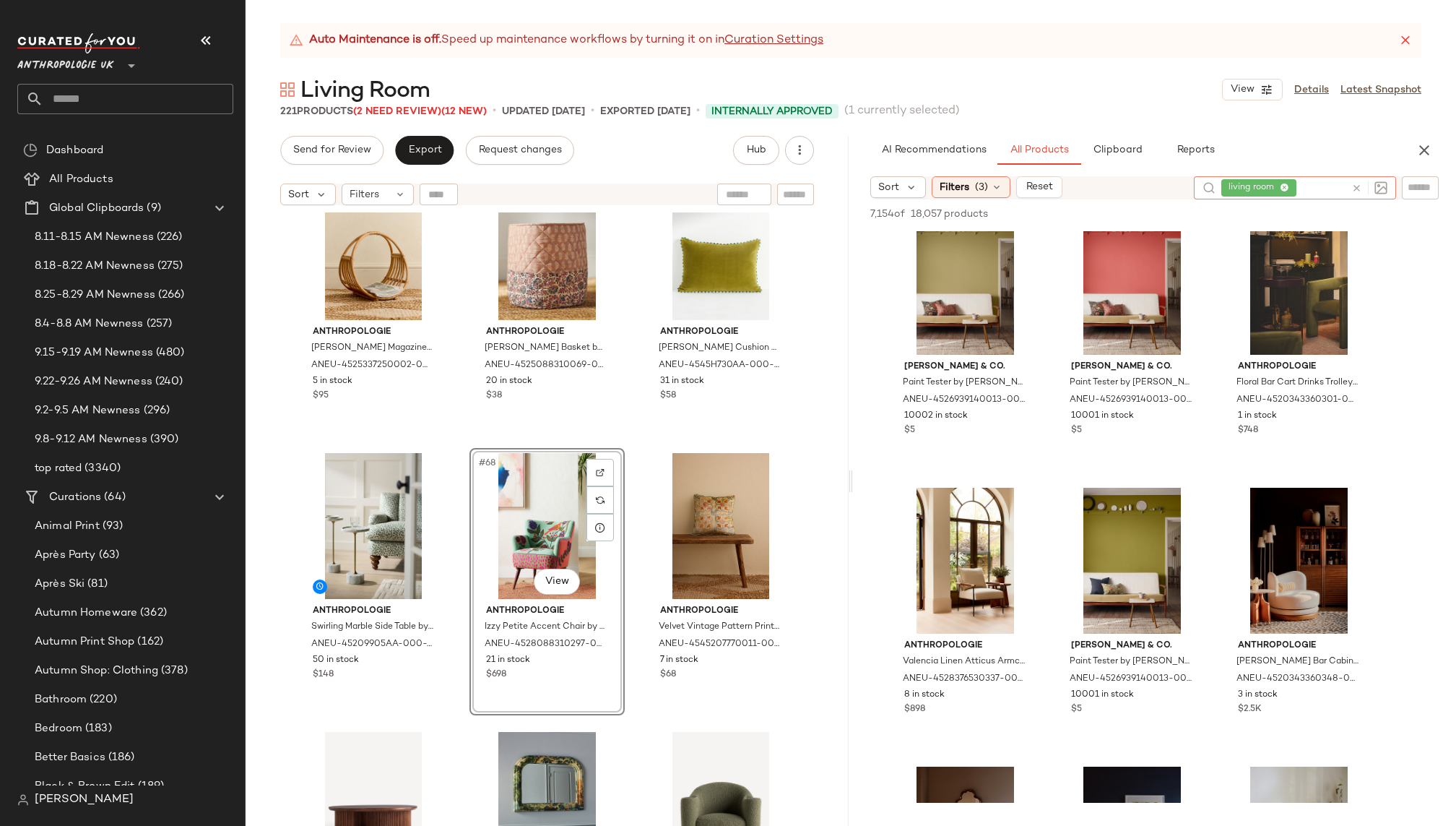
scroll to position [335, 0]
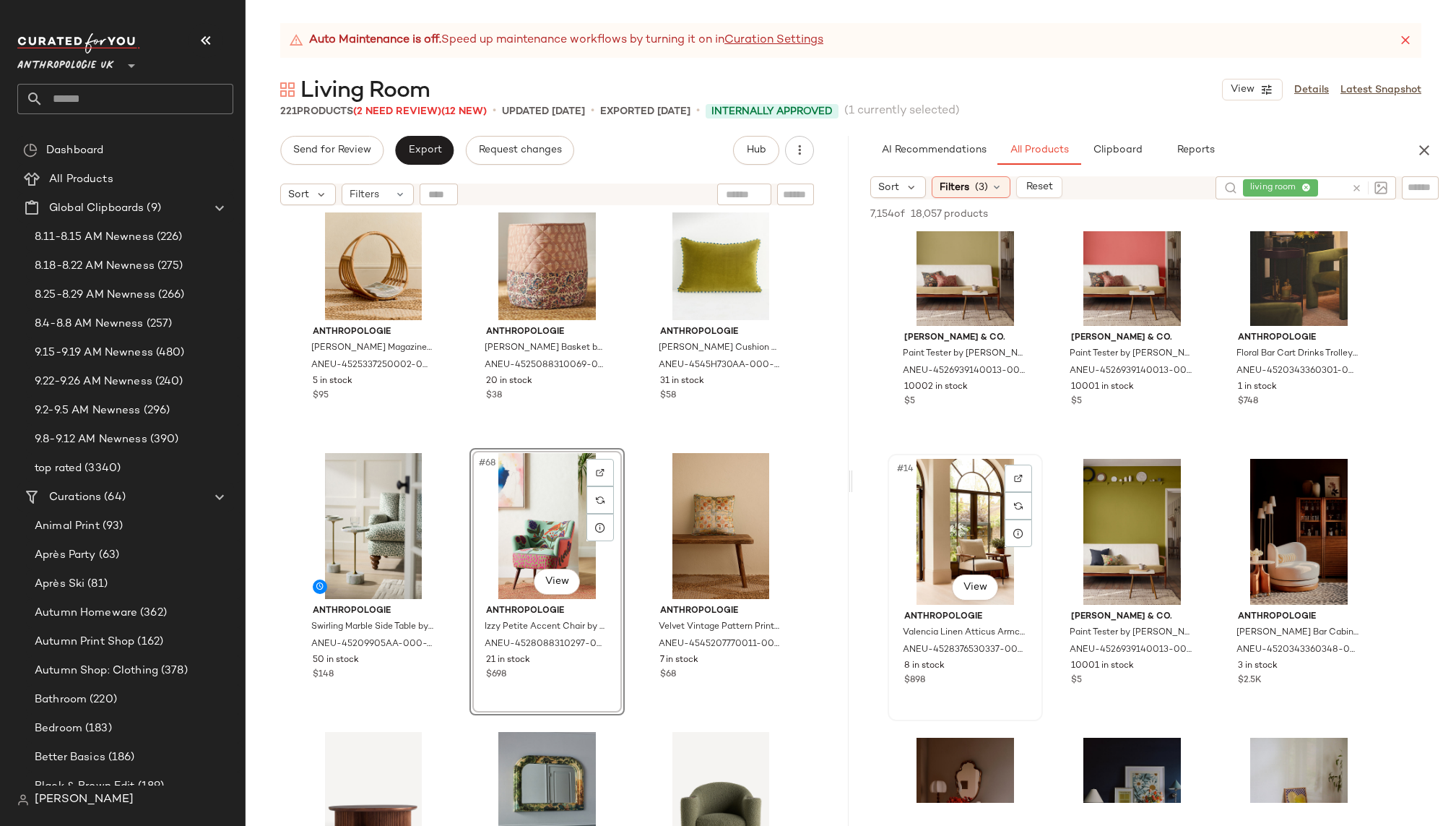
click at [942, 526] on div "#14 View" at bounding box center [966, 531] width 145 height 146
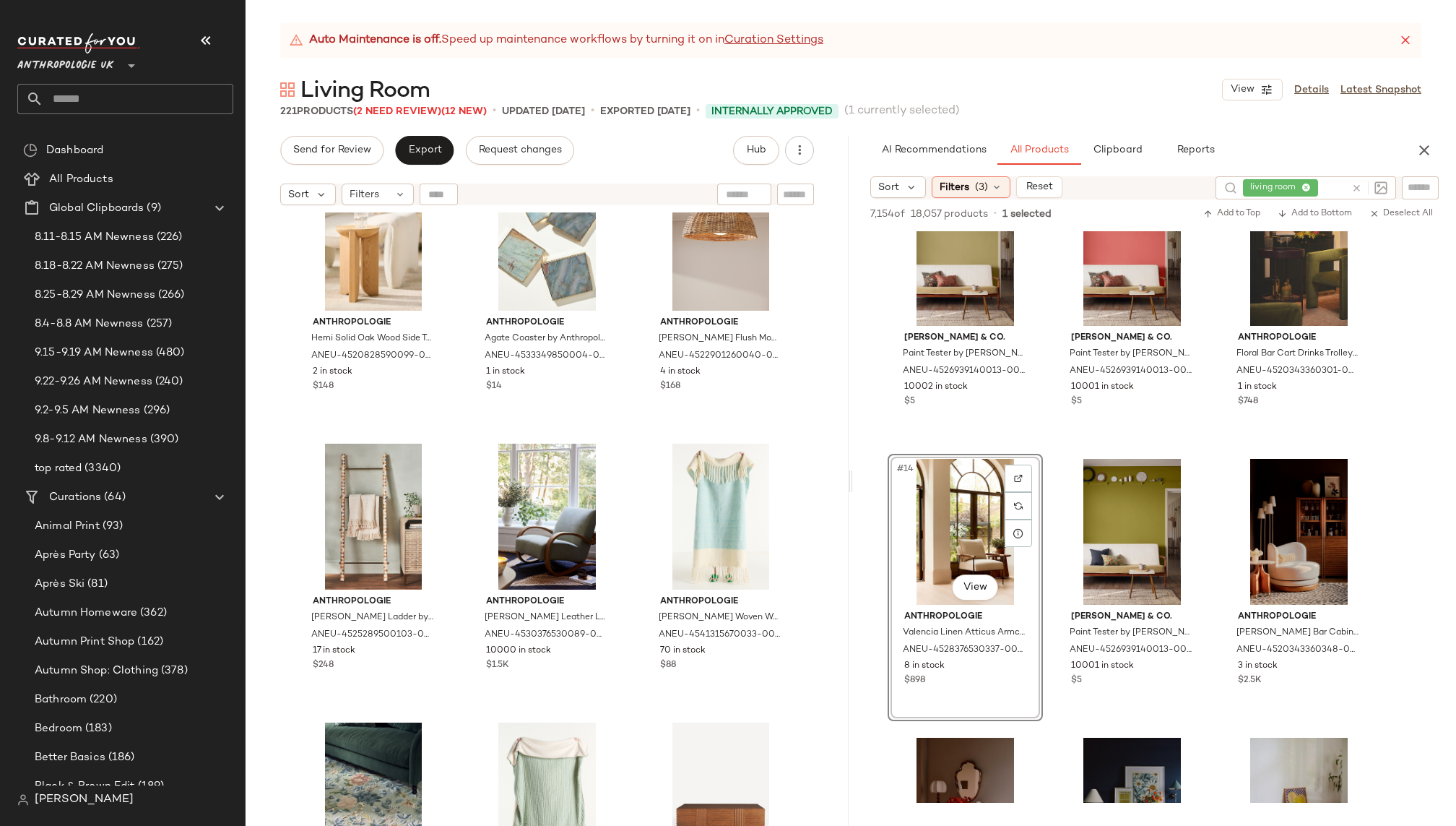
scroll to position [6789, 0]
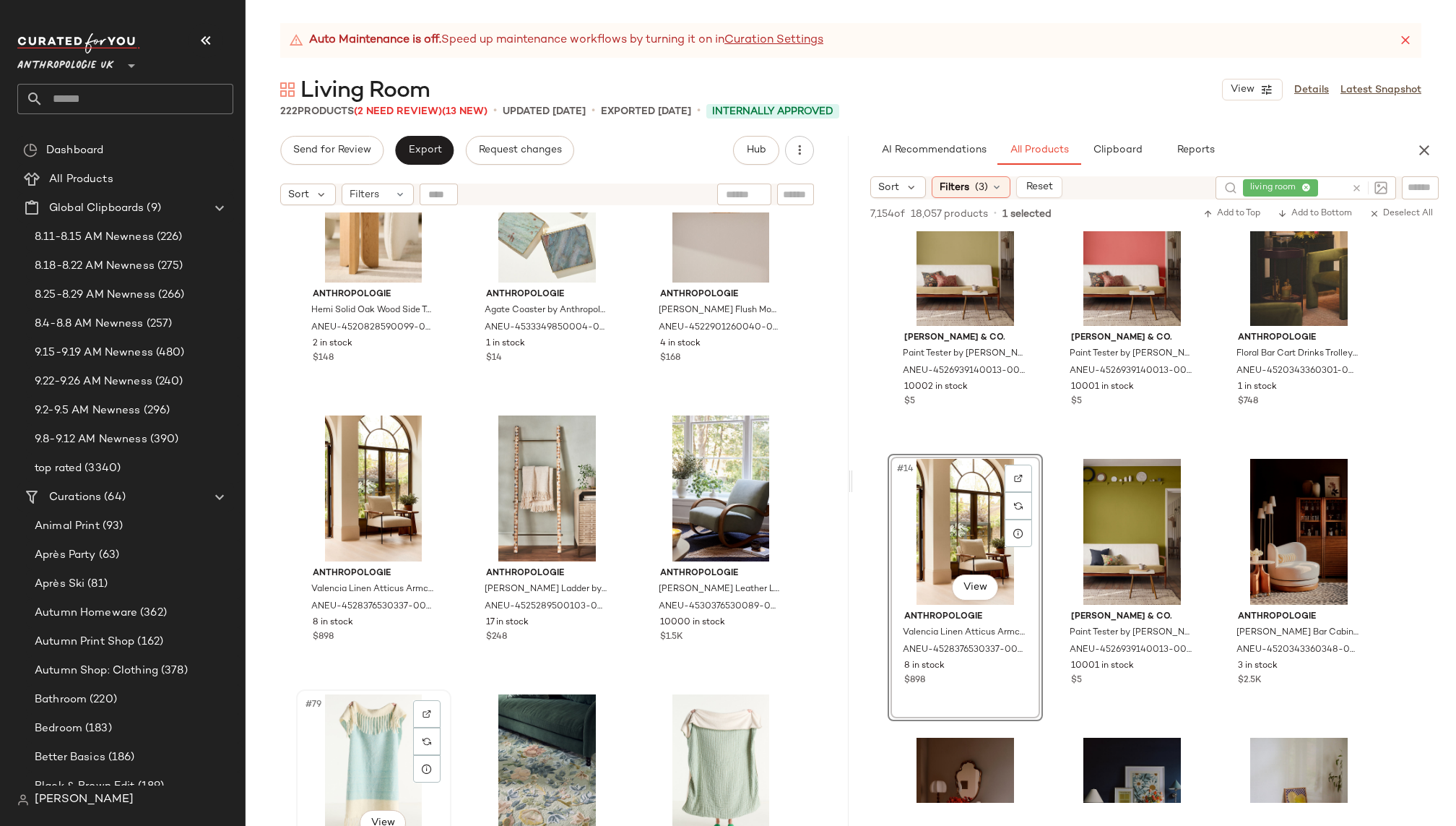
click at [344, 748] on div "#79 View" at bounding box center [374, 767] width 145 height 146
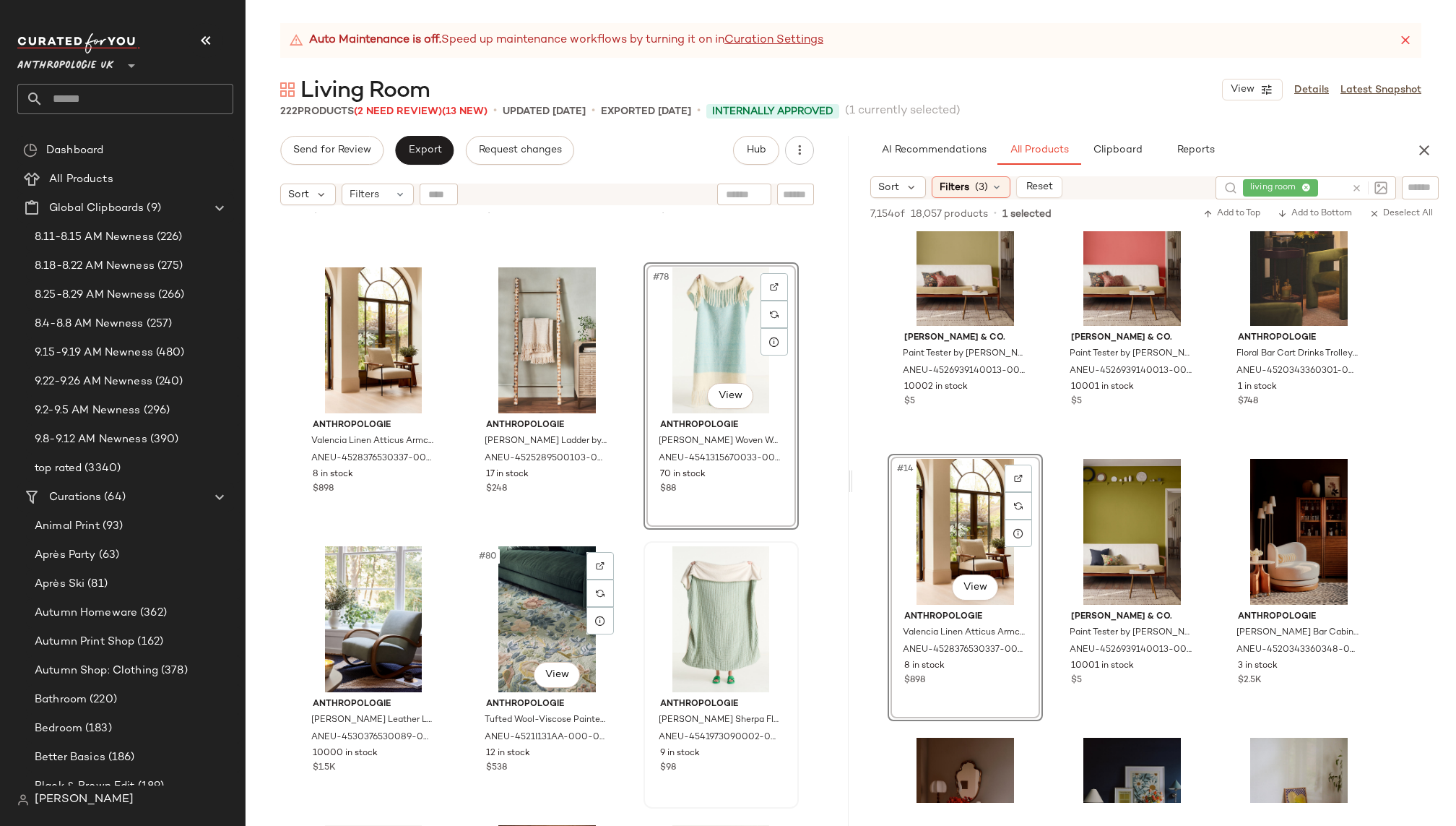
scroll to position [7019, 0]
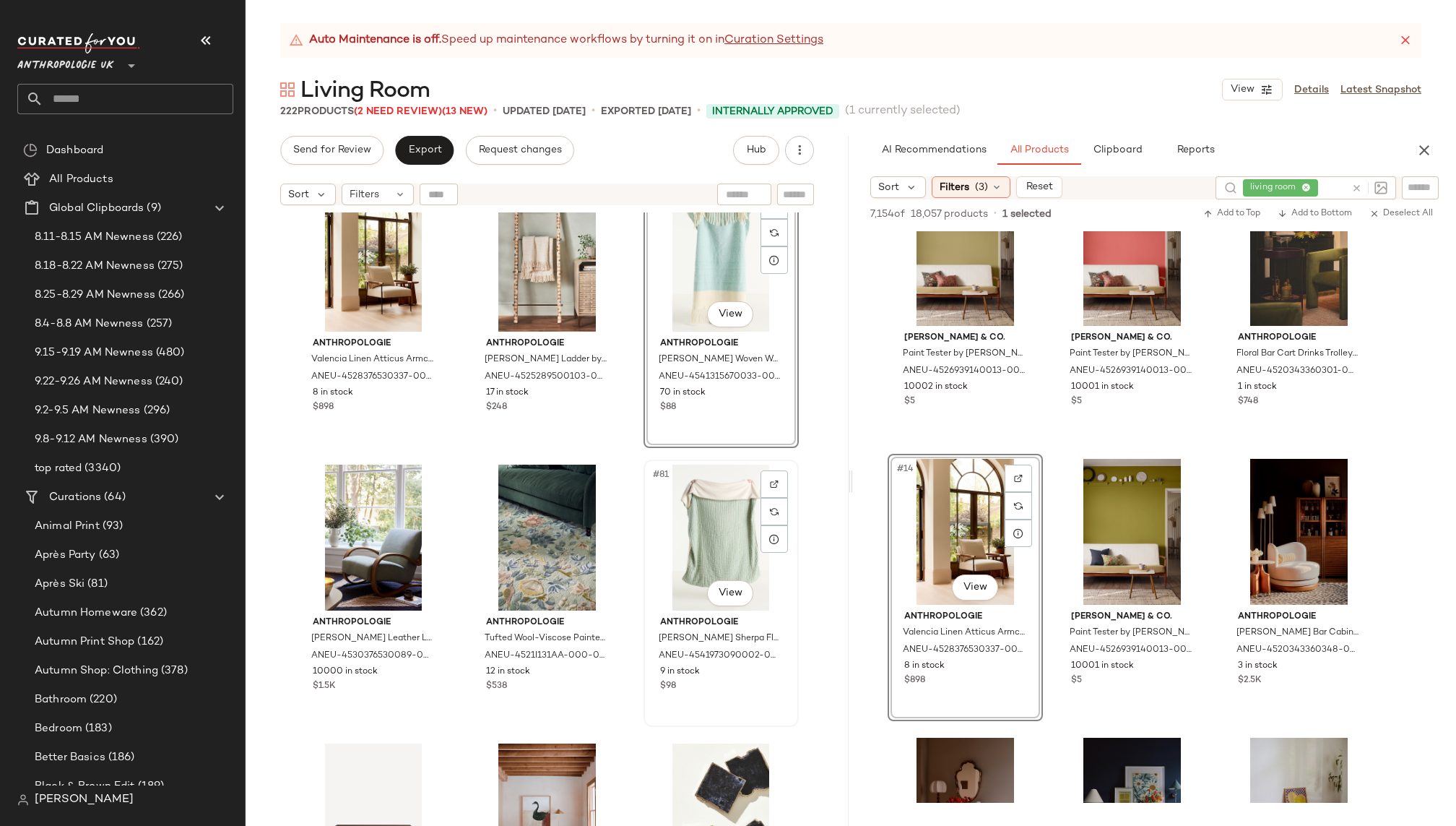
click at [675, 550] on div "#81 View" at bounding box center [721, 538] width 145 height 146
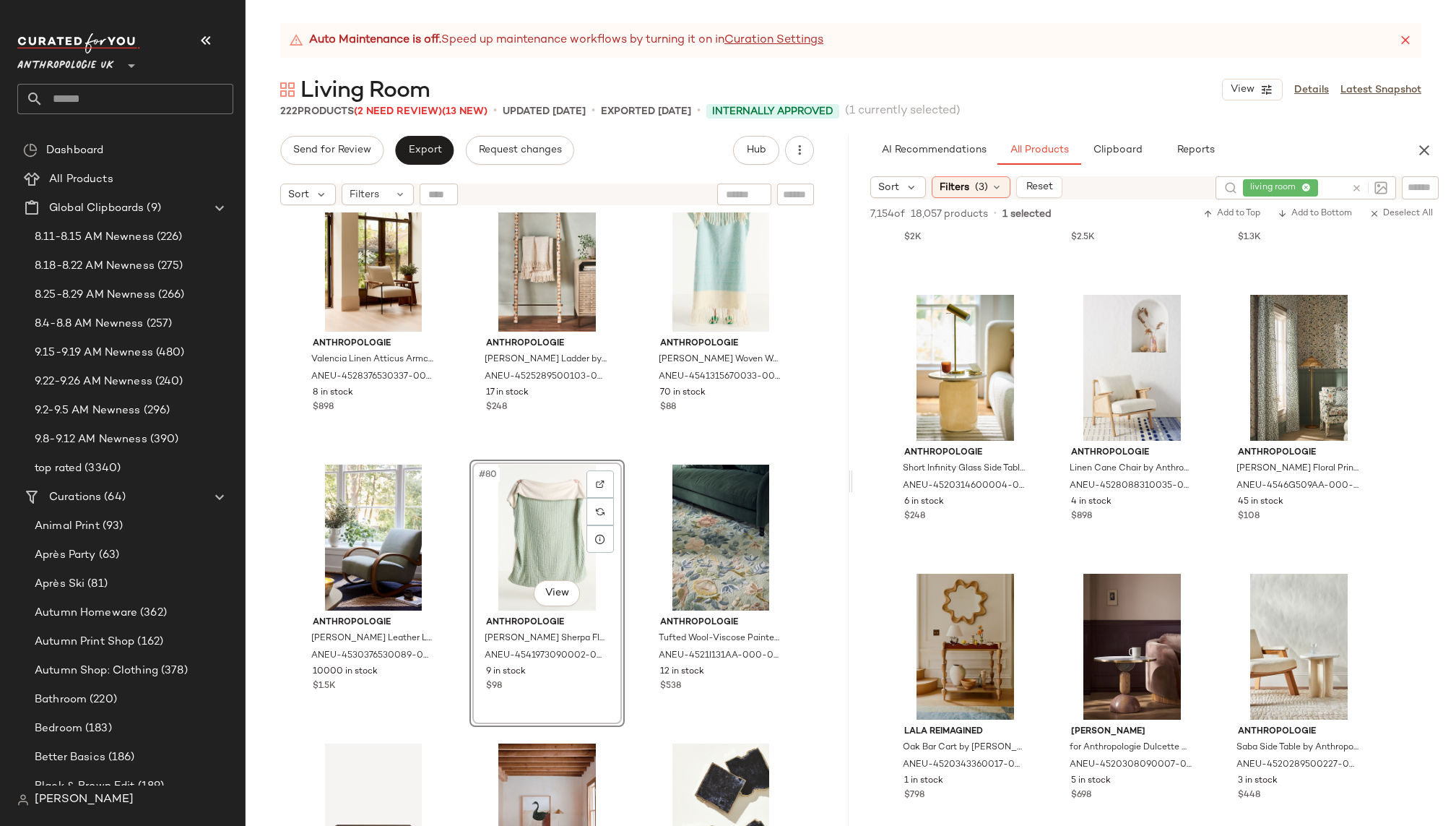
scroll to position [1345, 0]
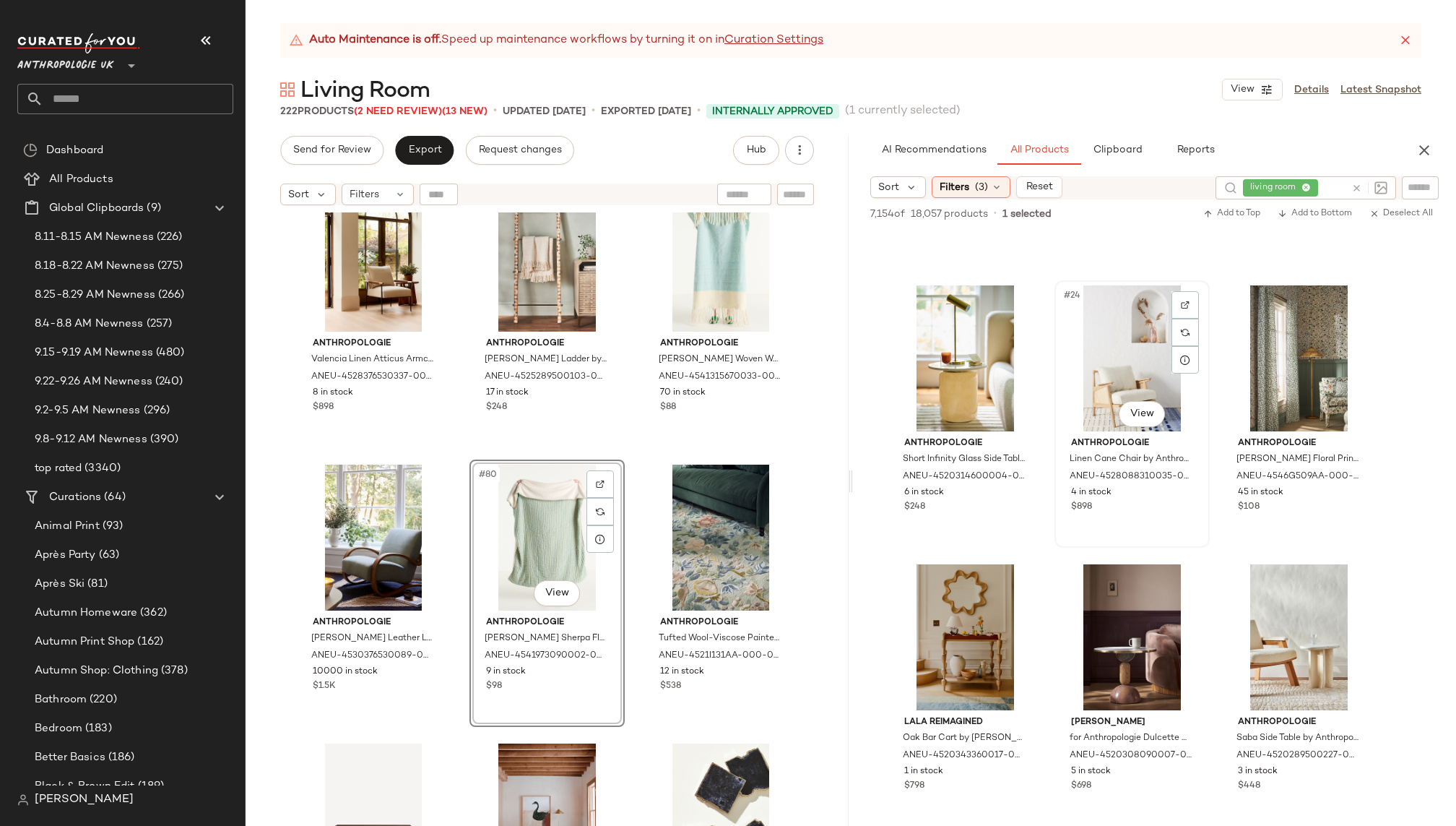
click at [1107, 374] on div "#24 View" at bounding box center [1132, 358] width 145 height 146
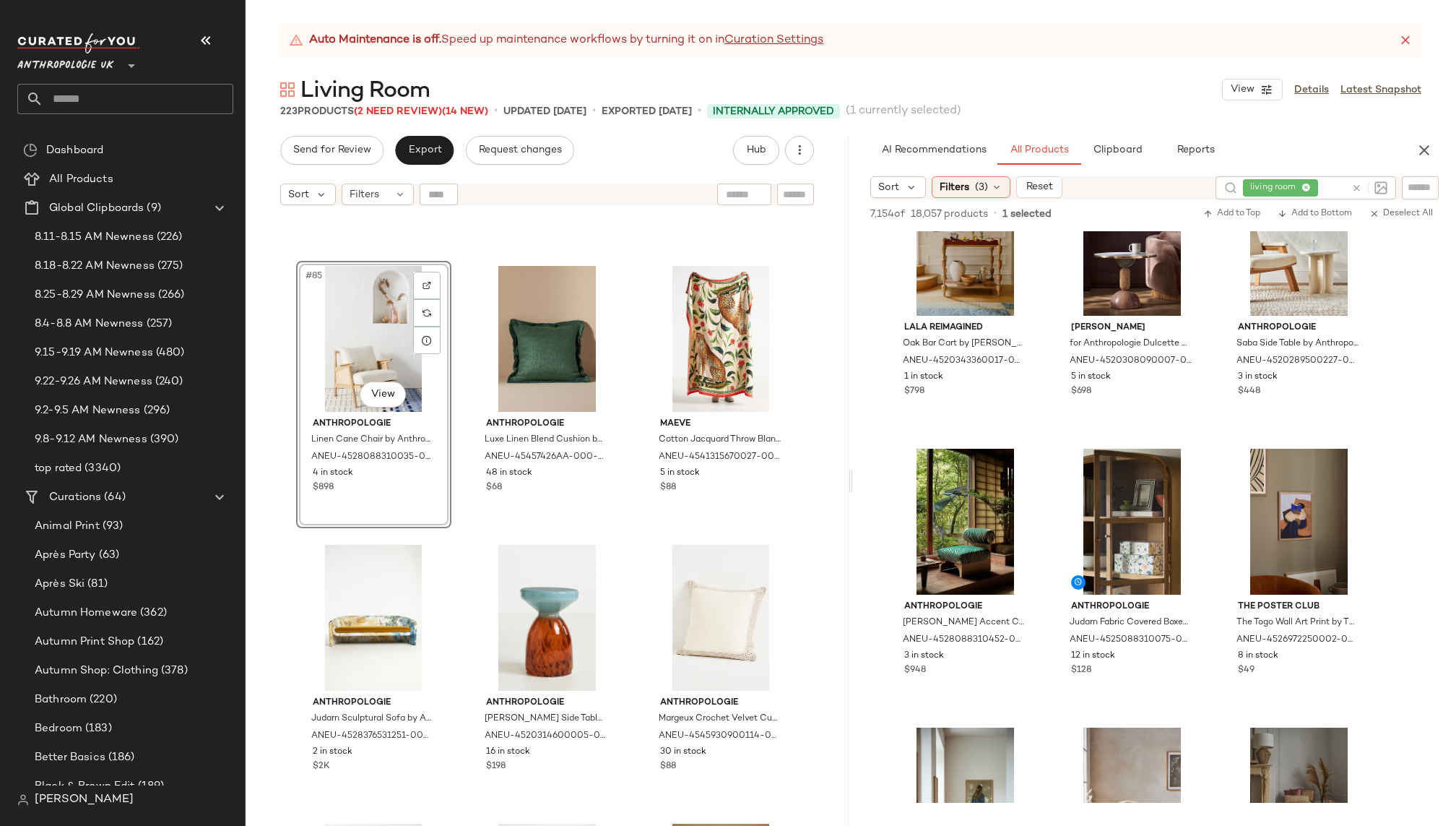
scroll to position [1756, 0]
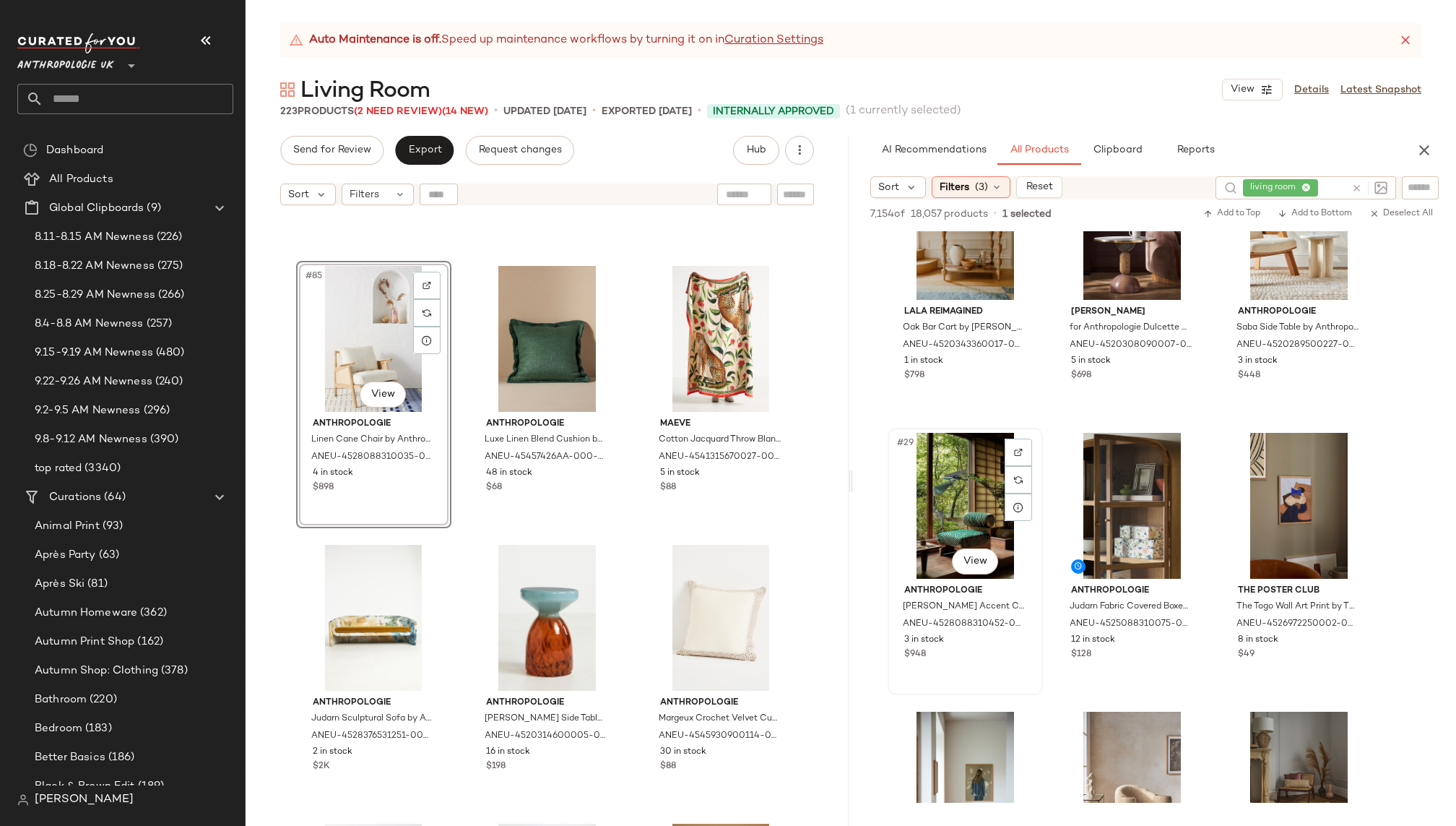
click at [963, 516] on div "#29 View" at bounding box center [966, 506] width 145 height 146
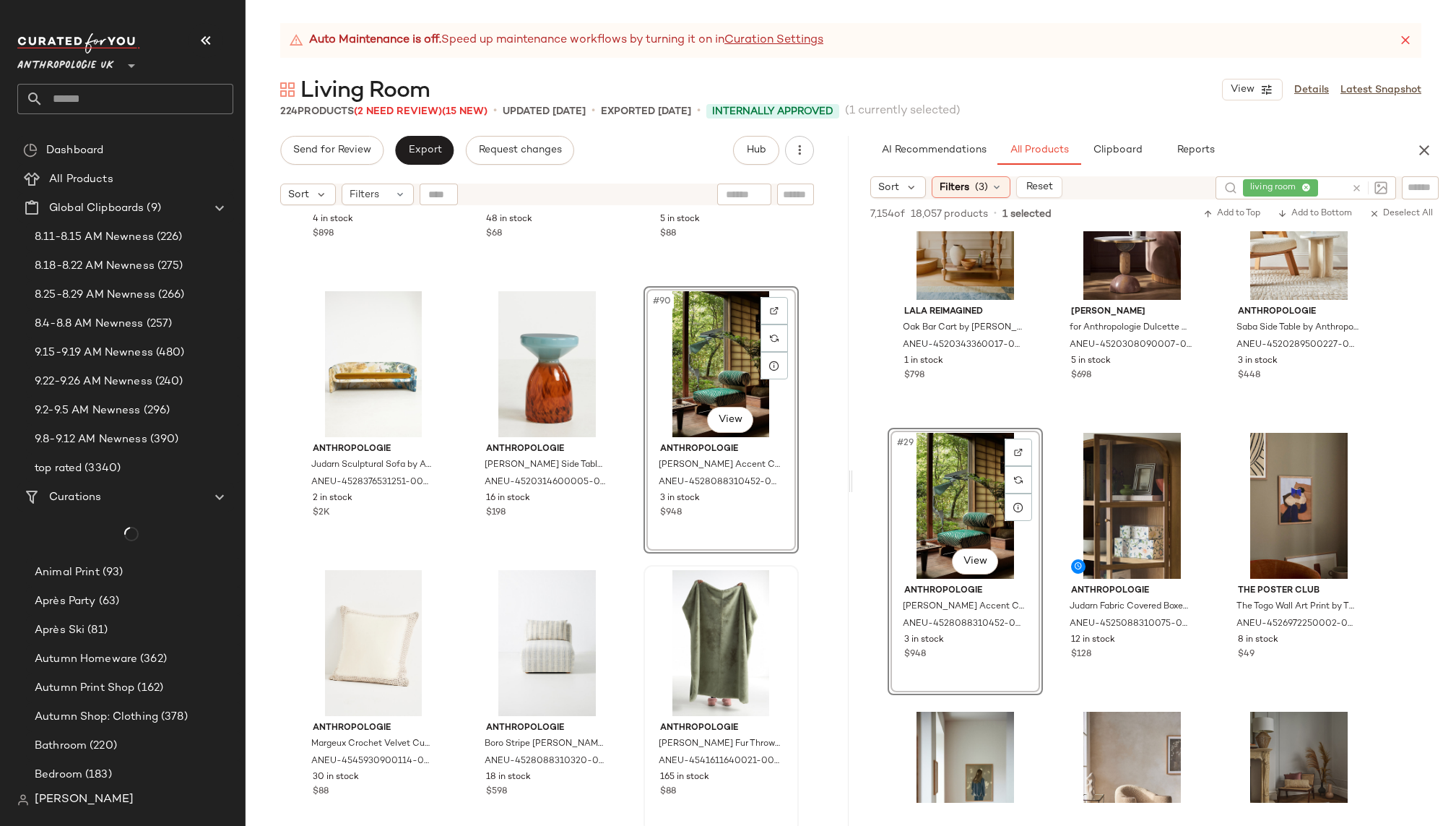
scroll to position [8053, 0]
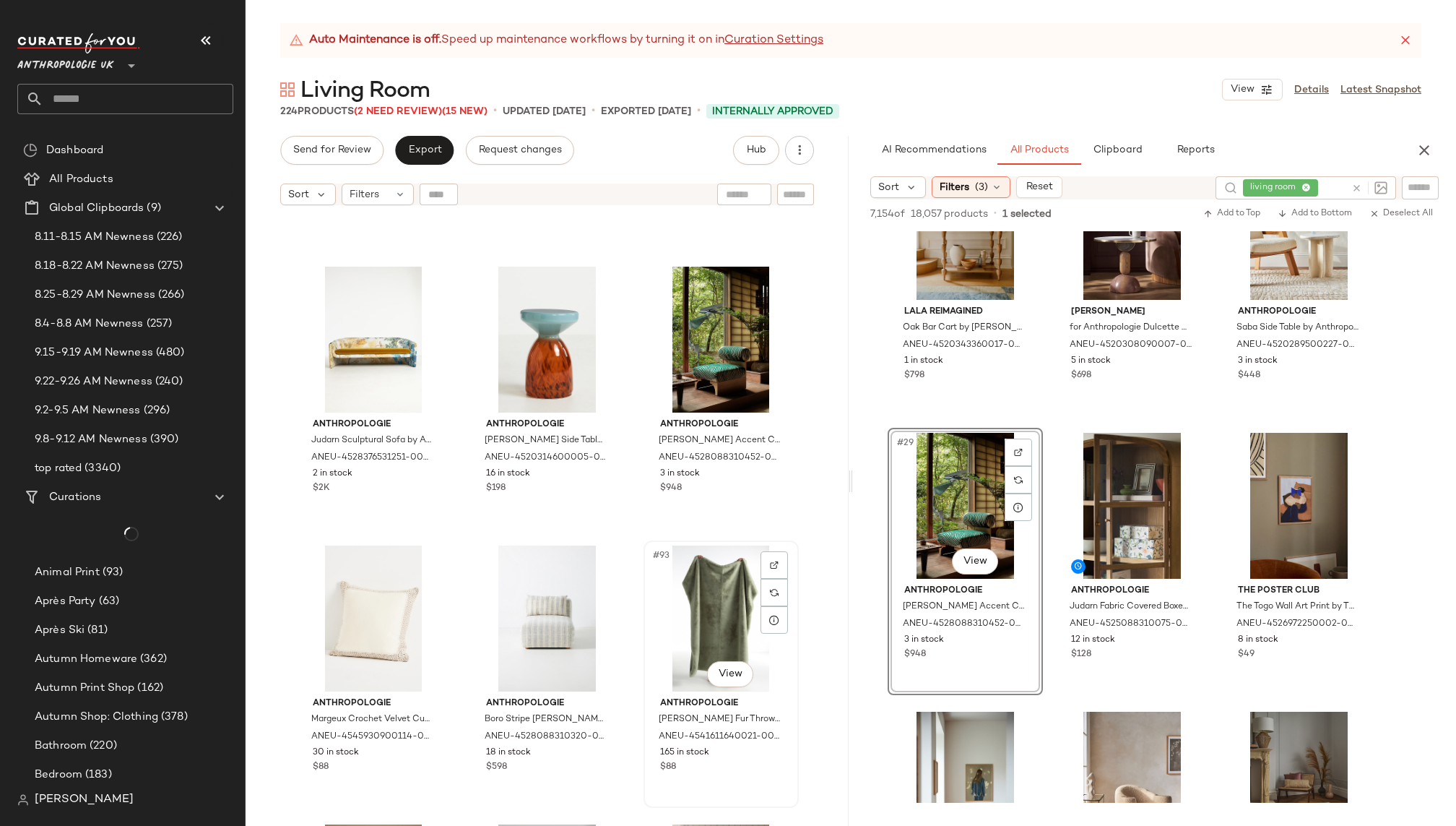
click at [668, 598] on div "#93 View" at bounding box center [721, 618] width 145 height 146
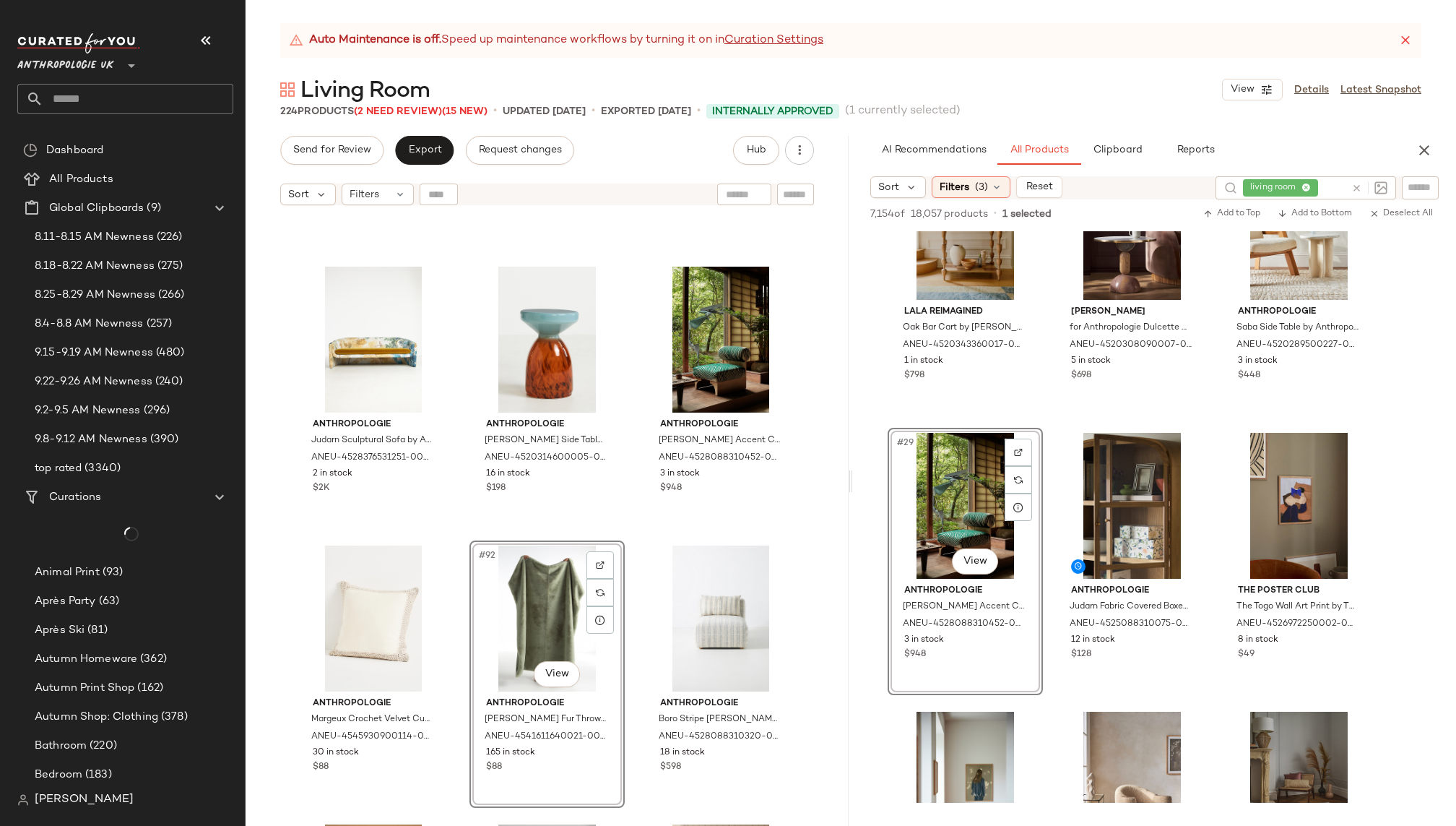
drag, startPoint x: 703, startPoint y: 597, endPoint x: 188, endPoint y: 4, distance: 785.4
click at [640, 535] on div "Anthropologie Linen Cane Chair by Anthropologie in Beige, Women's, Cotton/Linen…" at bounding box center [547, 537] width 603 height 649
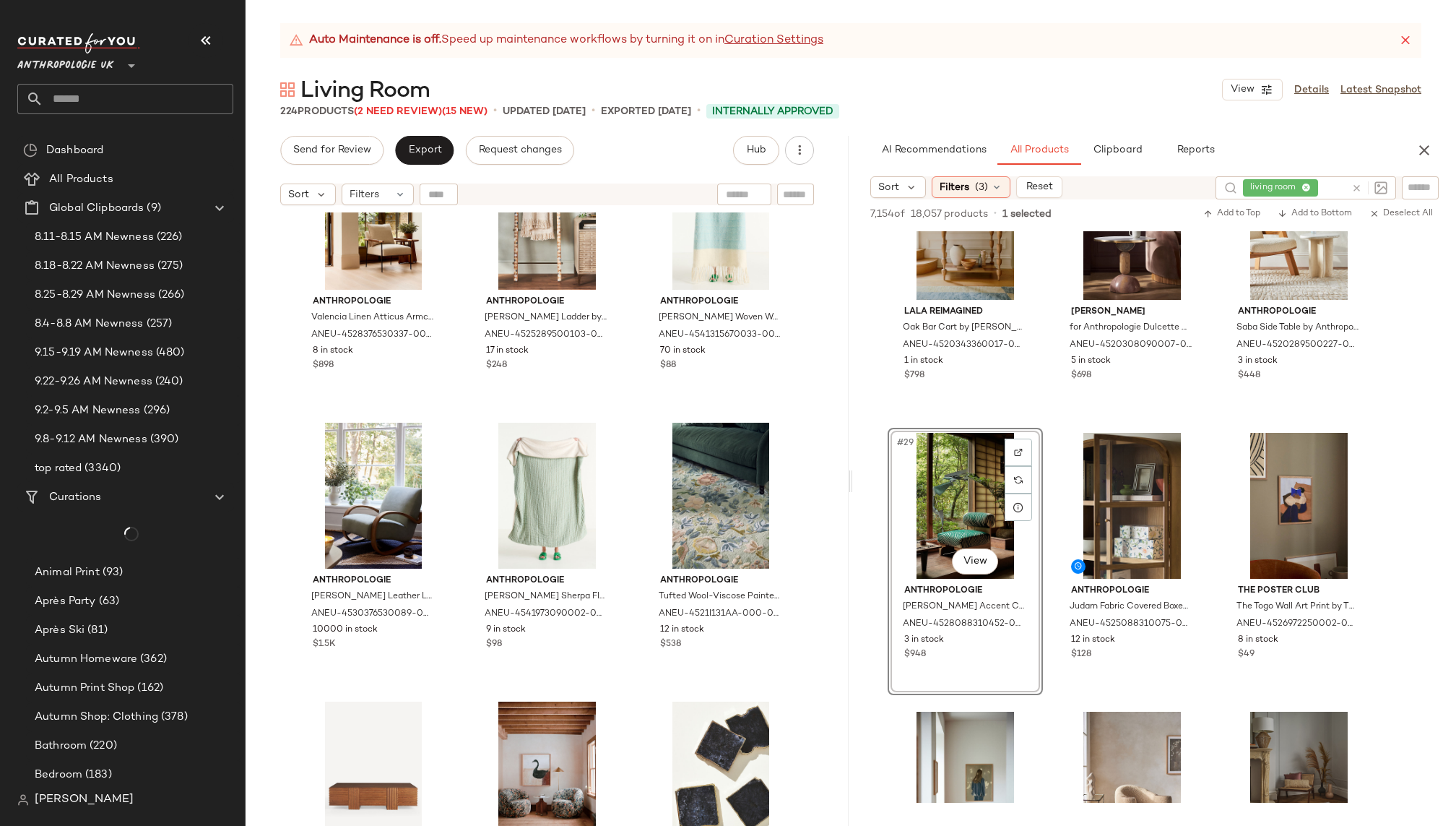
scroll to position [6628, 0]
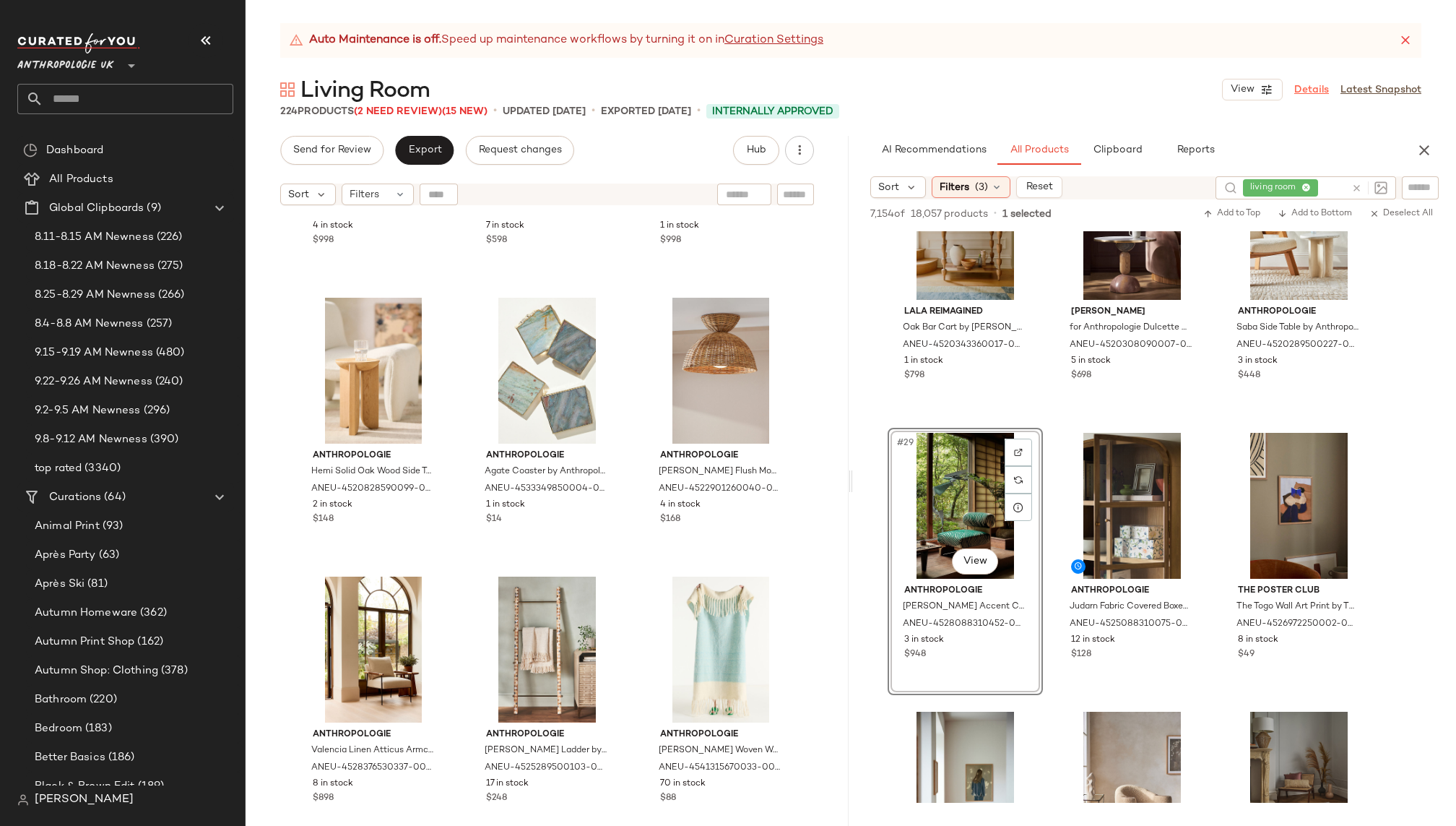
click at [1324, 90] on link "Details" at bounding box center [1311, 90] width 35 height 15
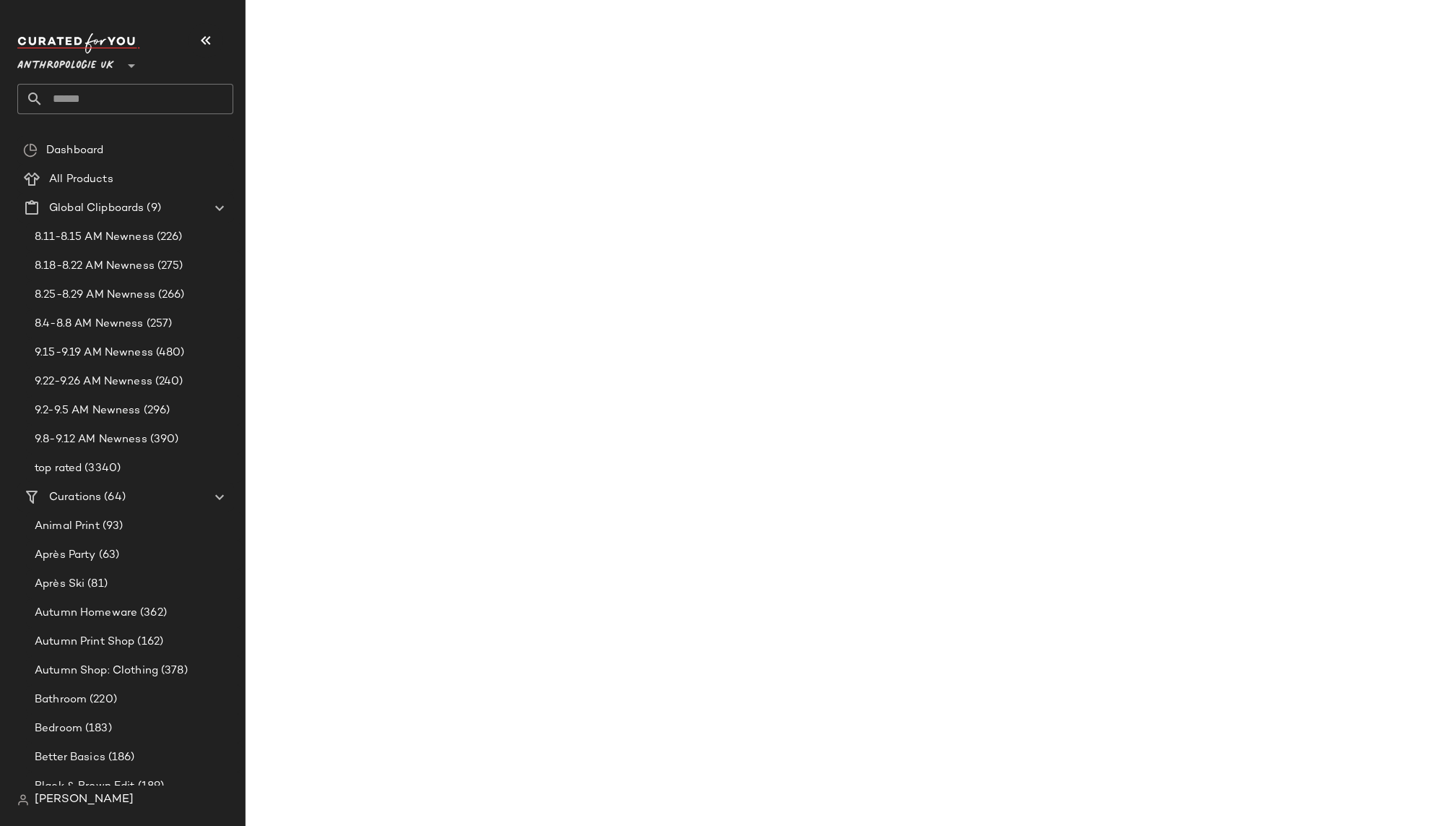
scroll to position [2592, 0]
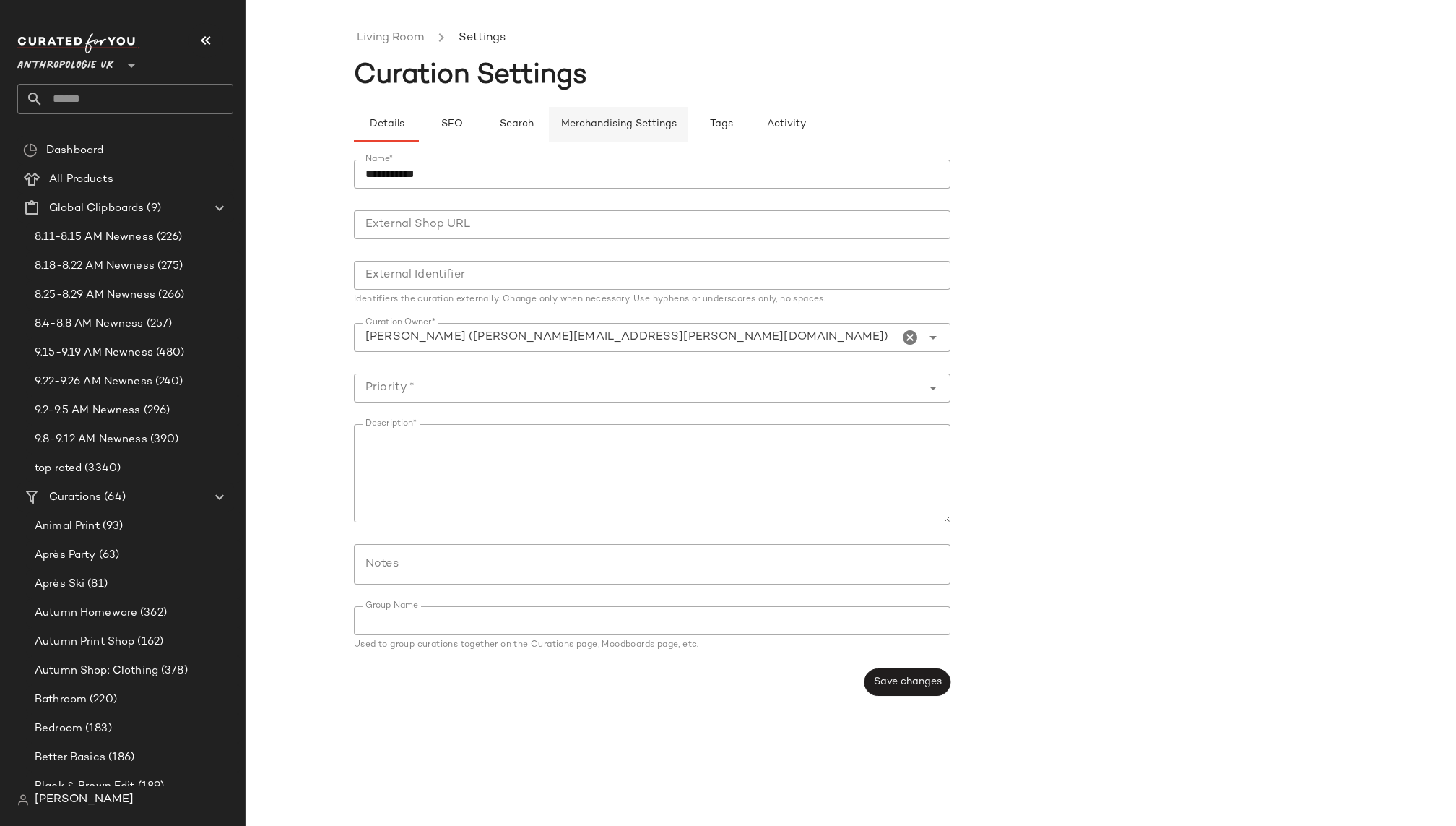
click at [648, 127] on span "Merchandising Settings" at bounding box center [618, 124] width 116 height 12
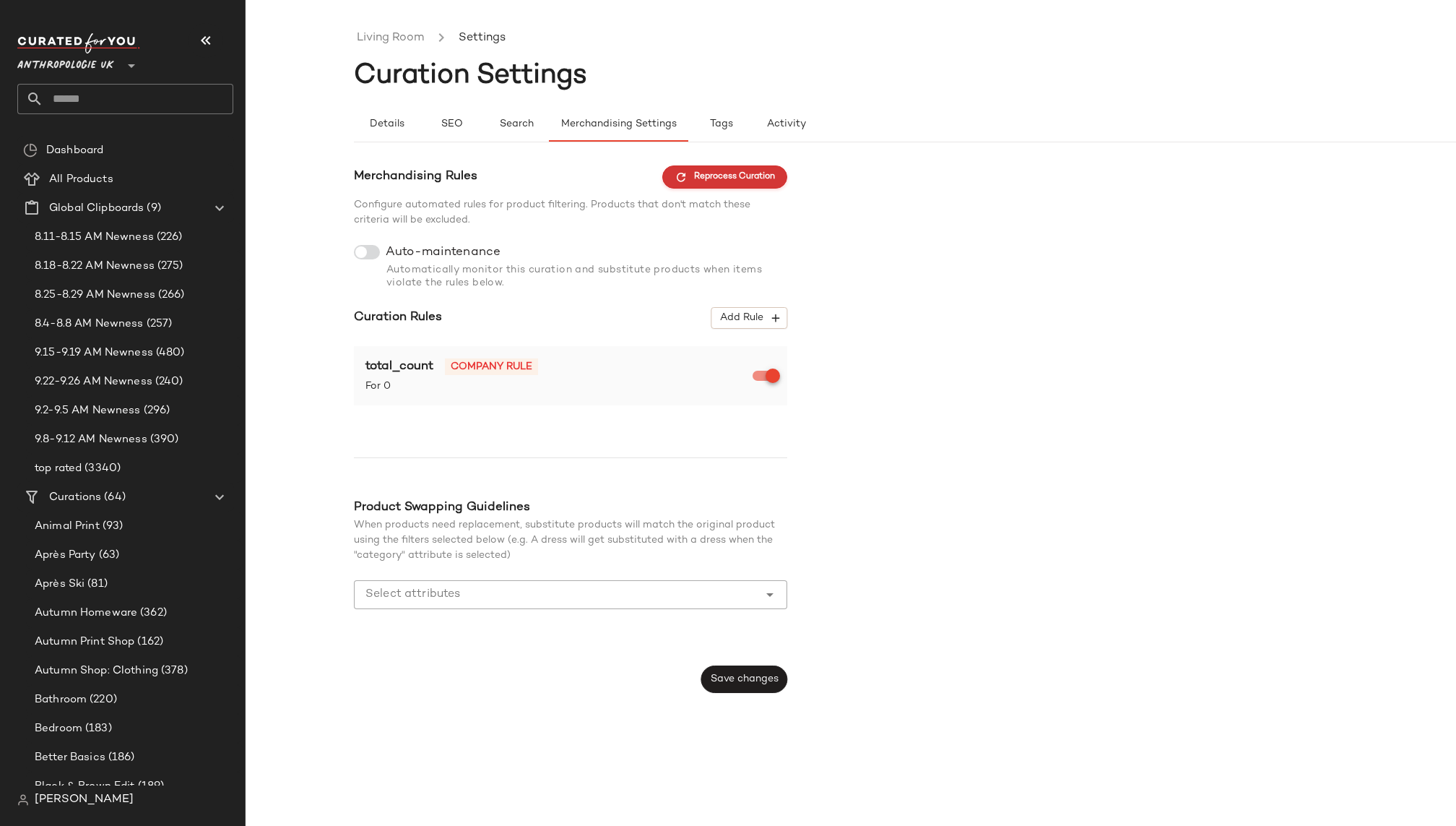
click at [720, 166] on button "Reprocess Curation" at bounding box center [724, 177] width 125 height 23
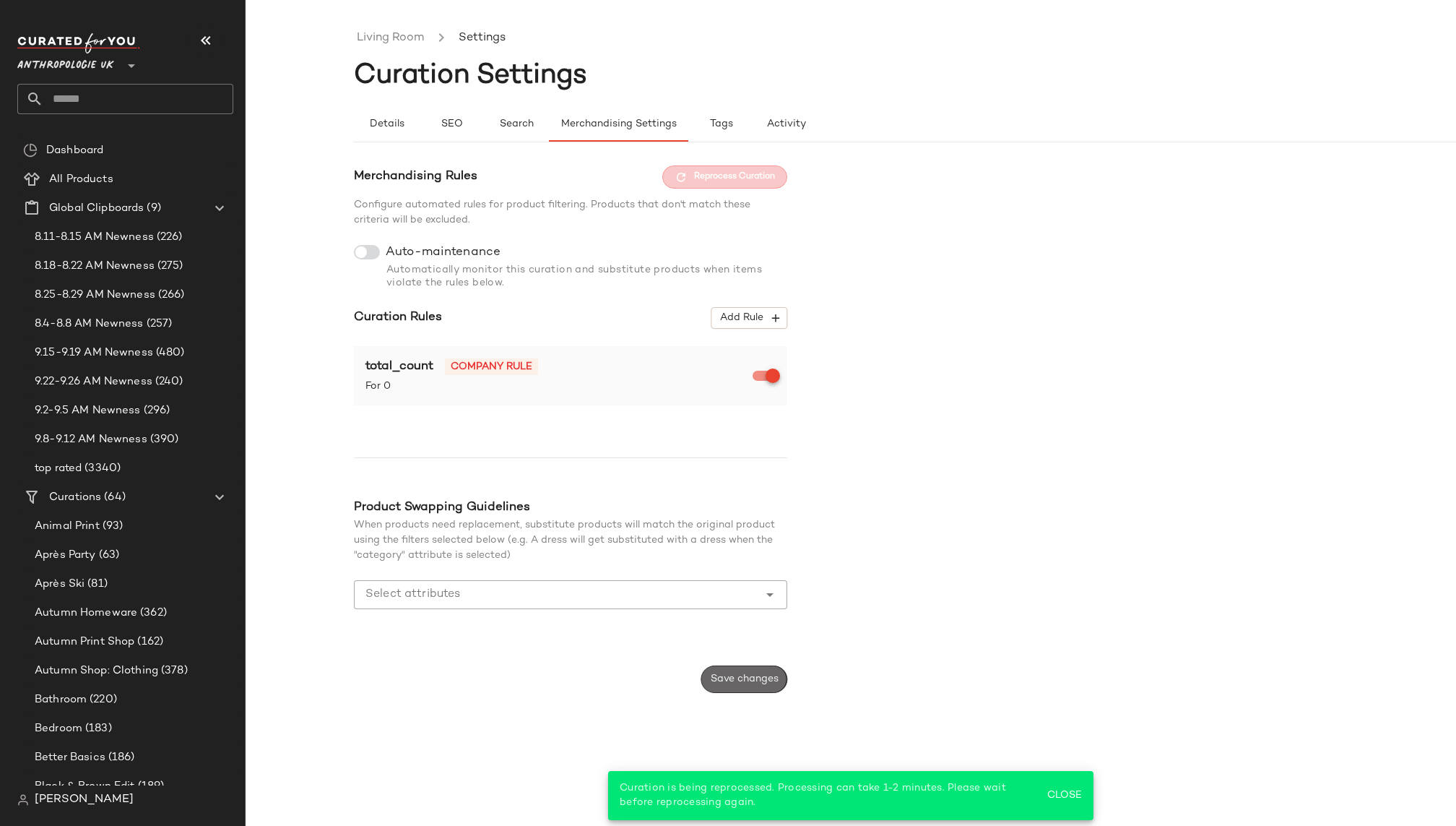
click at [745, 680] on span "Save changes" at bounding box center [744, 679] width 68 height 12
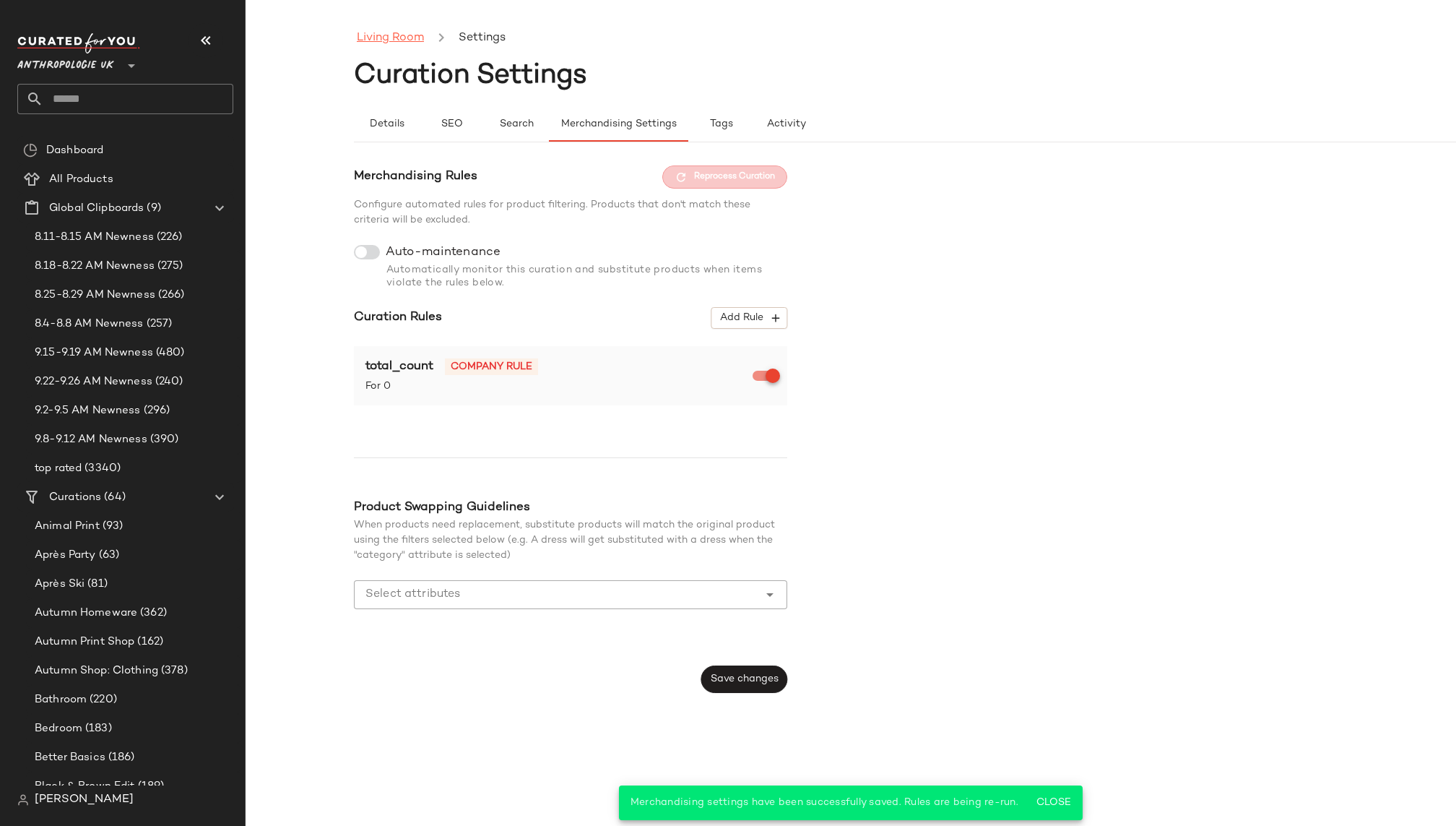
click at [406, 39] on link "Living Room" at bounding box center [390, 38] width 67 height 19
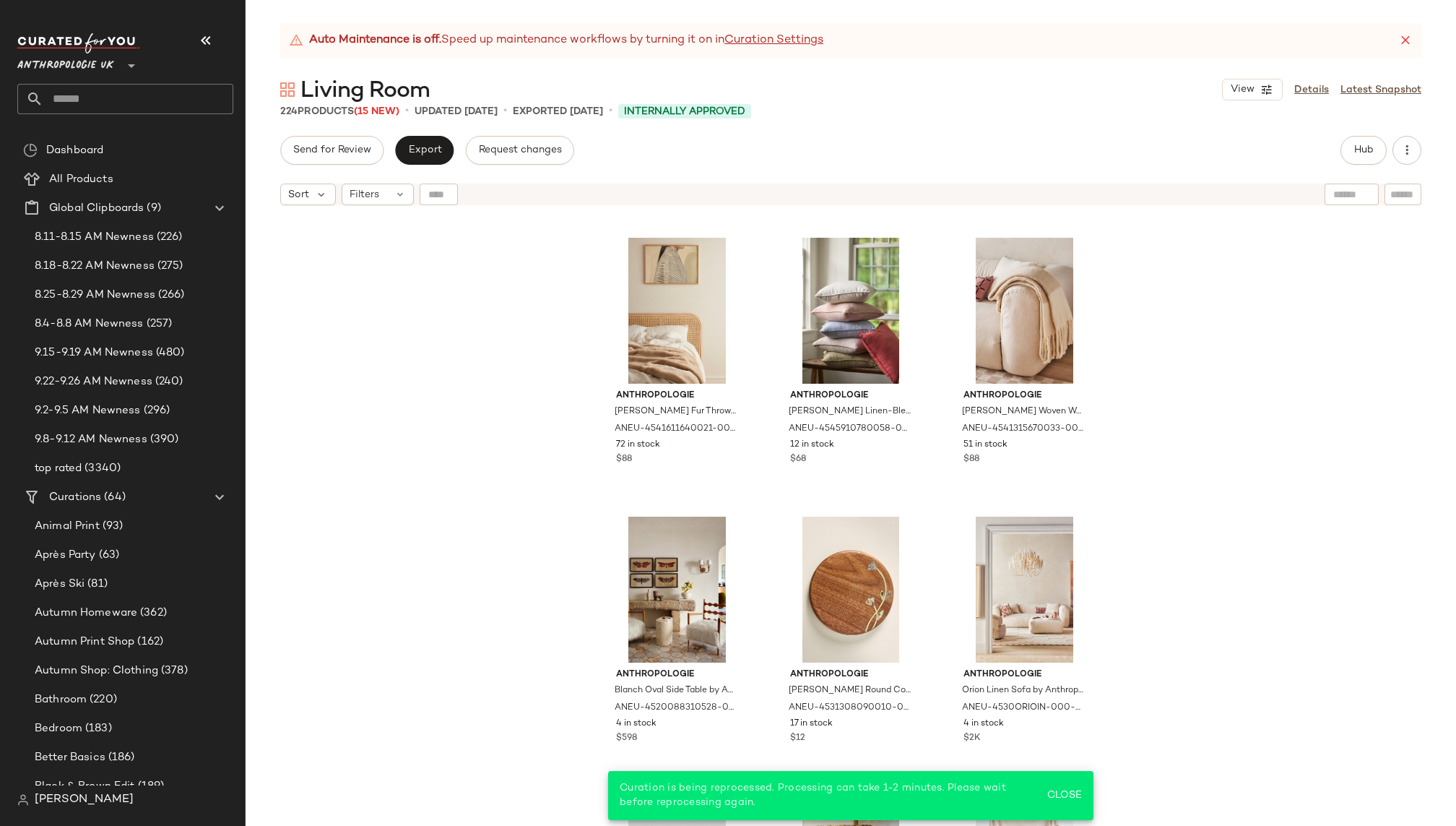
scroll to position [850, 0]
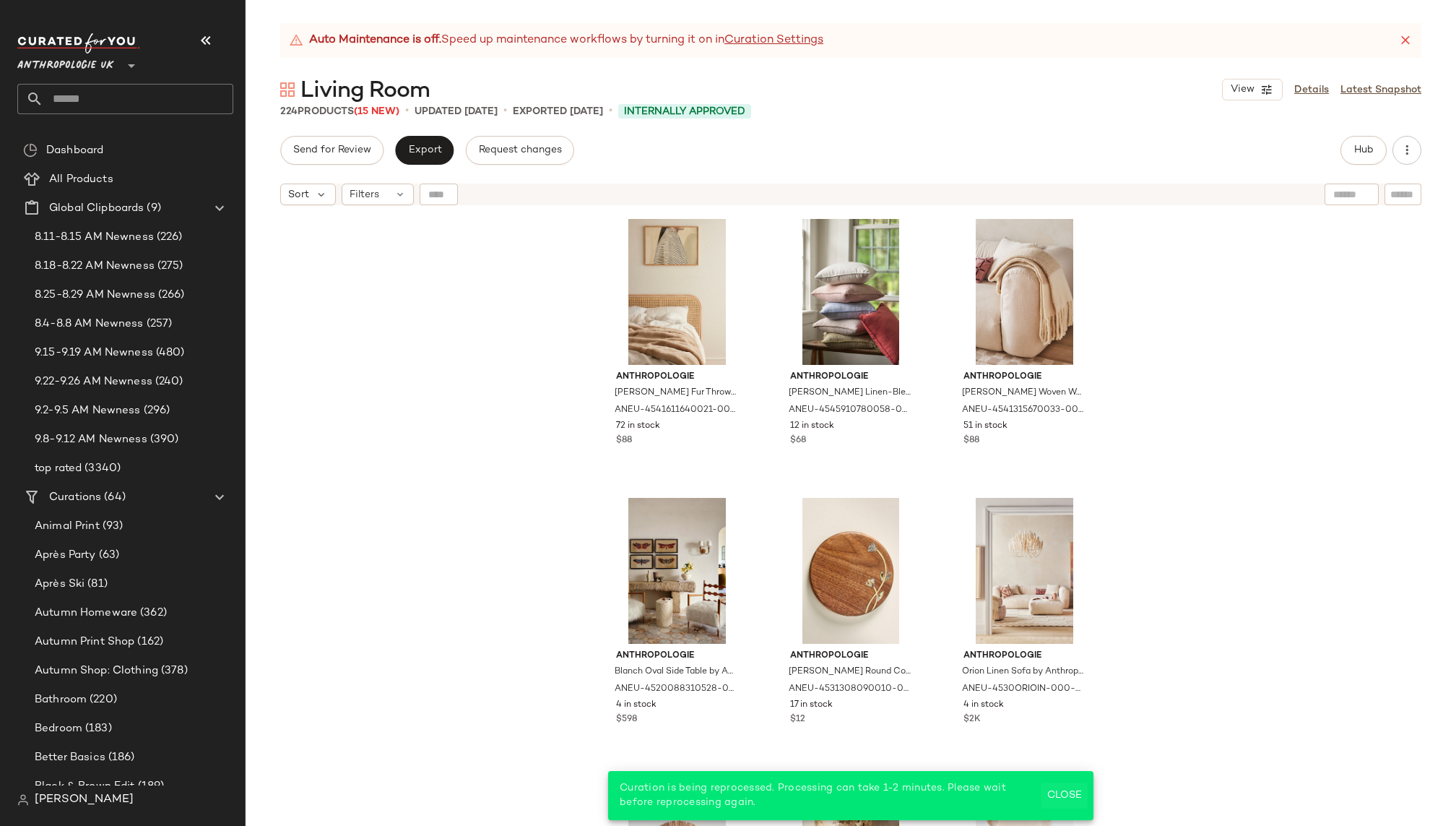
click at [1068, 792] on span "Close" at bounding box center [1064, 795] width 35 height 12
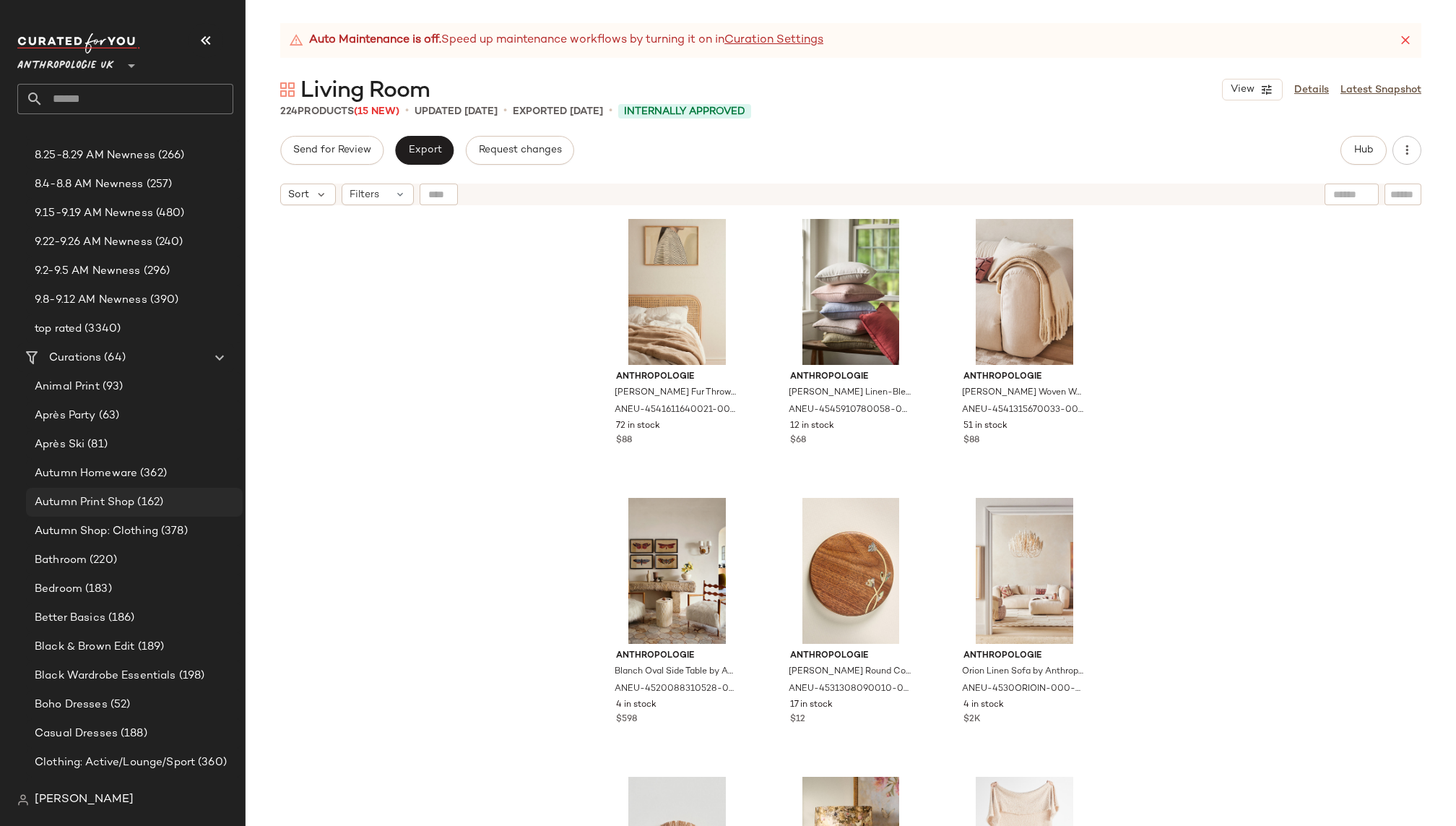
scroll to position [172, 0]
click at [121, 527] on div "Bathroom (220)" at bounding box center [133, 528] width 207 height 17
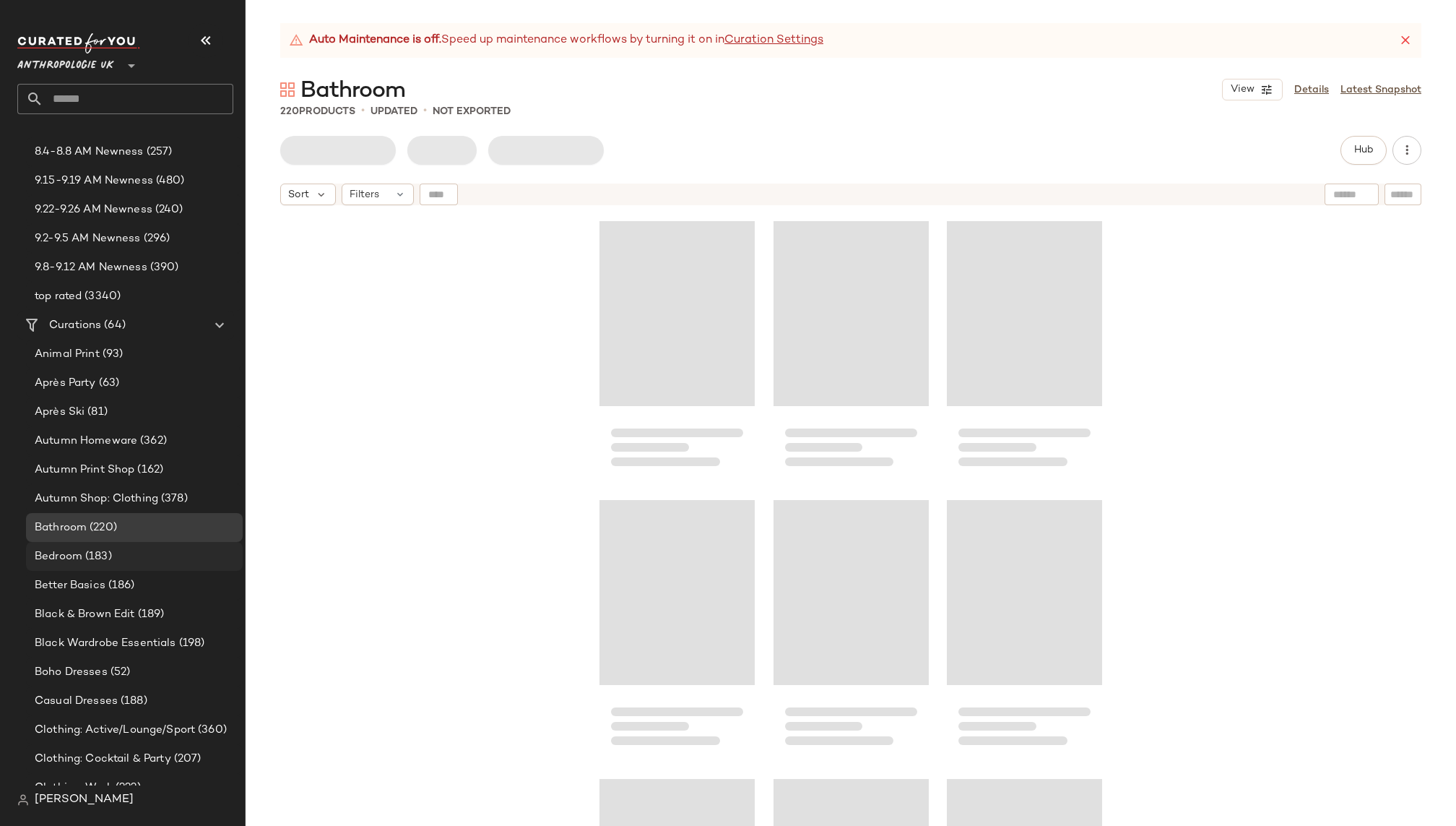
click at [119, 548] on div "Bedroom (183)" at bounding box center [133, 556] width 207 height 17
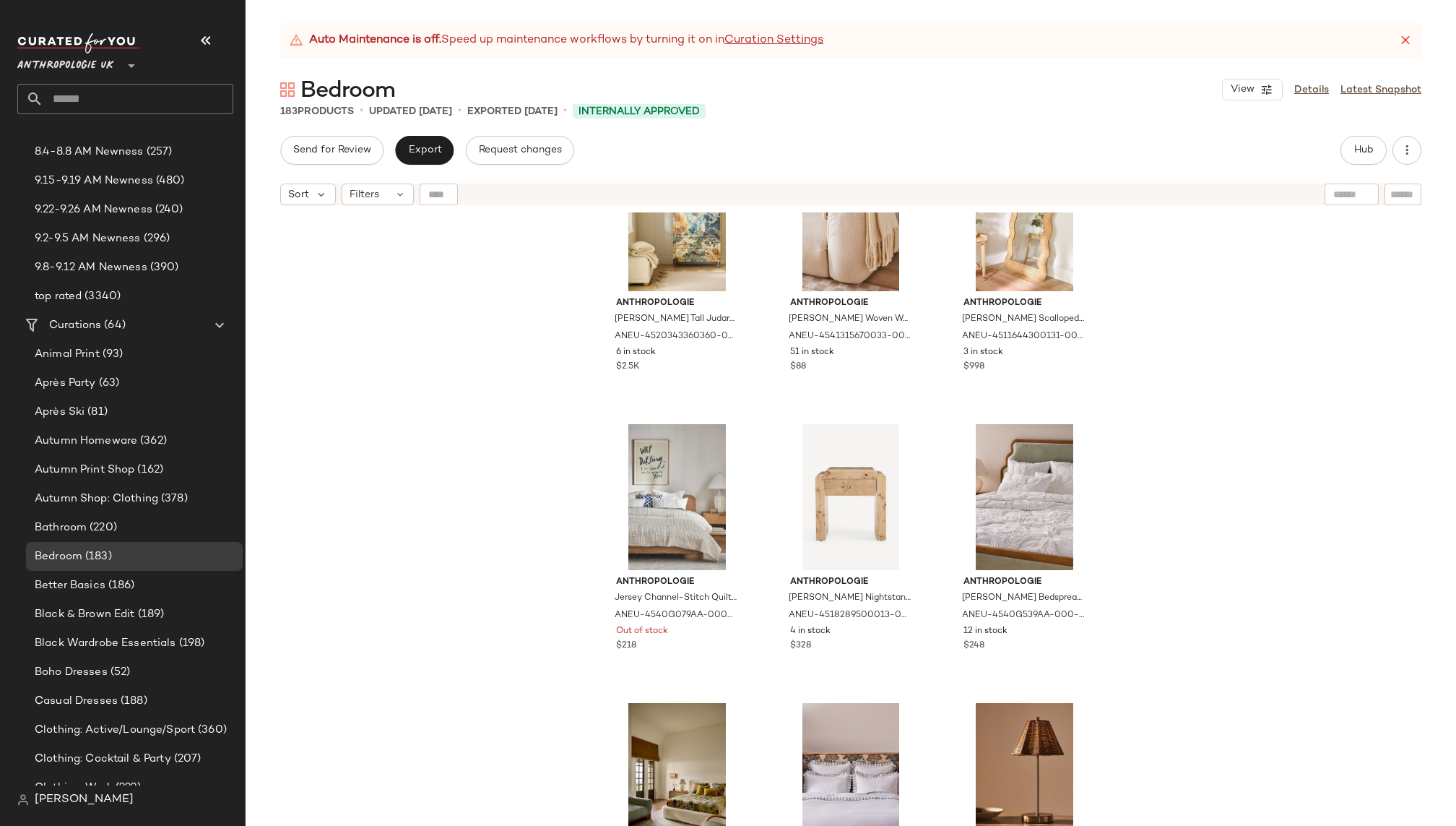
scroll to position [374, 0]
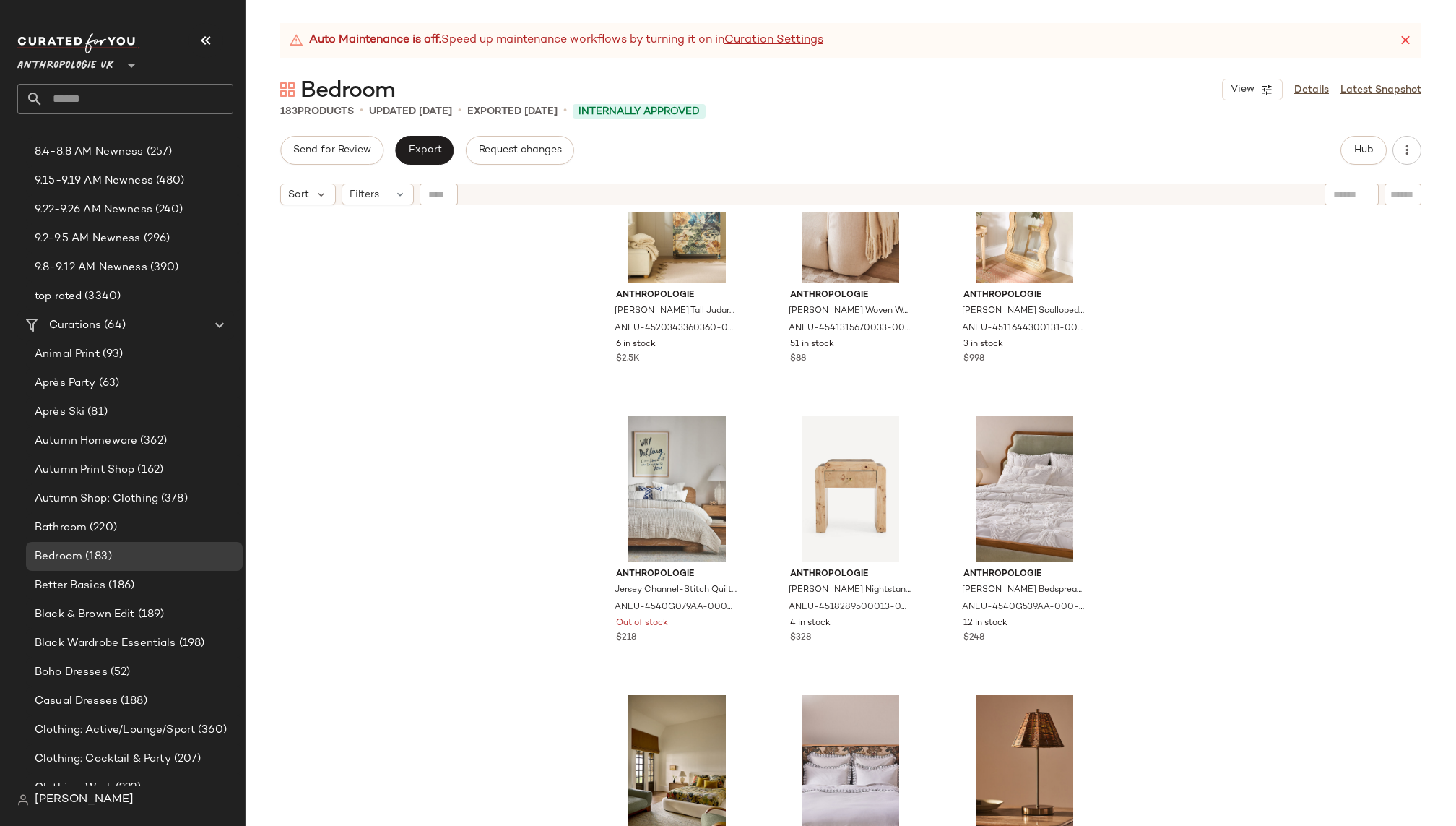
click at [1406, 35] on icon at bounding box center [1405, 40] width 14 height 14
